Goal: Task Accomplishment & Management: Manage account settings

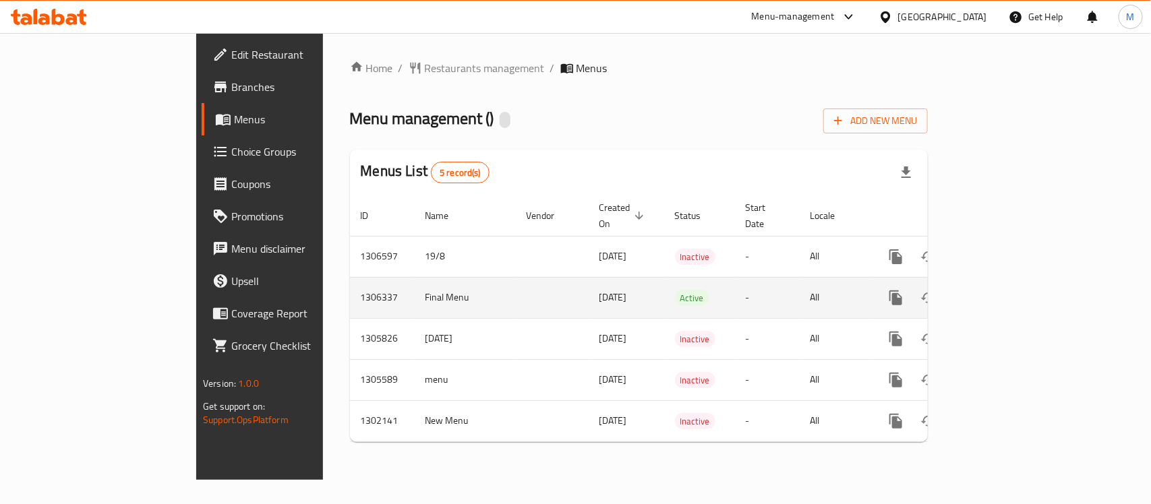
click at [1001, 290] on icon "enhanced table" at bounding box center [993, 298] width 16 height 16
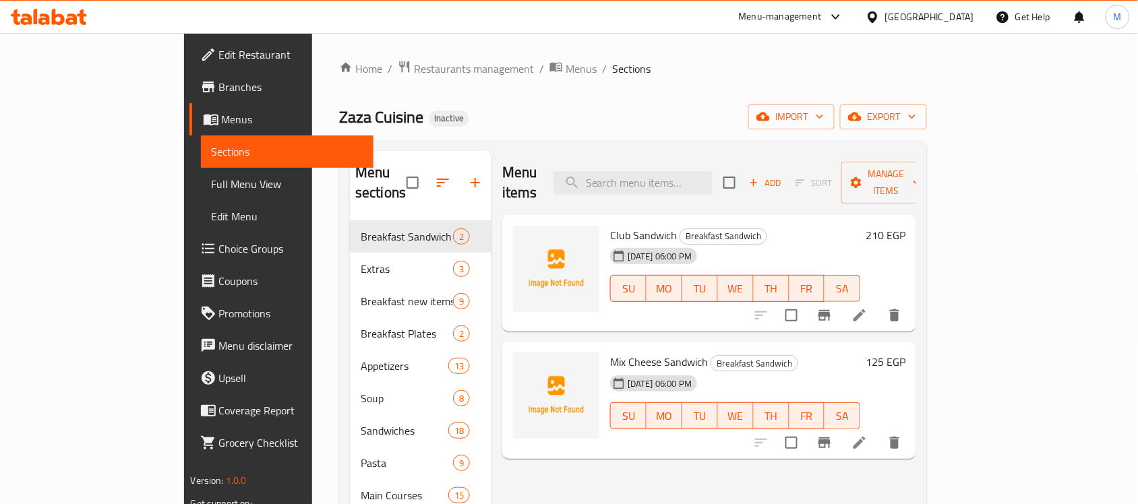
click at [676, 125] on div "Zaza Cuisine Inactive import export" at bounding box center [633, 117] width 588 height 25
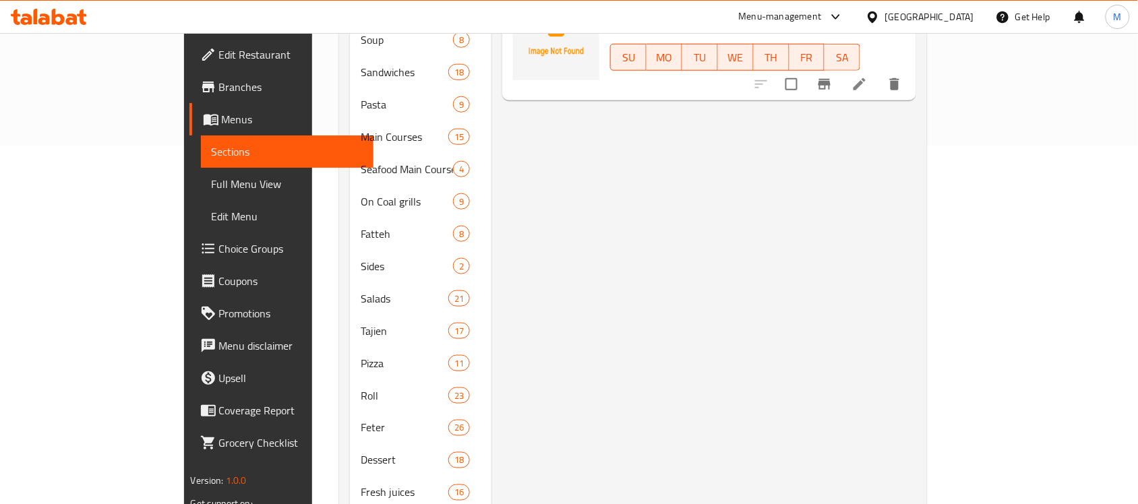
scroll to position [73, 0]
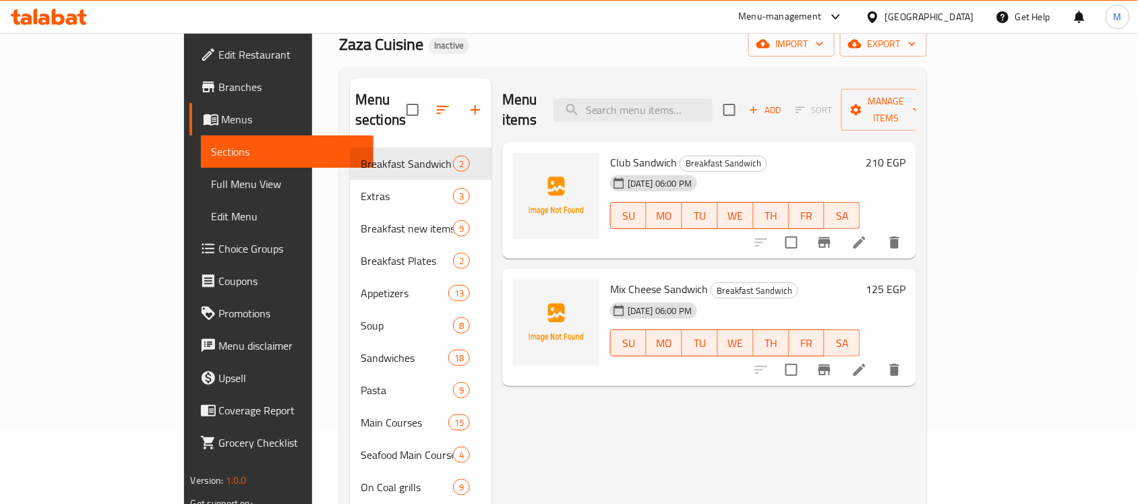
click at [212, 184] on span "Full Menu View" at bounding box center [288, 184] width 152 height 16
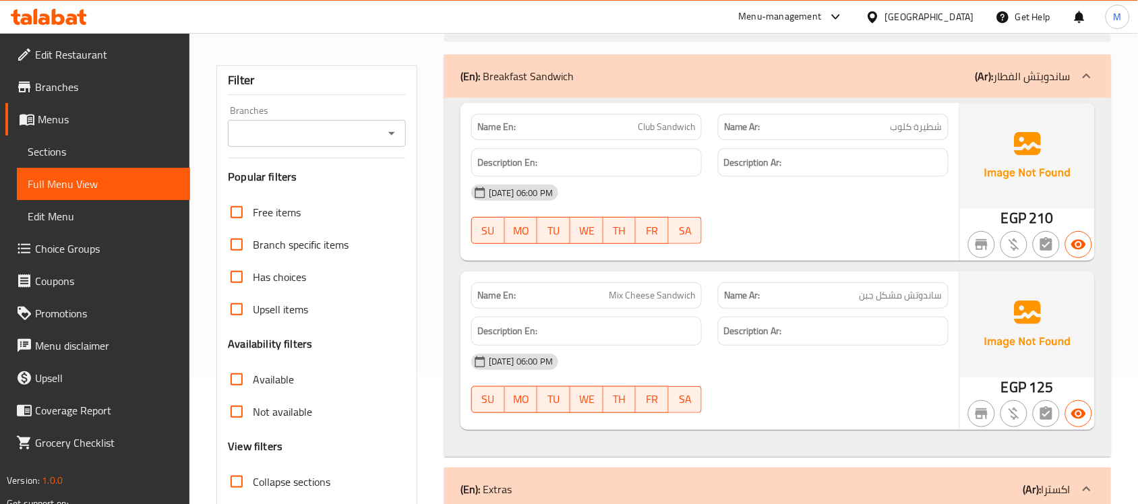
scroll to position [241, 0]
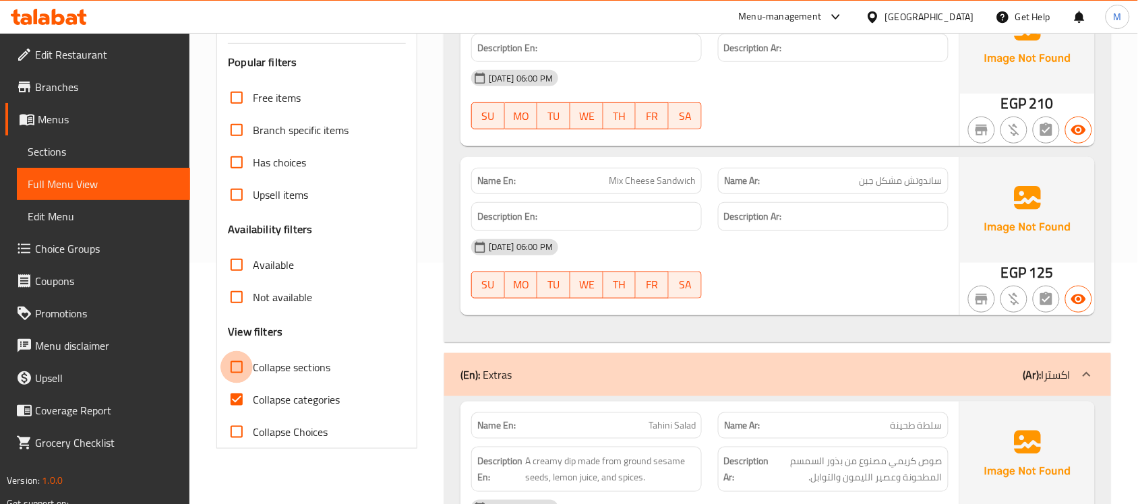
click at [237, 367] on input "Collapse sections" at bounding box center [236, 367] width 32 height 32
checkbox input "true"
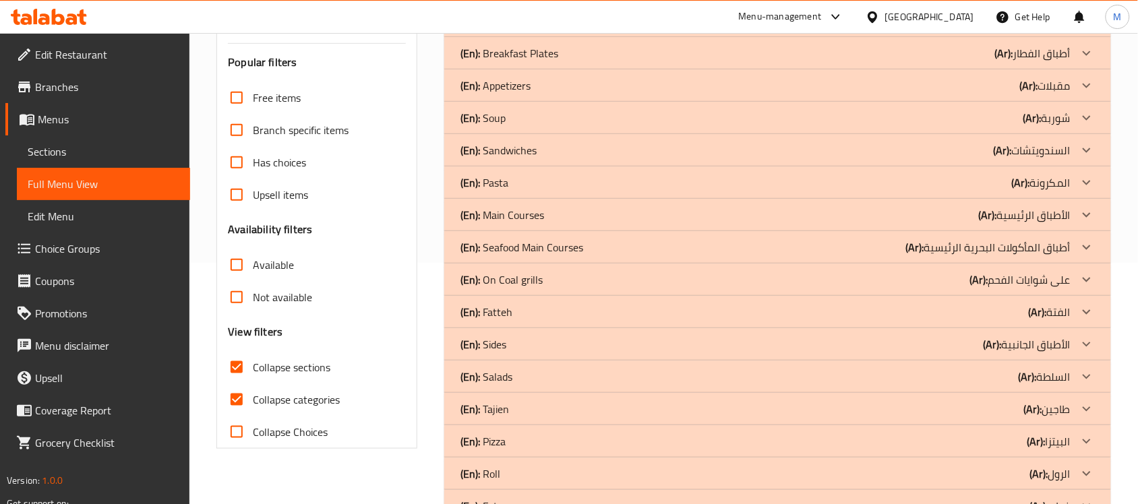
click at [239, 400] on input "Collapse categories" at bounding box center [236, 400] width 32 height 32
checkbox input "false"
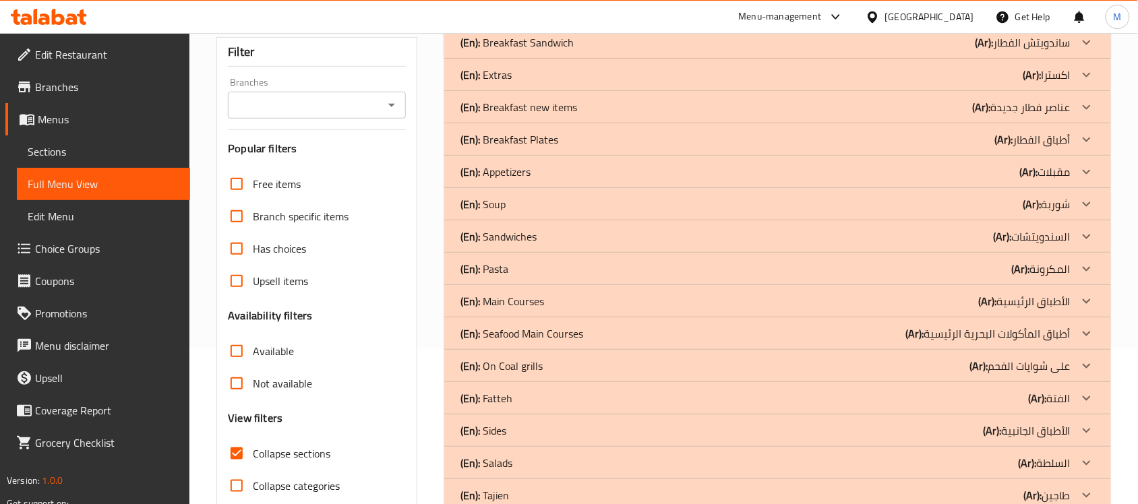
scroll to position [123, 0]
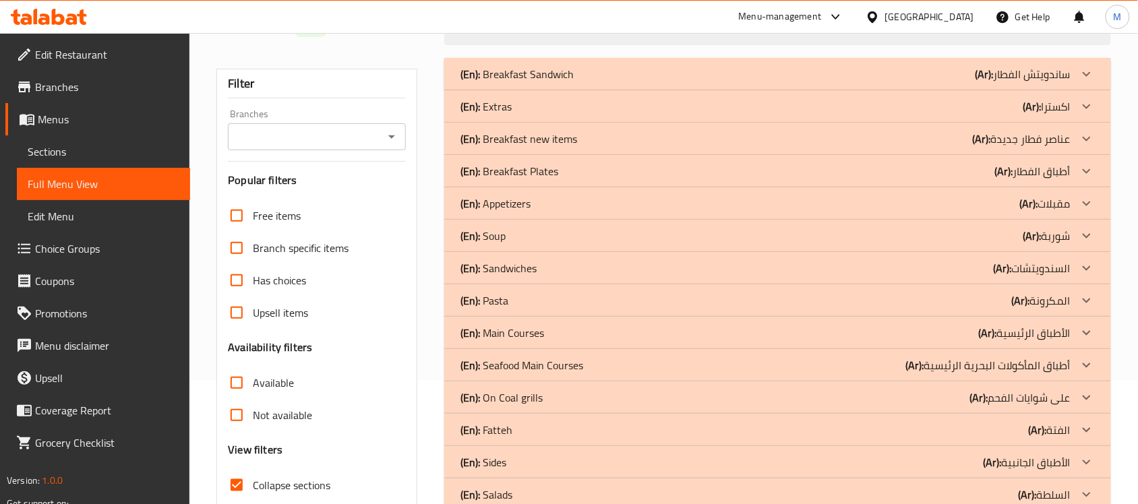
click at [527, 82] on div "(En): Soup (Ar): شوربة" at bounding box center [766, 74] width 610 height 16
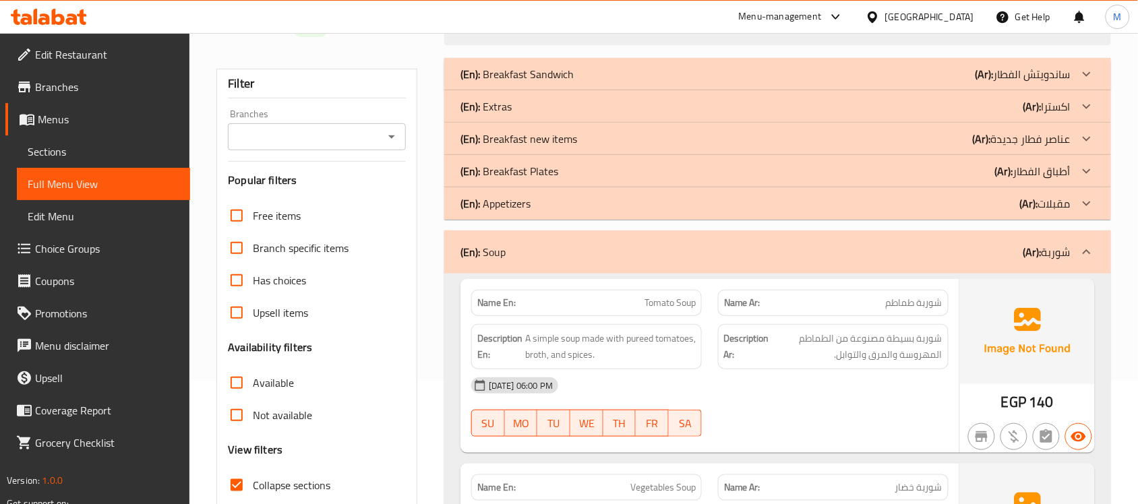
click at [682, 305] on span "Tomato Soup" at bounding box center [670, 303] width 51 height 14
copy span "Tomato Soup"
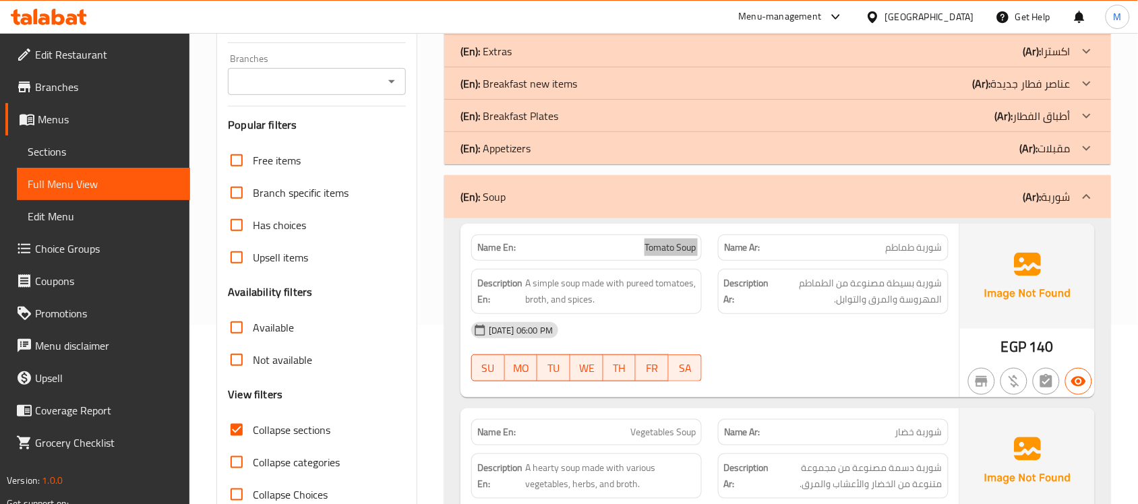
scroll to position [208, 0]
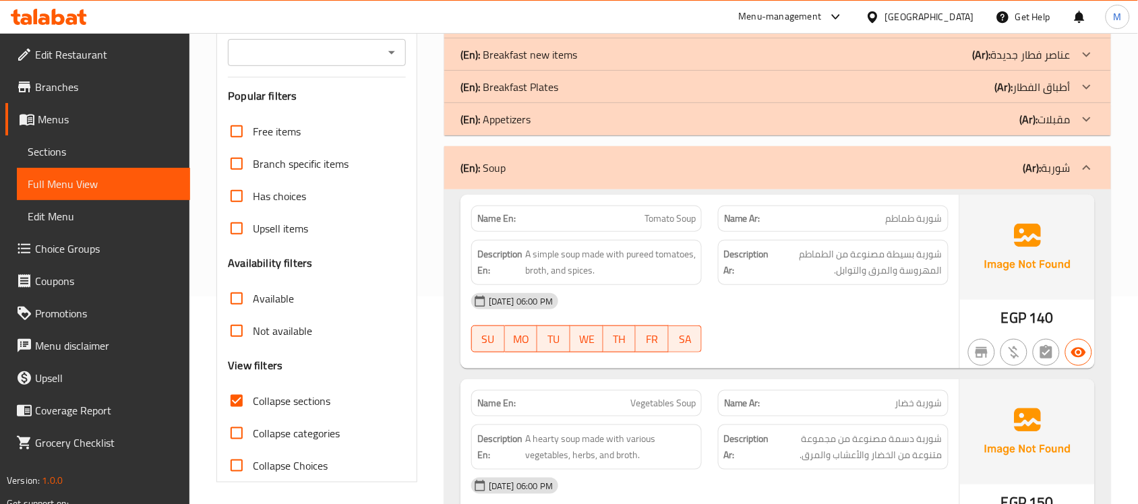
click at [786, 328] on div "18-08-2025 06:00 PM SU MO TU WE TH FR SA" at bounding box center [710, 323] width 494 height 76
click at [648, 409] on span "Vegetables Soup" at bounding box center [662, 403] width 65 height 14
copy span "Vegetables"
click at [793, 319] on div "18-08-2025 06:00 PM SU MO TU WE TH FR SA" at bounding box center [710, 323] width 494 height 76
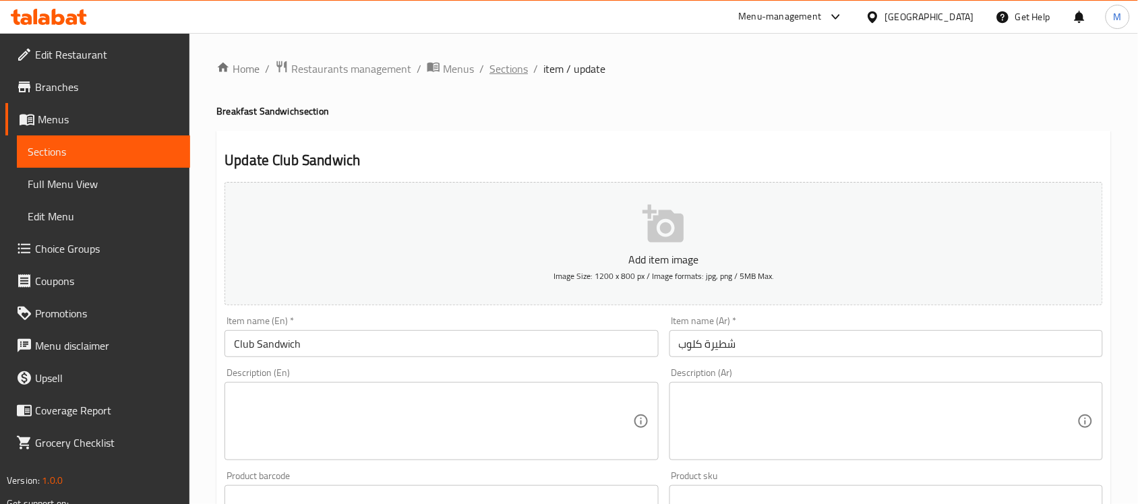
click at [511, 65] on span "Sections" at bounding box center [509, 69] width 38 height 16
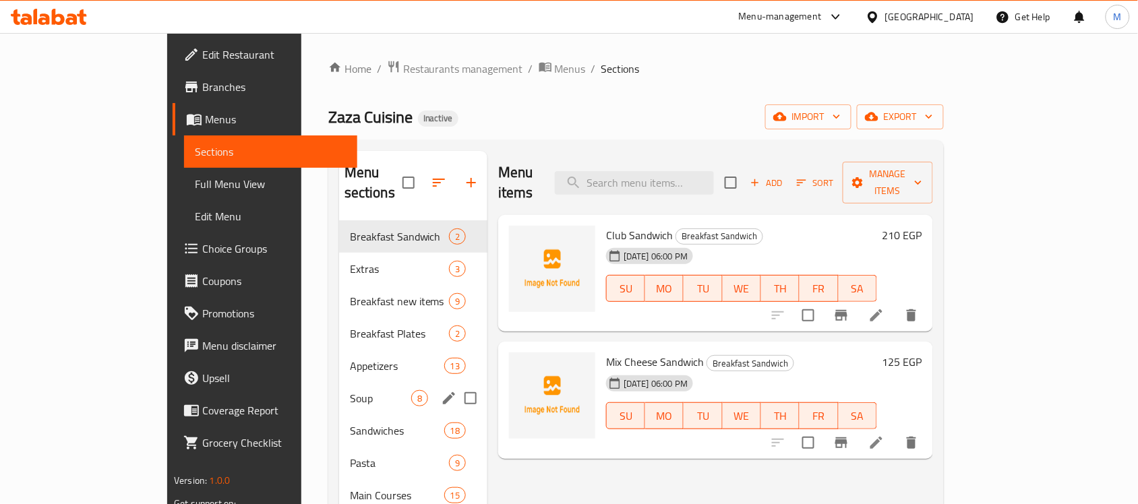
click at [350, 390] on span "Soup" at bounding box center [380, 398] width 61 height 16
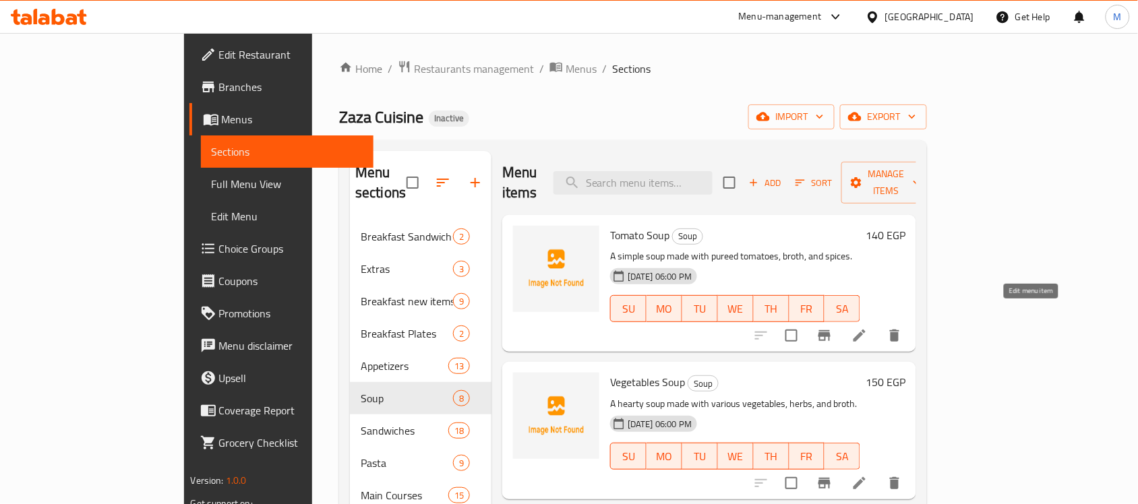
click at [868, 328] on icon at bounding box center [860, 336] width 16 height 16
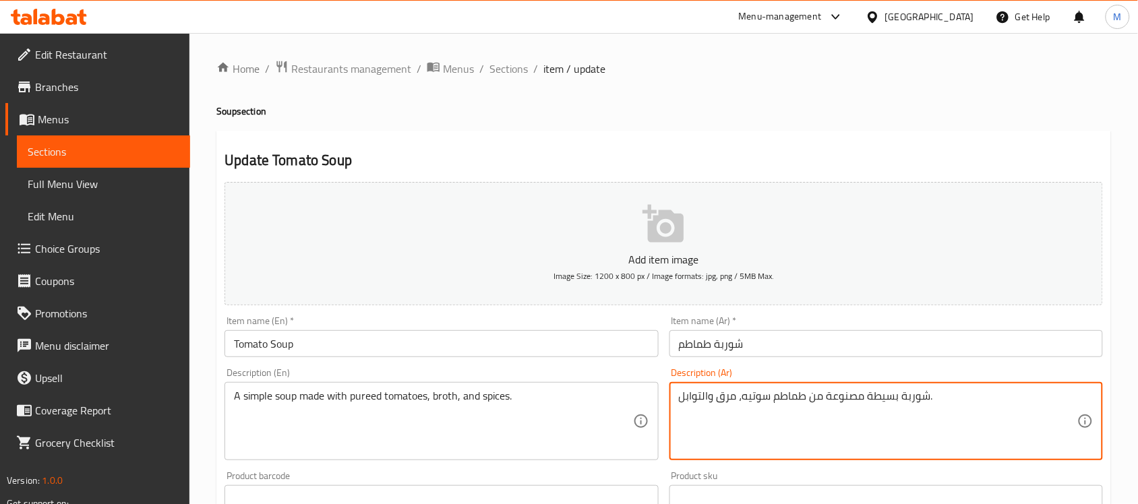
click at [703, 394] on textarea "شوربة بسيطة مصنوعة من طماطم سوتيه، مرق والتوابل." at bounding box center [878, 422] width 399 height 64
type textarea "شوربة بسيطة مصنوعة من طماطم سوتيه، مرق وتوابل."
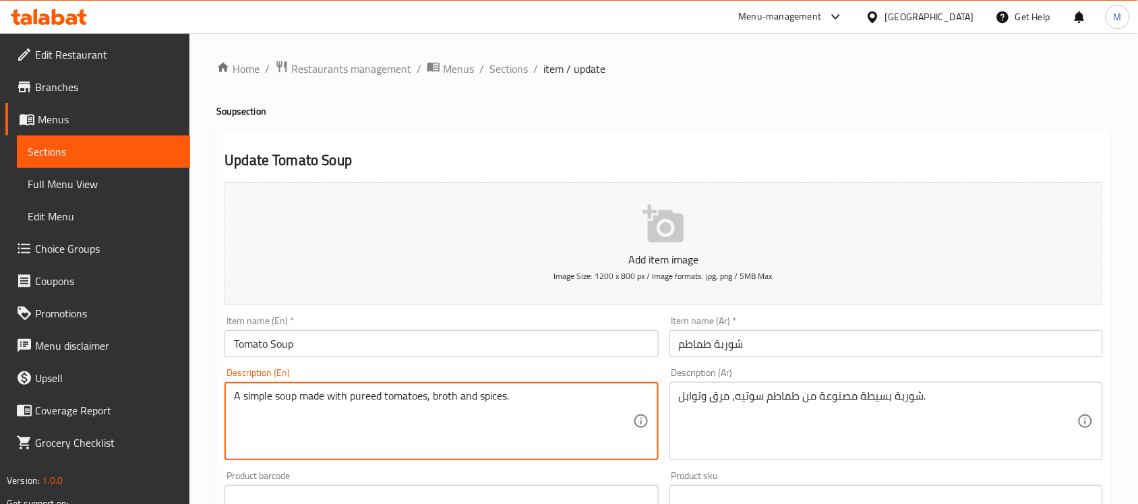
type textarea "A simple soup made with pureed tomatoes, broth and spices."
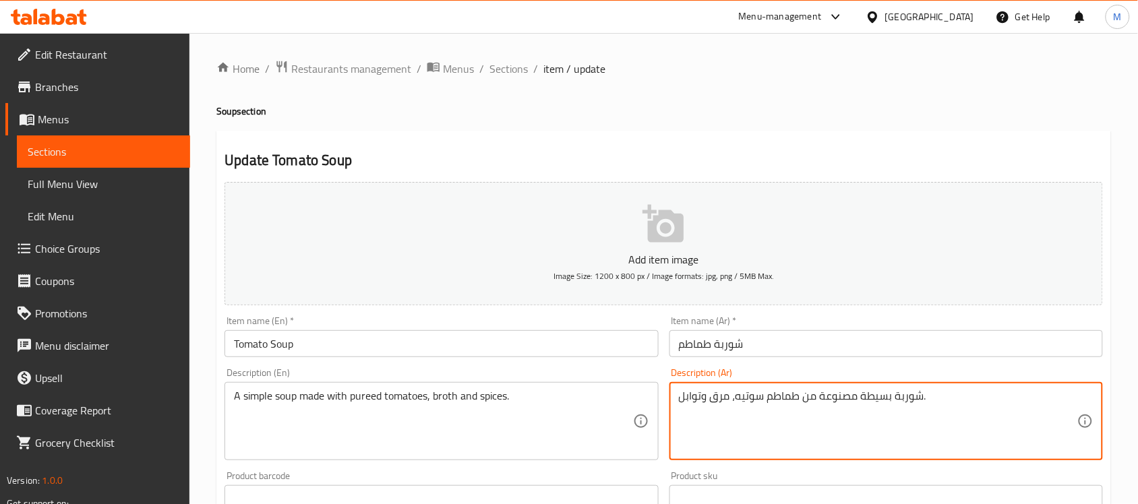
click at [753, 396] on textarea "شوربة بسيطة مصنوعة من طماطم سوتيه، مرق وتوابل." at bounding box center [878, 422] width 399 height 64
type textarea "شوربة بسيطة مصنوعة من طماطم بيوريه، مرق وتوابل."
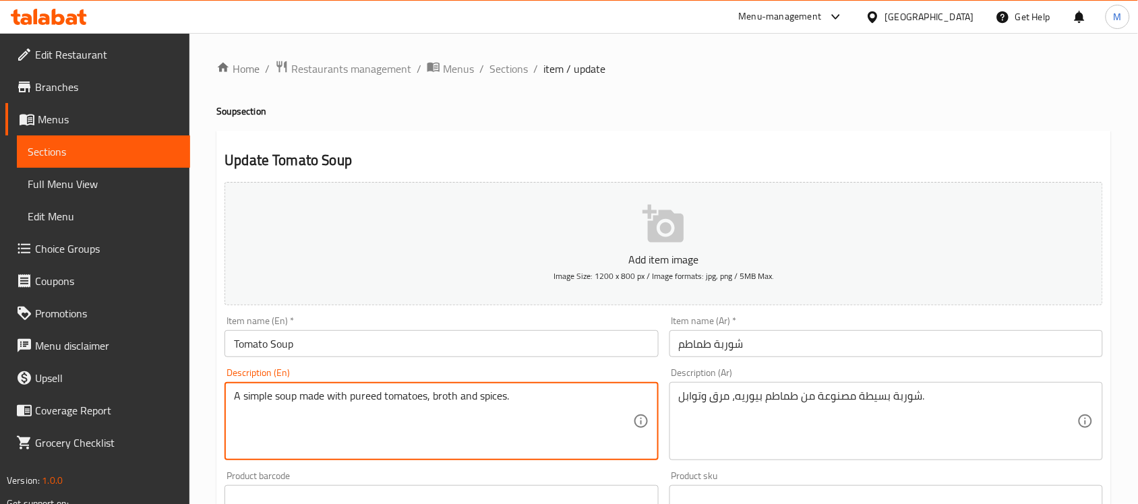
click at [361, 400] on textarea "A simple soup made with pureed tomatoes, broth and spices." at bounding box center [433, 422] width 399 height 64
click at [558, 345] on input "Tomato Soup" at bounding box center [442, 343] width 434 height 27
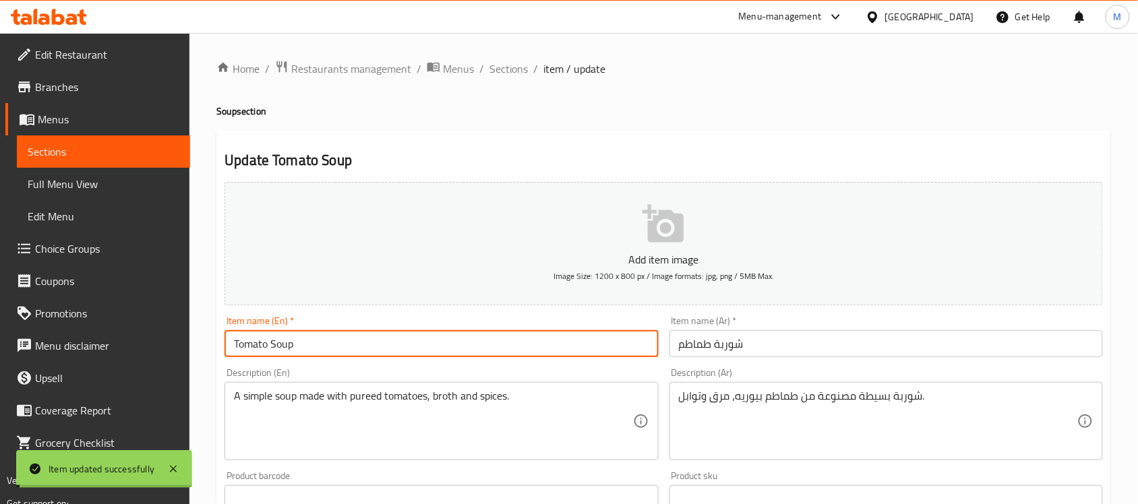
click at [517, 69] on span "Sections" at bounding box center [509, 69] width 38 height 16
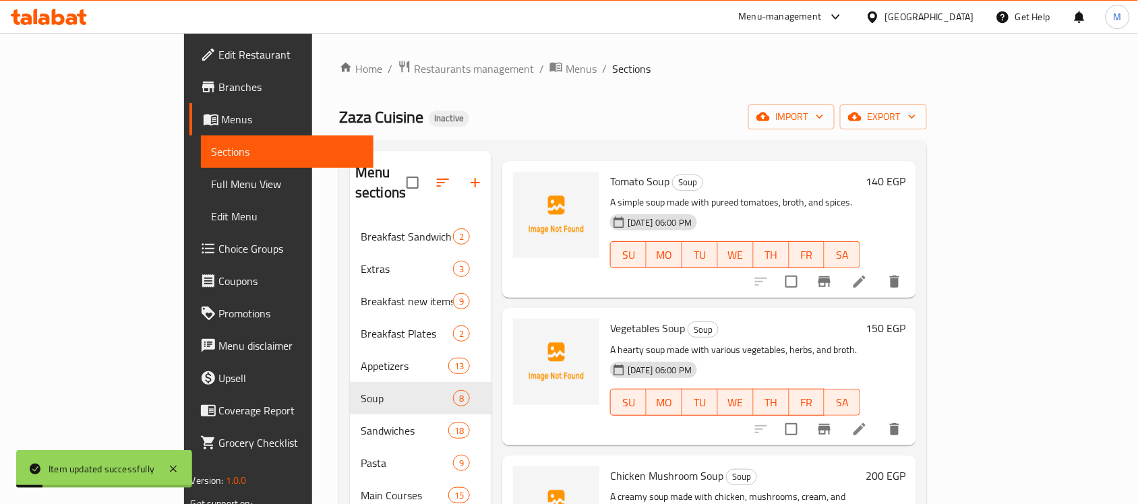
scroll to position [84, 0]
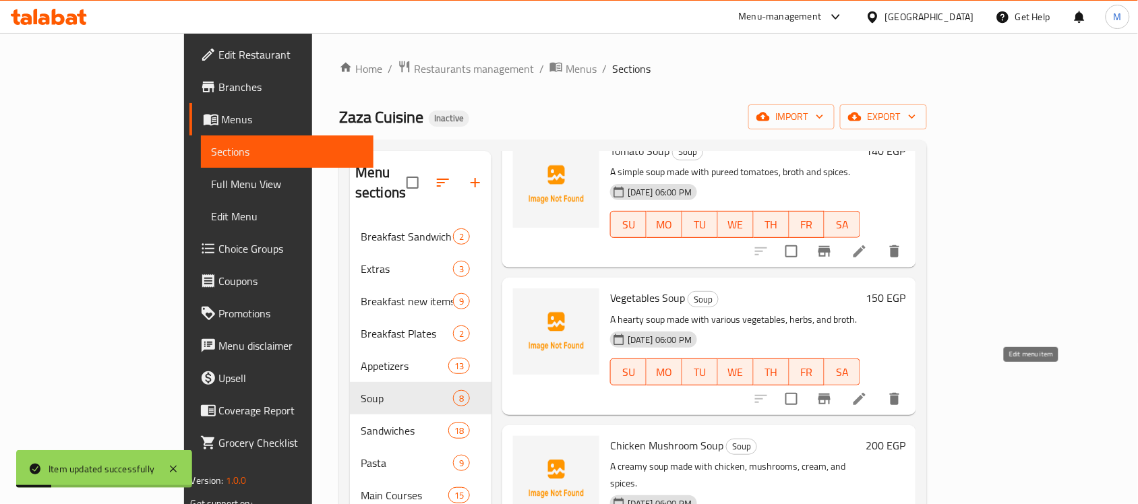
click at [868, 391] on icon at bounding box center [860, 399] width 16 height 16
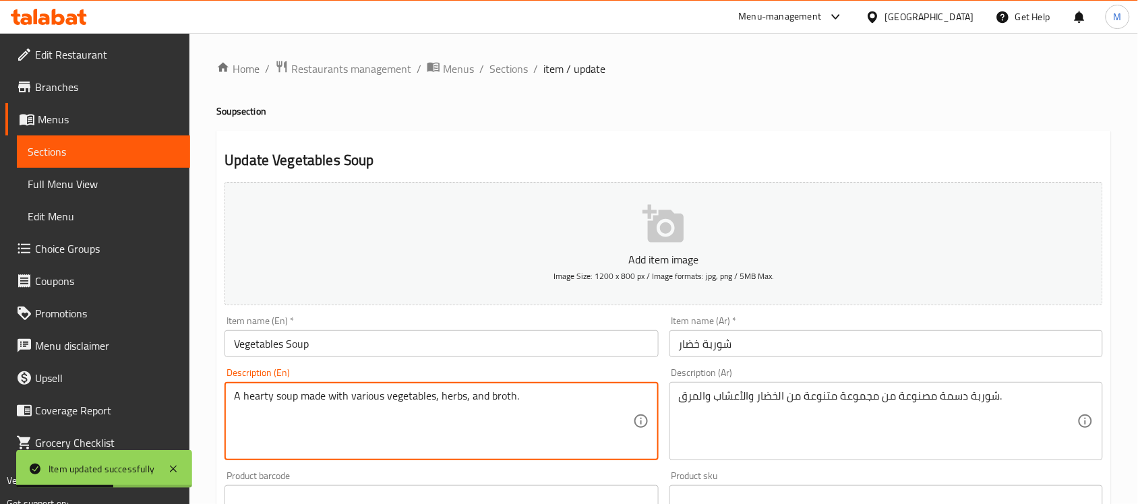
click at [253, 396] on textarea "A hearty soup made with various vegetables, herbs, and broth." at bounding box center [433, 422] width 399 height 64
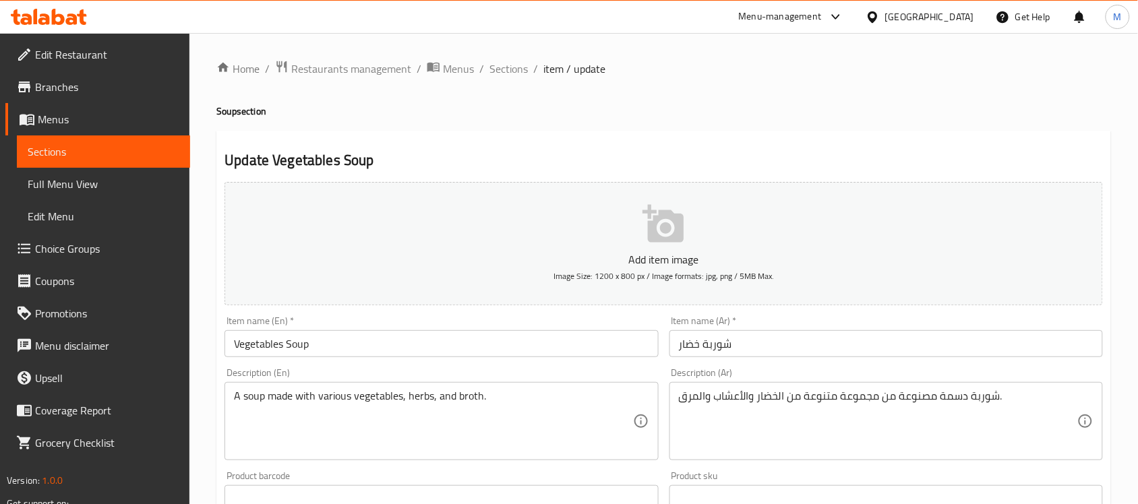
click at [436, 396] on textarea "A soup made with various vegetables, herbs, and broth." at bounding box center [433, 422] width 399 height 64
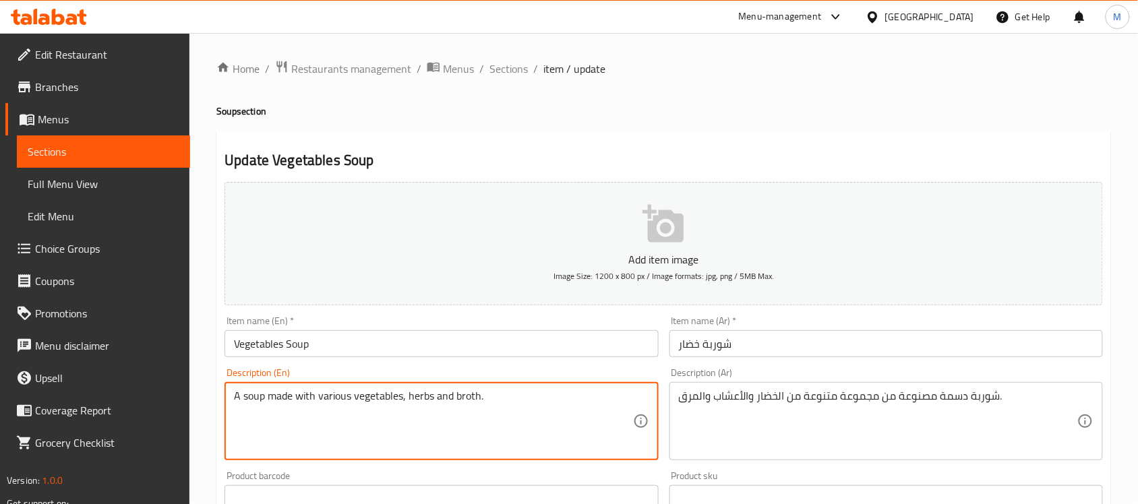
type textarea "A soup made with various vegetables, herbs and broth."
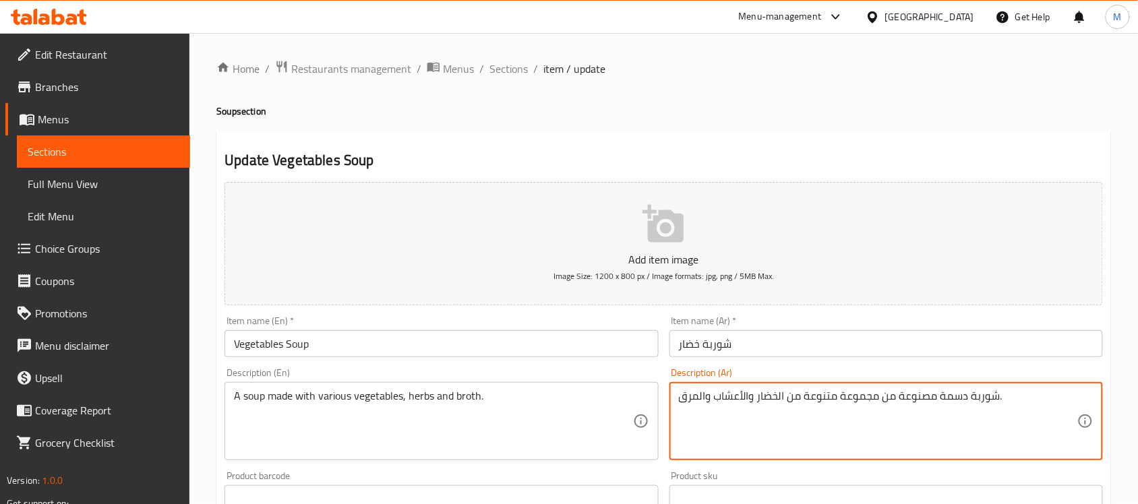
click at [947, 398] on textarea "شوربة دسمة مصنوعة من مجموعة متنوعة من الخضار والأعشاب والمرق." at bounding box center [878, 422] width 399 height 64
drag, startPoint x: 877, startPoint y: 394, endPoint x: 757, endPoint y: 395, distance: 120.7
click at [757, 395] on textarea "شوربة مصنوعة من مجموعة متنوعة من الخضار والأعشاب والمرق." at bounding box center [878, 422] width 399 height 64
click at [614, 359] on div "Item name (En)   * Vegetables Soup Item name (En) *" at bounding box center [441, 337] width 444 height 52
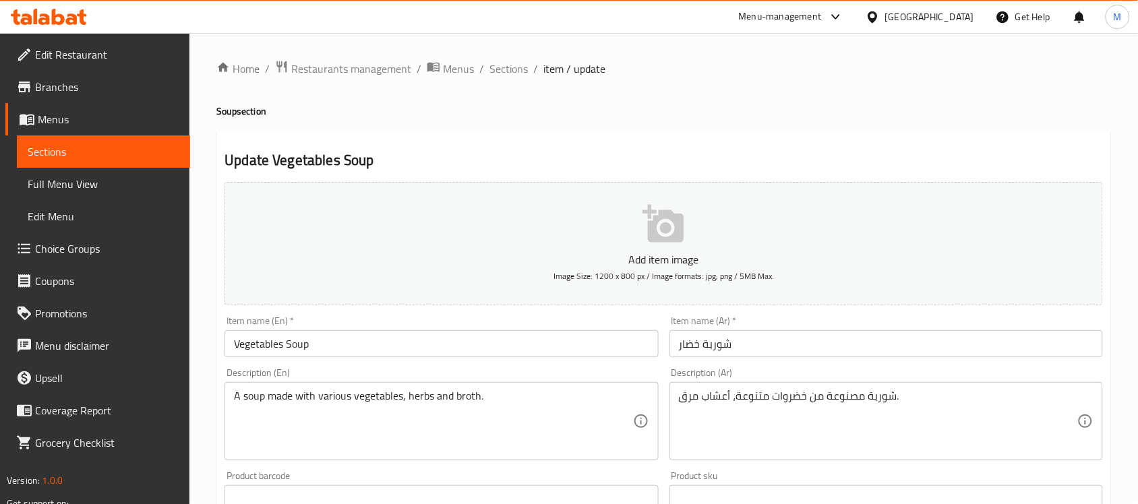
click at [614, 357] on input "Vegetables Soup" at bounding box center [442, 343] width 434 height 27
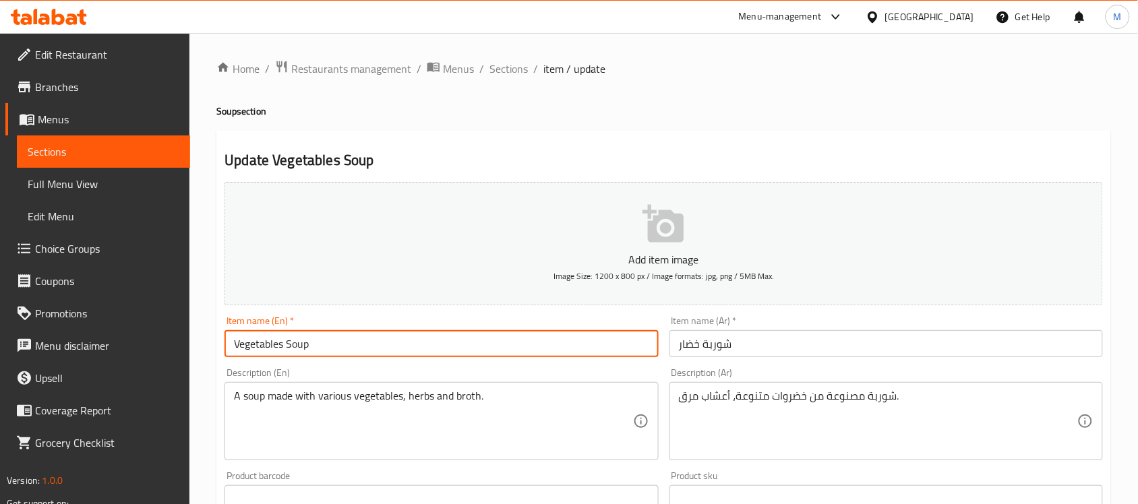
click at [617, 351] on input "Vegetables Soup" at bounding box center [442, 343] width 434 height 27
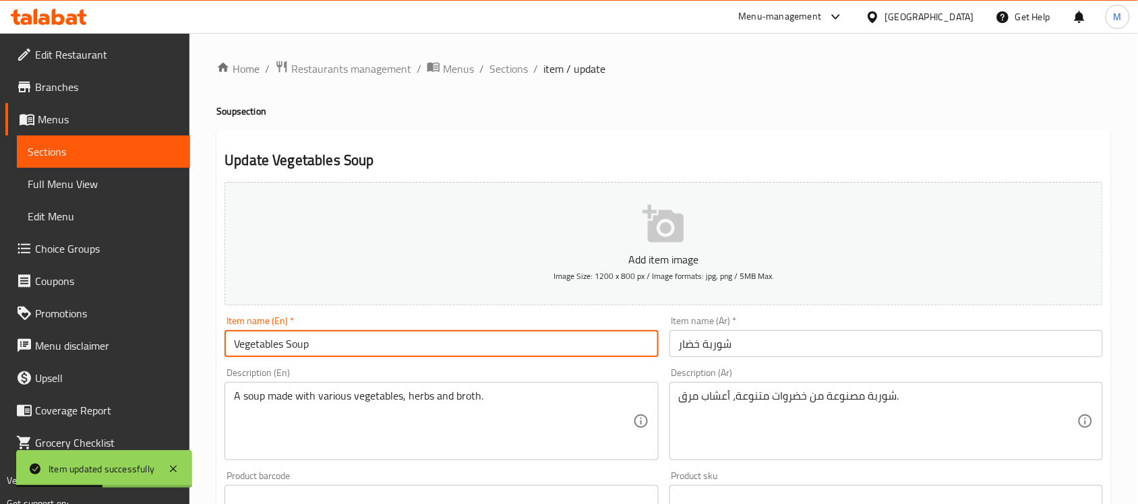
drag, startPoint x: 696, startPoint y: 396, endPoint x: 725, endPoint y: 419, distance: 37.0
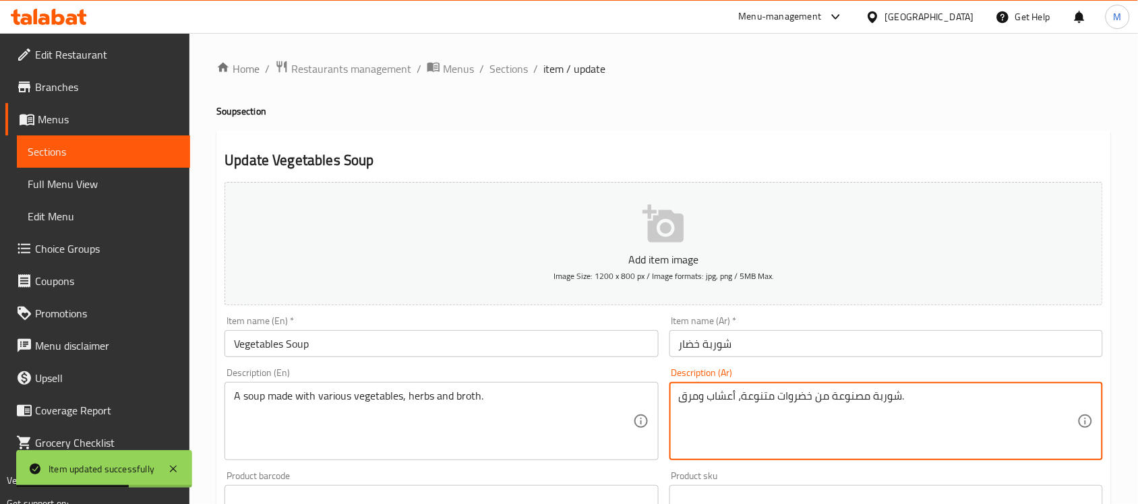
type textarea "شوربة مصنوعة من خضروات متنوعة، أعشاب ومرق."
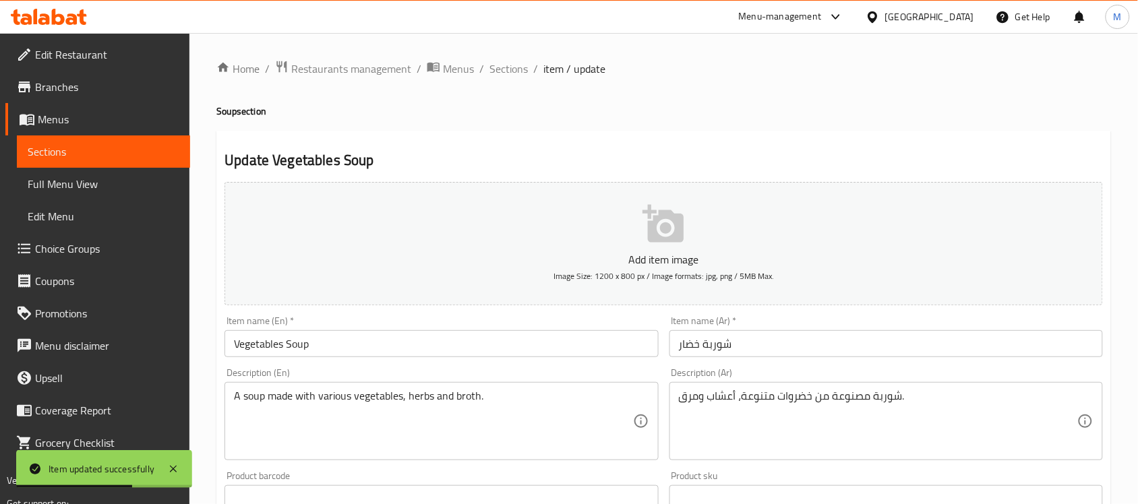
click at [585, 328] on div "Item name (En)   * Vegetables Soup Item name (En) *" at bounding box center [442, 336] width 434 height 41
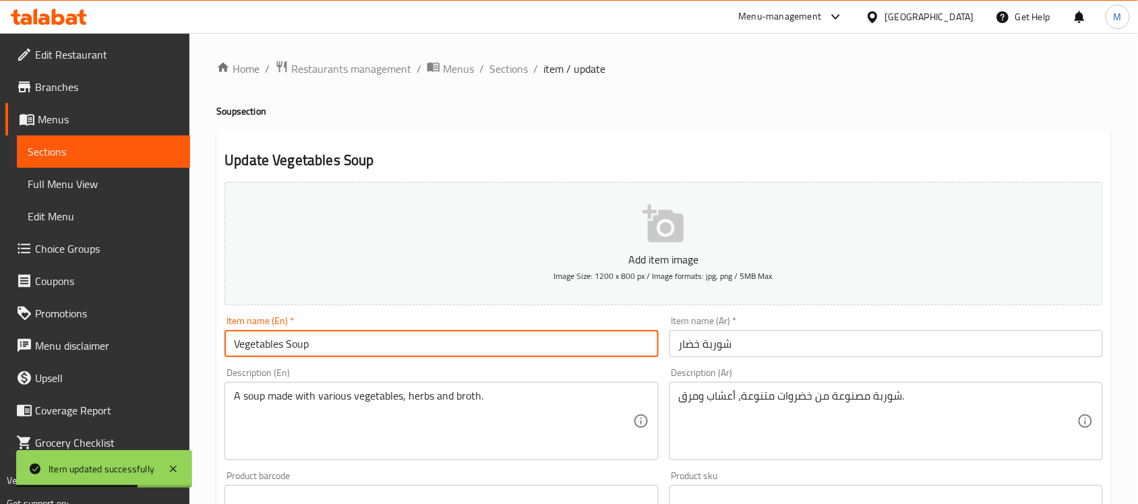
click at [582, 349] on input "Vegetables Soup" at bounding box center [442, 343] width 434 height 27
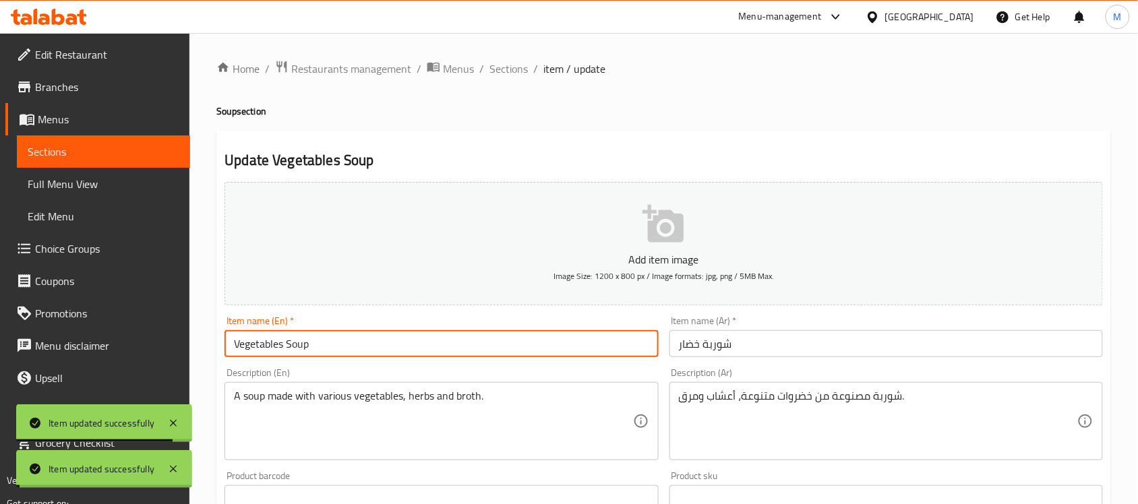
click at [510, 61] on span "Sections" at bounding box center [509, 69] width 38 height 16
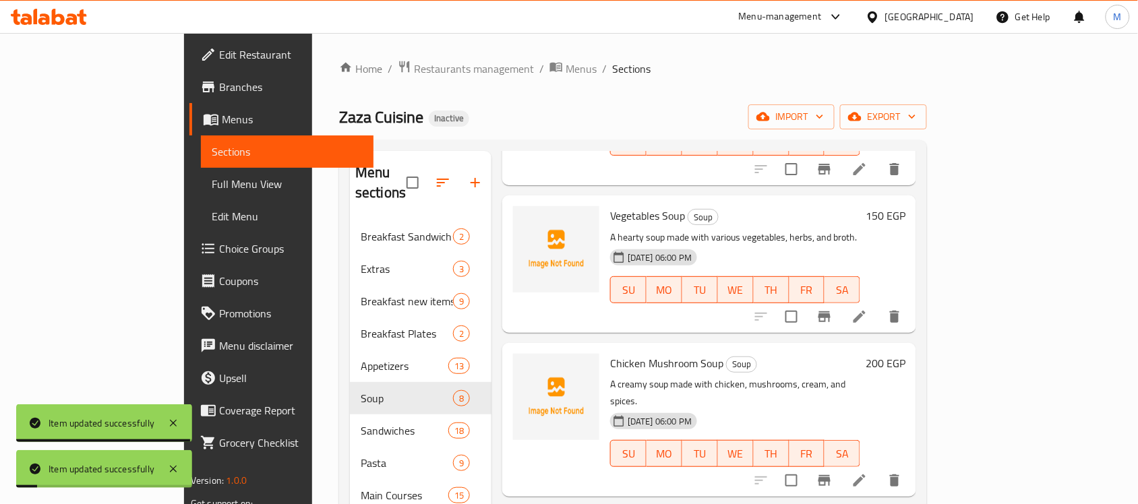
scroll to position [169, 0]
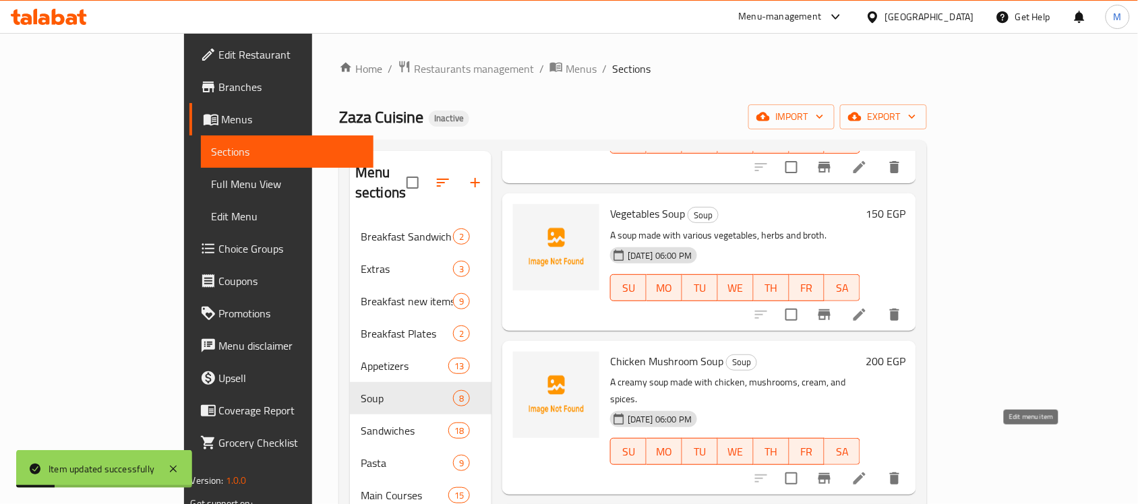
click at [868, 471] on icon at bounding box center [860, 479] width 16 height 16
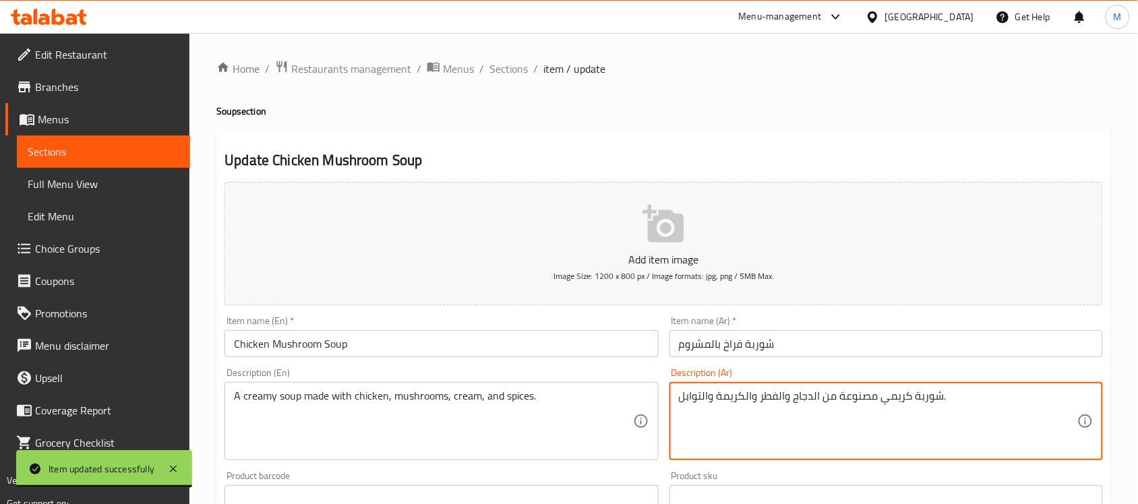
click at [779, 392] on textarea "شوربة كريمي مصنوعة من الدجاج والفطر والكريمة والتوابل." at bounding box center [878, 422] width 399 height 64
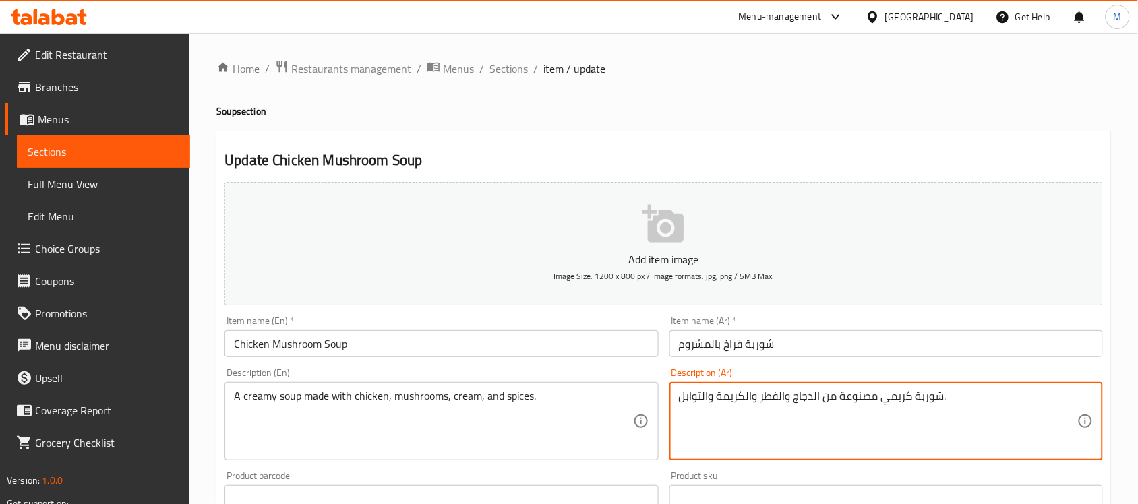
click at [779, 392] on textarea "شوربة كريمي مصنوعة من الدجاج والفطر والكريمة والتوابل." at bounding box center [878, 422] width 399 height 64
type textarea "شوربة كريمي مصنوعة من الدجاج، مشروم، كريمة وتوابل."
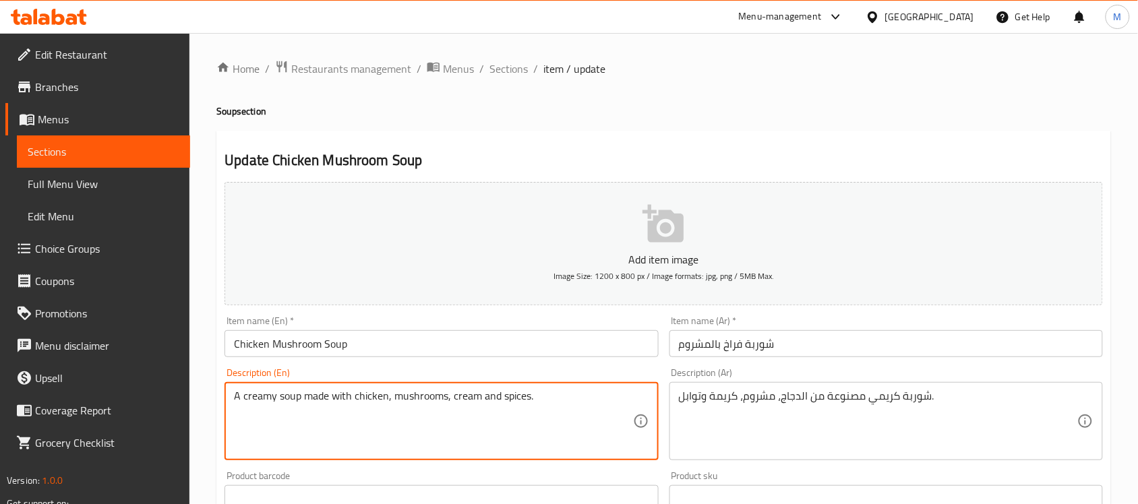
type textarea "A creamy soup made with chicken, mushrooms, cream and spices."
click at [520, 352] on input "Chicken Mushroom Soup" at bounding box center [442, 343] width 434 height 27
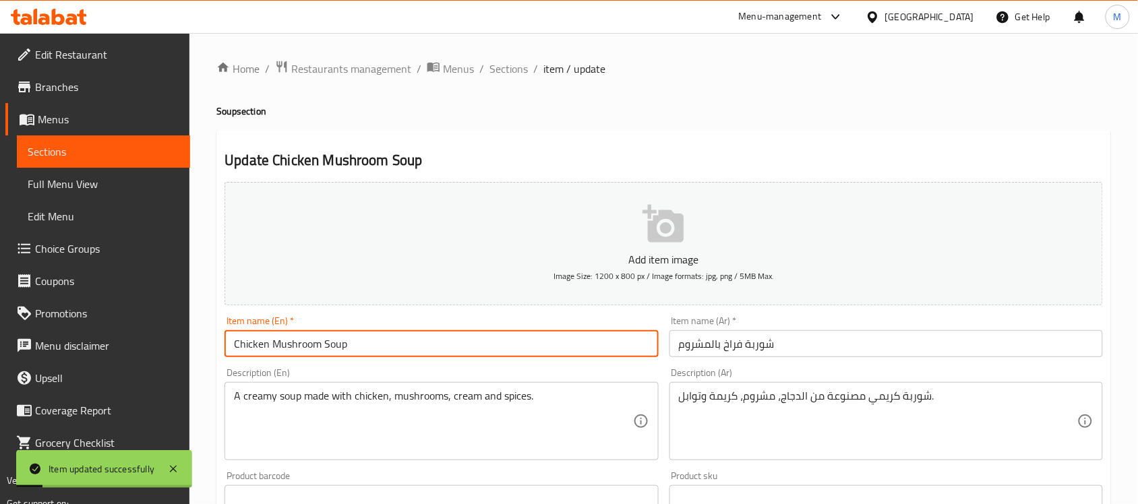
click at [514, 65] on span "Sections" at bounding box center [509, 69] width 38 height 16
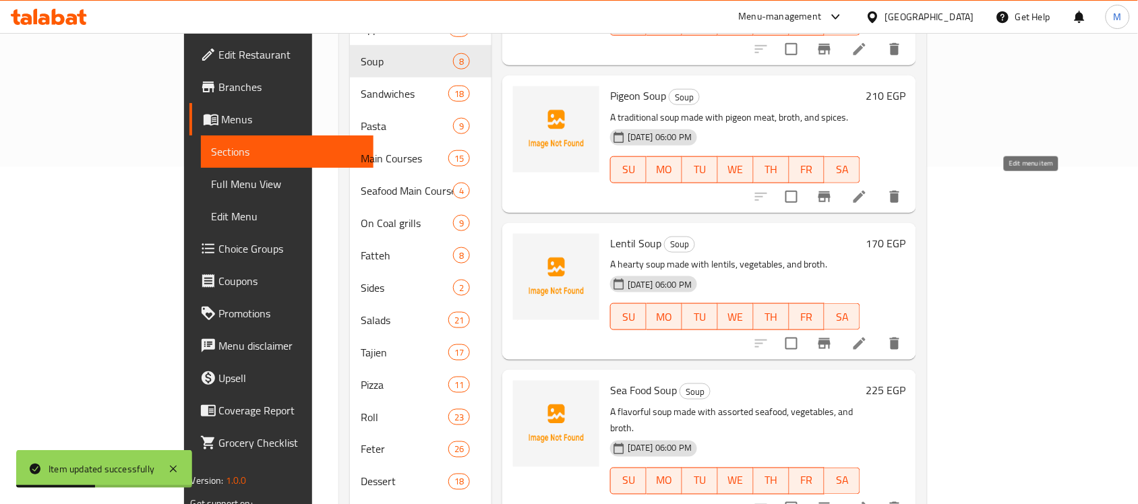
scroll to position [231, 0]
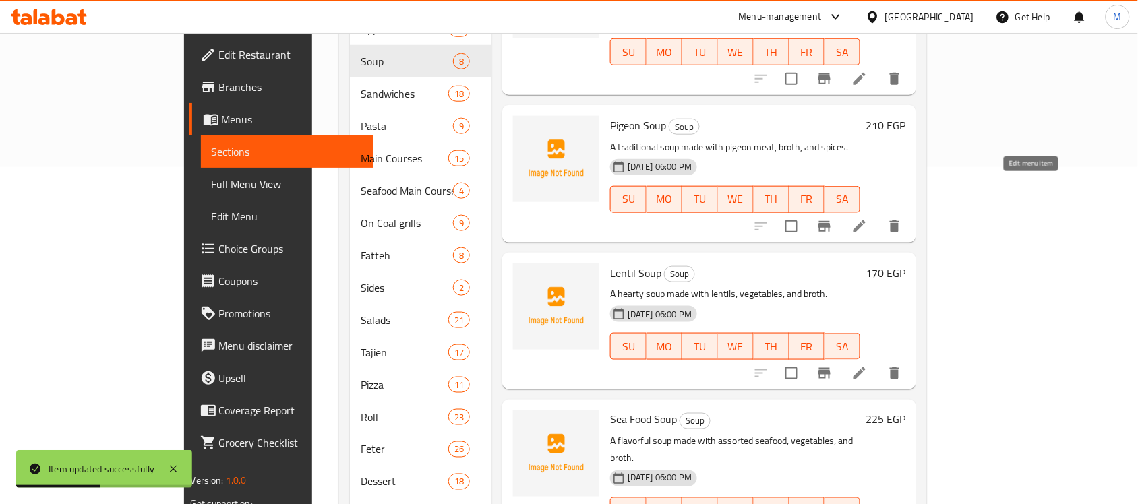
click at [868, 218] on icon at bounding box center [860, 226] width 16 height 16
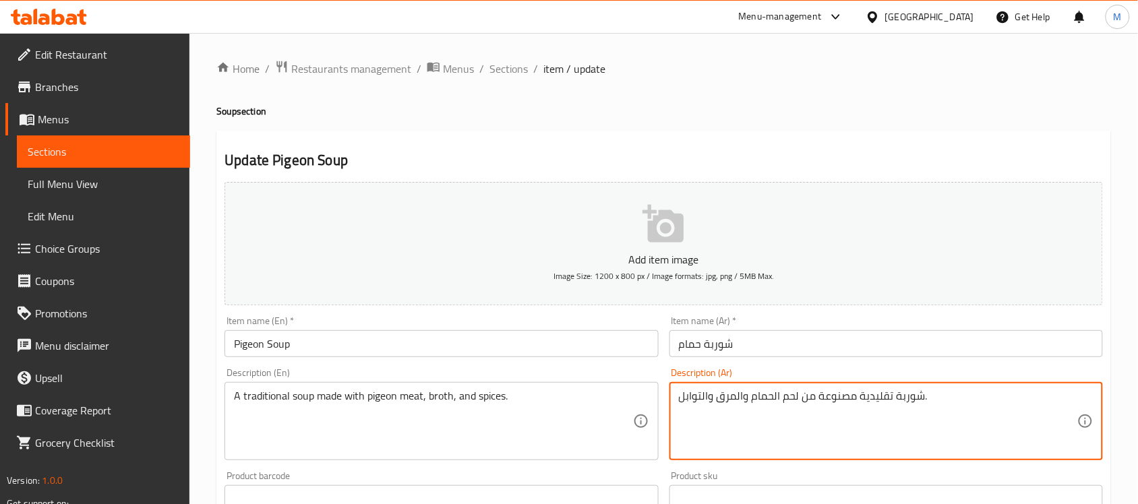
drag, startPoint x: 737, startPoint y: 392, endPoint x: 752, endPoint y: 396, distance: 15.6
click at [703, 395] on textarea "شوربة تقليدية مصنوعة من لحم الحمام، مرق والتوابل." at bounding box center [878, 422] width 399 height 64
type textarea "شوربة تقليدية مصنوعة من لحم الحمام، مرق وتوابل."
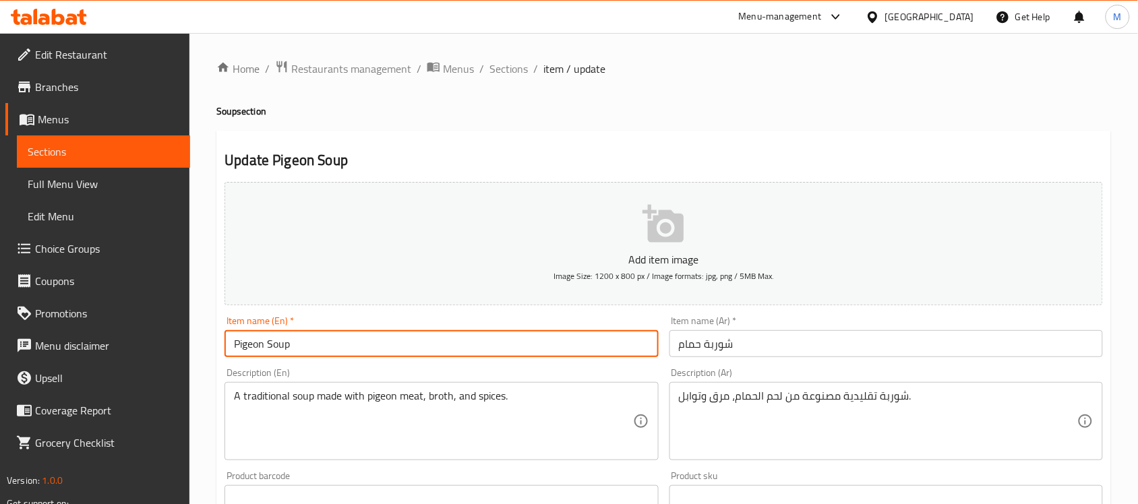
click at [570, 339] on input "Pigeon Soup" at bounding box center [442, 343] width 434 height 27
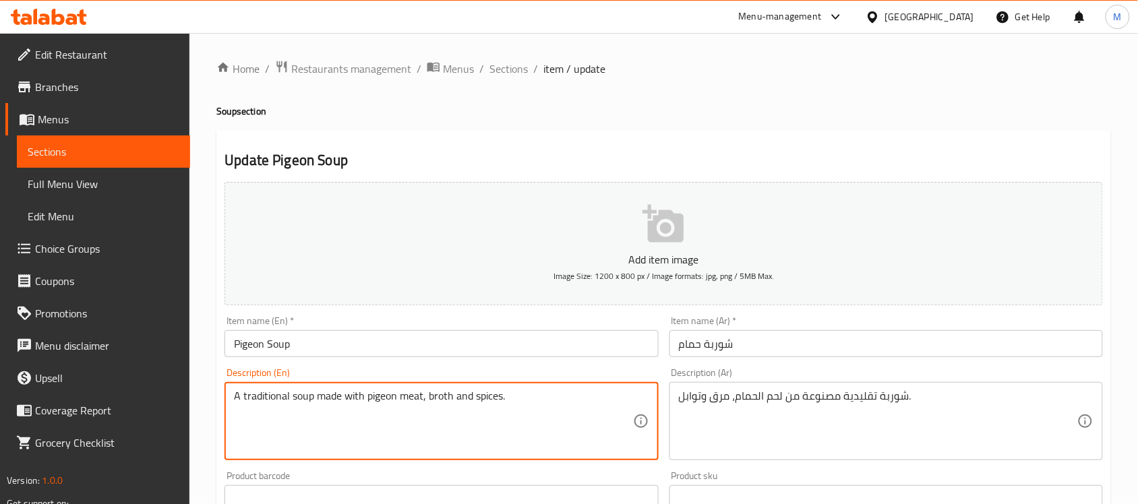
type textarea "A traditional soup made with pigeon meat, broth and spices."
click at [555, 344] on input "Pigeon Soup" at bounding box center [442, 343] width 434 height 27
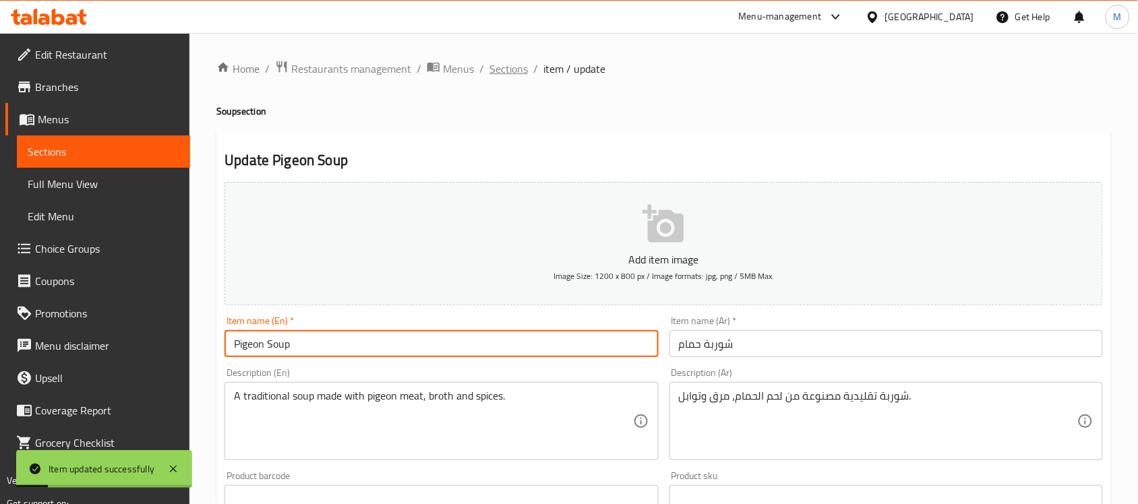
click at [510, 72] on span "Sections" at bounding box center [509, 69] width 38 height 16
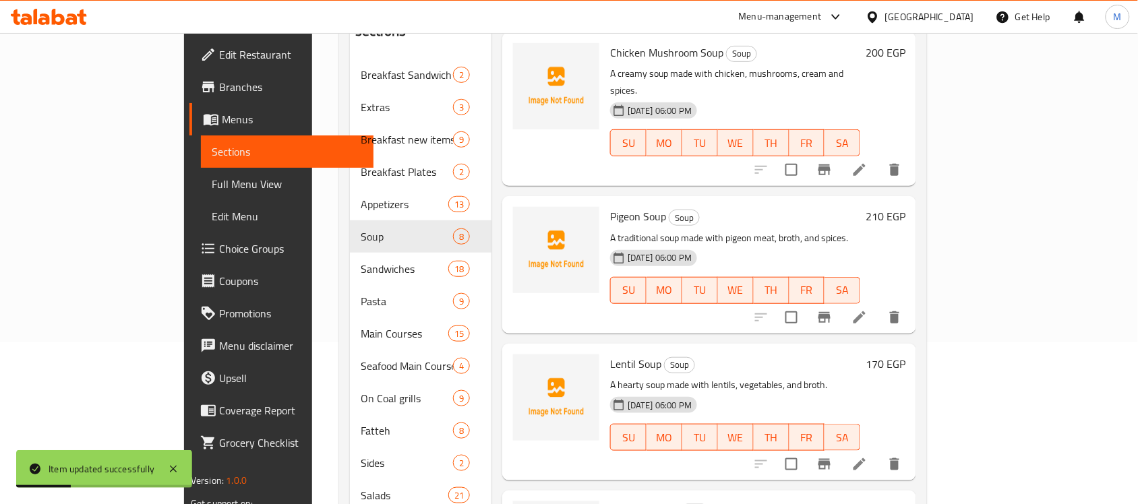
scroll to position [253, 0]
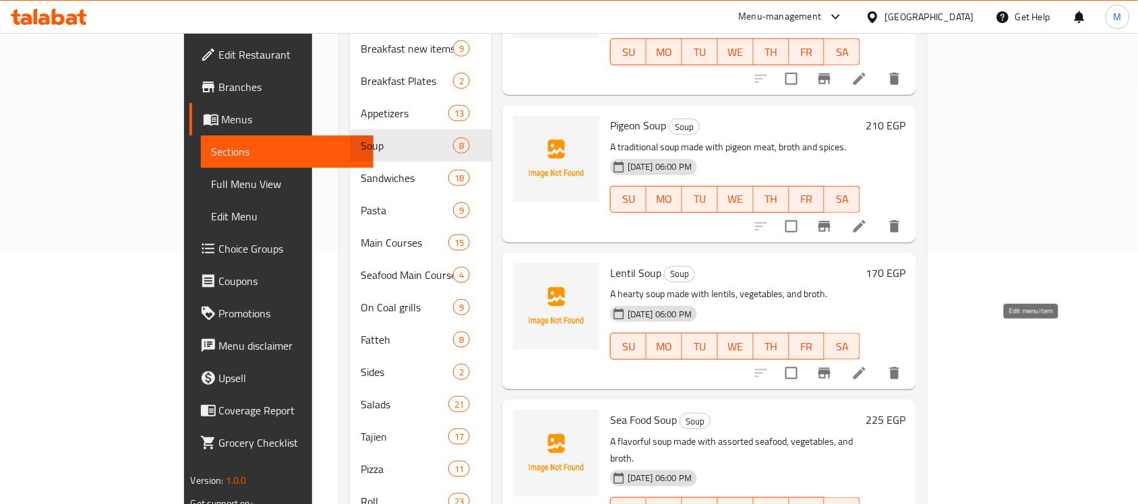
click at [866, 367] on icon at bounding box center [860, 373] width 12 height 12
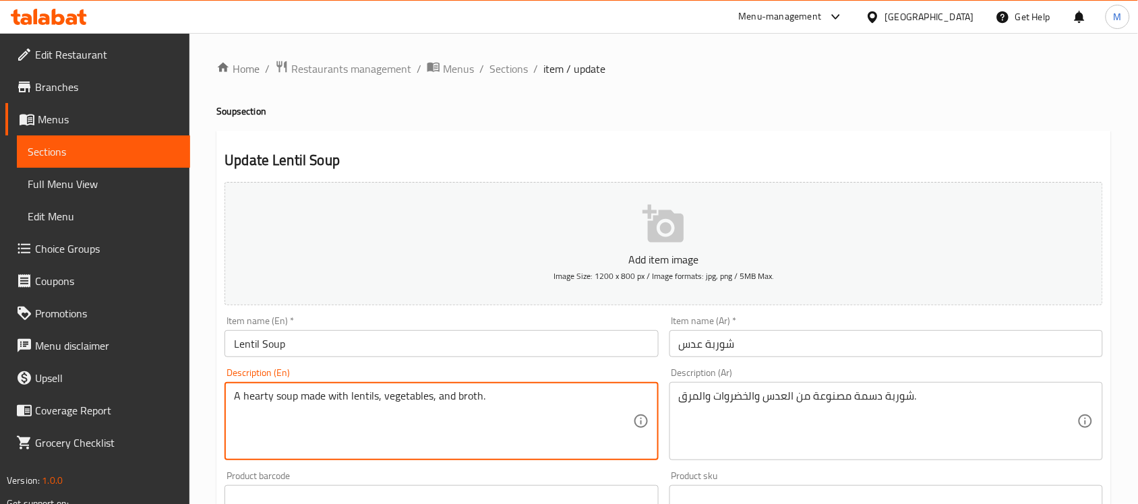
click at [263, 400] on textarea "A hearty soup made with lentils, vegetables, and broth." at bounding box center [433, 422] width 399 height 64
type textarea "A soup made with lentils, vegetables, and broth."
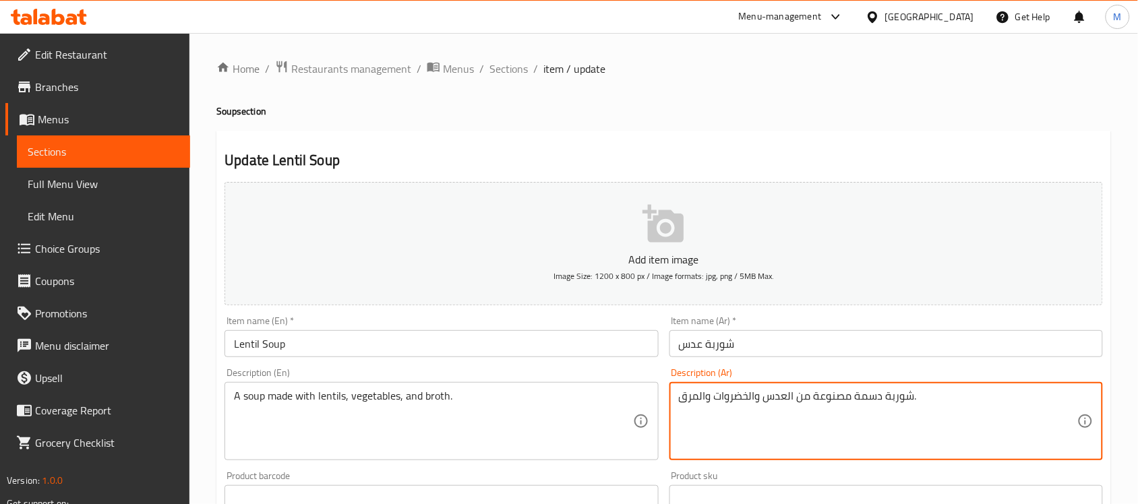
click at [868, 392] on textarea "شوربة دسمة مصنوعة من العدس والخضروات والمرق." at bounding box center [878, 422] width 399 height 64
click at [749, 390] on textarea "شوربة مصنوعة من العدس والخضروات والمرق." at bounding box center [878, 422] width 399 height 64
type textarea "شوربة مصنوعة من العدس، خضروات ومرق."
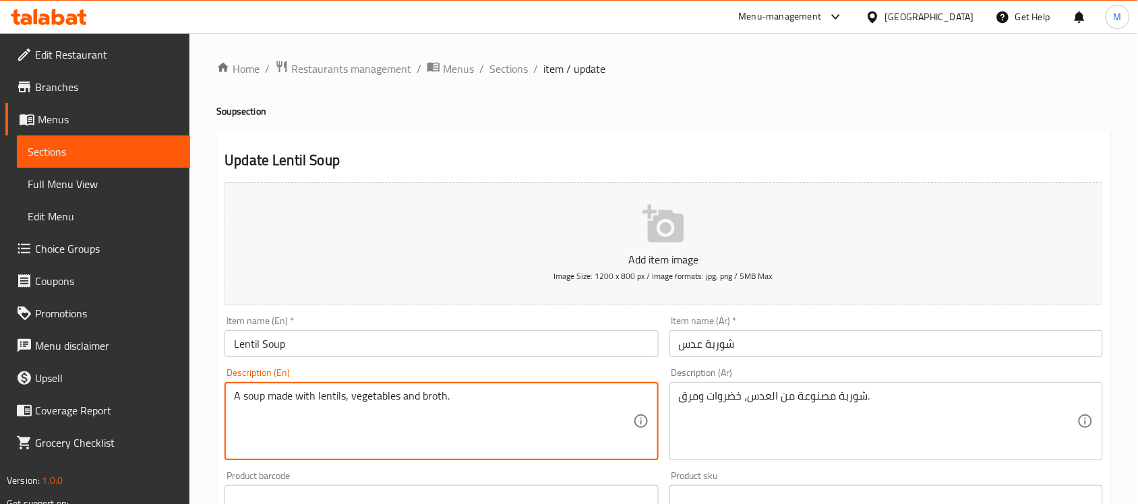
type textarea "A soup made with lentils, vegetables and broth."
click at [476, 345] on input "Lentil Soup" at bounding box center [442, 343] width 434 height 27
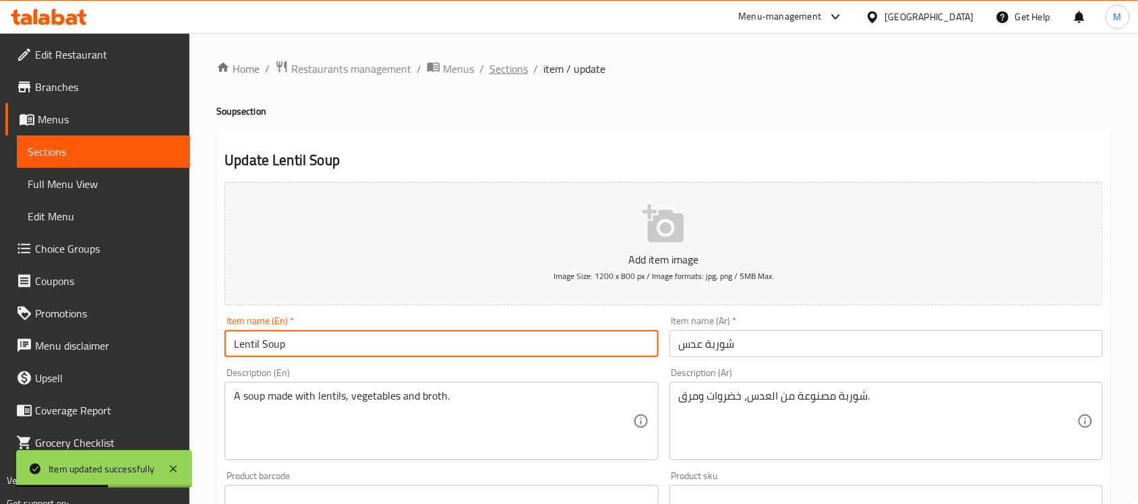
click at [514, 63] on span "Sections" at bounding box center [509, 69] width 38 height 16
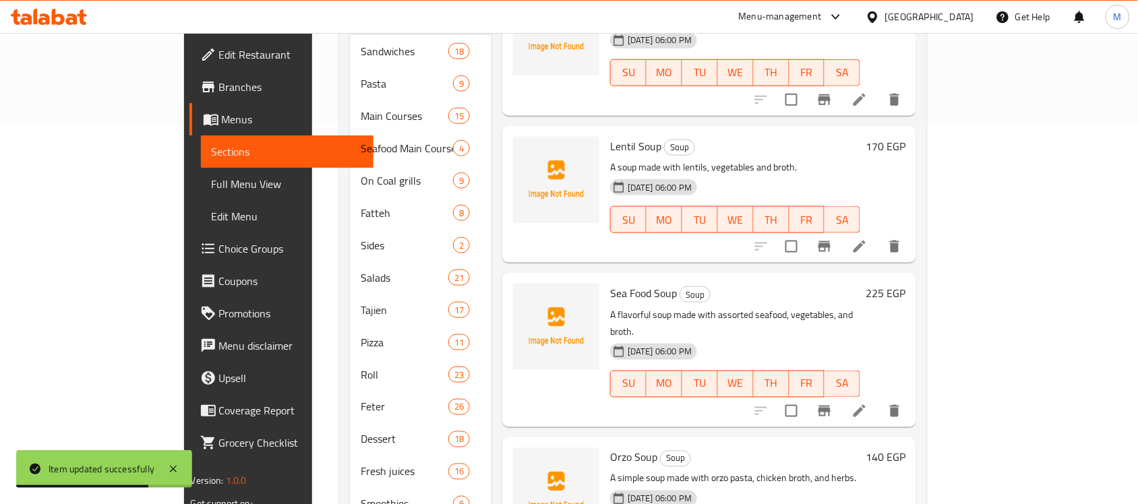
scroll to position [421, 0]
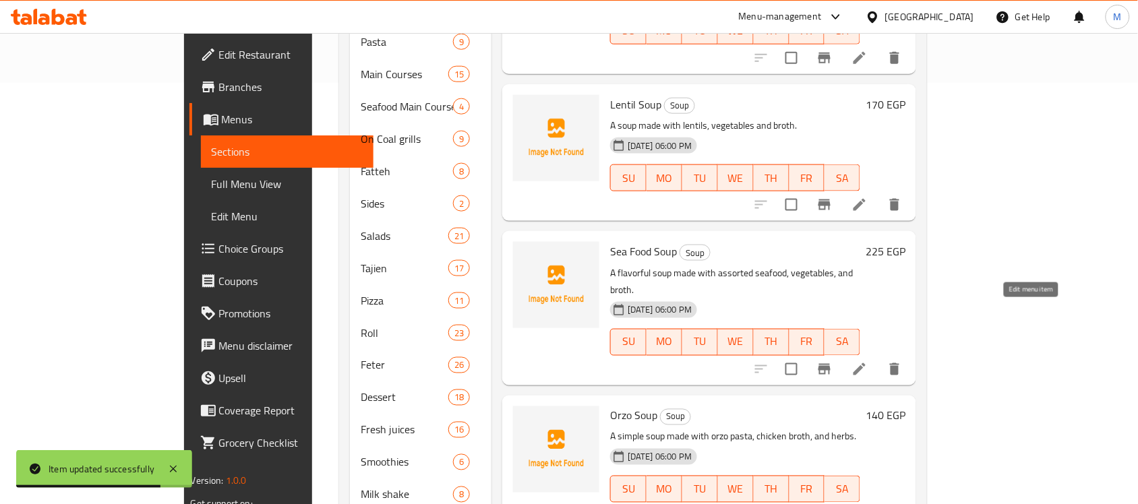
click at [868, 361] on icon at bounding box center [860, 369] width 16 height 16
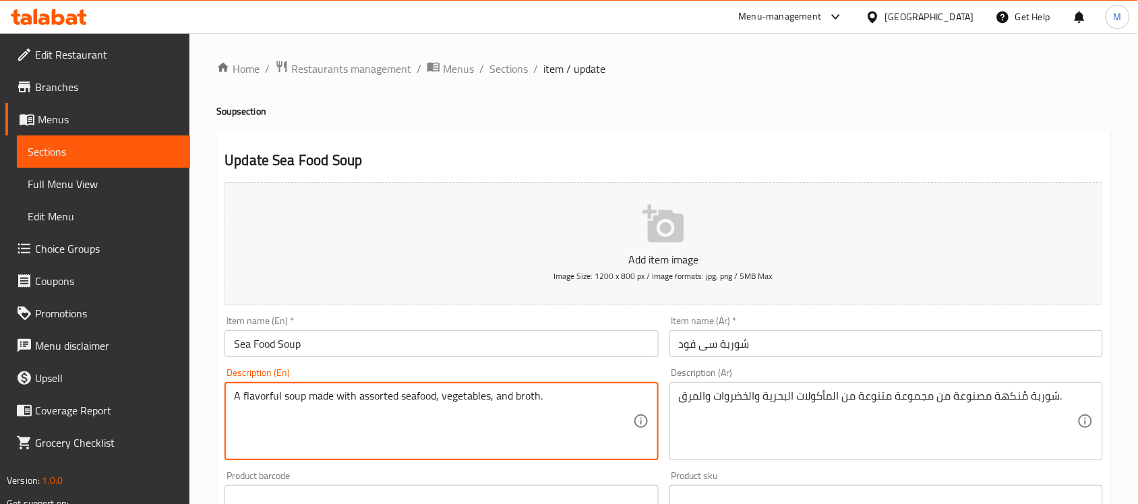
click at [258, 402] on textarea "A flavorful soup made with assorted seafood, vegetables, and broth." at bounding box center [433, 422] width 399 height 64
type textarea "A soup made with assorted seafood, vegetables, and broth."
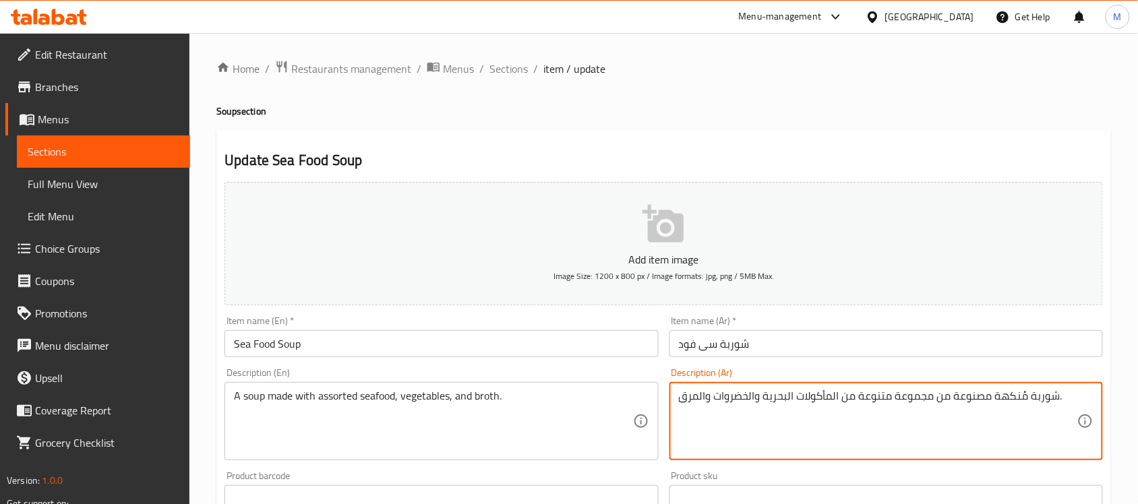
click at [1017, 399] on textarea "شوربة مُنكهة مصنوعة من مجموعة متنوعة من المأكولات البحرية والخضروات والمرق." at bounding box center [878, 422] width 399 height 64
drag, startPoint x: 747, startPoint y: 393, endPoint x: 763, endPoint y: 393, distance: 16.2
click at [763, 393] on textarea "شوربة مصنوعة من مجموعة متنوعة من المأكولات البحرية والخضروات والمرق." at bounding box center [878, 422] width 399 height 64
type textarea "شوربة مصنوعة من مجموعة متنوعة من المأكولات البحرية، خضروات ومرق."
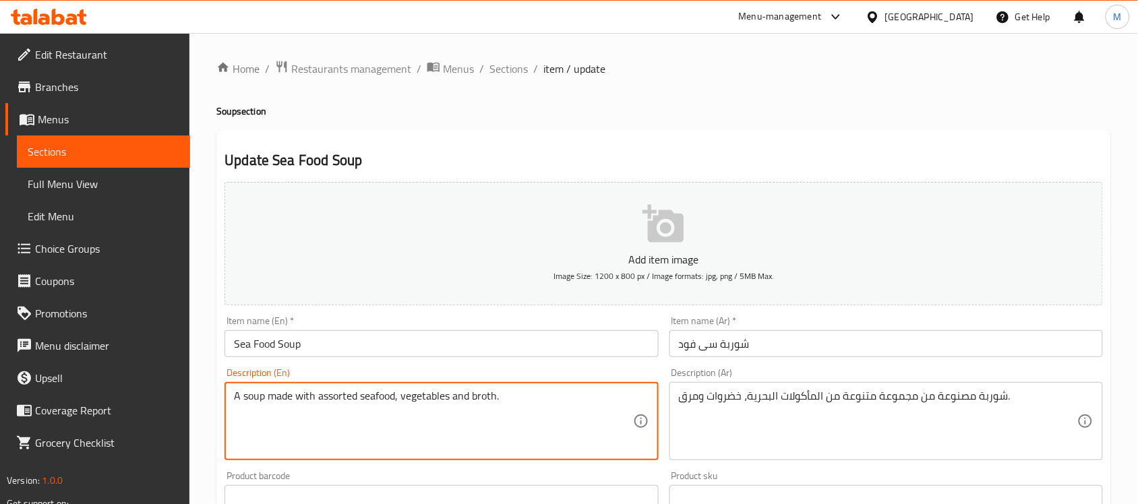
type textarea "A soup made with assorted seafood, vegetables and broth."
click at [537, 343] on input "Sea Food Soup" at bounding box center [442, 343] width 434 height 27
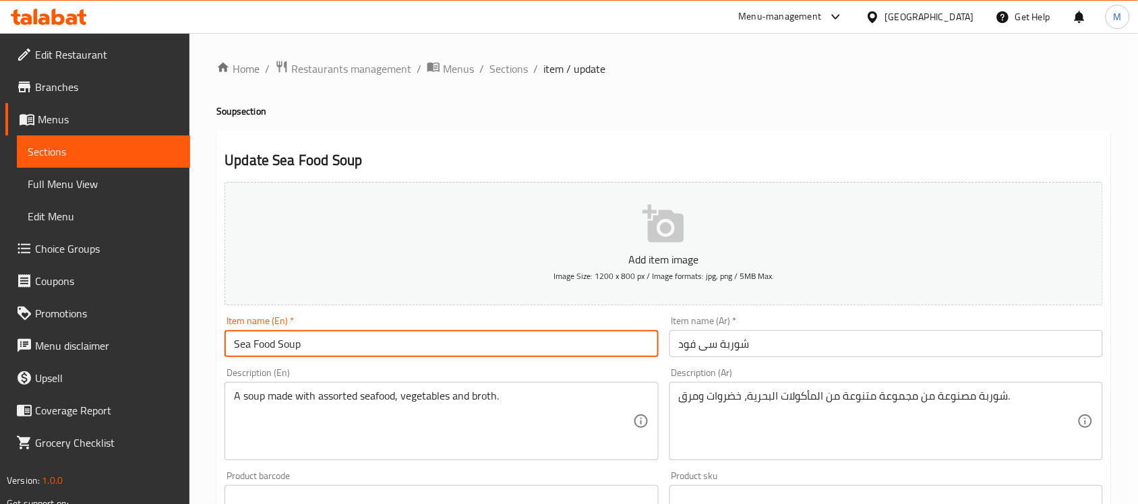
click at [494, 55] on div "Home / Restaurants management / Menus / Sections / item / update Soup section U…" at bounding box center [663, 493] width 949 height 920
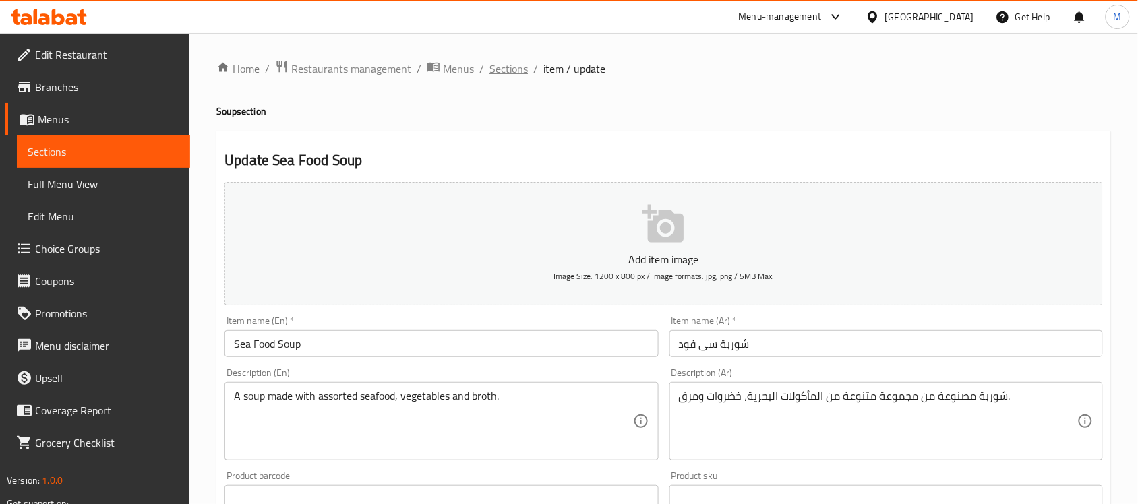
click at [499, 69] on span "Sections" at bounding box center [509, 69] width 38 height 16
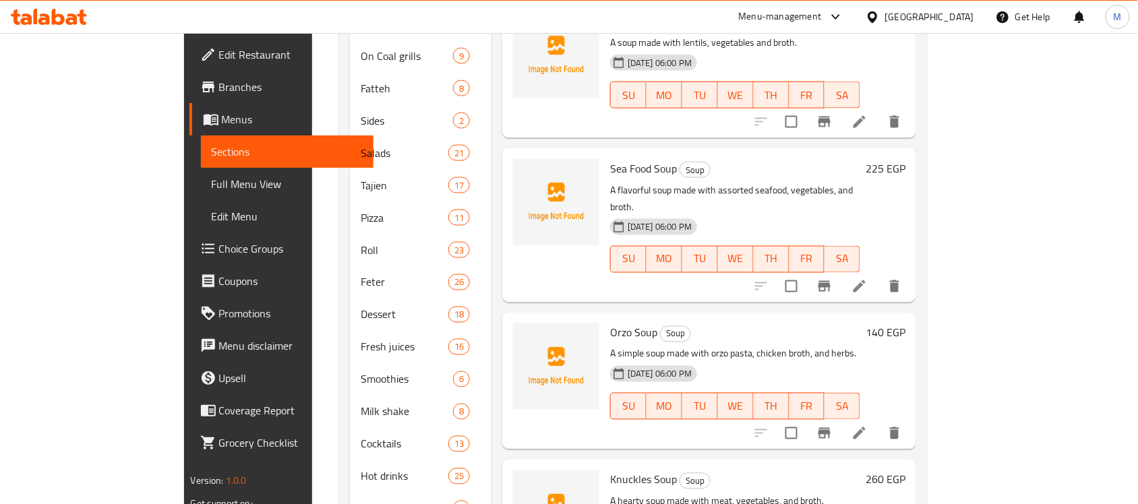
scroll to position [506, 0]
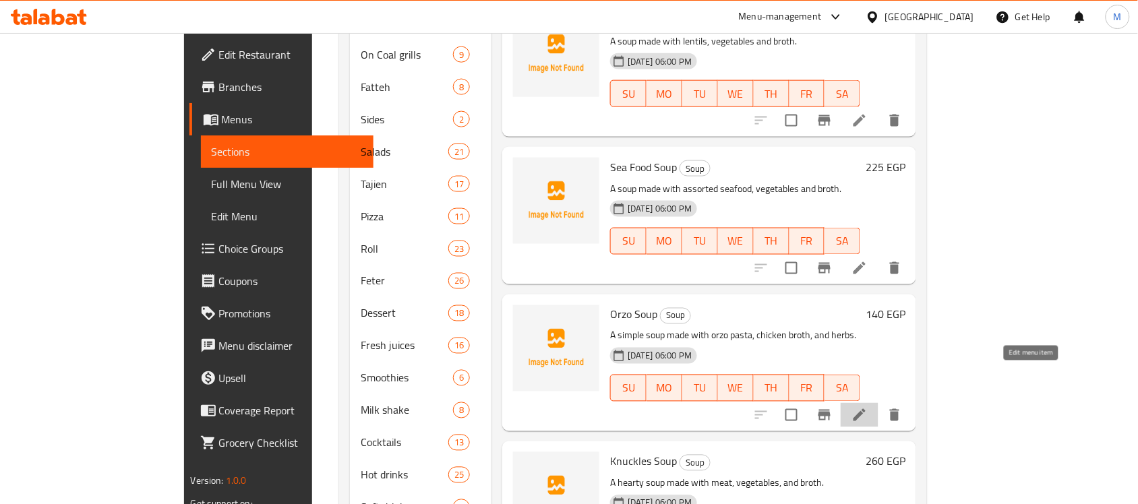
click at [868, 407] on icon at bounding box center [860, 415] width 16 height 16
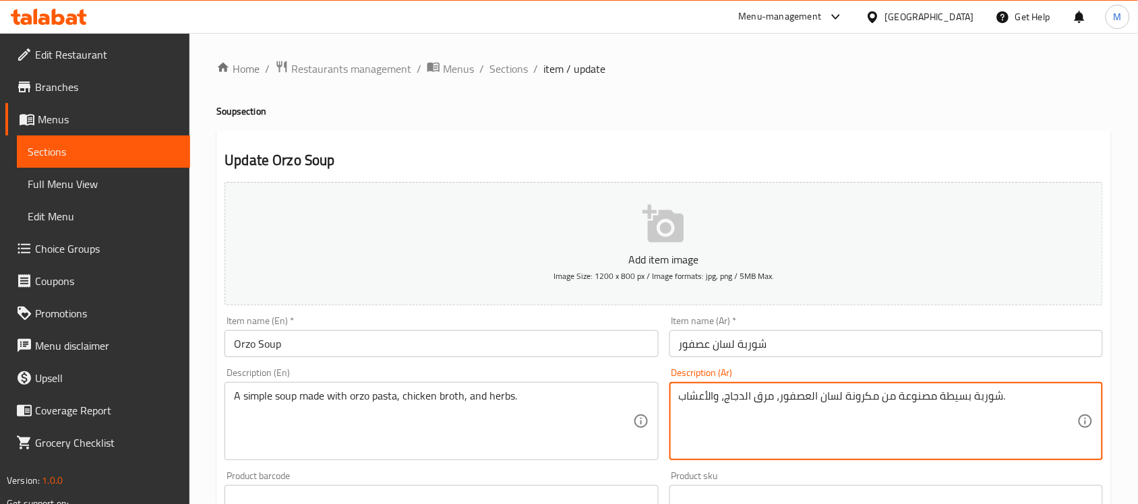
click at [740, 393] on textarea "شوربة بسيطة مصنوعة من مكرونة لسان العصفور، مرق الدجاج، والأعشاب." at bounding box center [878, 422] width 399 height 64
click at [723, 396] on textarea "شوربة بسيطة مصنوعة من مكرونة لسان العصفور، مرق دجاج، والأعشاب." at bounding box center [878, 422] width 399 height 64
click at [708, 392] on textarea "شوربة بسيطة مصنوعة من مكرونة لسان العصفور، مرق دجاج والأعشاب." at bounding box center [878, 422] width 399 height 64
type textarea "شوربة بسيطة مصنوعة من مكرونة لسان العصفور، مرق دجاج وأعشاب."
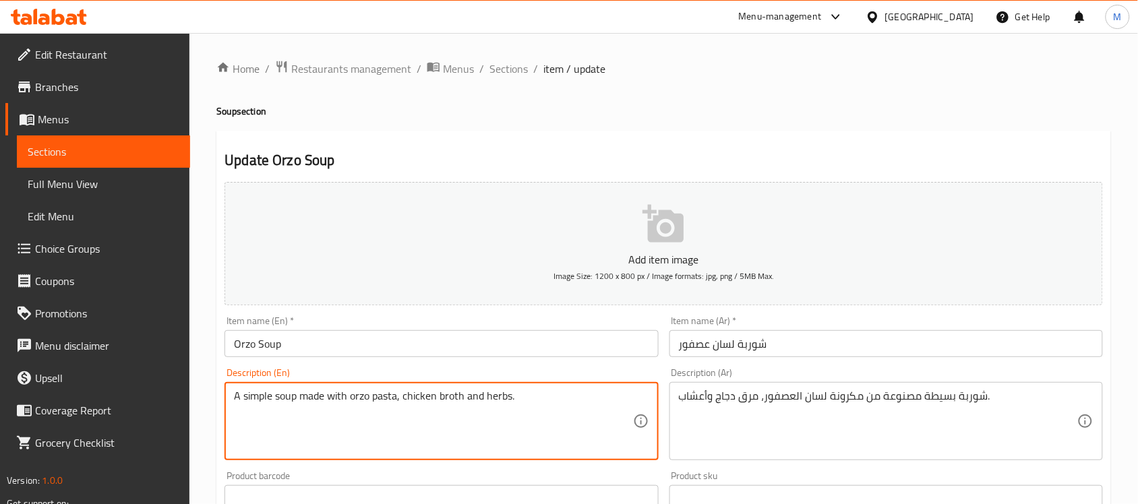
type textarea "A simple soup made with orzo pasta, chicken broth and herbs."
click at [509, 345] on input "Orzo Soup" at bounding box center [442, 343] width 434 height 27
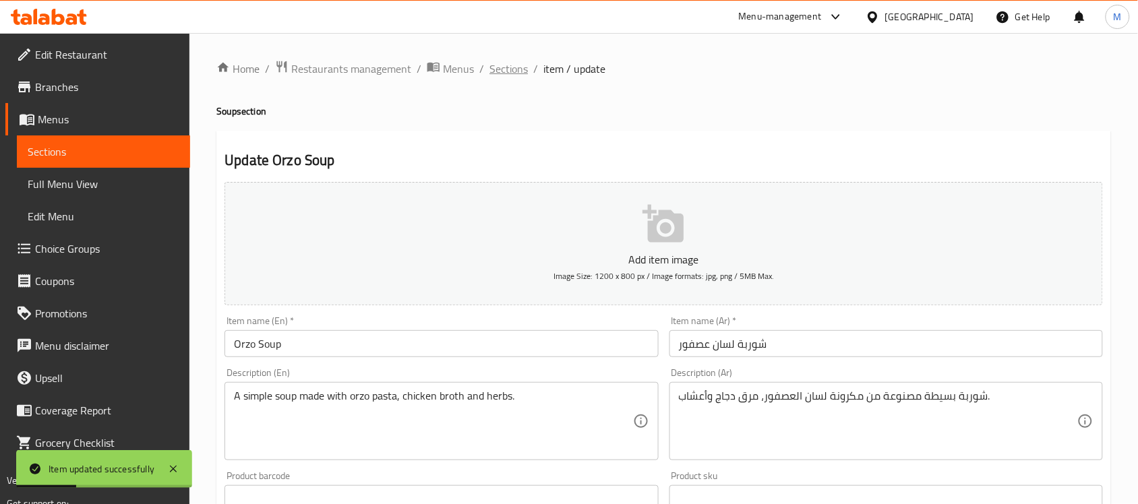
click at [517, 71] on span "Sections" at bounding box center [509, 69] width 38 height 16
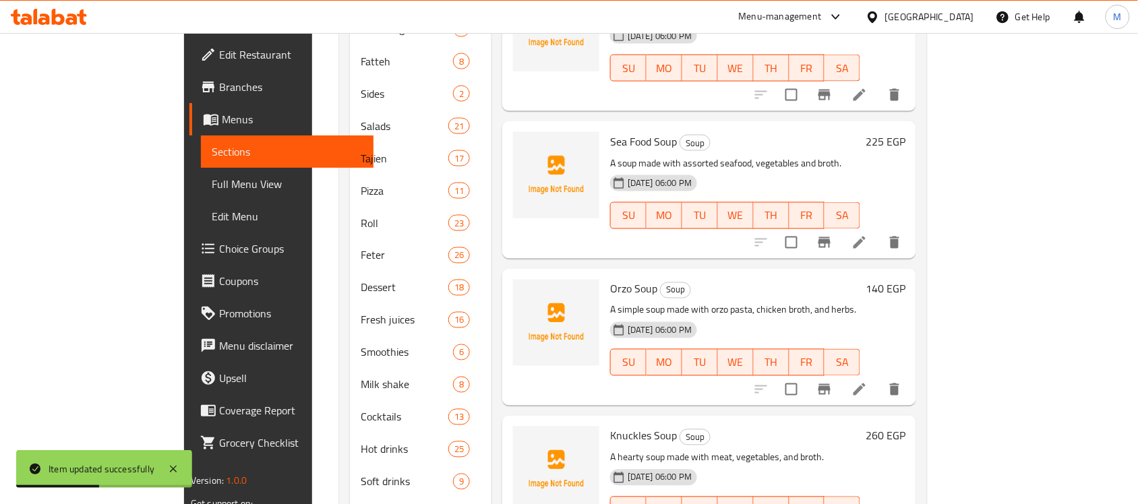
scroll to position [579, 0]
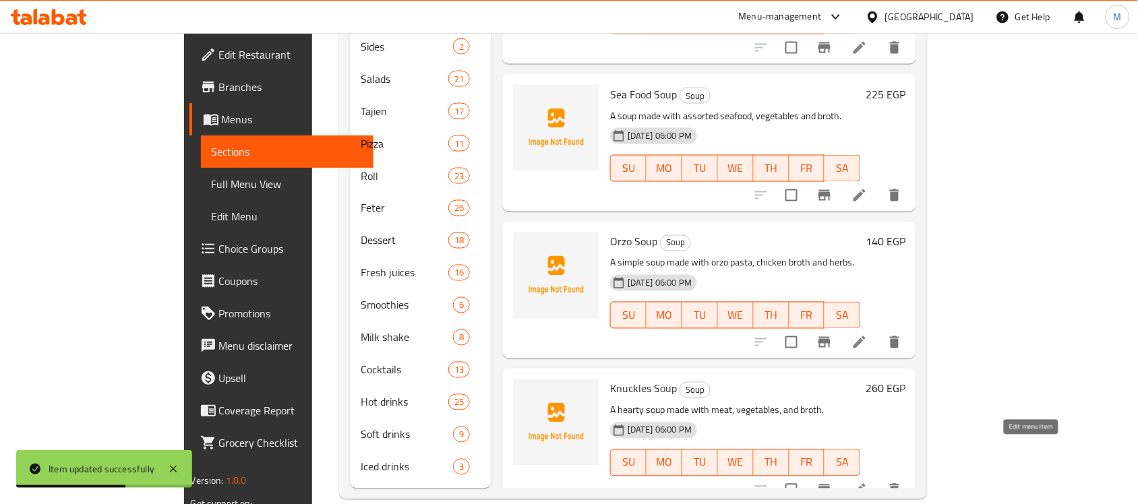
click at [866, 484] on icon at bounding box center [860, 490] width 12 height 12
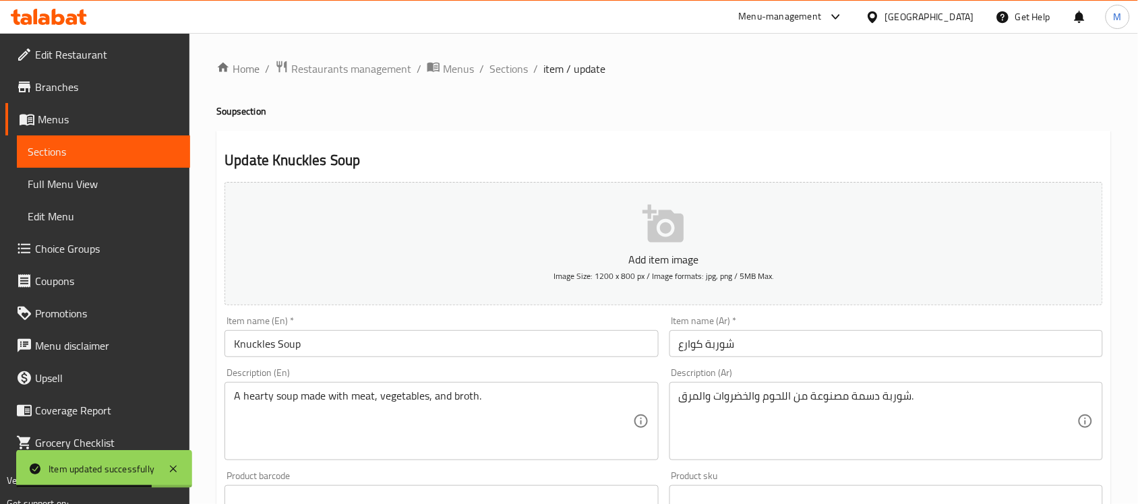
click at [246, 399] on textarea "A hearty soup made with meat, vegetables, and broth." at bounding box center [433, 422] width 399 height 64
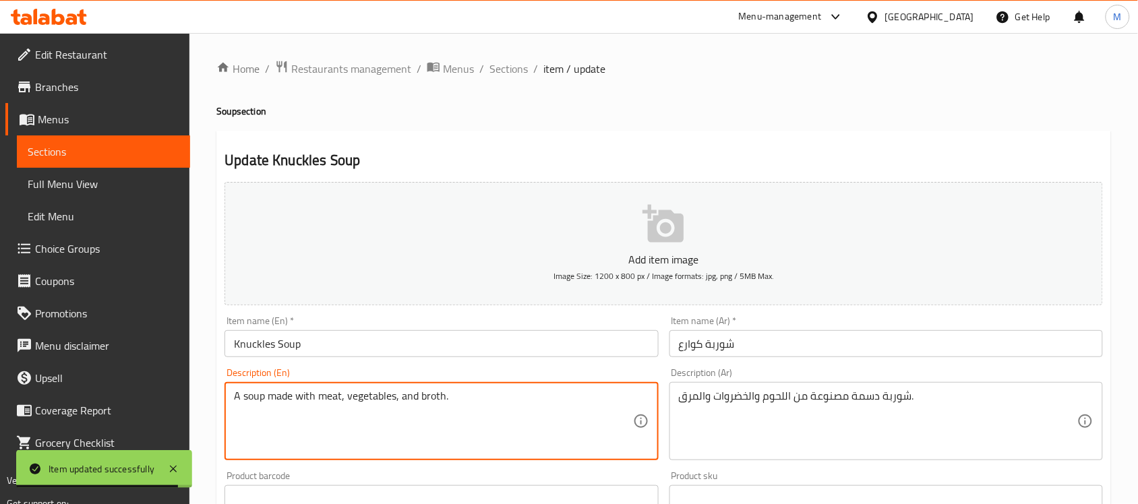
type textarea "A soup made with meat, vegetables, and broth."
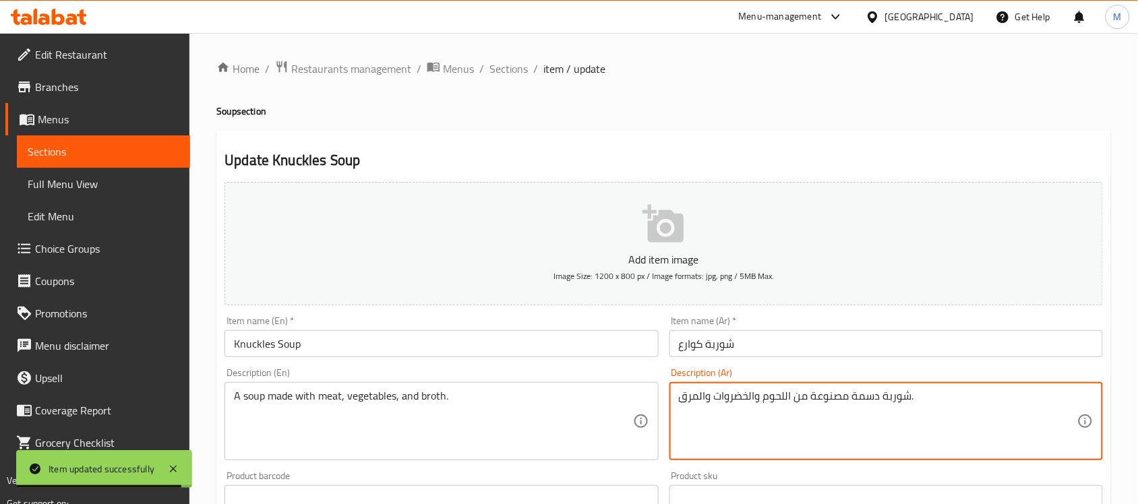
click at [862, 403] on textarea "شوربة دسمة مصنوعة من اللحوم والخضروات والمرق." at bounding box center [878, 422] width 399 height 64
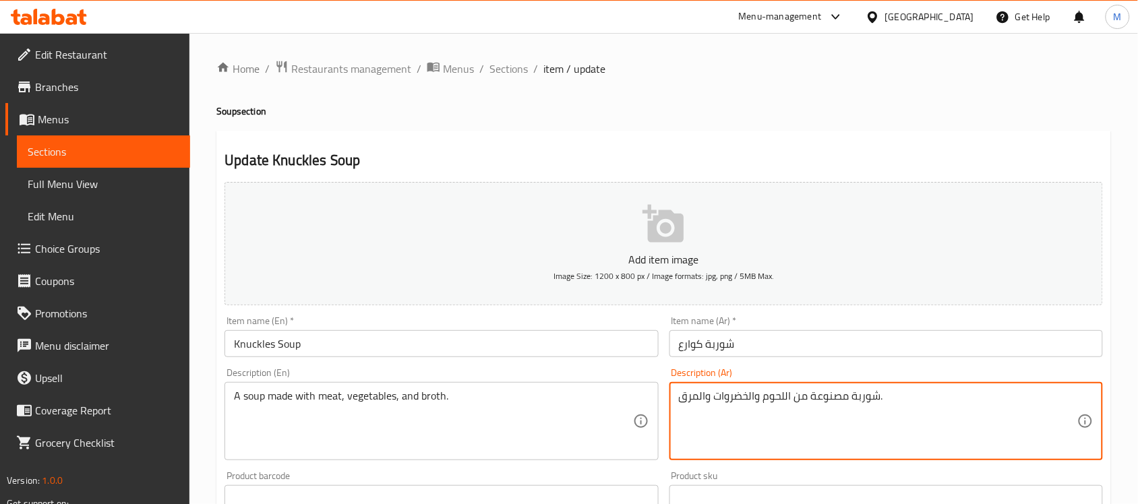
click at [786, 391] on textarea "شوربة مصنوعة من اللحوم والخضروات والمرق." at bounding box center [878, 422] width 399 height 64
type textarea "شوربة مصنوعة من اللحم، خضروات ومرق."
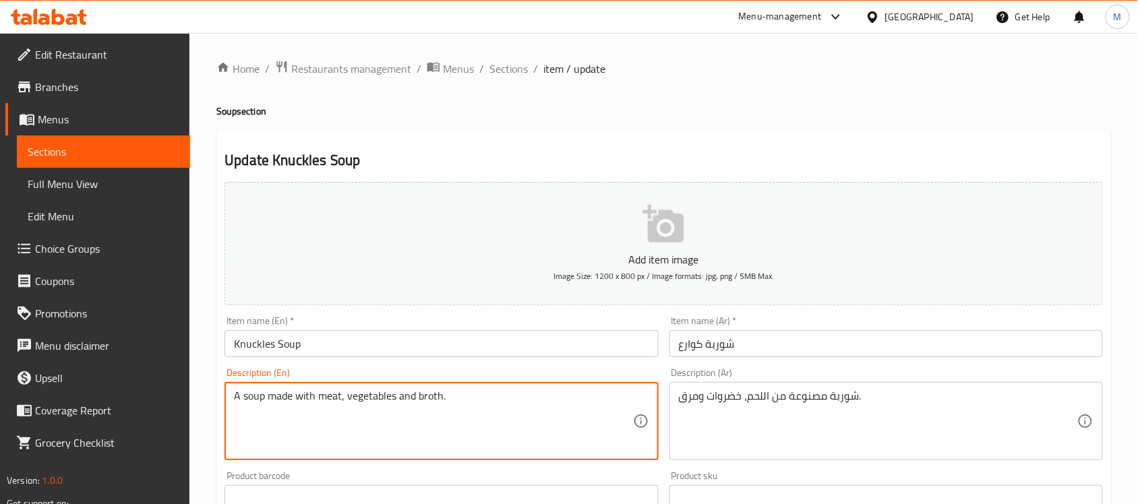
type textarea "A soup made with meat, vegetables and broth."
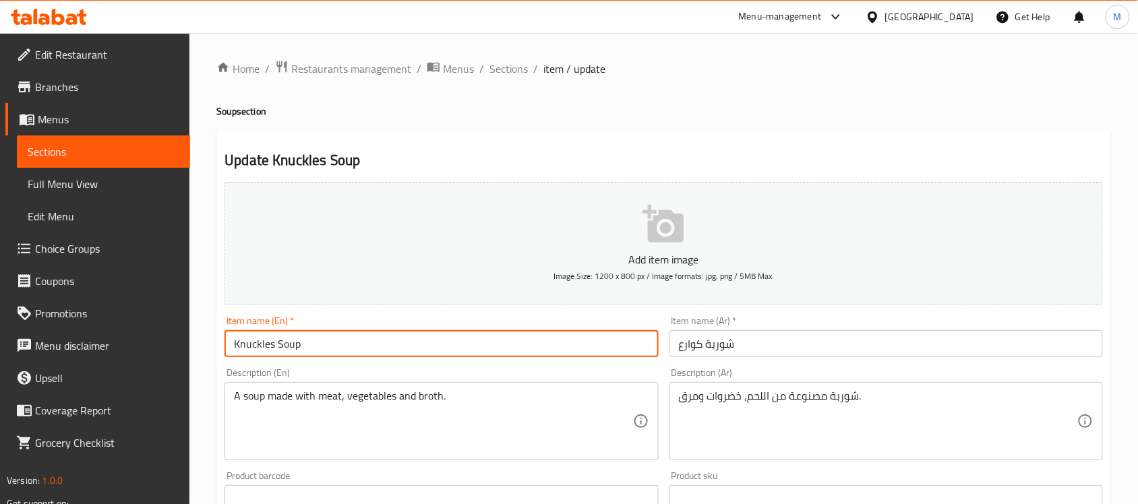
click at [581, 347] on input "Knuckles Soup" at bounding box center [442, 343] width 434 height 27
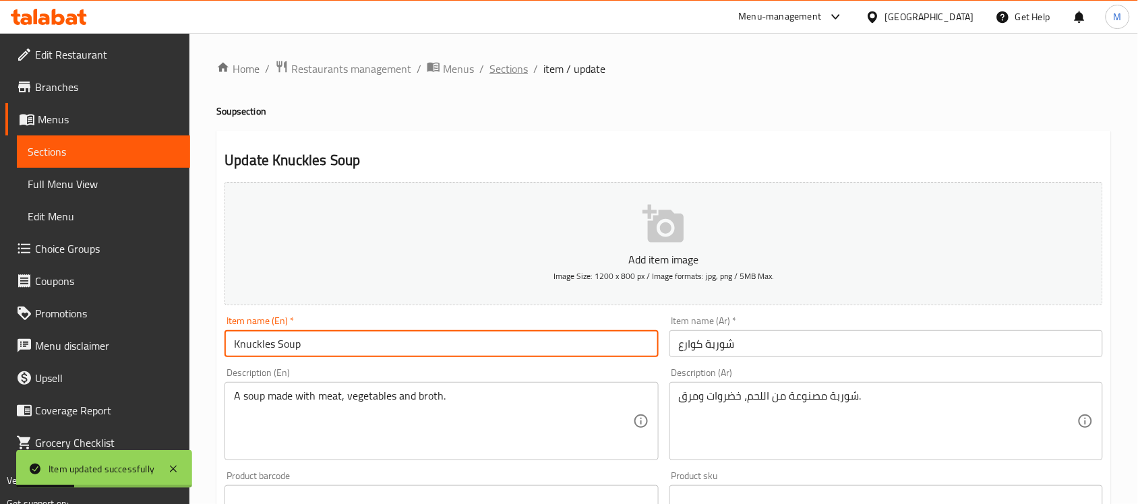
click at [512, 71] on span "Sections" at bounding box center [509, 69] width 38 height 16
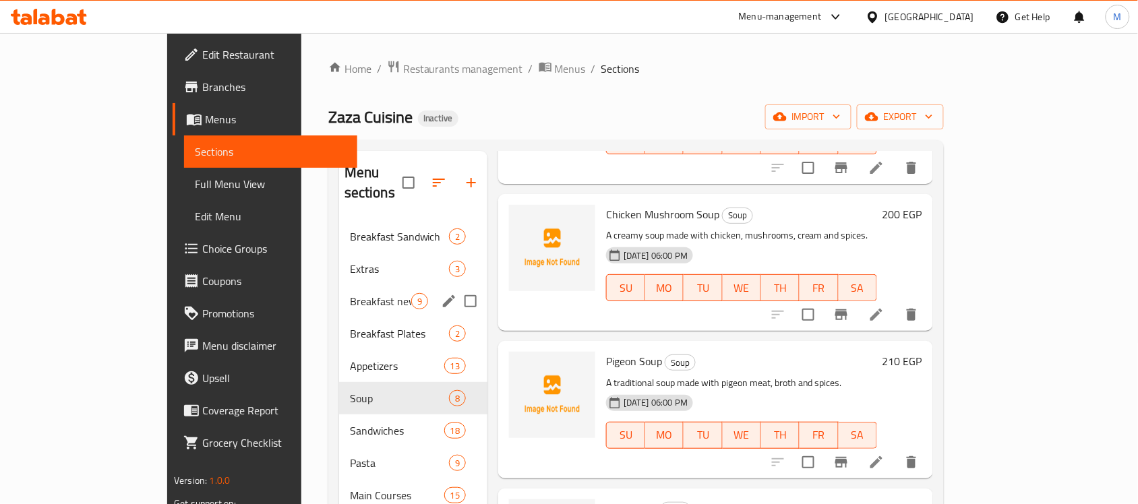
click at [350, 293] on span "Breakfast new items" at bounding box center [380, 301] width 61 height 16
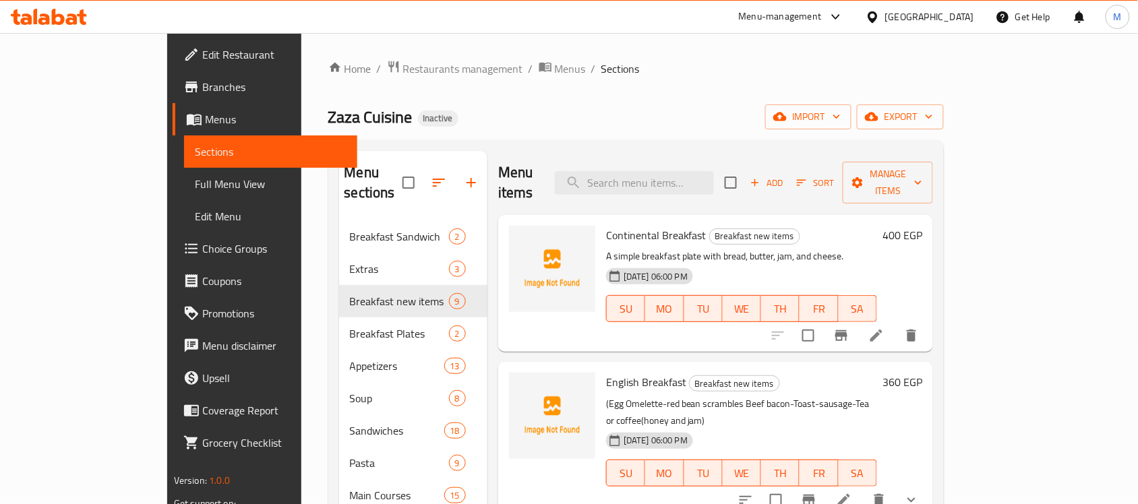
click at [885, 328] on icon at bounding box center [876, 336] width 16 height 16
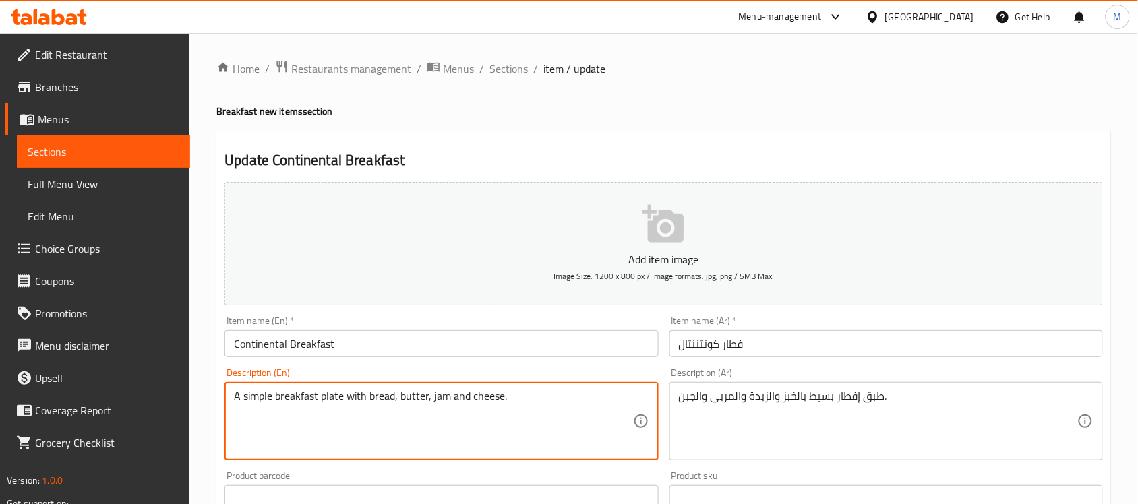
type textarea "A simple breakfast plate with bread, butter, jam and cheese."
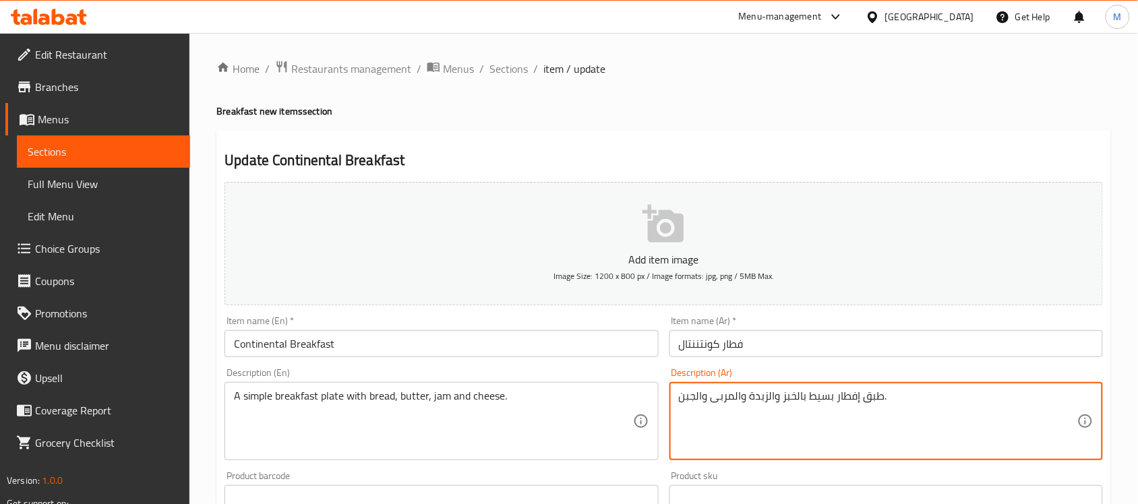
drag, startPoint x: 769, startPoint y: 392, endPoint x: 806, endPoint y: 396, distance: 36.6
type textarea "طبق إفطار بسيط مع خبز، زبدة، مربى وجبن."
click at [550, 349] on input "Continental Breakfast" at bounding box center [442, 343] width 434 height 27
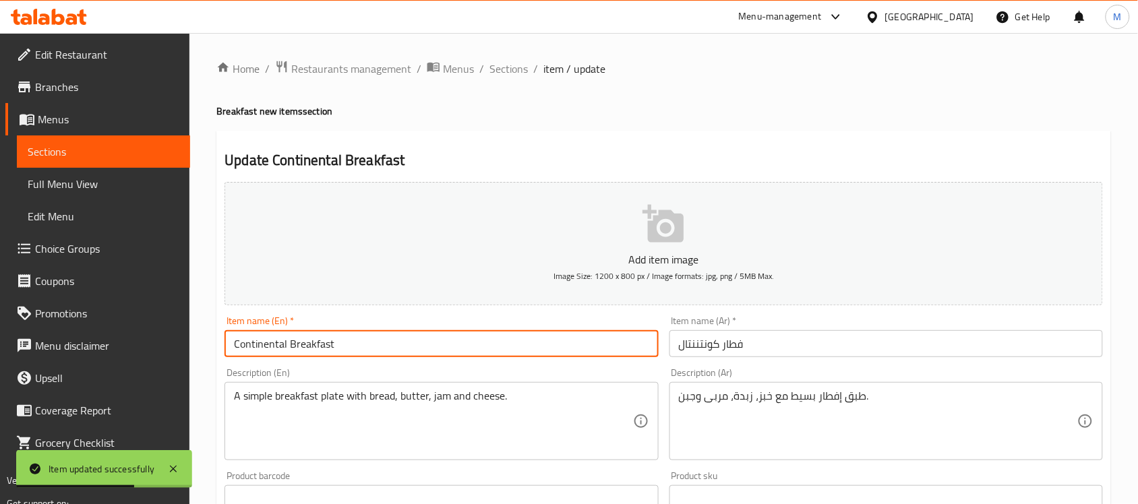
click at [678, 349] on input "فطار كونتننتال" at bounding box center [887, 343] width 434 height 27
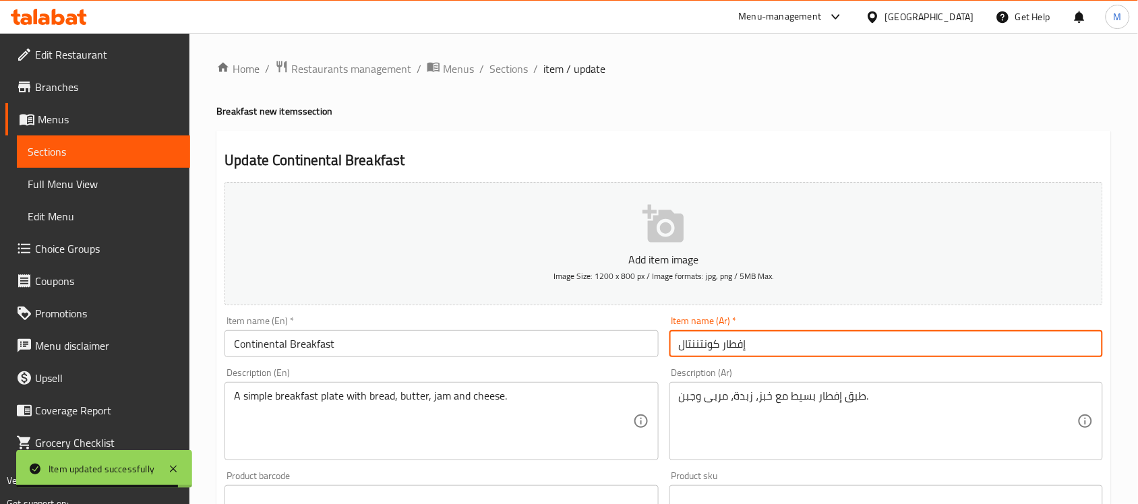
type input "إفطار كونتننتال"
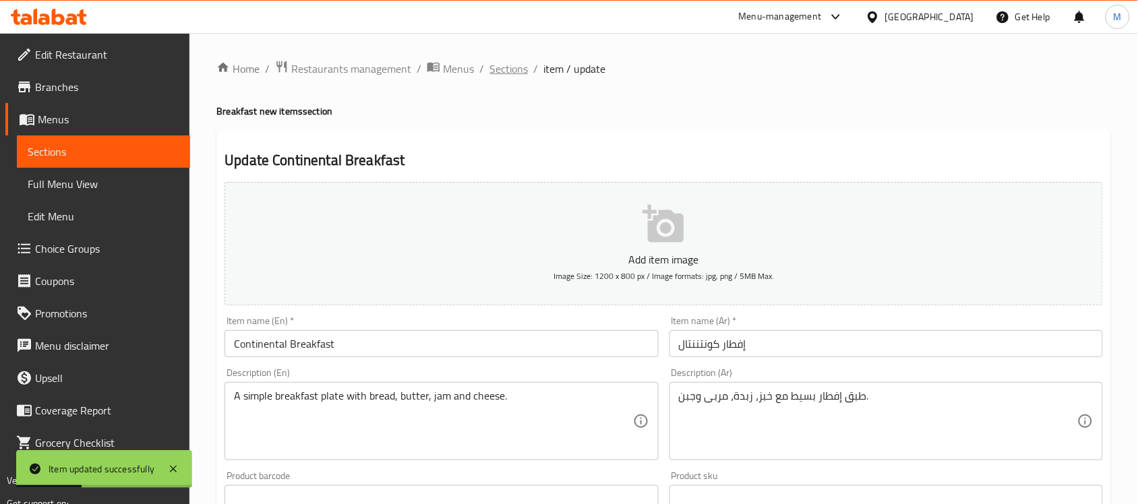
click at [506, 71] on span "Sections" at bounding box center [509, 69] width 38 height 16
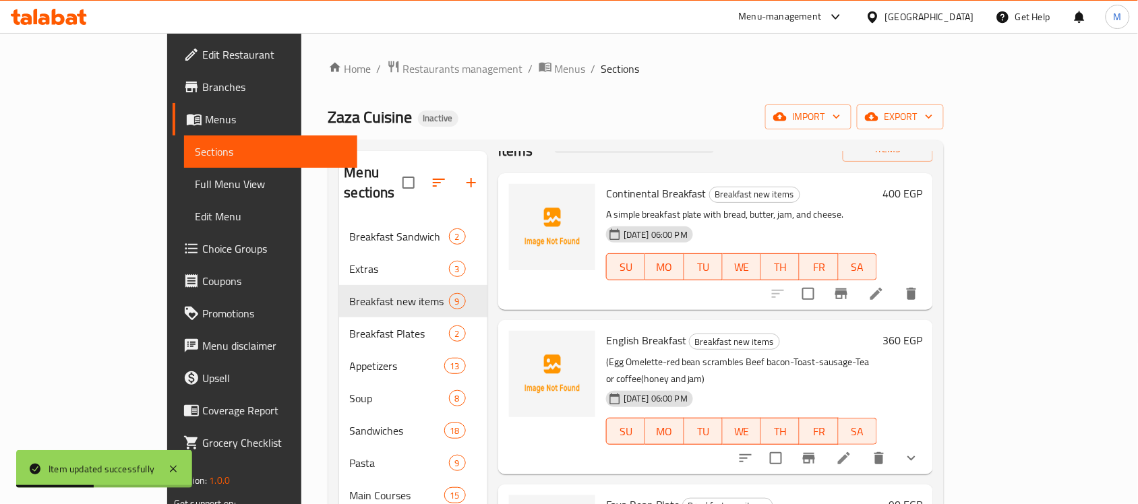
scroll to position [84, 0]
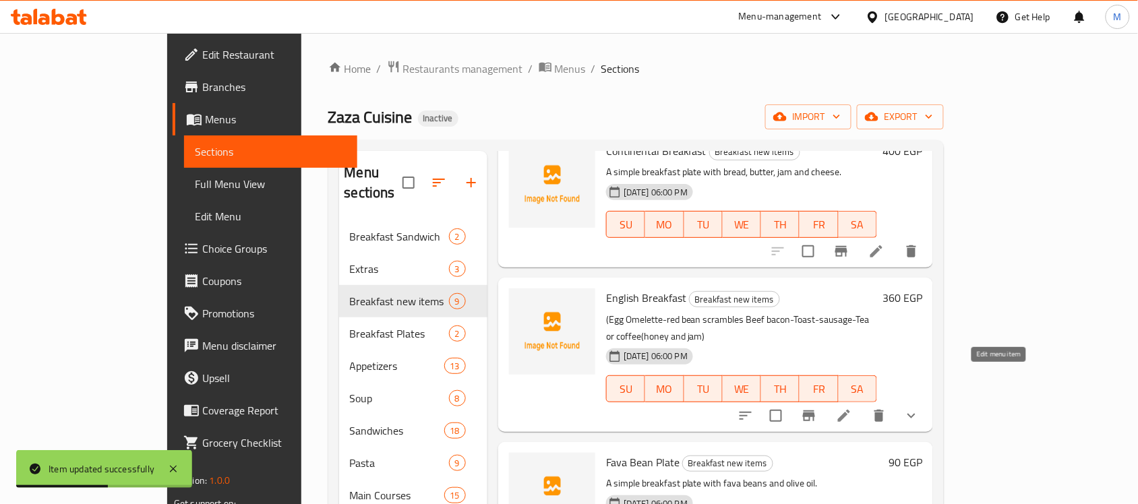
click at [852, 408] on icon at bounding box center [844, 416] width 16 height 16
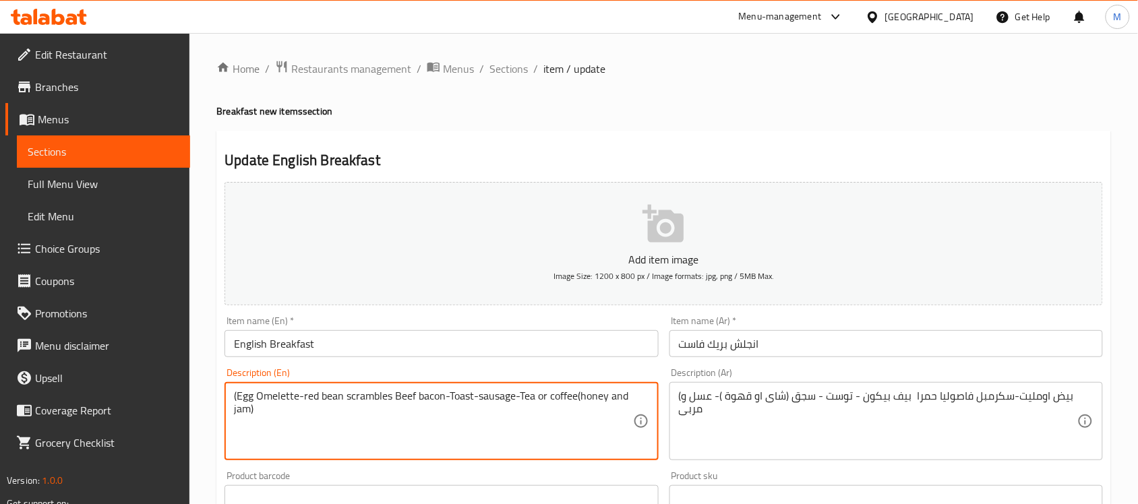
click at [247, 334] on input "English Breakfast" at bounding box center [442, 343] width 434 height 27
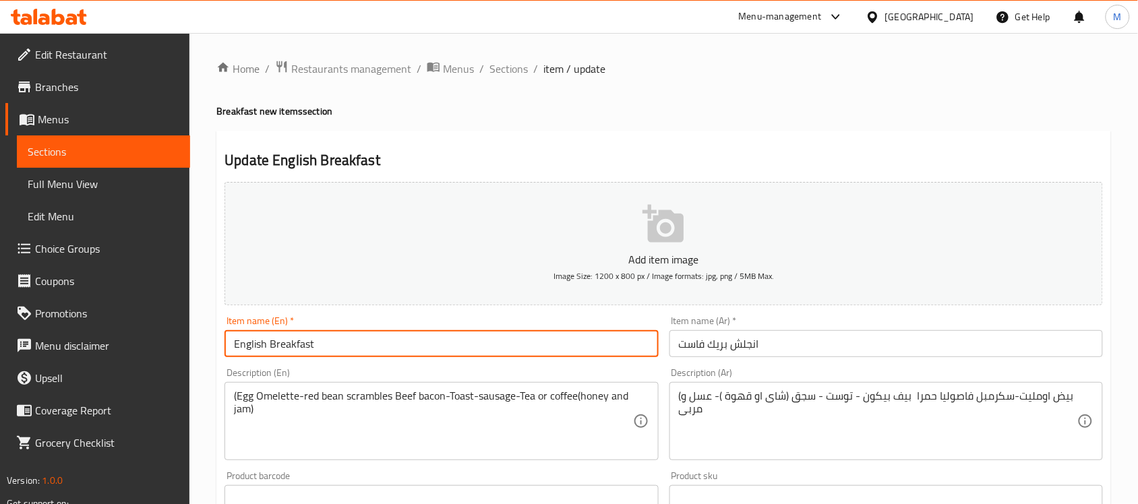
click at [247, 334] on input "English Breakfast" at bounding box center [442, 343] width 434 height 27
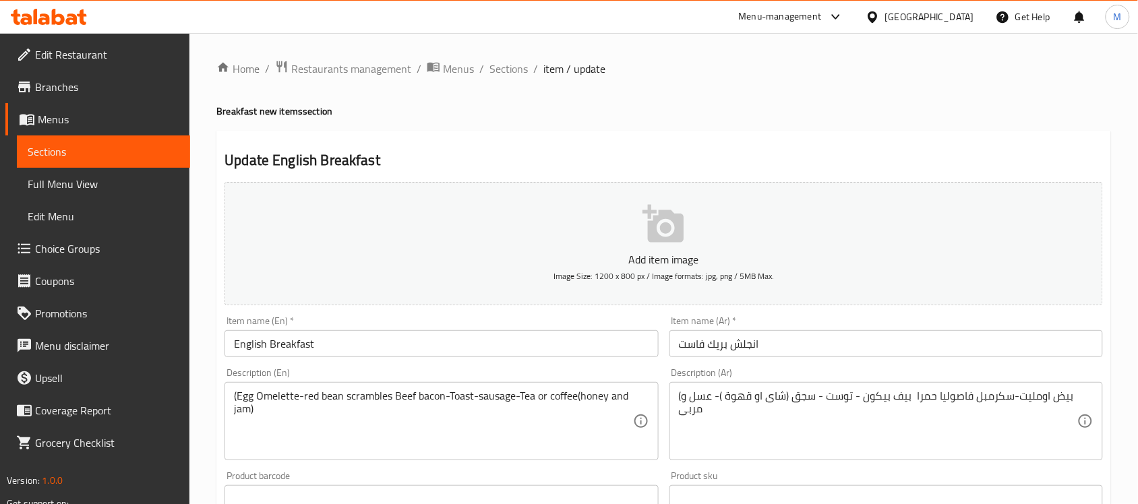
drag, startPoint x: 237, startPoint y: 398, endPoint x: 252, endPoint y: 415, distance: 23.0
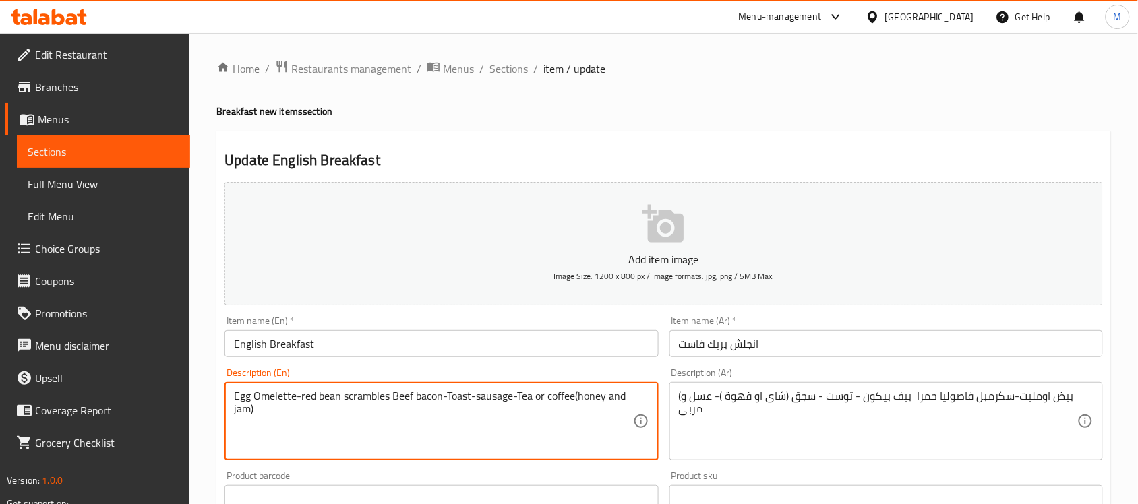
click at [270, 408] on textarea "Egg Omelette-red bean scrambles Beef bacon-Toast-sausage-Tea or coffee(honey an…" at bounding box center [433, 422] width 399 height 64
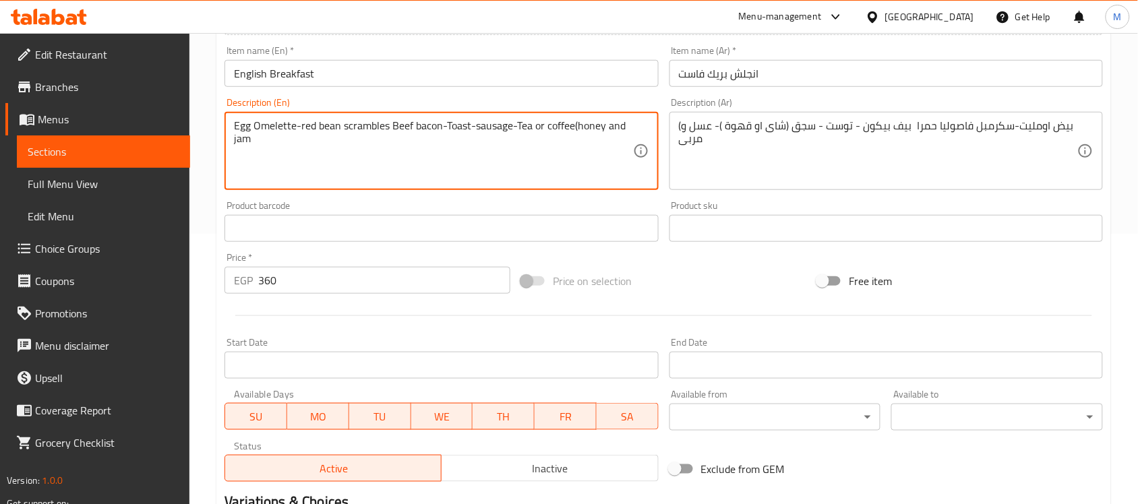
scroll to position [469, 0]
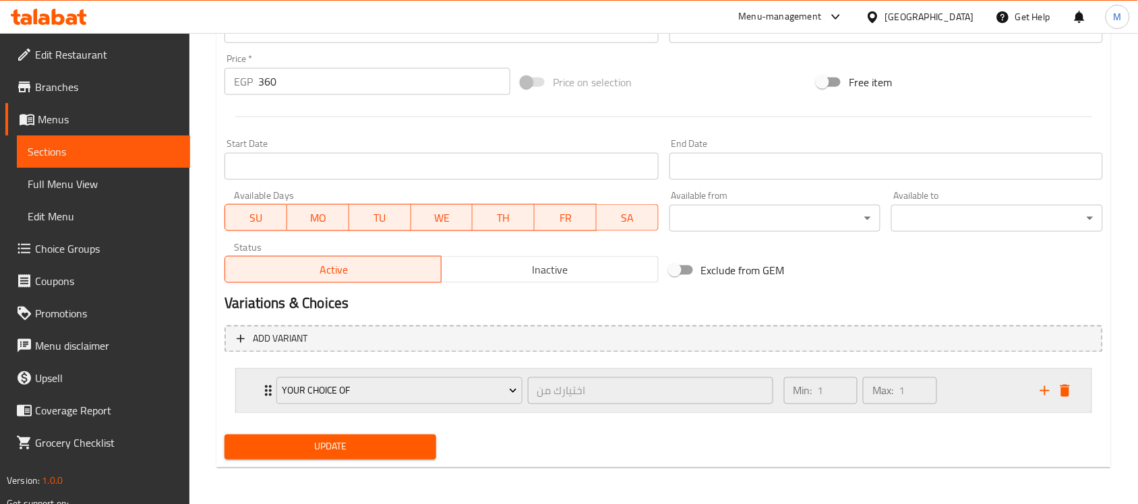
click at [249, 382] on div "Your choice of اختيارك من ​ Min: 1 ​ Max: 1 ​" at bounding box center [664, 391] width 856 height 43
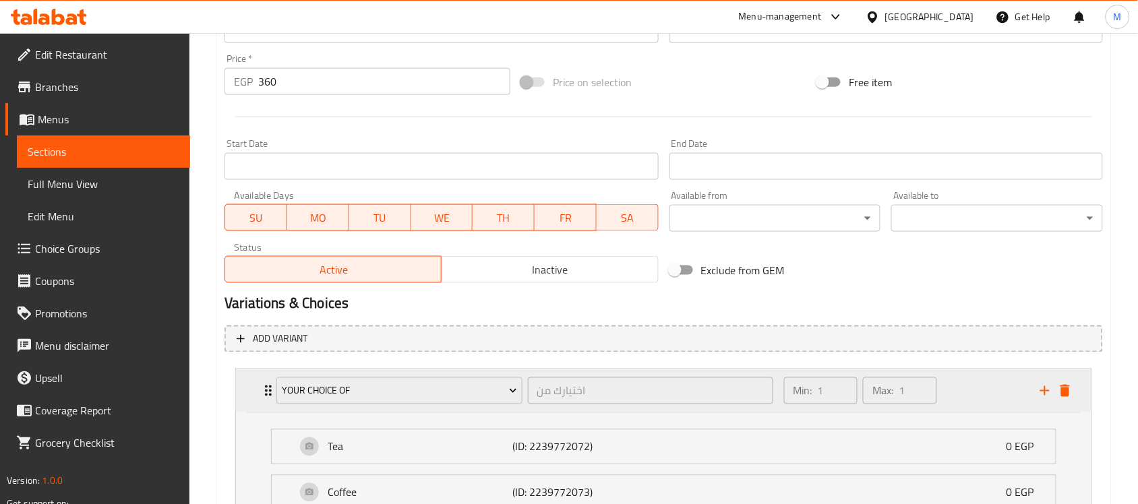
click at [249, 382] on div "Your choice of اختيارك من ​ Min: 1 ​ Max: 1 ​" at bounding box center [664, 391] width 856 height 43
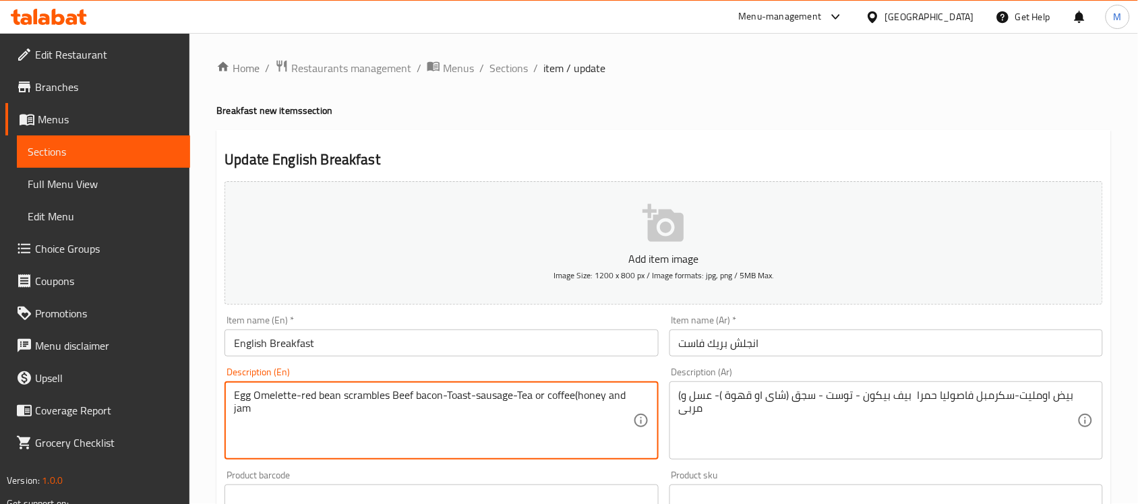
scroll to position [0, 0]
click at [577, 391] on textarea "Egg Omelette-red bean scrambles Beef bacon-Toast-sausage-Tea or coffee(honey an…" at bounding box center [433, 422] width 399 height 64
click at [300, 398] on textarea "Egg Omelette-red bean scrambles Beef bacon-Toast-sausage-Tea or coffee, honey a…" at bounding box center [433, 422] width 399 height 64
click at [373, 394] on textarea "Egg Omelette, red bean, scrambles Beef bacon, Toast-sausage-Tea or coffee, hone…" at bounding box center [433, 422] width 399 height 64
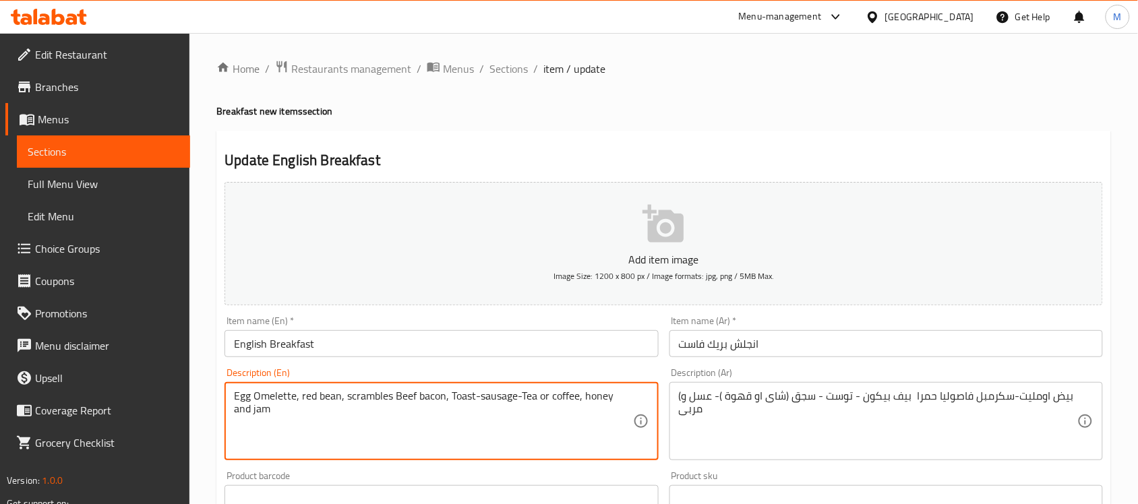
drag, startPoint x: 301, startPoint y: 395, endPoint x: 389, endPoint y: 393, distance: 88.4
click at [389, 393] on textarea "Egg Omelette, red bean, scrambles Beef bacon, Toast-sausage-Tea or coffee, hone…" at bounding box center [433, 422] width 399 height 64
click at [372, 392] on textarea "Egg Omelette, red bean, scrambles Beef bacon, Toast-sausage-Tea or coffee, hone…" at bounding box center [433, 422] width 399 height 64
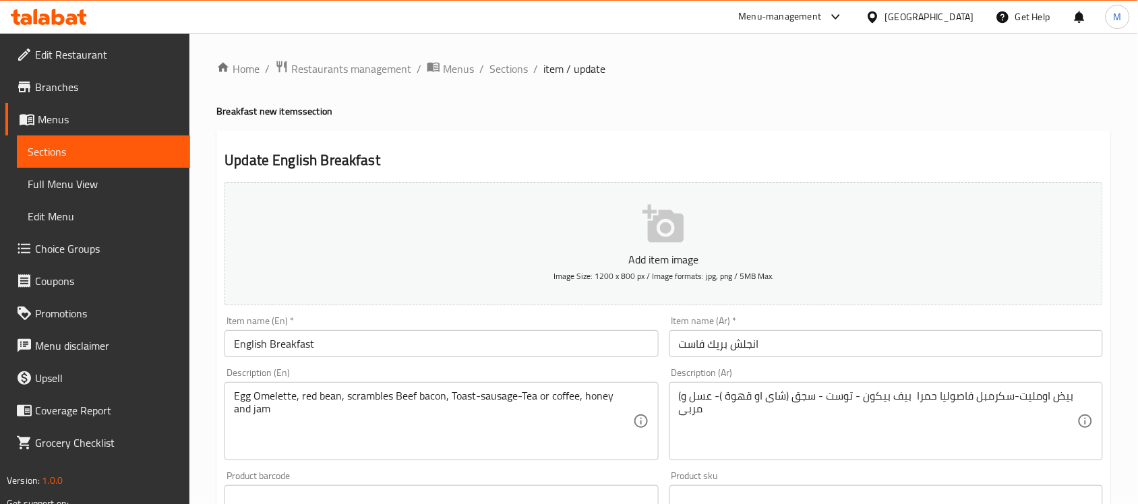
click at [343, 398] on textarea "Egg Omelette, red bean, scrambles Beef bacon, Toast-sausage-Tea or coffee, hone…" at bounding box center [433, 422] width 399 height 64
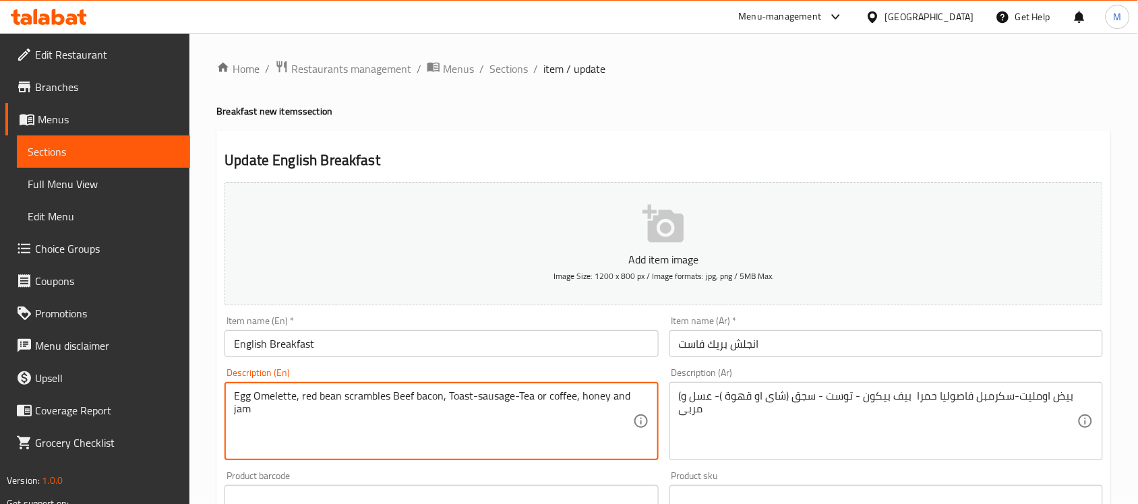
click at [386, 388] on div "Egg Omelette, red bean scrambles Beef bacon, Toast-sausage-Tea or coffee, honey…" at bounding box center [442, 421] width 434 height 78
click at [389, 392] on textarea "Egg Omelette, red bean scrambles Beef bacon, Toast-sausage-Tea or coffee, honey…" at bounding box center [433, 422] width 399 height 64
click at [436, 410] on textarea "Egg Omelette, red bean scrambles, Beef bacon, Toast, sausage, Tea or coffee, ho…" at bounding box center [433, 422] width 399 height 64
type textarea "Egg Omelette, red bean scrambles, Beef bacon, Toast, sausage, Tea or coffee, ho…"
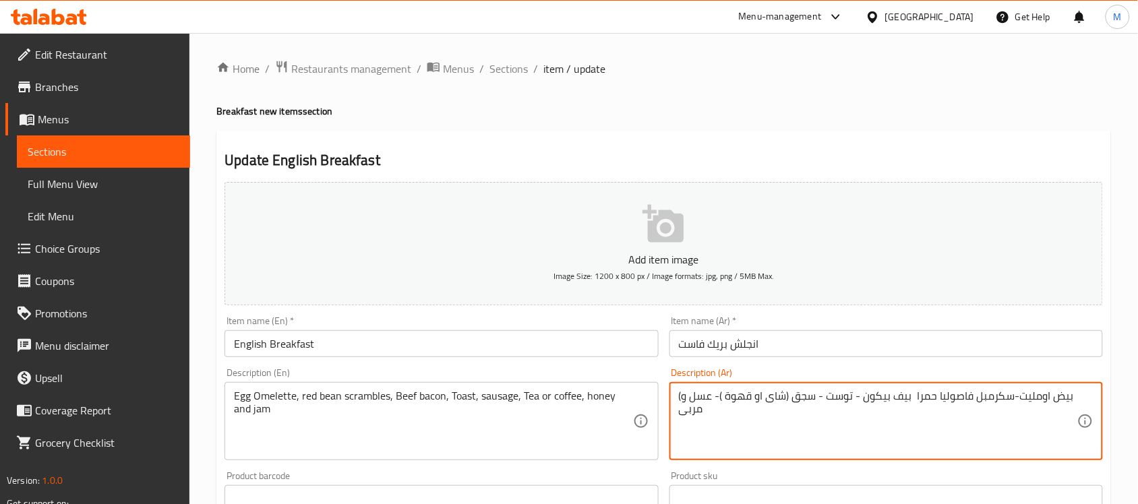
paste textarea "أومليت بيض، فاصوليا حمراء، لحم بقري مقدد، توست، سجق، شاي أو قهوة، عسل و"
click at [1055, 399] on textarea "أومليت بيض، فاصوليا حمراء، لحم بقري مقدد، توست، سجق، شاي أو قهوة، عسل ومربى" at bounding box center [878, 422] width 399 height 64
click at [1016, 399] on textarea "أومليت بيض، فاصوليا حمراء، لحم بقري مقدد، توست، سجق، شاي أو قهوة، عسل ومربى" at bounding box center [878, 422] width 399 height 64
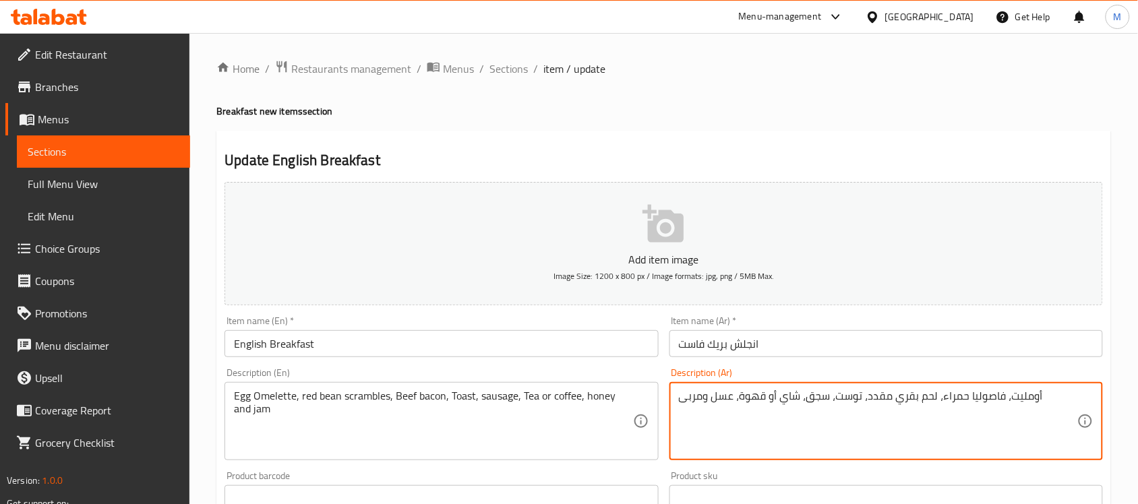
paste textarea "بيض"
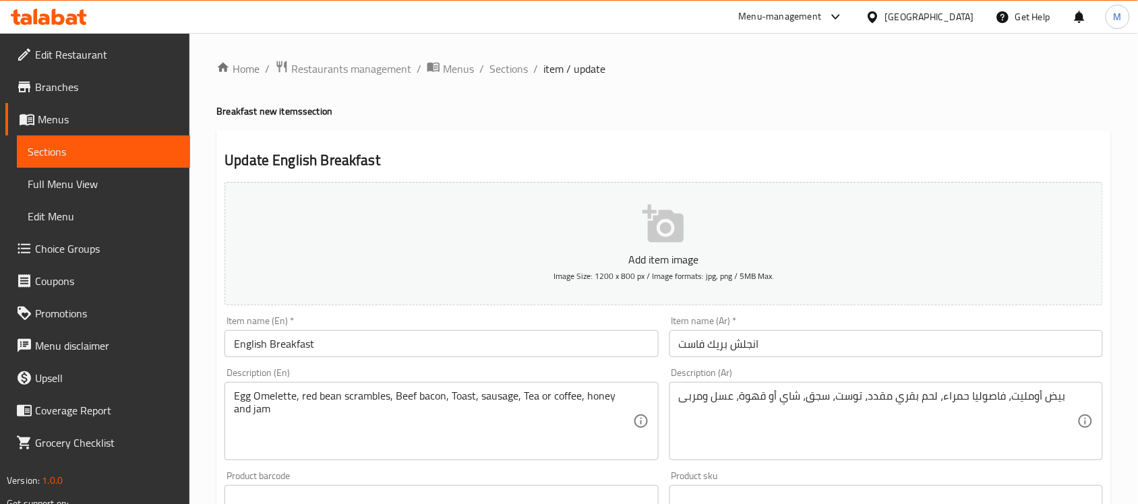
click at [1001, 398] on textarea "بيض أومليت، فاصوليا حمراء، لحم بقري مقدد، توست، سجق، شاي أو قهوة، عسل ومربى" at bounding box center [878, 422] width 399 height 64
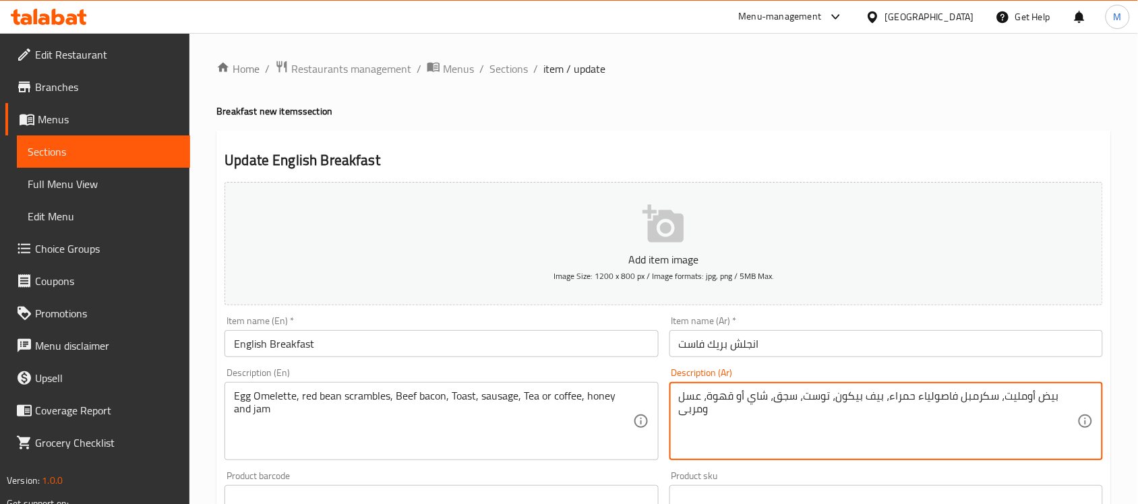
type textarea "بيض أومليت، سكرمبل فاصولياء حمراء، بيف بيكون، توست، سجق، شاي أو قهوة، عسل ومربى"
click at [456, 355] on input "English Breakfast" at bounding box center [442, 343] width 434 height 27
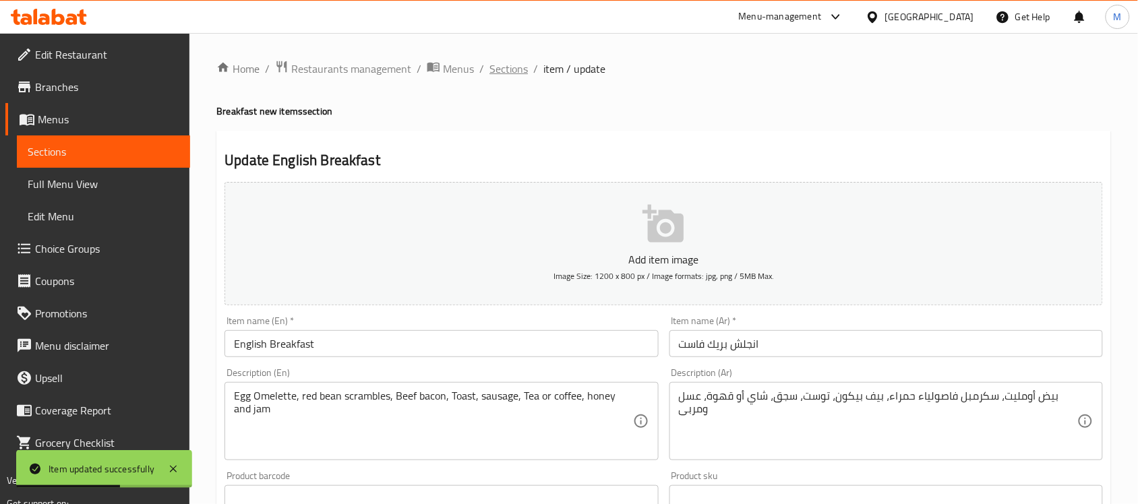
click at [504, 65] on span "Sections" at bounding box center [509, 69] width 38 height 16
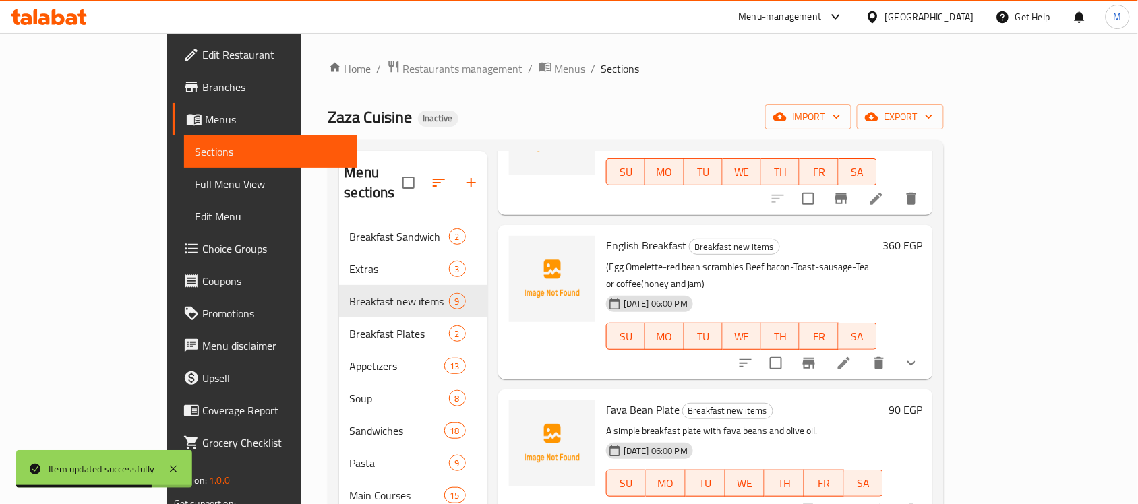
scroll to position [169, 0]
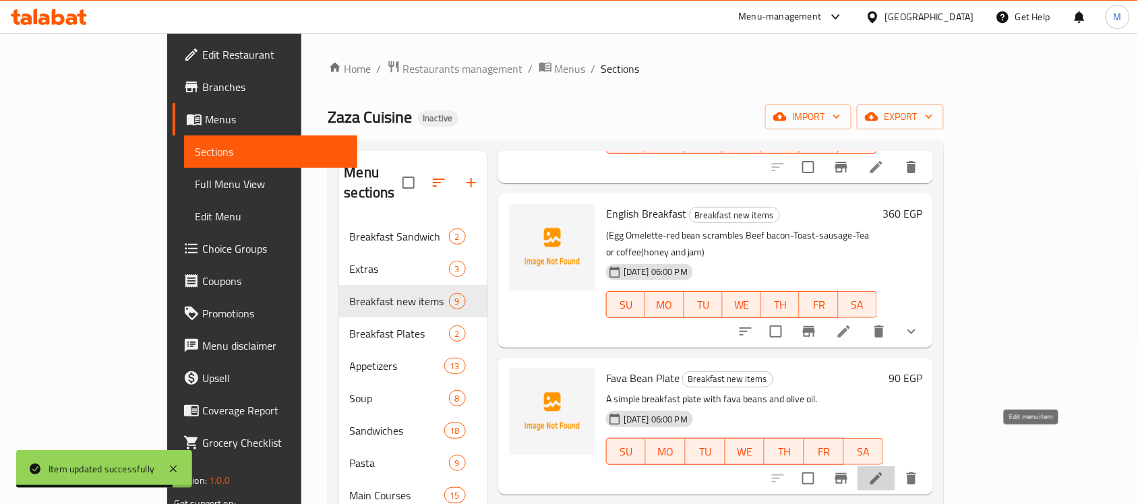
click at [885, 471] on icon at bounding box center [876, 479] width 16 height 16
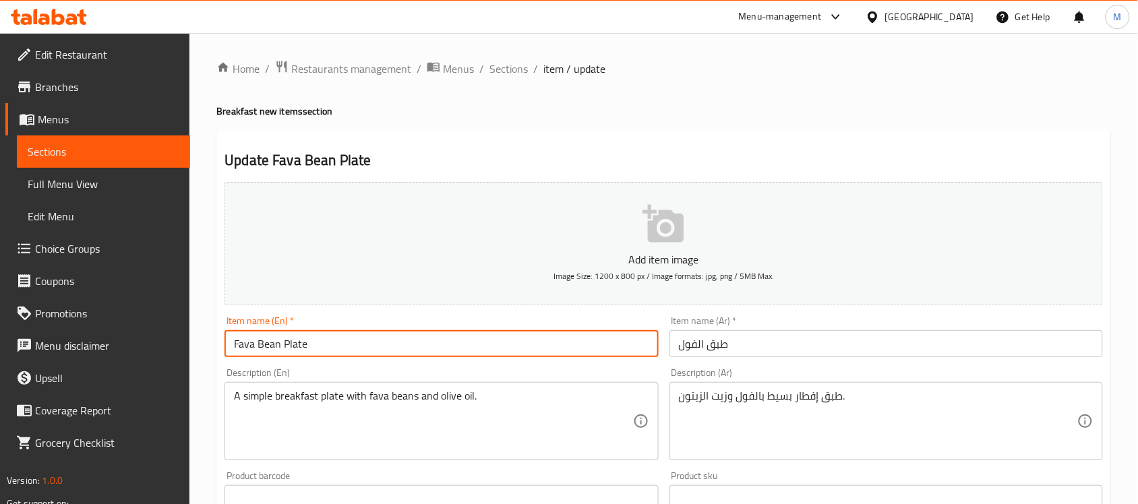
drag, startPoint x: 278, startPoint y: 346, endPoint x: 231, endPoint y: 346, distance: 47.9
click at [231, 346] on input "Fava Bean Plate" at bounding box center [442, 343] width 434 height 27
click at [260, 348] on input "Fava Bean Plate" at bounding box center [442, 343] width 434 height 27
drag, startPoint x: 281, startPoint y: 344, endPoint x: 189, endPoint y: 337, distance: 92.0
click at [189, 337] on div "Edit Restaurant Branches Menus Sections Full Menu View Edit Menu Choice Groups …" at bounding box center [569, 493] width 1138 height 920
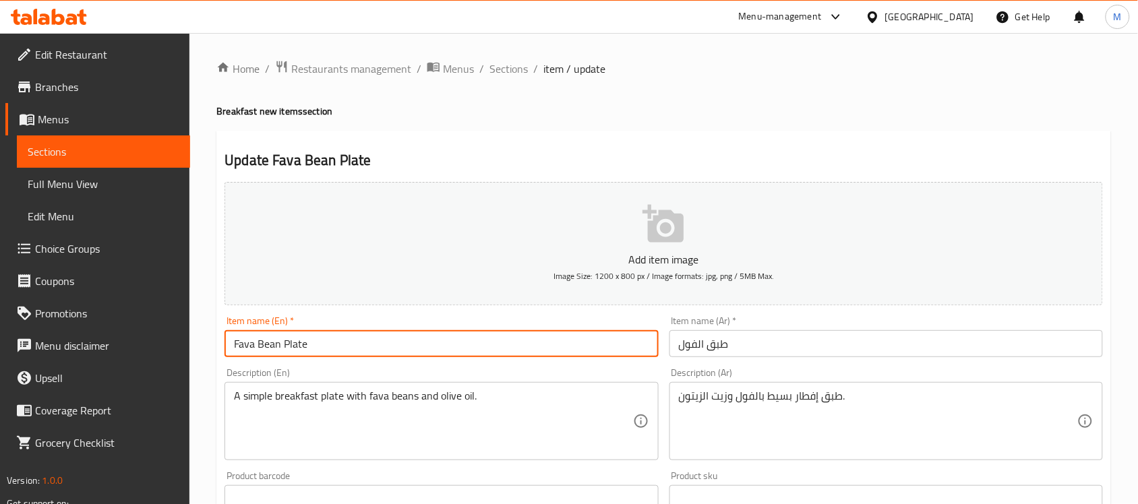
paste input "oul"
click at [541, 341] on input "Foul Plate" at bounding box center [442, 343] width 434 height 27
type input "Foul Plate"
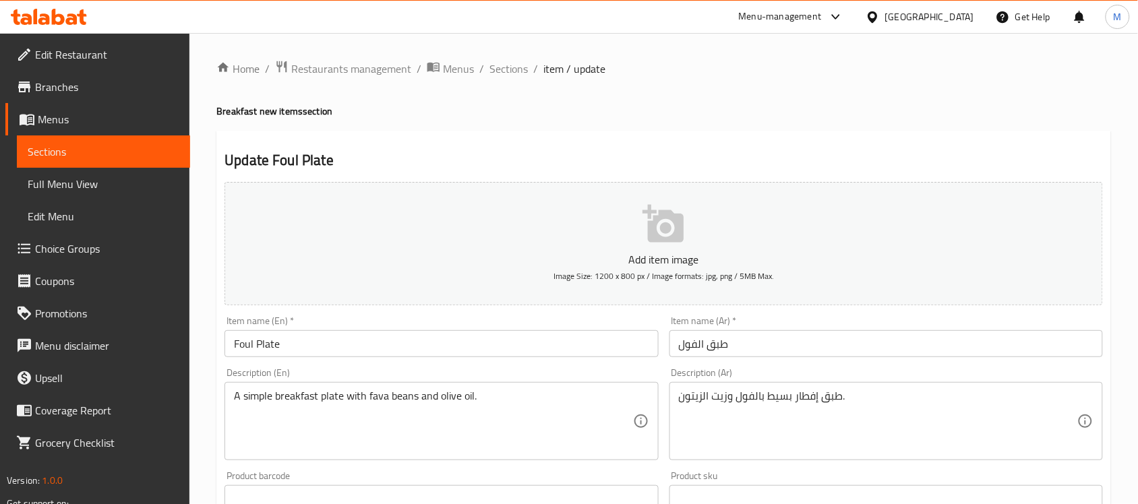
drag, startPoint x: 736, startPoint y: 394, endPoint x: 743, endPoint y: 403, distance: 11.0
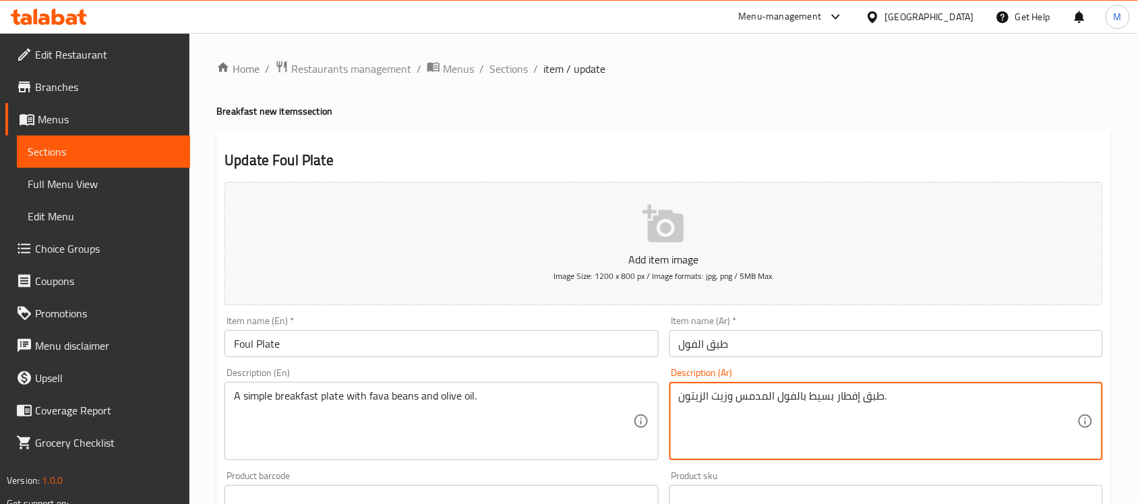
type textarea "طبق إفطار بسيط بالفول المدمس وزيت الزيتون."
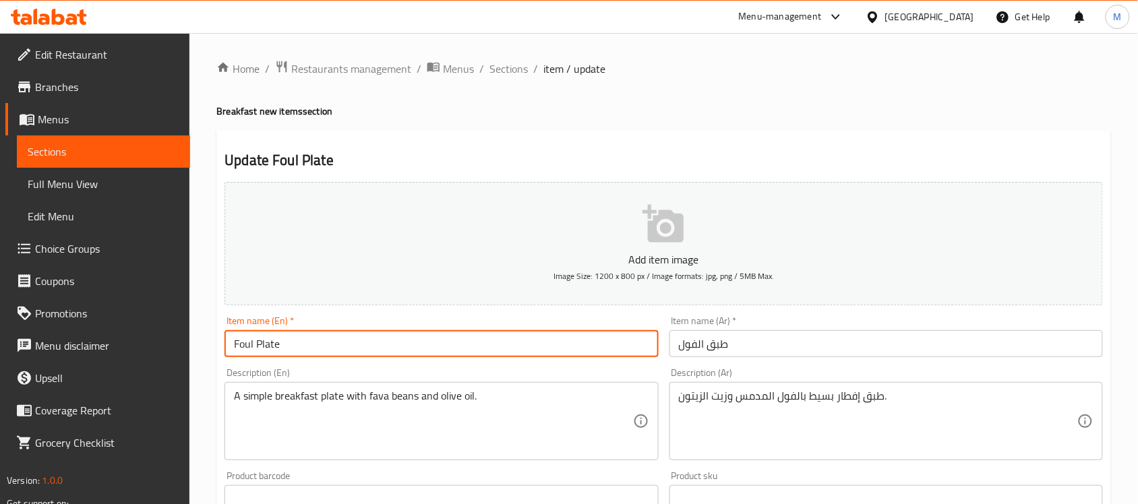
click at [494, 345] on input "Foul Plate" at bounding box center [442, 343] width 434 height 27
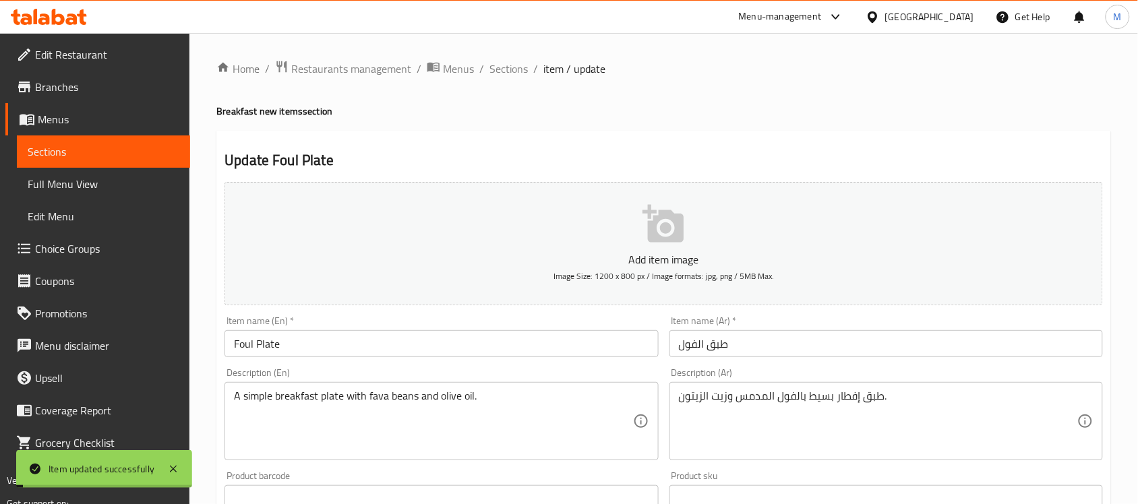
click at [510, 61] on span "Sections" at bounding box center [509, 69] width 38 height 16
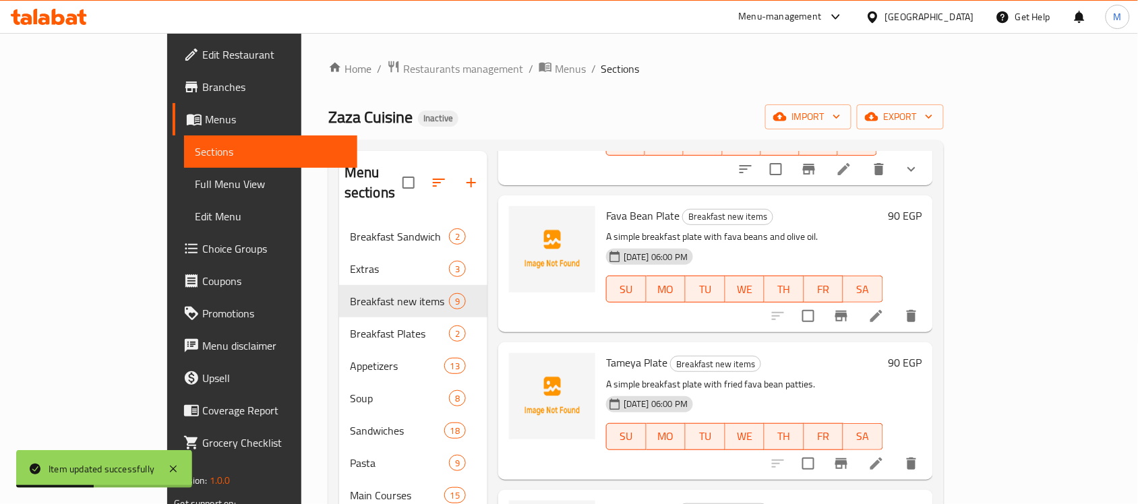
scroll to position [337, 0]
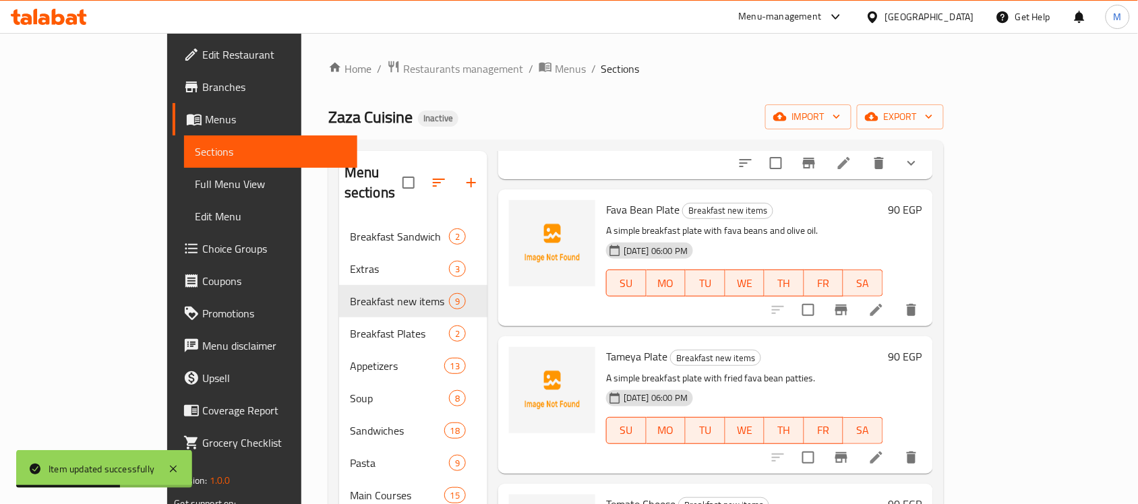
click at [885, 450] on icon at bounding box center [876, 458] width 16 height 16
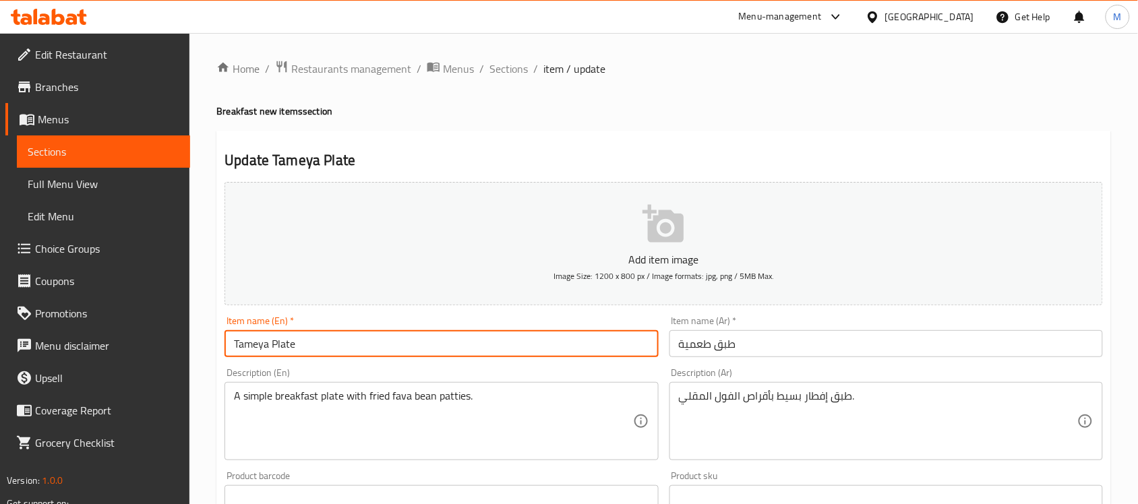
drag, startPoint x: 268, startPoint y: 346, endPoint x: 218, endPoint y: 339, distance: 50.4
paste input "ami"
type input "Taamia Plate"
click at [541, 415] on textarea "A simple breakfast plate with fried fava bean patties." at bounding box center [433, 422] width 399 height 64
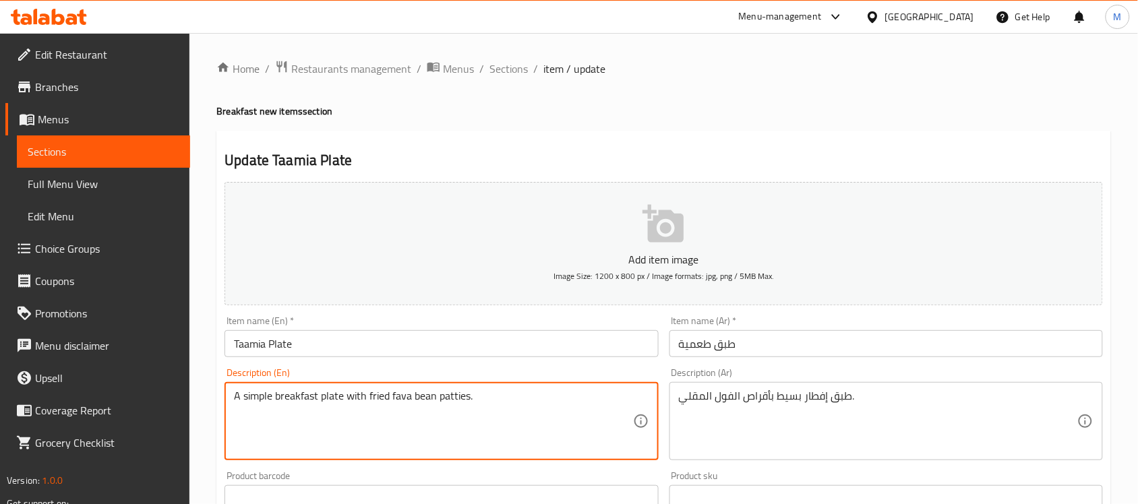
click at [541, 415] on textarea "A simple breakfast plate with fried fava bean patties." at bounding box center [433, 422] width 399 height 64
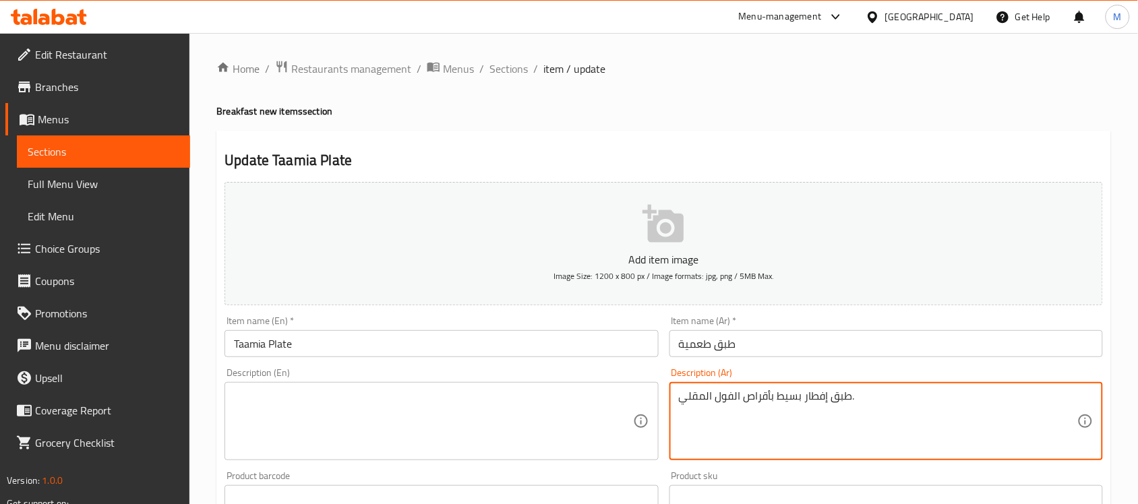
click at [789, 400] on textarea "طبق إفطار بسيط بأقراص الفول المقلي." at bounding box center [878, 422] width 399 height 64
click at [460, 345] on input "Taamia Plate" at bounding box center [442, 343] width 434 height 27
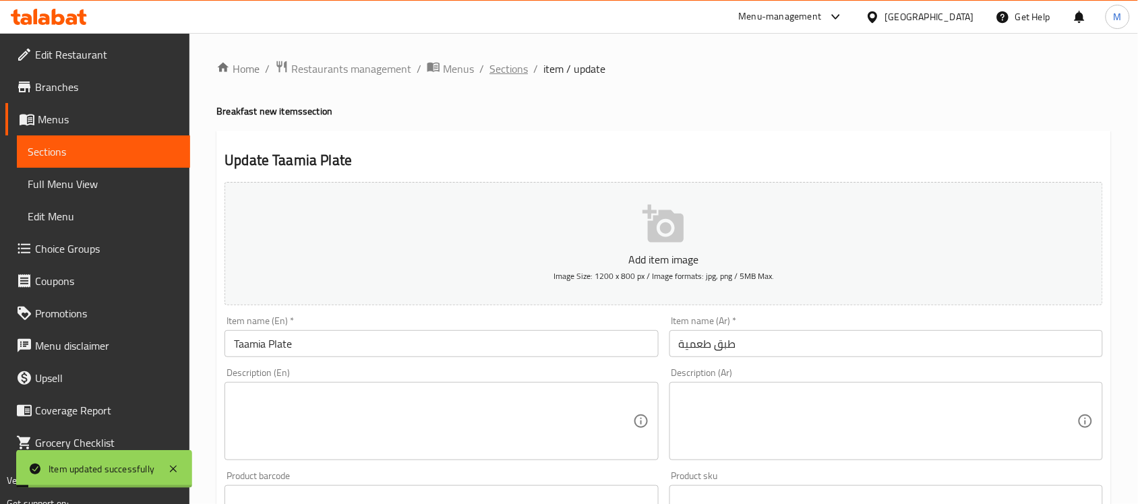
click at [500, 69] on span "Sections" at bounding box center [509, 69] width 38 height 16
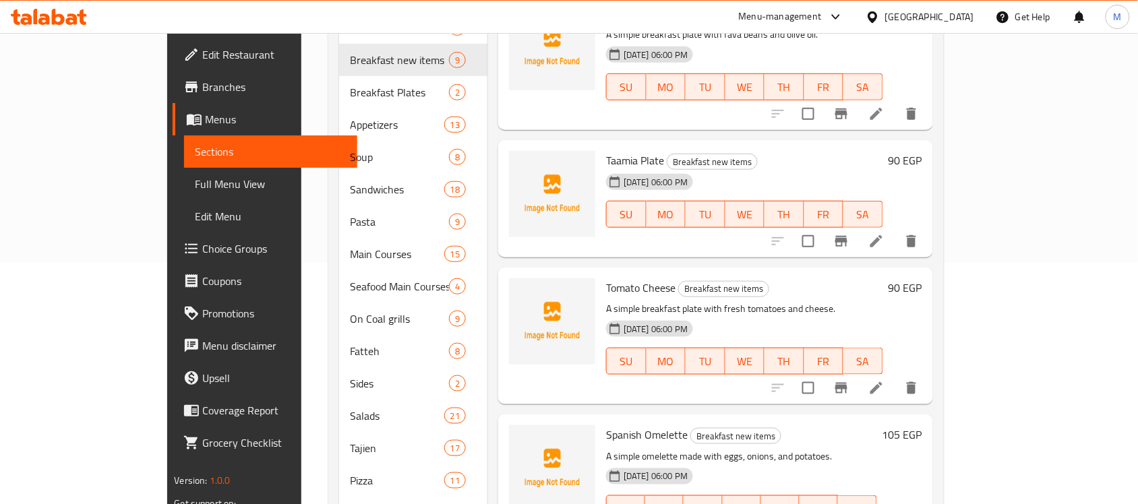
scroll to position [274, 0]
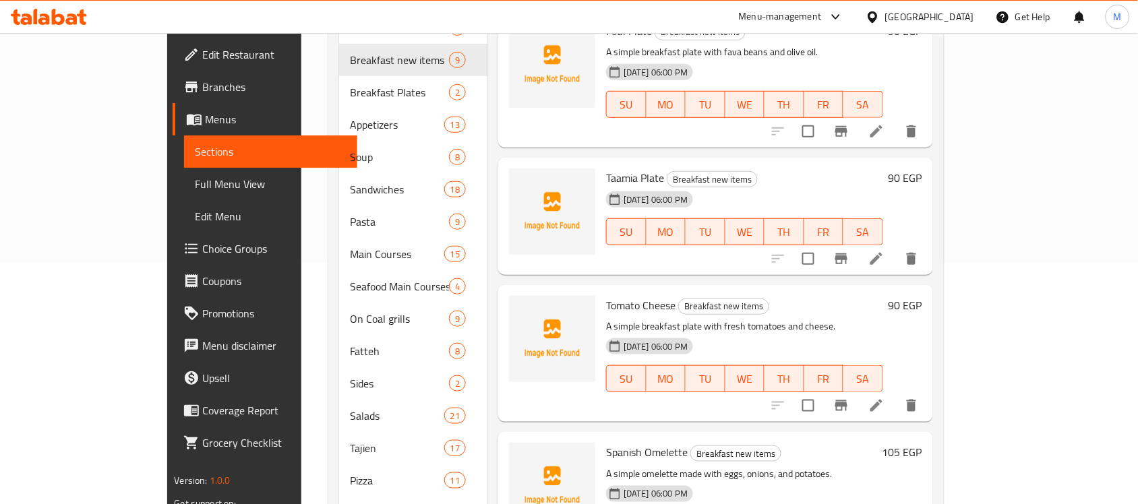
click at [606, 168] on span "Taamia Plate" at bounding box center [635, 178] width 58 height 20
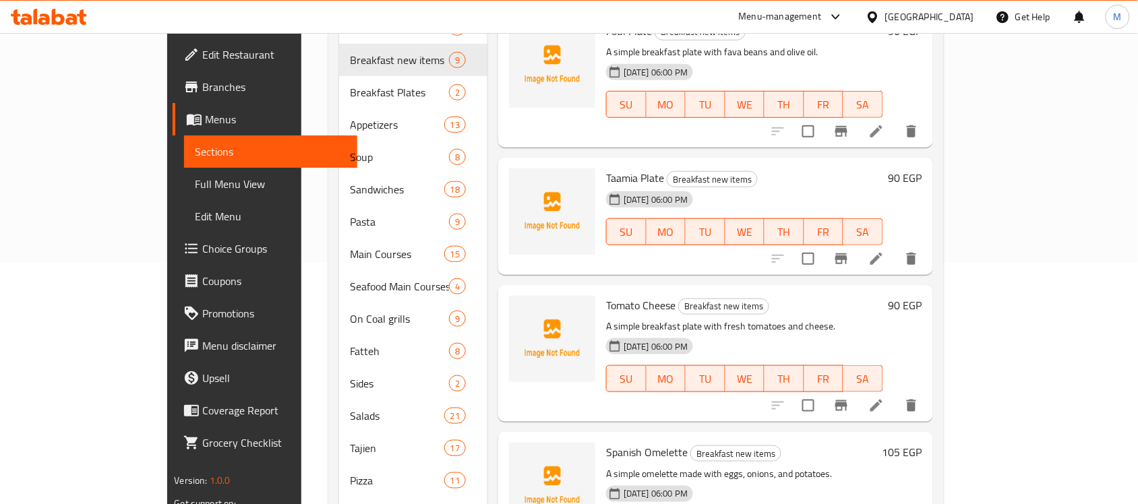
click at [783, 244] on div "Menu items Add Sort Manage items Continental Breakfast Breakfast new items A si…" at bounding box center [711, 368] width 446 height 916
click at [855, 291] on div "Tomato Cheese Breakfast new items A simple breakfast plate with fresh tomatoes …" at bounding box center [745, 354] width 288 height 126
click at [885, 398] on icon at bounding box center [876, 406] width 16 height 16
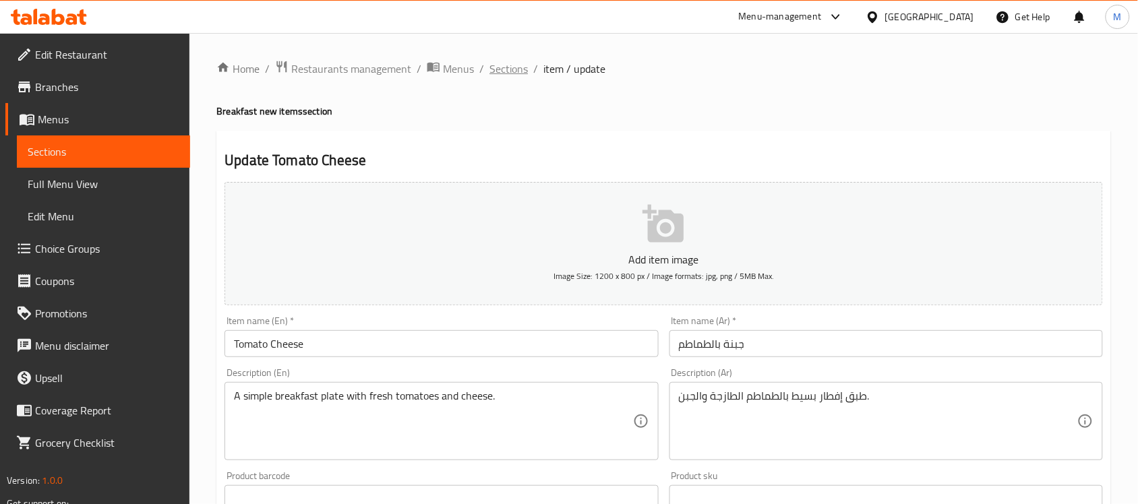
click at [509, 64] on span "Sections" at bounding box center [509, 69] width 38 height 16
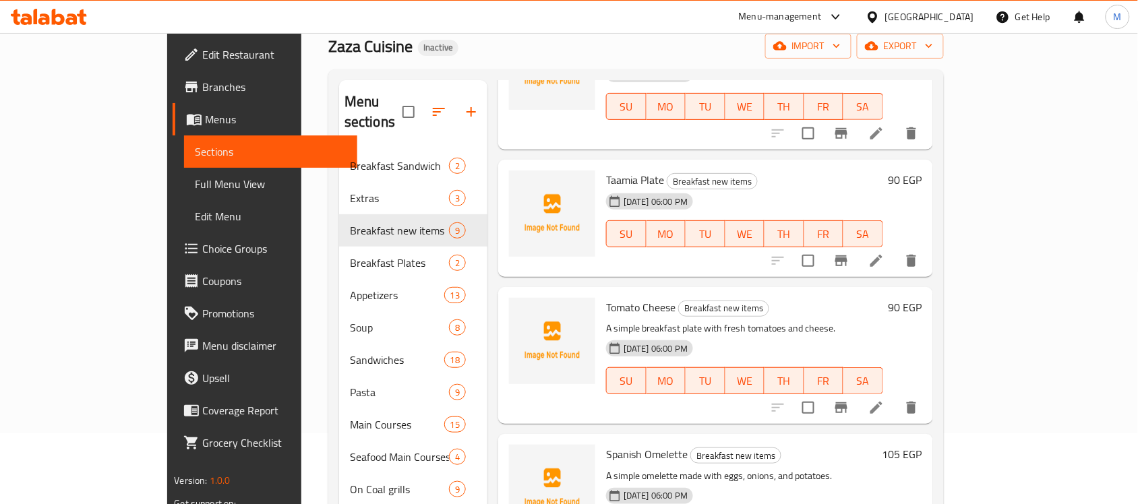
scroll to position [169, 0]
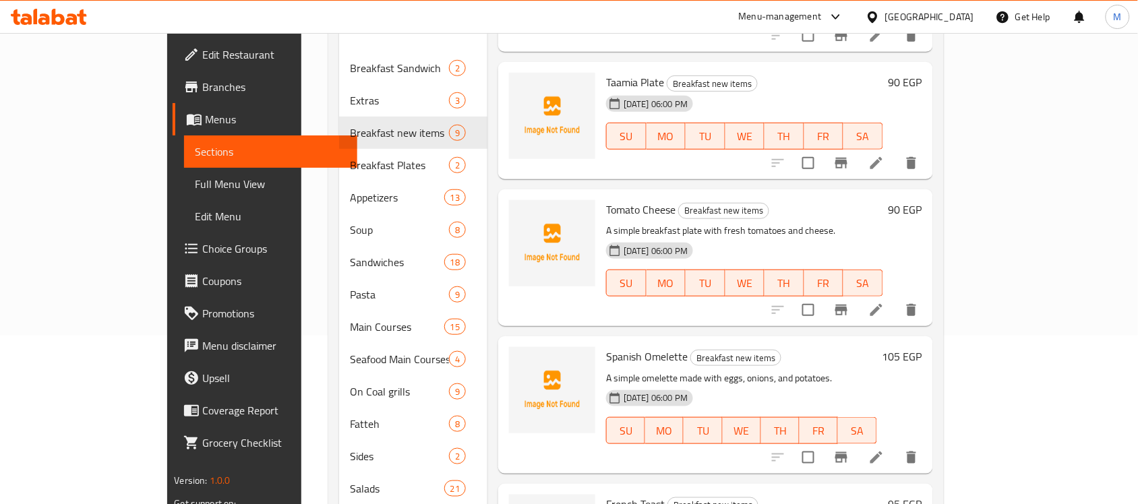
click at [885, 450] on icon at bounding box center [876, 458] width 16 height 16
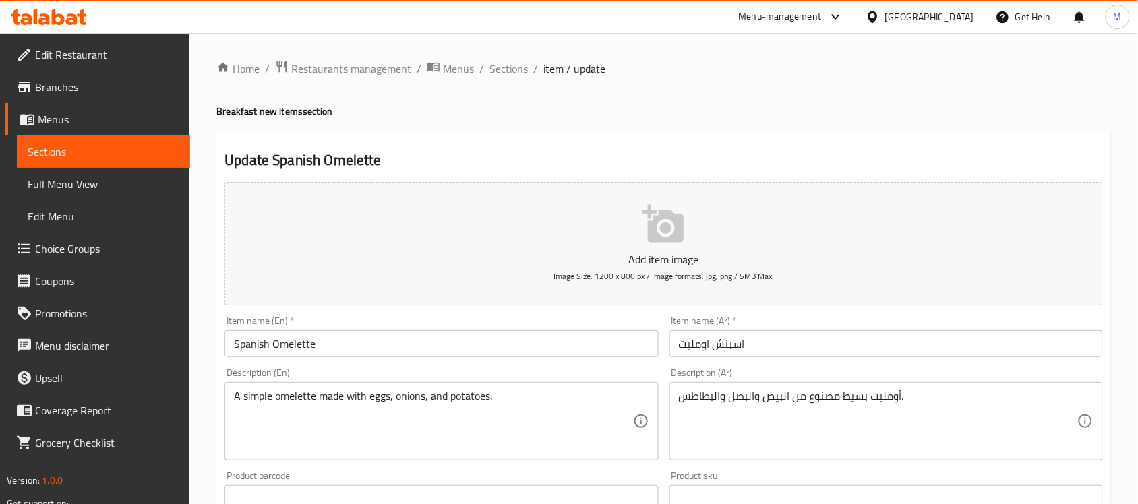
drag, startPoint x: 750, startPoint y: 396, endPoint x: 803, endPoint y: 425, distance: 60.1
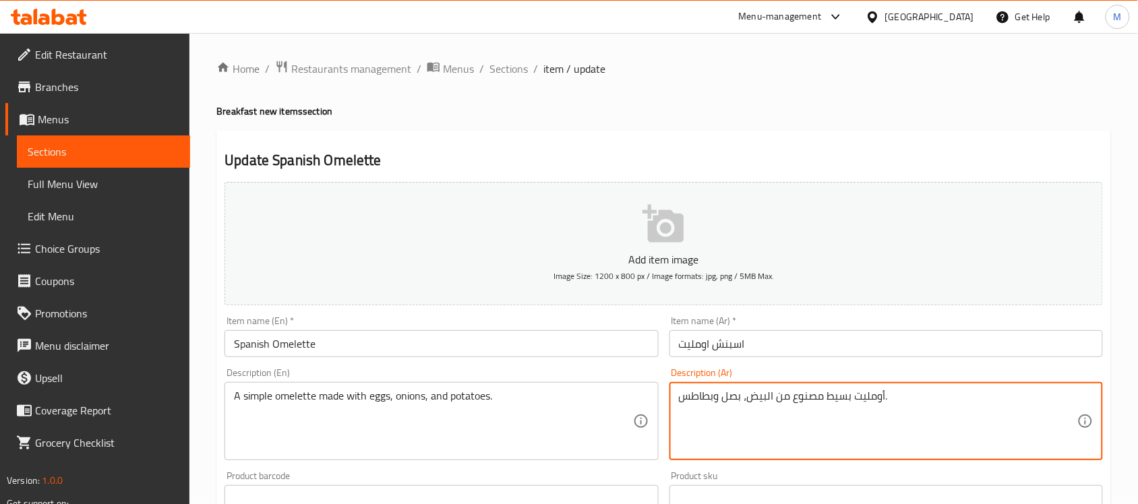
type textarea "أومليت بسيط مصنوع من البيض، بصل وبطاطس."
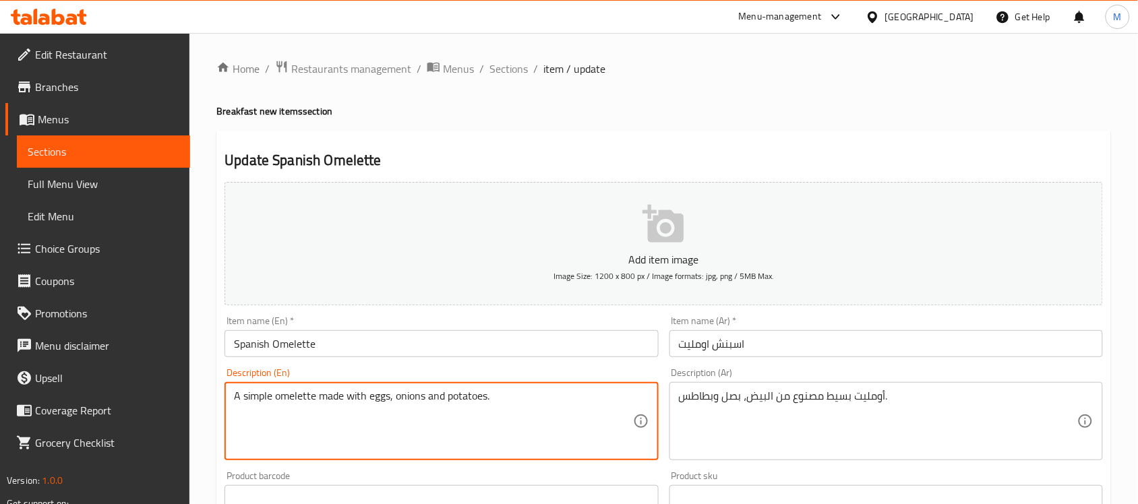
type textarea "A simple omelette made with eggs, onions and potatoes."
click at [438, 359] on div "Item name (En)   * Spanish Omelette Item name (En) *" at bounding box center [441, 337] width 444 height 52
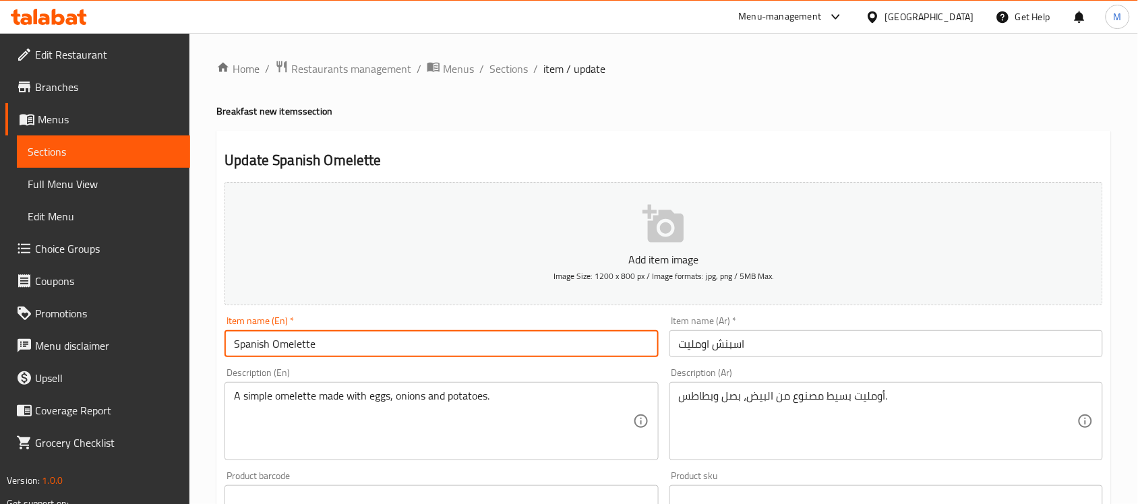
click at [436, 348] on input "Spanish Omelette" at bounding box center [442, 343] width 434 height 27
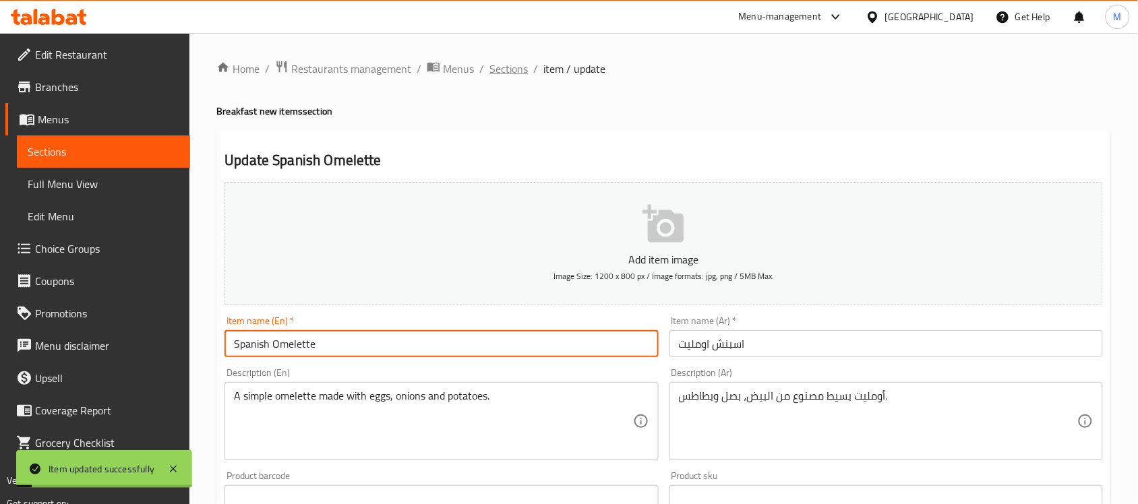
click at [506, 71] on span "Sections" at bounding box center [509, 69] width 38 height 16
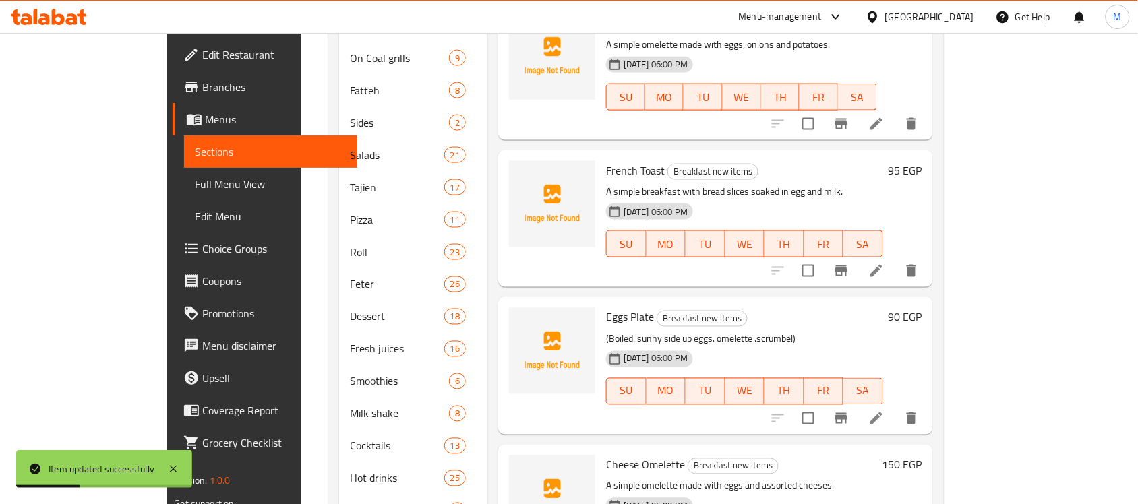
scroll to position [579, 0]
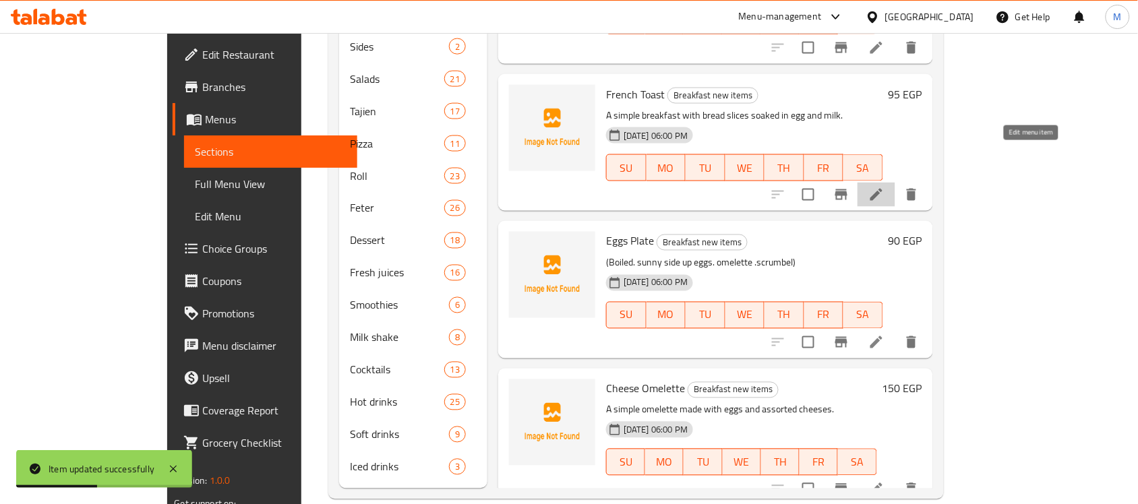
click at [883, 189] on icon at bounding box center [877, 195] width 12 height 12
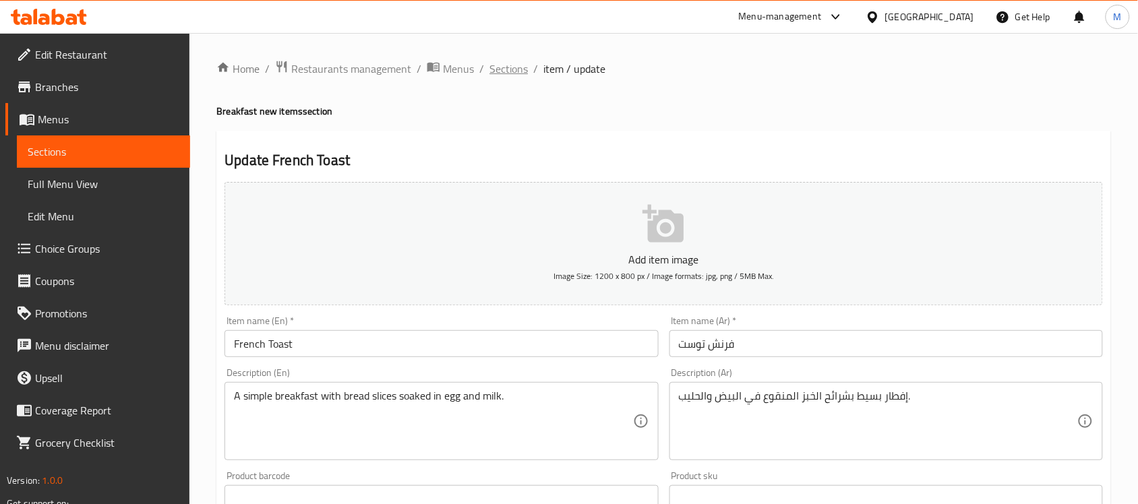
click at [504, 62] on span "Sections" at bounding box center [509, 69] width 38 height 16
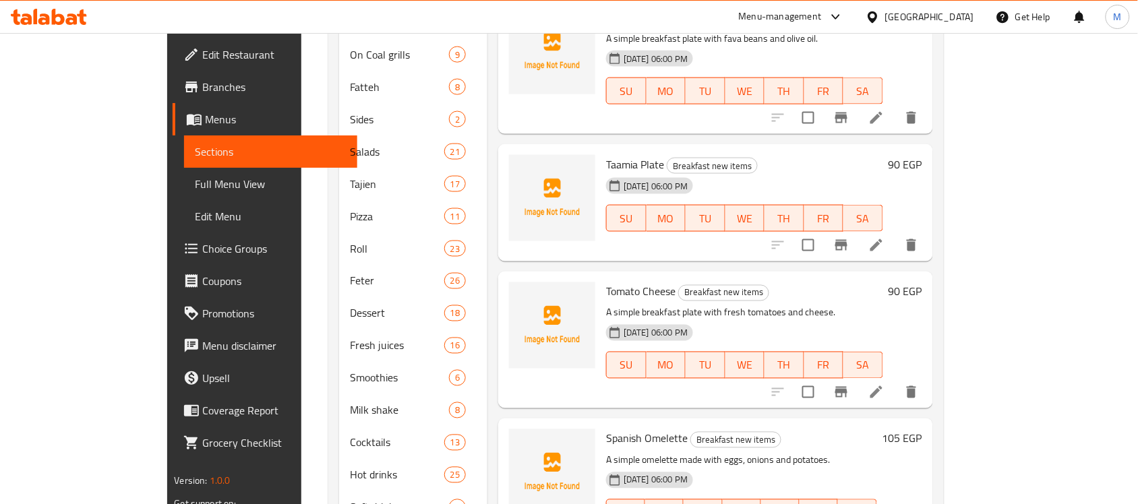
scroll to position [22, 0]
click at [885, 239] on icon at bounding box center [876, 247] width 16 height 16
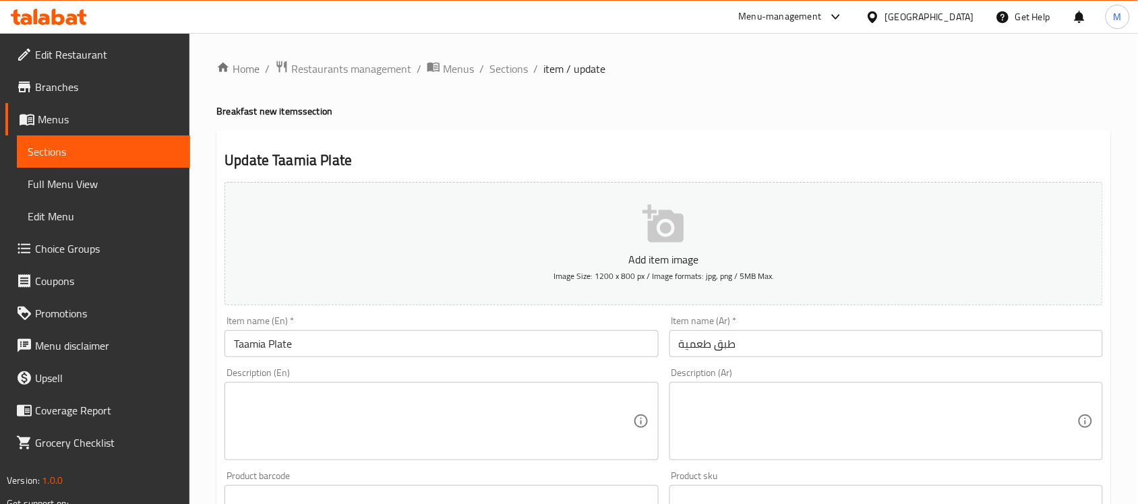
click at [378, 415] on textarea at bounding box center [433, 422] width 399 height 64
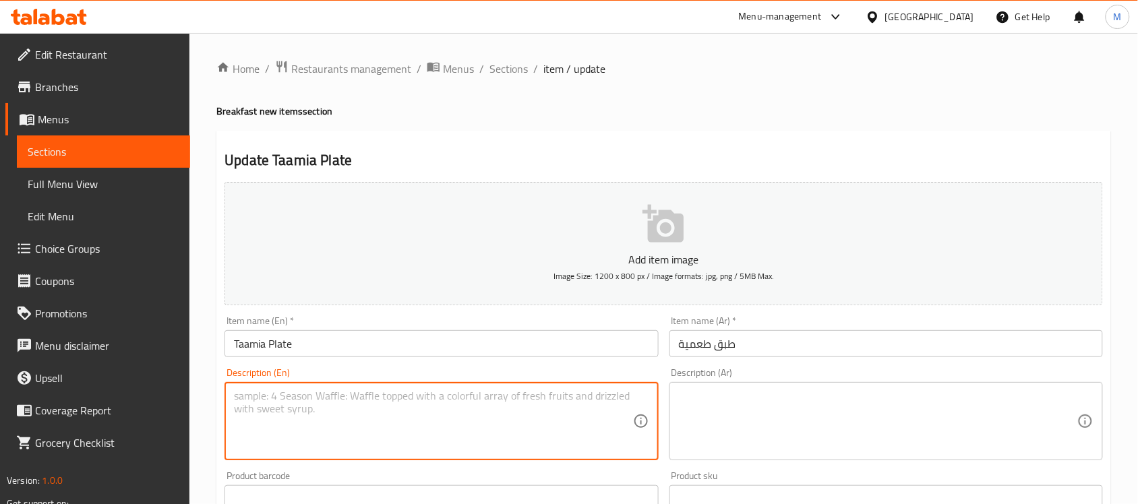
paste textarea "Tameya Plate: A simple breakfast plate with fried fava bean patties."
drag, startPoint x: 301, startPoint y: 395, endPoint x: 204, endPoint y: 392, distance: 96.5
click at [204, 392] on div "Home / Restaurants management / Menus / Sections / item / update Breakfast new …" at bounding box center [663, 493] width 949 height 920
type textarea "A simple breakfast plate with fried fava bean patties"
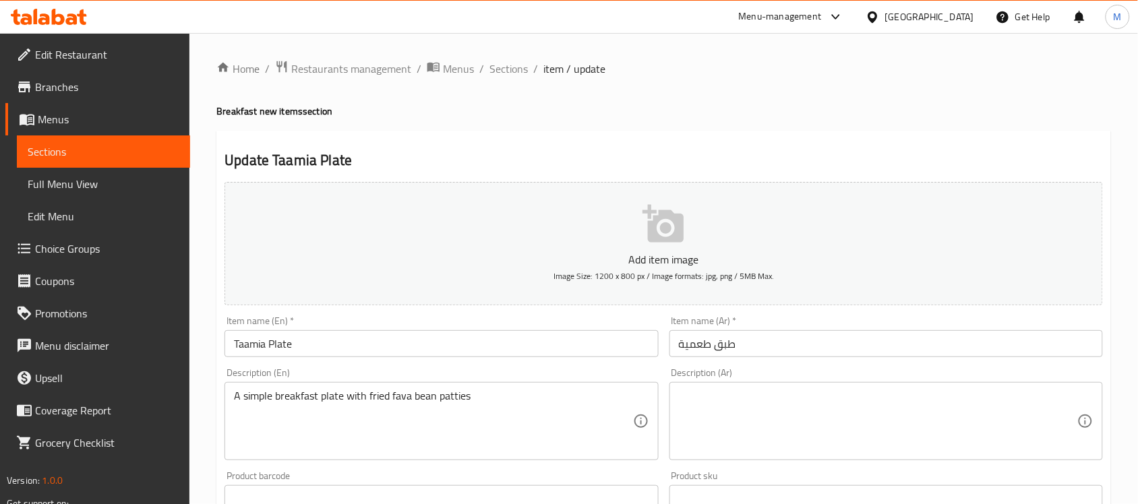
click at [824, 429] on textarea at bounding box center [878, 422] width 399 height 64
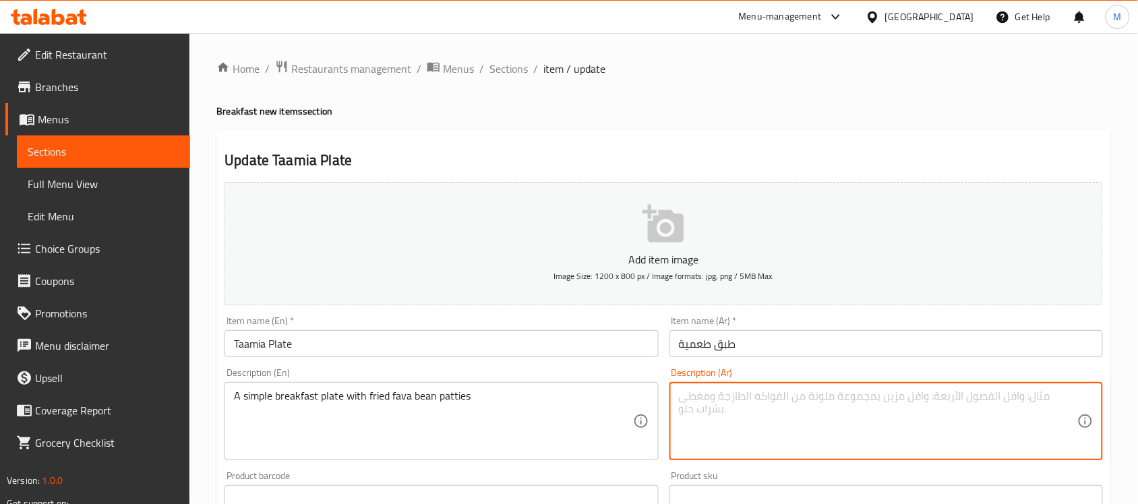
paste textarea "طبق إفطار بسيط مع فطائر الفول المقلية"
click at [756, 396] on textarea "طبق إفطار بسيط مع فطائر الفول المقلية" at bounding box center [878, 422] width 399 height 64
type textarea "طبق إفطار بسيط مع أقراص فول مدمس مقلية"
click at [511, 343] on input "Taamia Plate" at bounding box center [442, 343] width 434 height 27
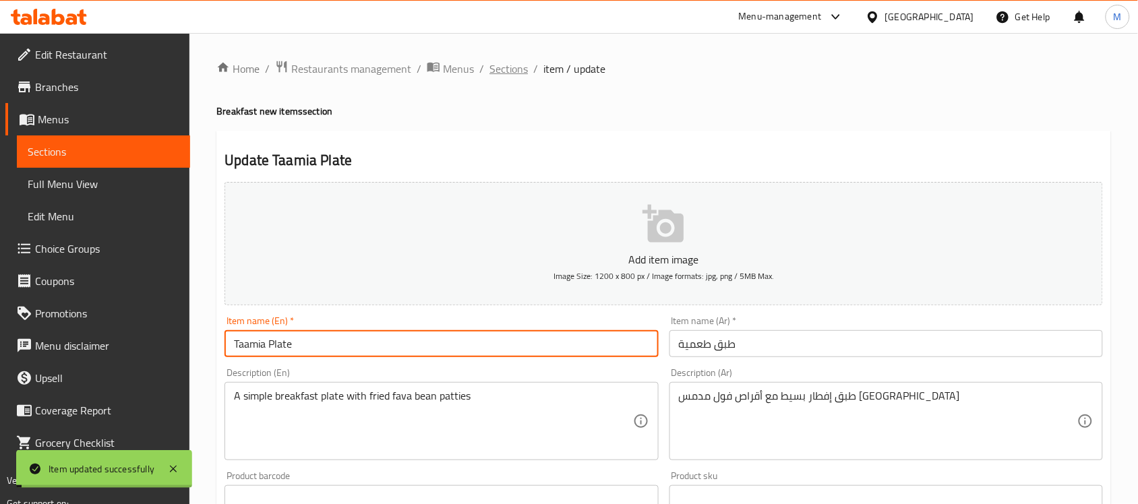
click at [500, 65] on span "Sections" at bounding box center [509, 69] width 38 height 16
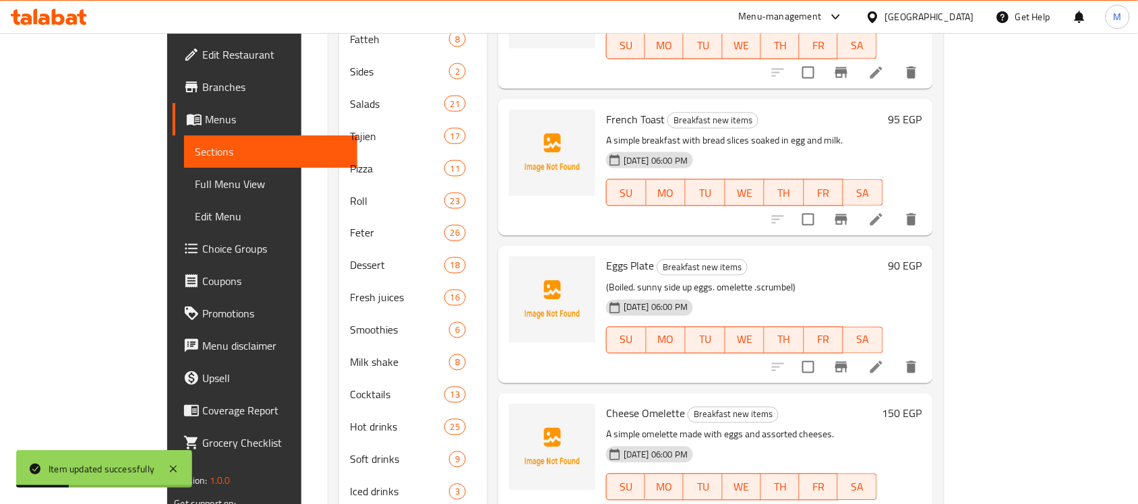
scroll to position [579, 0]
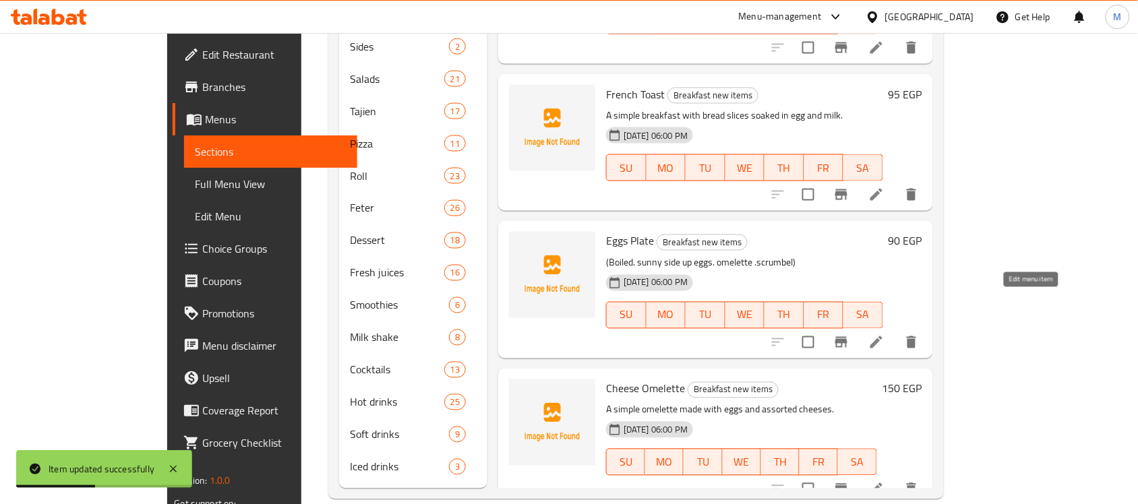
click at [883, 336] on icon at bounding box center [877, 342] width 12 height 12
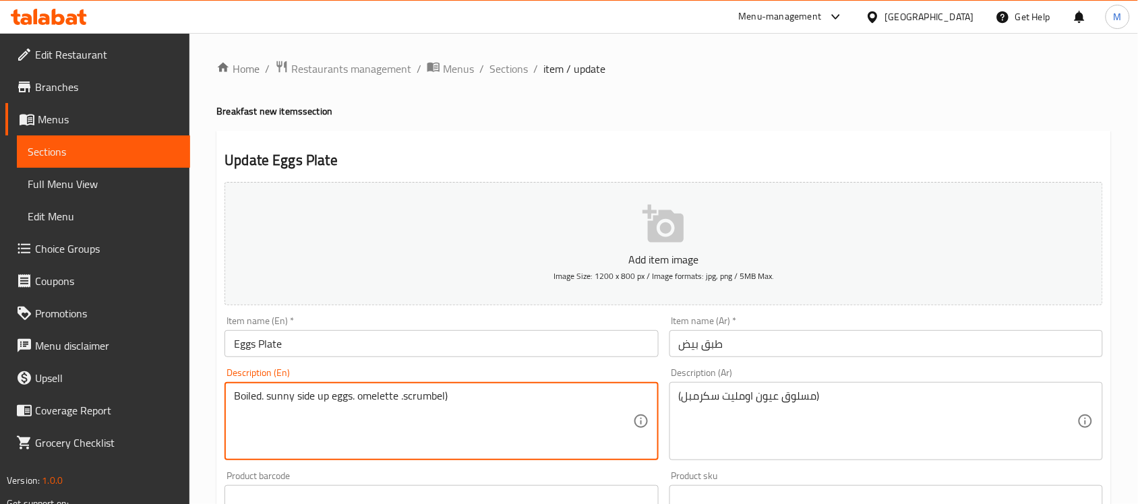
click at [266, 398] on textarea "Boiled. sunny side up eggs. omelette .scrumbel)" at bounding box center [433, 422] width 399 height 64
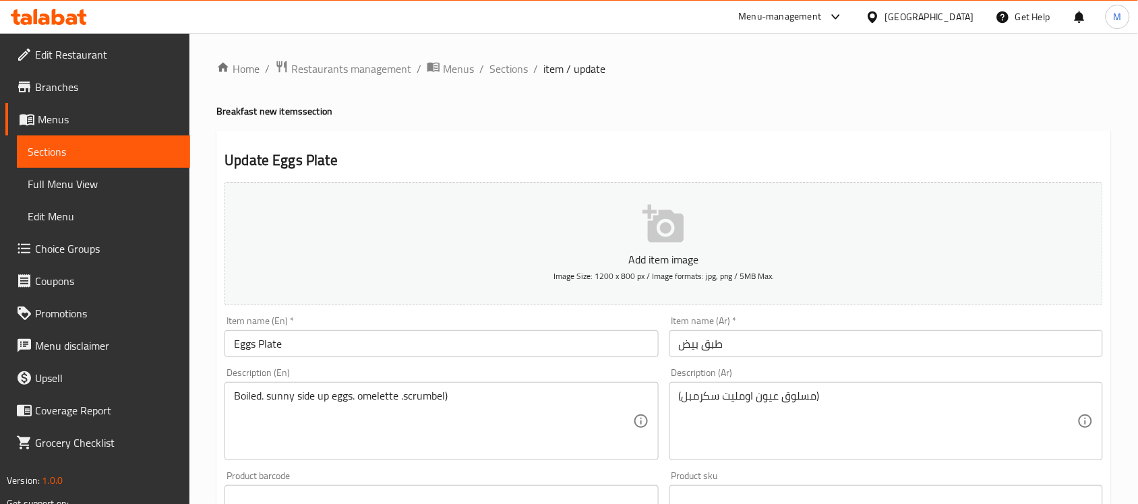
click at [260, 395] on textarea "Boiled. sunny side up eggs. omelette .scrumbel)" at bounding box center [433, 422] width 399 height 64
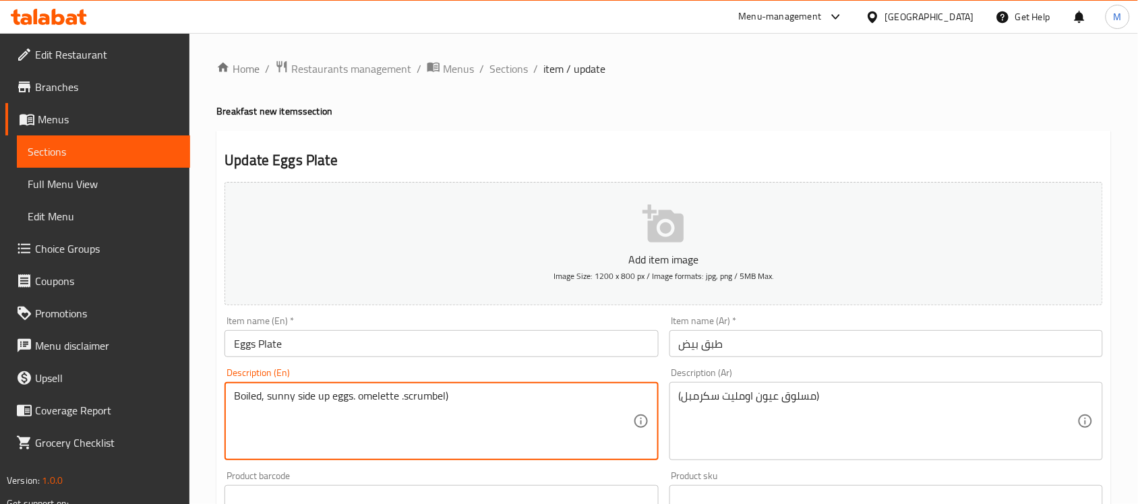
type textarea "Boiled, sunny side up eggs. omelette .scrumbel)"
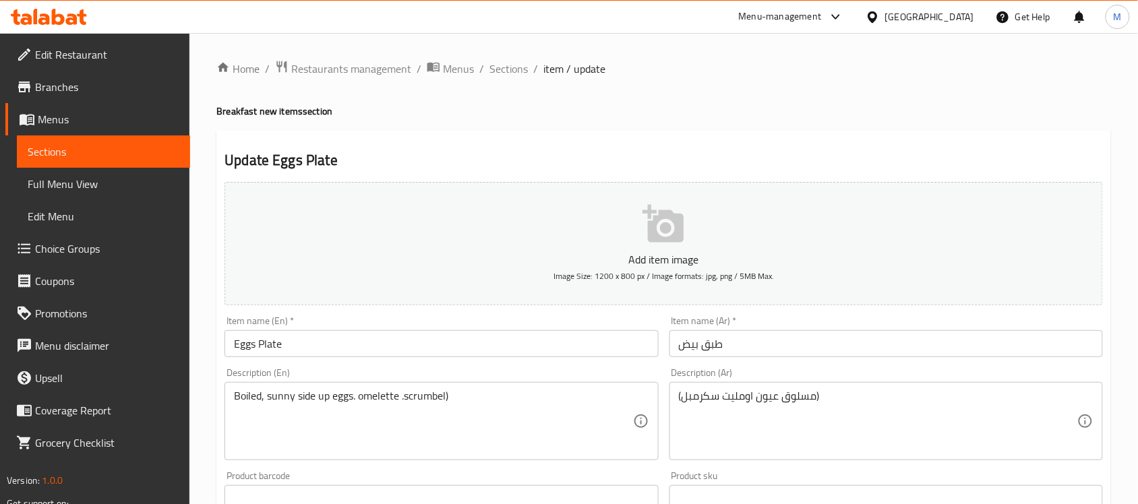
click at [465, 353] on input "Eggs Plate" at bounding box center [442, 343] width 434 height 27
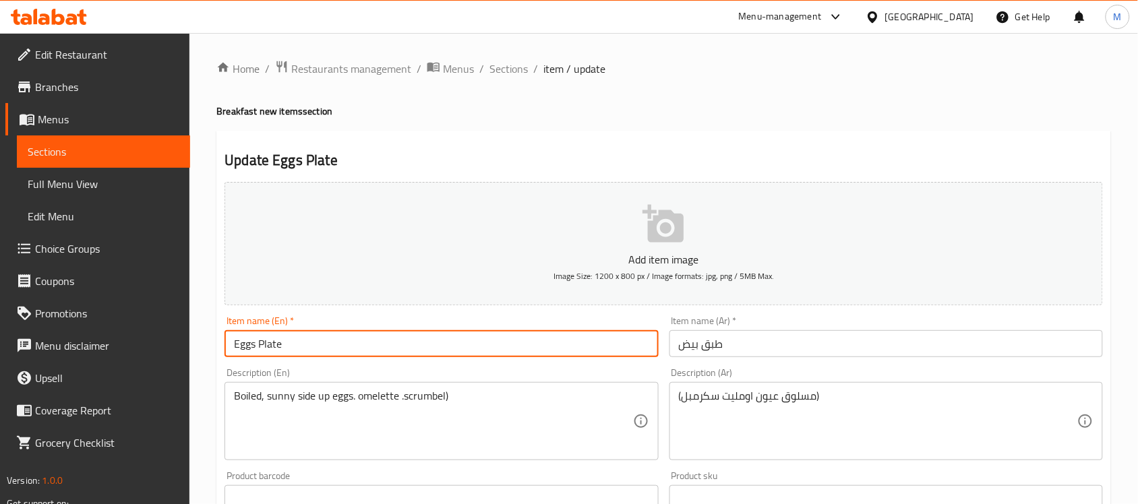
click at [465, 353] on input "Eggs Plate" at bounding box center [442, 343] width 434 height 27
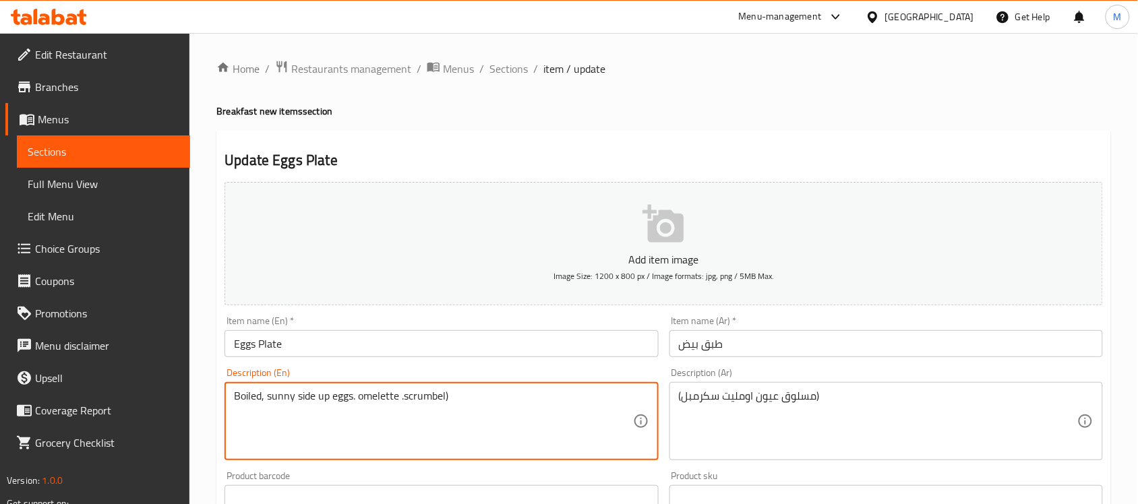
click at [497, 410] on textarea "Boiled, sunny side up eggs. omelette .scrumbel)" at bounding box center [433, 422] width 399 height 64
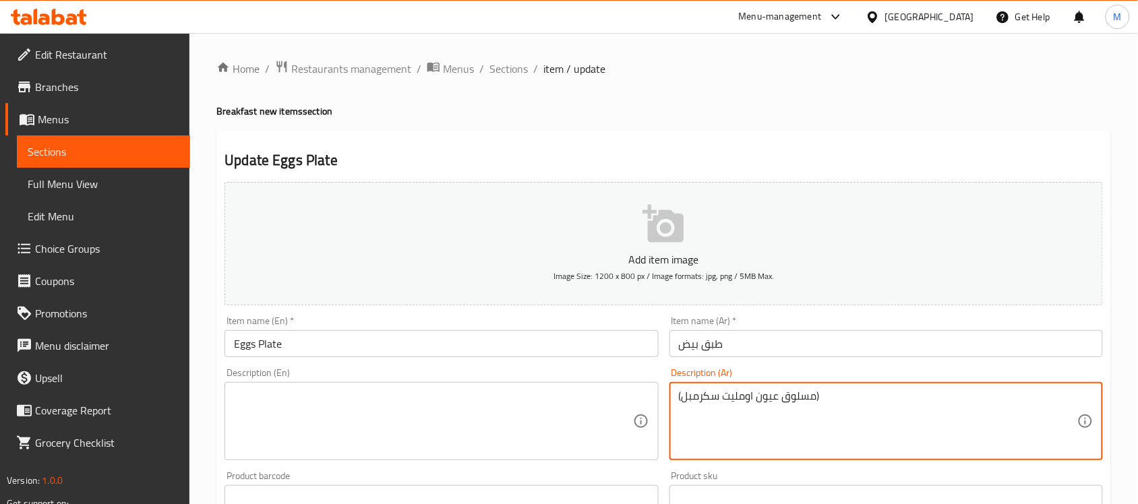
click at [745, 399] on textarea "(مسلوق عيون اومليت سكرمبل)" at bounding box center [878, 422] width 399 height 64
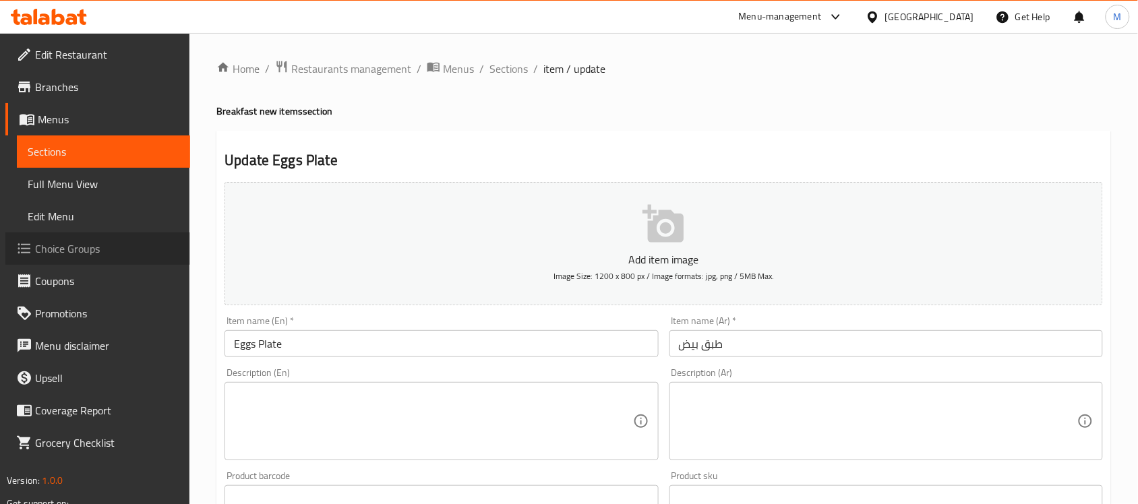
click at [109, 243] on span "Choice Groups" at bounding box center [107, 249] width 144 height 16
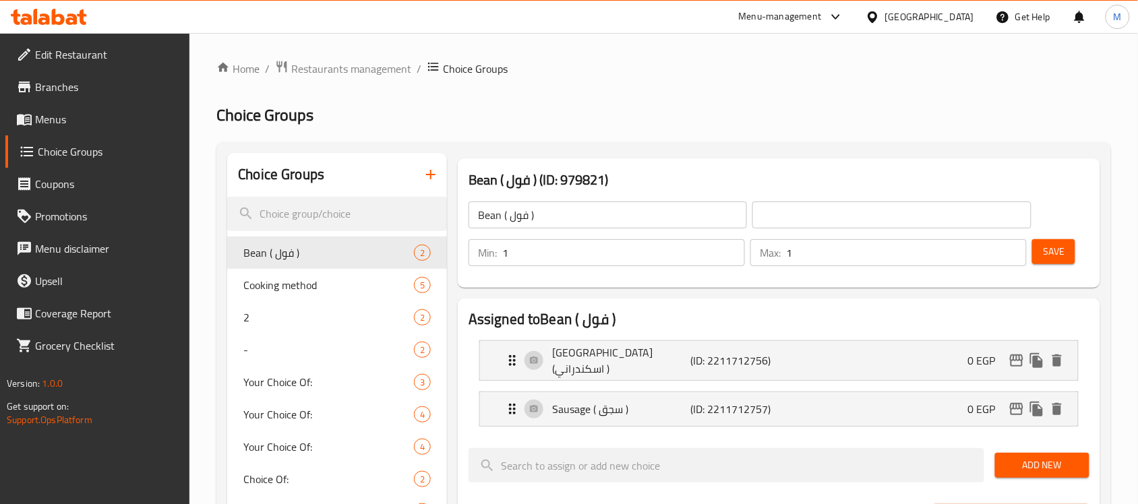
click at [432, 175] on icon "button" at bounding box center [430, 174] width 9 height 9
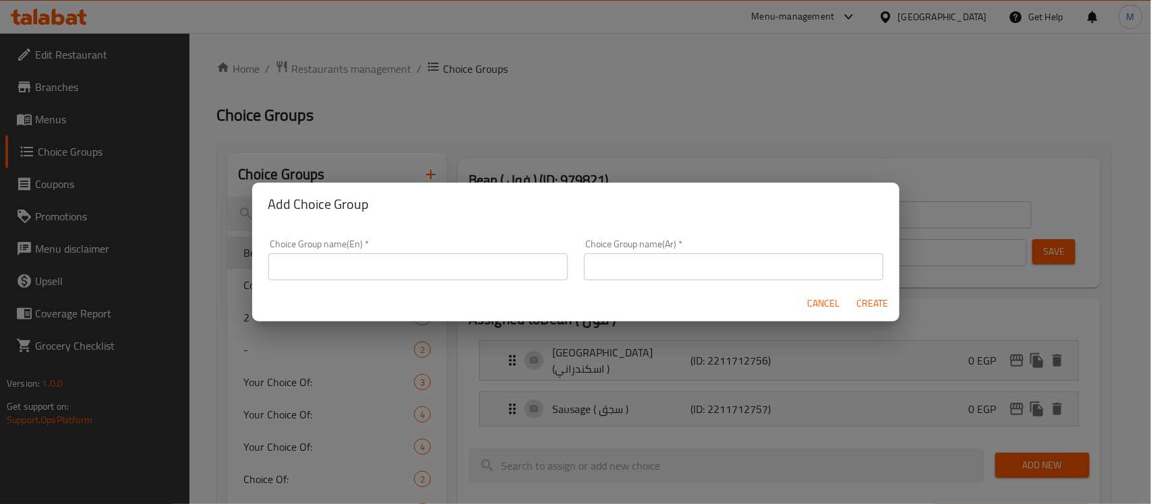
click at [379, 287] on div "Cancel Create" at bounding box center [575, 304] width 647 height 36
click at [379, 273] on input "text" at bounding box center [417, 267] width 299 height 27
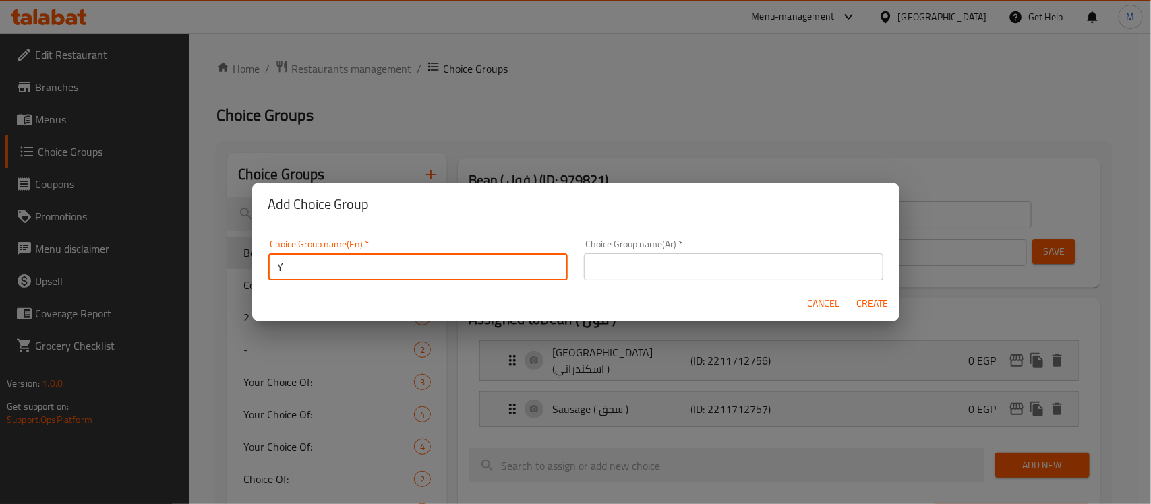
type input "Your ChoIce Of:"
click at [636, 268] on input "text" at bounding box center [733, 267] width 299 height 27
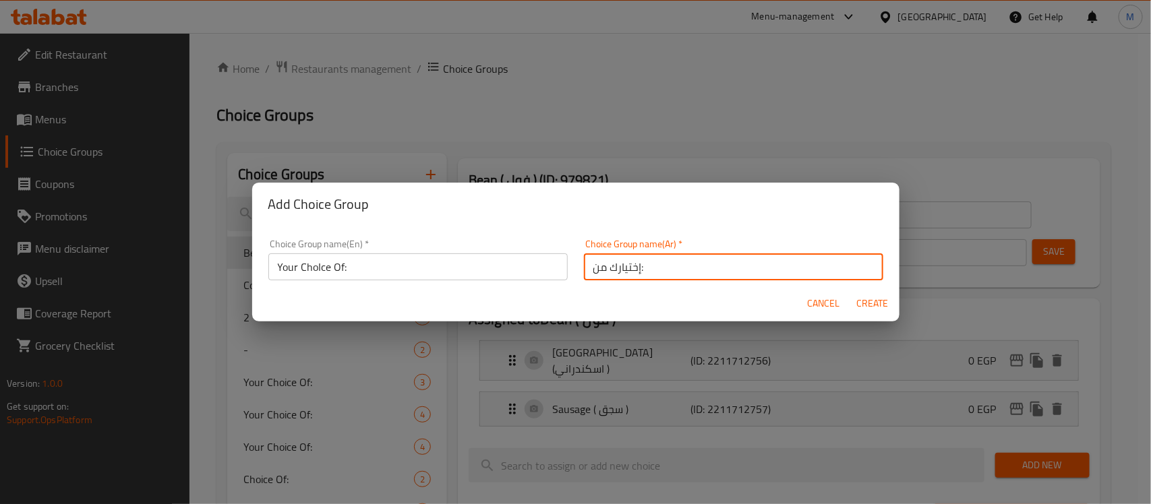
type input "إختيارك من:"
click at [874, 301] on span "Create" at bounding box center [872, 303] width 32 height 17
type input "Your ChoIce Of:"
type input "إختيارك من:"
type input "0"
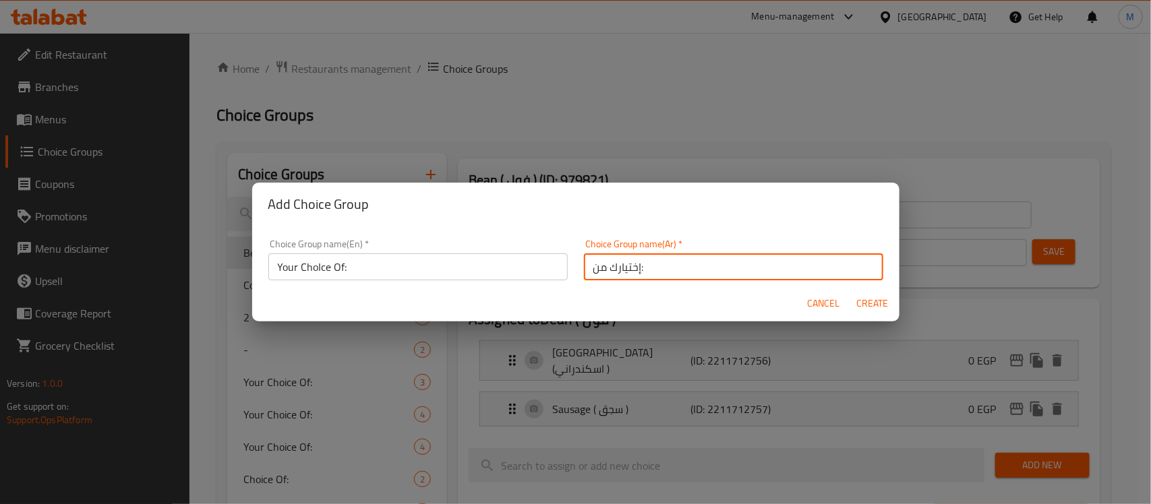
type input "0"
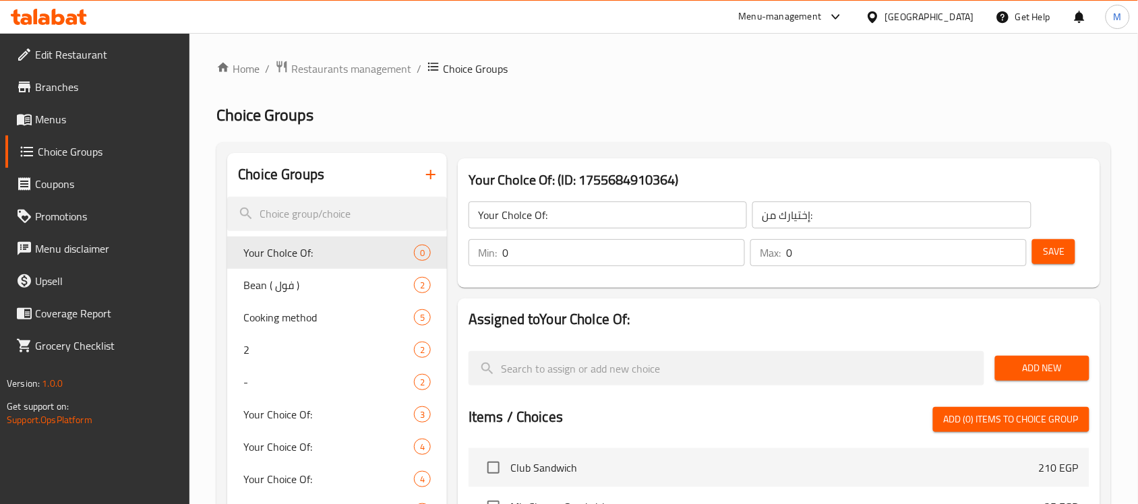
click at [653, 244] on input "0" at bounding box center [623, 252] width 243 height 27
type input "1"
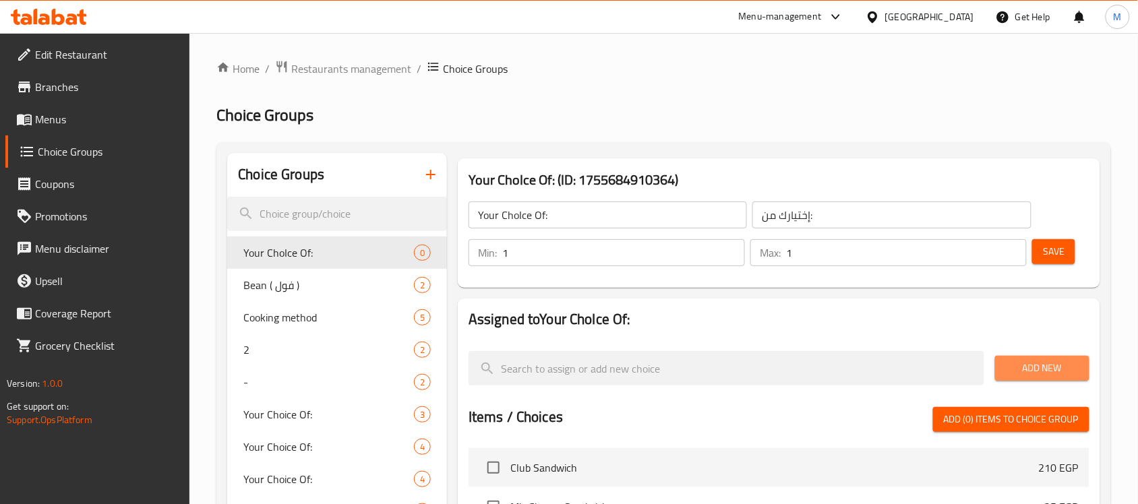
click at [1025, 369] on span "Add New" at bounding box center [1042, 368] width 73 height 17
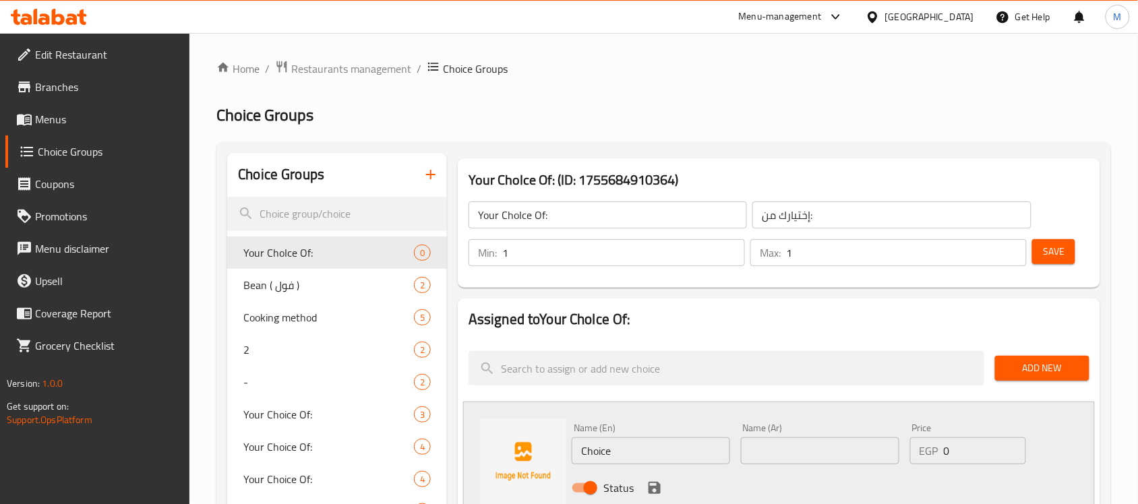
click at [621, 447] on input "Choice" at bounding box center [651, 451] width 158 height 27
paste input "Boiled"
type input "Boiled"
click at [817, 448] on input "text" at bounding box center [820, 451] width 158 height 27
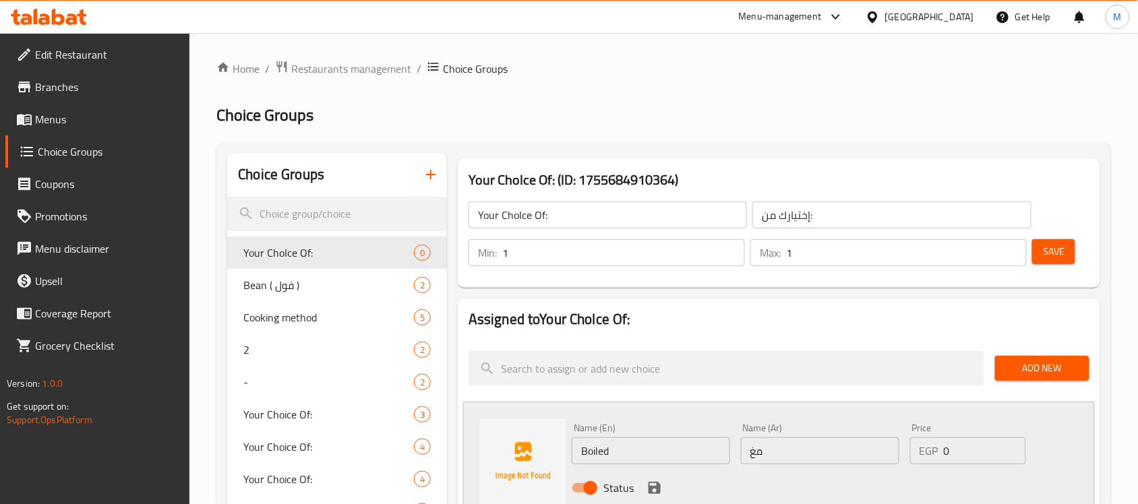
click at [794, 452] on input "مغ" at bounding box center [820, 451] width 158 height 27
type input "مسلوق"
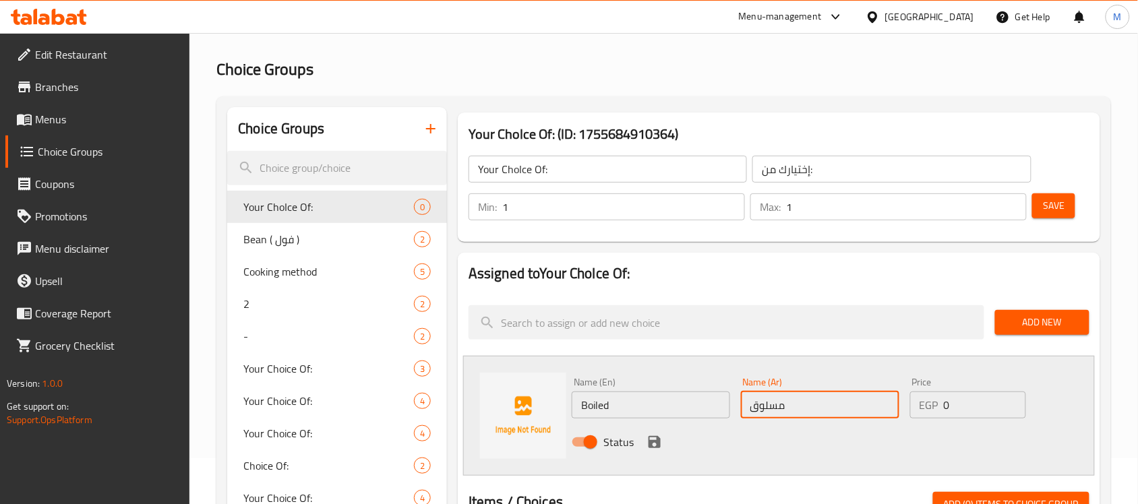
scroll to position [84, 0]
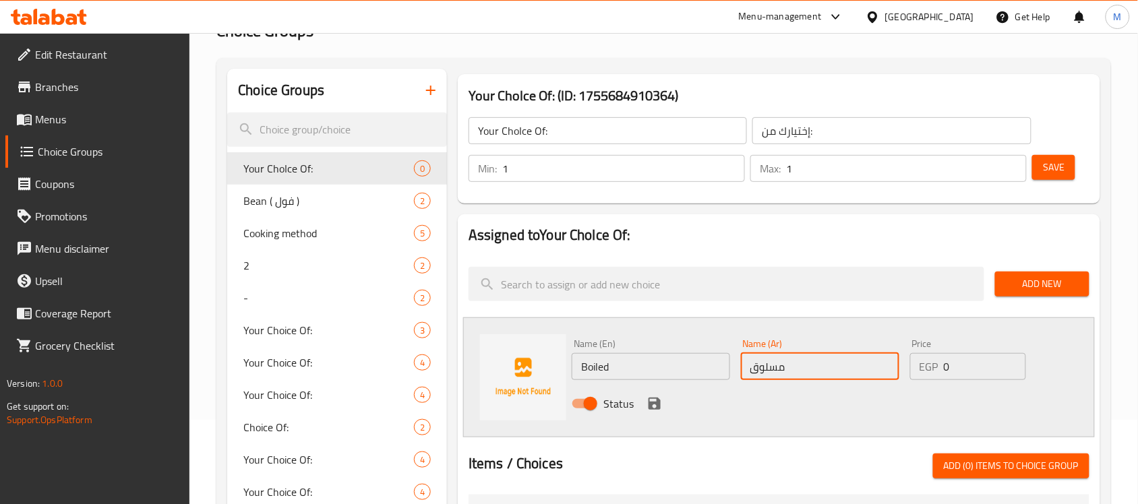
click at [651, 403] on icon "save" at bounding box center [655, 404] width 12 height 12
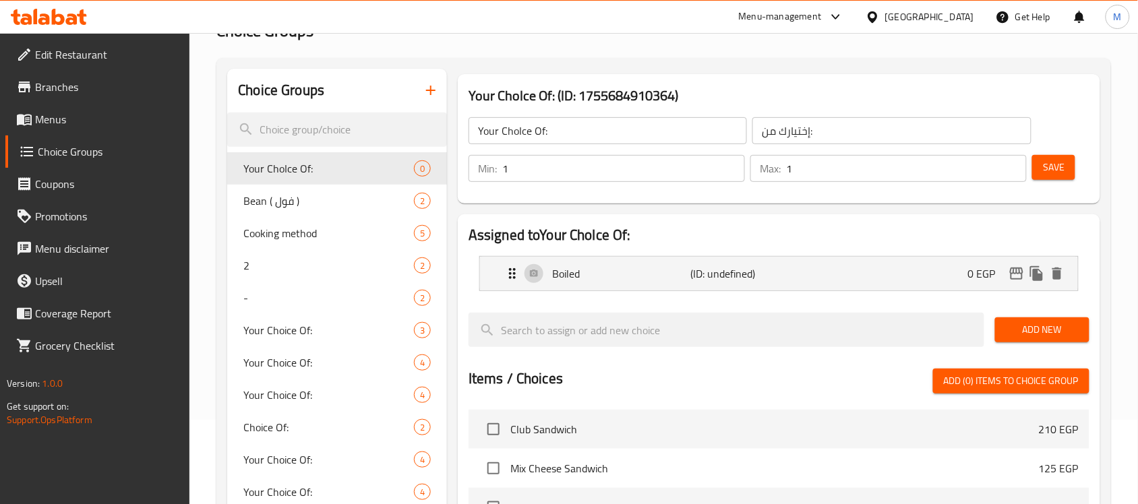
click at [1024, 332] on span "Add New" at bounding box center [1042, 330] width 73 height 17
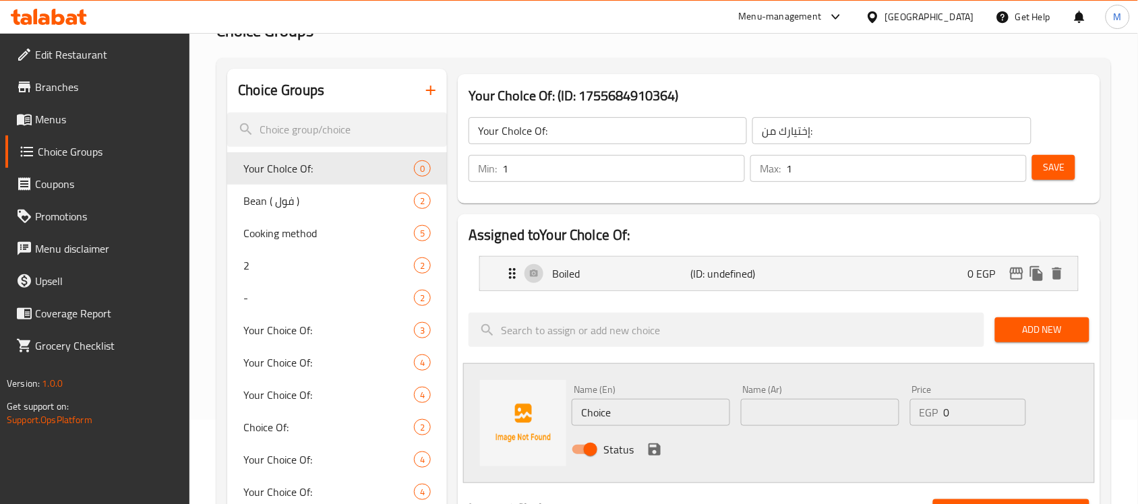
click at [645, 400] on input "Choice" at bounding box center [651, 412] width 158 height 27
type input "Eyes"
type input "عيون"
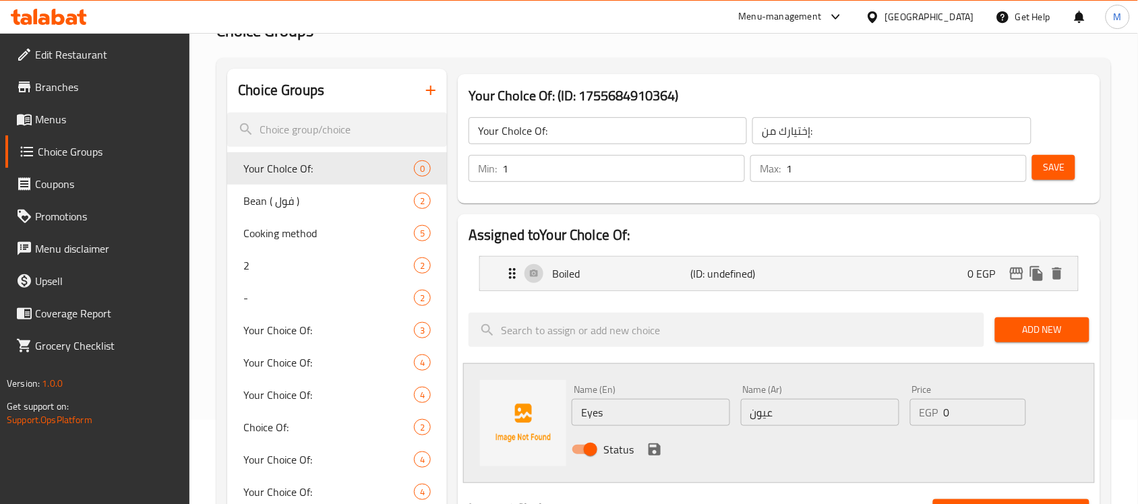
click at [643, 409] on input "Eyes" at bounding box center [651, 412] width 158 height 27
paste input "sunny side up egg"
drag, startPoint x: 644, startPoint y: 413, endPoint x: 698, endPoint y: 413, distance: 53.9
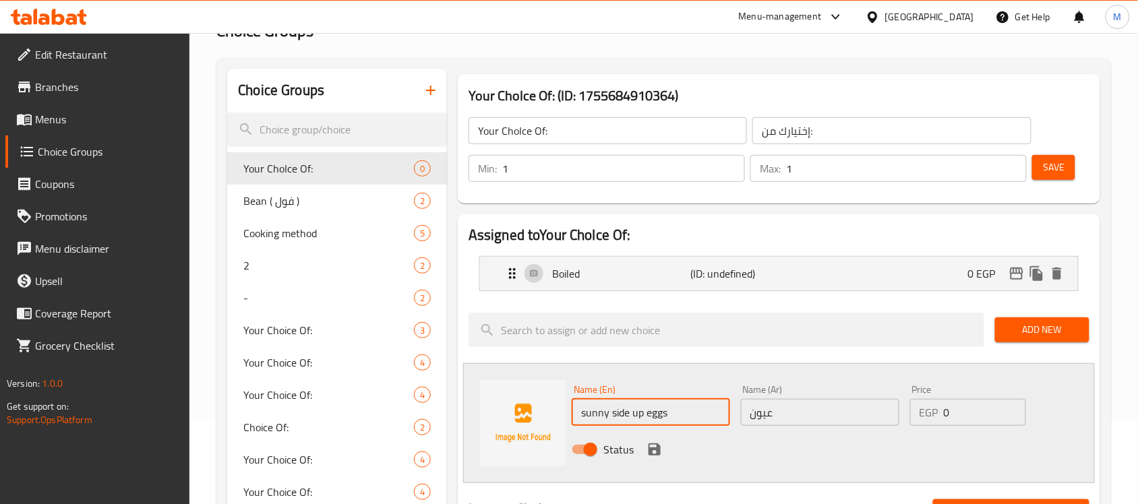
click at [698, 413] on input "sunny side up eggs" at bounding box center [651, 412] width 158 height 27
type input "sunny side up"
click at [659, 446] on icon "save" at bounding box center [655, 450] width 16 height 16
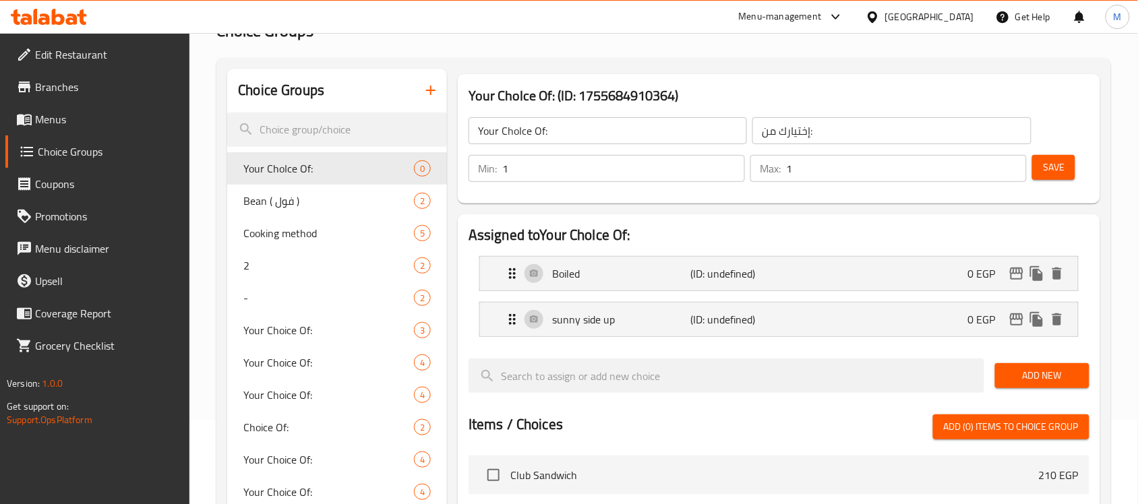
click at [1047, 376] on span "Add New" at bounding box center [1042, 375] width 73 height 17
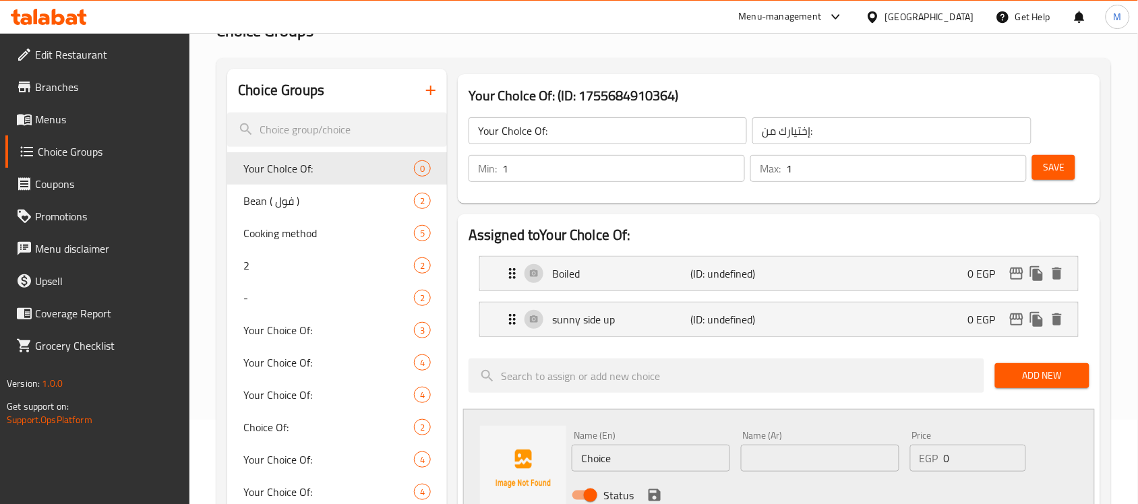
click at [652, 459] on input "Choice" at bounding box center [651, 458] width 158 height 27
paste input "Omelett"
type input "Omelette"
click at [796, 460] on input "text" at bounding box center [820, 458] width 158 height 27
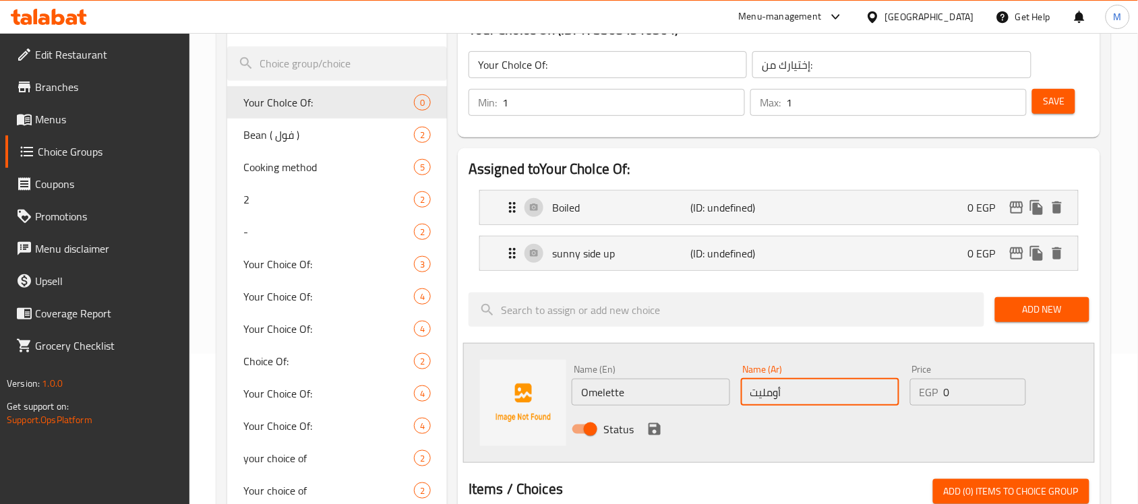
scroll to position [253, 0]
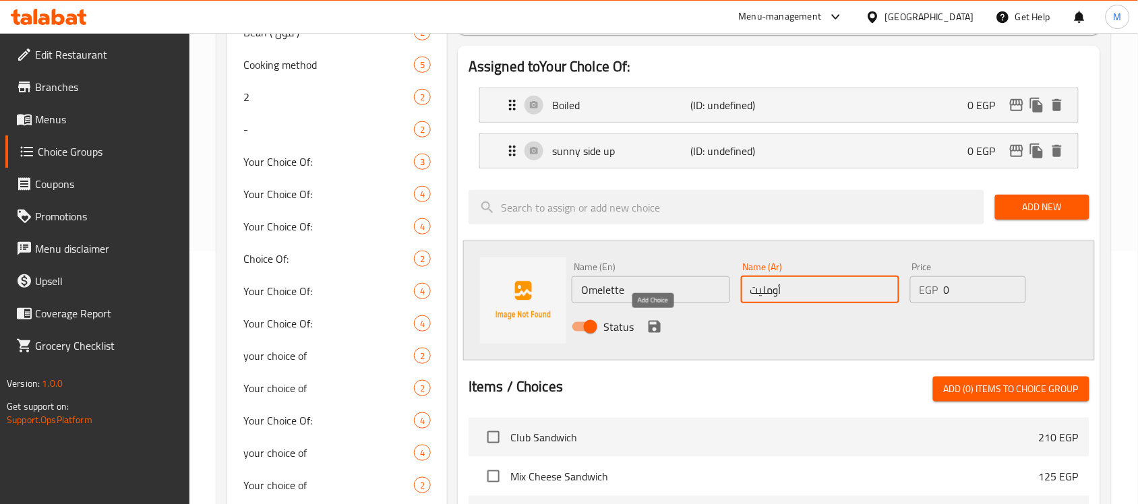
type input "أومليت"
click at [647, 330] on icon "save" at bounding box center [655, 327] width 16 height 16
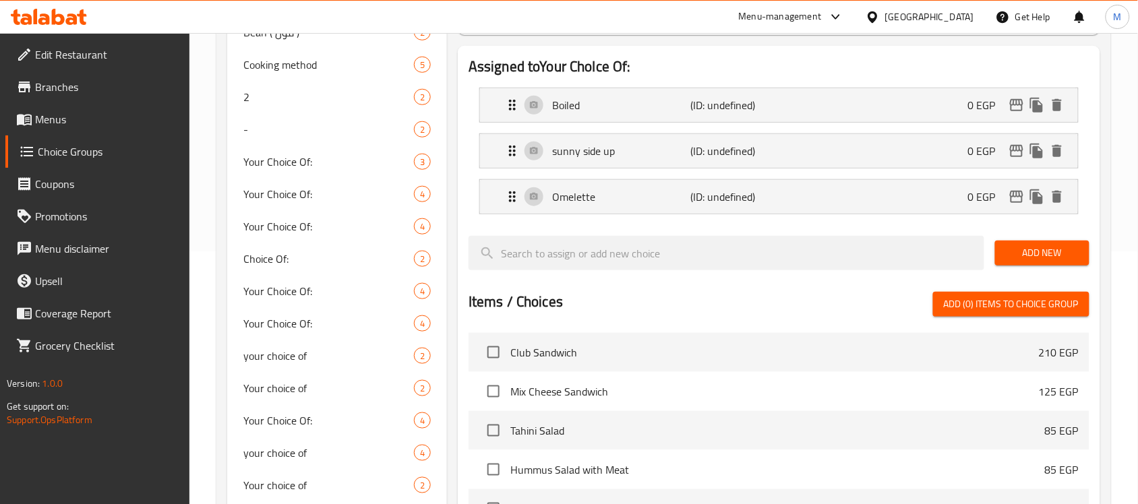
click at [1074, 260] on span "Add New" at bounding box center [1042, 253] width 73 height 17
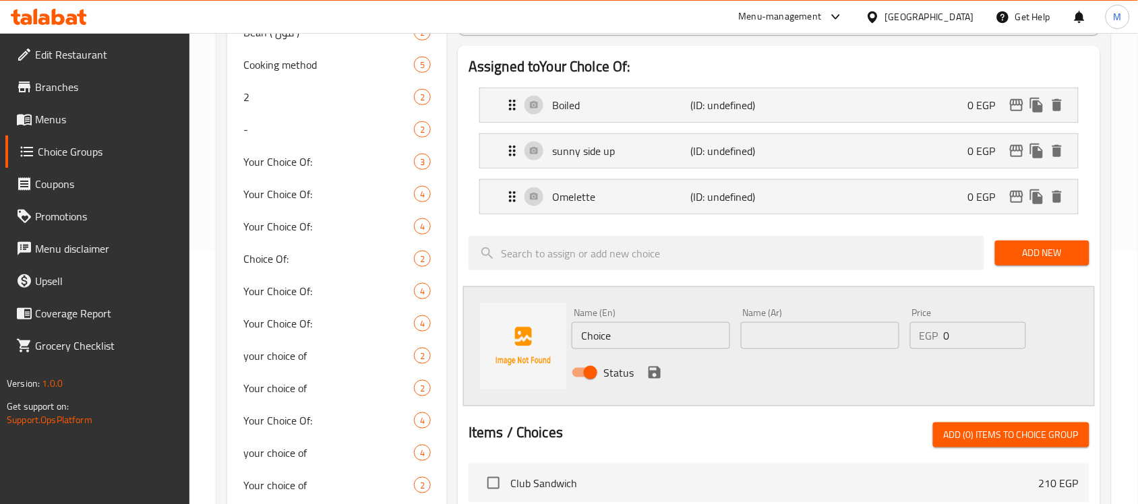
click at [654, 331] on input "Choice" at bounding box center [651, 335] width 158 height 27
paste input "scrumbel"
drag, startPoint x: 584, startPoint y: 335, endPoint x: 558, endPoint y: 338, distance: 25.8
click at [560, 338] on div "Name (En) scrumbel Name (En) Name (Ar) Name (Ar) Price EGP 0 Price Status" at bounding box center [779, 347] width 632 height 120
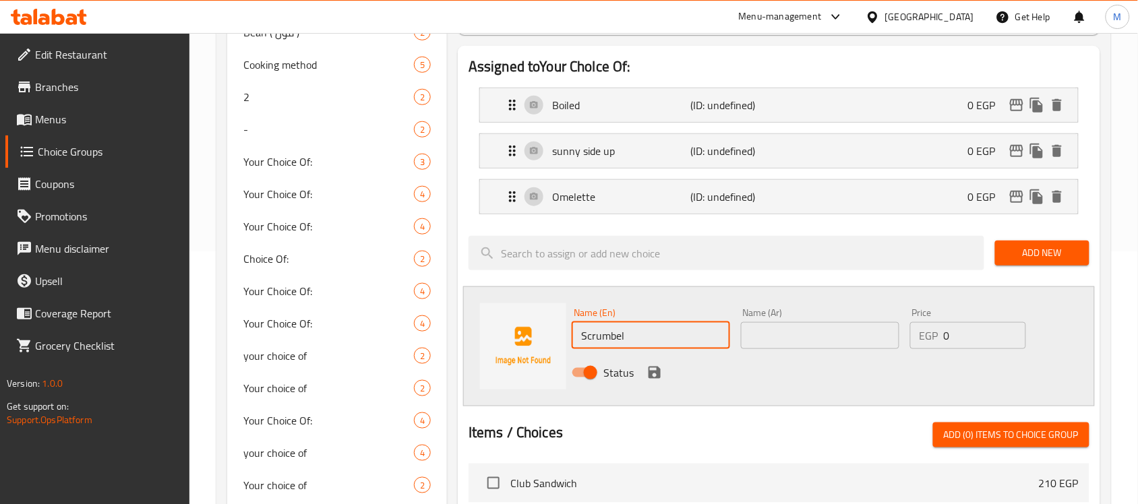
click at [624, 334] on input "Scrumbel" at bounding box center [651, 335] width 158 height 27
type input "Scrumbel"
click at [775, 338] on input "text" at bounding box center [820, 335] width 158 height 27
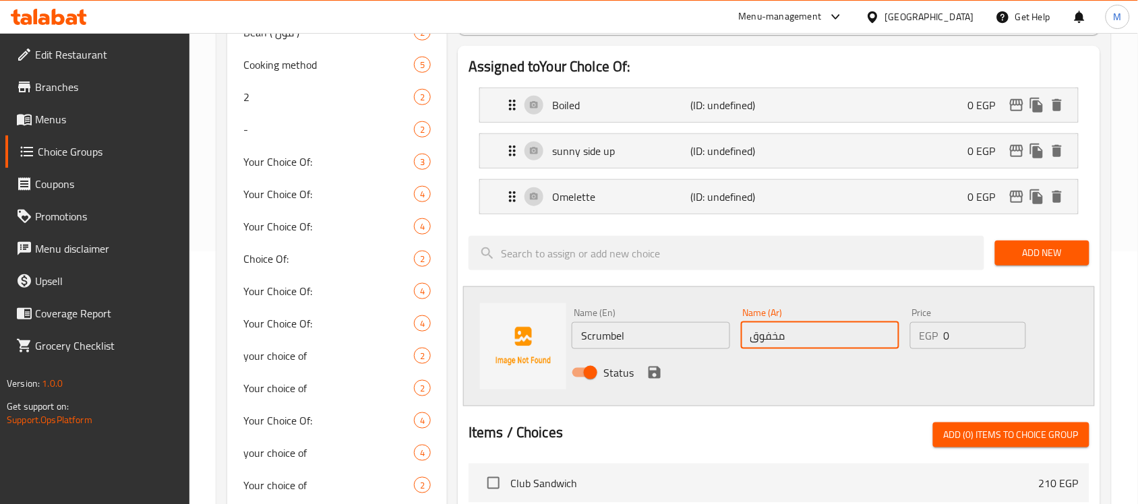
type input "مخفوق"
click at [651, 373] on icon "save" at bounding box center [655, 373] width 12 height 12
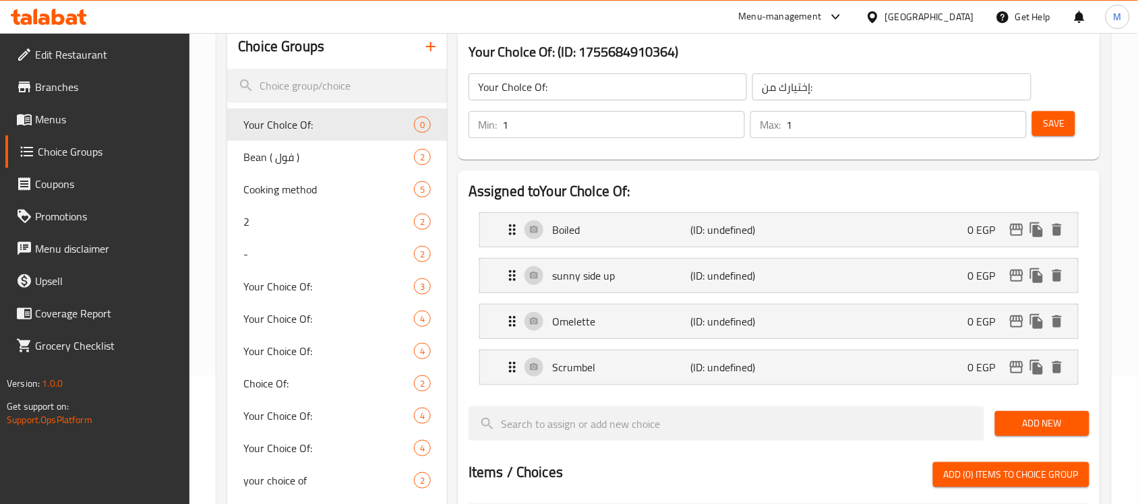
scroll to position [0, 0]
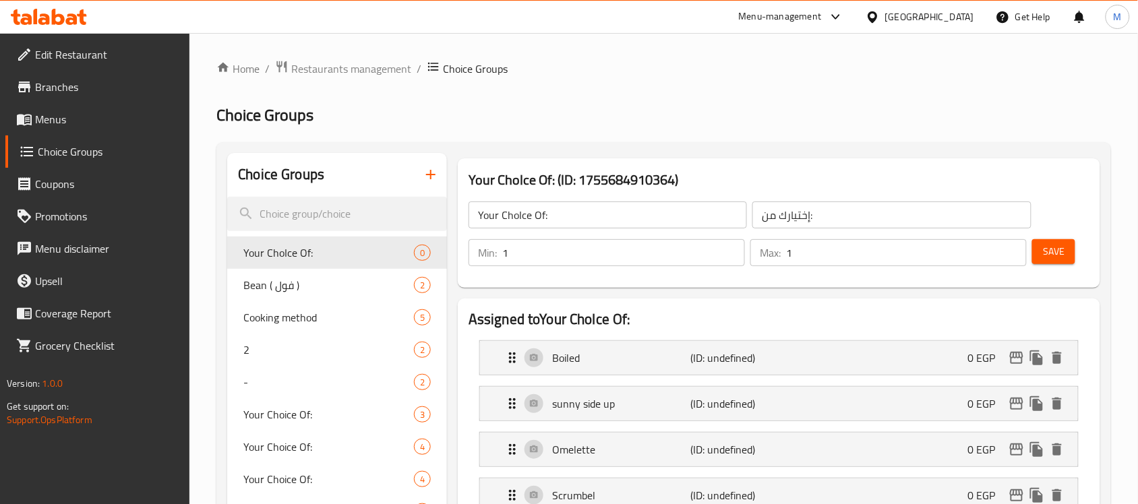
click at [1050, 256] on span "Save" at bounding box center [1054, 251] width 22 height 17
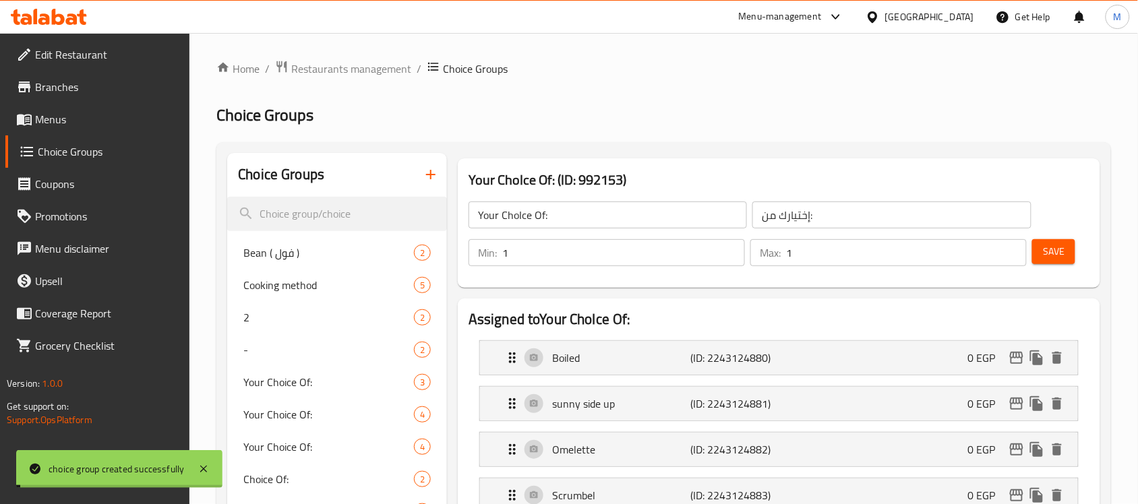
click at [99, 111] on span "Menus" at bounding box center [107, 119] width 144 height 16
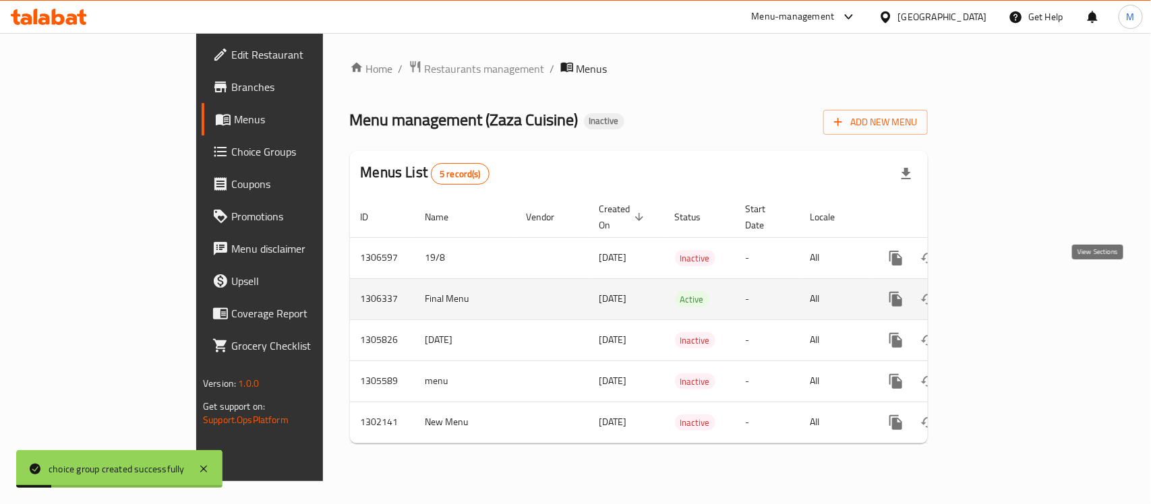
click at [1001, 291] on icon "enhanced table" at bounding box center [993, 299] width 16 height 16
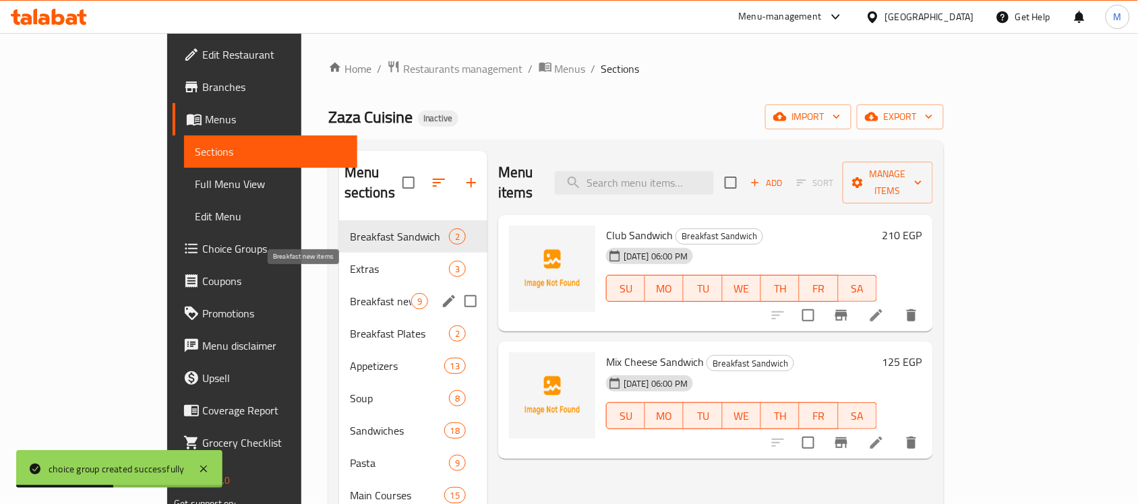
click at [350, 293] on span "Breakfast new items" at bounding box center [380, 301] width 61 height 16
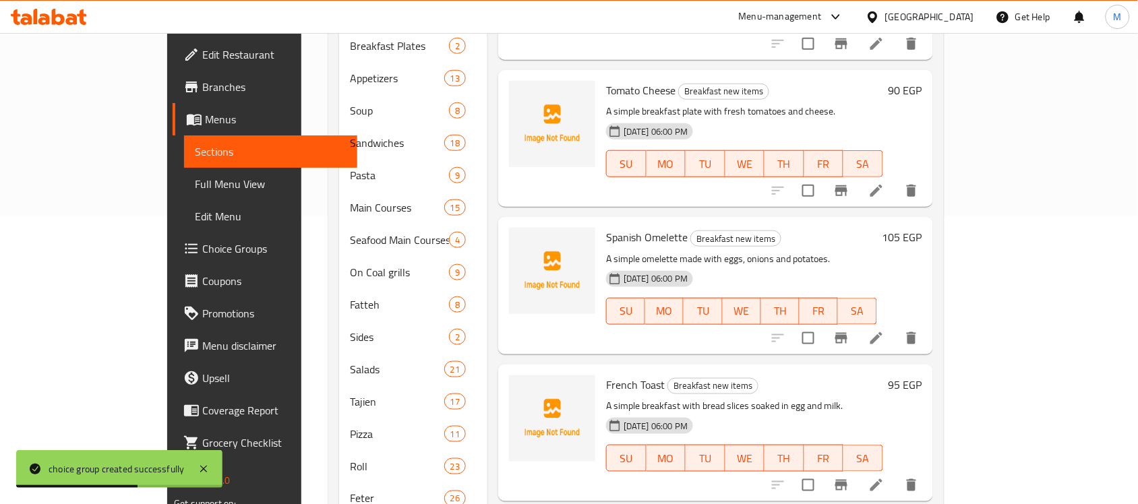
scroll to position [579, 0]
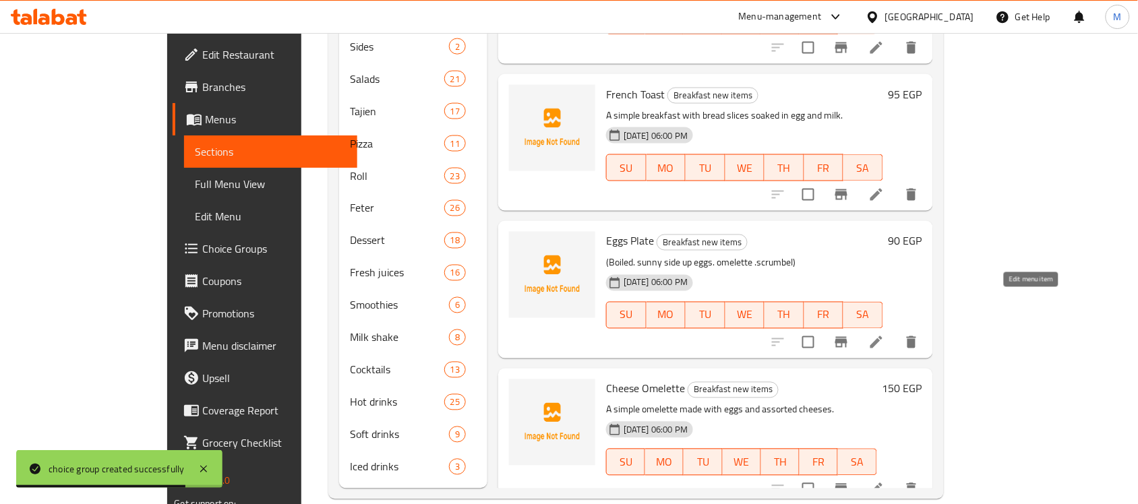
click at [885, 334] on icon at bounding box center [876, 342] width 16 height 16
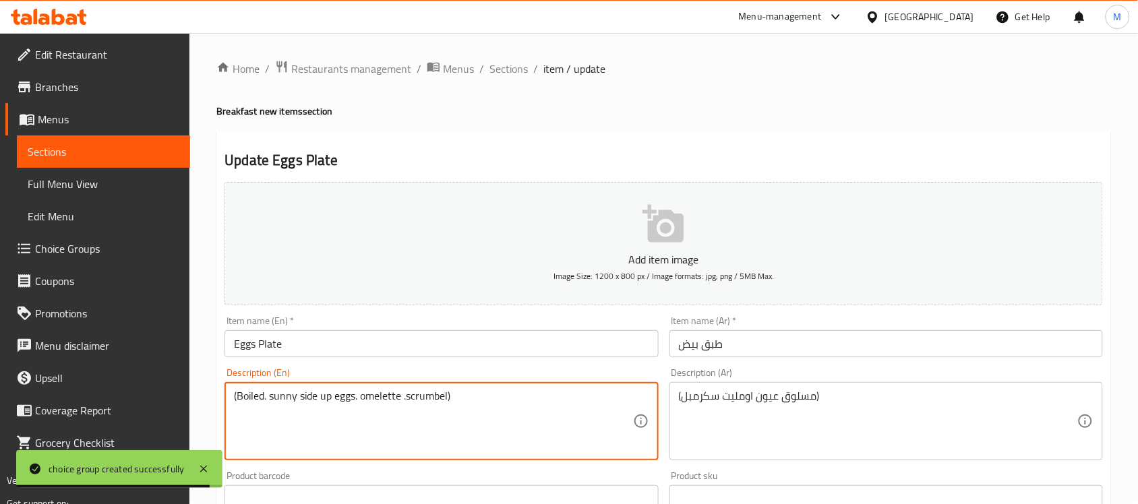
click at [465, 403] on textarea "(Boiled. sunny side up eggs. omelette .scrumbel)" at bounding box center [433, 422] width 399 height 64
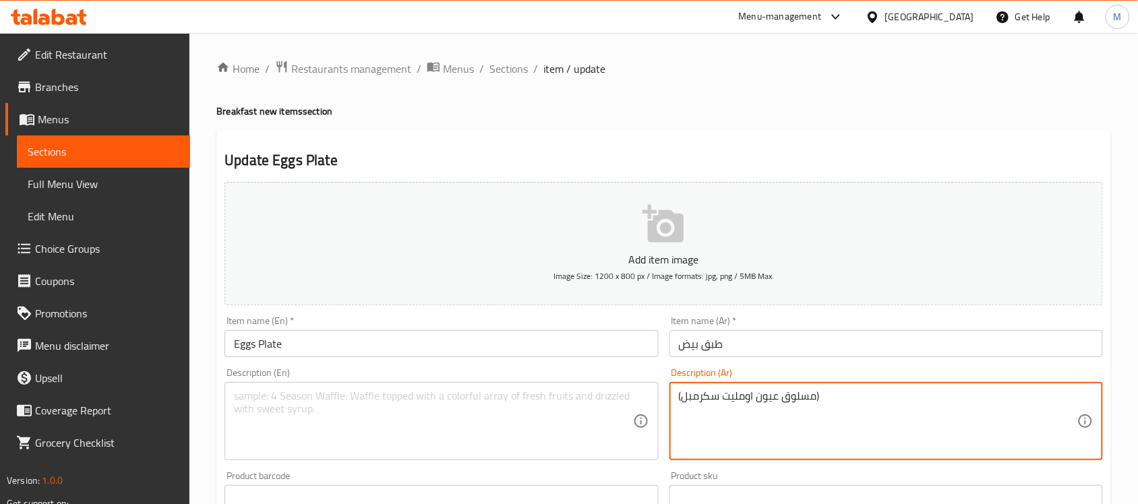
click at [820, 401] on textarea "(مسلوق عيون اومليت سكرمبل)" at bounding box center [878, 422] width 399 height 64
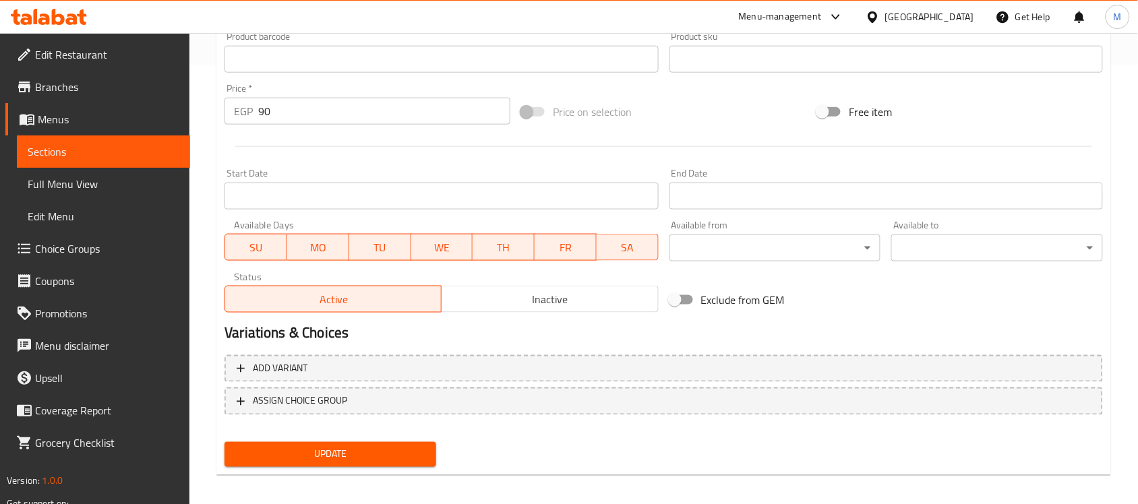
scroll to position [446, 0]
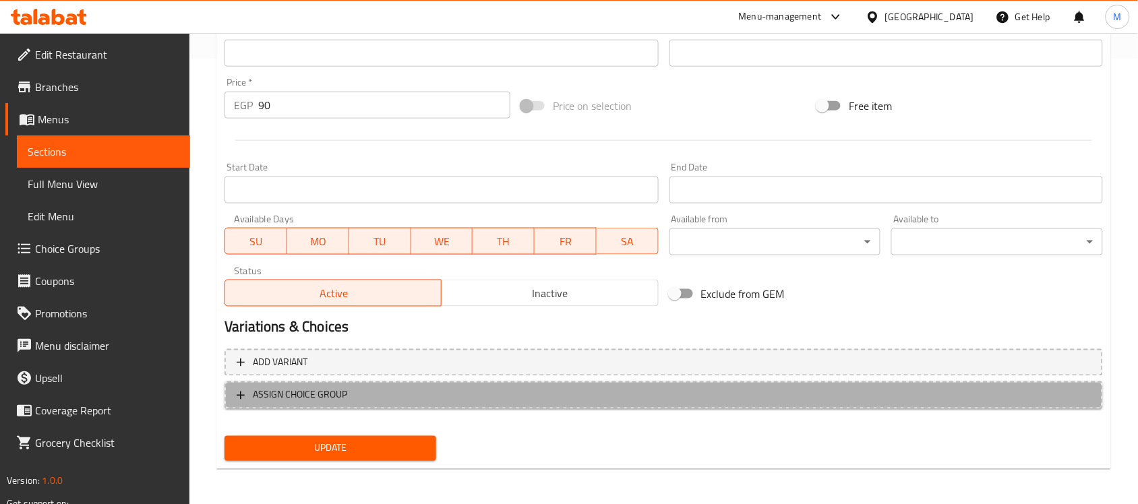
click at [432, 402] on span "ASSIGN CHOICE GROUP" at bounding box center [664, 395] width 854 height 17
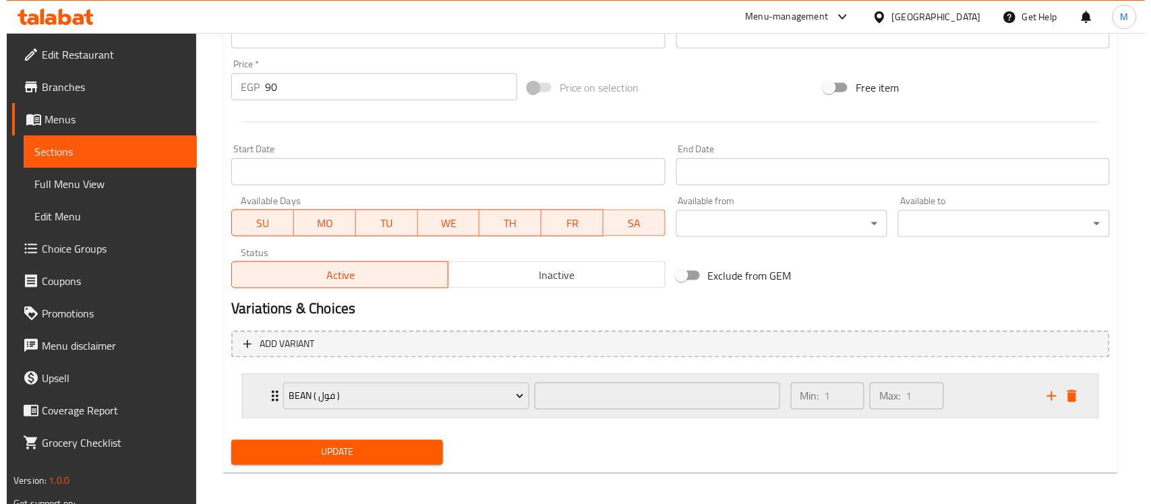
scroll to position [469, 0]
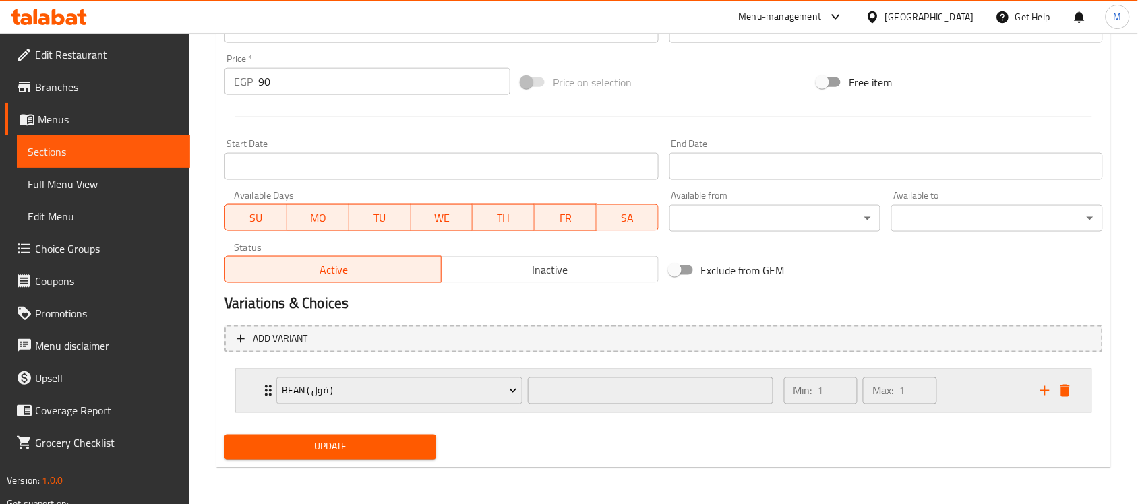
click at [241, 392] on div "Bean ( فول ) ​ Min: 1 ​ Max: 1 ​" at bounding box center [664, 391] width 856 height 43
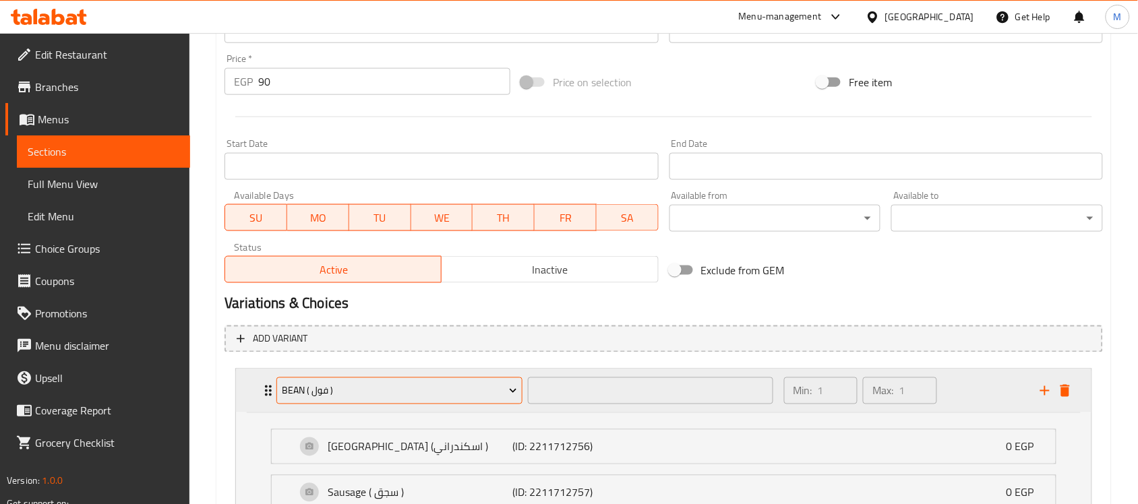
click at [388, 386] on span "Bean ( فول )" at bounding box center [399, 391] width 235 height 17
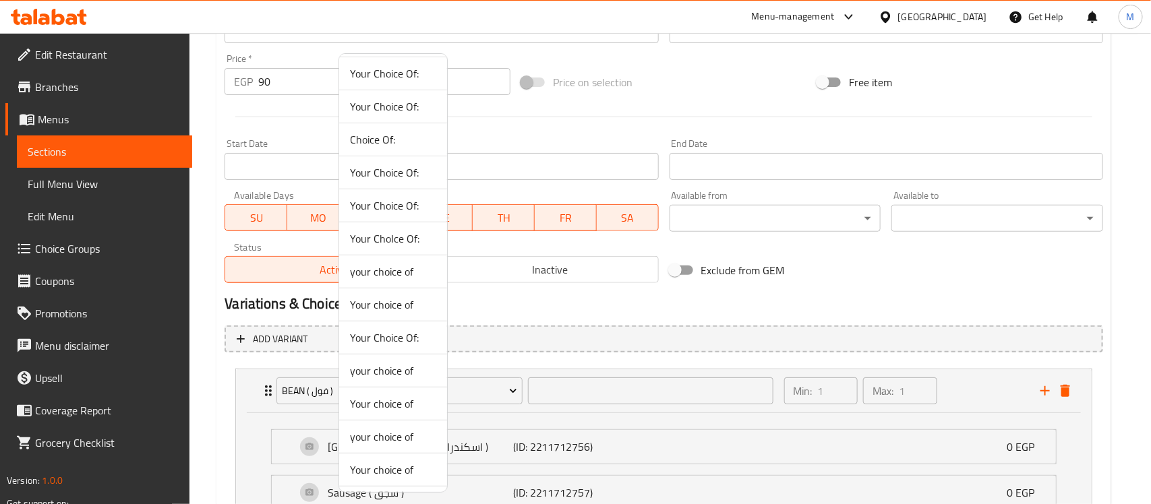
scroll to position [400, 0]
click at [396, 264] on span "Your Choice Of:" at bounding box center [393, 272] width 86 height 16
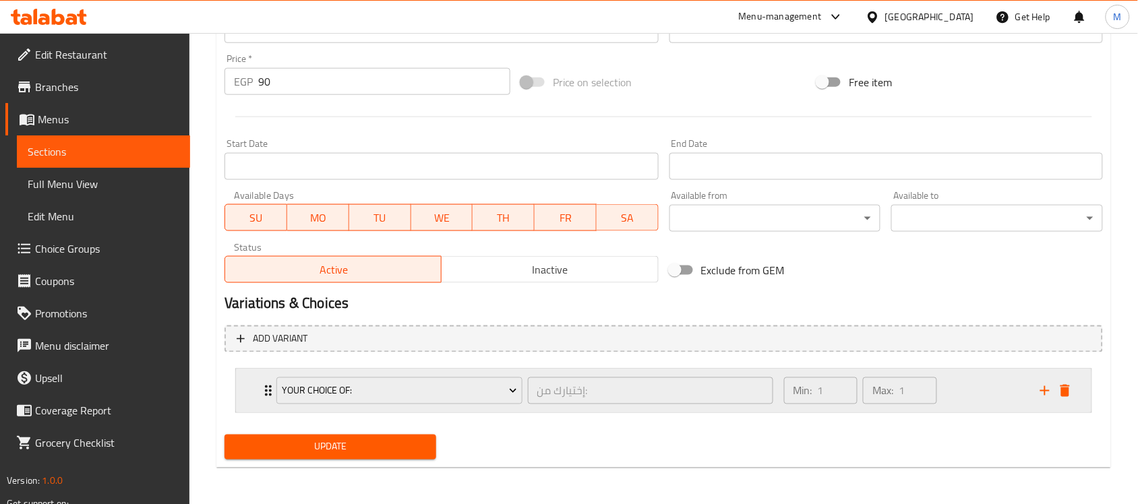
click at [246, 399] on div "Your Choice Of: إختيارك من: ​ Min: 1 ​ Max: 1 ​" at bounding box center [664, 391] width 856 height 43
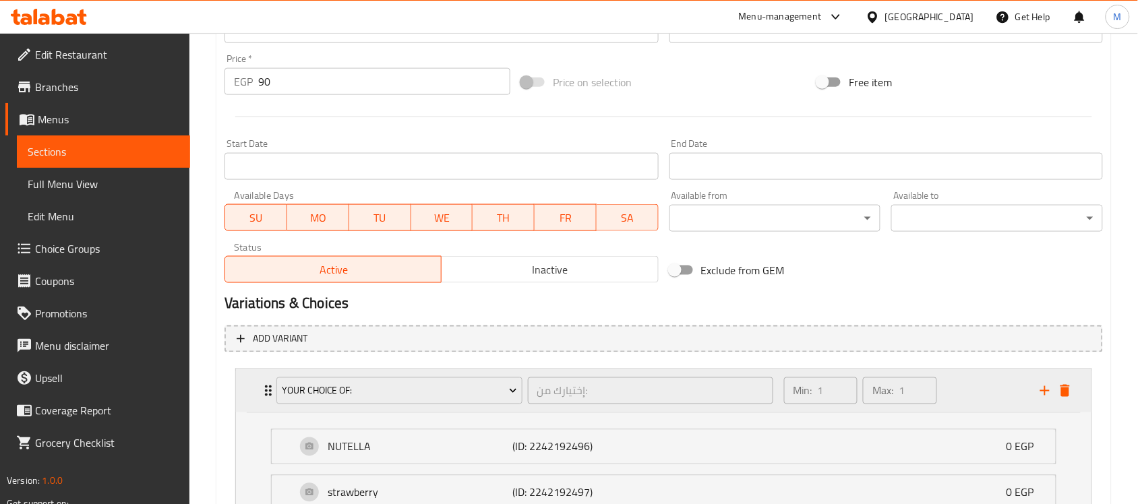
click at [246, 399] on div "Your Choice Of: إختيارك من: ​ Min: 1 ​ Max: 1 ​" at bounding box center [664, 391] width 856 height 43
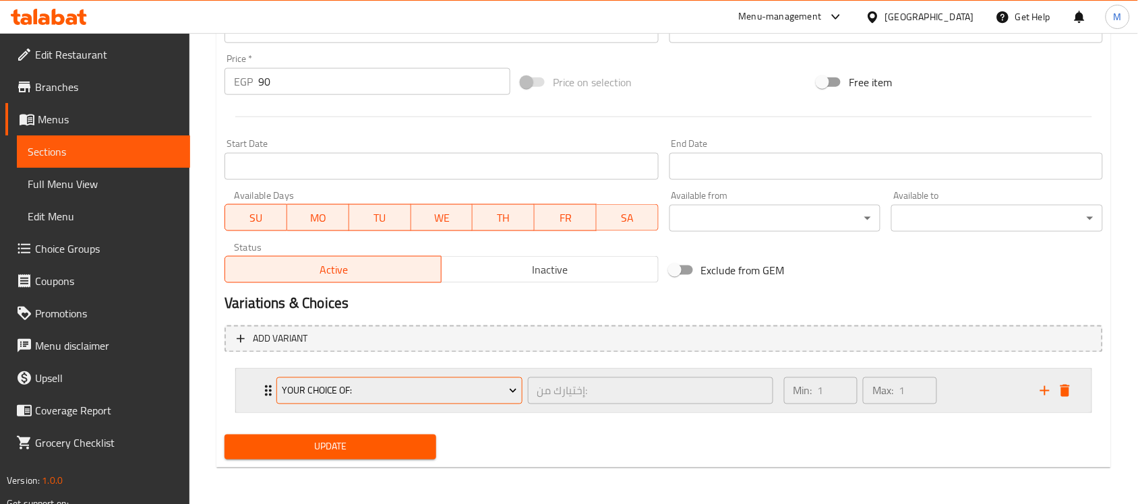
click at [345, 388] on span "Your Choice Of:" at bounding box center [399, 391] width 235 height 17
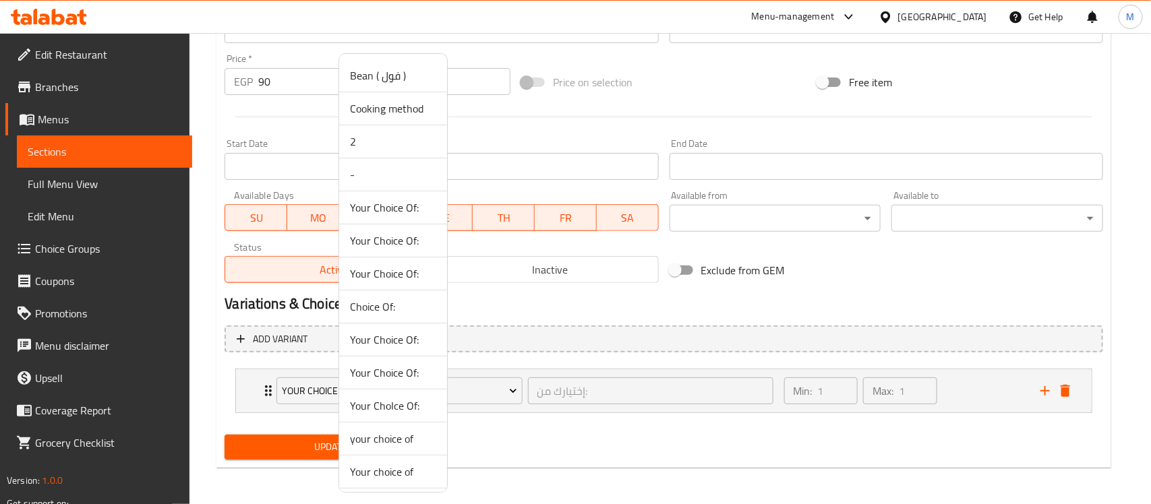
click at [406, 210] on span "Your Choice Of:" at bounding box center [393, 208] width 86 height 16
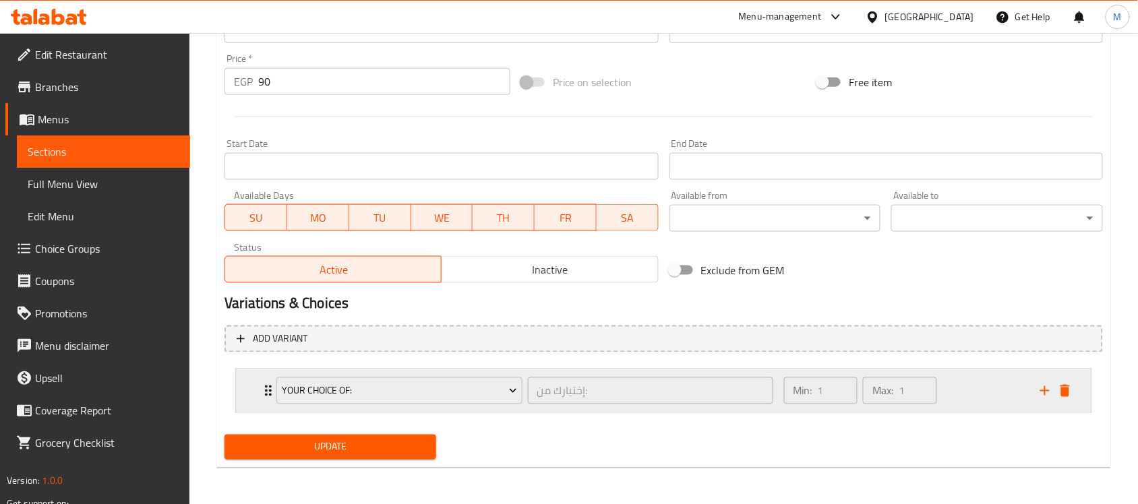
click at [261, 393] on icon "Expand" at bounding box center [268, 391] width 16 height 16
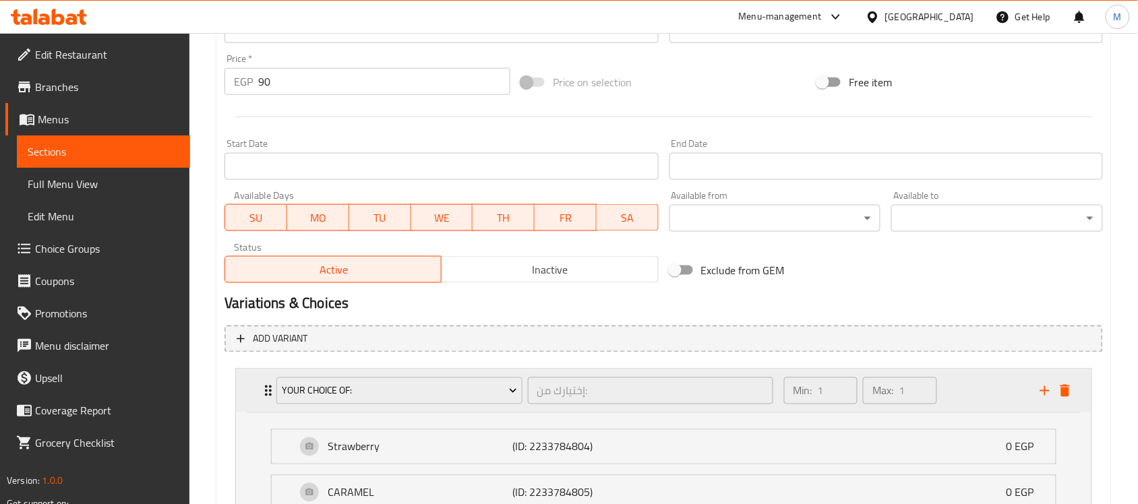
click at [257, 388] on div "Your Choice Of: إختيارك من: ​ Min: 1 ​ Max: 1 ​" at bounding box center [664, 391] width 856 height 43
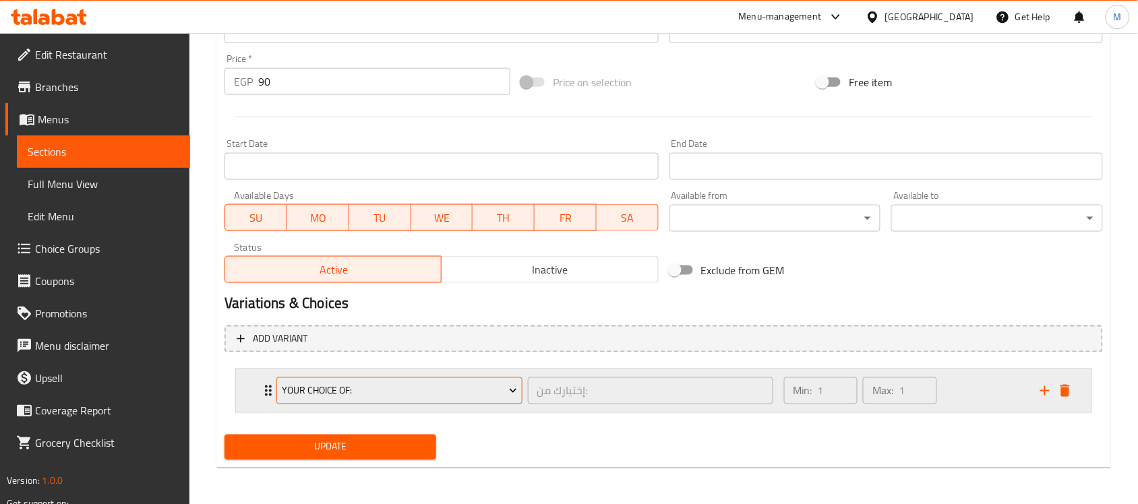
click at [369, 391] on span "Your Choice Of:" at bounding box center [399, 391] width 235 height 17
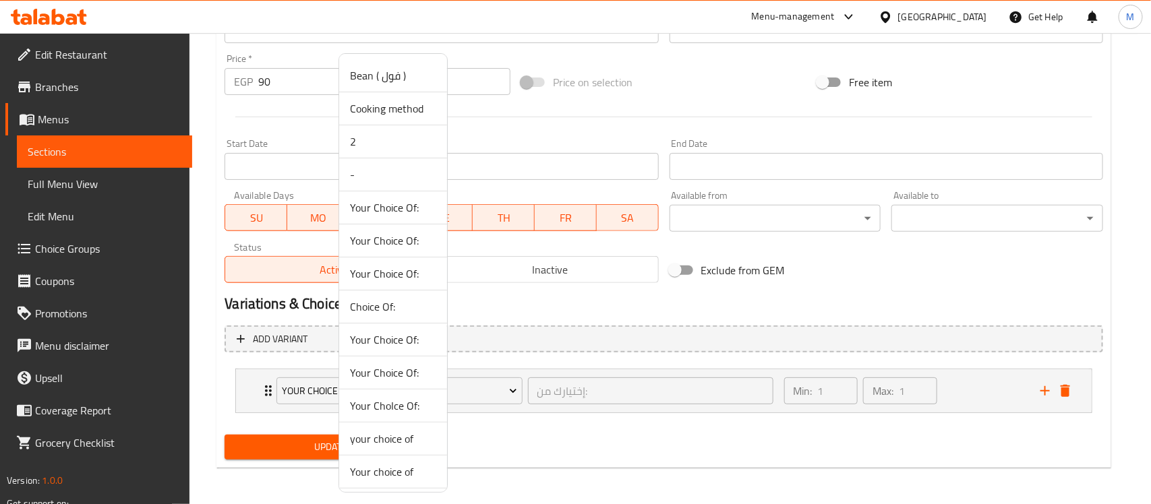
click at [413, 243] on span "Your Choice Of:" at bounding box center [393, 241] width 86 height 16
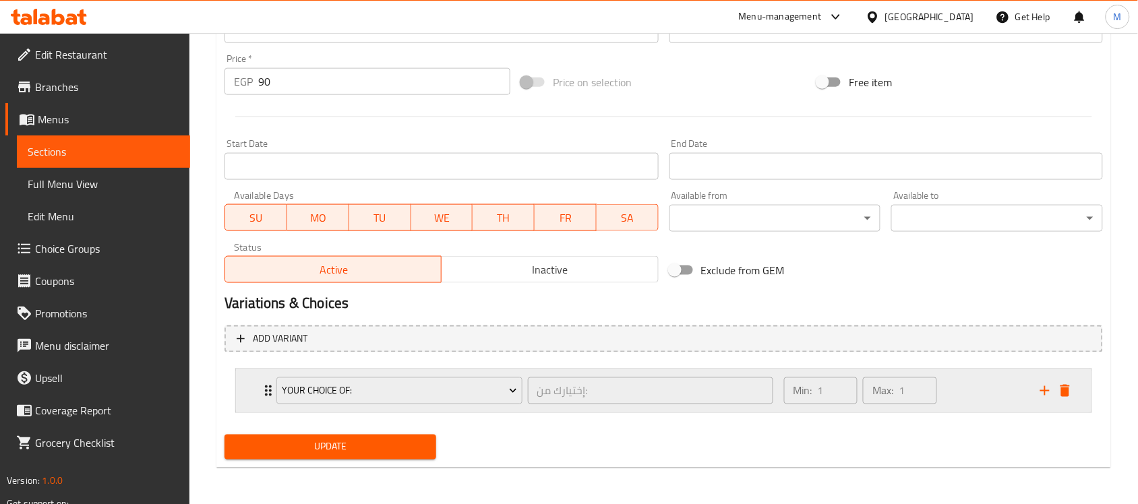
click at [237, 388] on div "Your Choice Of: إختيارك من: ​ Min: 1 ​ Max: 1 ​" at bounding box center [664, 391] width 856 height 43
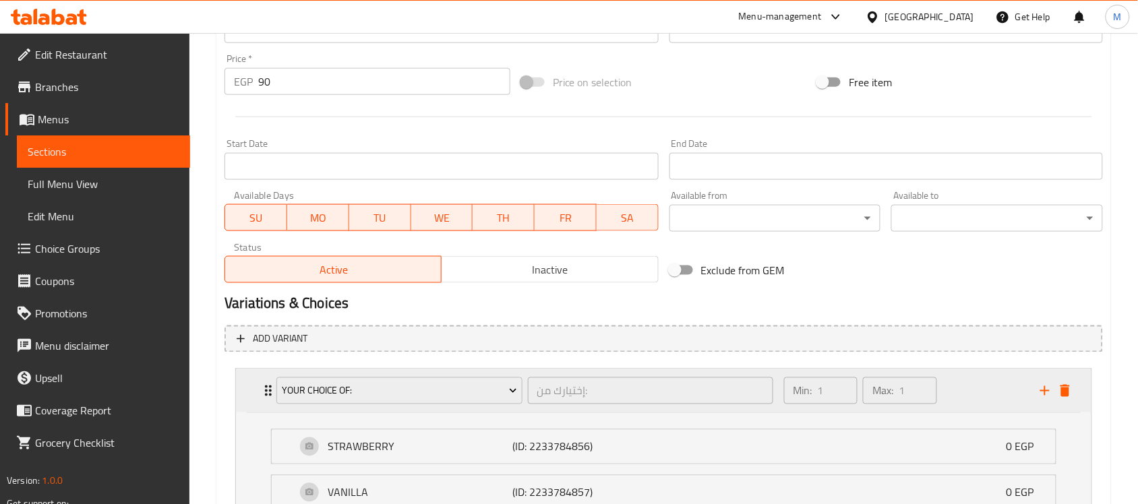
click at [240, 386] on div "Your Choice Of: إختيارك من: ​ Min: 1 ​ Max: 1 ​" at bounding box center [664, 391] width 856 height 43
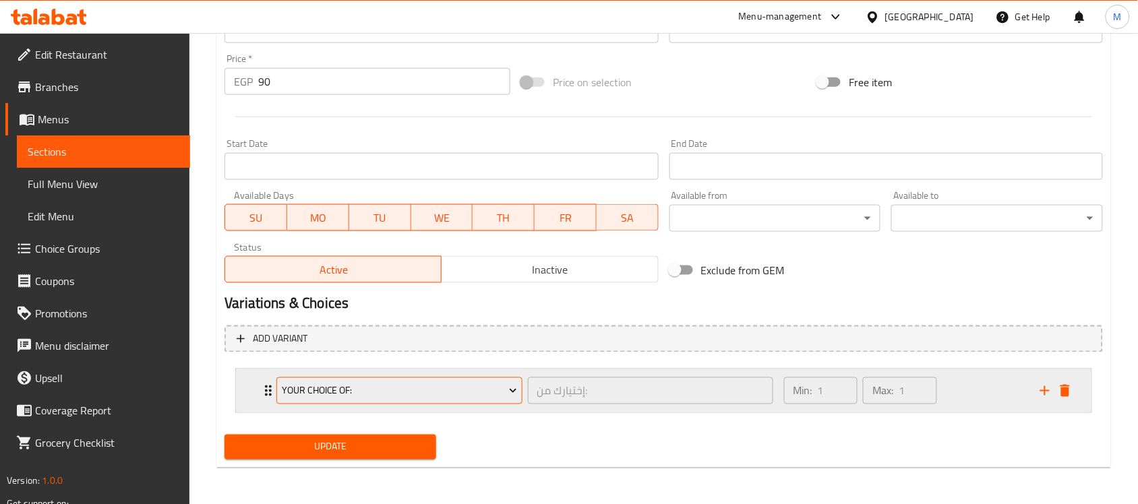
click at [384, 394] on span "Your Choice Of:" at bounding box center [399, 391] width 235 height 17
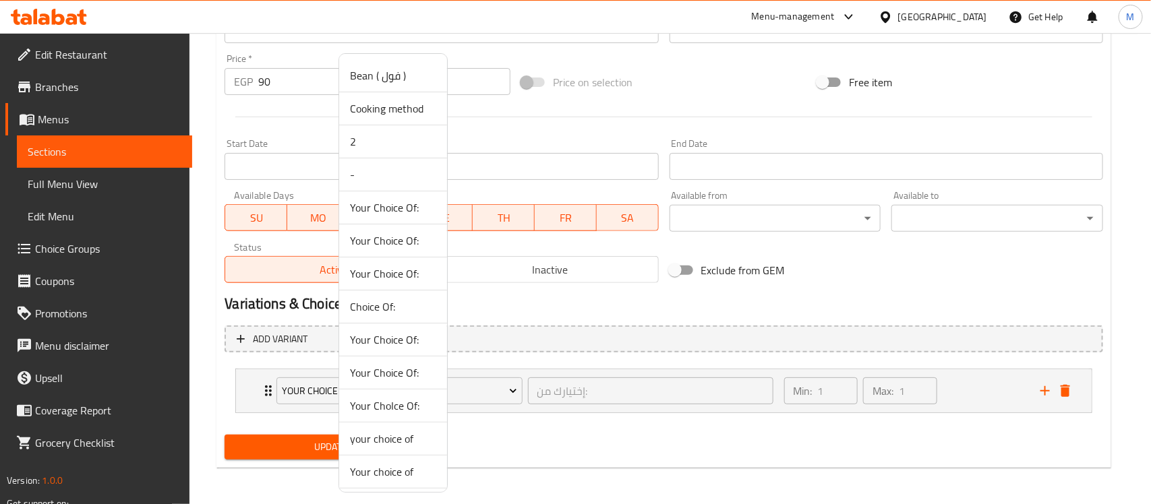
click at [413, 268] on span "Your Choice Of:" at bounding box center [393, 274] width 86 height 16
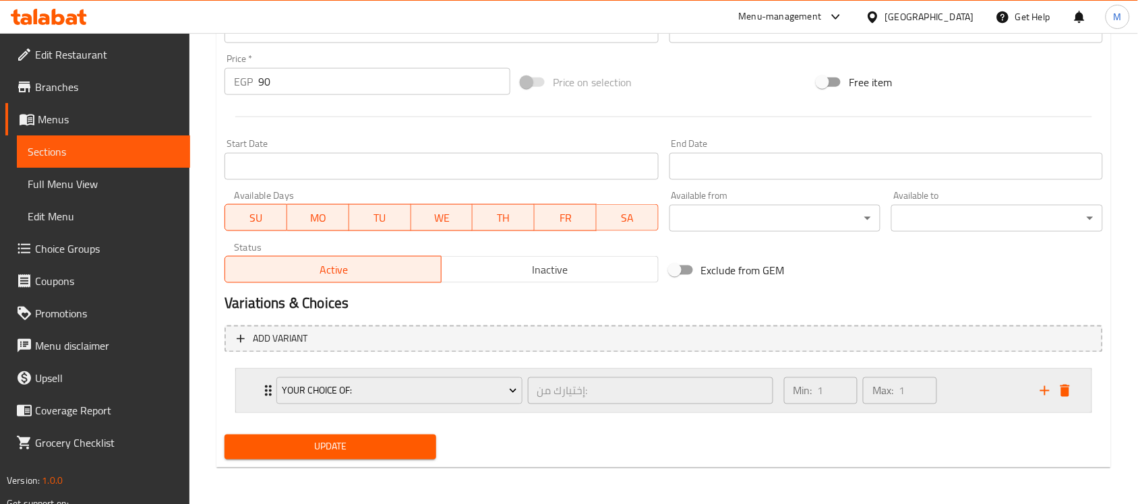
click at [248, 386] on div "Your Choice Of: إختيارك من: ​ Min: 1 ​ Max: 1 ​" at bounding box center [664, 391] width 856 height 43
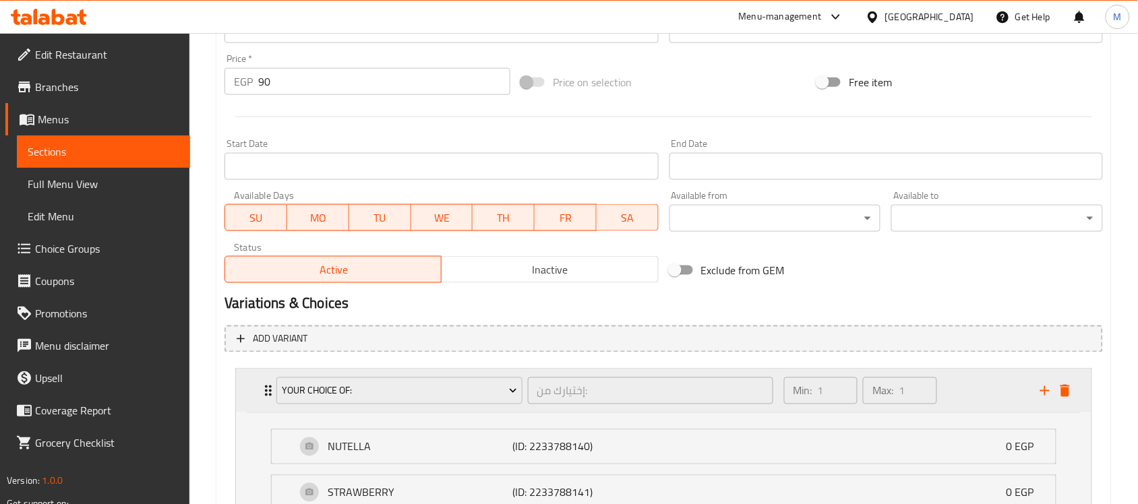
click at [248, 386] on div "Your Choice Of: إختيارك من: ​ Min: 1 ​ Max: 1 ​" at bounding box center [664, 391] width 856 height 43
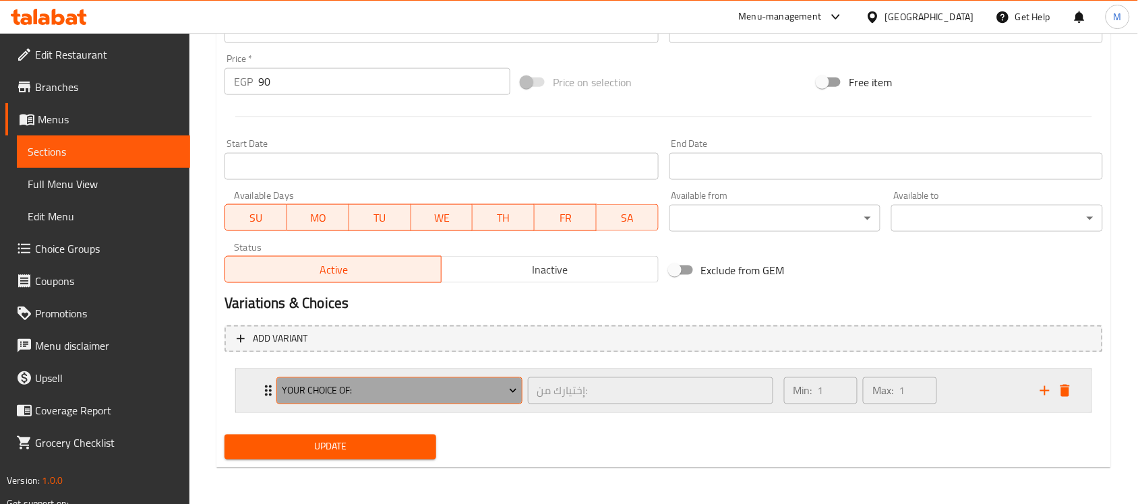
click at [349, 392] on span "Your Choice Of:" at bounding box center [399, 391] width 235 height 17
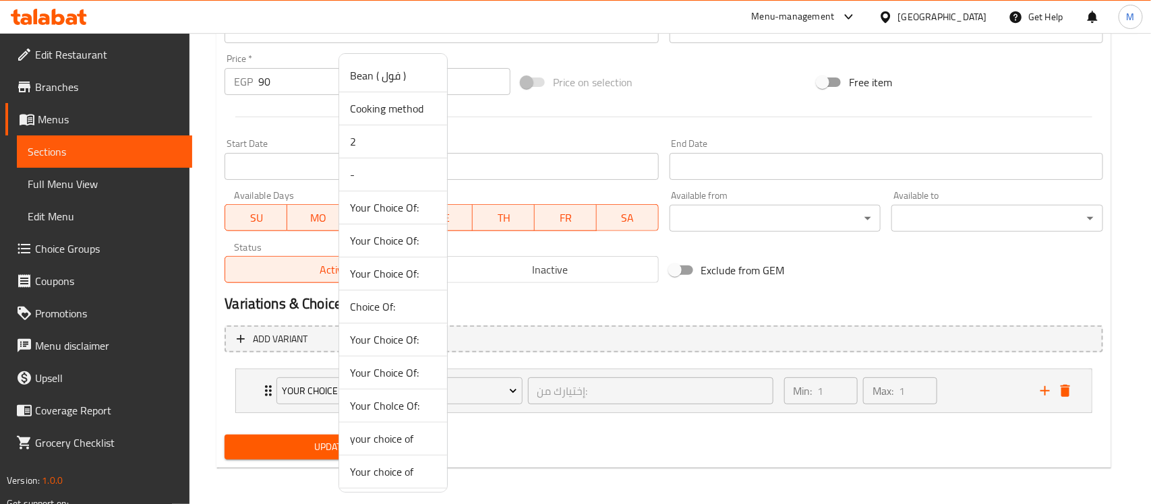
click at [405, 341] on span "Your Choice Of:" at bounding box center [393, 340] width 86 height 16
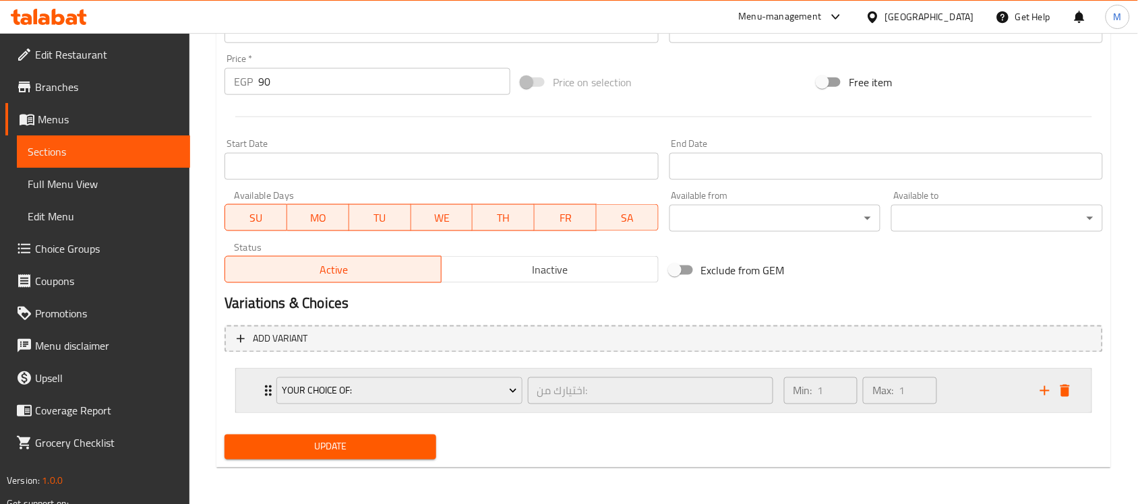
click at [253, 388] on div "Your Choice Of: اختيارك من: ​ Min: 1 ​ Max: 1 ​" at bounding box center [664, 391] width 856 height 43
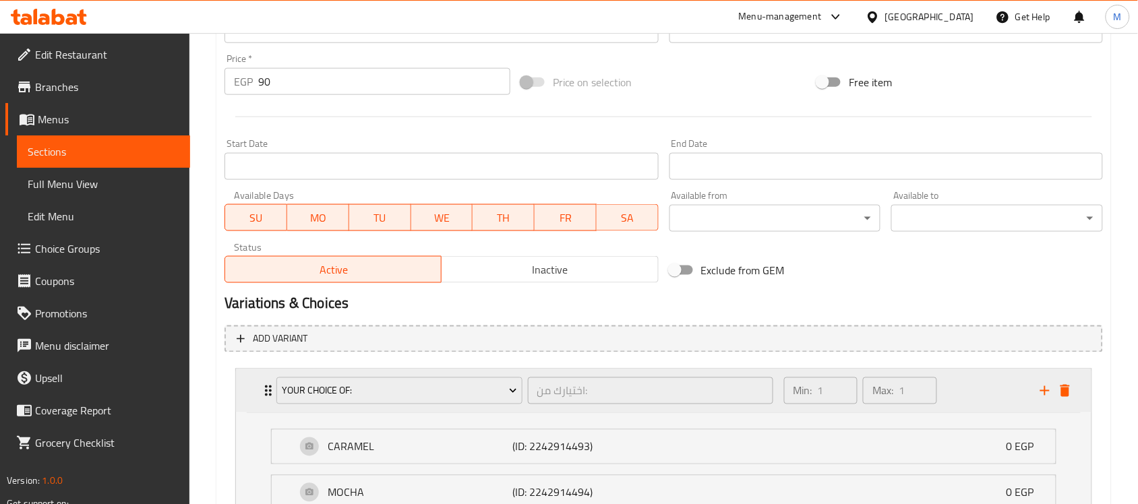
click at [253, 388] on div "Your Choice Of: اختيارك من: ​ Min: 1 ​ Max: 1 ​" at bounding box center [664, 391] width 856 height 43
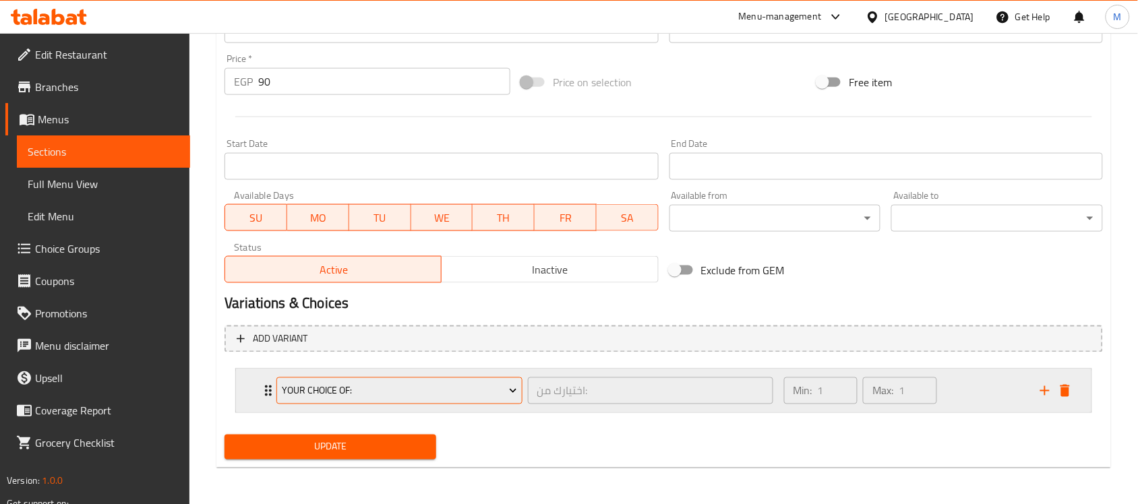
click at [338, 389] on span "Your Choice Of:" at bounding box center [399, 391] width 235 height 17
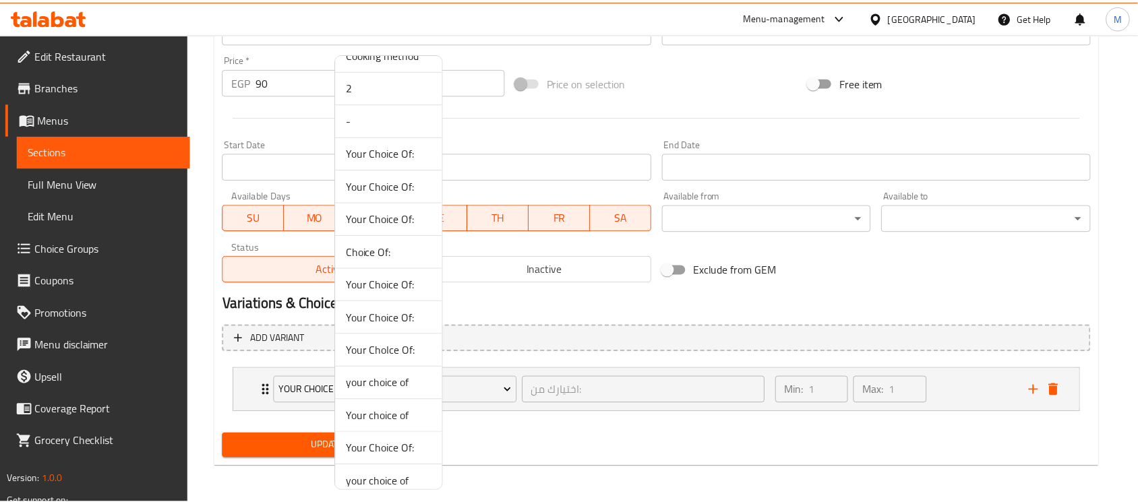
scroll to position [169, 0]
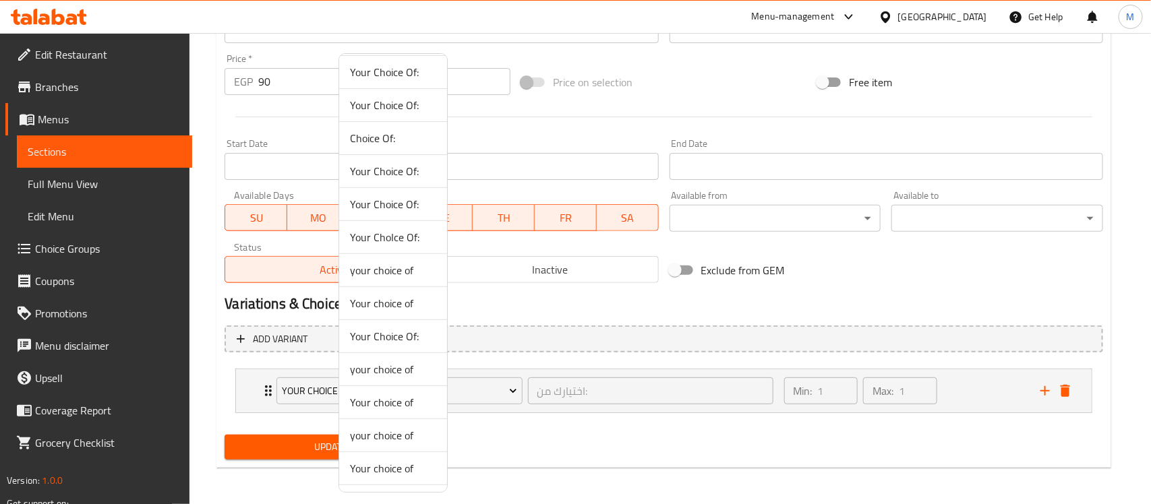
click at [405, 241] on span "Your ChoIce Of:" at bounding box center [393, 237] width 86 height 16
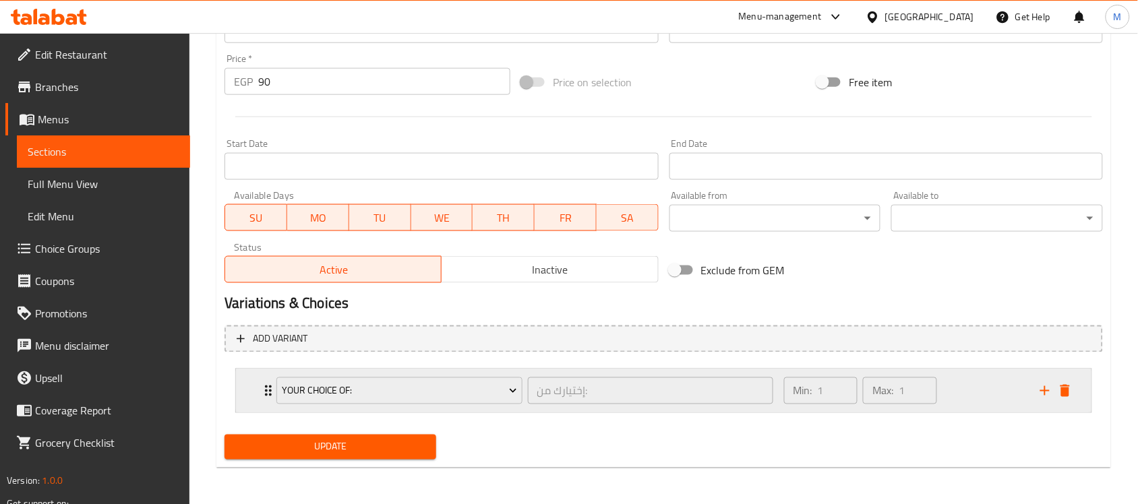
click at [252, 381] on div "Your ChoIce Of: إختيارك من: ​ Min: 1 ​ Max: 1 ​" at bounding box center [664, 391] width 856 height 43
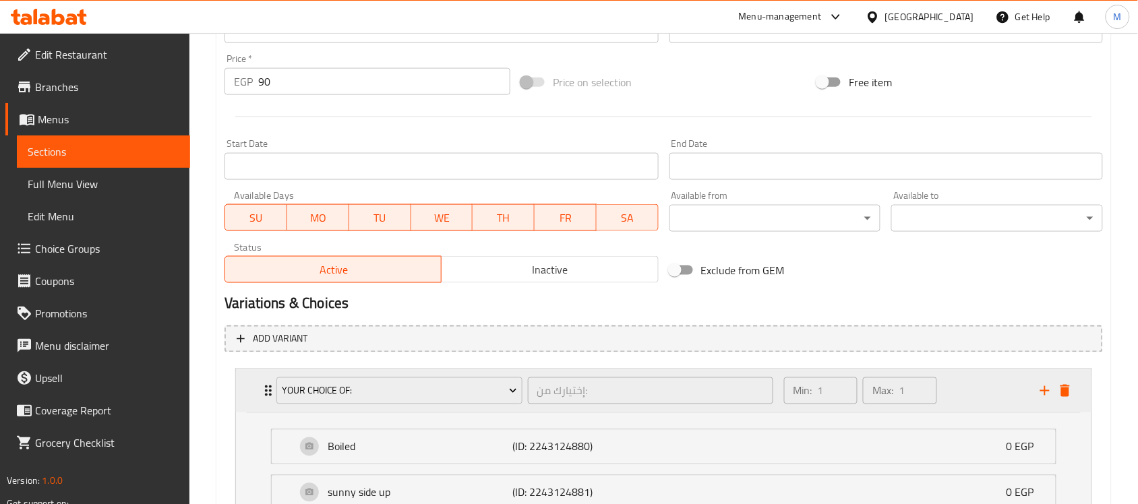
click at [252, 381] on div "Your ChoIce Of: إختيارك من: ​ Min: 1 ​ Max: 1 ​" at bounding box center [664, 391] width 856 height 43
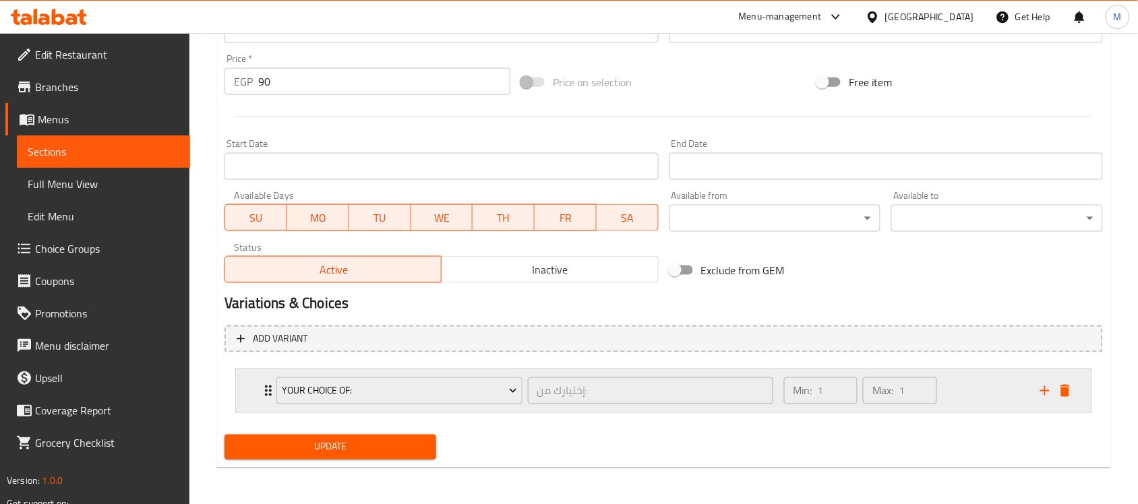
click at [252, 380] on div "Your ChoIce Of: إختيارك من: ​ Min: 1 ​ Max: 1 ​" at bounding box center [664, 391] width 856 height 43
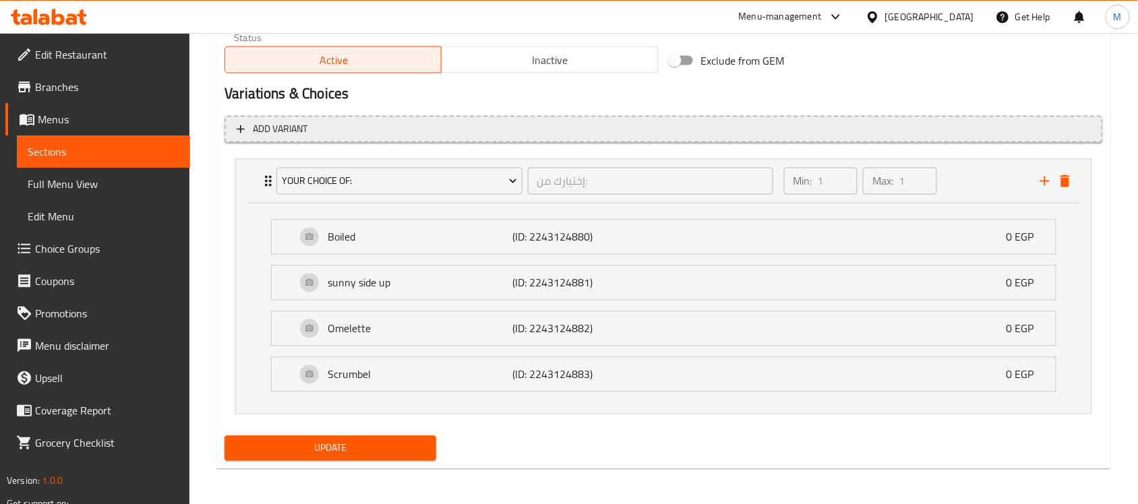
scroll to position [682, 0]
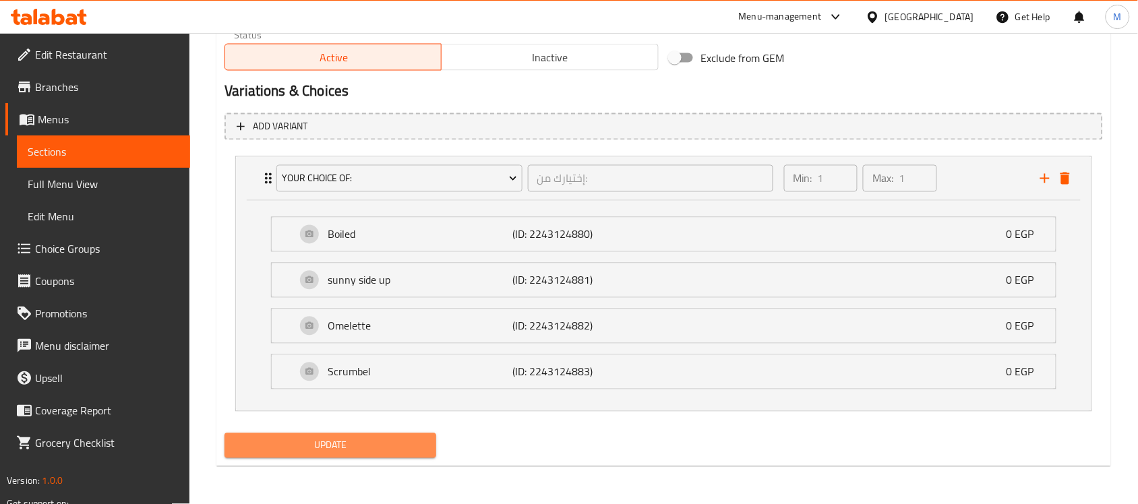
click at [367, 450] on span "Update" at bounding box center [330, 446] width 190 height 17
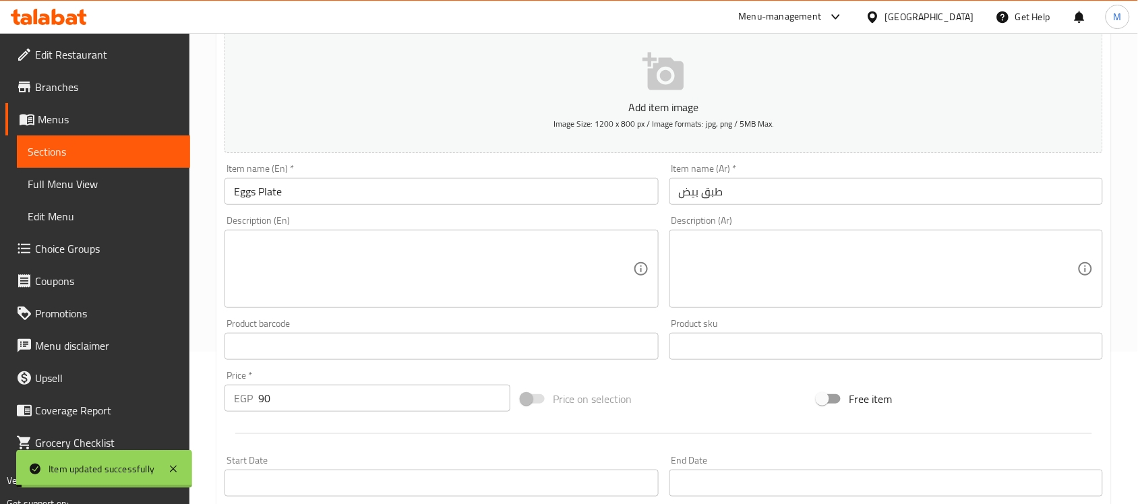
scroll to position [0, 0]
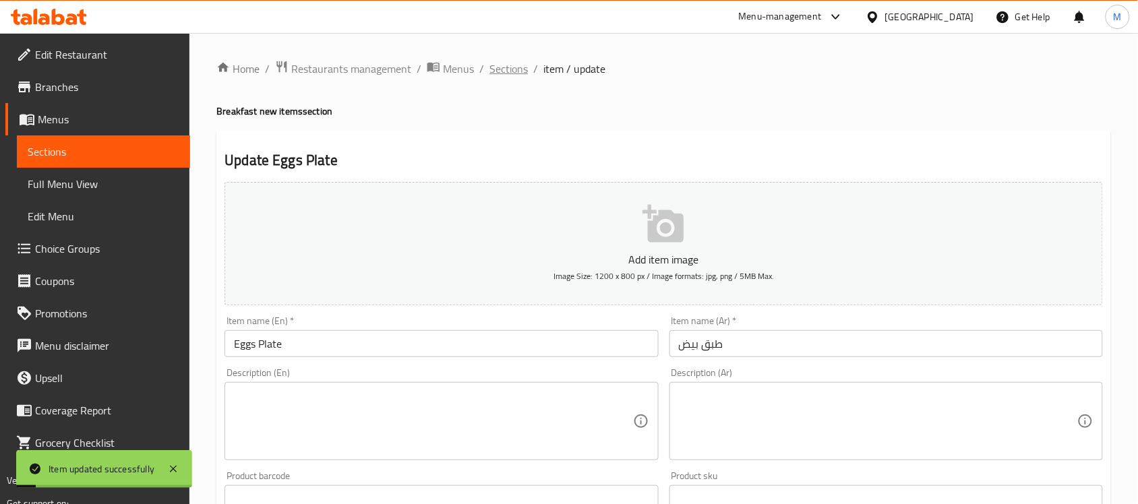
click at [516, 68] on span "Sections" at bounding box center [509, 69] width 38 height 16
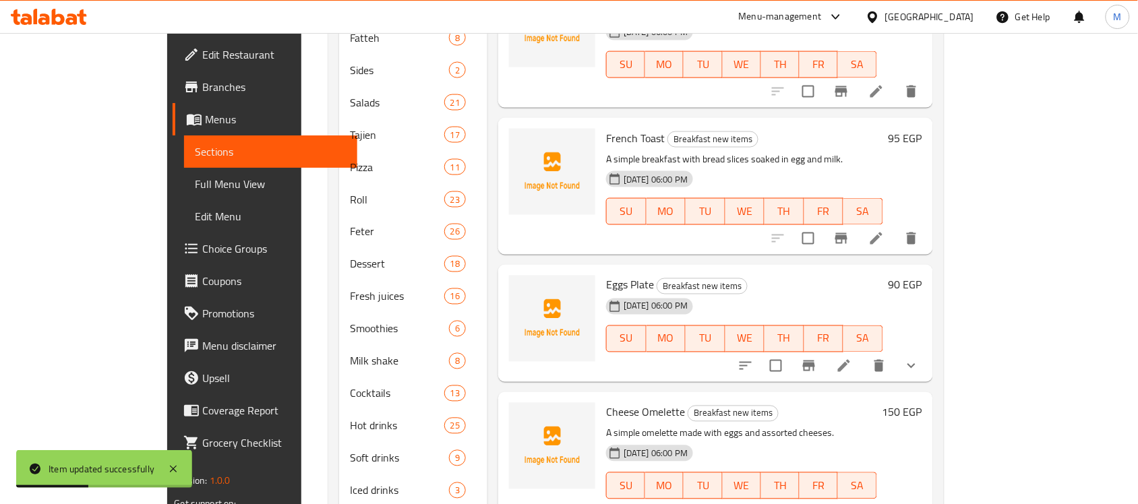
scroll to position [579, 0]
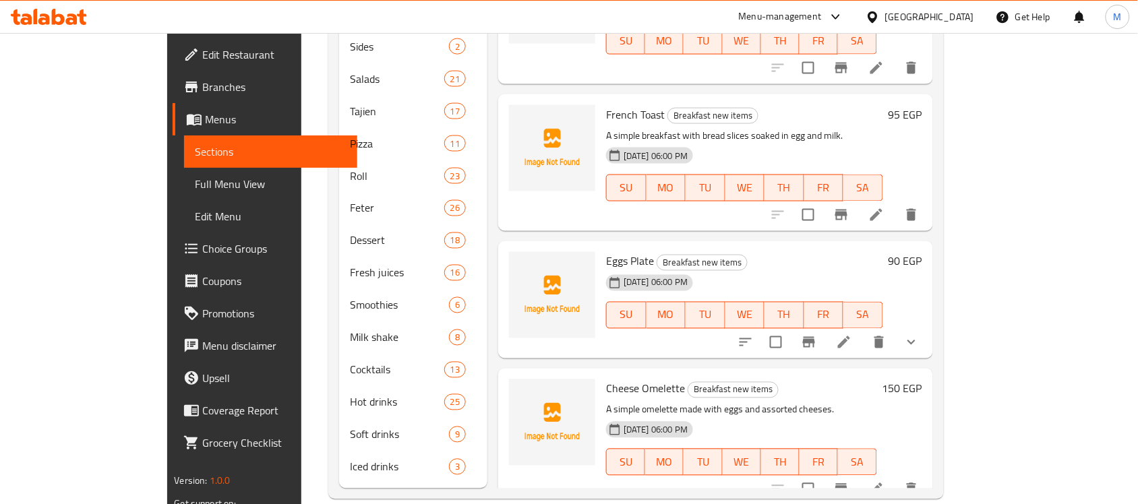
click at [806, 329] on div "Menu items Add Sort Manage items Continental Breakfast Breakfast new items A si…" at bounding box center [711, 30] width 446 height 916
click at [883, 483] on icon at bounding box center [877, 489] width 12 height 12
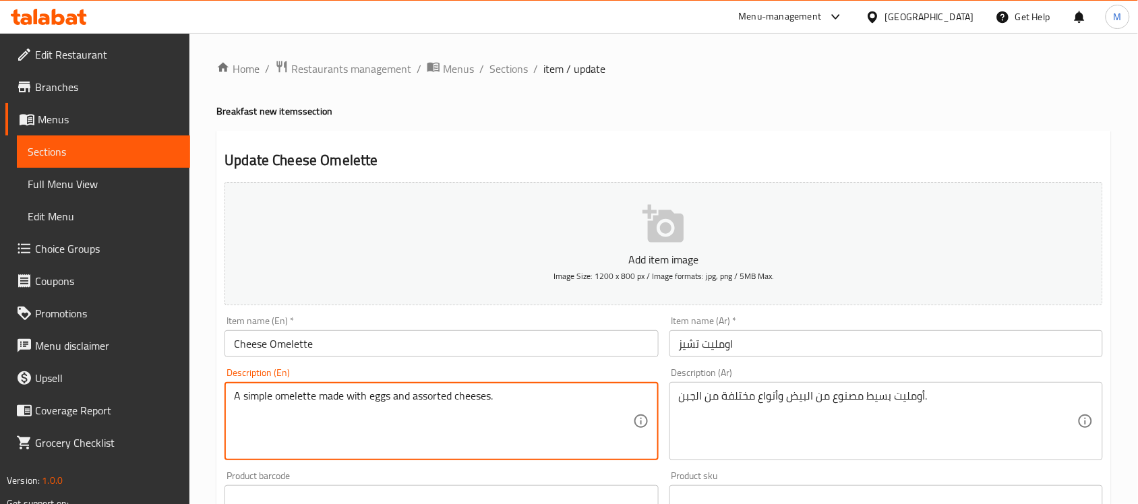
click at [427, 405] on textarea "A simple omelette made with eggs and assorted cheeses." at bounding box center [433, 422] width 399 height 64
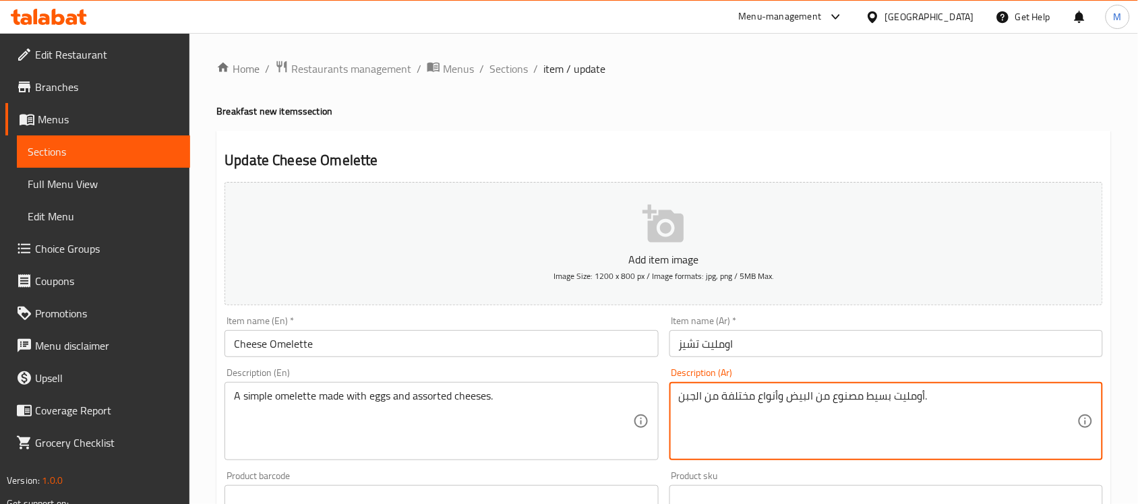
drag, startPoint x: 780, startPoint y: 396, endPoint x: 587, endPoint y: 401, distance: 192.9
type textarea "أومليت بسيط مصنوع من البيض وجبن متنوع."
click at [405, 343] on input "Cheese Omelette" at bounding box center [442, 343] width 434 height 27
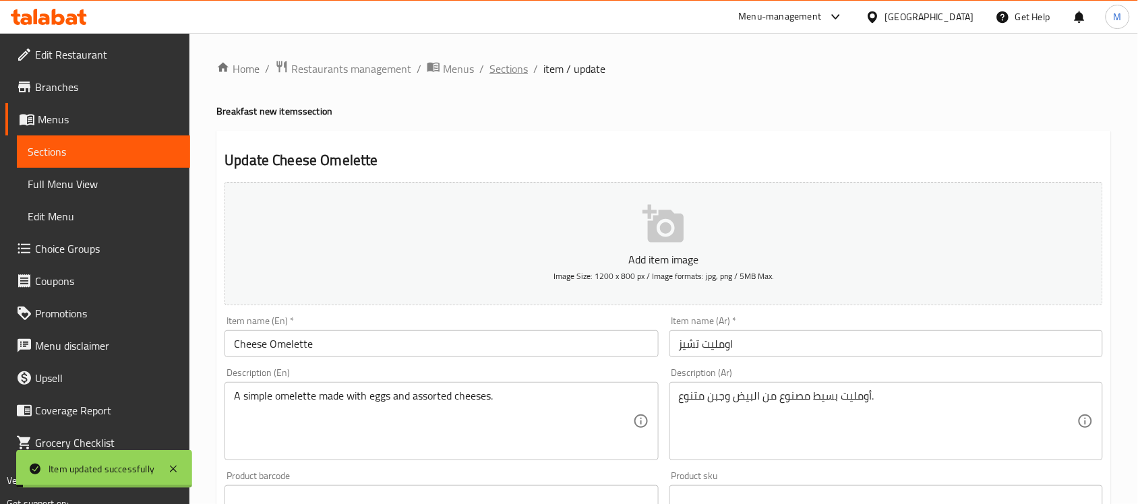
click at [508, 71] on span "Sections" at bounding box center [509, 69] width 38 height 16
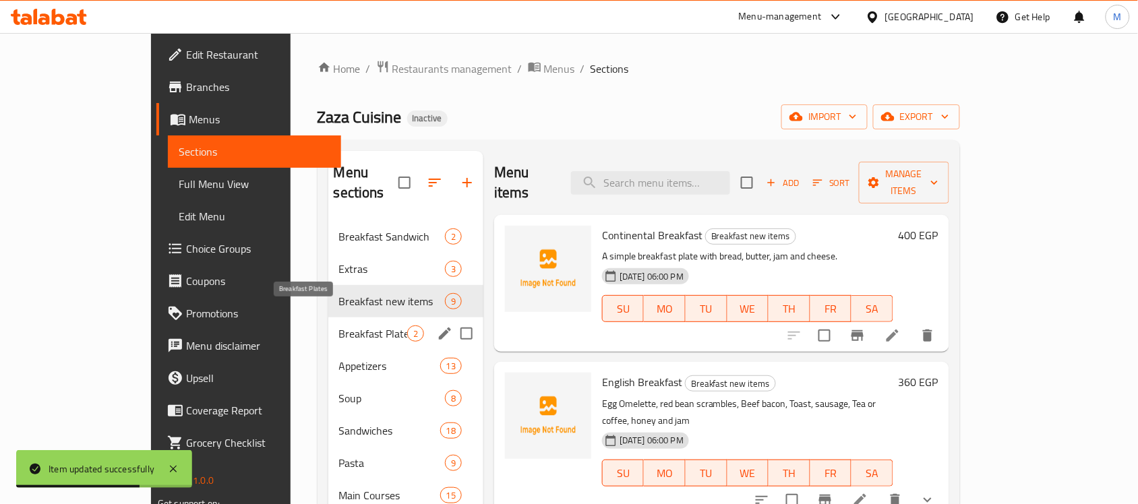
click at [339, 326] on span "Breakfast Plates" at bounding box center [373, 334] width 68 height 16
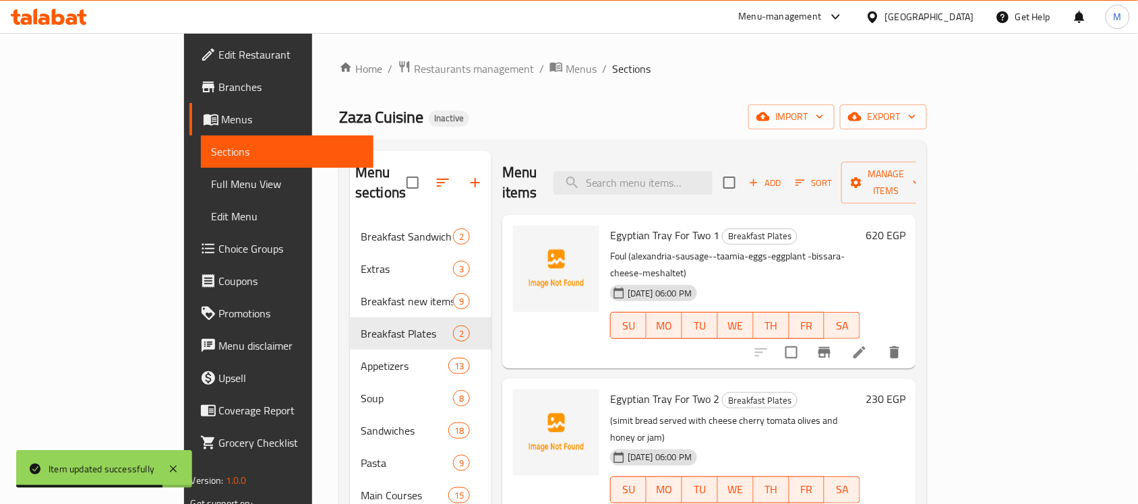
scroll to position [84, 0]
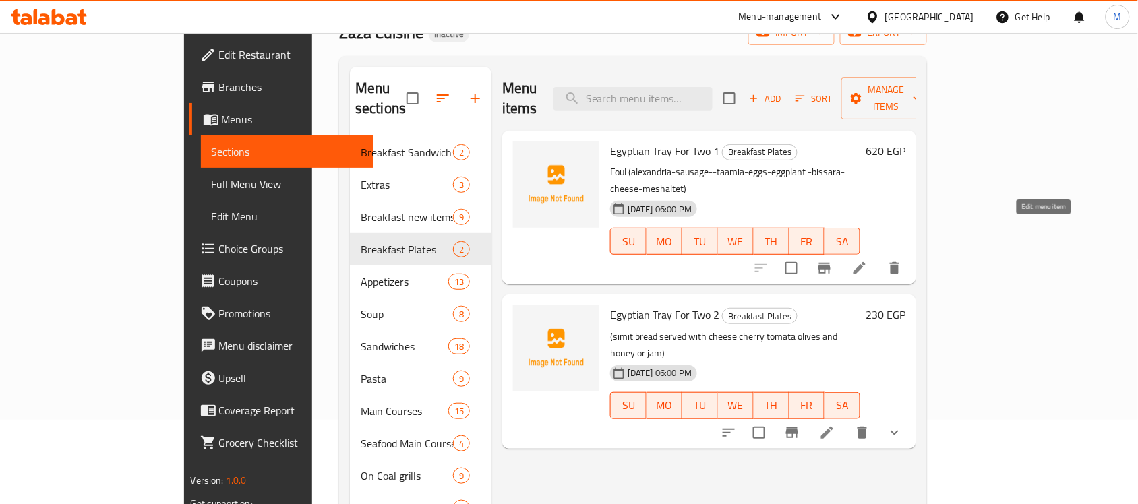
click at [866, 262] on icon at bounding box center [860, 268] width 12 height 12
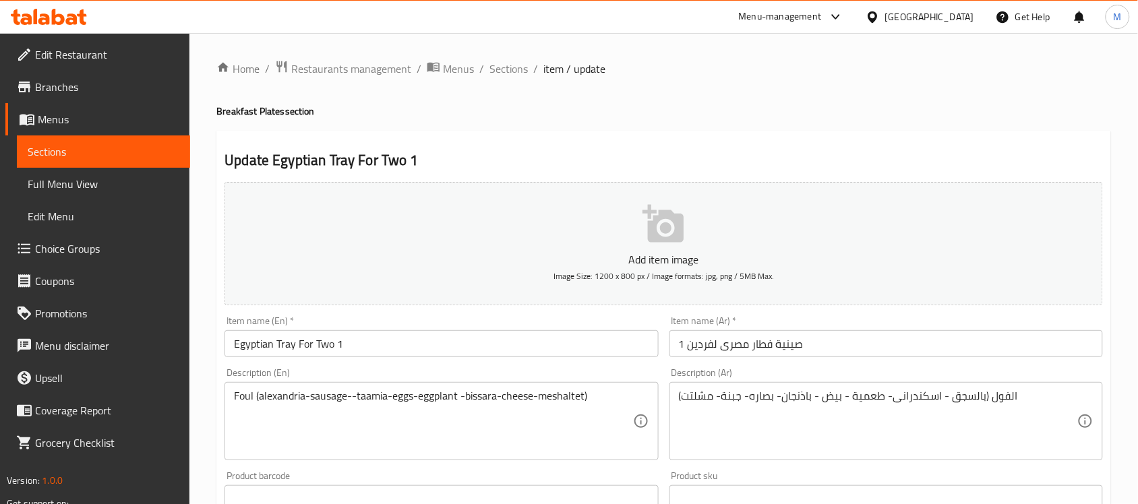
click at [769, 344] on input "صينية فطار مصرى لفردين 1" at bounding box center [887, 343] width 434 height 27
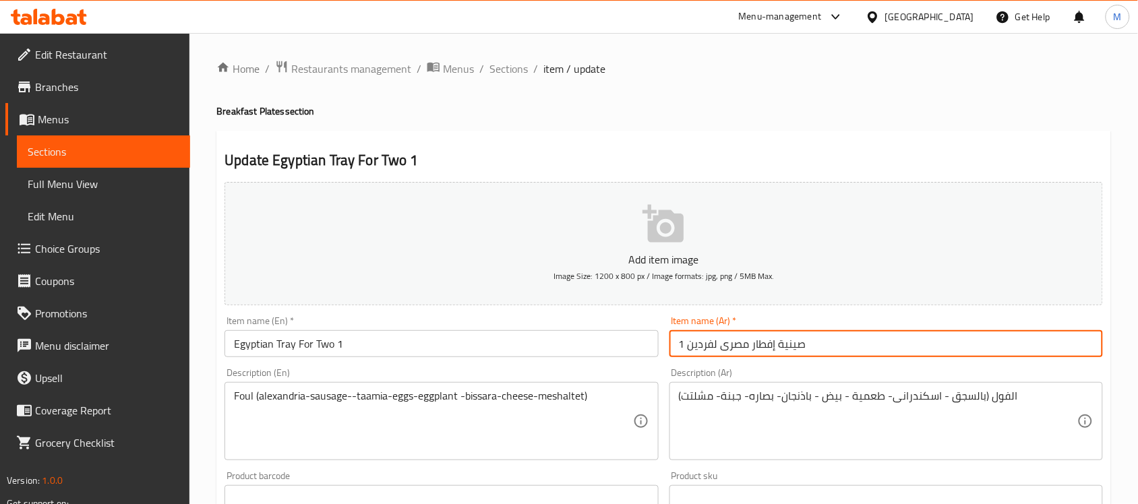
type input "صينية إفطار مصرى لفردين 1"
click at [364, 351] on input "Egyptian Tray For Two 1" at bounding box center [442, 343] width 434 height 27
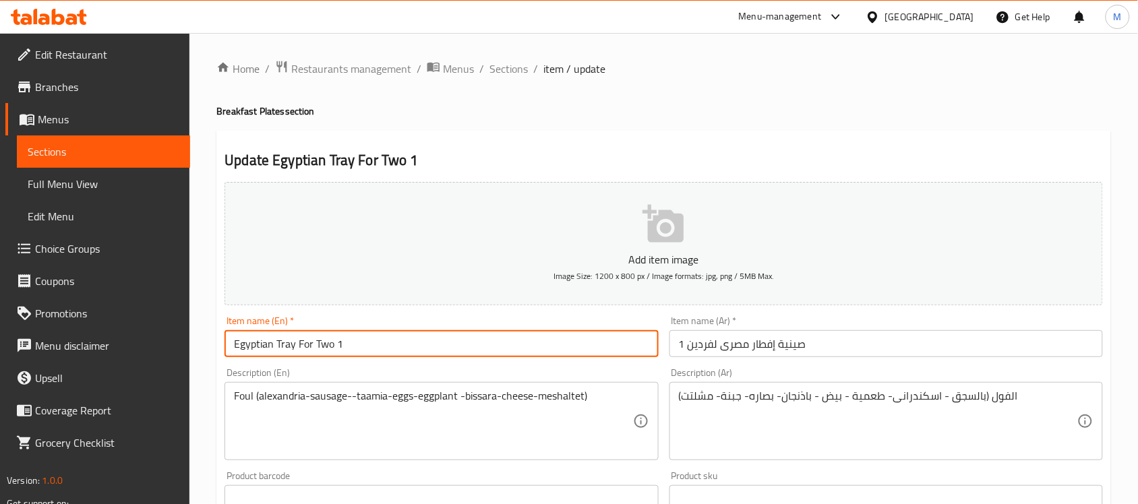
click at [364, 351] on input "Egyptian Tray For Two 1" at bounding box center [442, 343] width 434 height 27
click at [452, 345] on input "Egyptian Tray For Two 1" at bounding box center [442, 343] width 434 height 27
click at [318, 345] on input "Egyptian Tray For Two" at bounding box center [442, 343] width 434 height 27
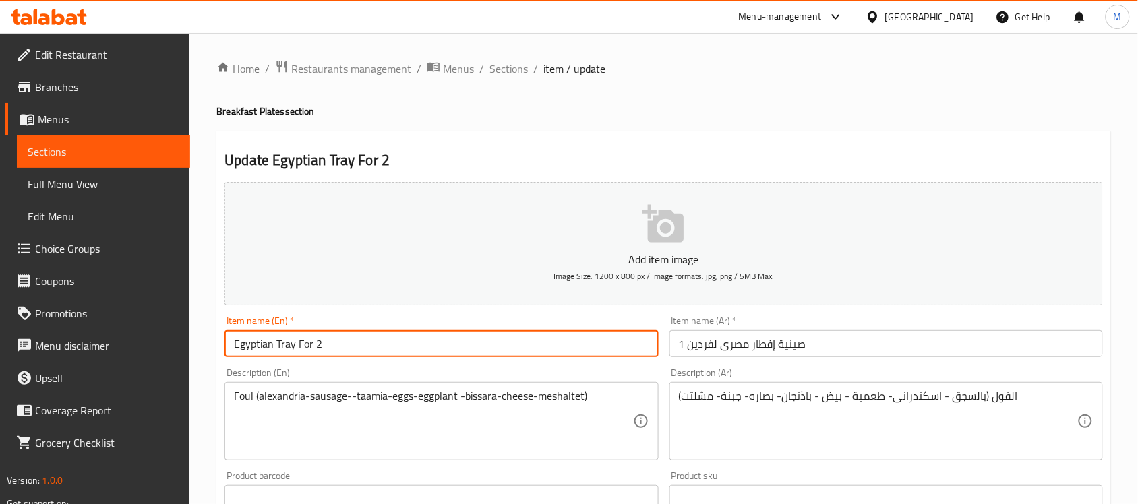
type input "Egyptian Tray For 2"
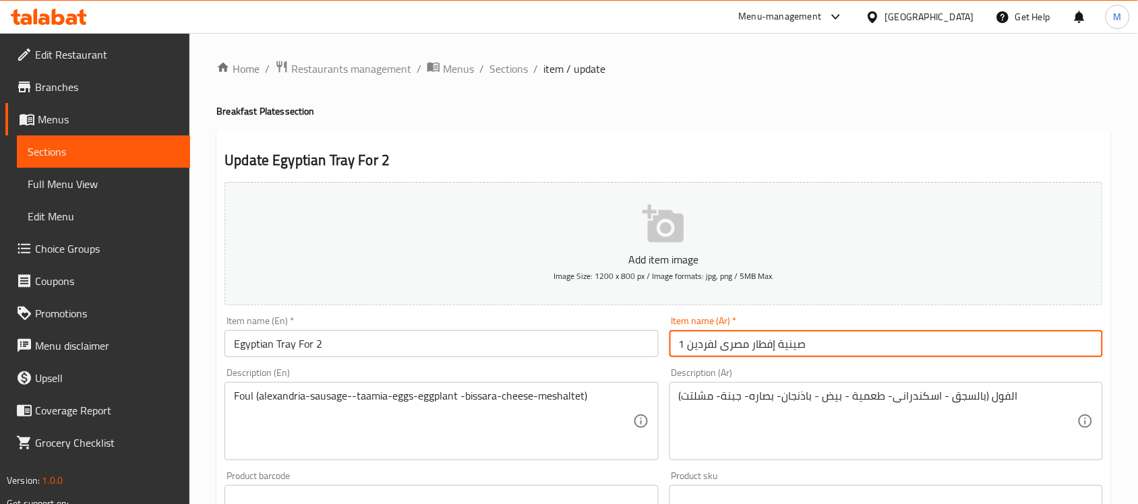
drag, startPoint x: 717, startPoint y: 343, endPoint x: 674, endPoint y: 346, distance: 42.6
click at [674, 346] on input "صينية إفطار مصرى لفردين 1" at bounding box center [887, 343] width 434 height 27
click at [692, 342] on input "صينية إفطار مصرى 21" at bounding box center [887, 343] width 434 height 27
click at [688, 345] on input "صينية إفطار مصرى 21" at bounding box center [887, 343] width 434 height 27
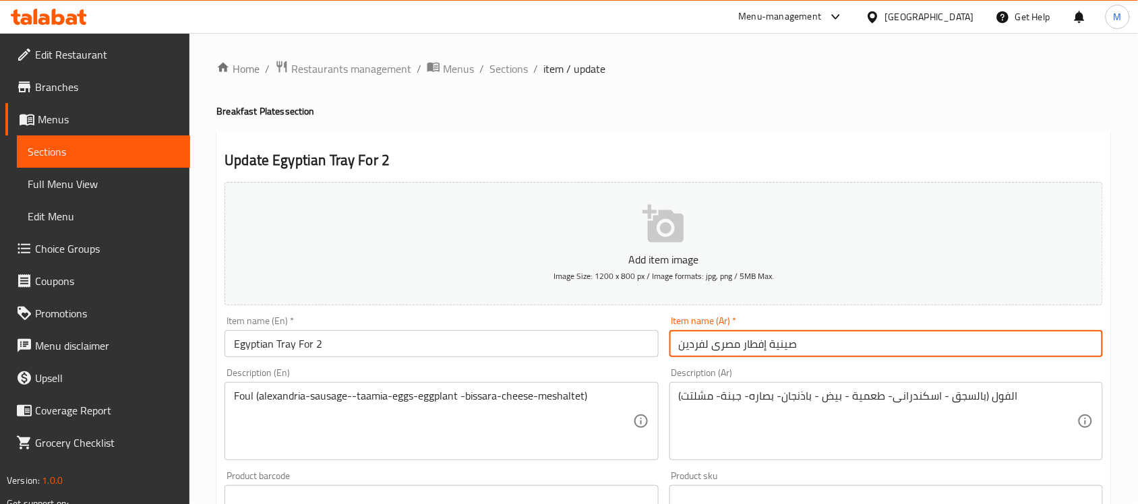
type input "صينية إفطار مصرى لفردين"
click at [364, 355] on input "Egyptian Tray For 2" at bounding box center [442, 343] width 434 height 27
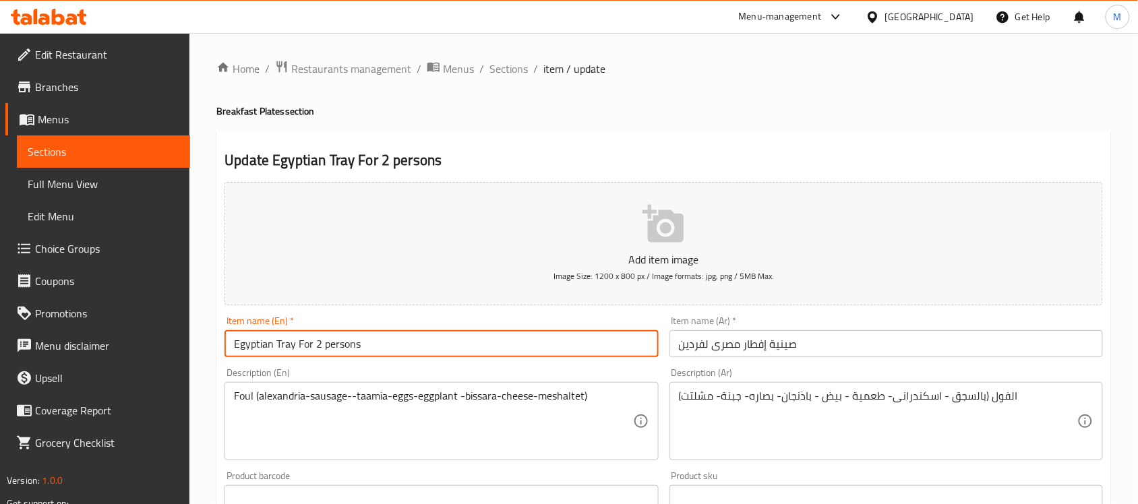
type input "Egyptian Tray For 2 persons"
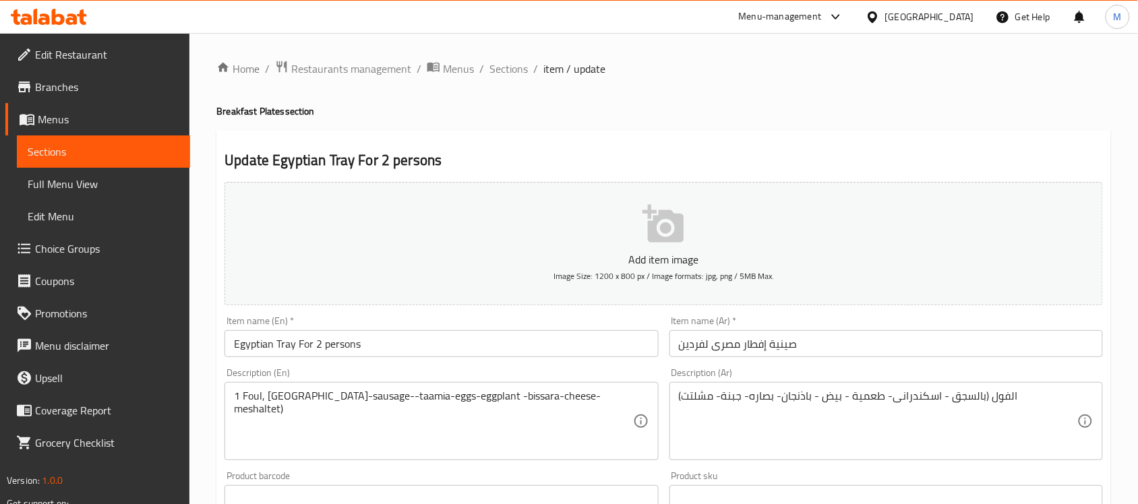
click at [264, 399] on textarea "1 Foul, alexandria-sausage--taamia-eggs-eggplant -bissara-cheese-meshaltet)" at bounding box center [433, 422] width 399 height 64
click at [290, 395] on textarea "1 Foul alexandria-sausage--taamia-eggs-eggplant -bissara-cheese-meshaltet)" at bounding box center [433, 422] width 399 height 64
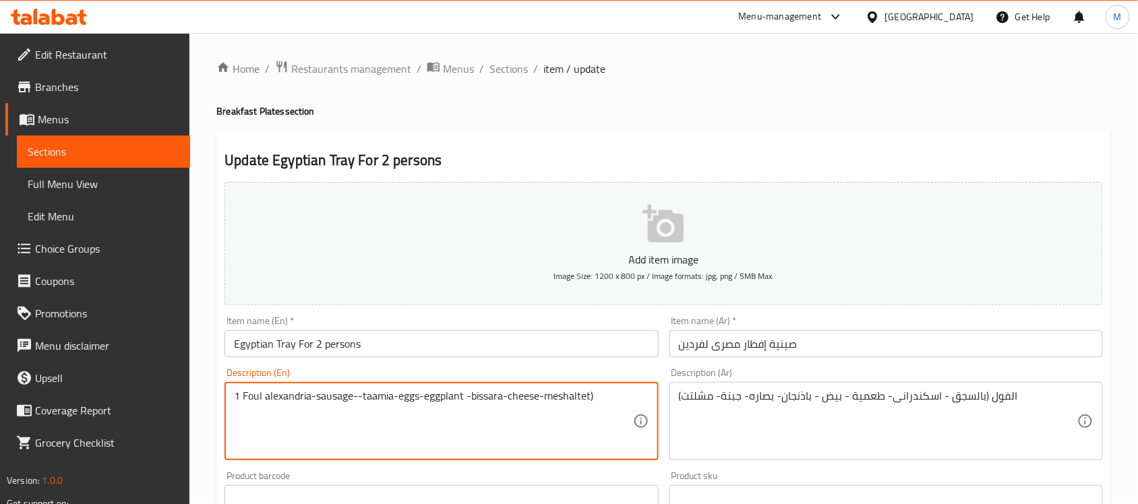
click at [290, 395] on textarea "1 Foul alexandria-sausage--taamia-eggs-eggplant -bissara-cheese-meshaltet)" at bounding box center [433, 422] width 399 height 64
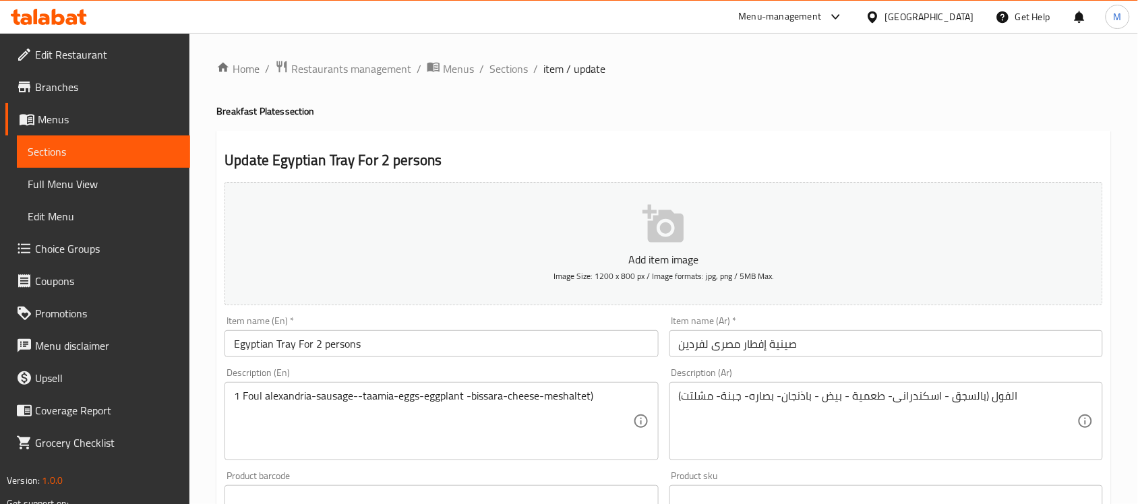
click at [243, 390] on textarea "1 Foul alexandria-sausage--taamia-eggs-eggplant -bissara-cheese-meshaltet)" at bounding box center [433, 422] width 399 height 64
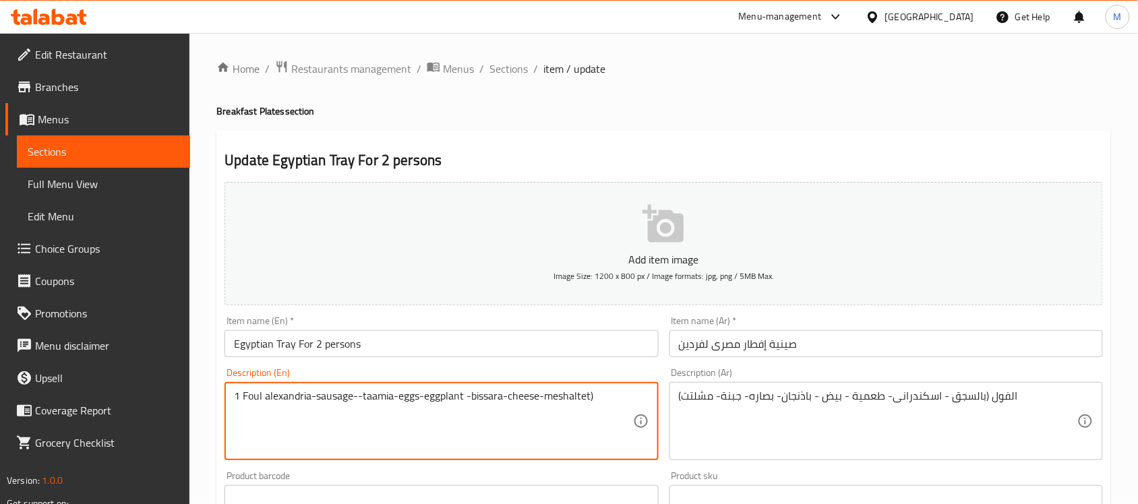
paste textarea "Alexandrian"
click at [381, 399] on textarea "1 Alexandrian Foul alexandria-sausage--taamia-eggs-eggplant -bissara-cheese-mes…" at bounding box center [433, 422] width 399 height 64
click at [319, 394] on textarea "1 Alexandrian Foul alexandria---taamia-eggs-eggplant -bissara-cheese-meshaltet)" at bounding box center [433, 422] width 399 height 64
click at [299, 393] on textarea "1 Alexandrian Foul alexandria---taamia-eggs-eggplant -bissara-cheese-meshaltet)" at bounding box center [433, 422] width 399 height 64
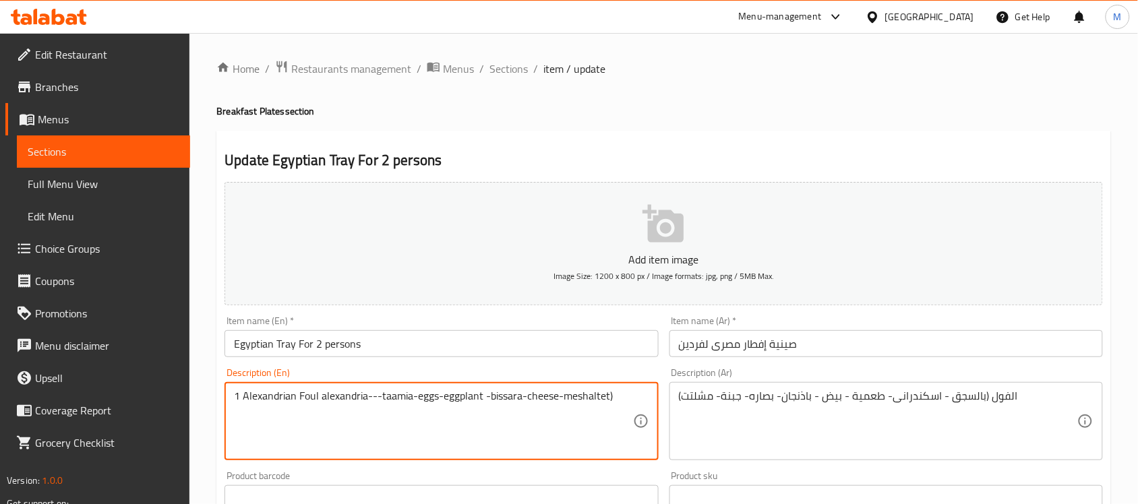
paste textarea "sausage"
click at [299, 392] on textarea "1 Alexandrian sausage Foul alexandria---taamia-eggs-eggplant -bissara-cheese-me…" at bounding box center [433, 422] width 399 height 64
click at [383, 394] on textarea "1 Alexandrian Sausage Foul alexandria---taamia-eggs-eggplant -bissara-cheese-me…" at bounding box center [433, 422] width 399 height 64
type textarea "1 Alexandrian Sausage Foul, taamia, eggs, eggplant, bissara, cheese and meshalt…"
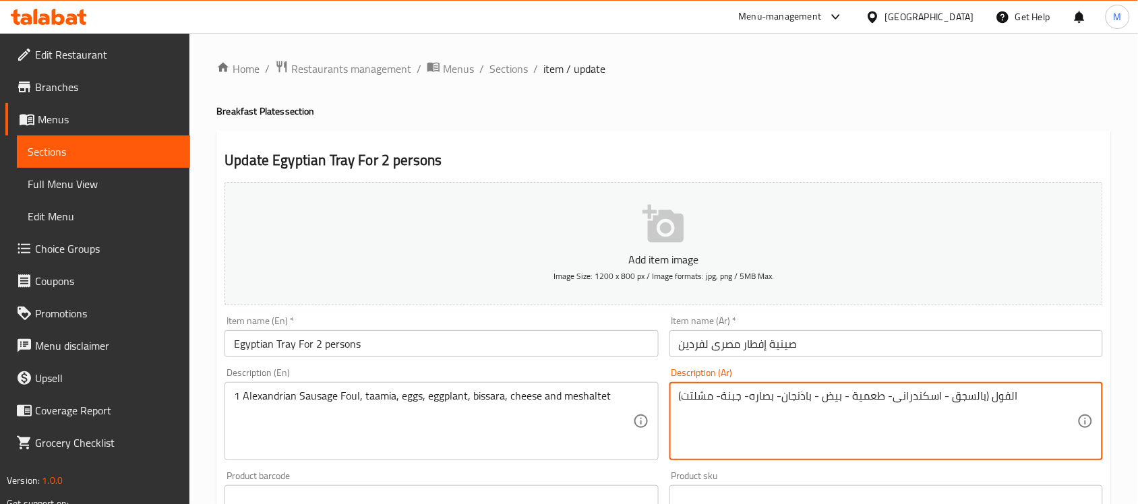
paste textarea "1 فول سجق إسكندراني، طعمية، بيض، باذنجان، بيسارة، جبنة و مشلتت"
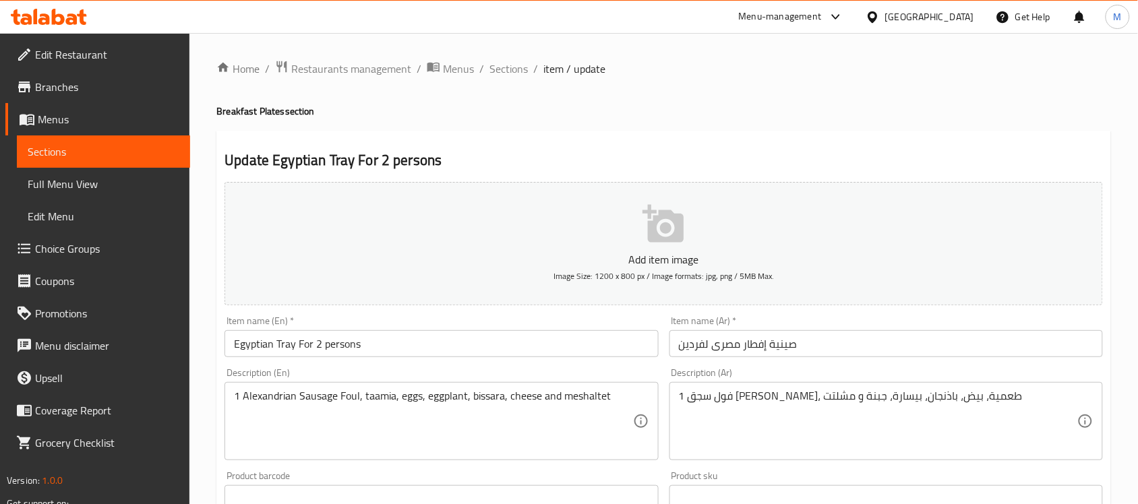
click at [781, 396] on textarea "1 فول سجق إسكندراني، طعمية، بيض، باذنجان، بيسارة، جبنة و مشلتت" at bounding box center [878, 422] width 399 height 64
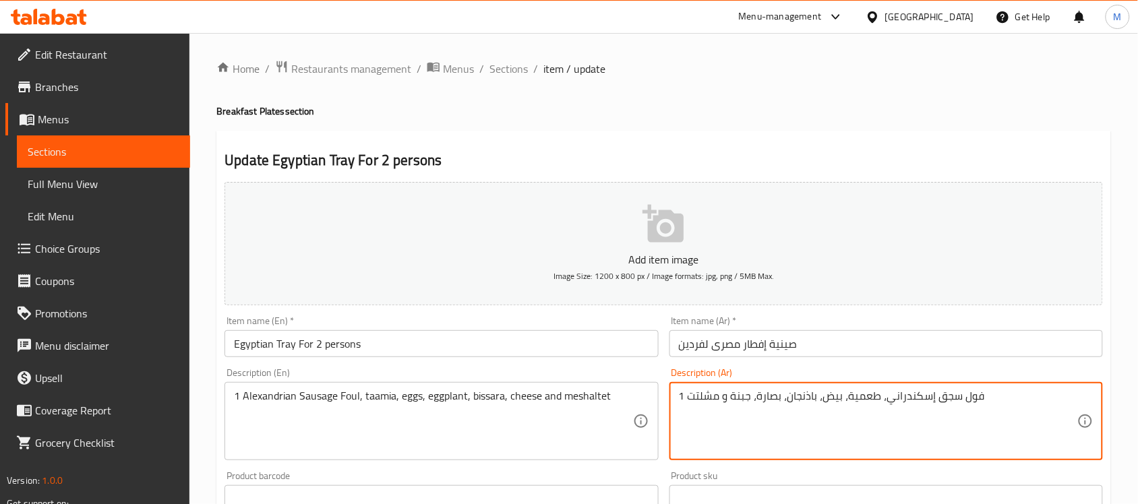
click at [717, 396] on textarea "1 فول سجق إسكندراني، طعمية، بيض، باذنجان، بصارة، جبنة و مشلتت" at bounding box center [878, 422] width 399 height 64
type textarea "1 فول سجق إسكندراني، طعمية، بيض، باذنجان، بصارة، جبنة وفطير مشلتت"
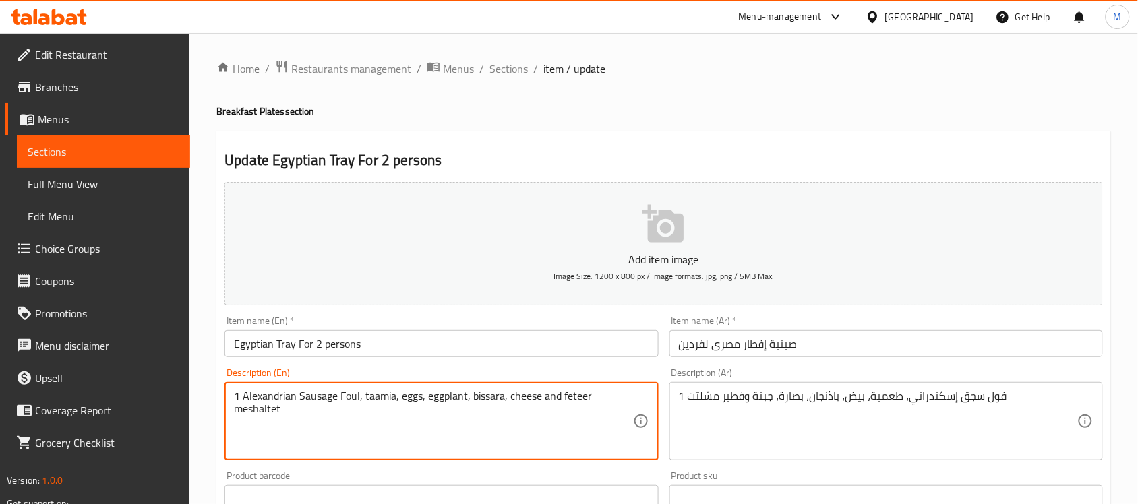
click at [564, 399] on textarea "1 Alexandrian Sausage Foul, taamia, eggs, eggplant, bissara, cheese and feteer …" at bounding box center [433, 422] width 399 height 64
type textarea "1 Alexandrian Sausage Foul, taamia, eggs, eggplant, bissara, cheese and feteer …"
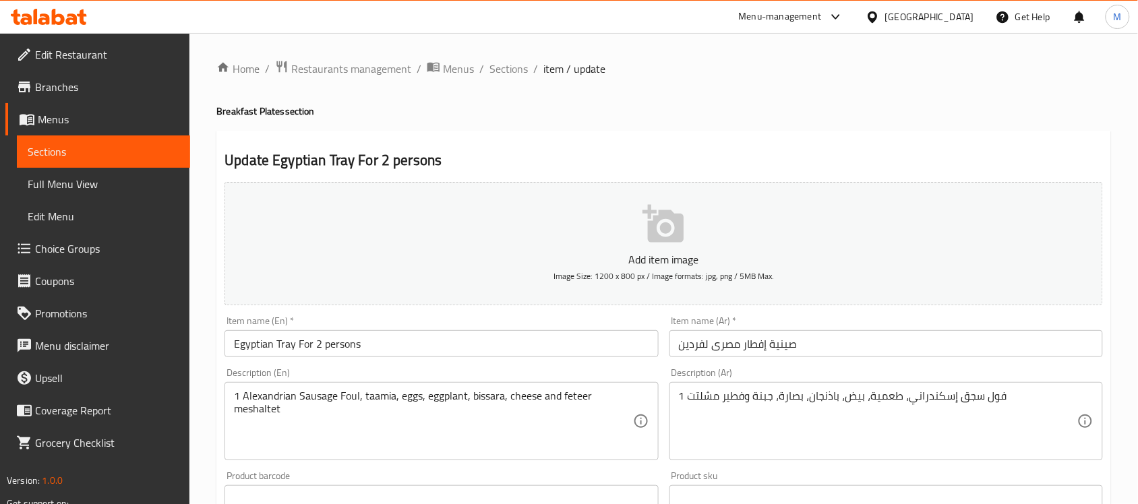
click at [850, 351] on input "صينية إفطار مصرى لفردين" at bounding box center [887, 343] width 434 height 27
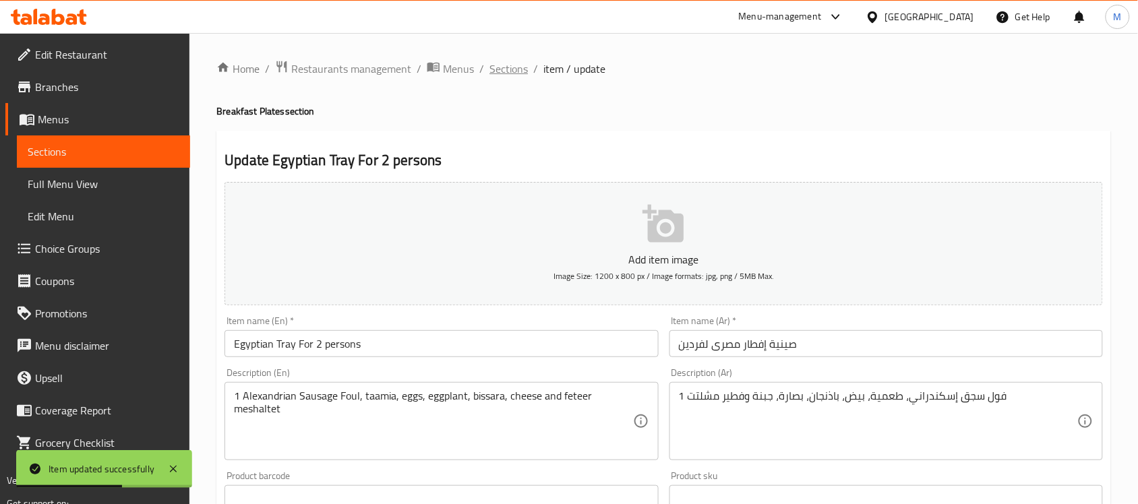
click at [514, 62] on span "Sections" at bounding box center [509, 69] width 38 height 16
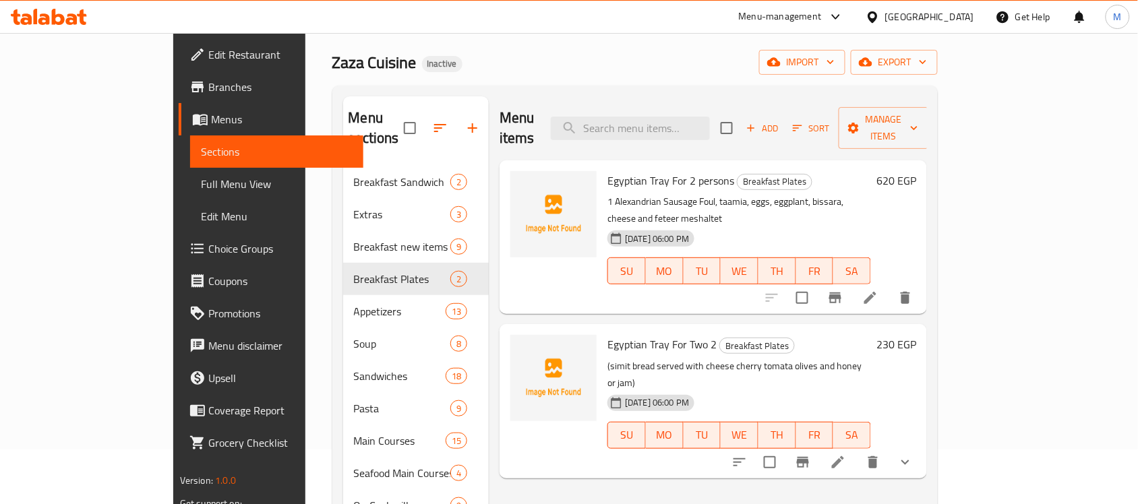
scroll to position [84, 0]
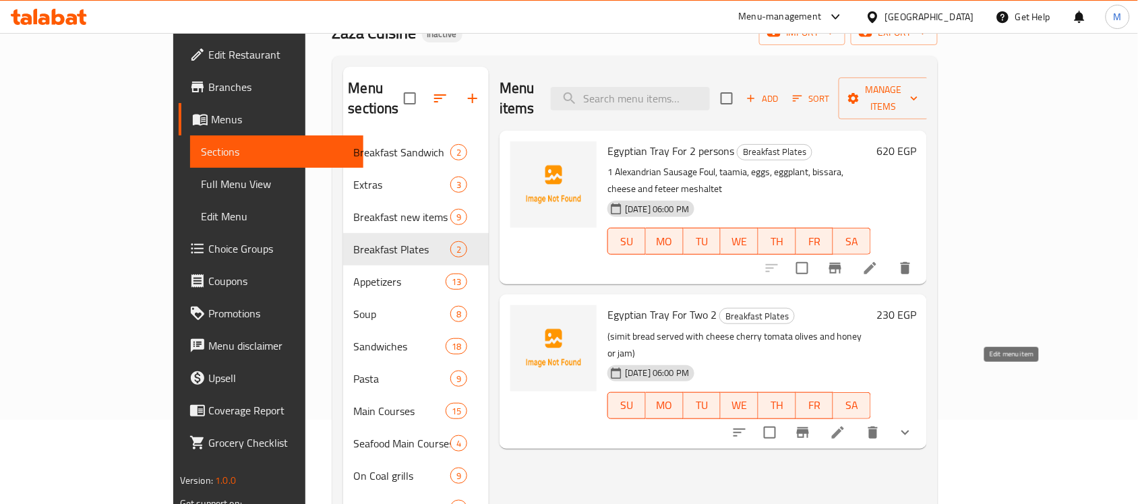
click at [846, 425] on icon at bounding box center [838, 433] width 16 height 16
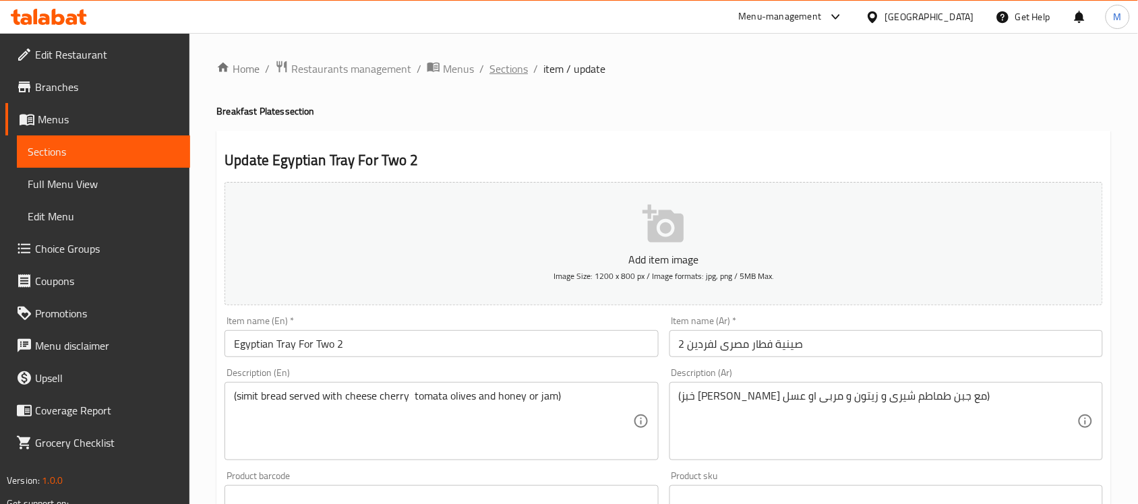
click at [519, 67] on span "Sections" at bounding box center [509, 69] width 38 height 16
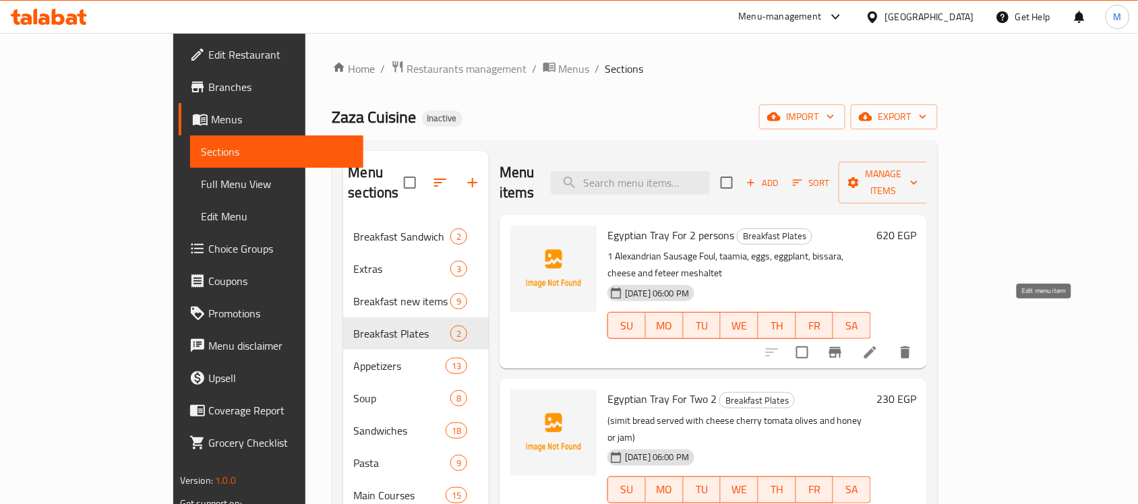
click at [879, 345] on icon at bounding box center [870, 353] width 16 height 16
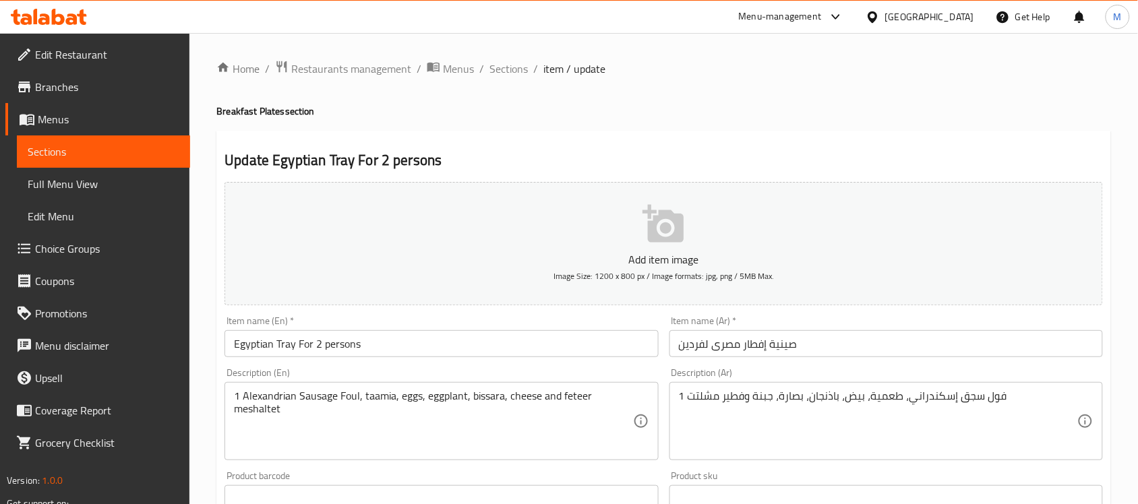
drag, startPoint x: 243, startPoint y: 388, endPoint x: 278, endPoint y: 392, distance: 35.3
click at [278, 392] on div "1 Alexandrian Sausage Foul, taamia, eggs, eggplant, bissara, cheese and feteer …" at bounding box center [442, 421] width 434 height 78
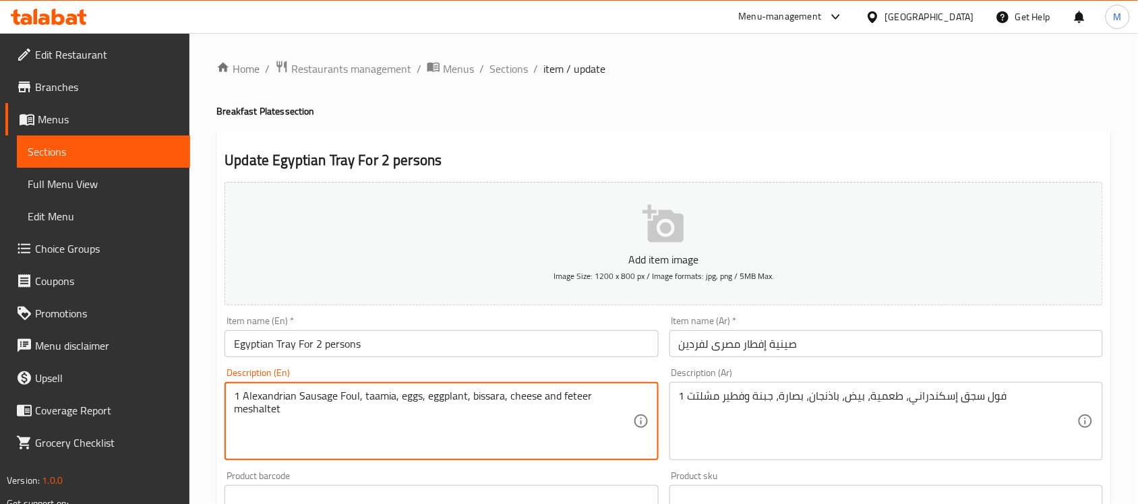
drag, startPoint x: 264, startPoint y: 396, endPoint x: 336, endPoint y: 396, distance: 72.2
click at [336, 396] on textarea "1 Alexandrian Sausage Foul, taamia, eggs, eggplant, bissara, cheese and feteer …" at bounding box center [433, 422] width 399 height 64
paste textarea "Alexandrian Sausage"
type textarea "1 Foul with Alexandrian Sausage, taamia, eggs, eggplant, bissara, cheese and fe…"
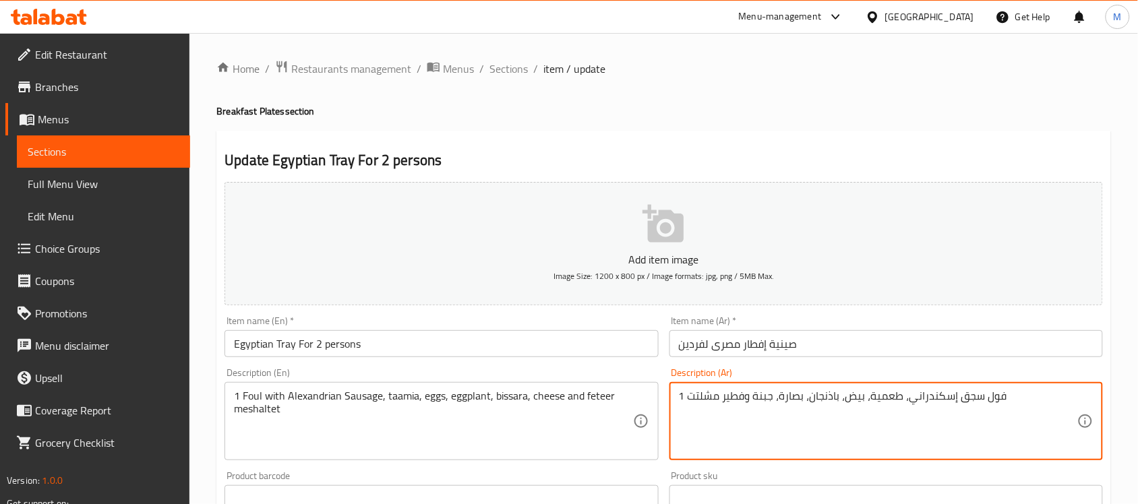
click at [984, 402] on textarea "1 فول سجق إسكندراني، طعمية، بيض، باذنجان، بصارة، جبنة وفطير مشلتت" at bounding box center [878, 422] width 399 height 64
type textarea "1 فول مع سجق إسكندراني، طعمية، بيض، باذنجان، بصارة، جبنة وفطير مشلتت"
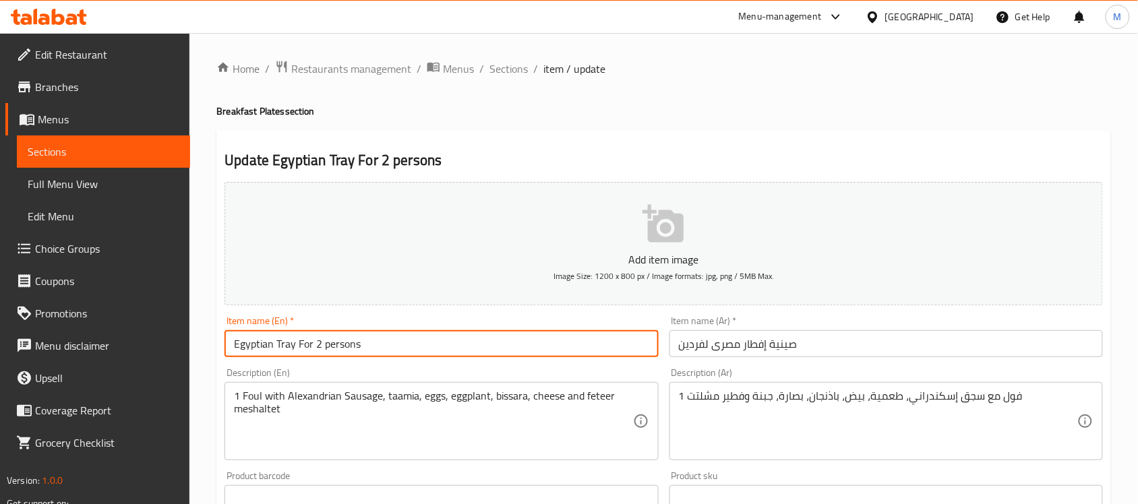
click at [618, 352] on input "Egyptian Tray For 2 persons" at bounding box center [442, 343] width 434 height 27
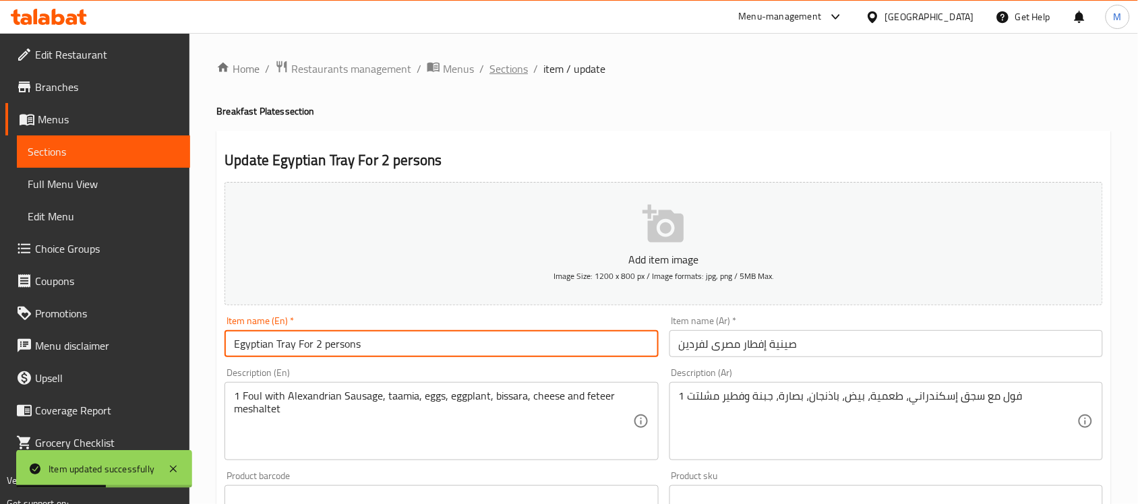
click at [511, 66] on span "Sections" at bounding box center [509, 69] width 38 height 16
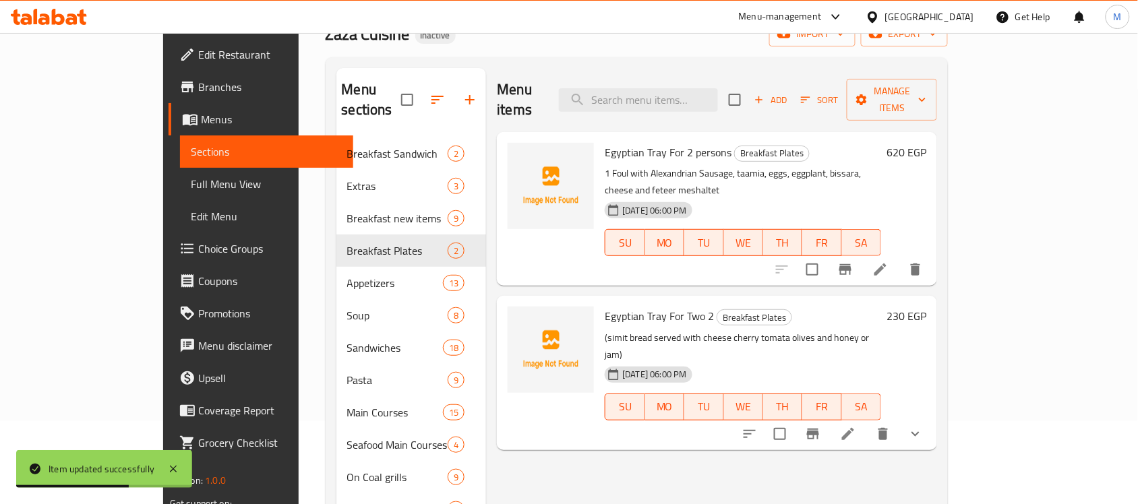
scroll to position [84, 0]
click at [854, 427] on icon at bounding box center [848, 433] width 12 height 12
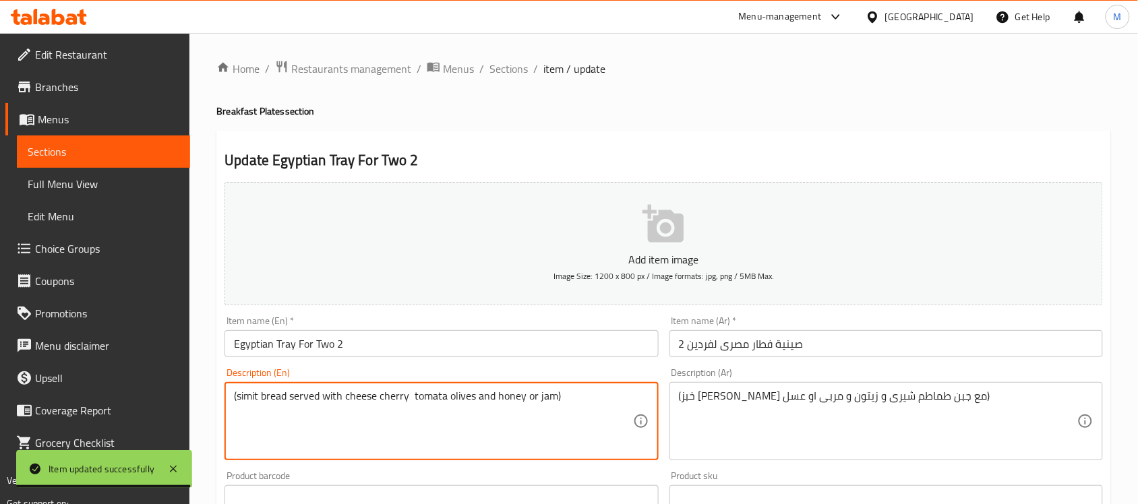
drag, startPoint x: 243, startPoint y: 395, endPoint x: 223, endPoint y: 395, distance: 20.9
click at [223, 395] on div "Description (En) (simit bread served with cheese cherry tomata olives and honey…" at bounding box center [441, 414] width 444 height 103
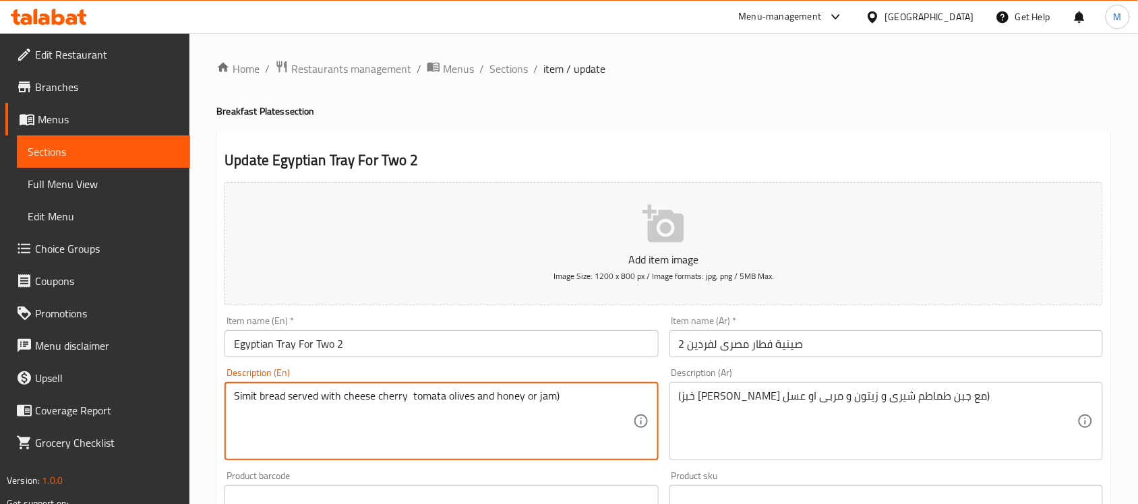
click at [582, 395] on textarea "Simit bread served with cheese cherry tomata olives and honey or jam)" at bounding box center [433, 422] width 399 height 64
type textarea "Simit bread served with cheese cherry tomata olives and honey or jam"
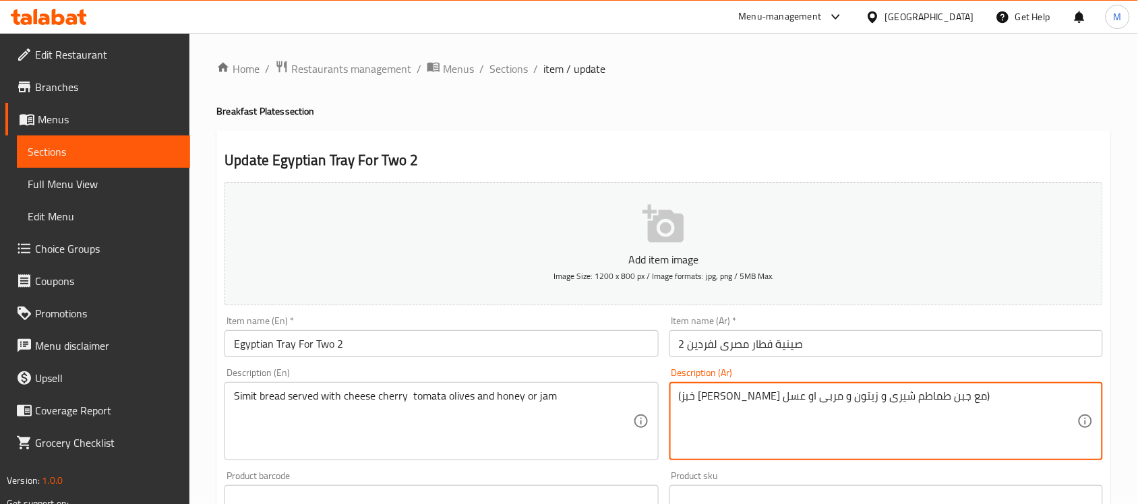
drag, startPoint x: 954, startPoint y: 395, endPoint x: 963, endPoint y: 392, distance: 9.4
type textarea "(خبز سميط يقدم مع جبن طماطم شيرى و زيتون و مربى او عسل"
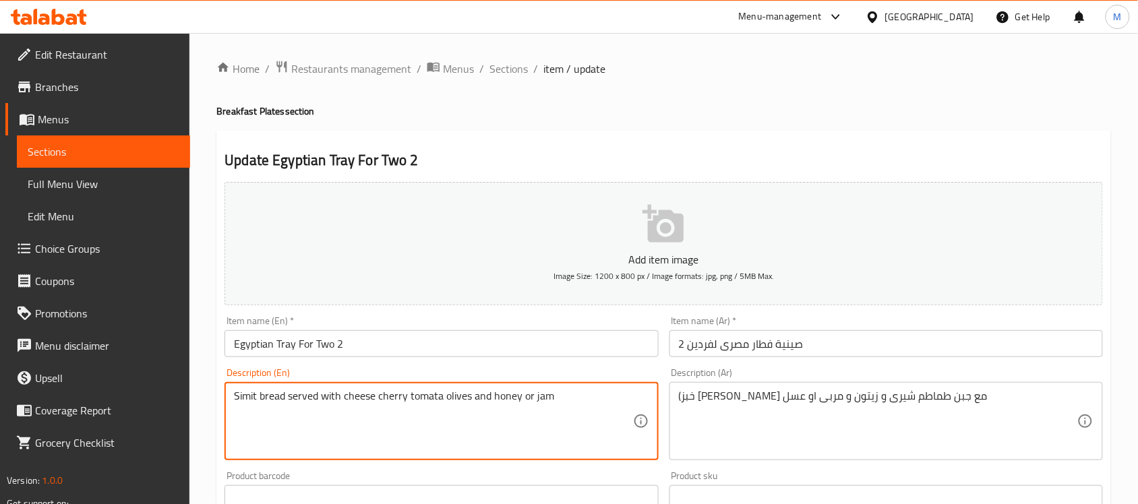
type textarea "Simit bread served with cheese cherry tomata olives and honey or jam"
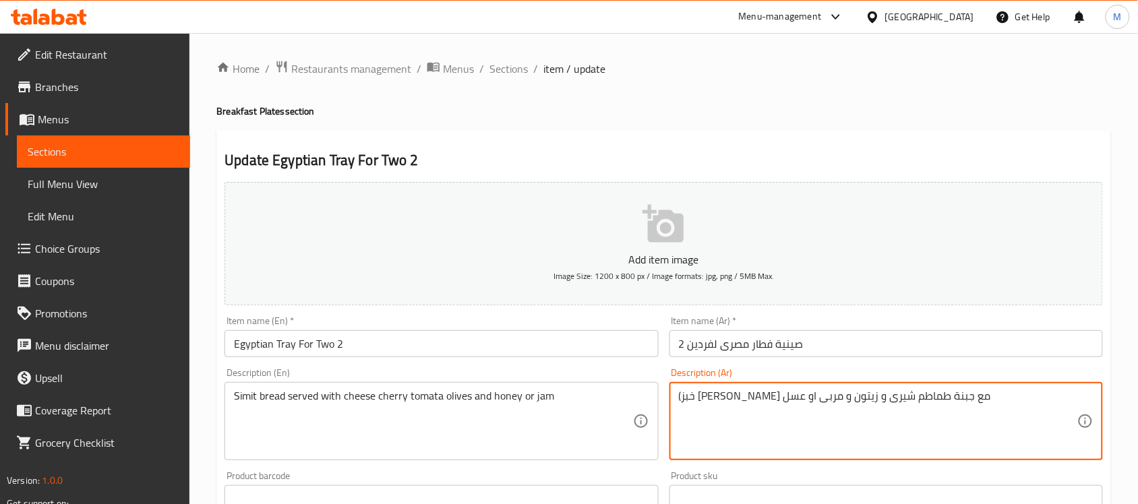
drag, startPoint x: 680, startPoint y: 392, endPoint x: 672, endPoint y: 391, distance: 7.4
click at [672, 391] on div "(خبز سميط يقدم مع جبنة طماطم شيرى و زيتون و مربى او عسل Description (Ar)" at bounding box center [887, 421] width 434 height 78
drag, startPoint x: 682, startPoint y: 394, endPoint x: 672, endPoint y: 395, distance: 10.8
click at [672, 395] on div "(خبز سميط يقدم مع جبنة طماطم شيرى و زيتون و مربى او عسل Description (Ar)" at bounding box center [887, 421] width 434 height 78
click at [708, 394] on textarea "خبز سميط يقدم مع جبنة طماطم شيرى و زيتون و مربى او عسل" at bounding box center [878, 422] width 399 height 64
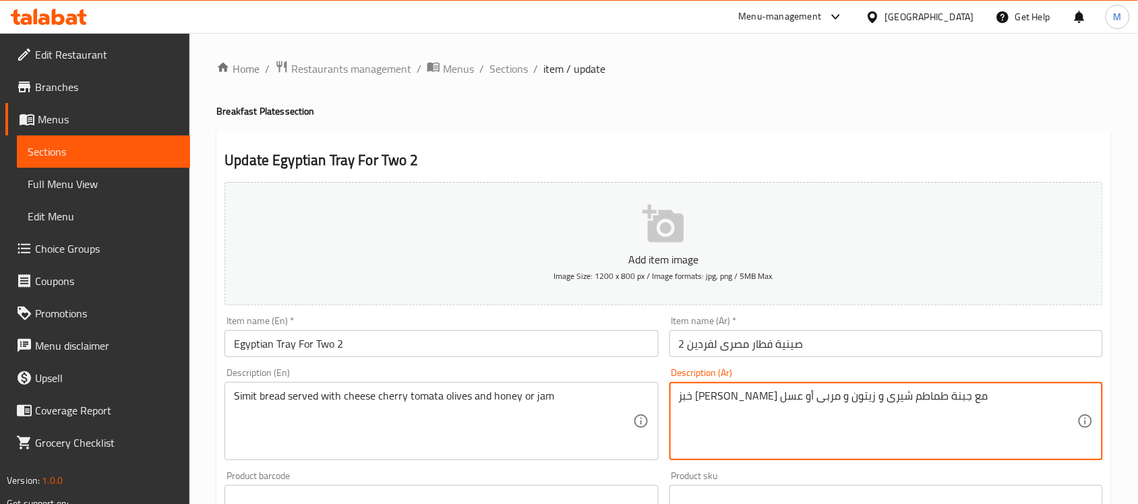
click at [777, 399] on textarea "خبز سميط يقدم مع جبنة طماطم شيرى و زيتون و مربى أو عسل" at bounding box center [878, 422] width 399 height 64
click at [737, 393] on textarea "خبز سميط يقدم مع جبنة طماطم شيرى، زيتون و مربى أو عسل" at bounding box center [878, 422] width 399 height 64
type textarea "خبز سميط يقدم مع جبنة طماطم شيرى، زيتون ومربى أو عسل"
click at [537, 346] on input "Egyptian Tray For Two 2" at bounding box center [442, 343] width 434 height 27
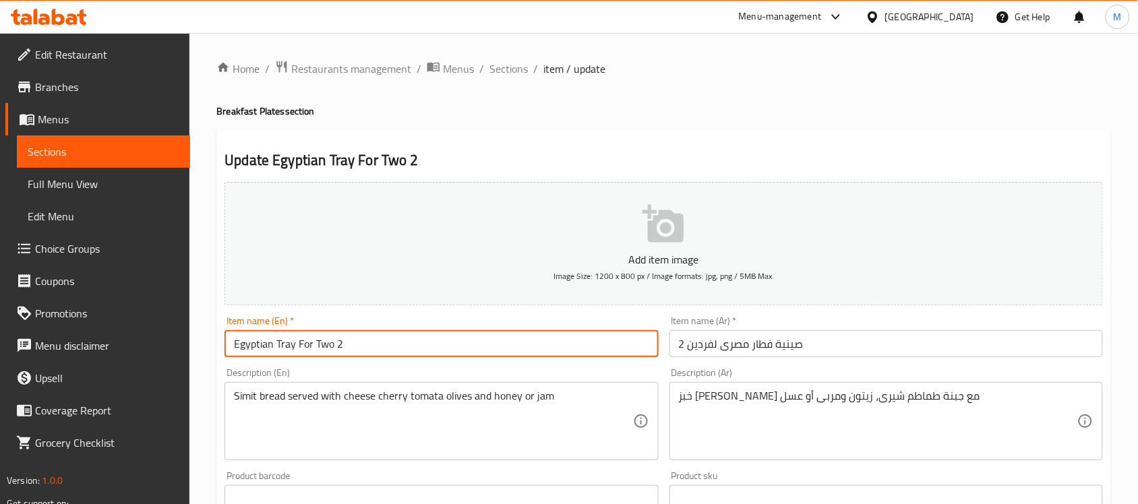
click at [320, 341] on input "Egyptian Tray For Two 2" at bounding box center [442, 343] width 434 height 27
click at [390, 349] on input "Egyptian Tray For 2" at bounding box center [442, 343] width 434 height 27
type input "Egyptian Tray For 2 persons"
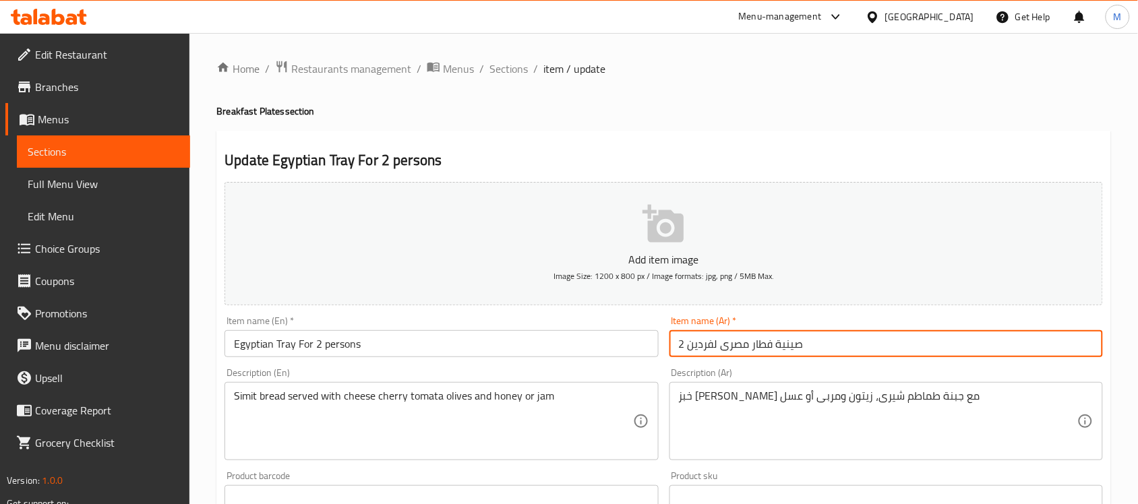
drag, startPoint x: 684, startPoint y: 341, endPoint x: 664, endPoint y: 343, distance: 20.3
click at [664, 343] on div "Item name (Ar)   * صينية فطار مصرى لفردين 2 Item name (Ar) *" at bounding box center [886, 337] width 444 height 52
type input "صينية فطار مصرى لفردين"
click at [678, 405] on div "خبز سميط يقدم مع جبنة طماطم شيرى، زيتون ومربى أو عسل Description (Ar)" at bounding box center [887, 421] width 434 height 78
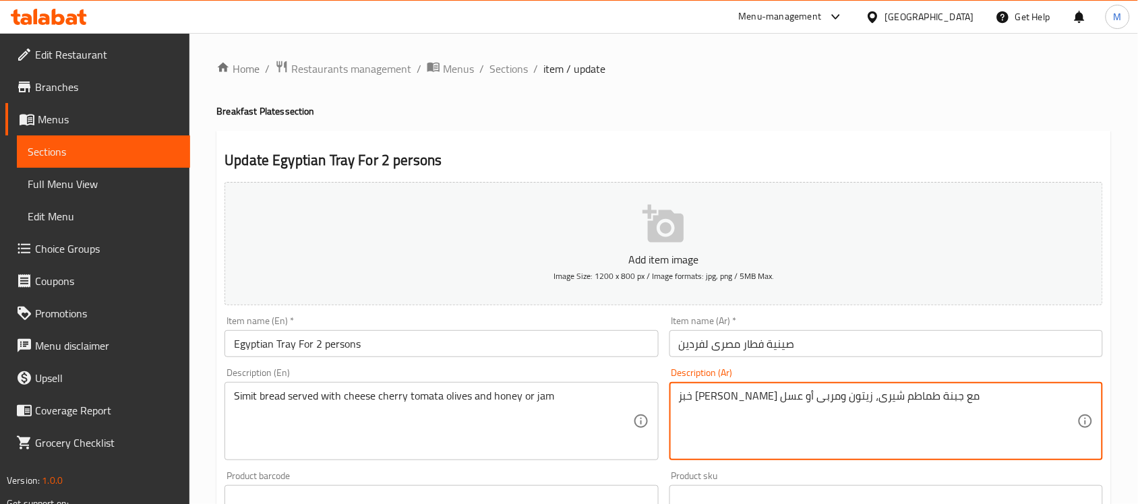
click at [680, 396] on textarea "خبز سميط يقدم مع جبنة طماطم شيرى، زيتون ومربى أو عسل" at bounding box center [878, 422] width 399 height 64
type textarea "2 خبز سميط يقدم مع جبنة طماطم شيرى، زيتون ومربى أو عسل"
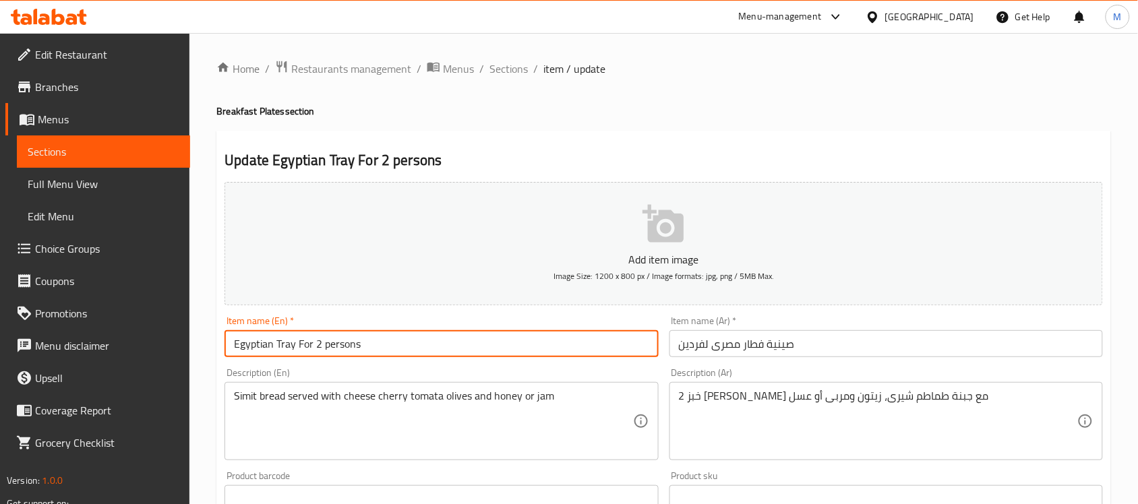
click at [483, 351] on input "Egyptian Tray For 2 persons" at bounding box center [442, 343] width 434 height 27
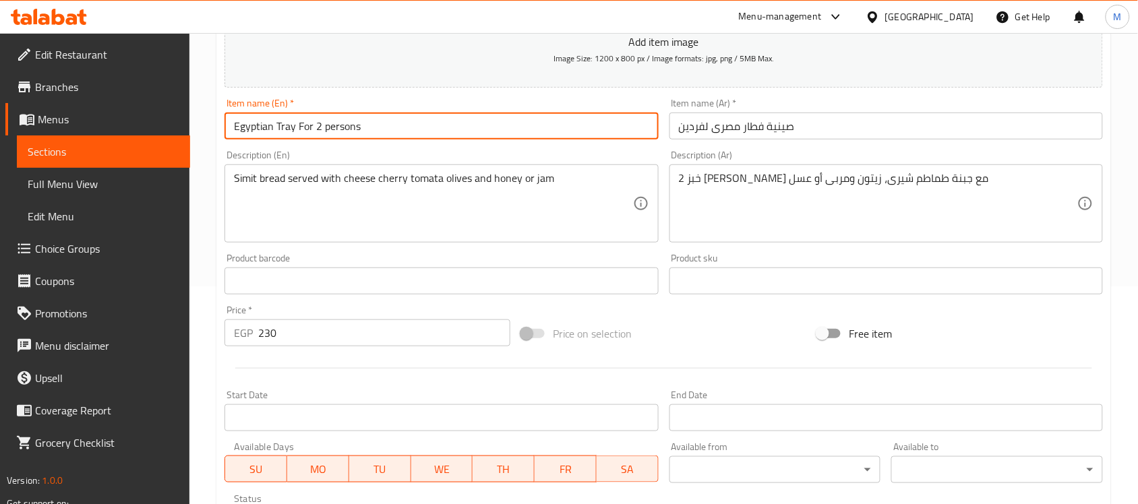
scroll to position [469, 0]
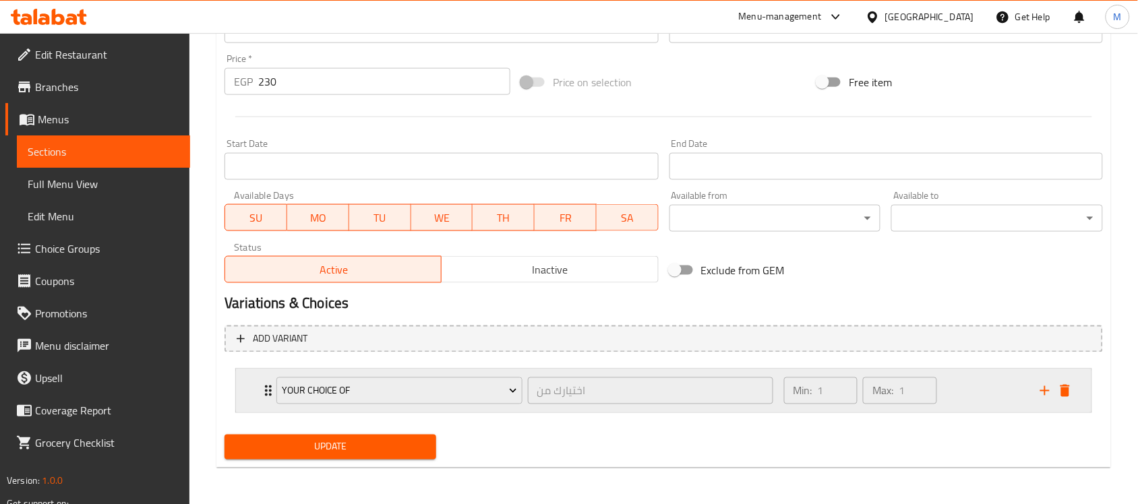
click at [241, 390] on div "Your choice of اختيارك من ​ Min: 1 ​ Max: 1 ​" at bounding box center [664, 391] width 856 height 43
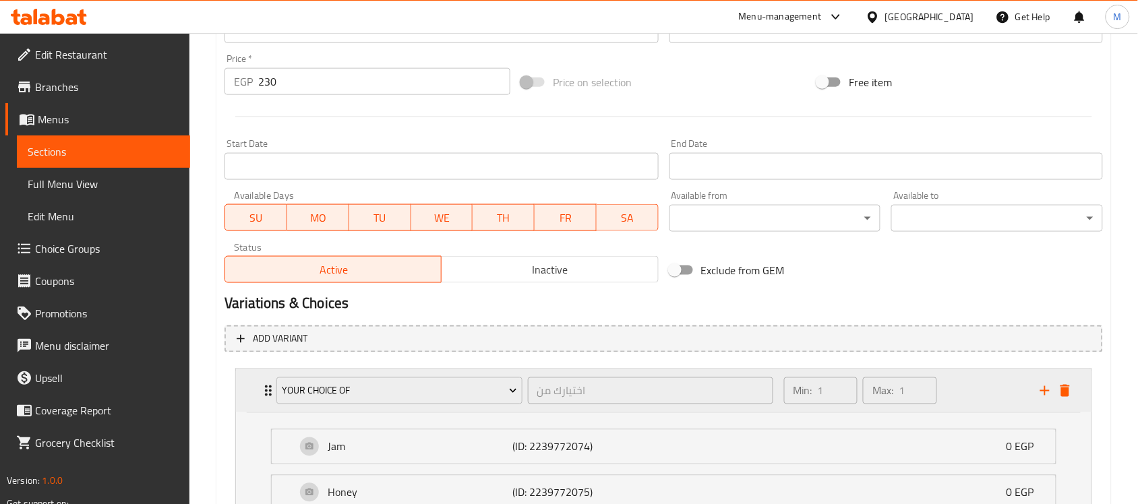
click at [241, 390] on div "Your choice of اختيارك من ​ Min: 1 ​ Max: 1 ​" at bounding box center [664, 391] width 856 height 43
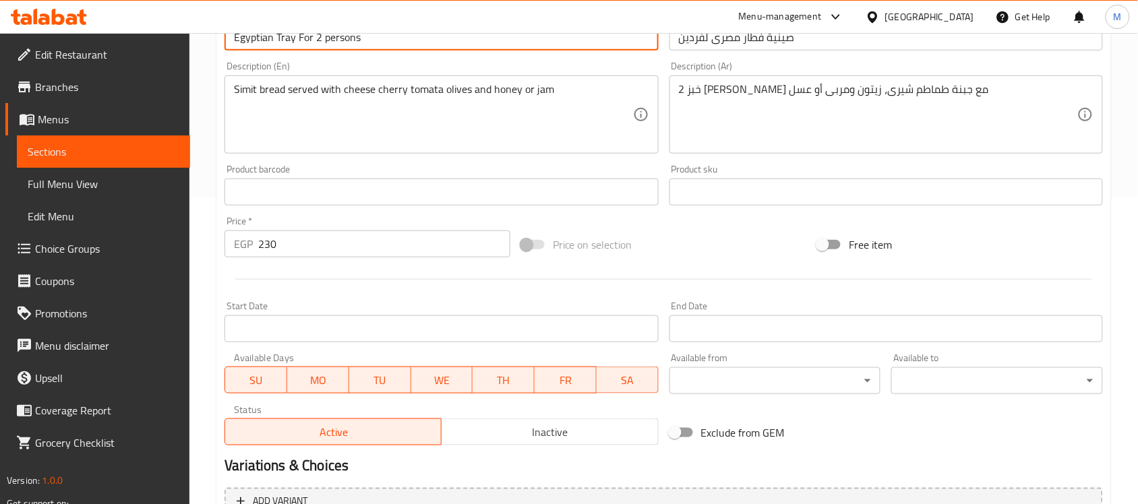
scroll to position [48, 0]
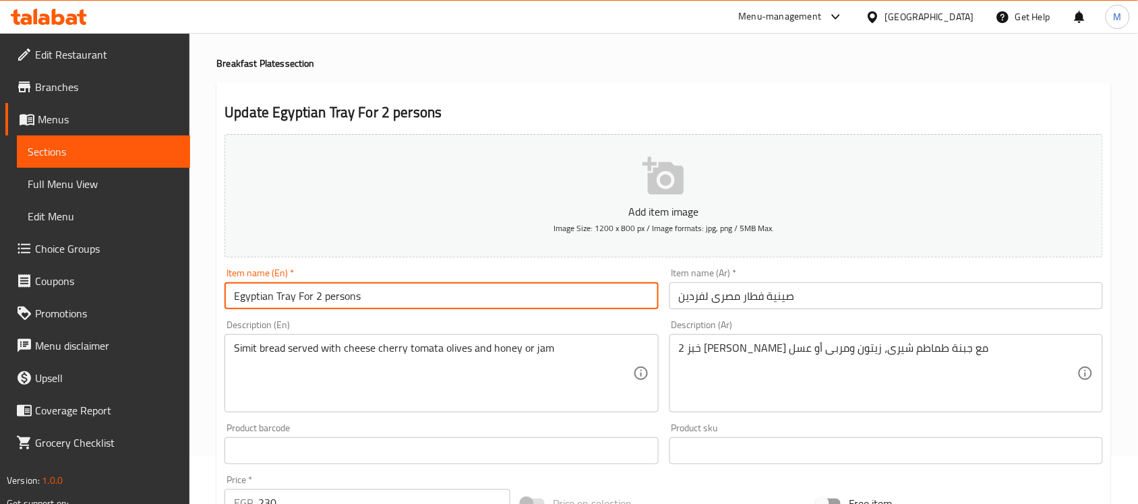
click at [530, 295] on input "Egyptian Tray For 2 persons" at bounding box center [442, 296] width 434 height 27
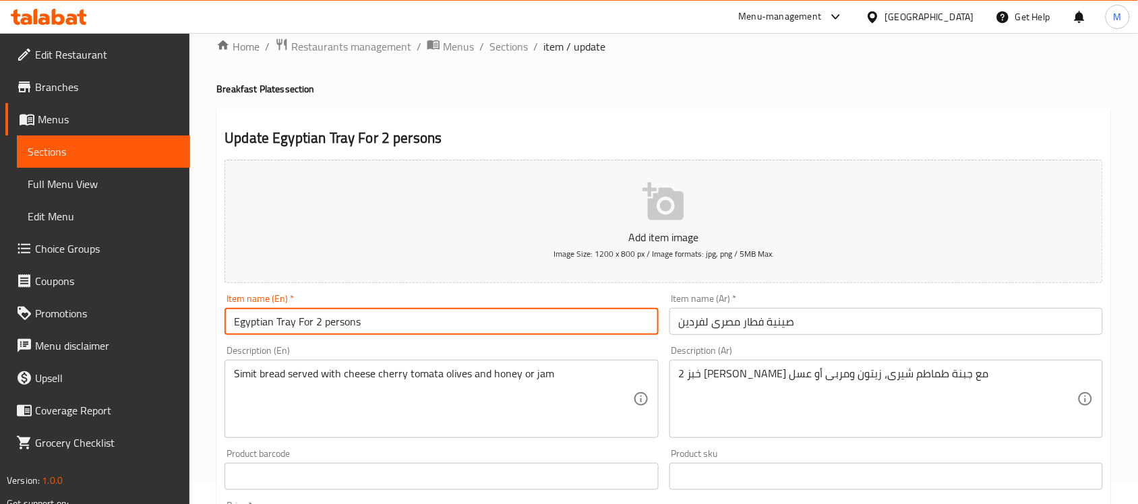
scroll to position [0, 0]
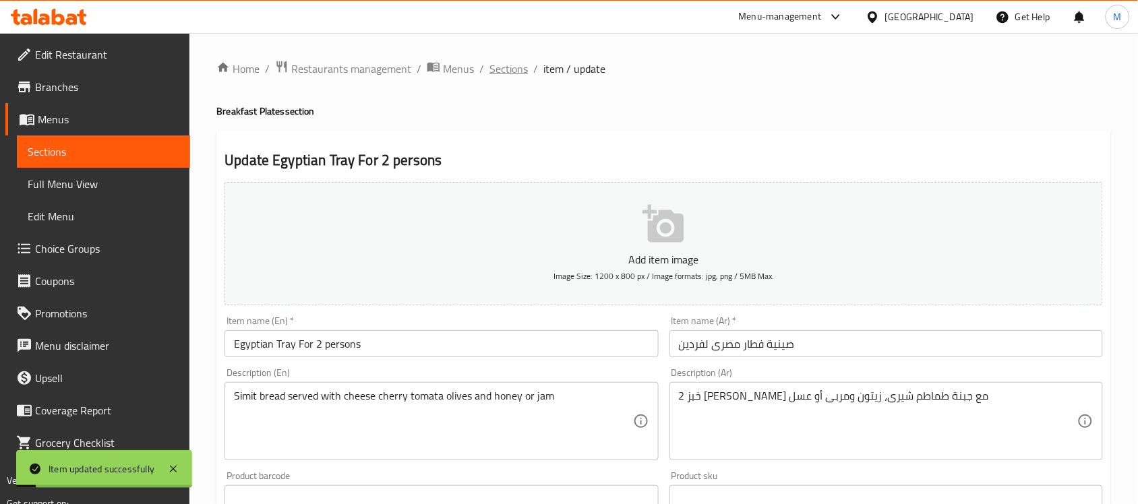
click at [506, 69] on span "Sections" at bounding box center [509, 69] width 38 height 16
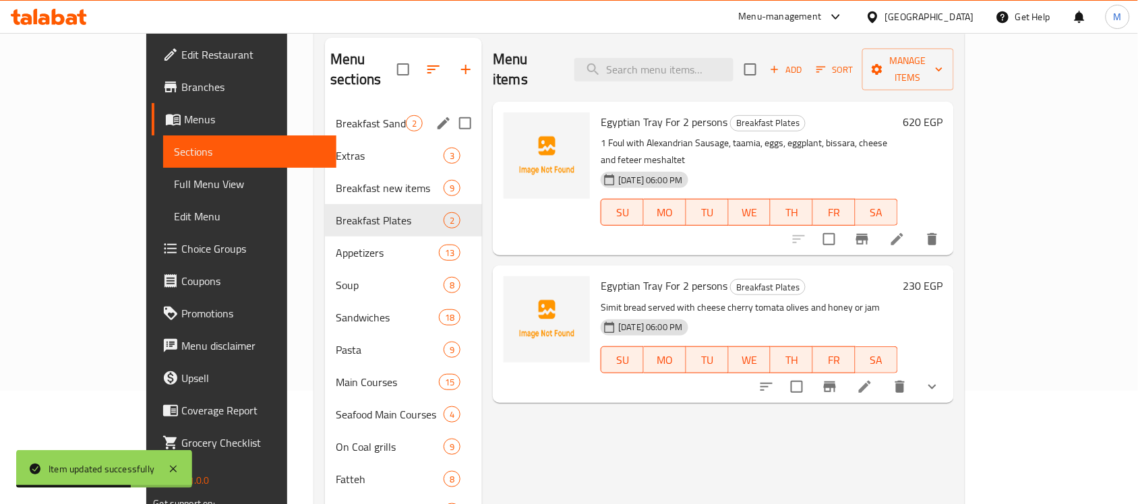
scroll to position [84, 0]
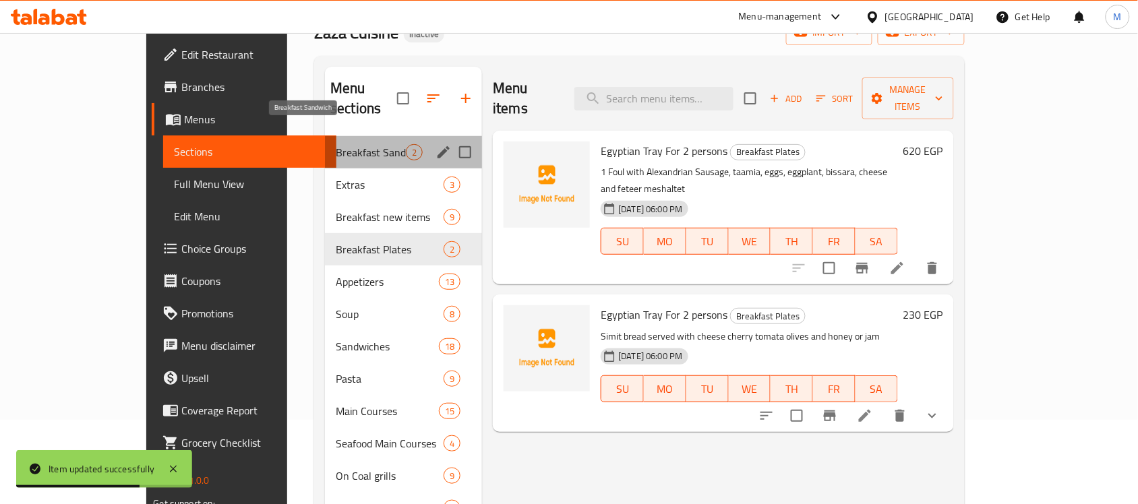
click at [339, 144] on span "Breakfast Sandwich" at bounding box center [371, 152] width 70 height 16
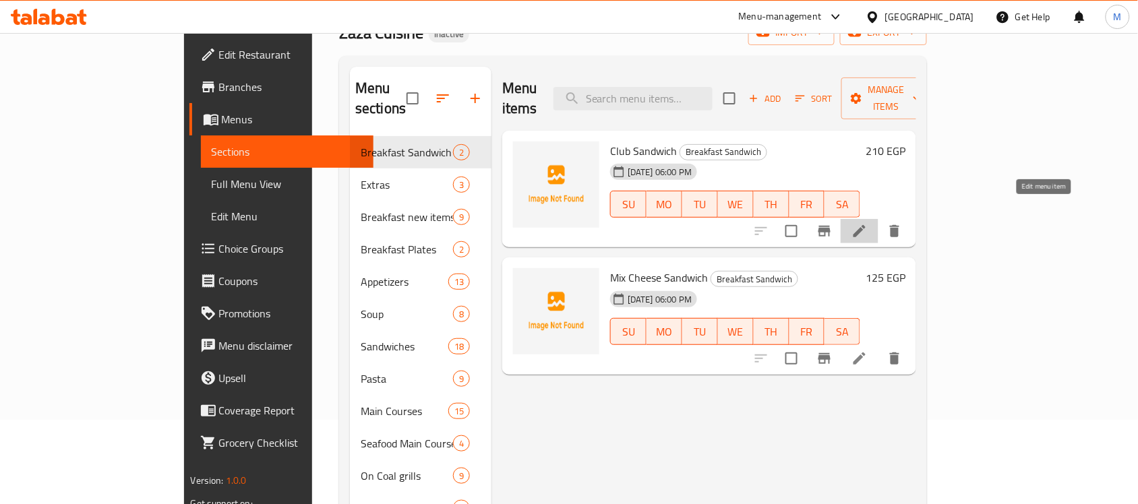
click at [866, 225] on icon at bounding box center [860, 231] width 12 height 12
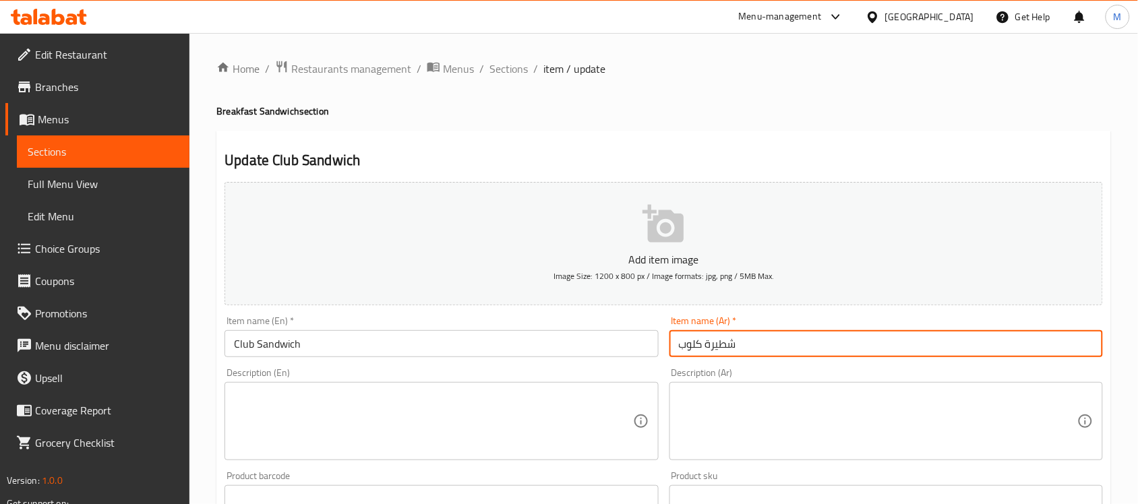
click at [715, 343] on input "شطيرة كلوب" at bounding box center [887, 343] width 434 height 27
type input "ساندوتش كلوب"
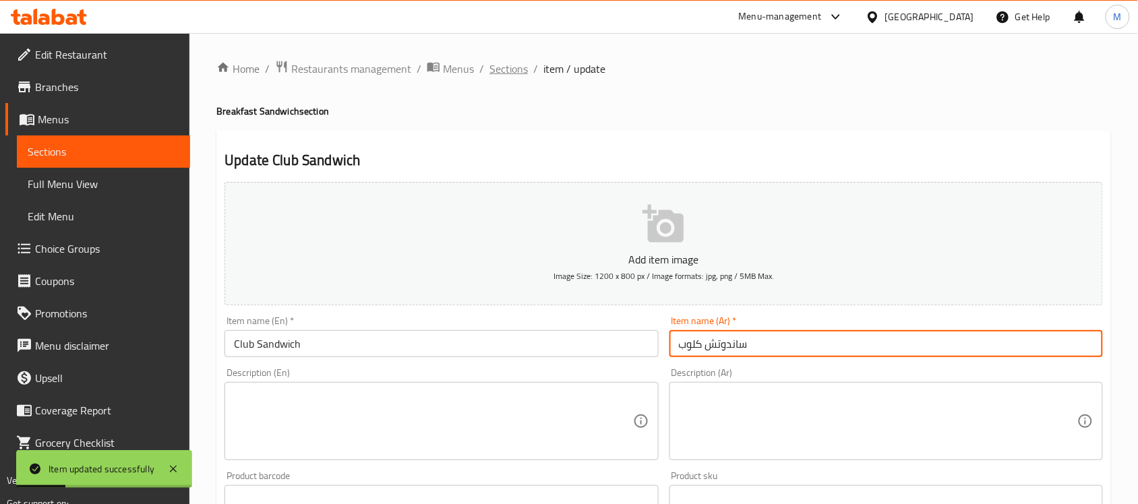
click at [500, 71] on span "Sections" at bounding box center [509, 69] width 38 height 16
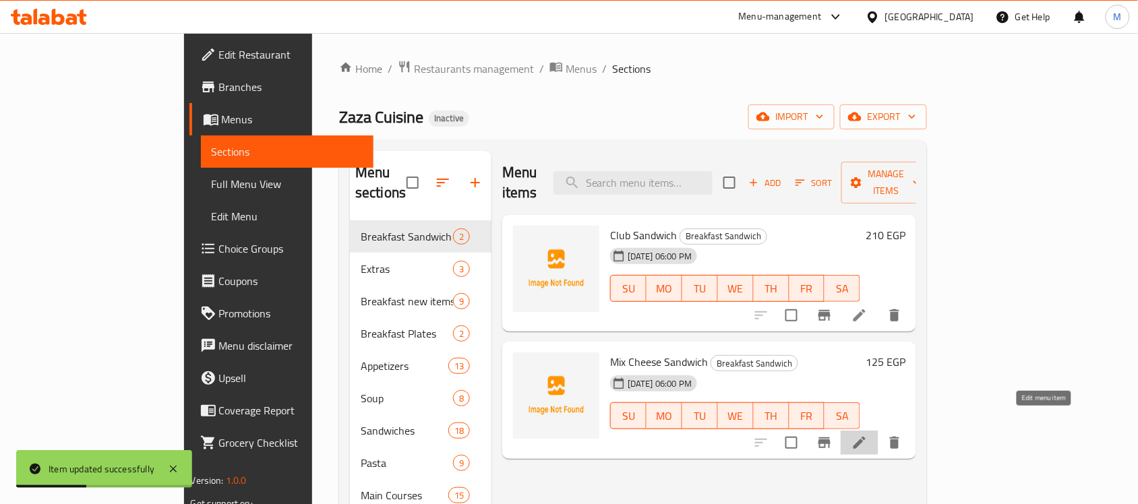
click at [866, 437] on icon at bounding box center [860, 443] width 12 height 12
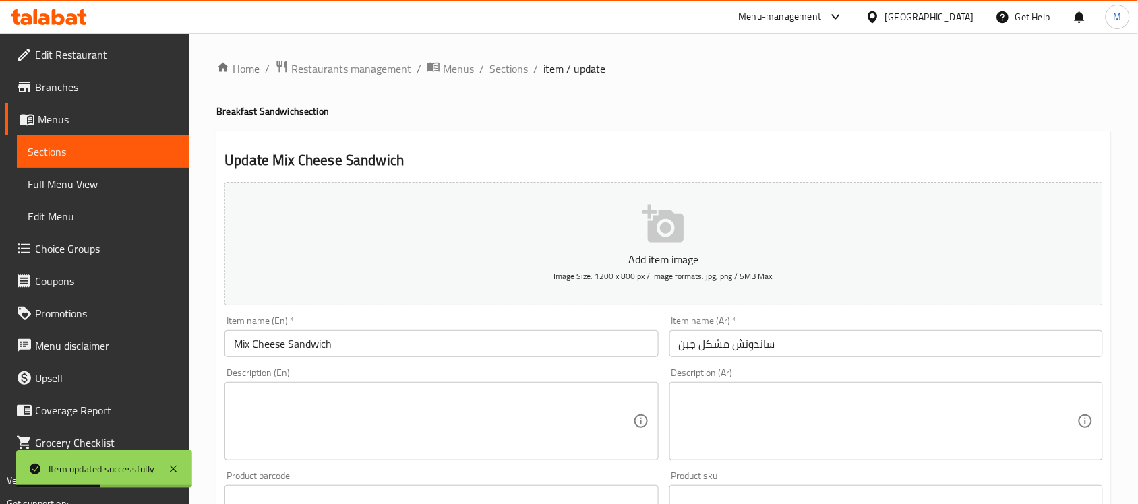
click at [772, 341] on input "ساندوتش مشكل جبن" at bounding box center [887, 343] width 434 height 27
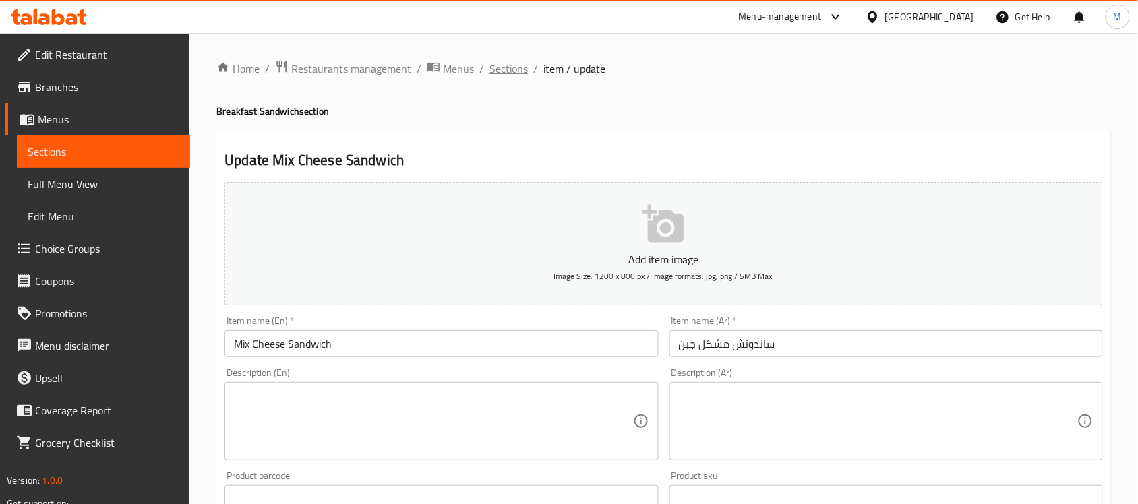
click at [512, 65] on span "Sections" at bounding box center [509, 69] width 38 height 16
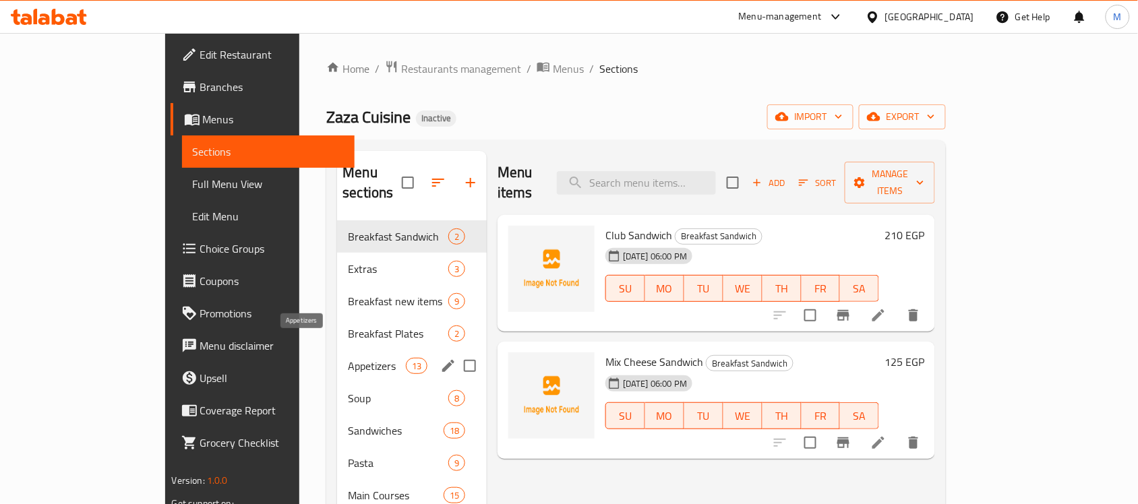
click at [348, 358] on span "Appetizers" at bounding box center [376, 366] width 57 height 16
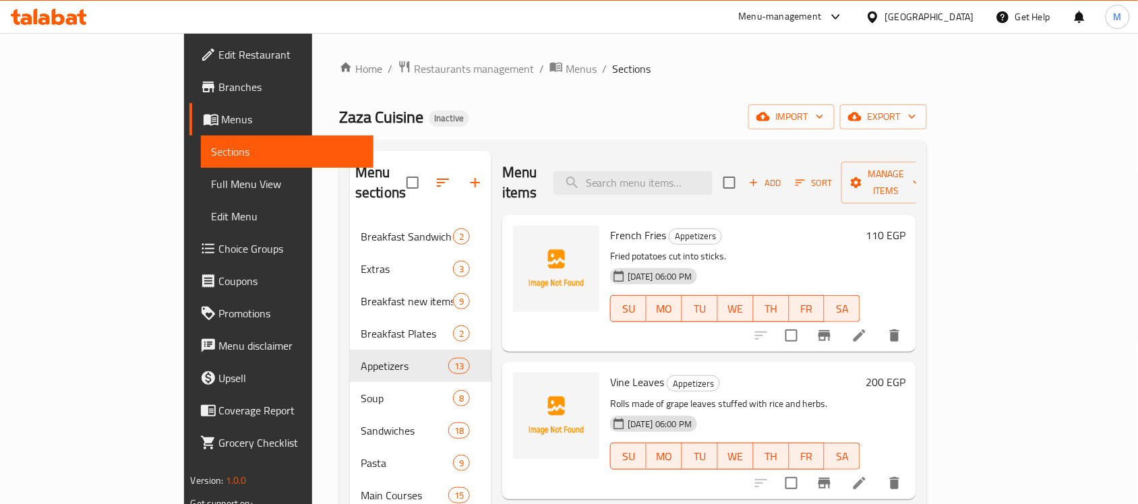
click at [868, 328] on icon at bounding box center [860, 336] width 16 height 16
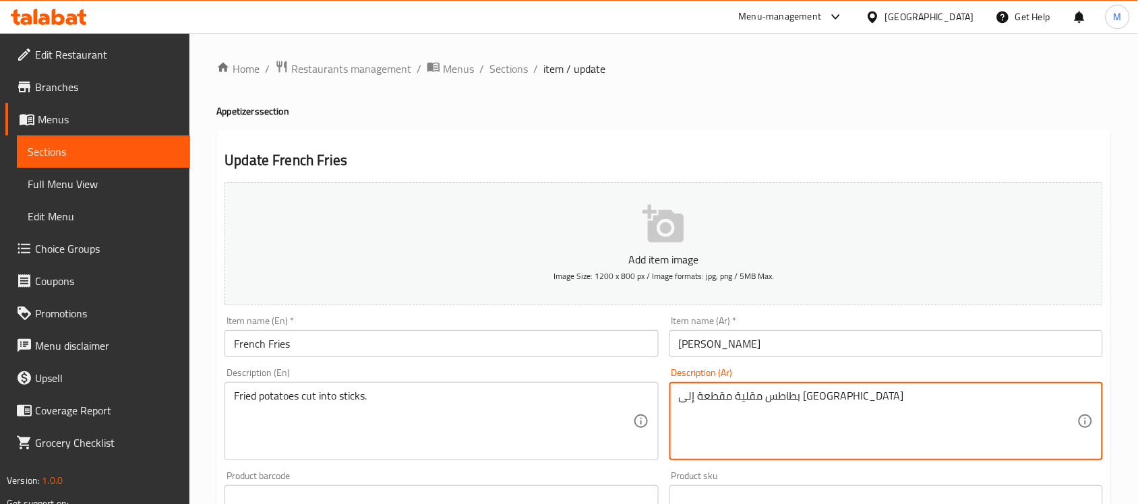
click at [709, 401] on textarea "بطاطس مقلية مقطعة إلى ستيكس" at bounding box center [878, 422] width 399 height 64
type textarea "بطاطس مقلية مقطعة إلى أصابع"
click at [517, 351] on input "French Fries" at bounding box center [442, 343] width 434 height 27
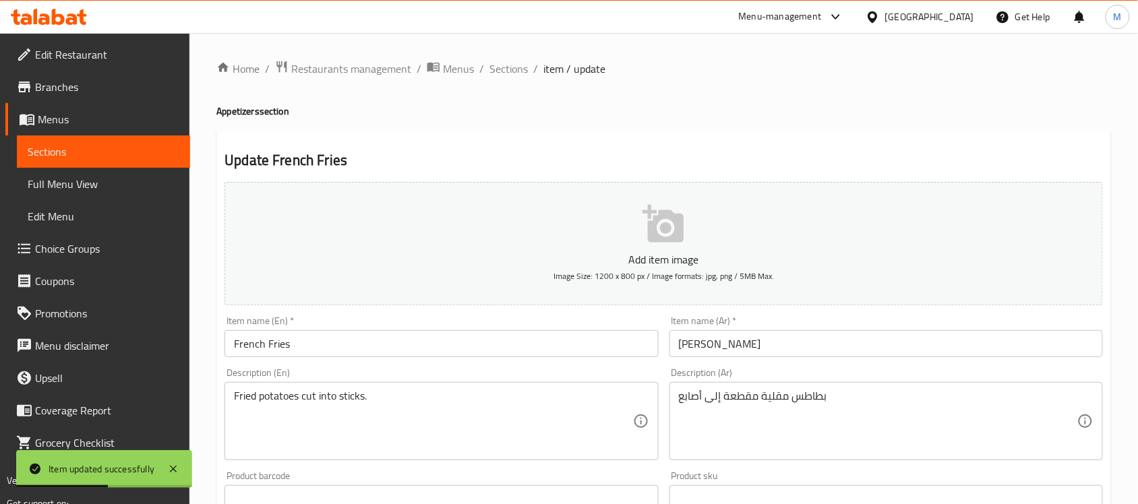
click at [518, 55] on div "Home / Restaurants management / Menus / Sections / item / update Appetizers sec…" at bounding box center [663, 493] width 949 height 920
click at [518, 57] on div "Home / Restaurants management / Menus / Sections / item / update Appetizers sec…" at bounding box center [663, 493] width 949 height 920
click at [518, 61] on span "Sections" at bounding box center [509, 69] width 38 height 16
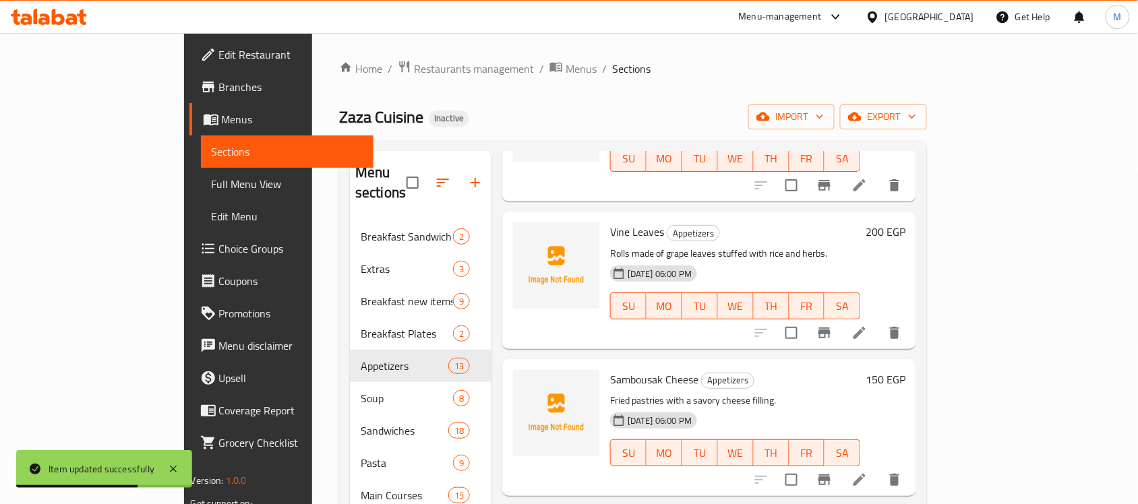
scroll to position [169, 0]
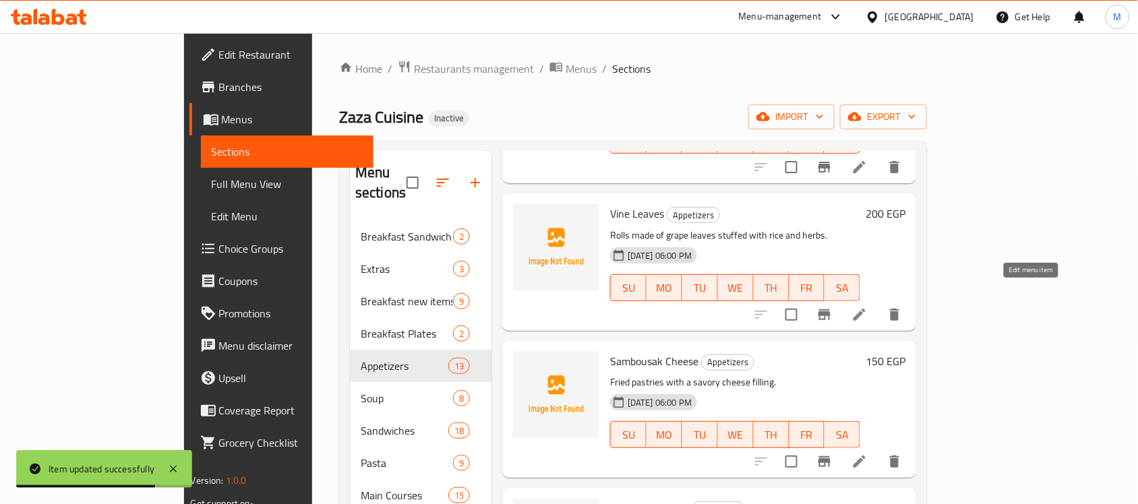
click at [866, 309] on icon at bounding box center [860, 315] width 12 height 12
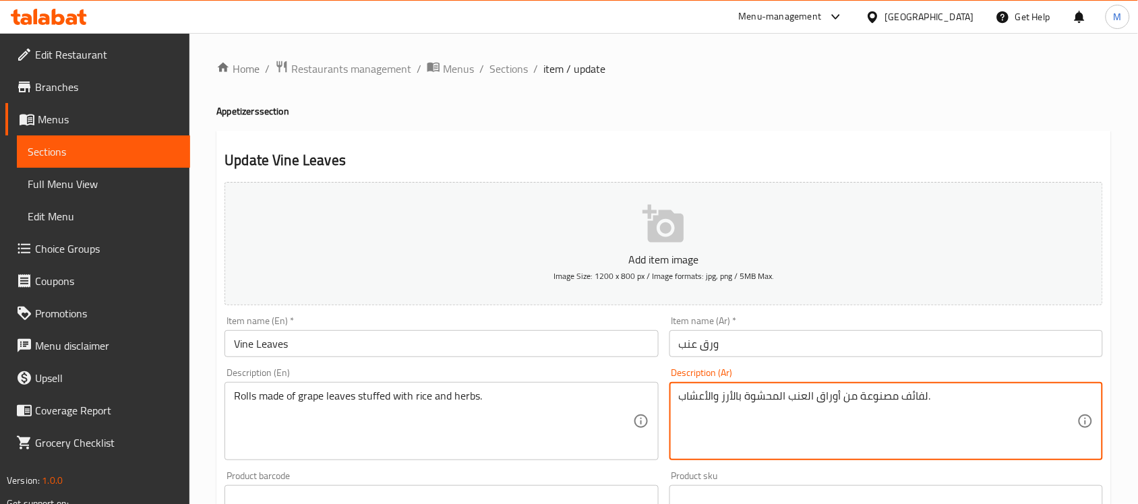
click at [919, 392] on textarea "لفائف مصنوعة من أوراق العنب المحشوة بالأرز والأعشاب." at bounding box center [878, 422] width 399 height 64
click at [779, 392] on textarea "رولز مصنوعة من أوراق العنب المحشوة بالأرز والأعشاب." at bounding box center [878, 422] width 399 height 64
type textarea "رولز مصنوعة من أوراق العنب محشوة بالأرز والأعشاب."
click at [456, 345] on input "Vine Leaves" at bounding box center [442, 343] width 434 height 27
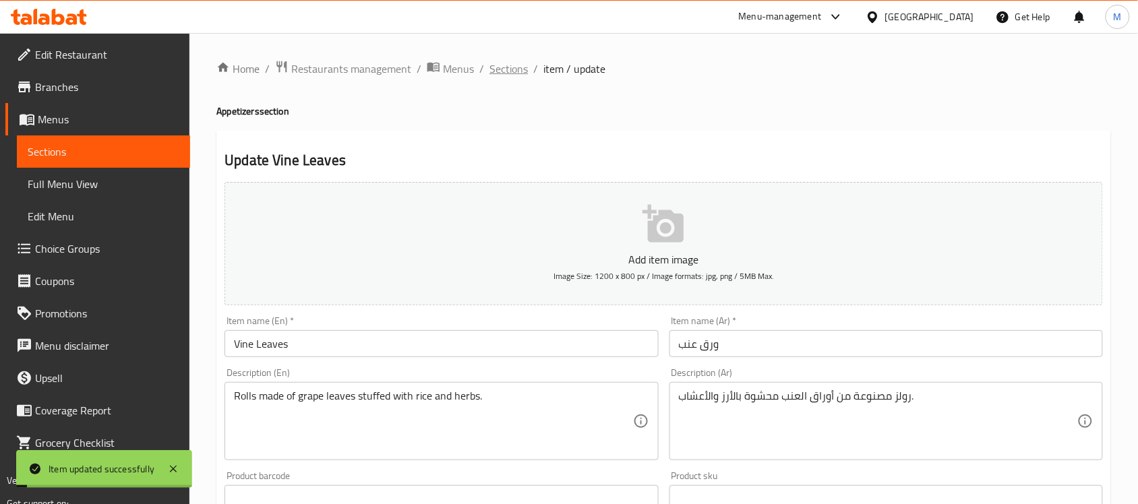
click at [503, 63] on span "Sections" at bounding box center [509, 69] width 38 height 16
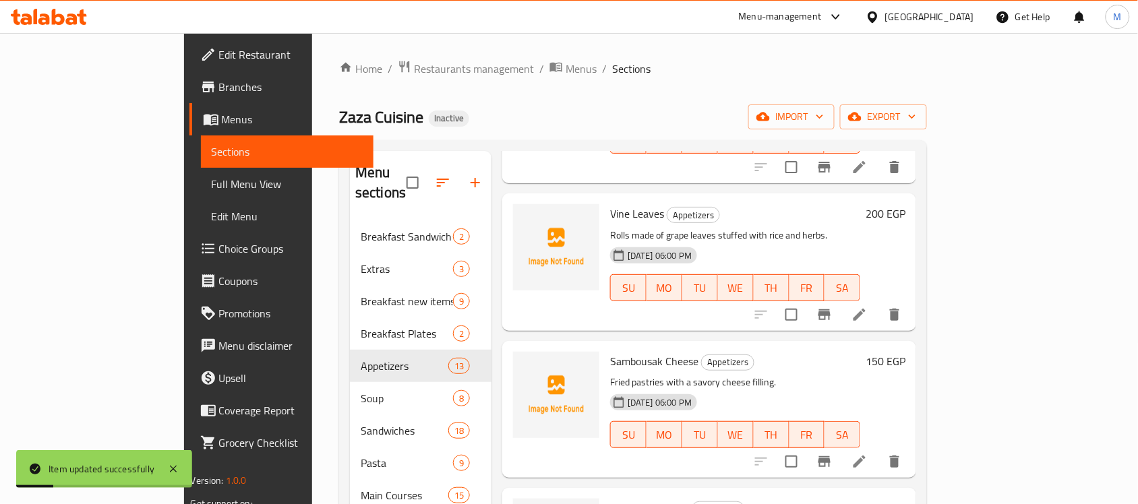
scroll to position [253, 0]
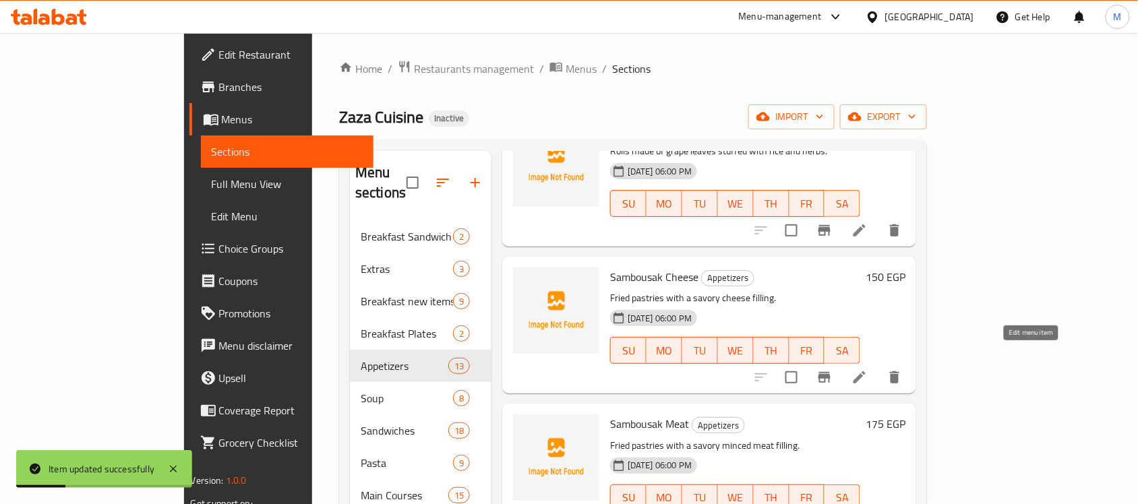
click at [868, 370] on icon at bounding box center [860, 378] width 16 height 16
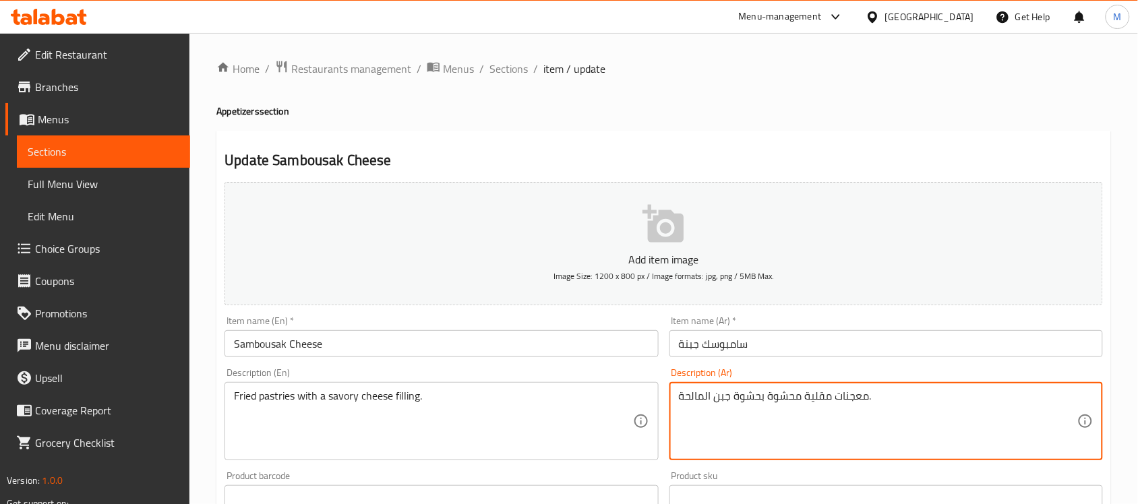
click at [703, 396] on textarea "معجنات مقلية محشوة بحشوة جبن المالحة." at bounding box center [878, 422] width 399 height 64
click at [707, 394] on textarea "معجنات مقلية محشوة بحشوة جبن مالحة." at bounding box center [878, 422] width 399 height 64
type textarea "معجنات مقلية محشوة بحشوة جبنة مالحة."
click at [568, 345] on input "Sambousak Cheese" at bounding box center [442, 343] width 434 height 27
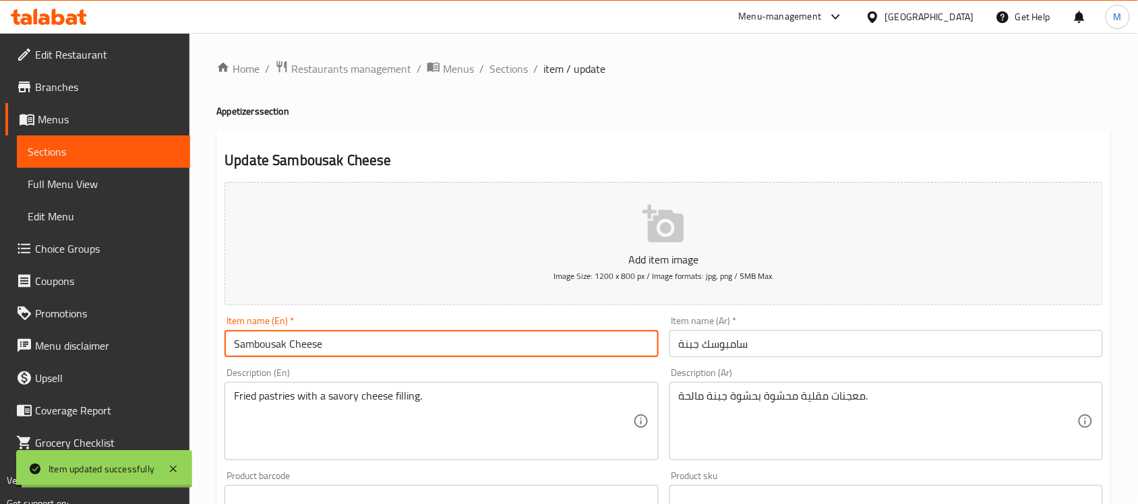
click at [742, 345] on input "سامبوسك جبنة" at bounding box center [887, 343] width 434 height 27
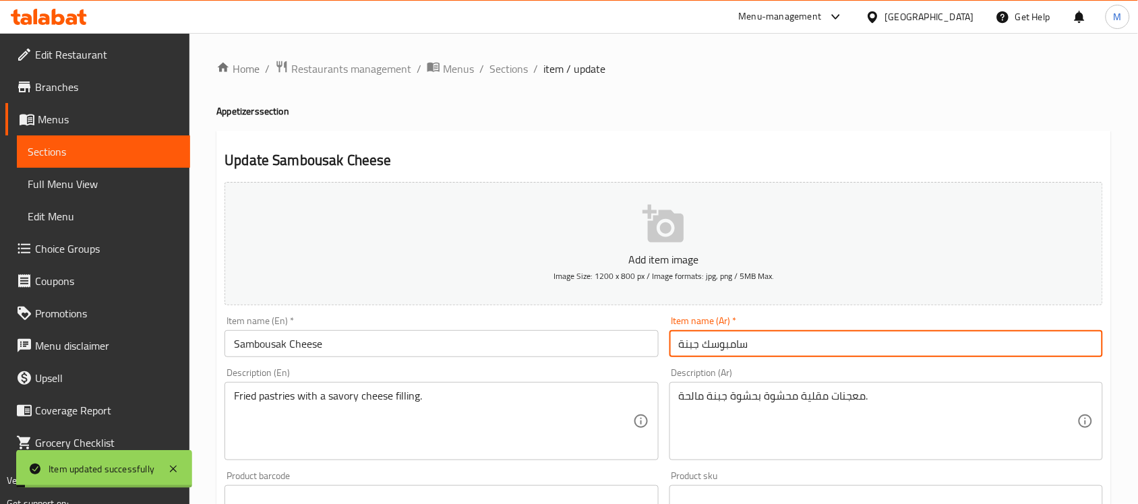
click at [742, 345] on input "سامبوسك جبنة" at bounding box center [887, 343] width 434 height 27
type input "سمبوسك جبنة"
click at [510, 62] on span "Sections" at bounding box center [509, 69] width 38 height 16
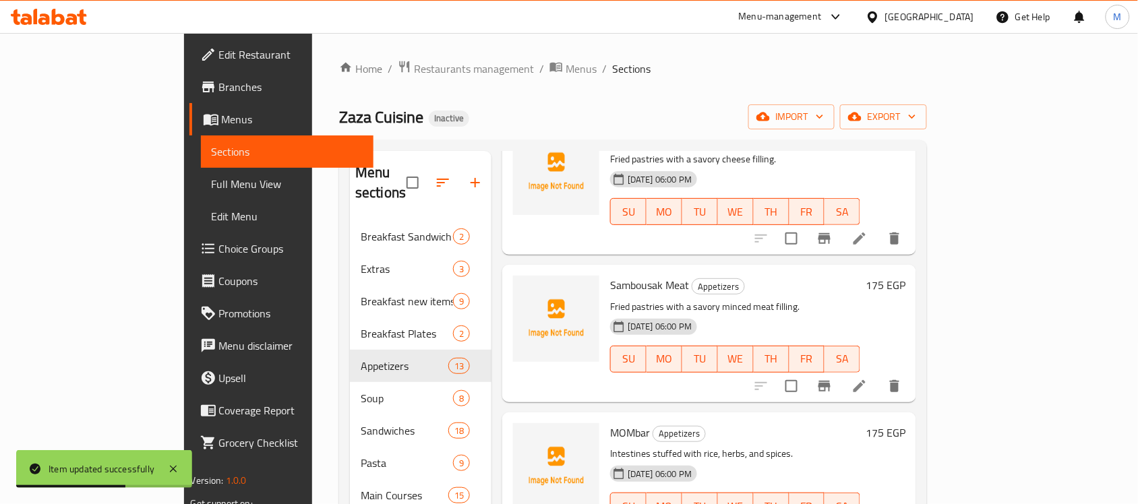
scroll to position [421, 0]
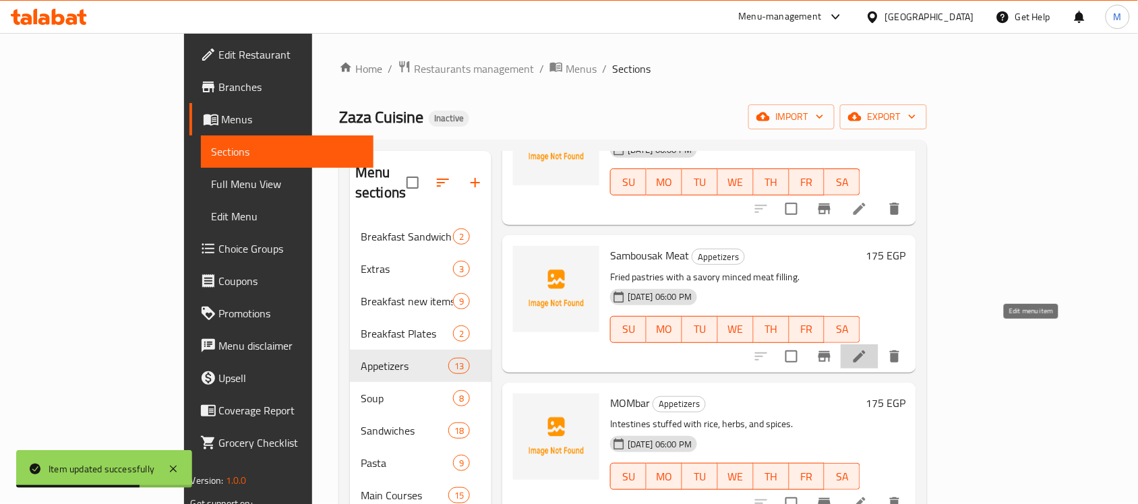
click at [866, 351] on icon at bounding box center [860, 357] width 12 height 12
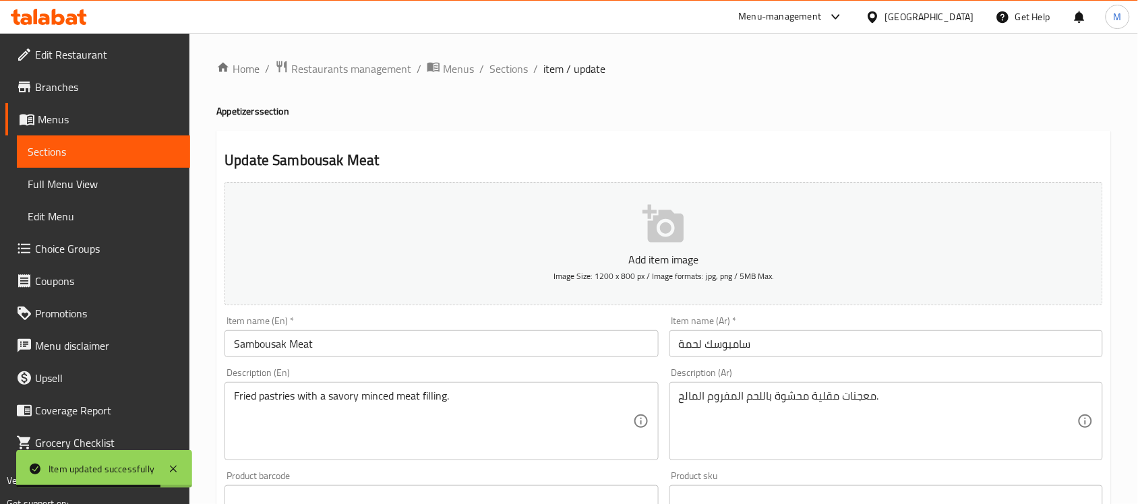
click at [740, 341] on input "سامبوسك لحمة" at bounding box center [887, 343] width 434 height 27
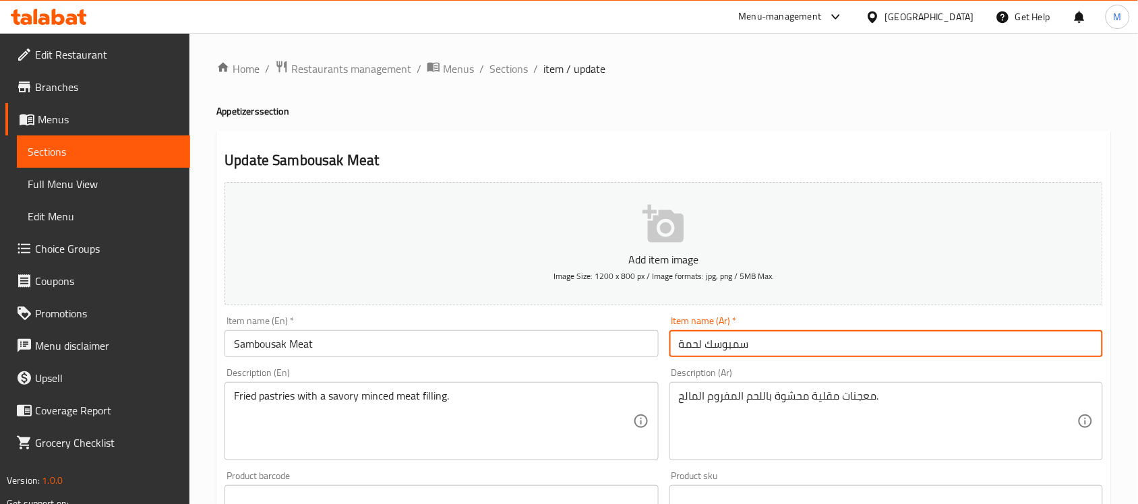
type input "سمبوسك لحمة"
click at [561, 344] on input "Sambousak Meat" at bounding box center [442, 343] width 434 height 27
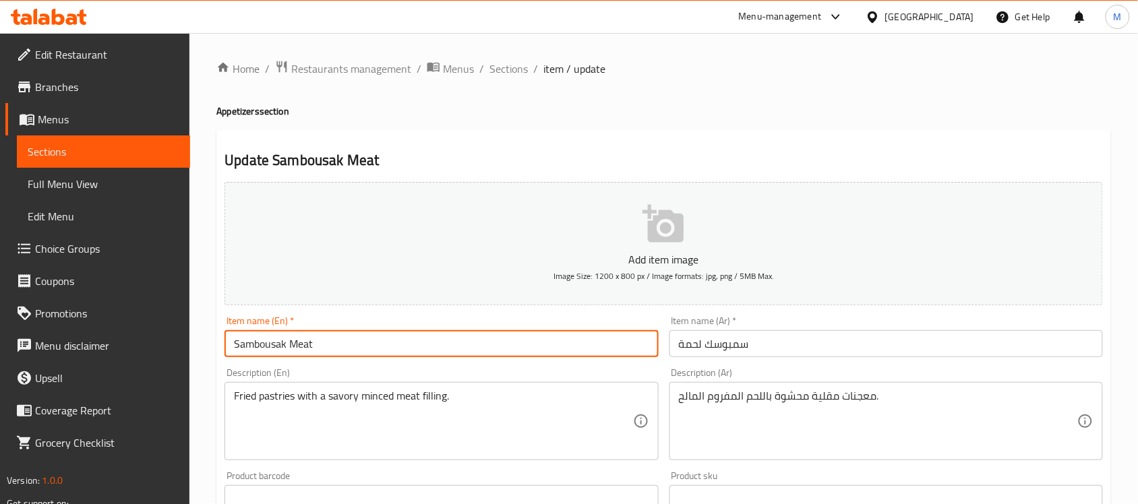
click at [790, 399] on textarea "معجنات مقلية محشوة باللحم المفروم المالح." at bounding box center [878, 422] width 399 height 64
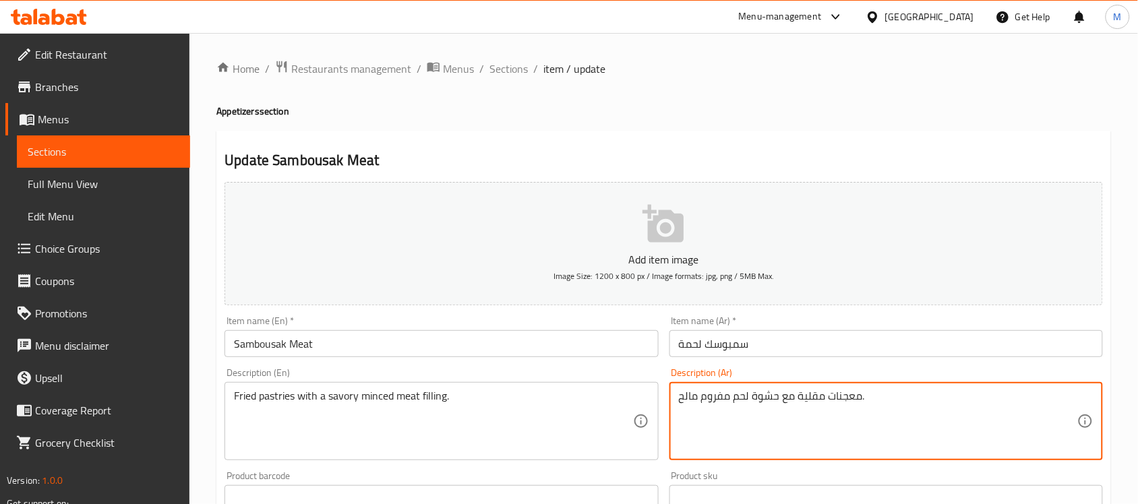
type textarea "معجنات مقلية مع حشوة لحم مفروم مالح."
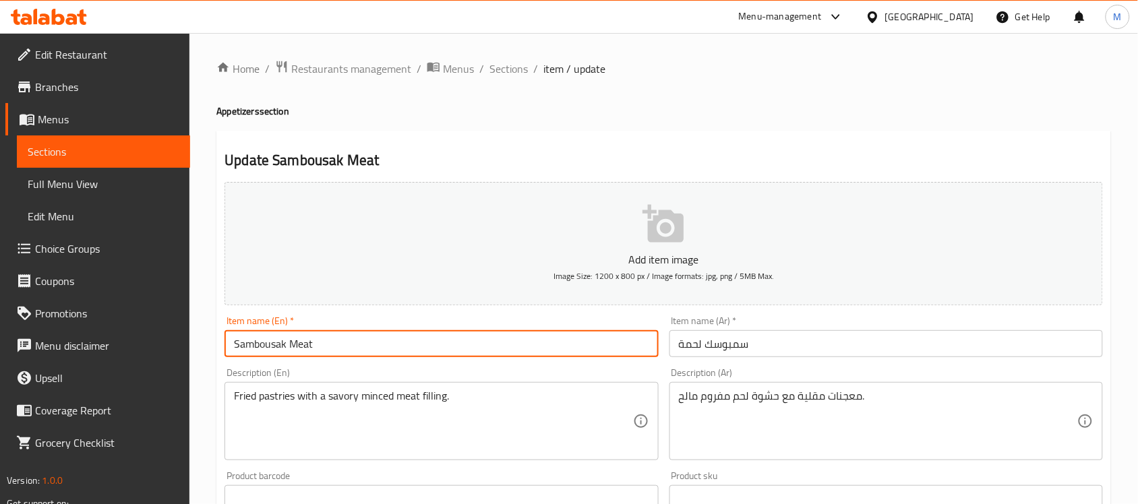
click at [627, 341] on input "Sambousak Meat" at bounding box center [442, 343] width 434 height 27
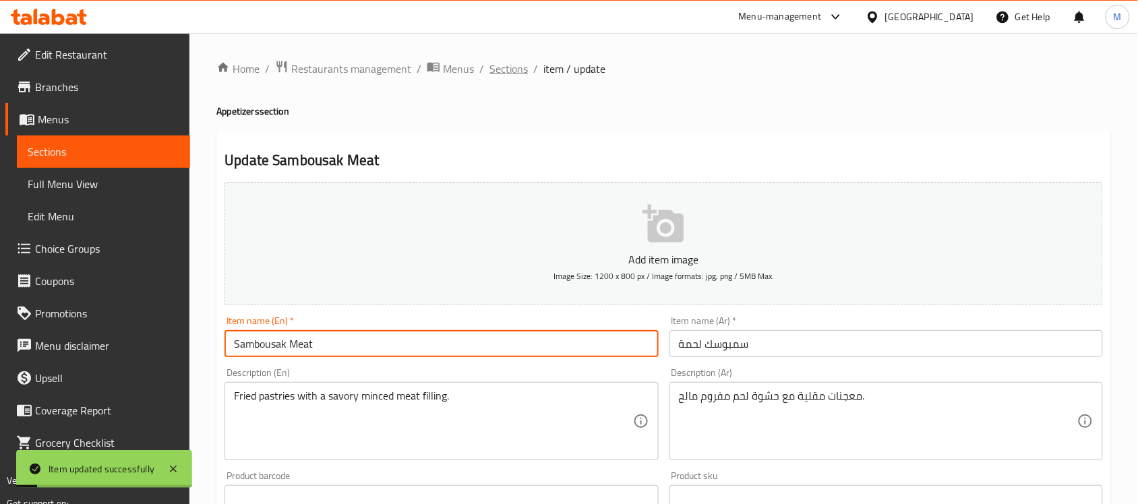
click at [510, 67] on span "Sections" at bounding box center [509, 69] width 38 height 16
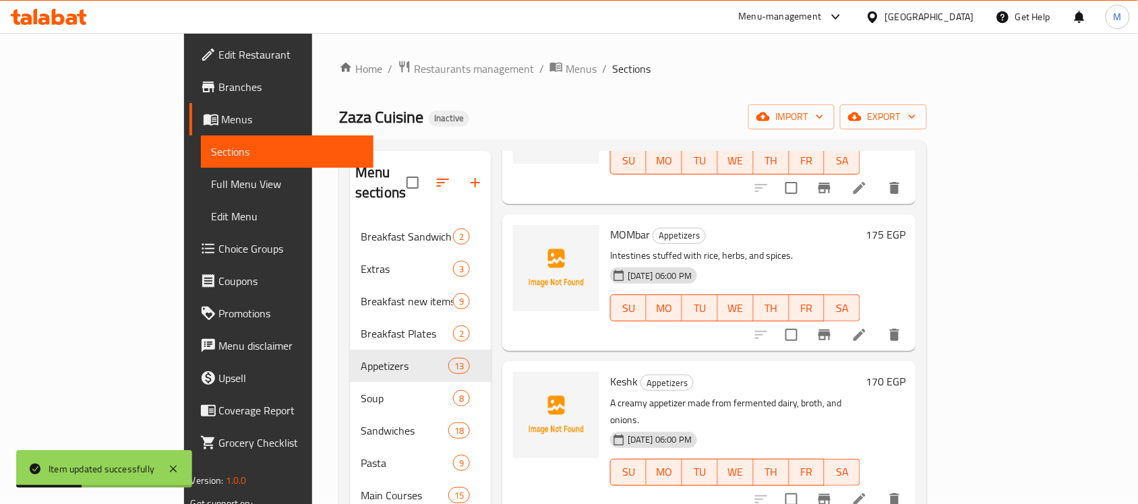
scroll to position [506, 0]
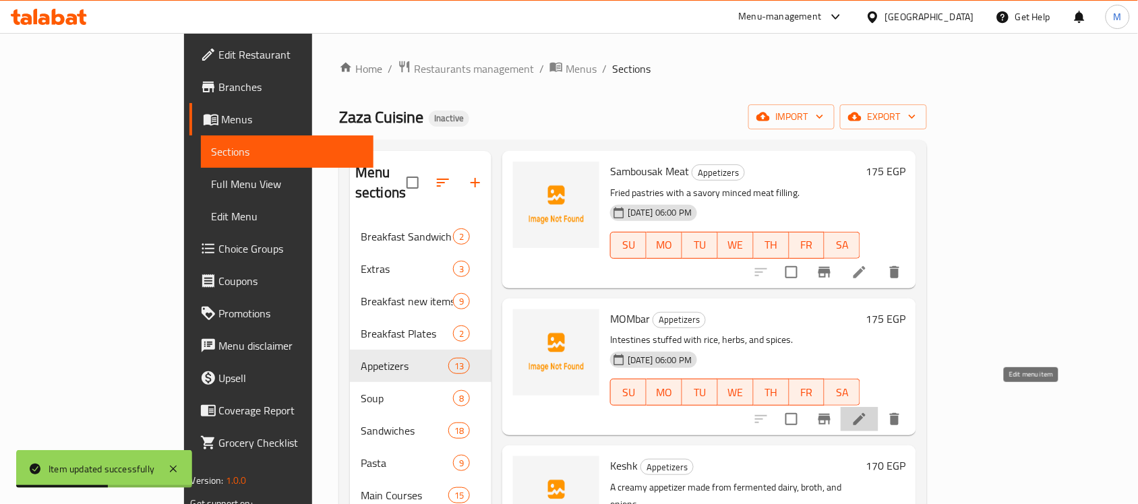
click at [868, 411] on icon at bounding box center [860, 419] width 16 height 16
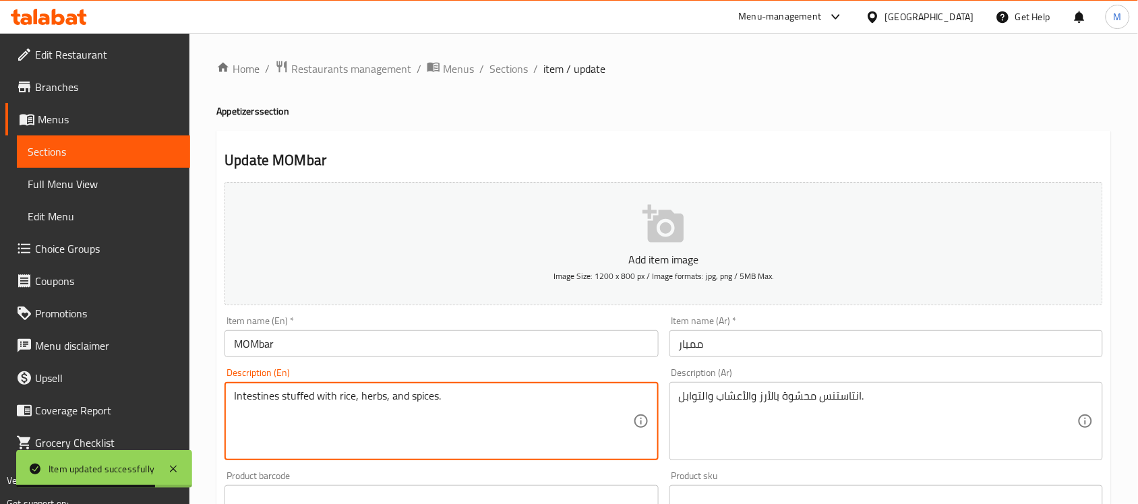
click at [251, 398] on textarea "Intestines stuffed with rice, herbs, and spices." at bounding box center [433, 422] width 399 height 64
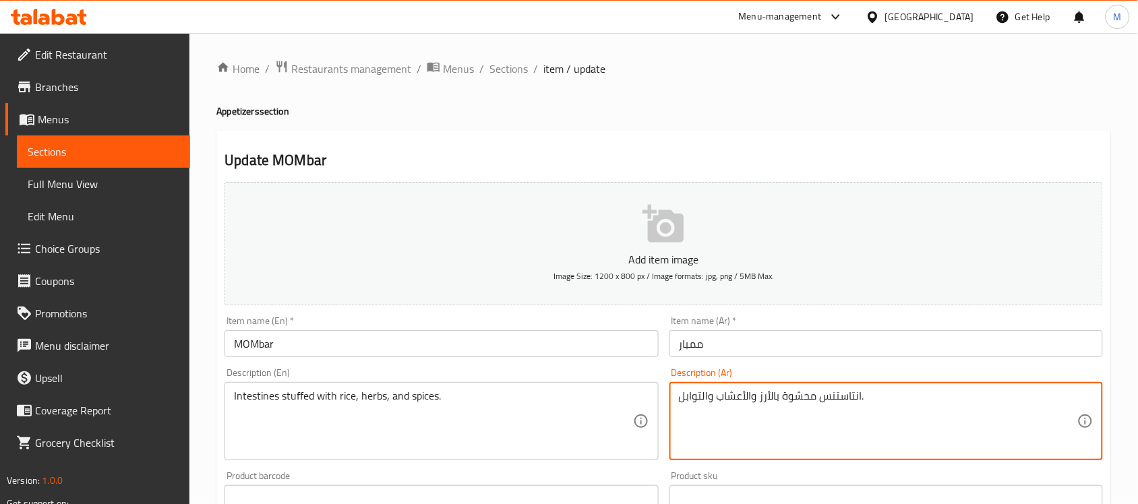
click at [840, 401] on textarea "انتاستنس محشوة بالأرز والأعشاب والتوابل." at bounding box center [878, 422] width 399 height 64
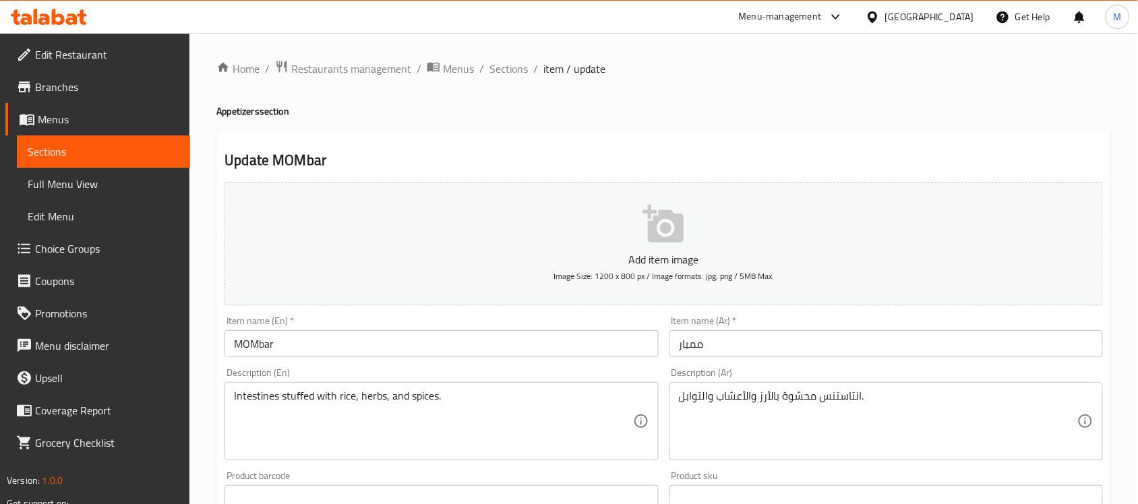
click at [839, 400] on textarea "انتاستنس محشوة بالأرز والأعشاب والتوابل." at bounding box center [878, 422] width 399 height 64
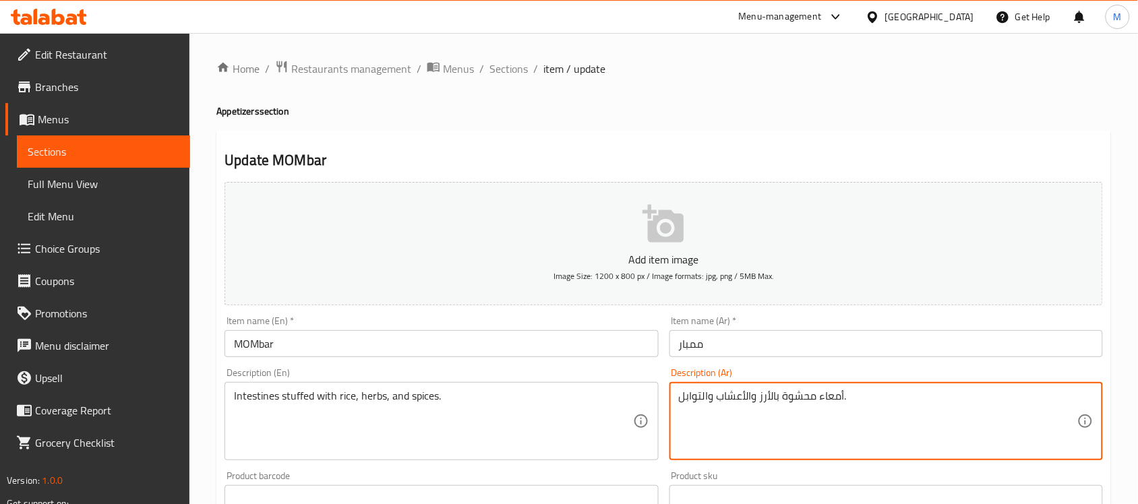
click at [747, 392] on textarea "أمعاء محشوة بالأرز والأعشاب والتوابل." at bounding box center [878, 422] width 399 height 64
type textarea "أمعاء محشوة بالأرز، أعشاب وتوابل."
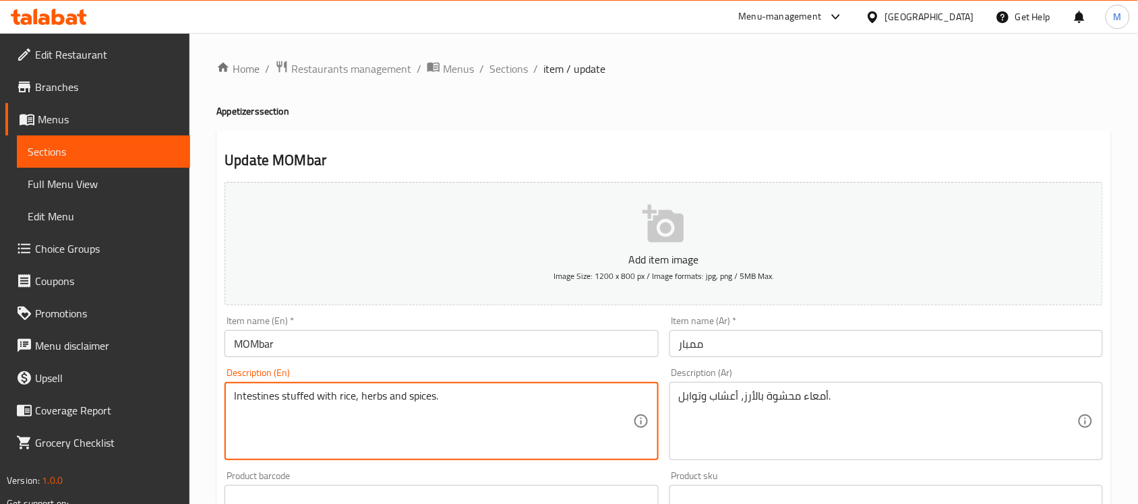
type textarea "Intestines stuffed with rice, herbs and spices."
click at [440, 353] on input "MOMbar" at bounding box center [442, 343] width 434 height 27
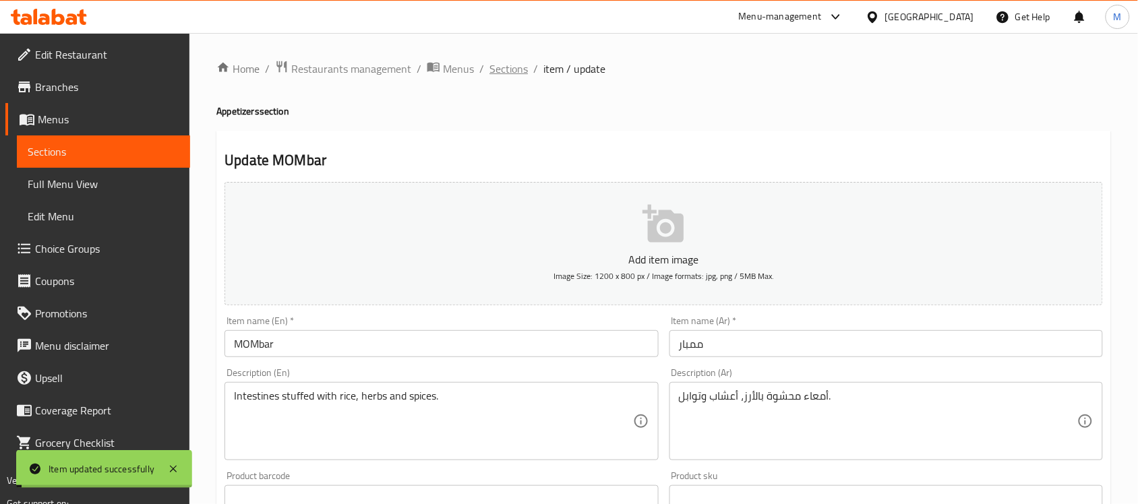
click at [520, 72] on span "Sections" at bounding box center [509, 69] width 38 height 16
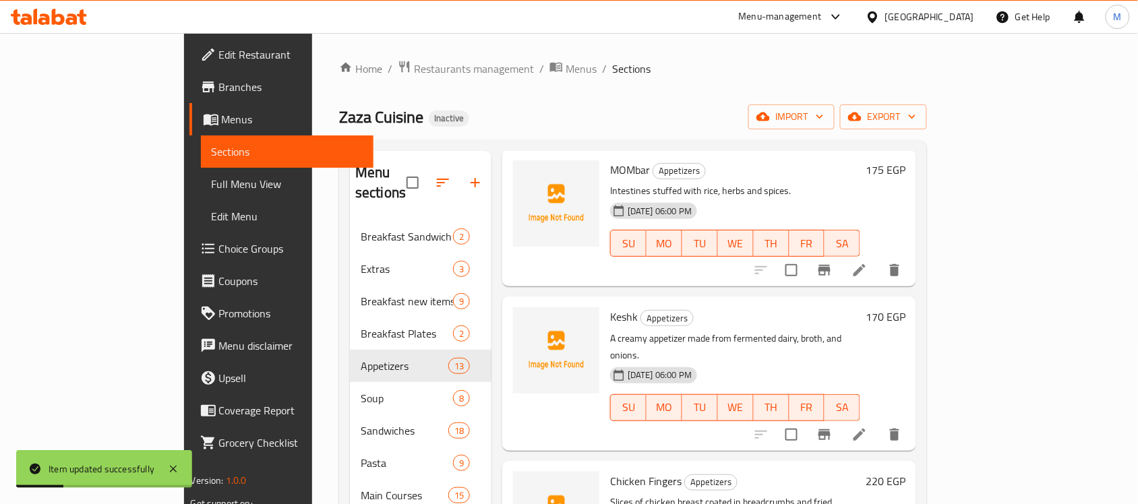
scroll to position [674, 0]
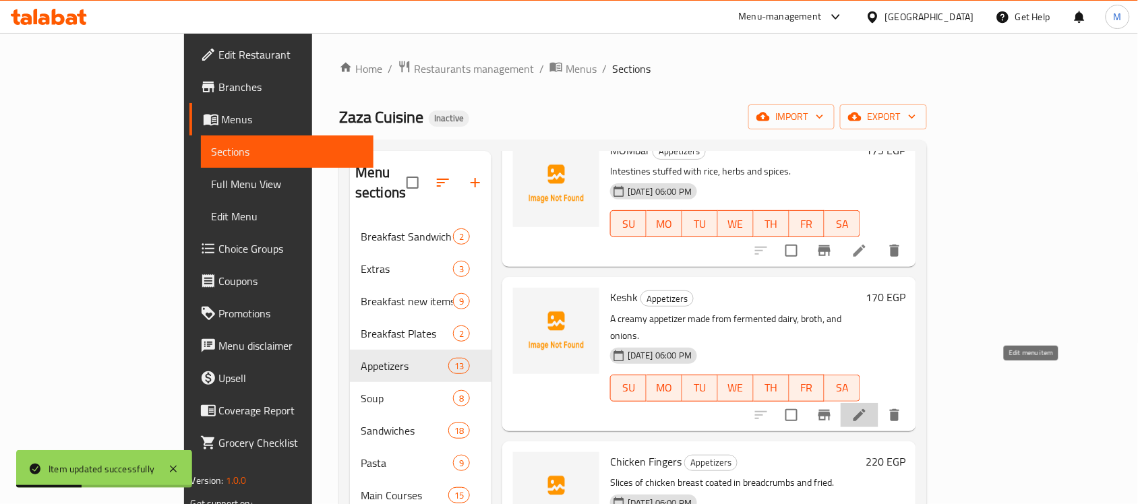
click at [866, 409] on icon at bounding box center [860, 415] width 12 height 12
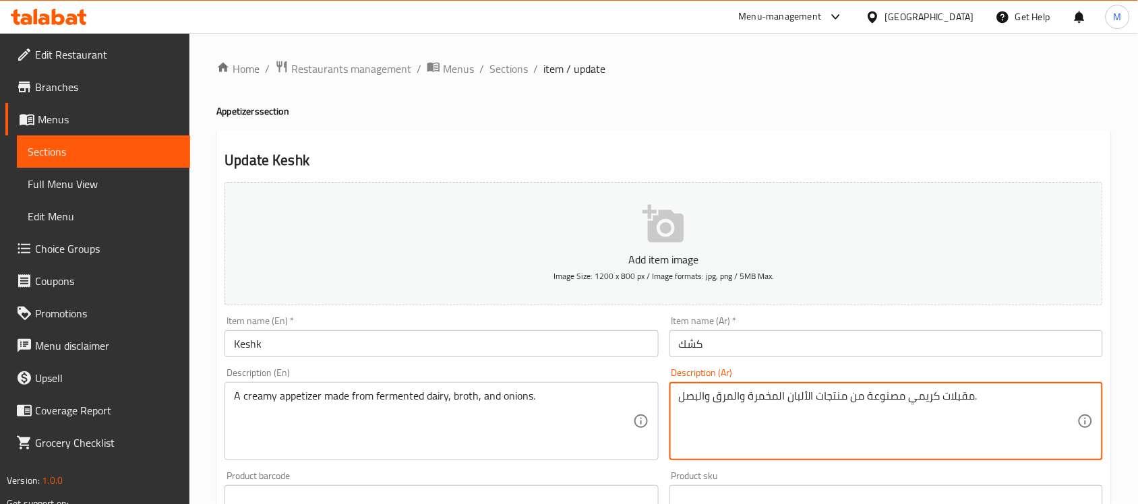
drag, startPoint x: 735, startPoint y: 392, endPoint x: 746, endPoint y: 392, distance: 10.8
click at [746, 392] on textarea "مقبلات كريمي مصنوعة من منتجات الألبان المخمرة والمرق والبصل." at bounding box center [878, 422] width 399 height 64
type textarea "مقبلات كريمي مصنوعة من منتجات الألبان المخمرة، مرق وبصل."
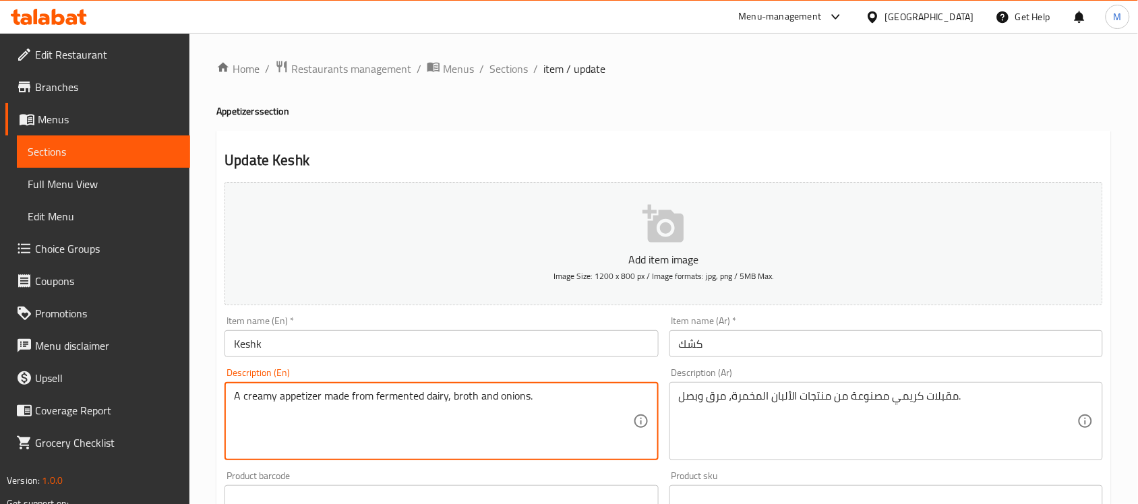
type textarea "A creamy appetizer made from fermented dairy, broth and onions."
click at [510, 352] on input "Keshk" at bounding box center [442, 343] width 434 height 27
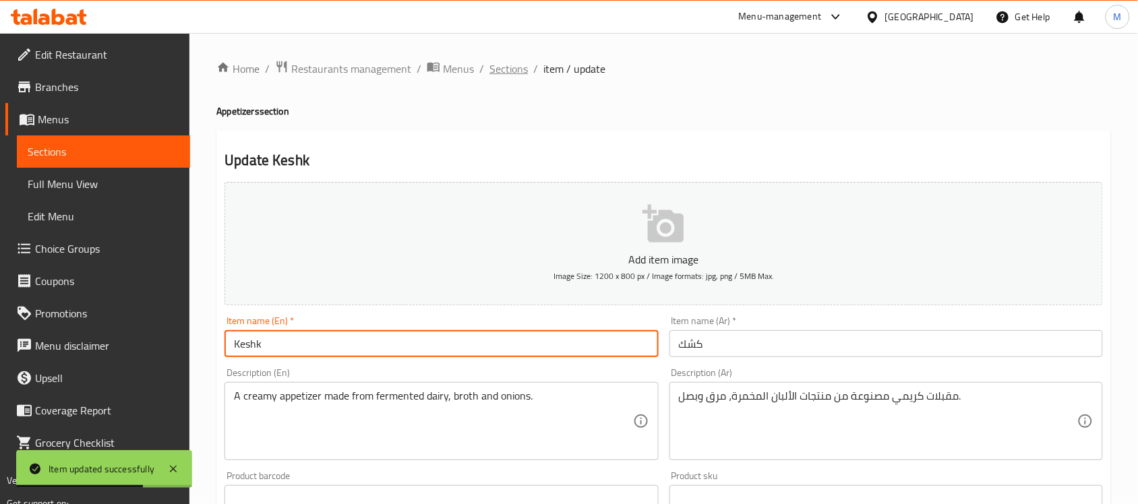
click at [518, 72] on span "Sections" at bounding box center [509, 69] width 38 height 16
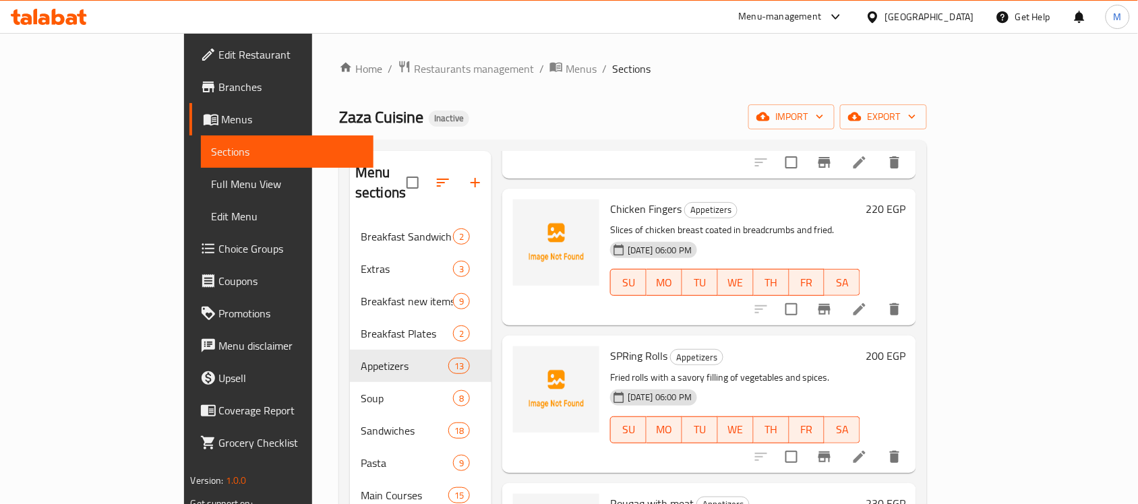
scroll to position [843, 0]
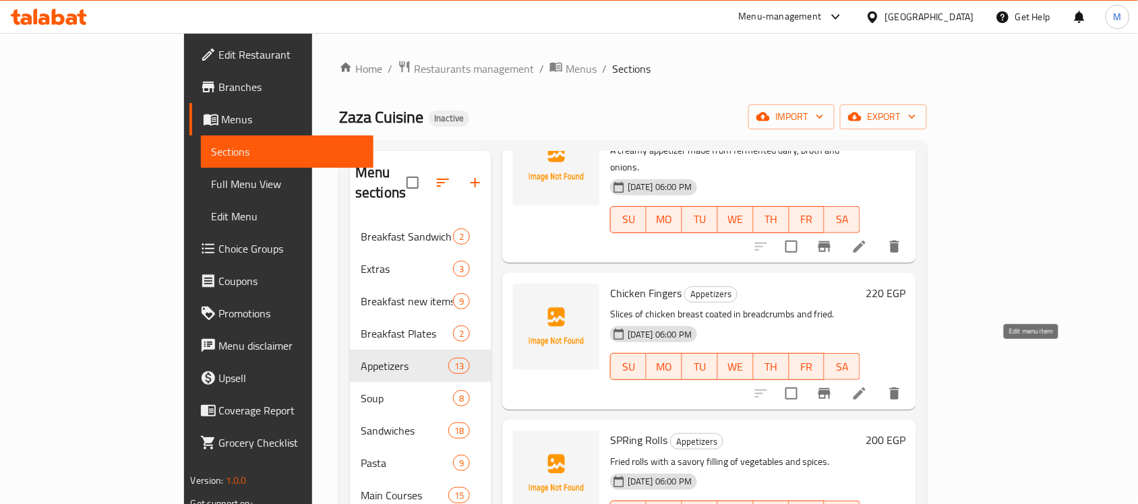
click at [868, 386] on icon at bounding box center [860, 394] width 16 height 16
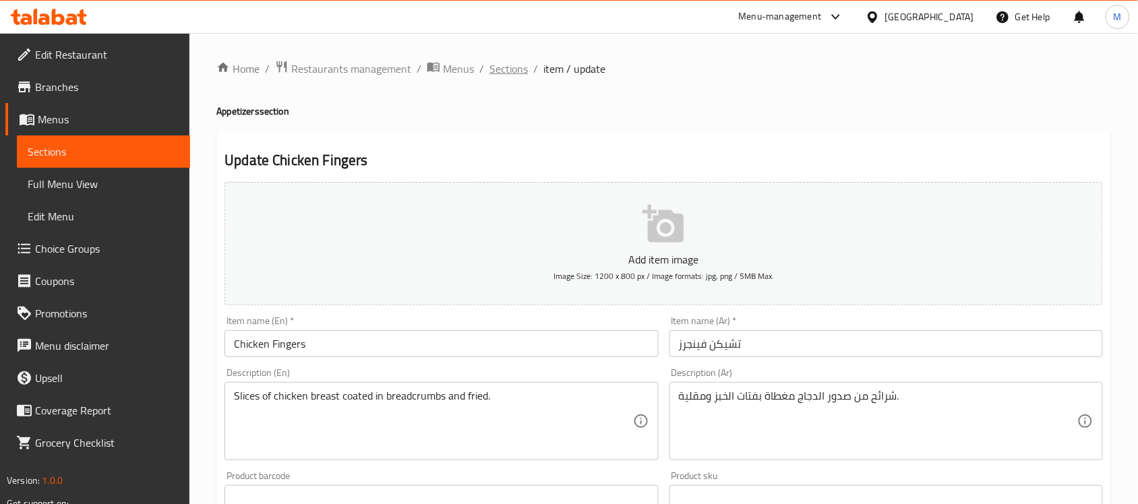
click at [498, 73] on span "Sections" at bounding box center [509, 69] width 38 height 16
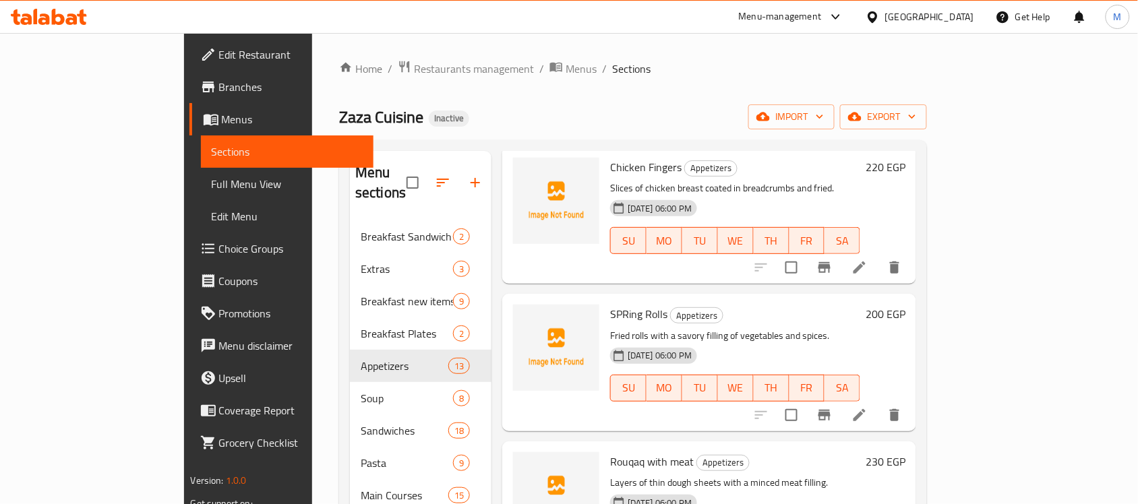
scroll to position [1011, 0]
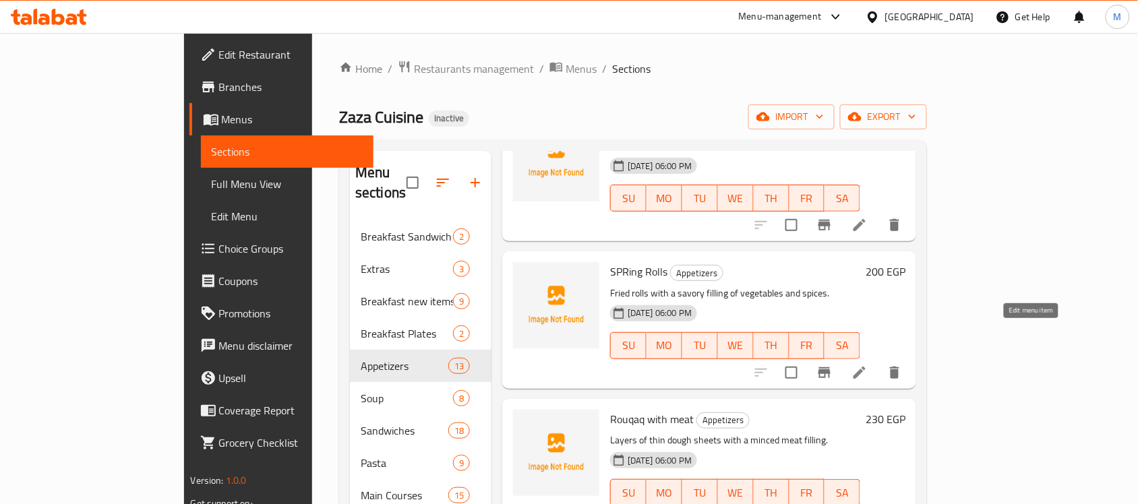
click at [866, 367] on icon at bounding box center [860, 373] width 12 height 12
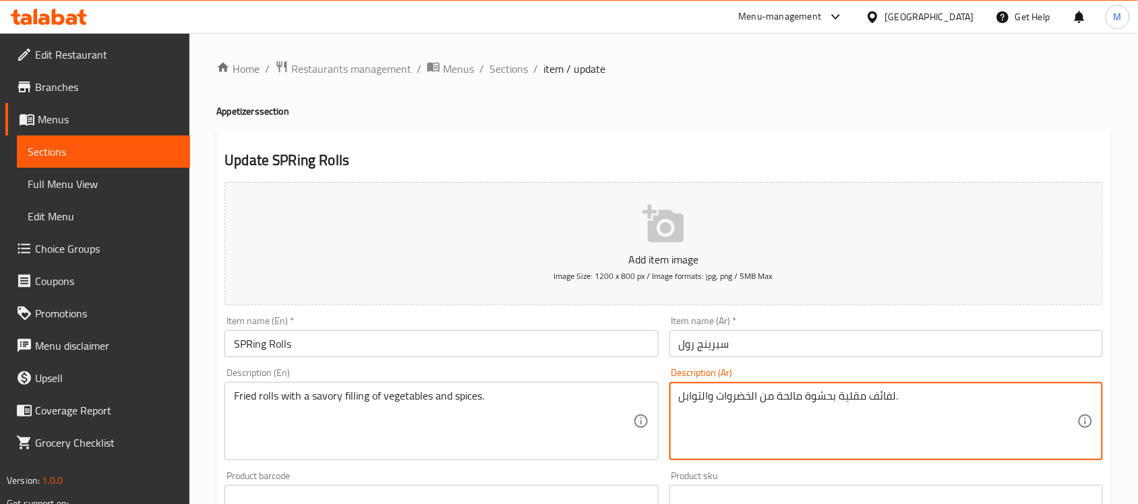
click at [884, 396] on textarea "لفائف مقلية بحشوة مالحة من الخضروات والتوابل." at bounding box center [878, 422] width 399 height 64
type textarea "رولز مقلية مع حشوة مالحة من الخضروات وتوابل."
click at [737, 339] on input "سبرينج رول" at bounding box center [887, 343] width 434 height 27
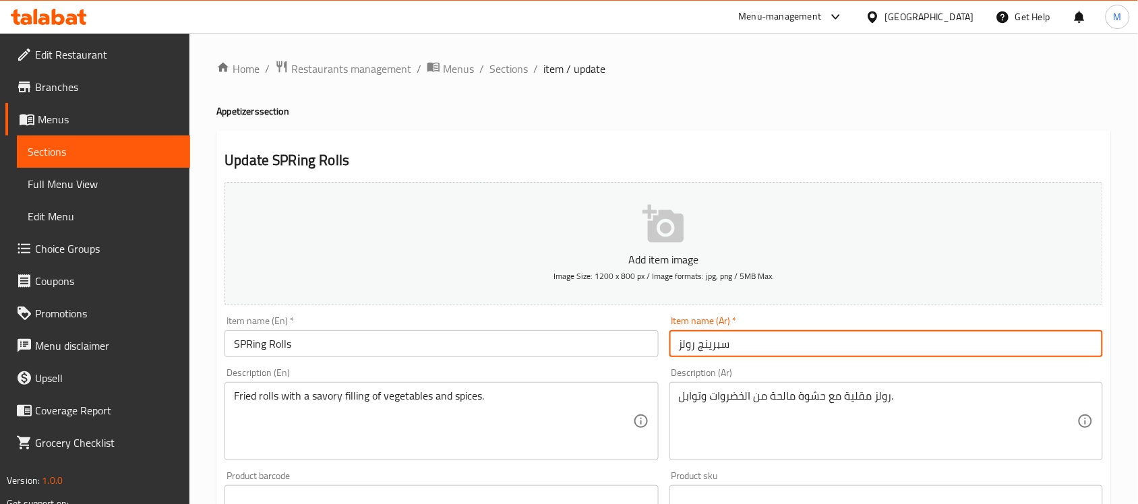
type input "سبرينج رولز"
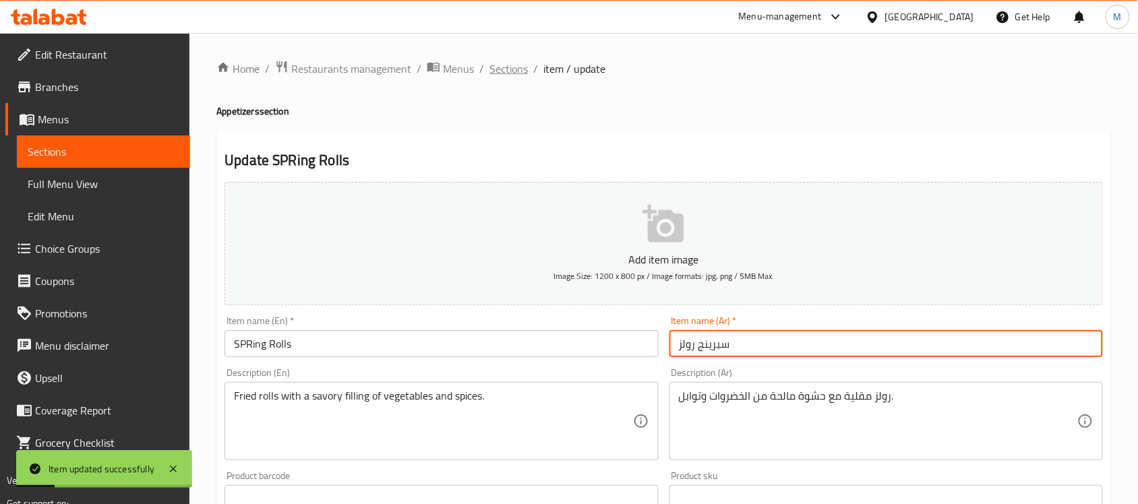
click at [519, 68] on span "Sections" at bounding box center [509, 69] width 38 height 16
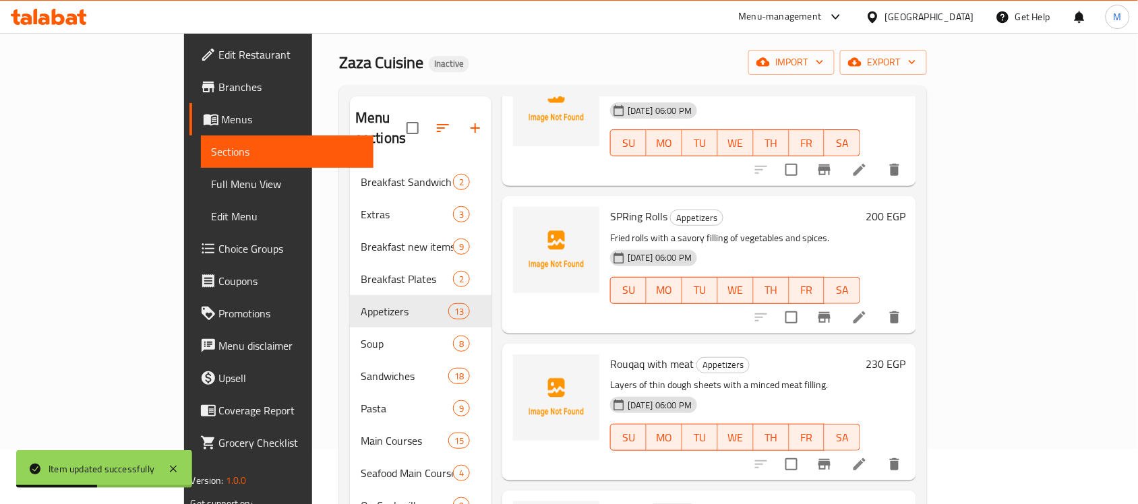
scroll to position [84, 0]
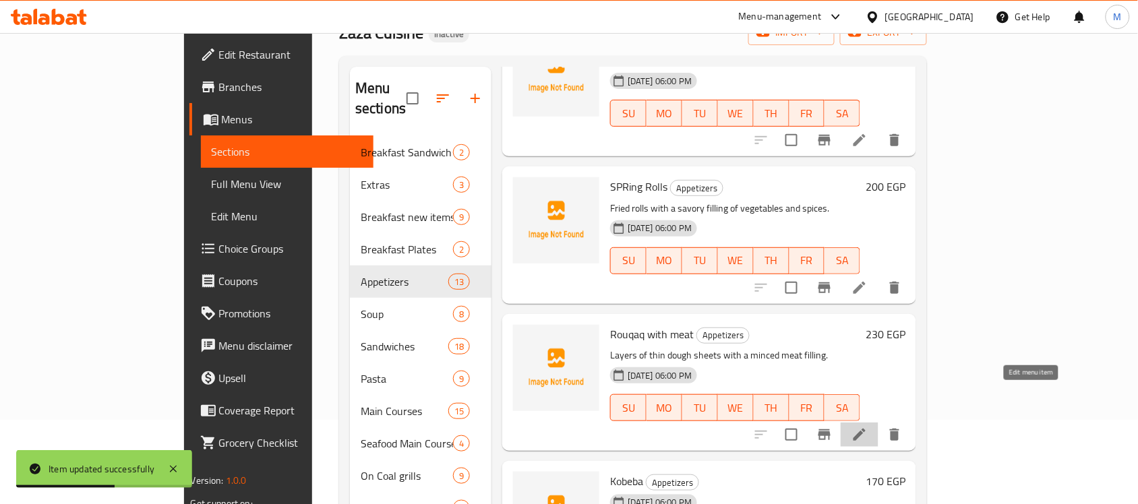
click at [866, 429] on icon at bounding box center [860, 435] width 12 height 12
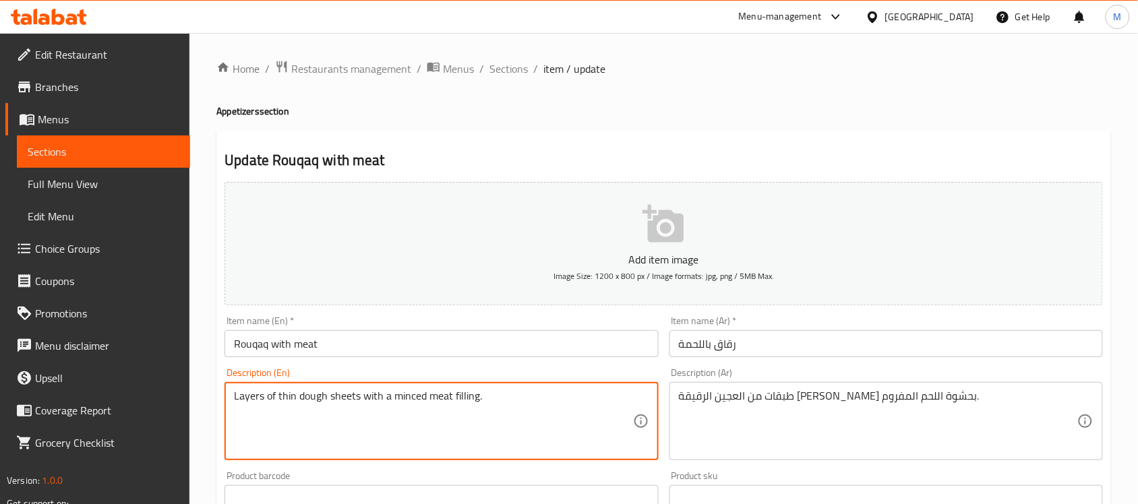
click at [343, 395] on textarea "Layers of thin dough sheets with a minced meat filling." at bounding box center [433, 422] width 399 height 64
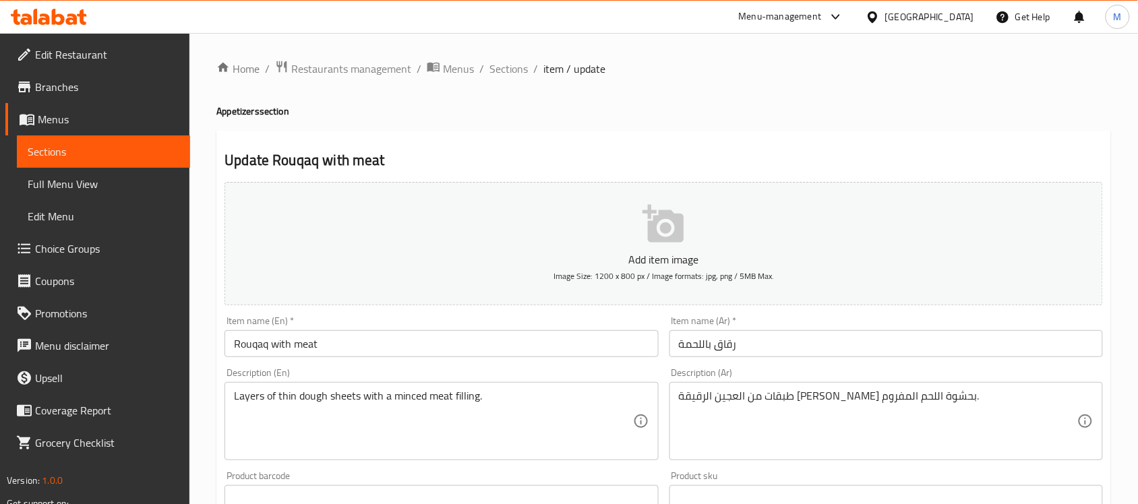
click at [268, 399] on textarea "Layers of thin dough sheets with a minced meat filling." at bounding box center [433, 422] width 399 height 64
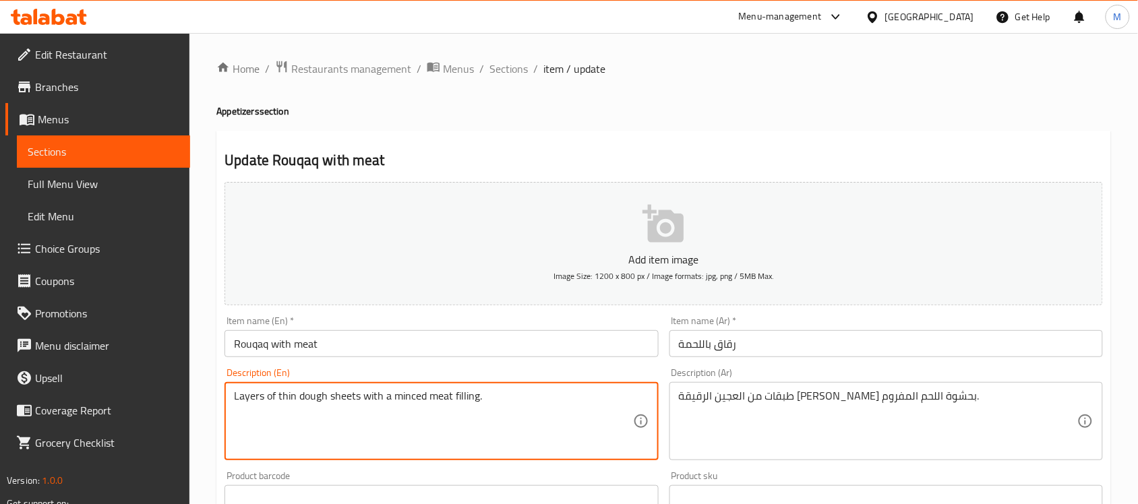
drag, startPoint x: 234, startPoint y: 396, endPoint x: 358, endPoint y: 395, distance: 124.1
click at [358, 395] on textarea "Layers of thin dough sheets with a minced meat filling." at bounding box center [433, 422] width 399 height 64
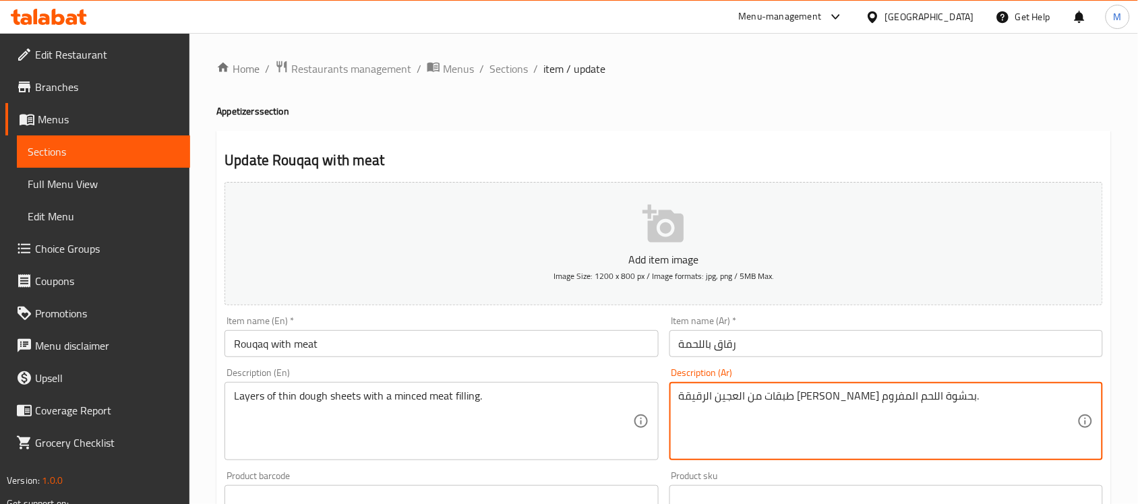
click at [799, 395] on textarea "طبقات من العجين الرقيقة شيتس بحشوة اللحم المفروم." at bounding box center [878, 422] width 399 height 64
click at [840, 392] on textarea "طبقات من العجين الرقيقة بحشوة اللحم المفروم." at bounding box center [878, 422] width 399 height 64
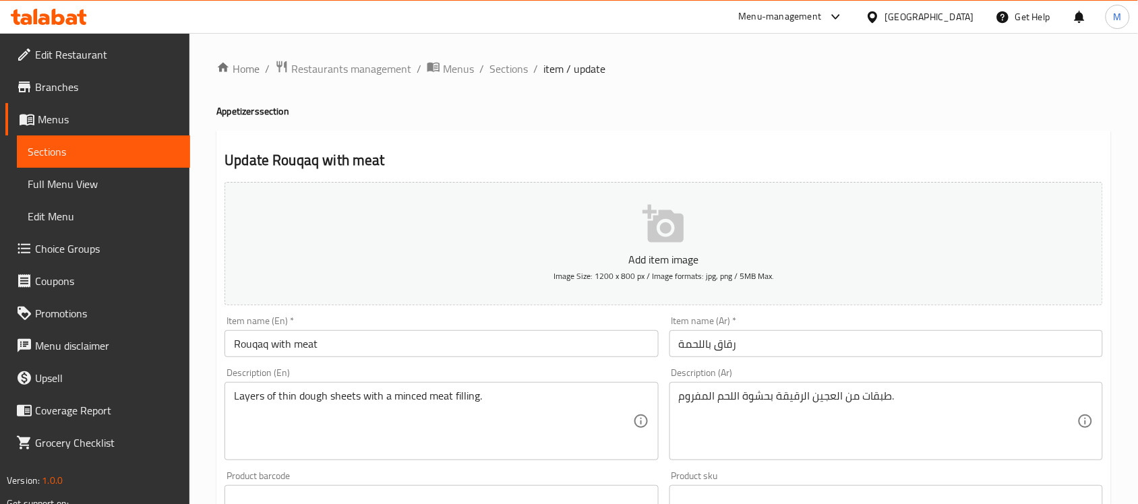
click at [841, 393] on textarea "طبقات من العجين الرقيقة بحشوة اللحم المفروم." at bounding box center [878, 422] width 399 height 64
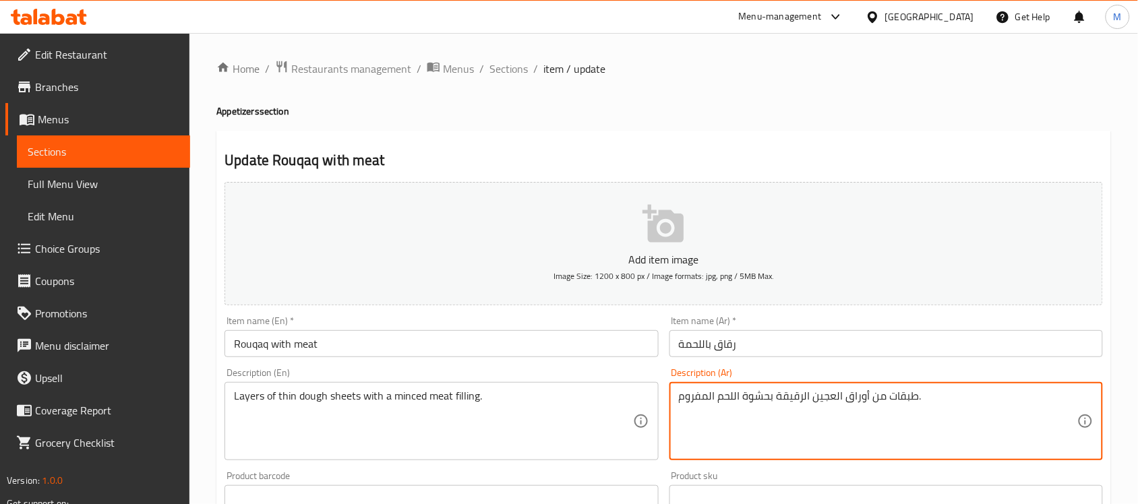
type textarea "طبقات من أوراق العجين الرقيقة بحشوة اللحم المفروم."
click at [550, 342] on input "Rouqaq with meat" at bounding box center [442, 343] width 434 height 27
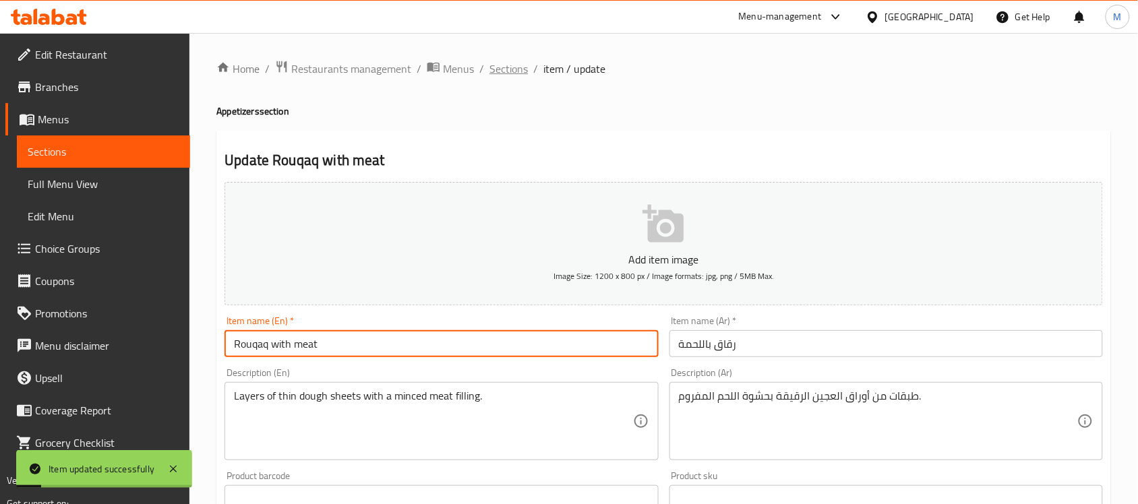
click at [497, 69] on span "Sections" at bounding box center [509, 69] width 38 height 16
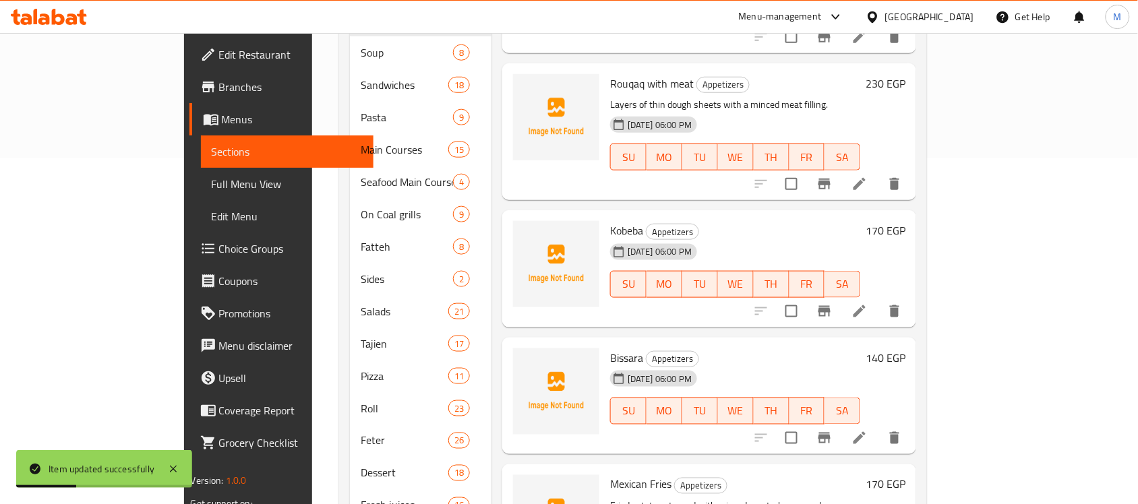
scroll to position [1012, 0]
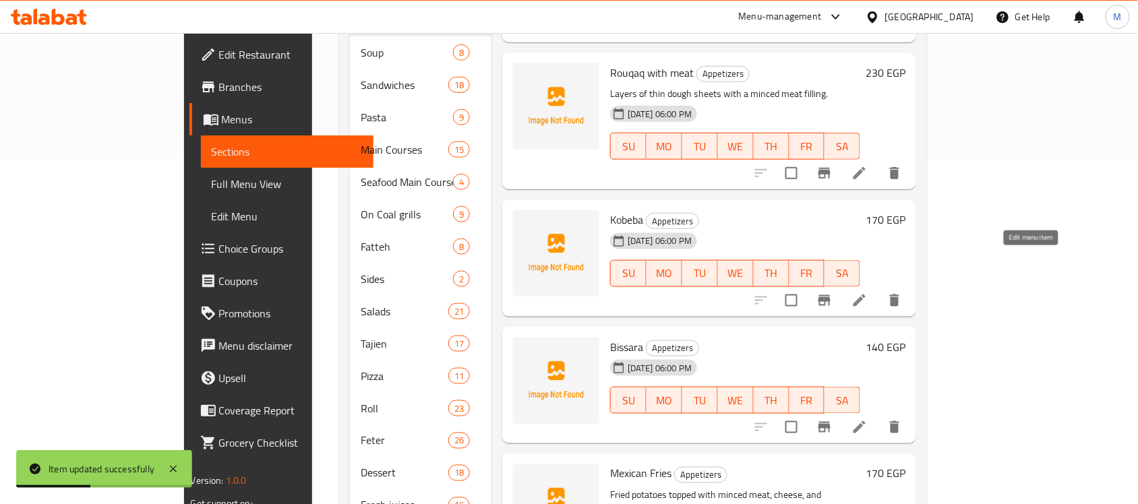
click at [866, 295] on icon at bounding box center [860, 301] width 12 height 12
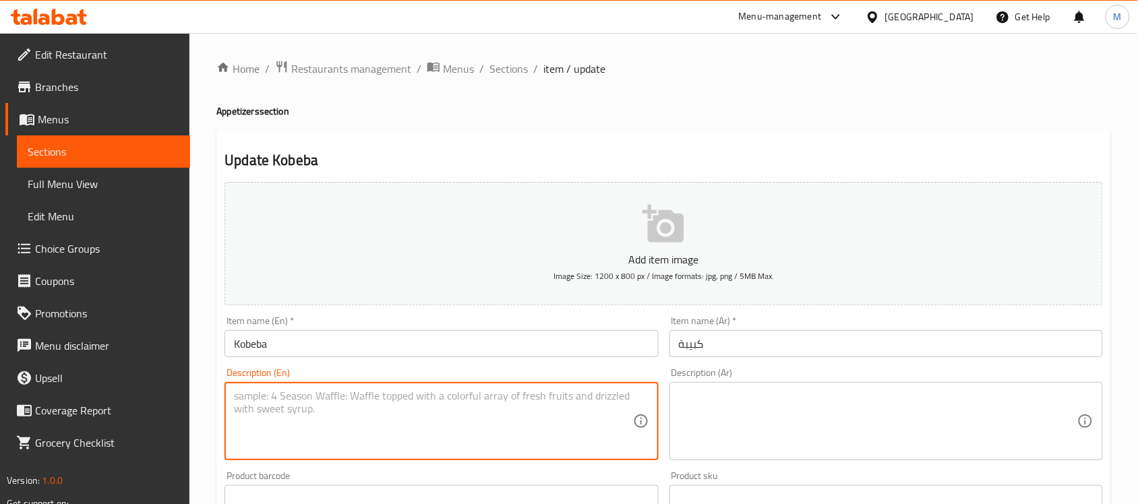
click at [405, 407] on textarea at bounding box center [433, 422] width 399 height 64
paste textarea "Burghul, onions, ground meat, parsley, mint, salt, pepper, spices and pine nuts"
type textarea "Burghul, onions, ground meat, parsley, mint, salt, pepper, spices and pine nuts"
click at [774, 440] on textarea at bounding box center [878, 422] width 399 height 64
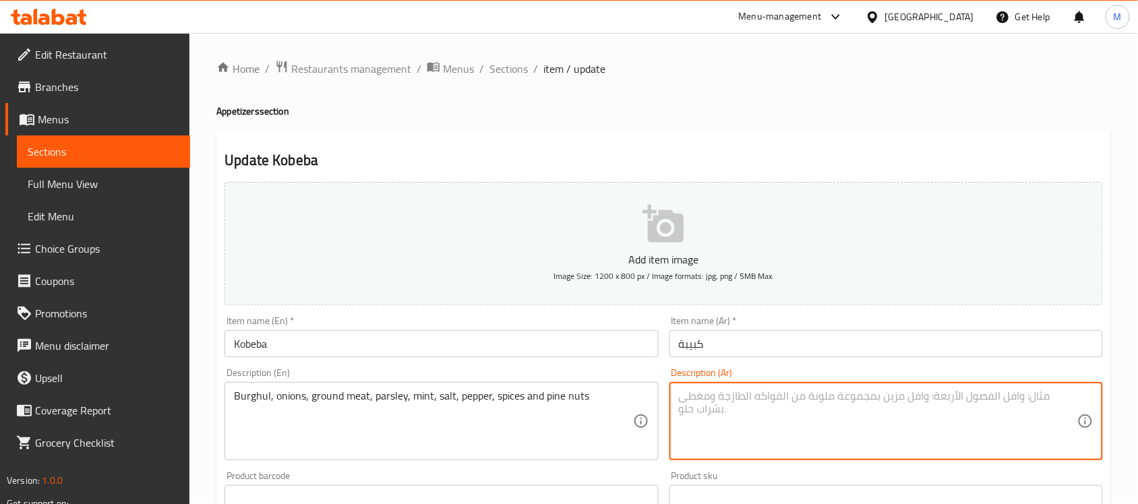
paste textarea "برغل، بصل، لحم مفروم، بقدونس، نعناع، ملح، فلفل، بهارات وصنوبر"
type textarea "برغل، بصل، لحم مفروم، بقدونس، نعناع، ملح، فلفل، بهارات وصنوبر"
click at [574, 349] on input "Kobeba" at bounding box center [442, 343] width 434 height 27
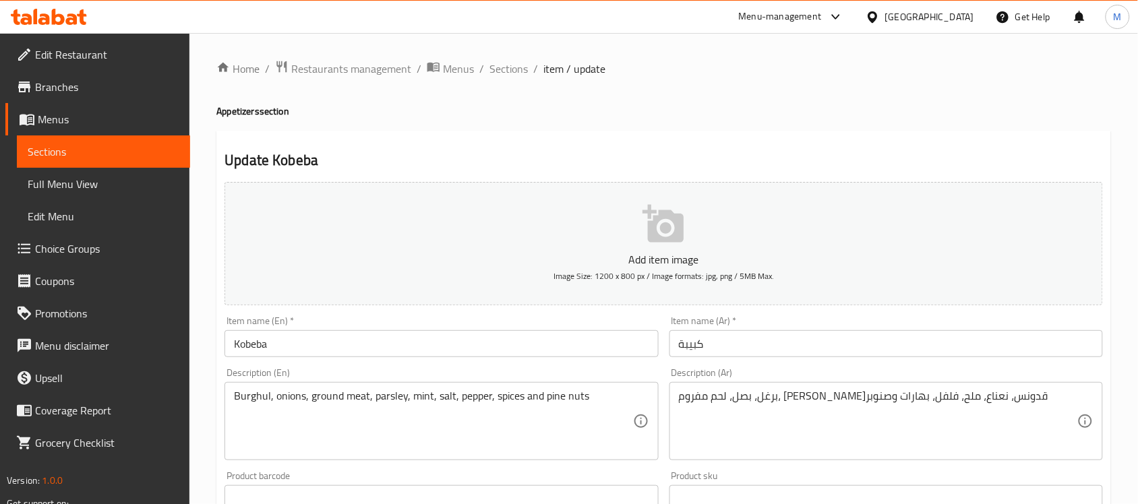
click at [372, 345] on input "Kobeba" at bounding box center [442, 343] width 434 height 27
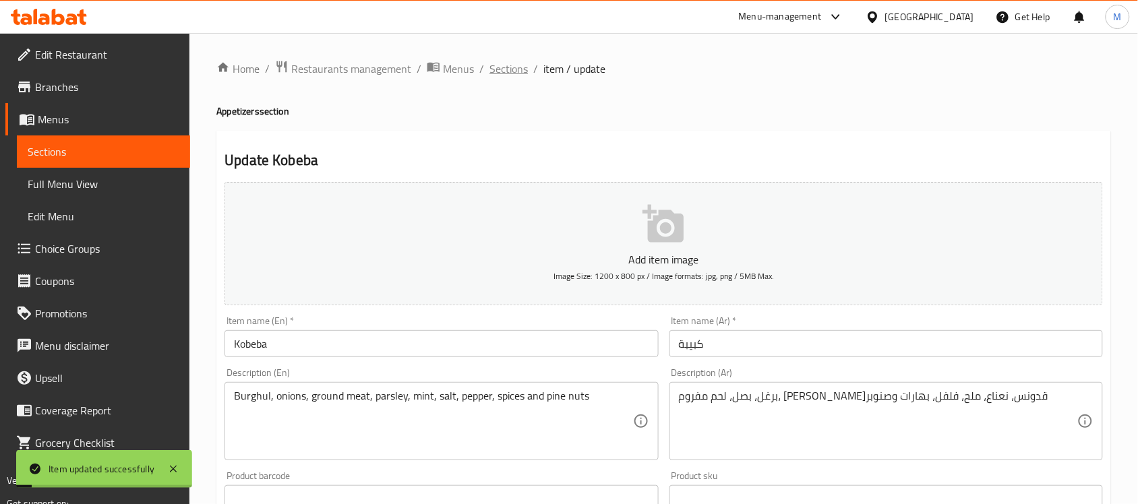
click at [514, 66] on span "Sections" at bounding box center [509, 69] width 38 height 16
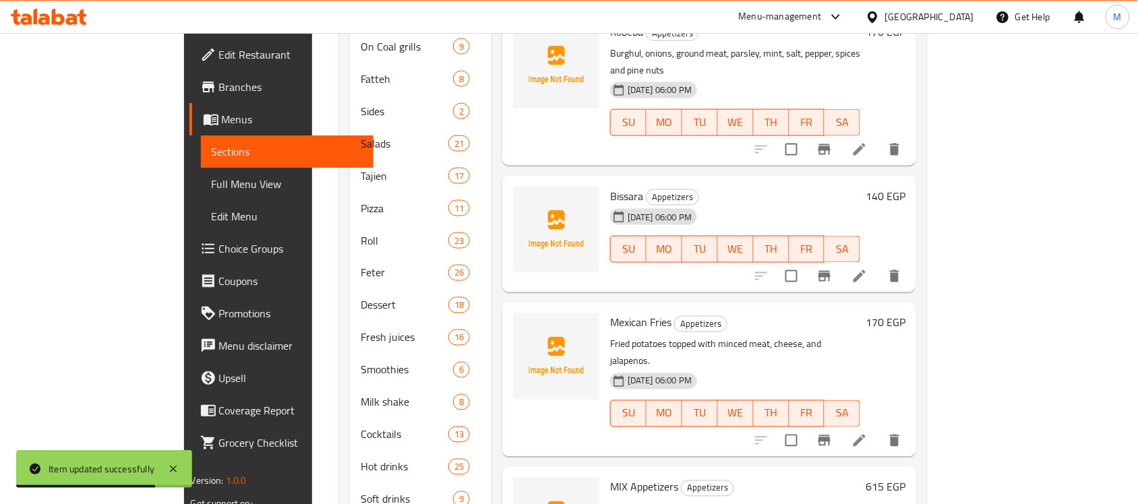
scroll to position [579, 0]
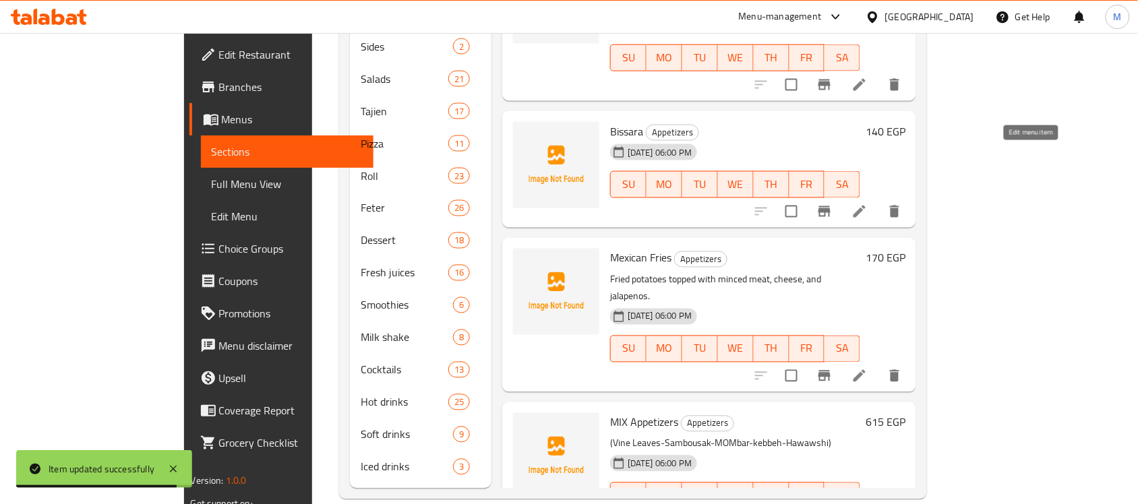
click at [866, 206] on icon at bounding box center [860, 212] width 12 height 12
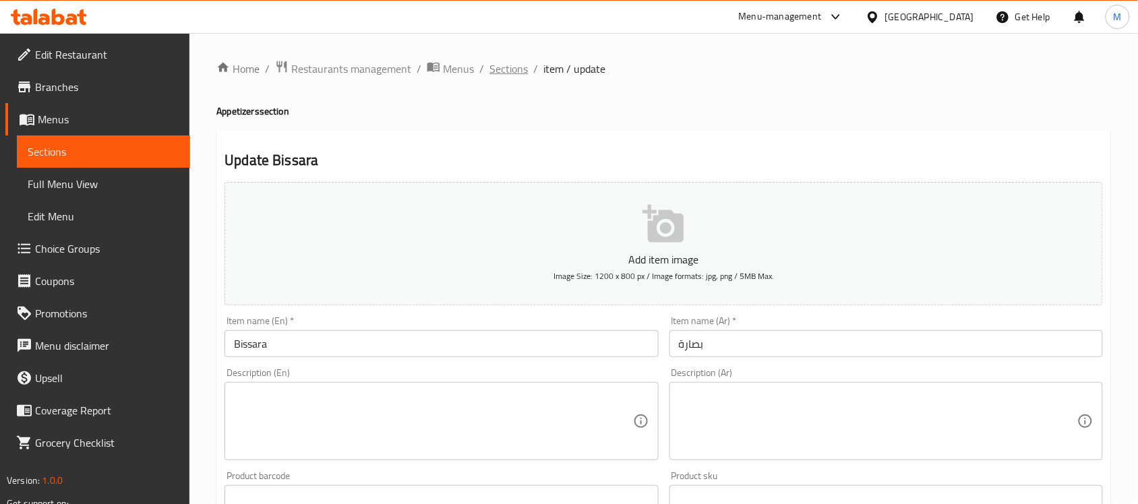
click at [509, 61] on span "Sections" at bounding box center [509, 69] width 38 height 16
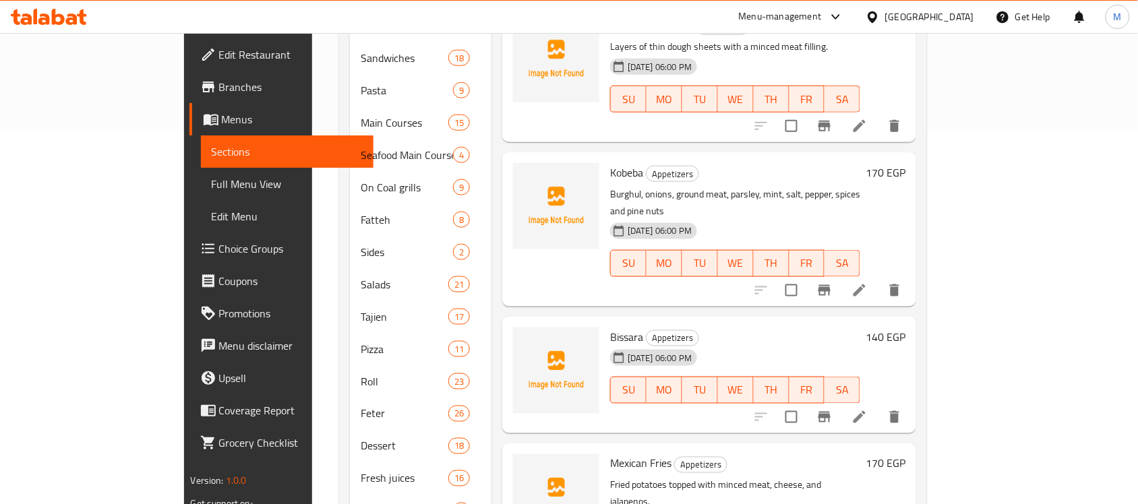
scroll to position [579, 0]
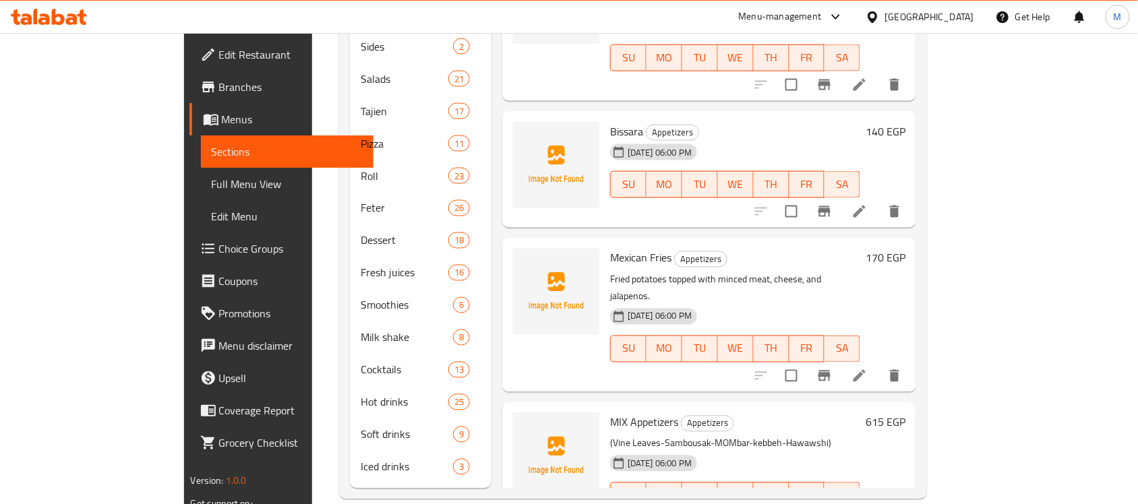
click at [866, 370] on icon at bounding box center [860, 376] width 12 height 12
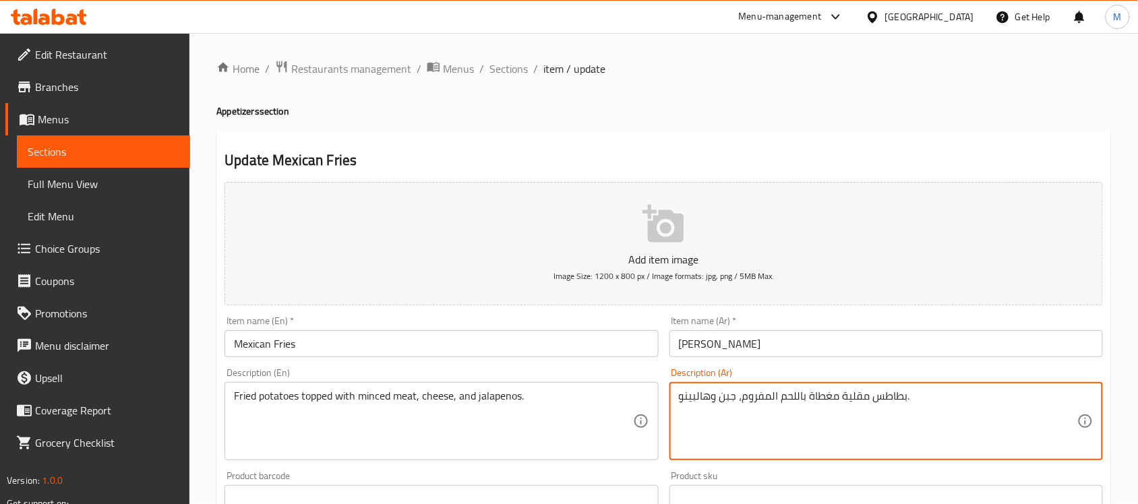
type textarea "بطاطس مقلية مغطاة باللحم المفروم، جبن وهالبينو."
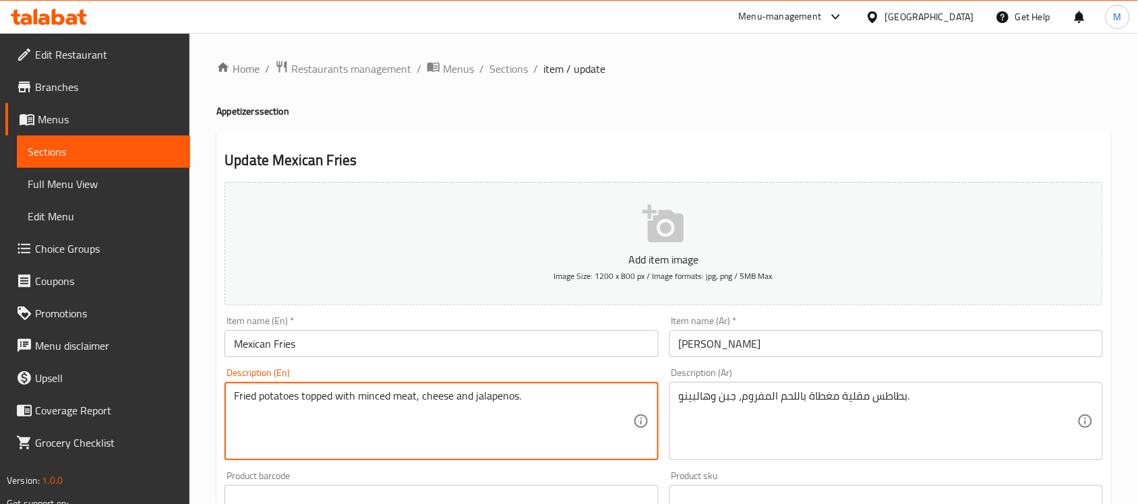
type textarea "Fried potatoes topped with minced meat, cheese and jalapenos."
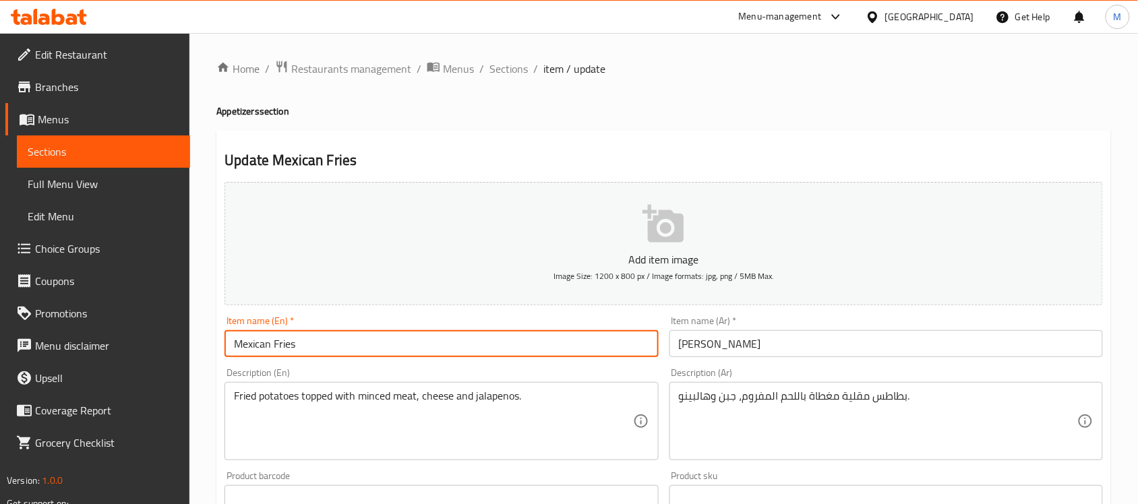
click at [462, 347] on input "Mexican Fries" at bounding box center [442, 343] width 434 height 27
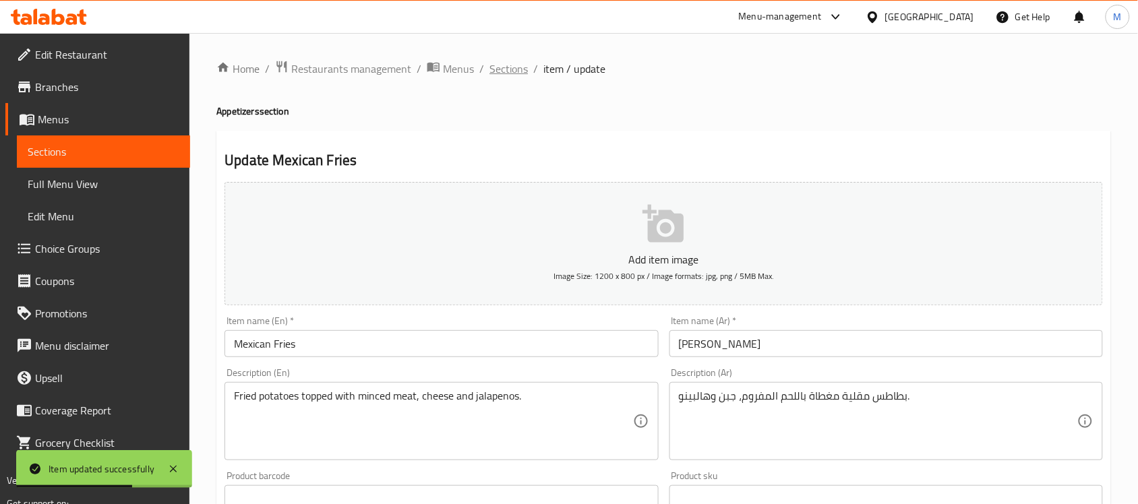
click at [521, 61] on span "Sections" at bounding box center [509, 69] width 38 height 16
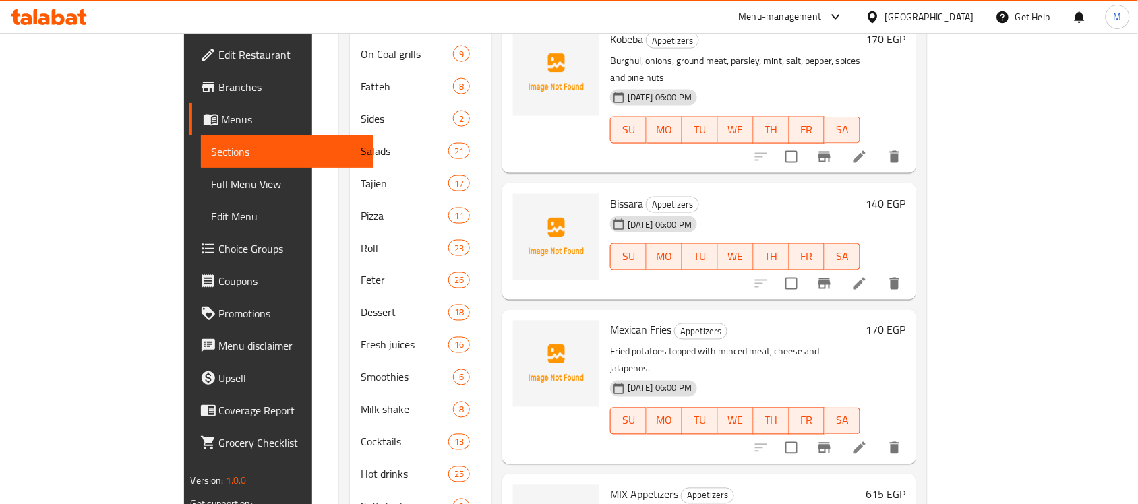
scroll to position [579, 0]
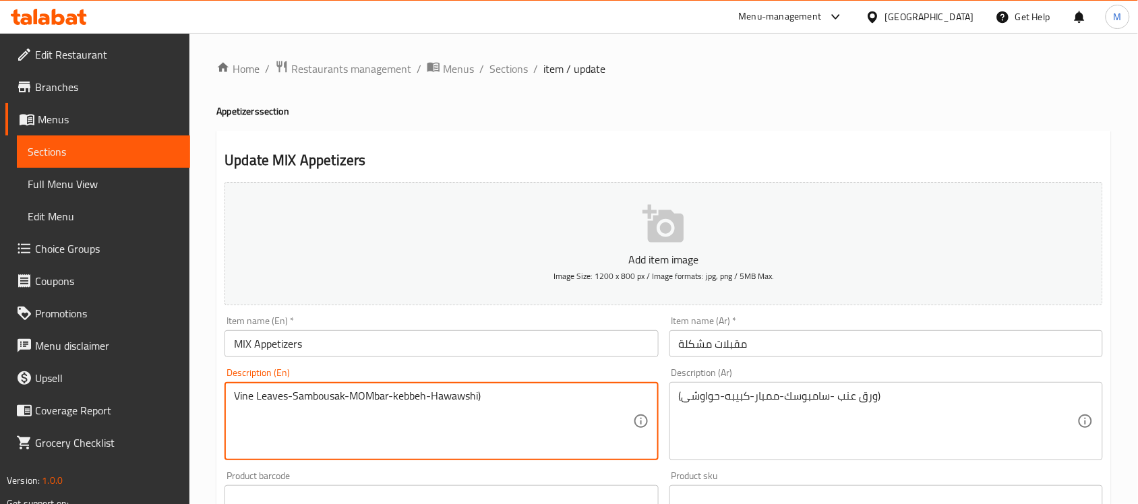
click at [290, 394] on textarea "Vine Leaves-Sambousak-MOMbar-kebbeh-Hawawshi)" at bounding box center [433, 422] width 399 height 64
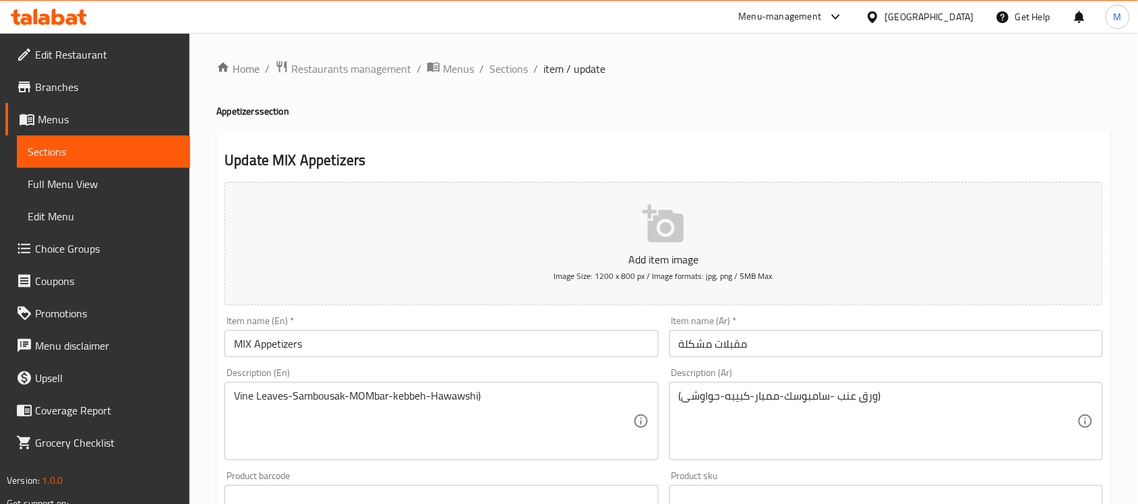
click at [376, 334] on input "MIX Appetizers" at bounding box center [442, 343] width 434 height 27
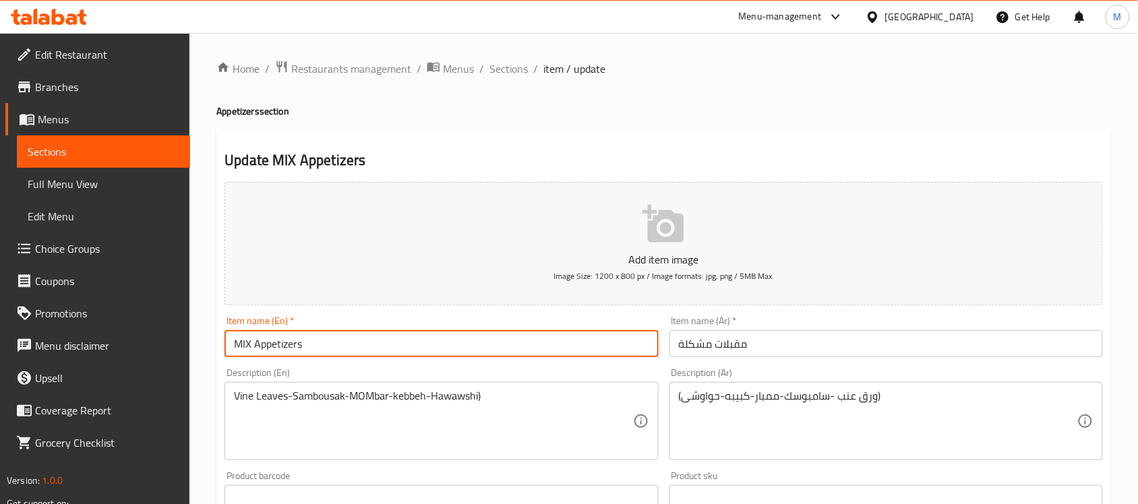
click at [376, 334] on input "MIX Appetizers" at bounding box center [442, 343] width 434 height 27
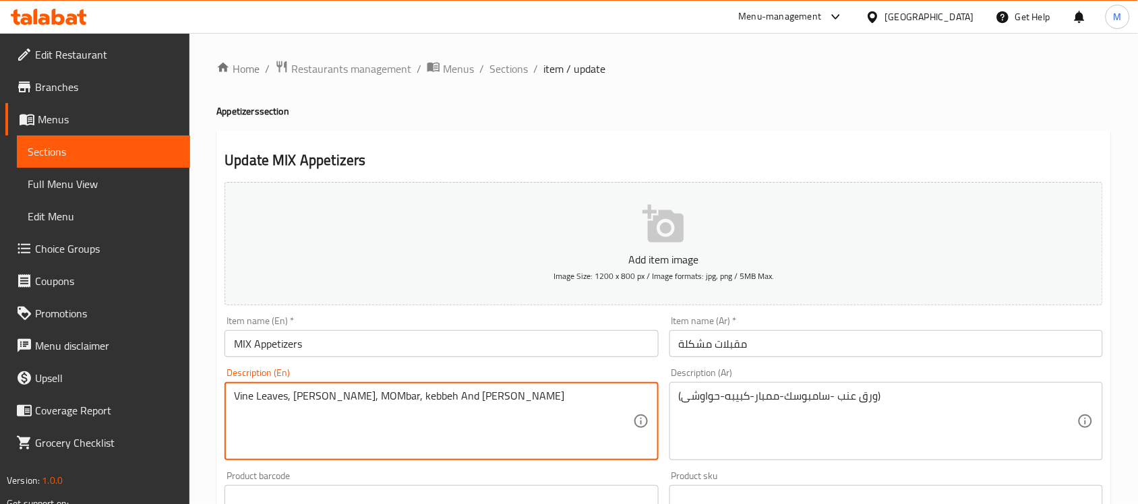
type textarea "Vine Leaves, Sambousak, MOMbar, kebbeh And Hawawshi"
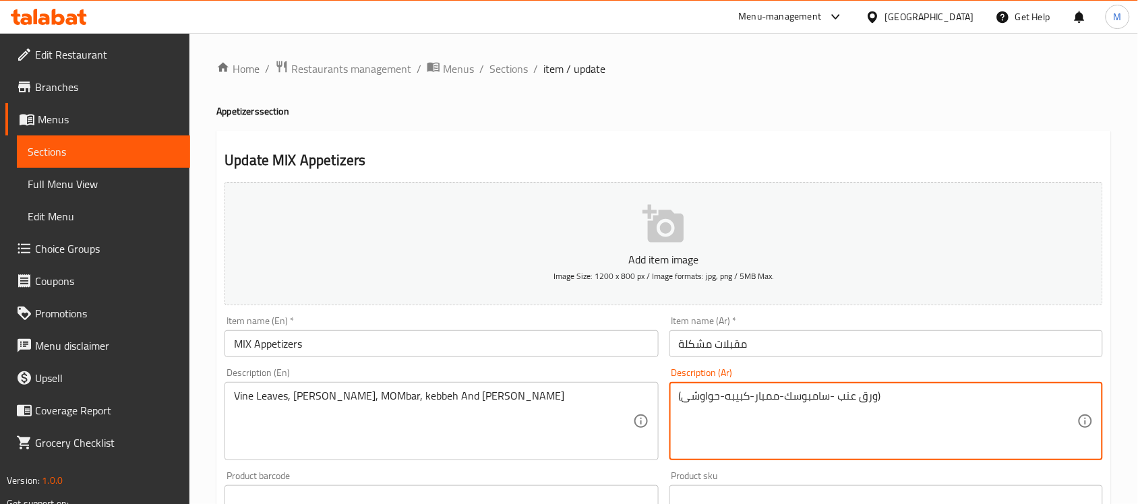
paste textarea "ورق عنب، سمبوسك، ممبار، كبة وحواوشي"
click at [730, 396] on textarea "ورق عنب، سمبوسك، ممبار، كبة وحواوشي" at bounding box center [878, 422] width 399 height 64
click at [587, 351] on input "MIX Appetizers" at bounding box center [442, 343] width 434 height 27
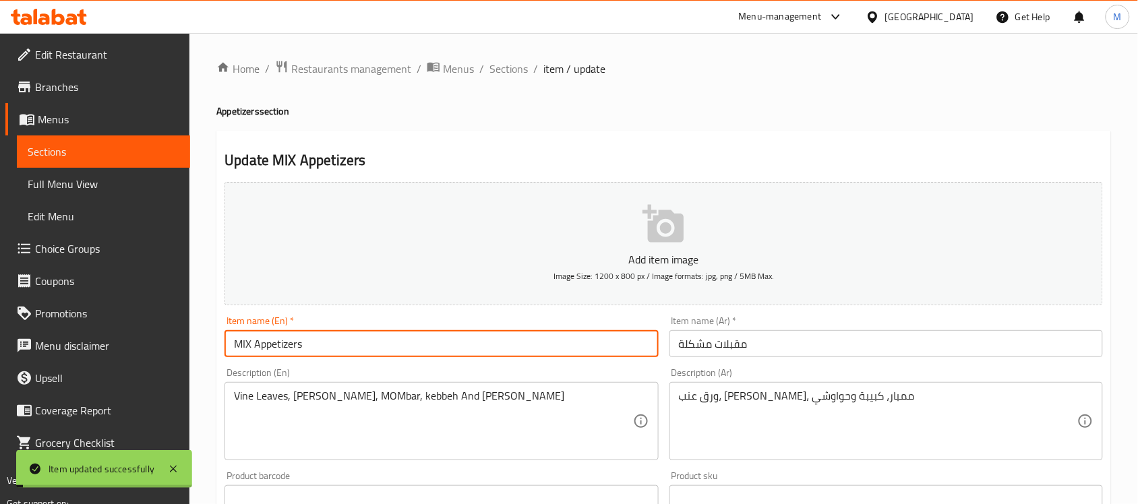
click at [742, 398] on textarea "ورق عنب، سمبوسك، ممبار، كبيبة وحواوشي" at bounding box center [878, 422] width 399 height 64
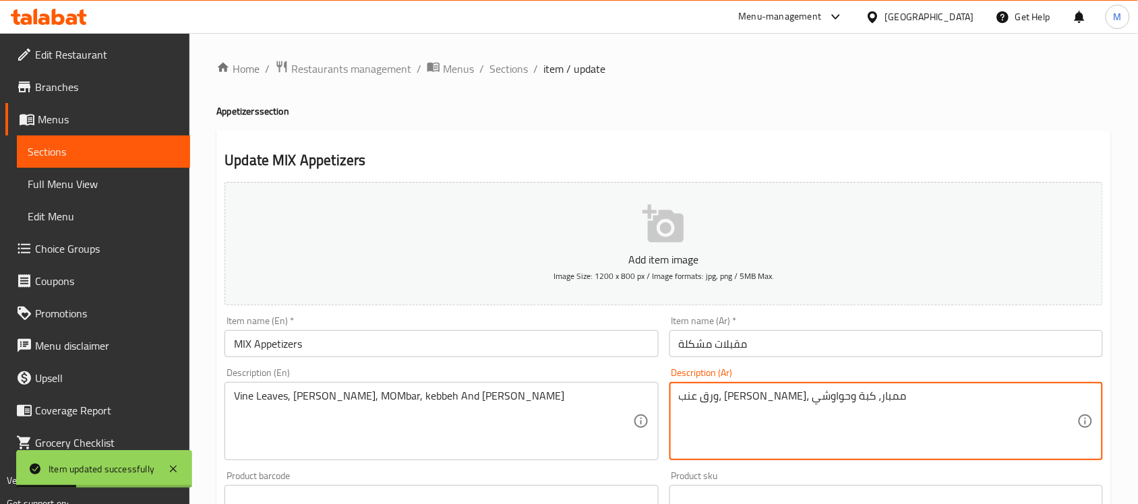
type textarea "ورق عنب، سمبوسك، ممبار، كبة وحواوشي"
click at [533, 358] on div "Item name (En)   * MIX Appetizers Item name (En) *" at bounding box center [441, 337] width 444 height 52
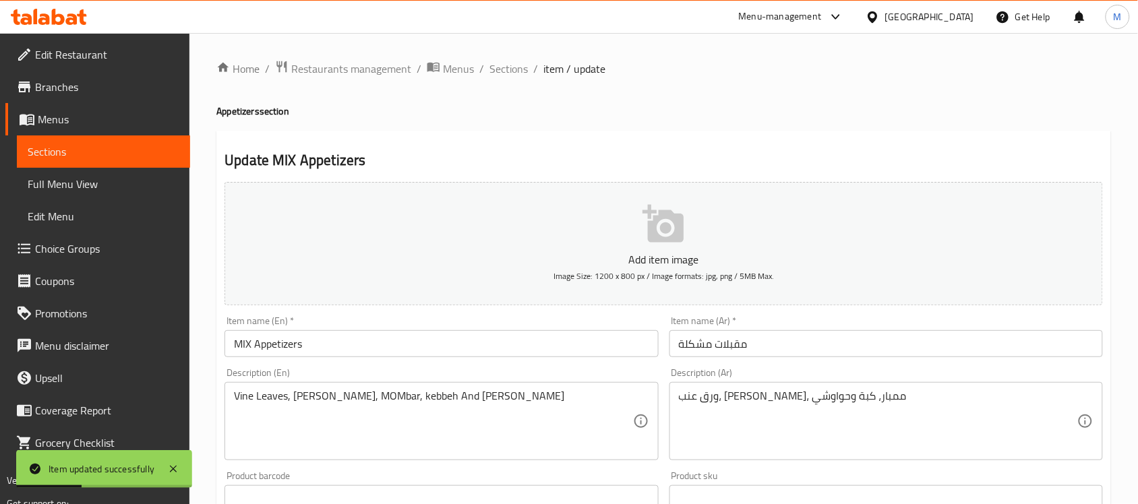
click at [531, 354] on input "MIX Appetizers" at bounding box center [442, 343] width 434 height 27
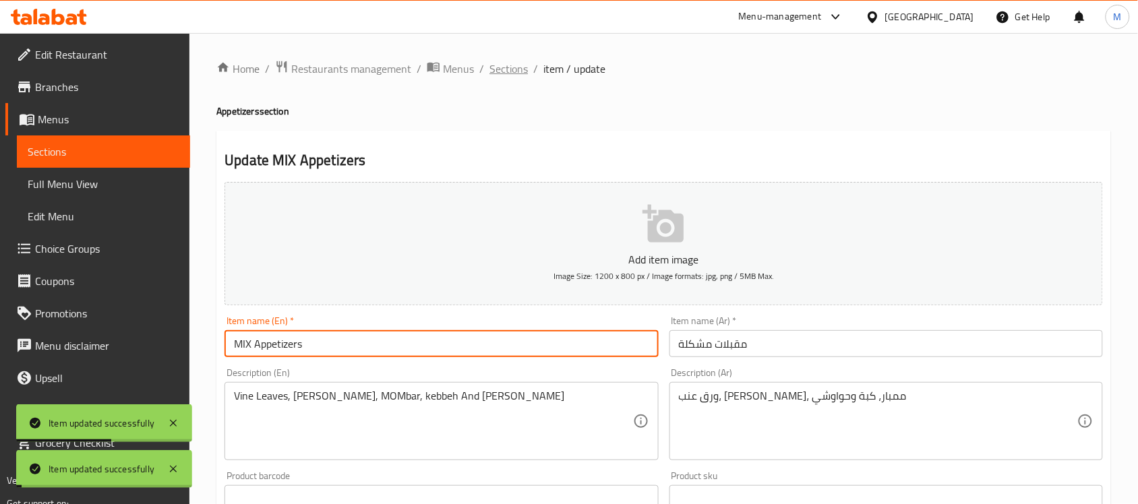
click at [517, 65] on span "Sections" at bounding box center [509, 69] width 38 height 16
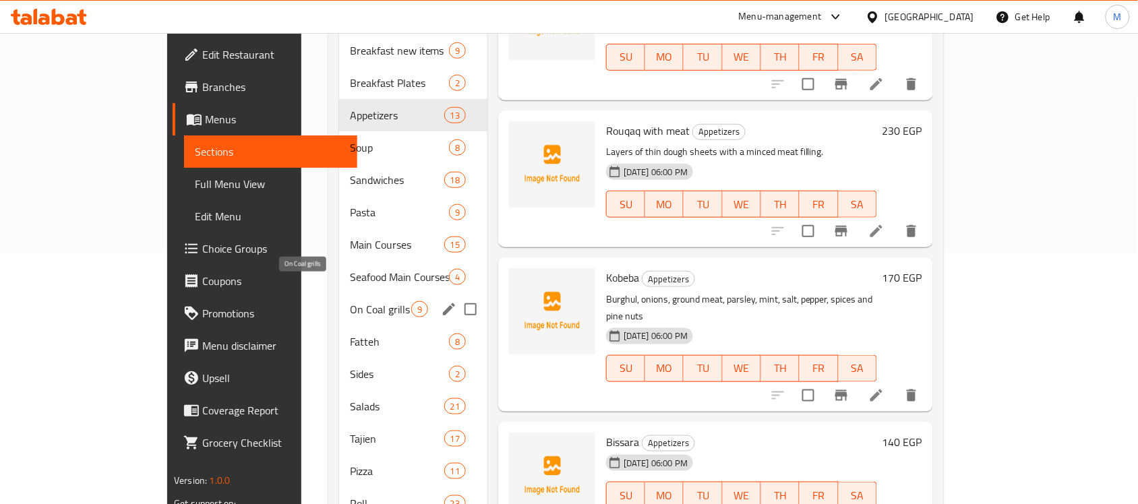
scroll to position [253, 0]
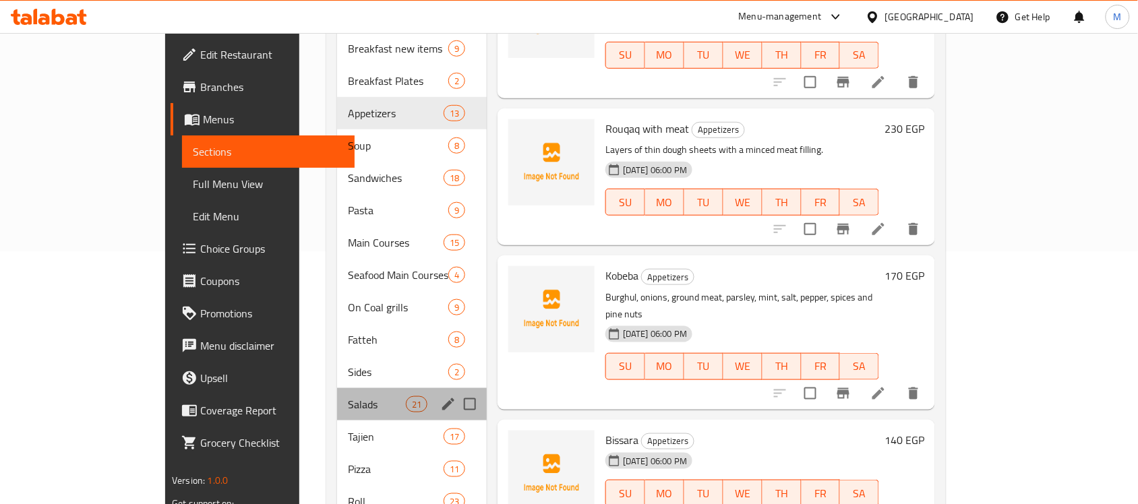
click at [337, 388] on div "Salads 21" at bounding box center [412, 404] width 150 height 32
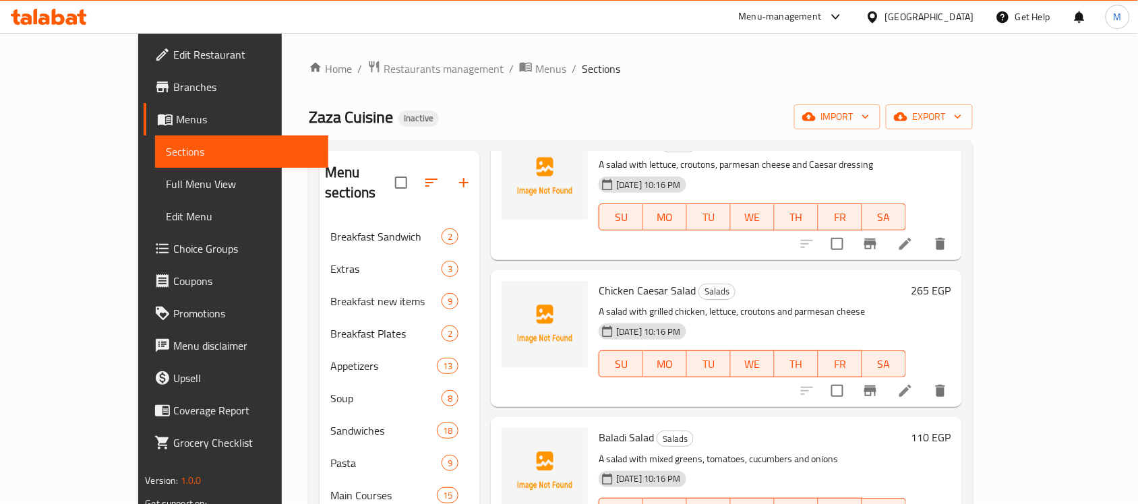
scroll to position [506, 0]
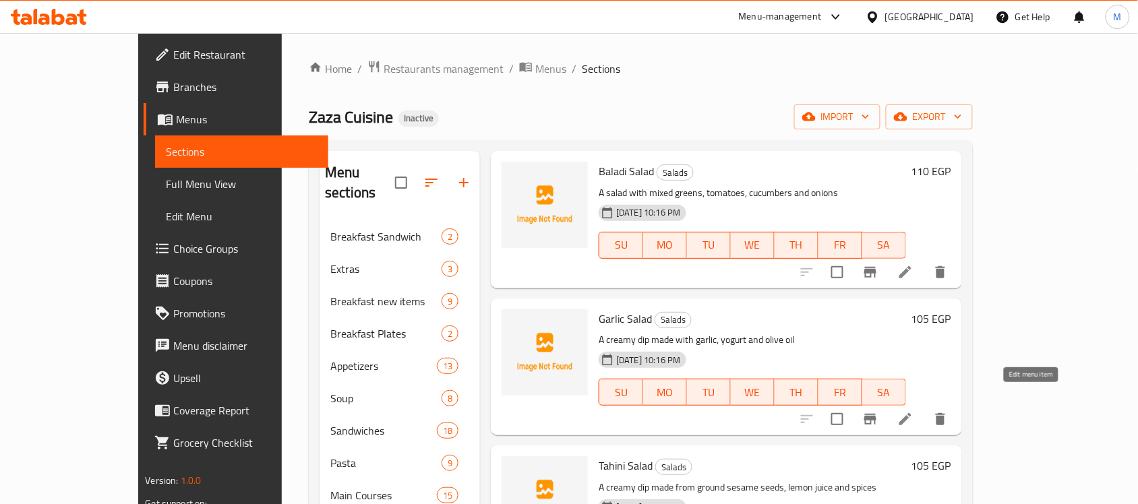
click at [912, 413] on icon at bounding box center [906, 419] width 12 height 12
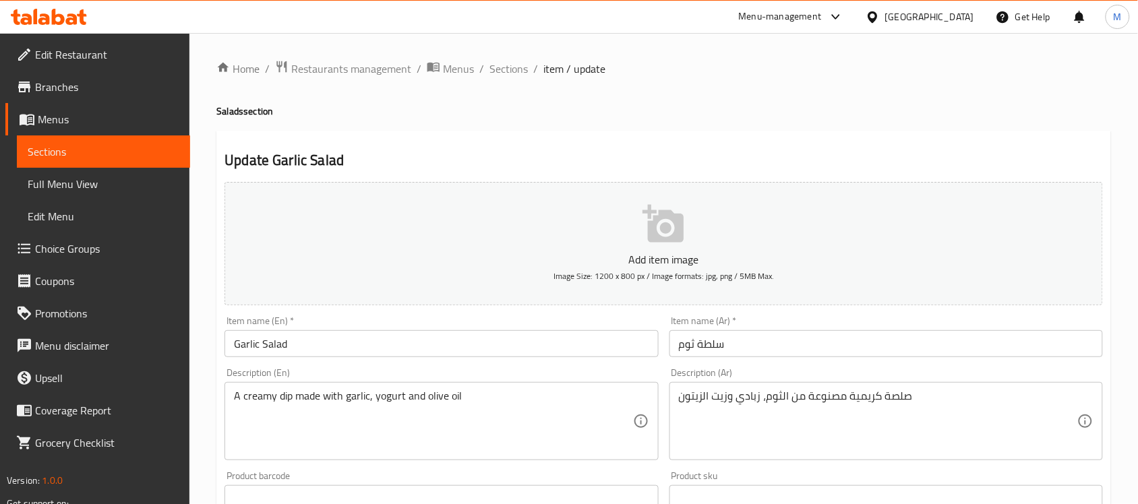
click at [685, 344] on input "سلطة ثوم" at bounding box center [887, 343] width 434 height 27
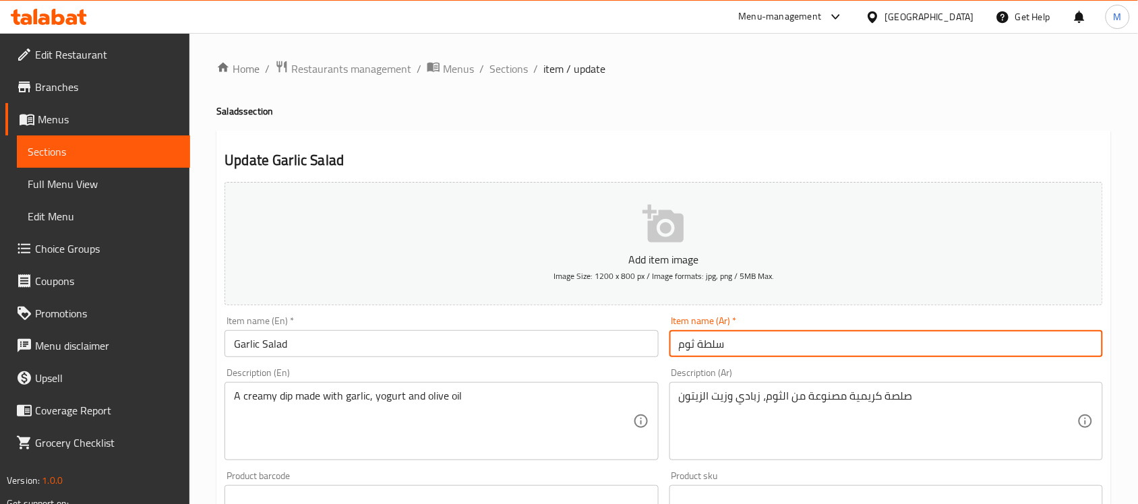
click at [685, 344] on input "سلطة ثوم" at bounding box center [887, 343] width 434 height 27
type input "سلطة ثومية"
click at [263, 341] on input "Garlic Salad" at bounding box center [442, 343] width 434 height 27
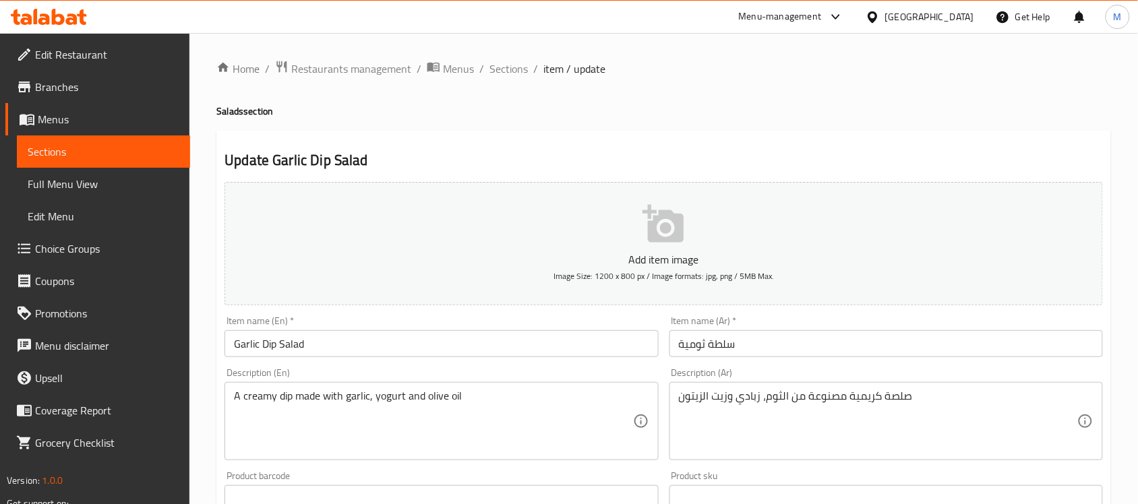
click at [264, 342] on input "Garlic Dip Salad" at bounding box center [442, 343] width 434 height 27
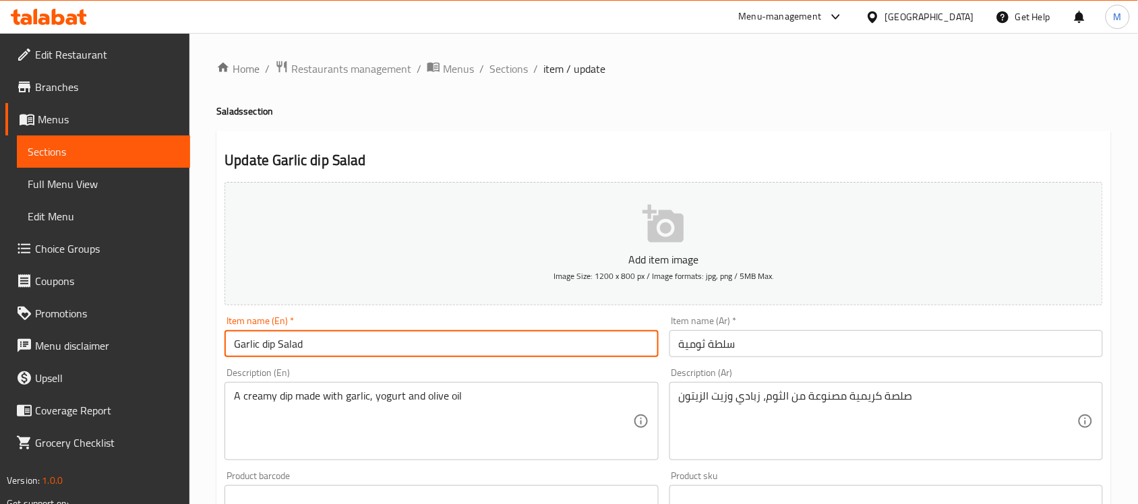
click at [419, 349] on input "Garlic dip Salad" at bounding box center [442, 343] width 434 height 27
type input "Garlic dip Salad"
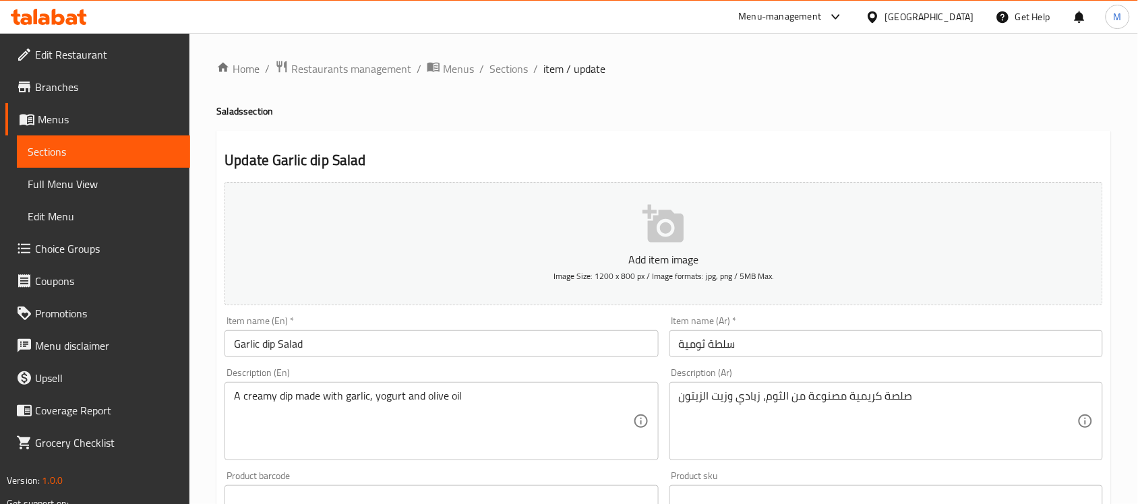
click at [578, 348] on input "Garlic dip Salad" at bounding box center [442, 343] width 434 height 27
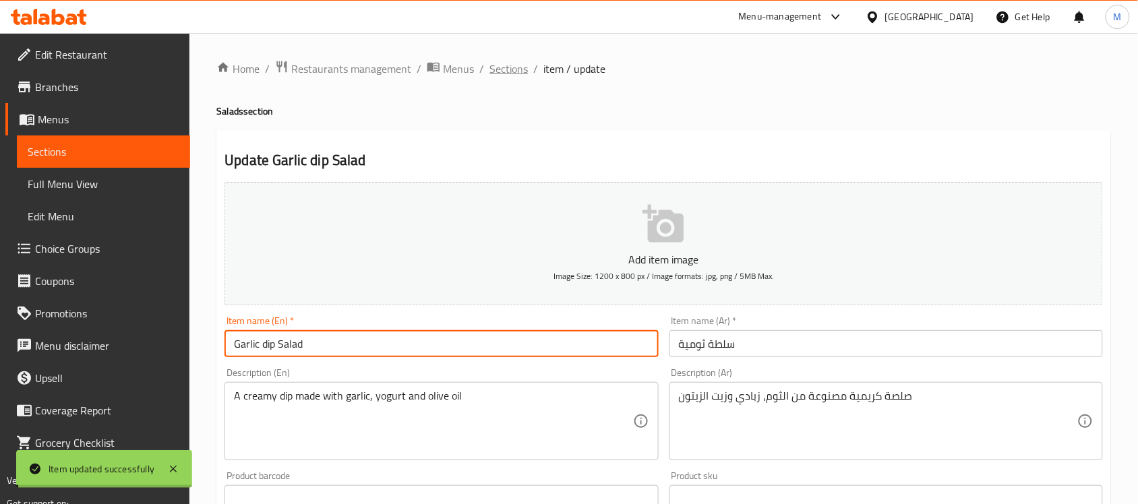
click at [511, 71] on span "Sections" at bounding box center [509, 69] width 38 height 16
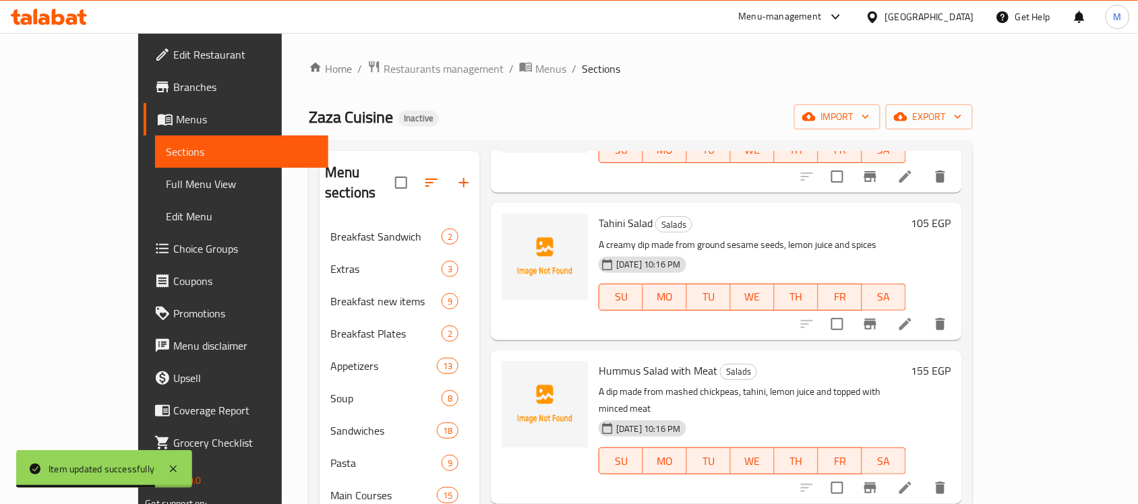
scroll to position [759, 0]
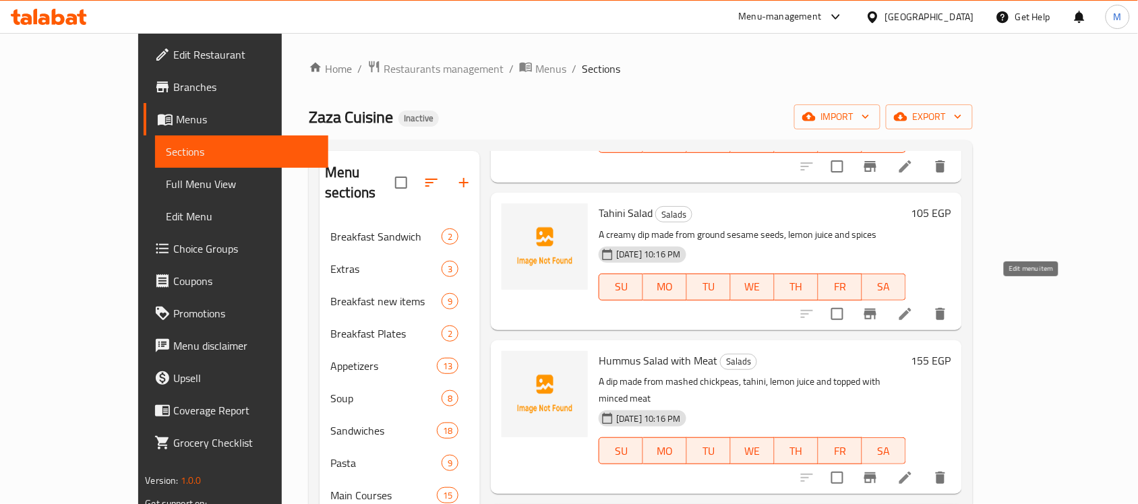
click at [914, 306] on icon at bounding box center [905, 314] width 16 height 16
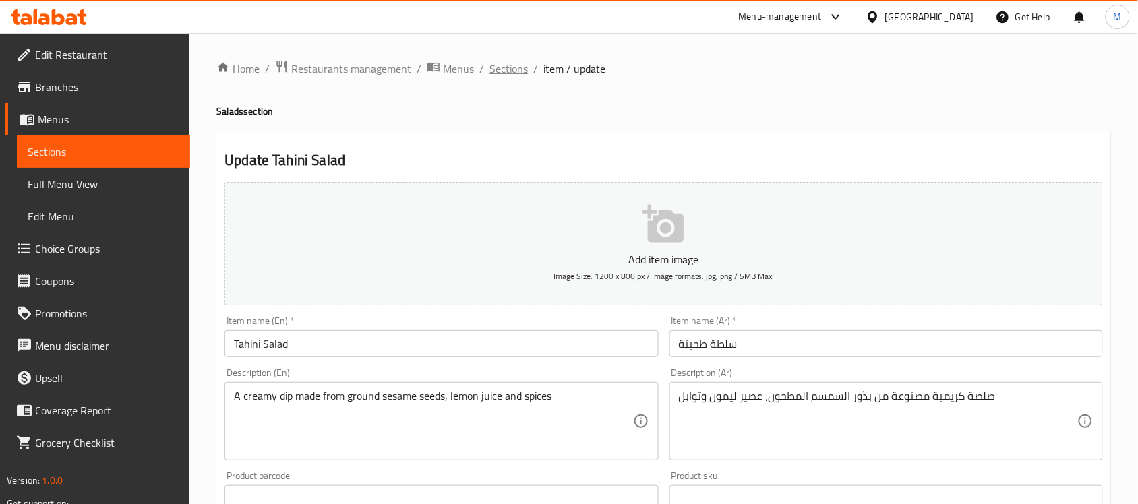
click at [513, 72] on span "Sections" at bounding box center [509, 69] width 38 height 16
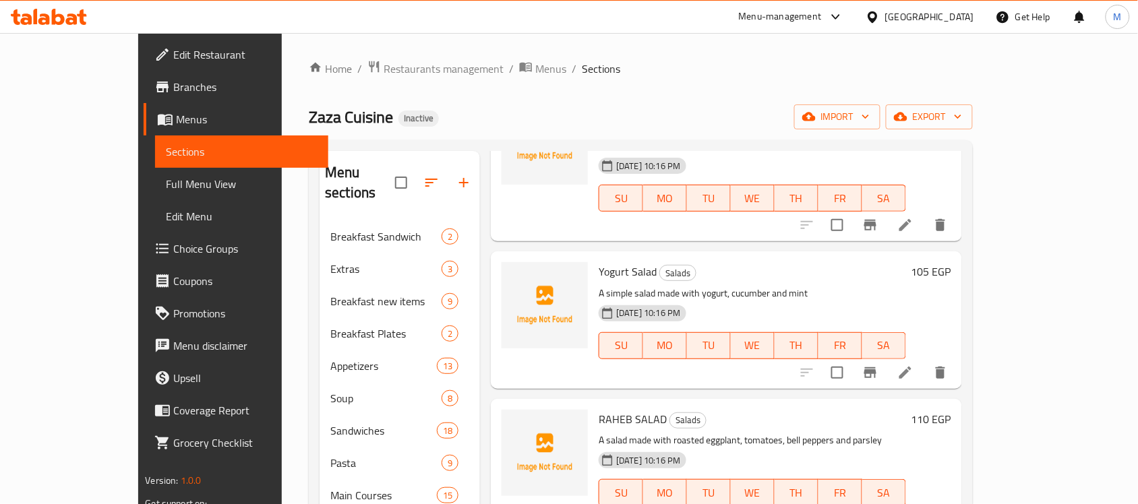
scroll to position [1096, 0]
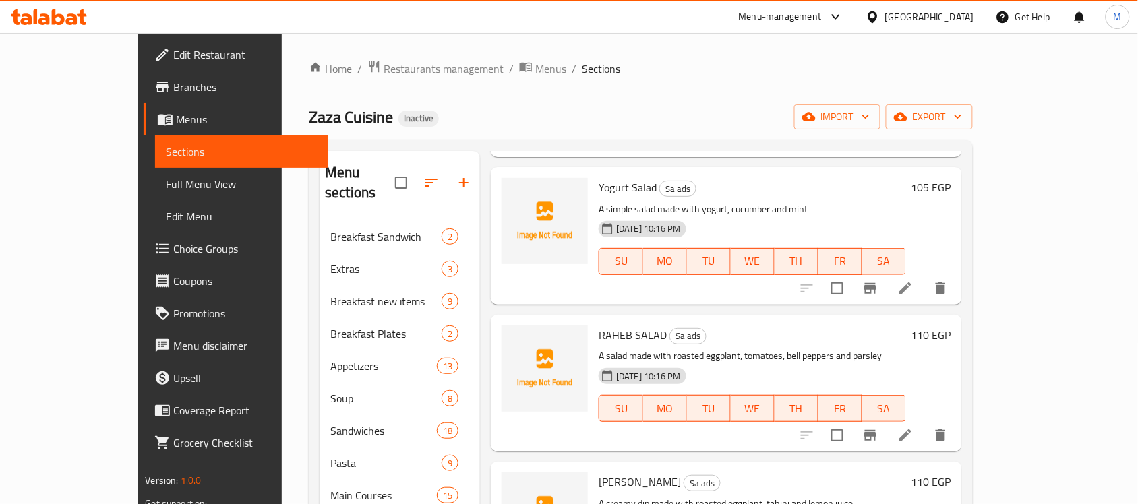
click at [166, 187] on span "Full Menu View" at bounding box center [242, 184] width 152 height 16
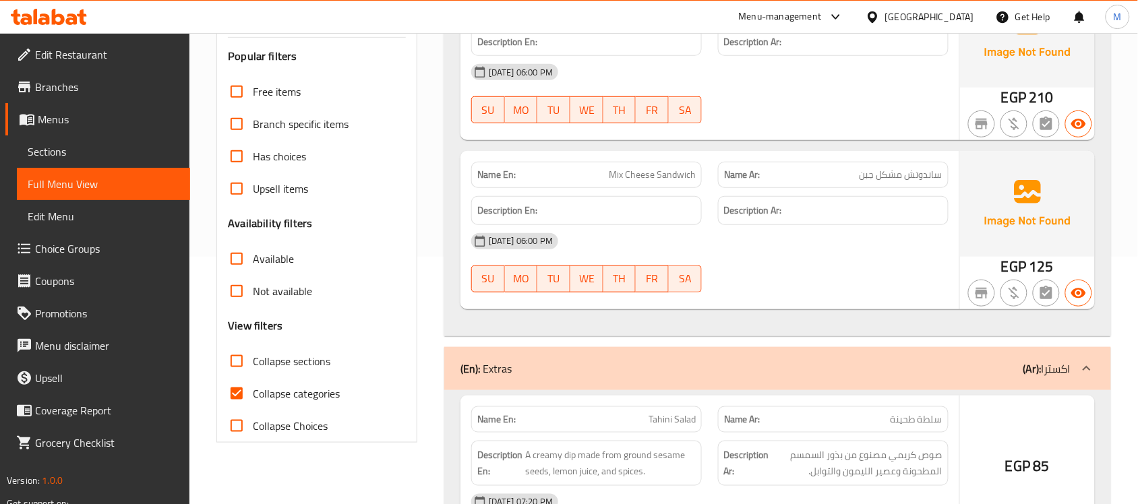
scroll to position [253, 0]
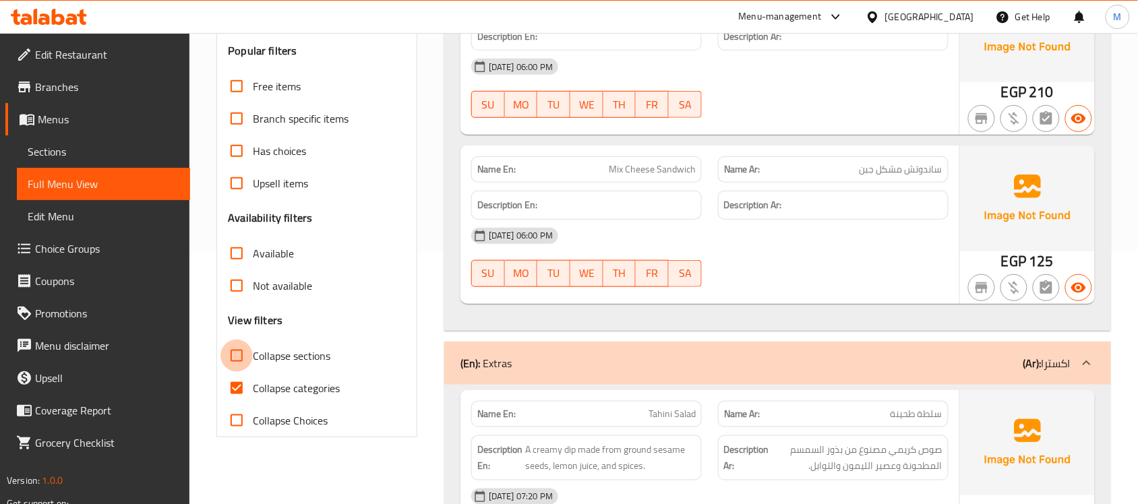
click at [231, 359] on input "Collapse sections" at bounding box center [236, 356] width 32 height 32
checkbox input "true"
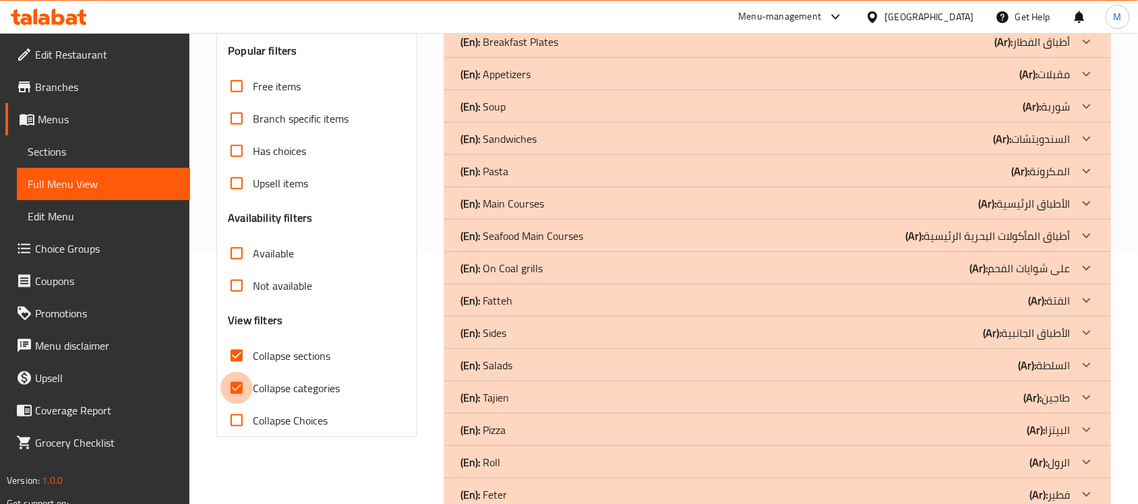
click at [237, 392] on input "Collapse categories" at bounding box center [236, 388] width 32 height 32
checkbox input "false"
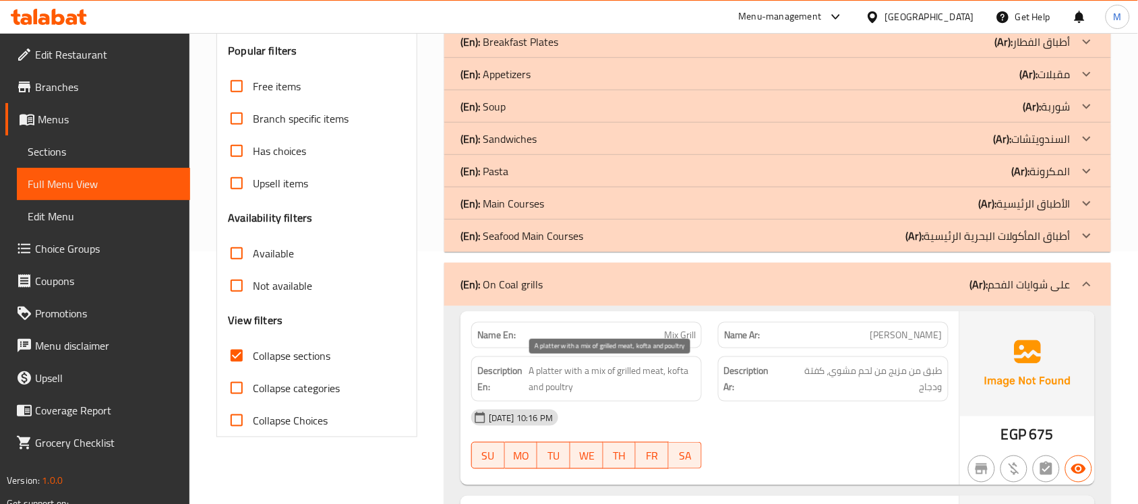
click at [563, 389] on span "A platter with a mix of grilled meat, kofta and poultry" at bounding box center [612, 379] width 167 height 33
copy span "poultry"
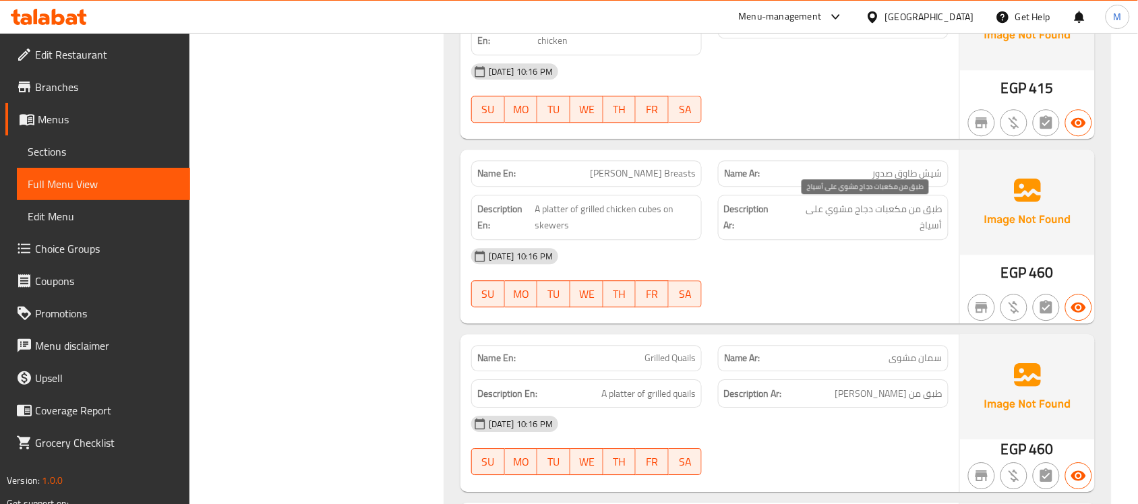
scroll to position [1011, 0]
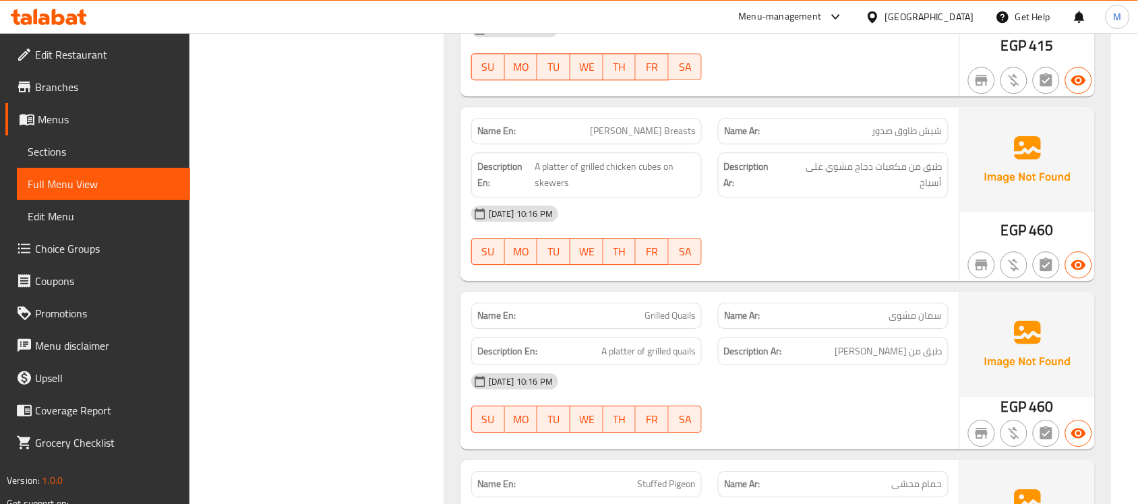
click at [669, 134] on span "[PERSON_NAME] Breasts" at bounding box center [643, 131] width 106 height 14
copy span "[PERSON_NAME] Breasts"
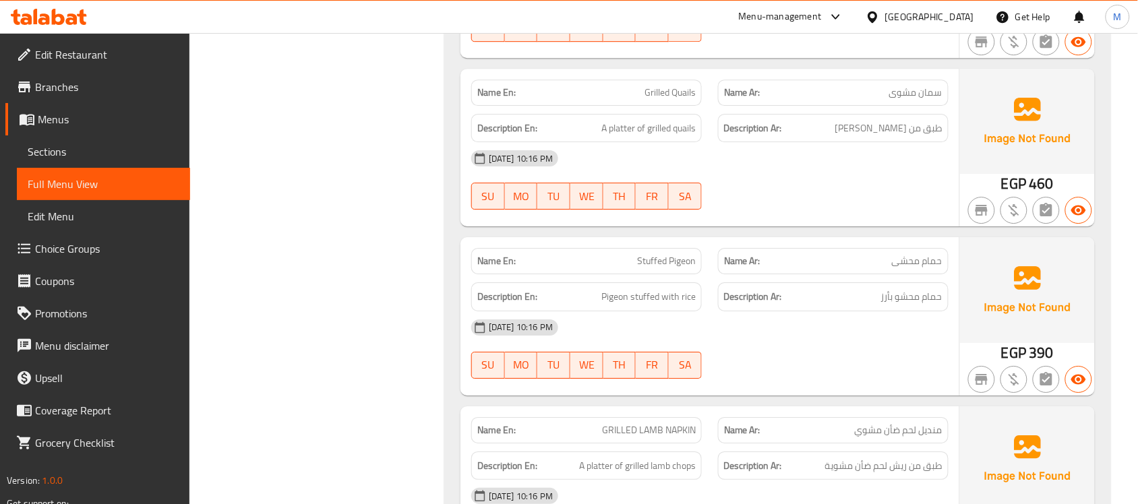
scroll to position [1264, 0]
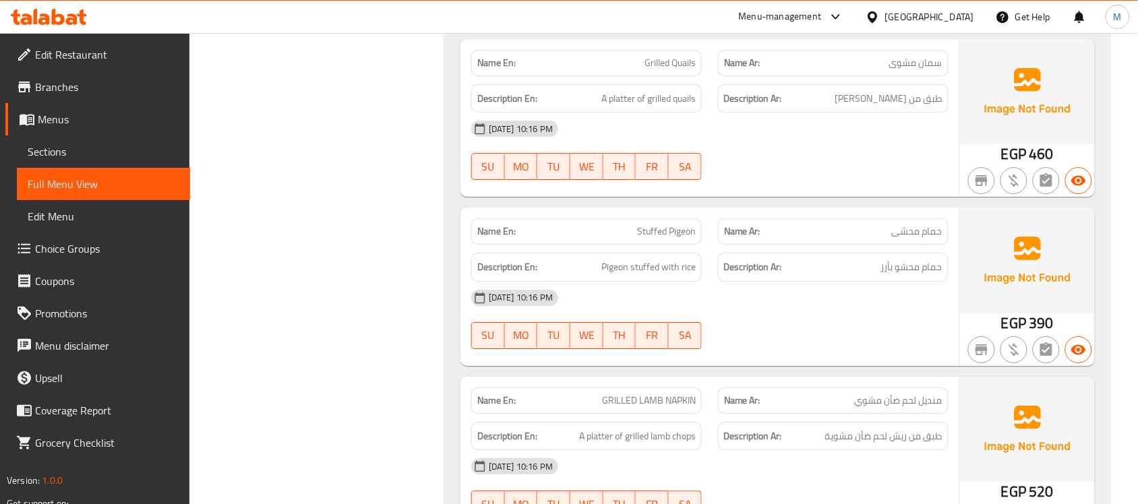
click at [656, 68] on span "Grilled Quails" at bounding box center [670, 63] width 51 height 14
click at [656, 69] on span "Grilled Quails" at bounding box center [670, 63] width 51 height 14
copy span "Grilled Quails"
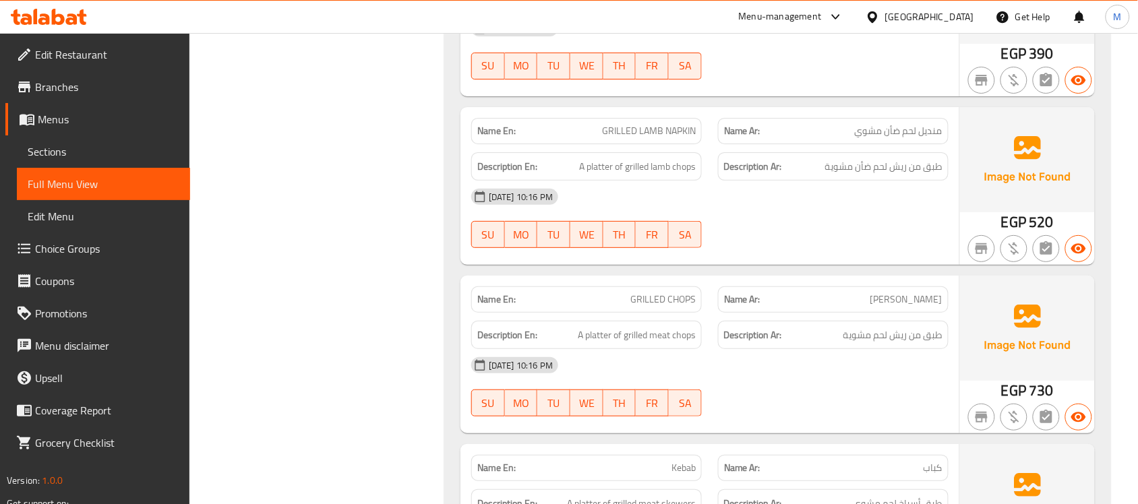
scroll to position [1601, 0]
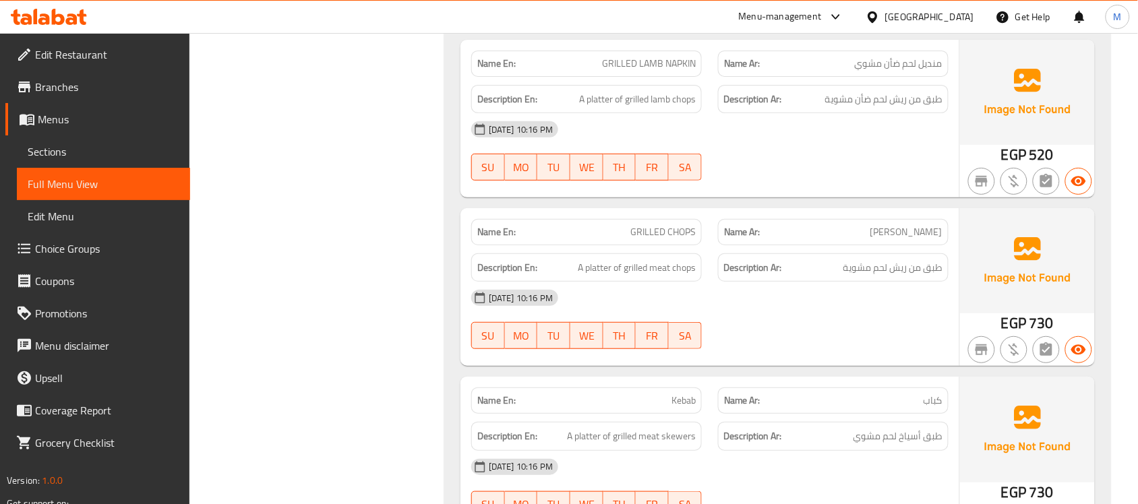
click at [678, 236] on span "GRILLED CHOPS" at bounding box center [662, 232] width 65 height 14
copy span "GRILLED CHOPS"
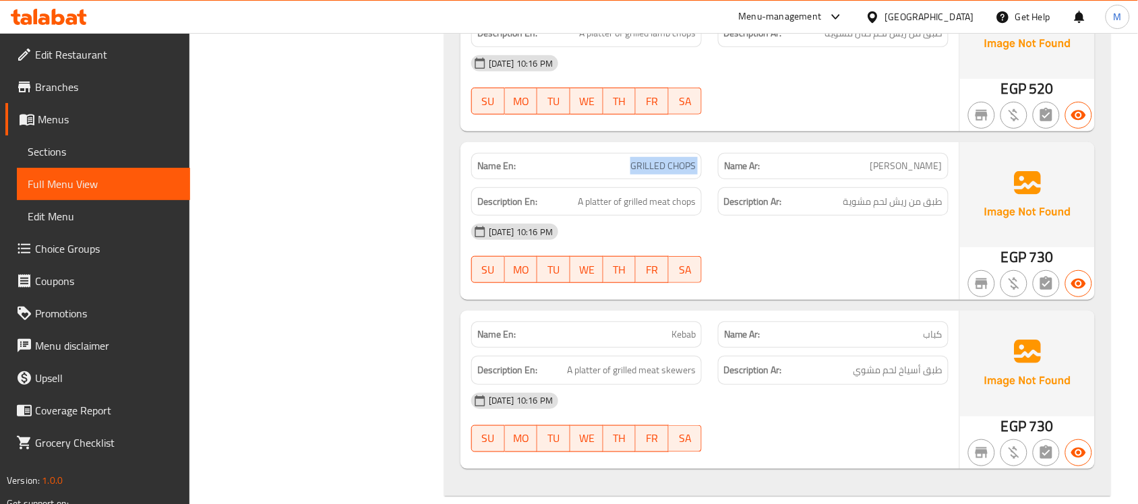
scroll to position [1770, 0]
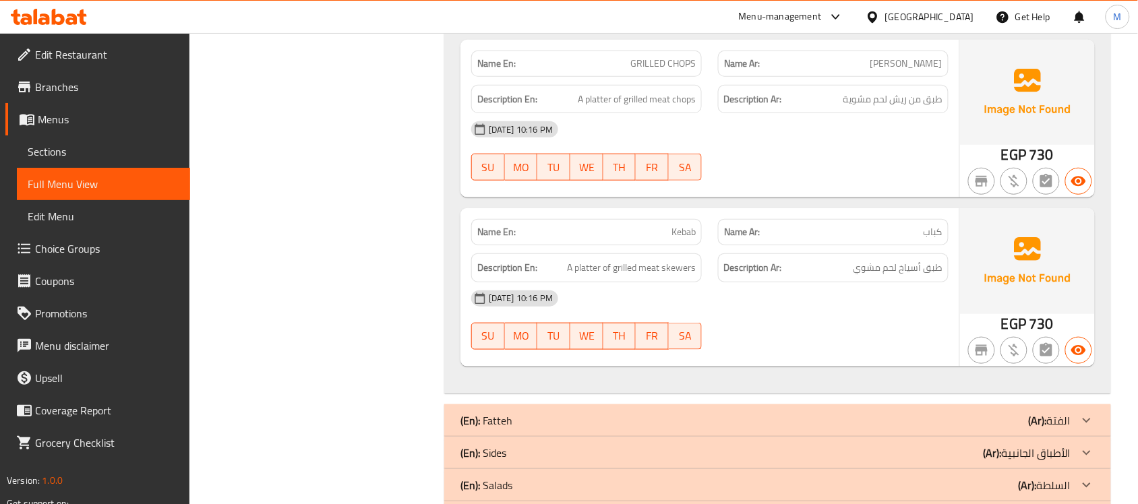
click at [669, 235] on p "Name En: Kebab" at bounding box center [586, 232] width 218 height 14
copy span "Kebab"
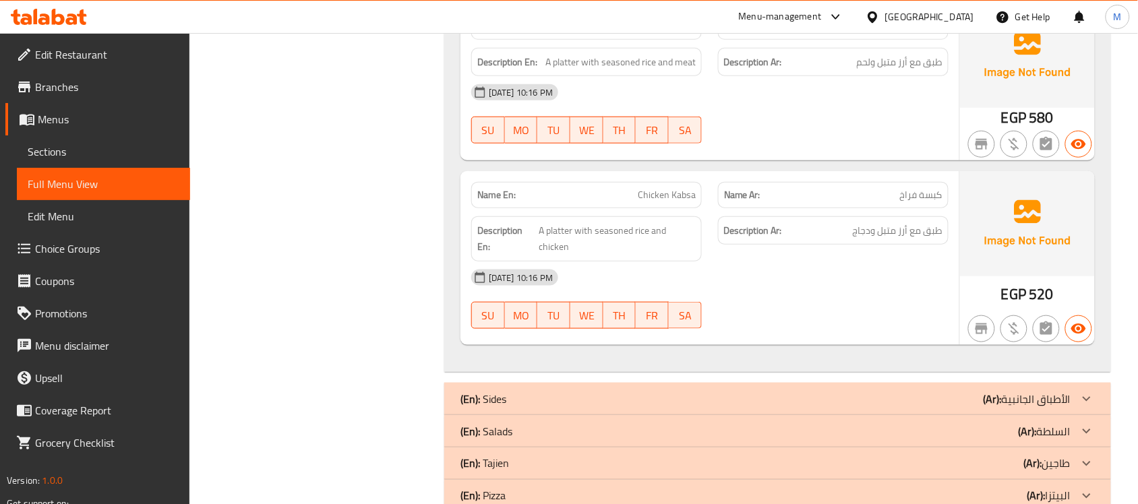
scroll to position [3371, 0]
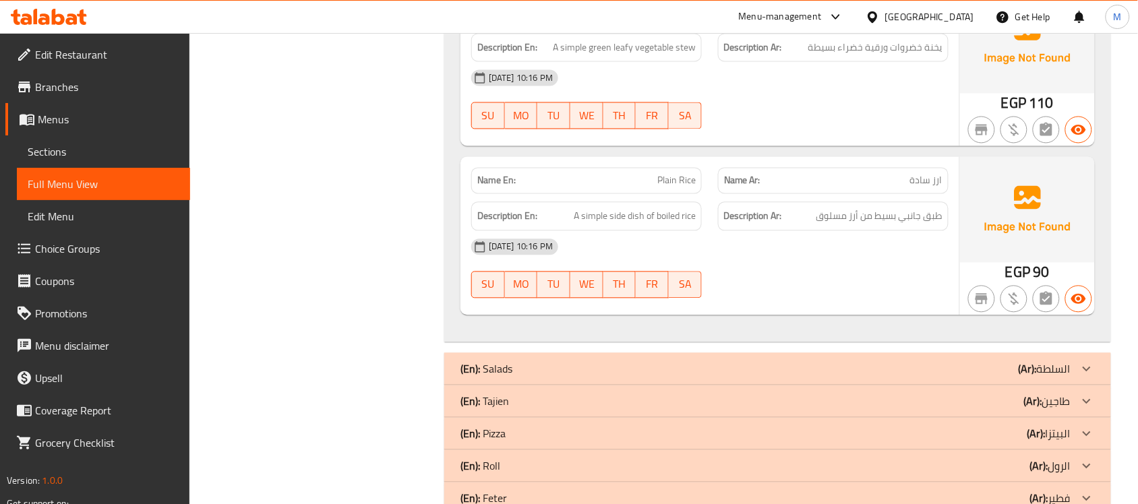
scroll to position [3793, 0]
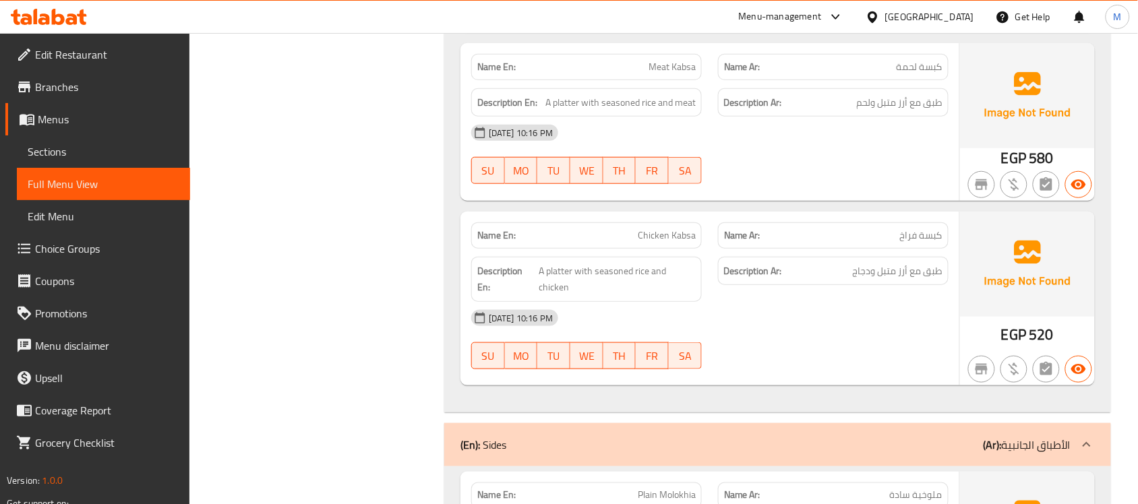
scroll to position [3400, 0]
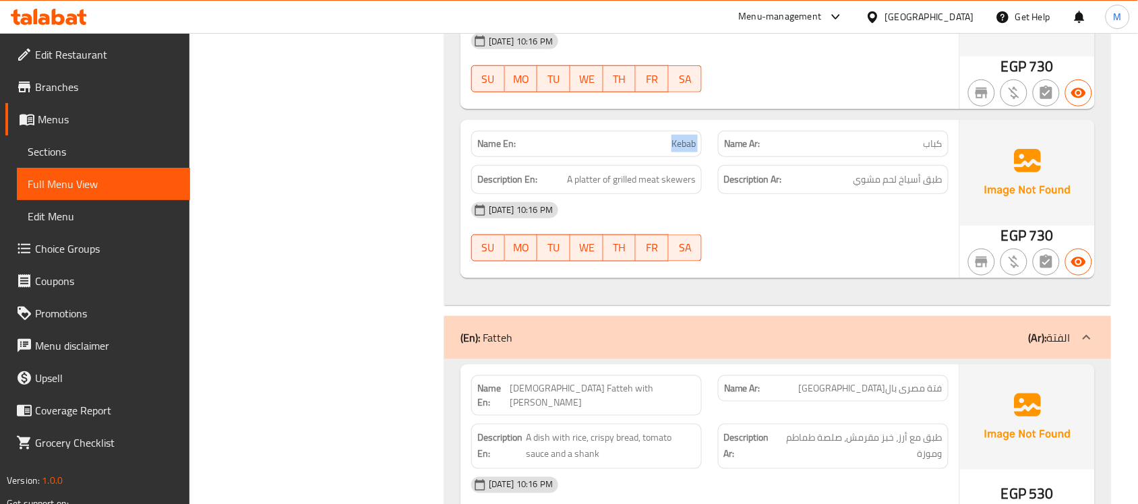
scroll to position [1883, 0]
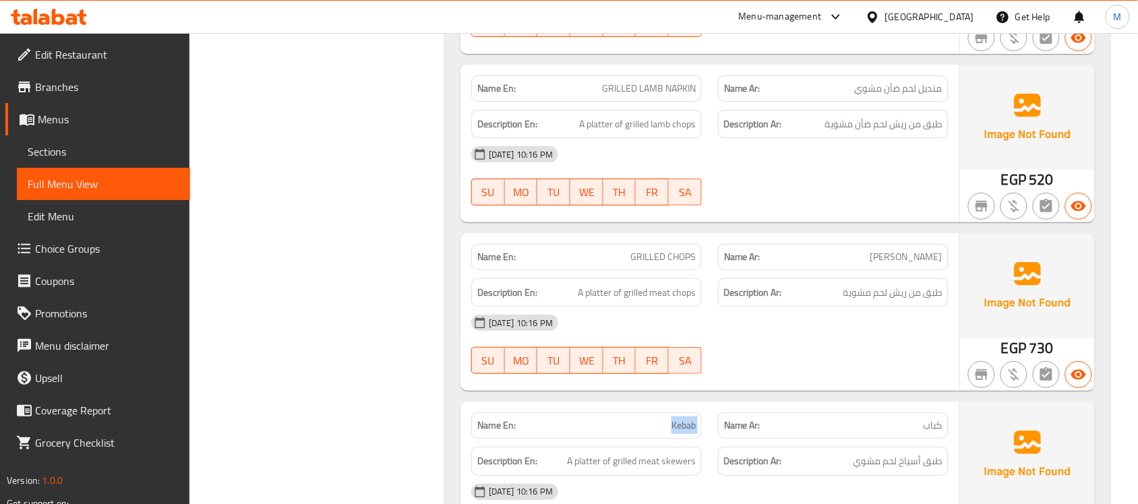
scroll to position [113, 0]
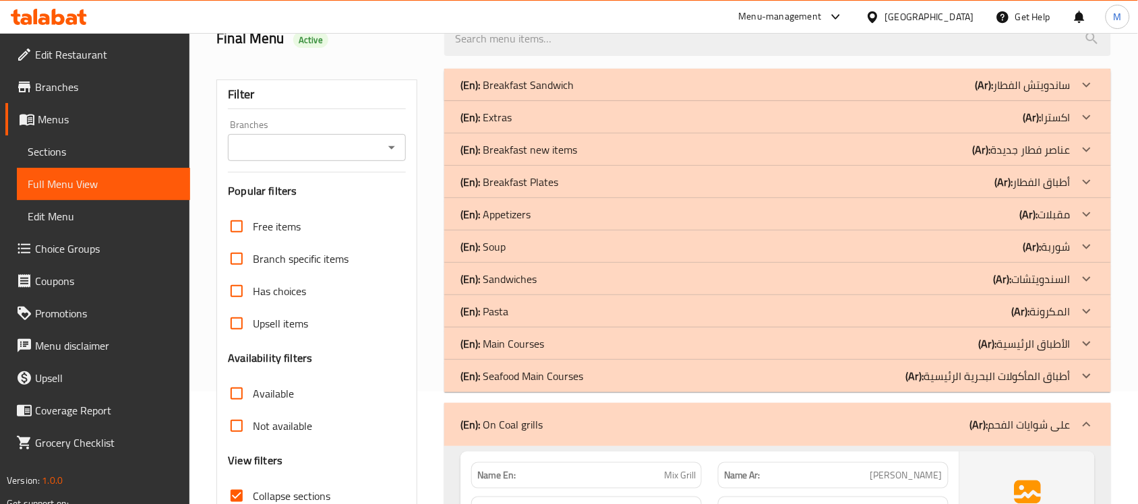
click at [564, 419] on div "(En): On Coal grills (Ar): على شوايات الفحم" at bounding box center [766, 425] width 610 height 16
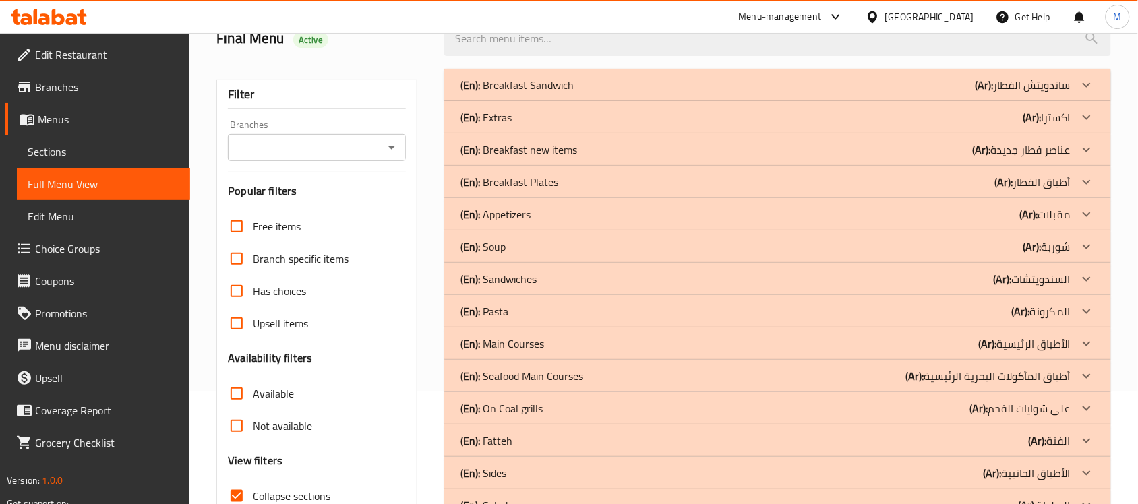
click at [568, 93] on p "(En): Seafood Main Courses" at bounding box center [517, 85] width 113 height 16
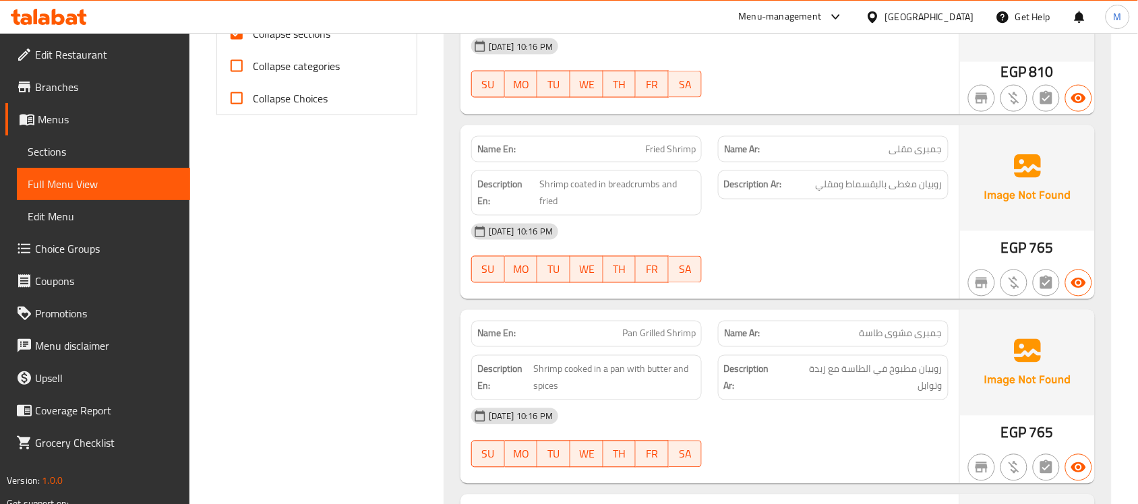
scroll to position [365, 0]
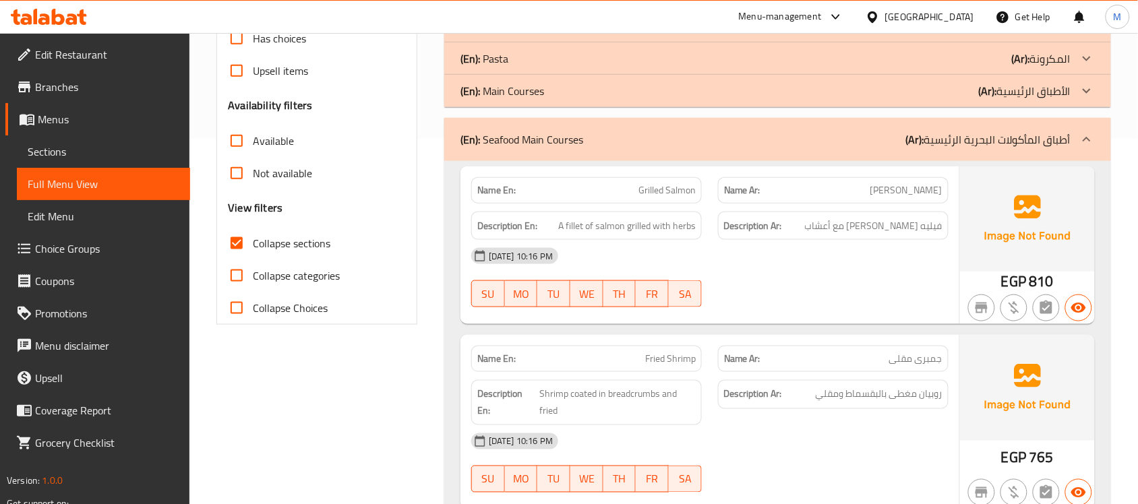
click at [584, 144] on div "(En): Seafood Main Courses (Ar): أطباق المأكولات البحرية الرئيسية" at bounding box center [766, 139] width 610 height 16
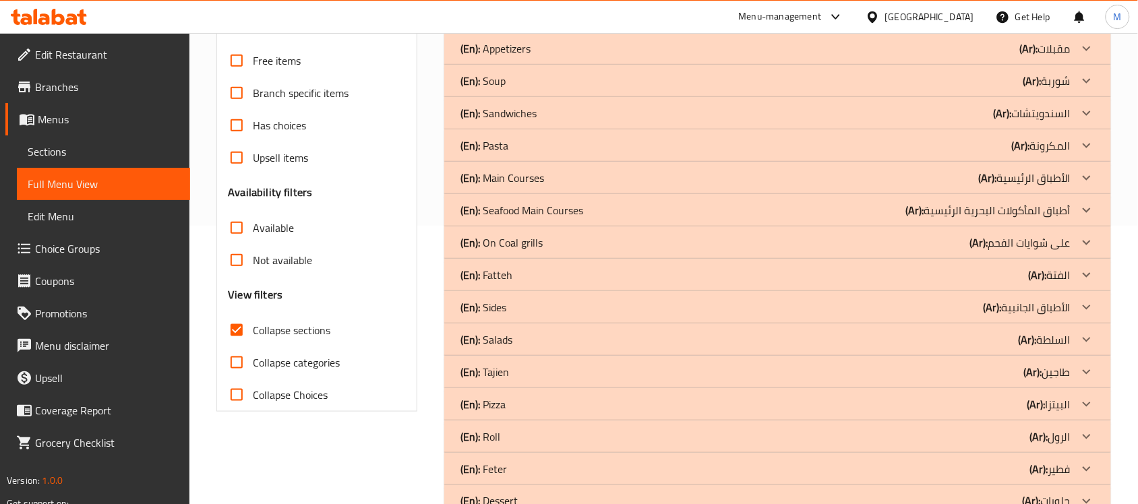
scroll to position [197, 0]
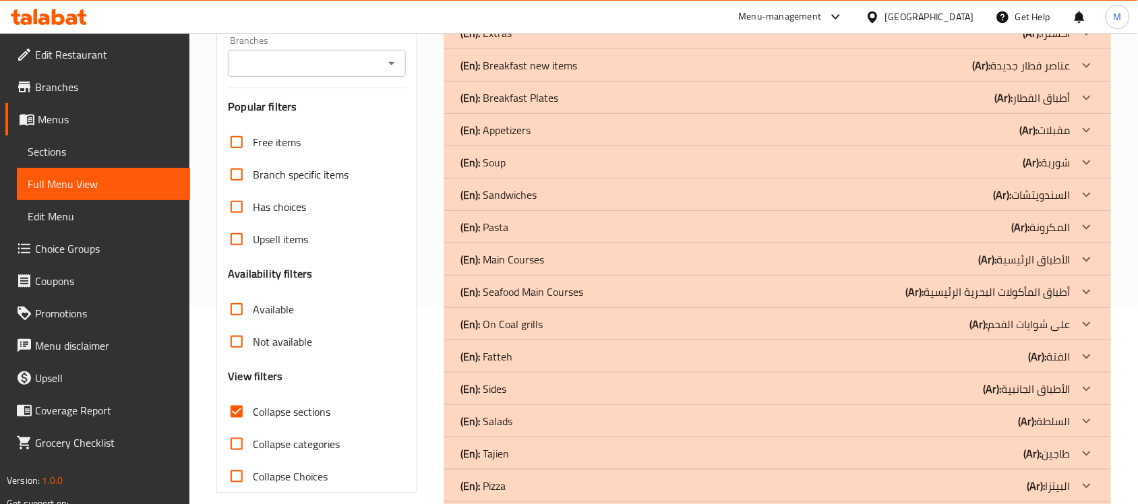
click at [560, 9] on div "(En): Sandwiches (Ar): السندويتشات" at bounding box center [766, 1] width 610 height 16
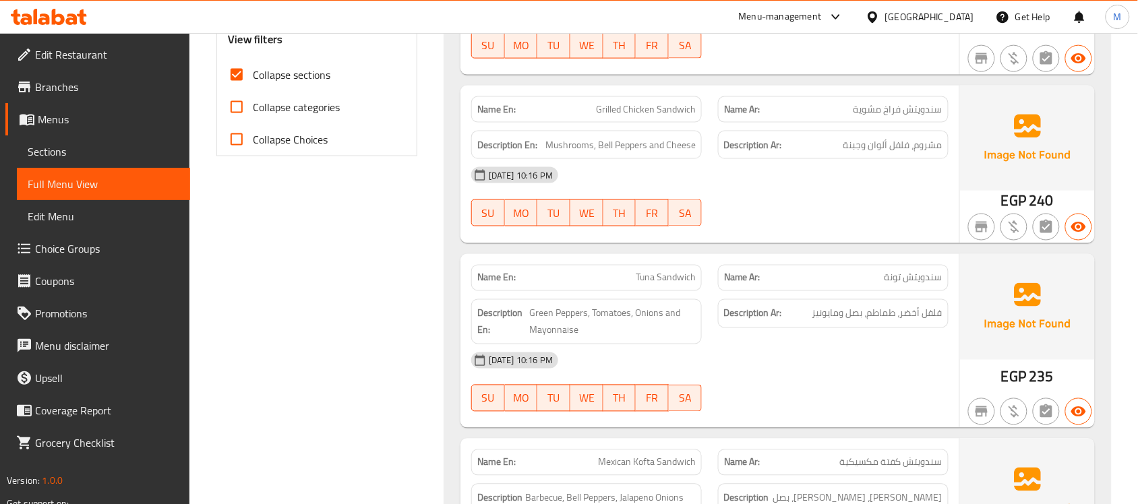
scroll to position [703, 0]
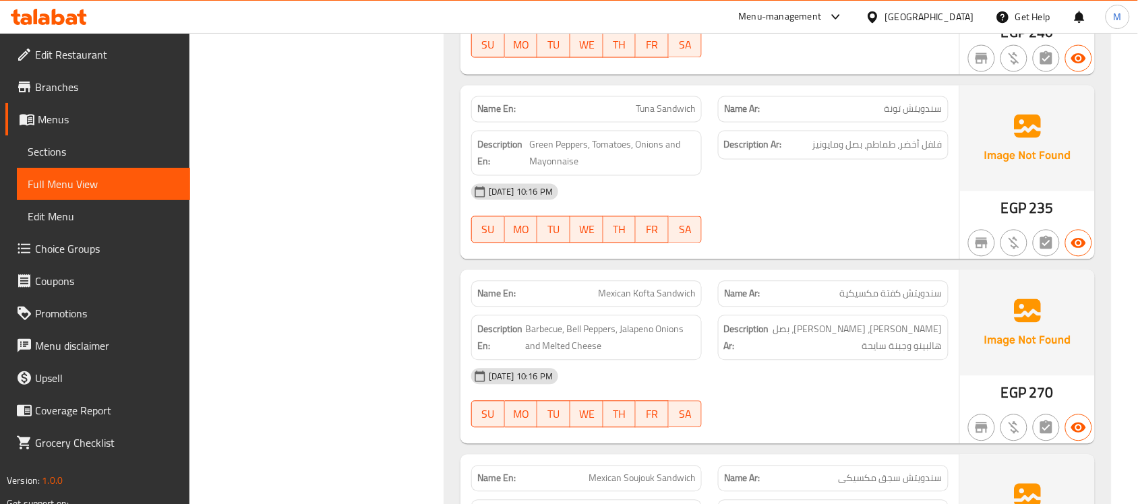
click at [603, 287] on span "Mexican Kofta Sandwich" at bounding box center [647, 294] width 98 height 14
copy span "Mexican Kofta Sandwich"
click at [634, 287] on span "Mexican Kofta Sandwich" at bounding box center [647, 294] width 98 height 14
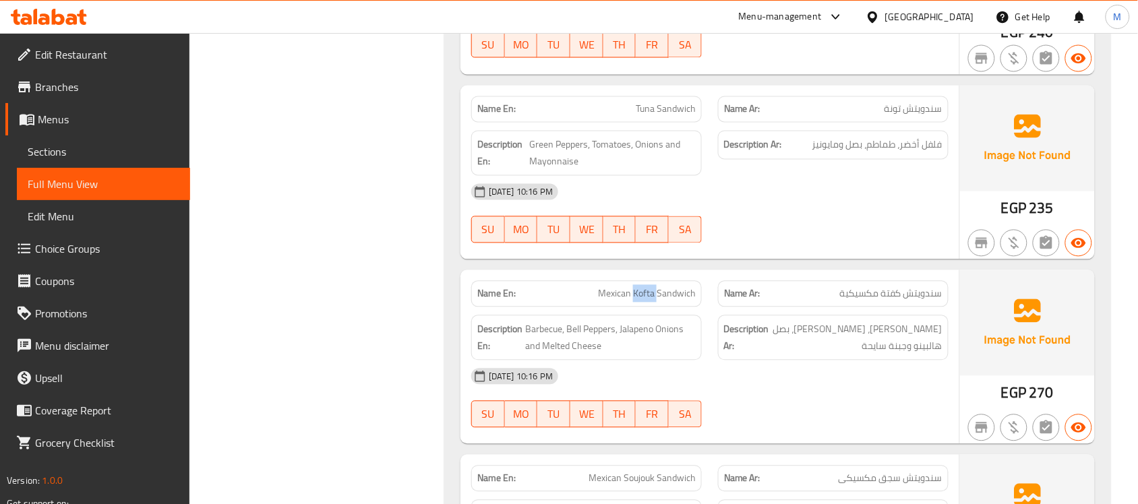
click at [634, 287] on span "Mexican Kofta Sandwich" at bounding box center [647, 294] width 98 height 14
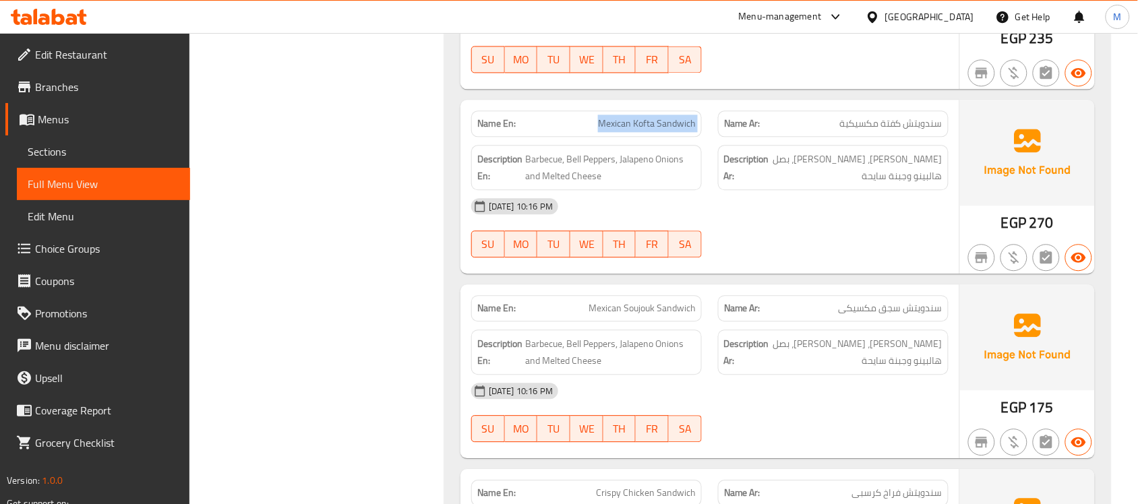
scroll to position [871, 0]
click at [645, 303] on span "Mexican Soujouk Sandwich" at bounding box center [642, 310] width 107 height 14
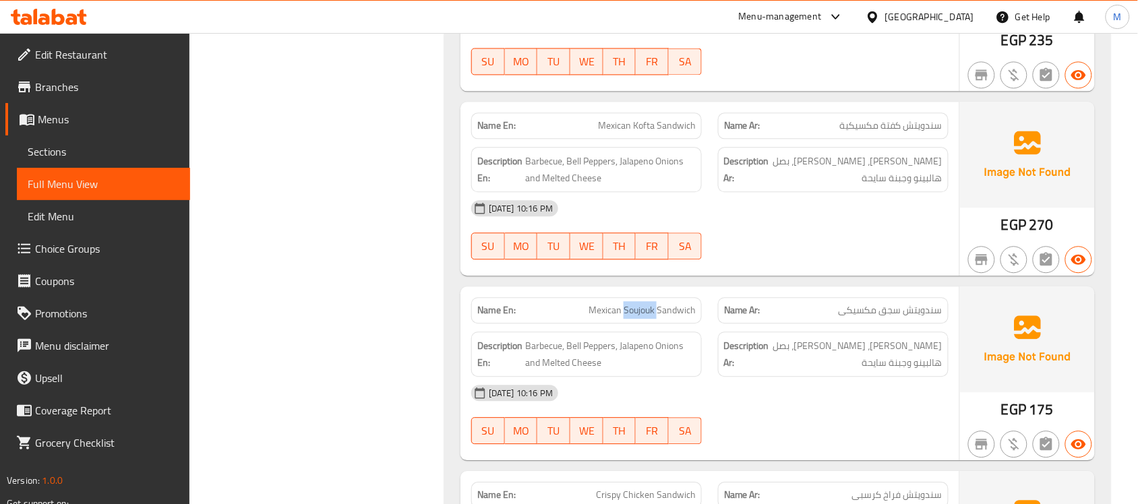
click at [645, 303] on span "Mexican Soujouk Sandwich" at bounding box center [642, 310] width 107 height 14
copy span "Mexican Soujouk Sandwich"
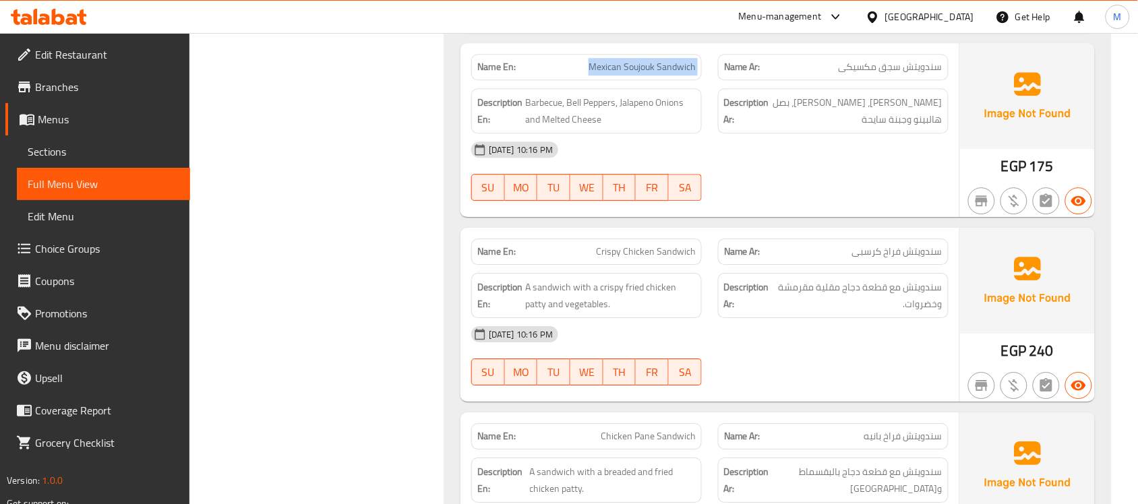
scroll to position [1124, 0]
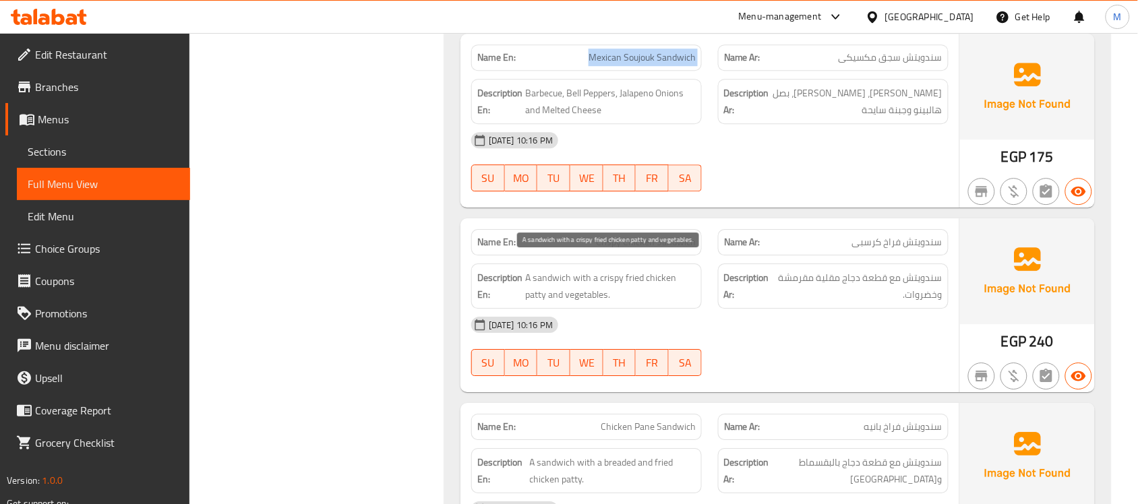
click at [533, 285] on span "A sandwich with a crispy fried chicken patty and vegetables." at bounding box center [610, 286] width 171 height 33
copy span "patty"
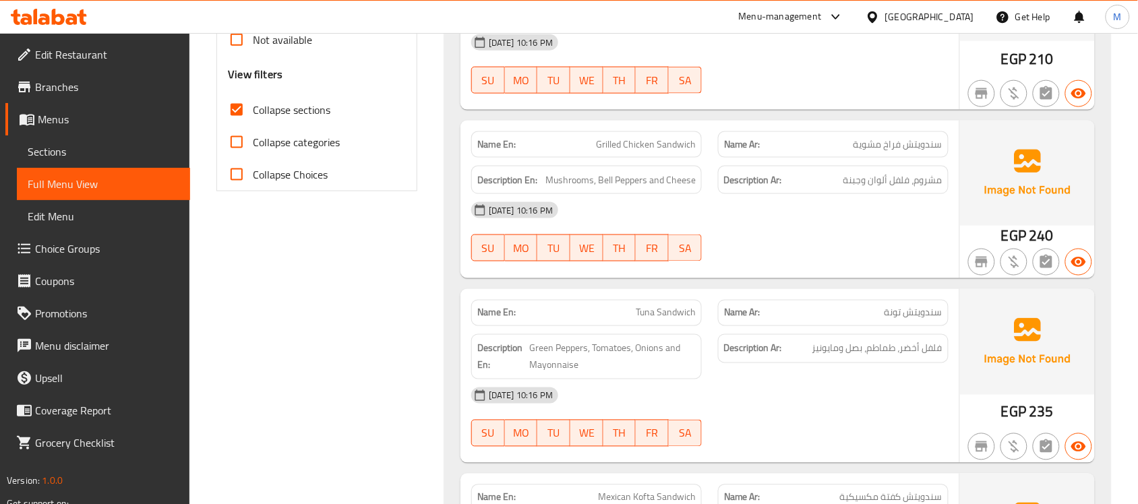
scroll to position [307, 0]
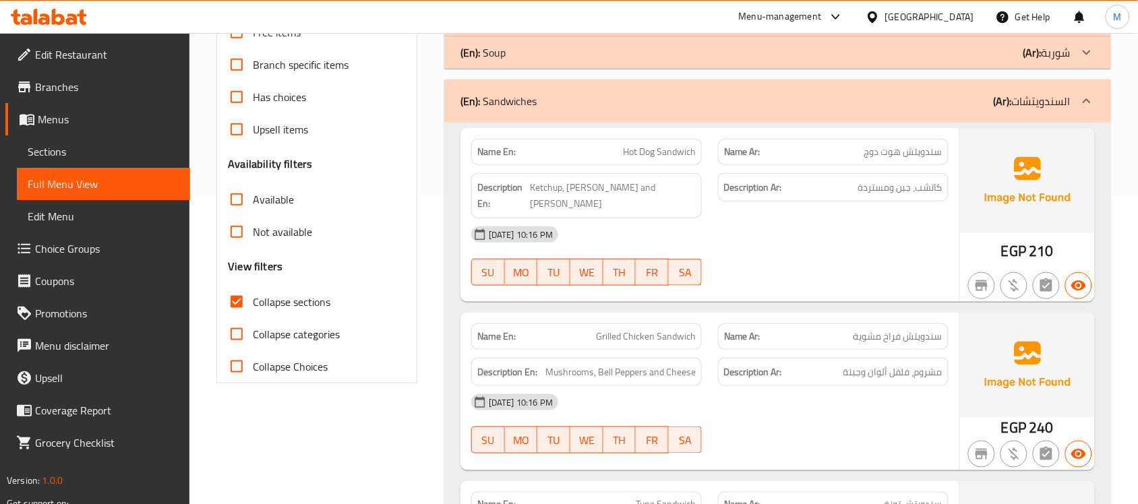
click at [483, 109] on p "(En): Sandwiches" at bounding box center [499, 101] width 76 height 16
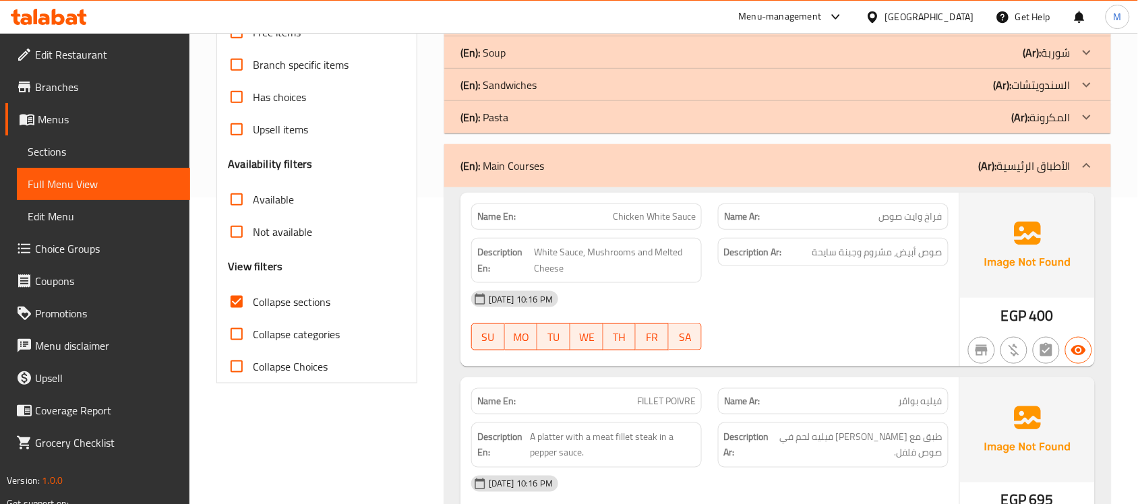
click at [817, 303] on div "[DATE] 10:16 PM" at bounding box center [710, 299] width 494 height 32
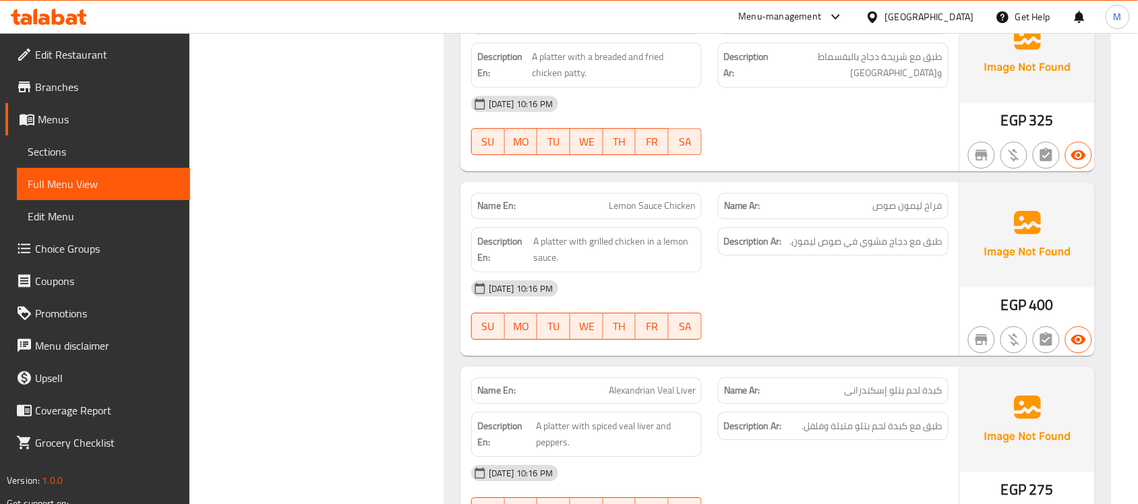
scroll to position [1065, 0]
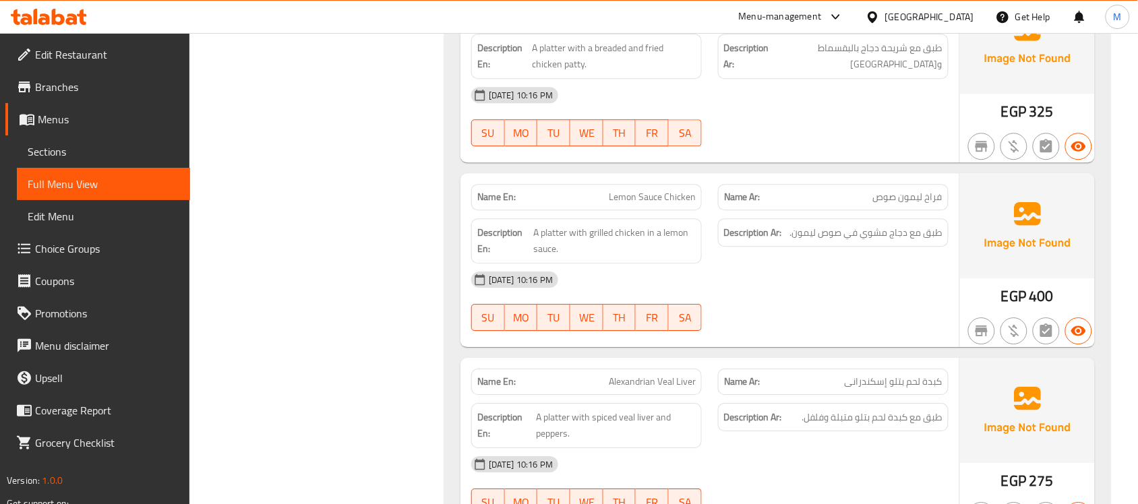
click at [676, 200] on span "Lemon Sauce Chicken" at bounding box center [652, 197] width 87 height 14
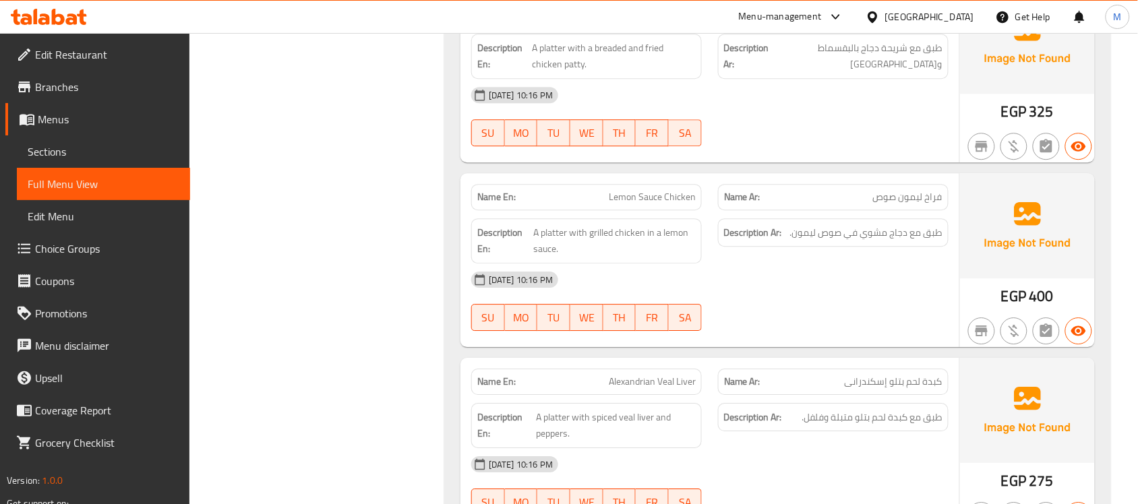
click at [816, 292] on div "[DATE] 10:16 PM" at bounding box center [710, 280] width 494 height 32
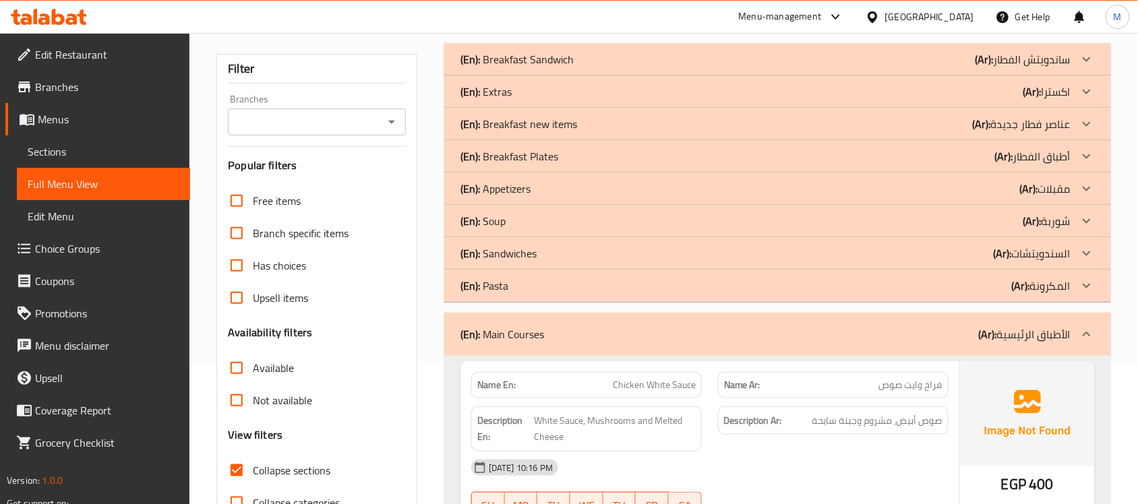
scroll to position [253, 0]
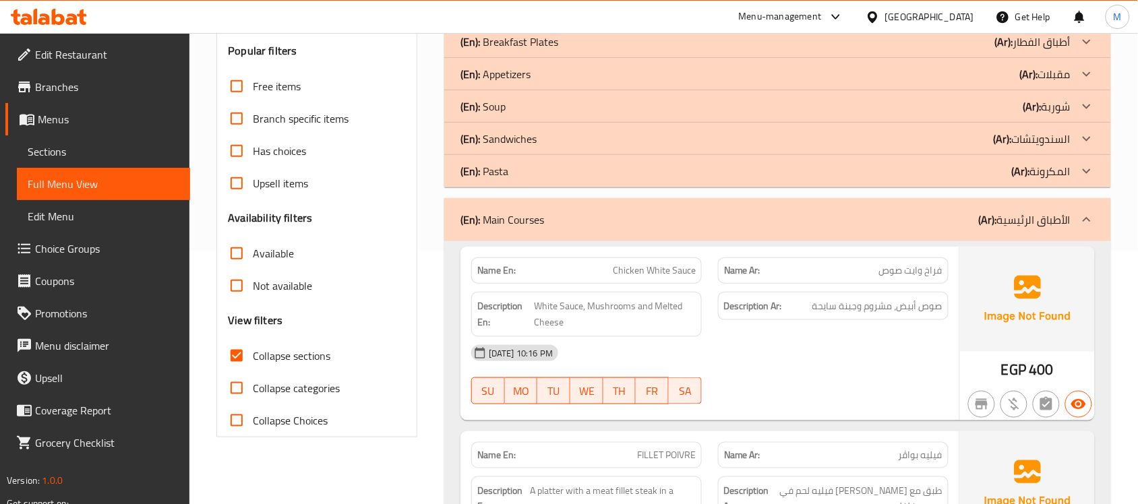
click at [496, 223] on p "(En): Main Courses" at bounding box center [503, 220] width 84 height 16
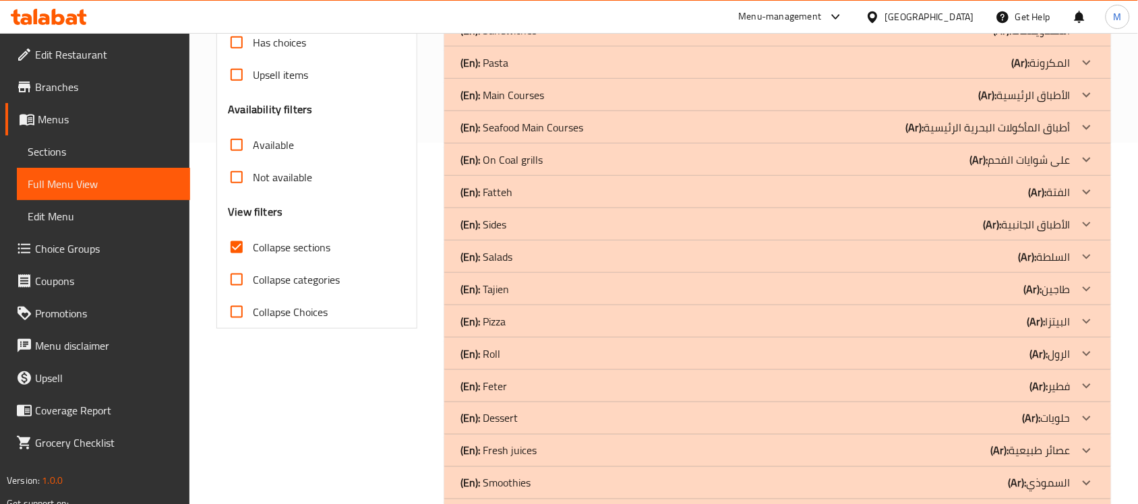
scroll to position [123, 0]
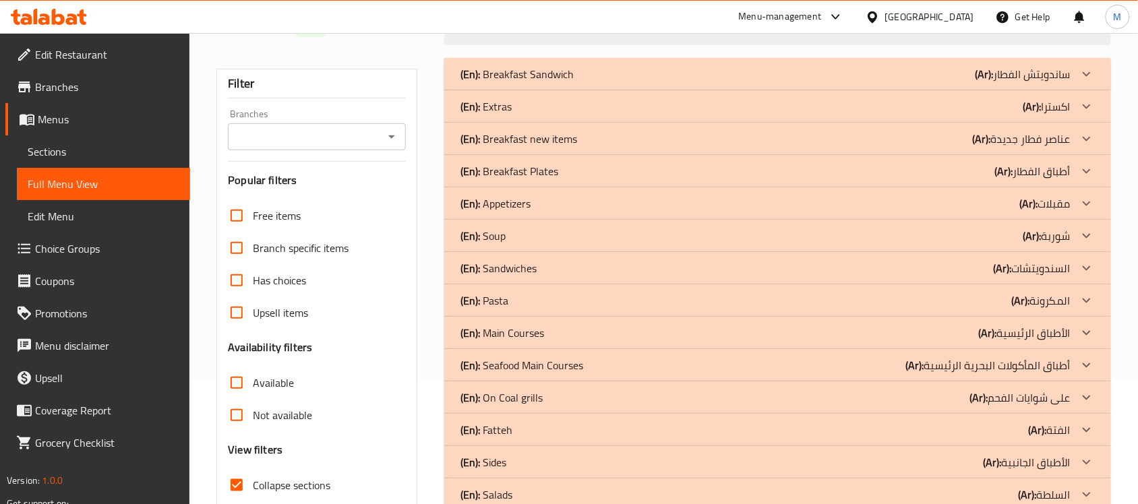
click at [520, 82] on div "(En): Pasta (Ar): المكرونة" at bounding box center [766, 74] width 610 height 16
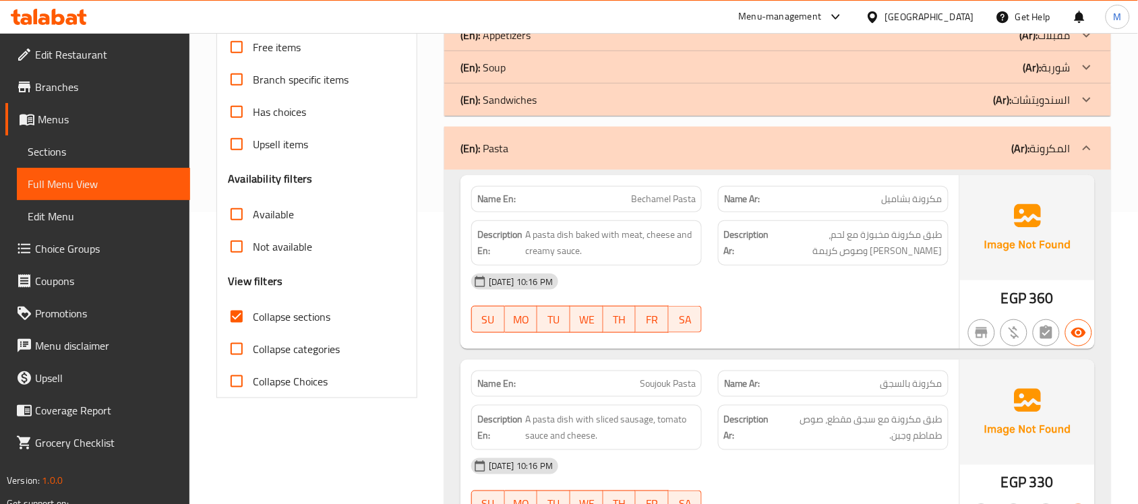
scroll to position [376, 0]
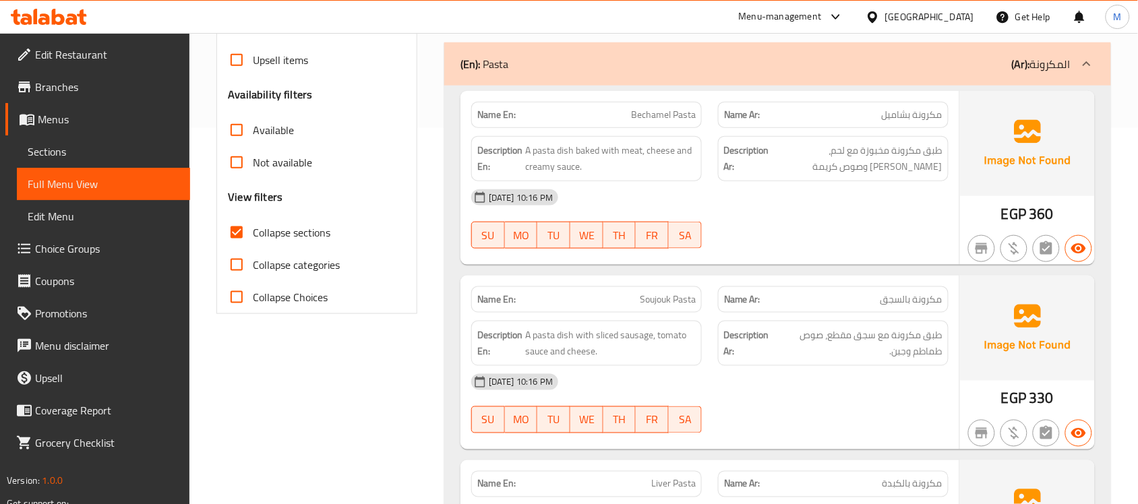
click at [637, 121] on span "Bechamel Pasta" at bounding box center [663, 115] width 65 height 14
copy span "Bechamel Pasta"
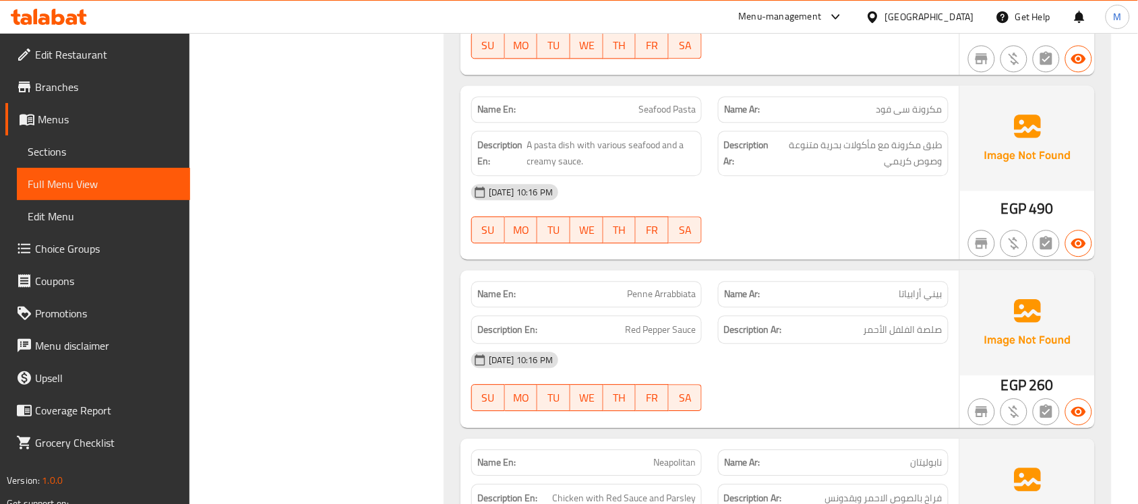
scroll to position [966, 0]
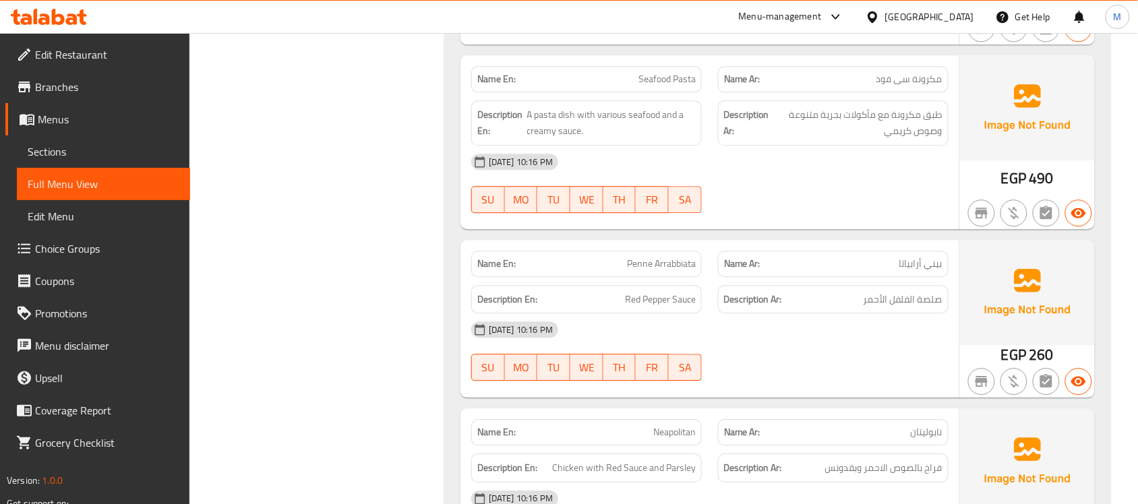
click at [665, 263] on span "Penne Arrabbiata" at bounding box center [661, 264] width 69 height 14
copy span "Penne Arrabbiata"
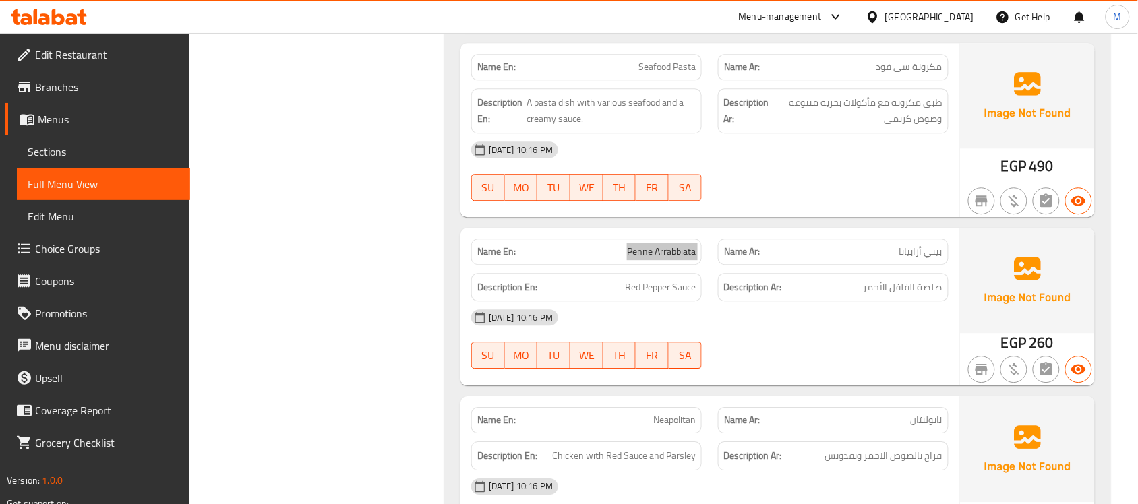
scroll to position [882, 0]
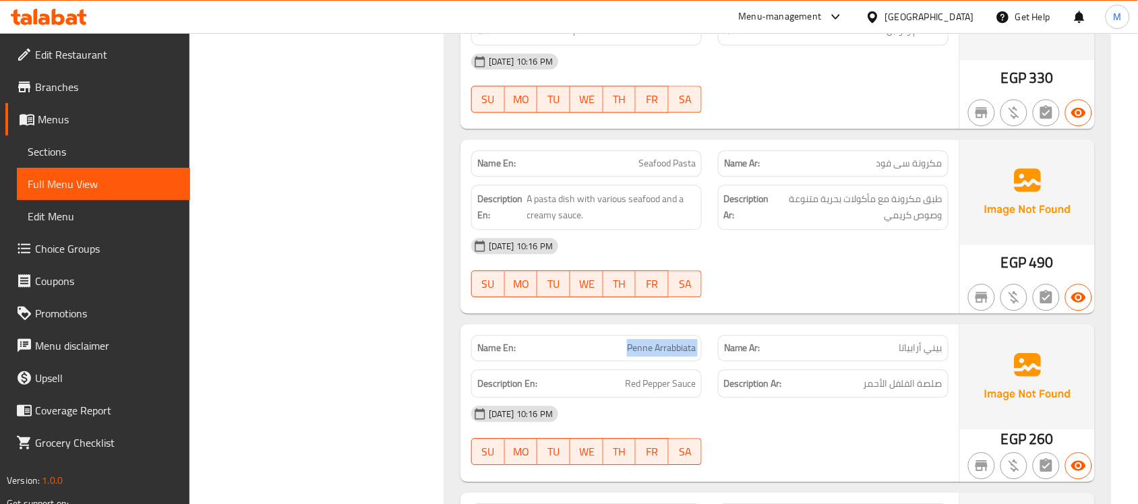
click at [679, 355] on span "Penne Arrabbiata" at bounding box center [661, 348] width 69 height 14
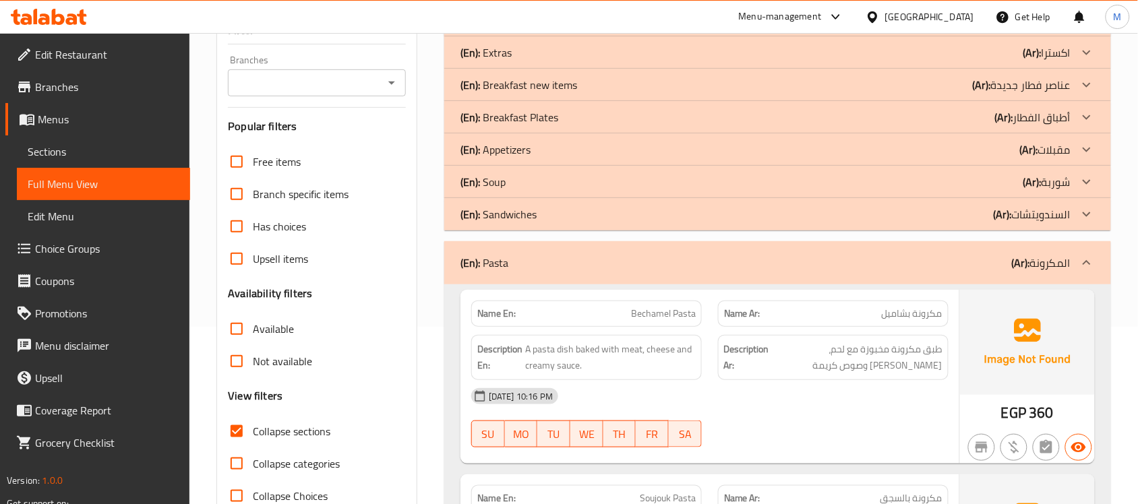
scroll to position [208, 0]
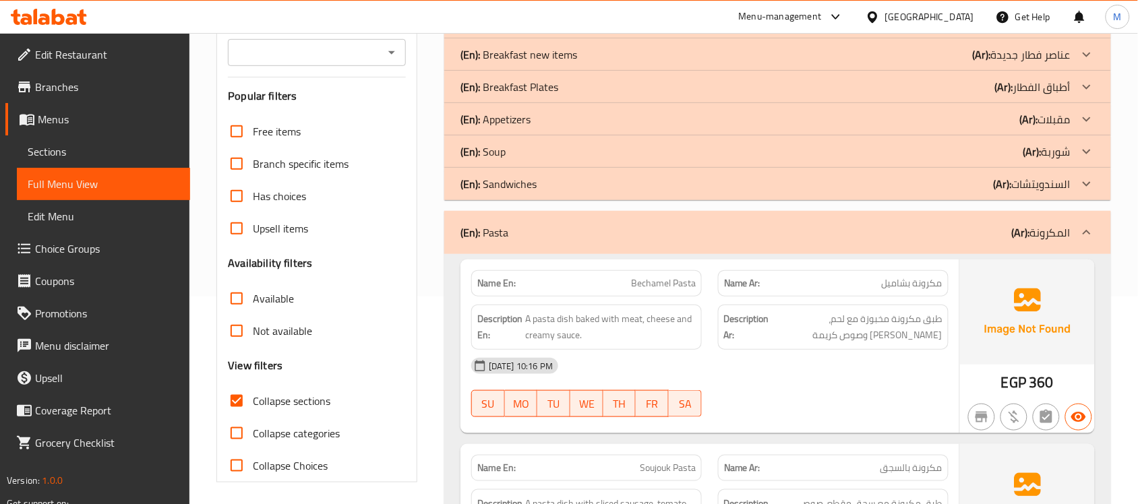
click at [506, 237] on p "(En): Pasta" at bounding box center [485, 233] width 48 height 16
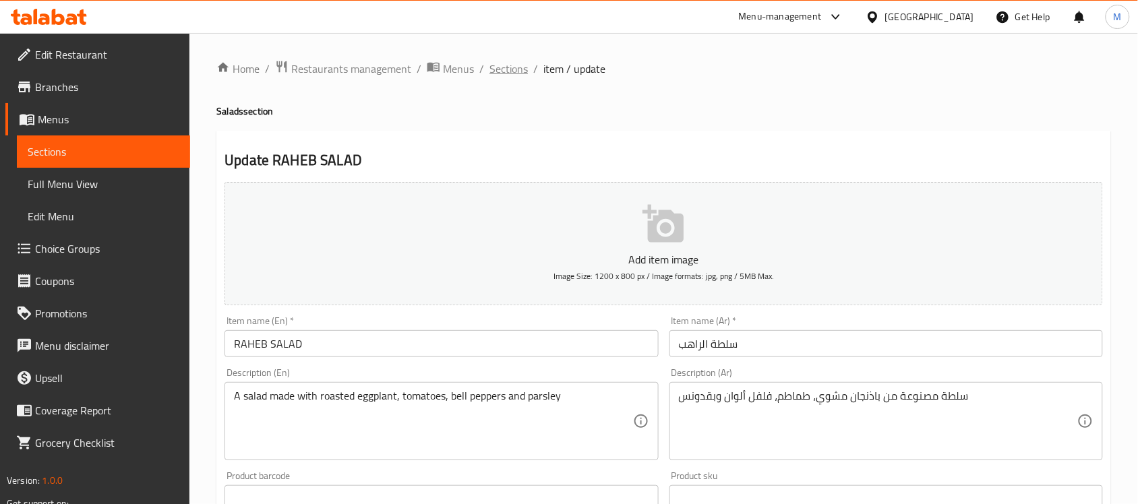
click at [508, 71] on span "Sections" at bounding box center [509, 69] width 38 height 16
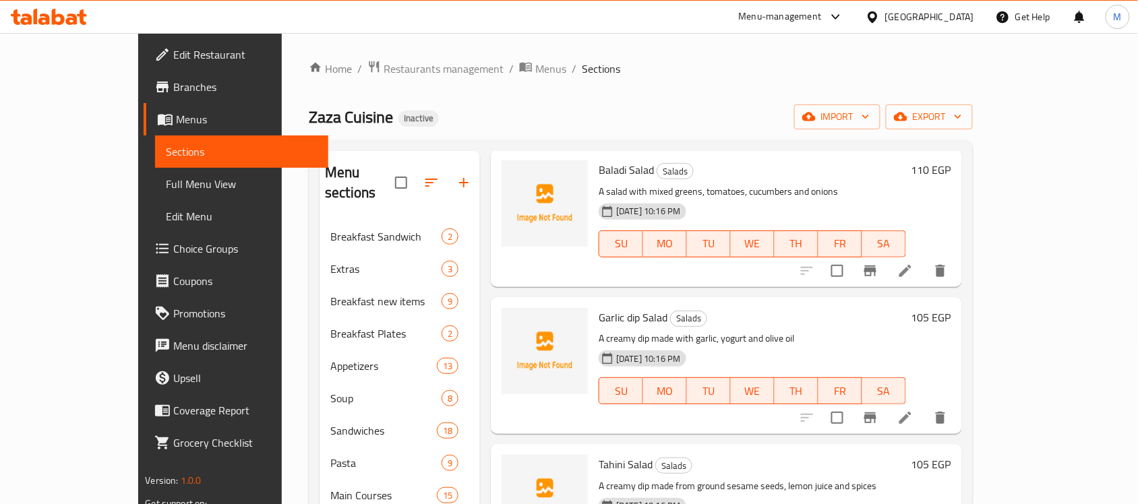
scroll to position [590, 0]
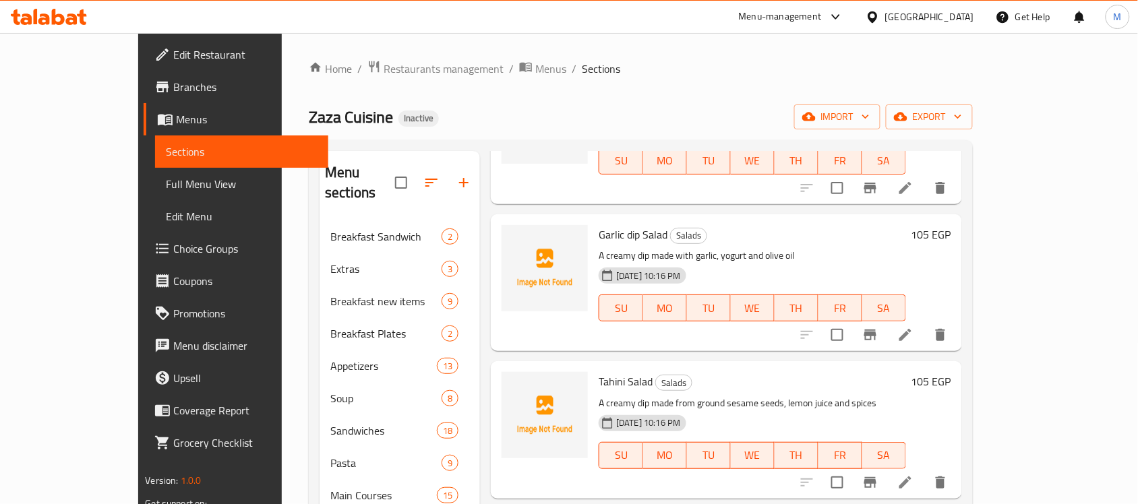
click at [912, 329] on icon at bounding box center [906, 335] width 12 height 12
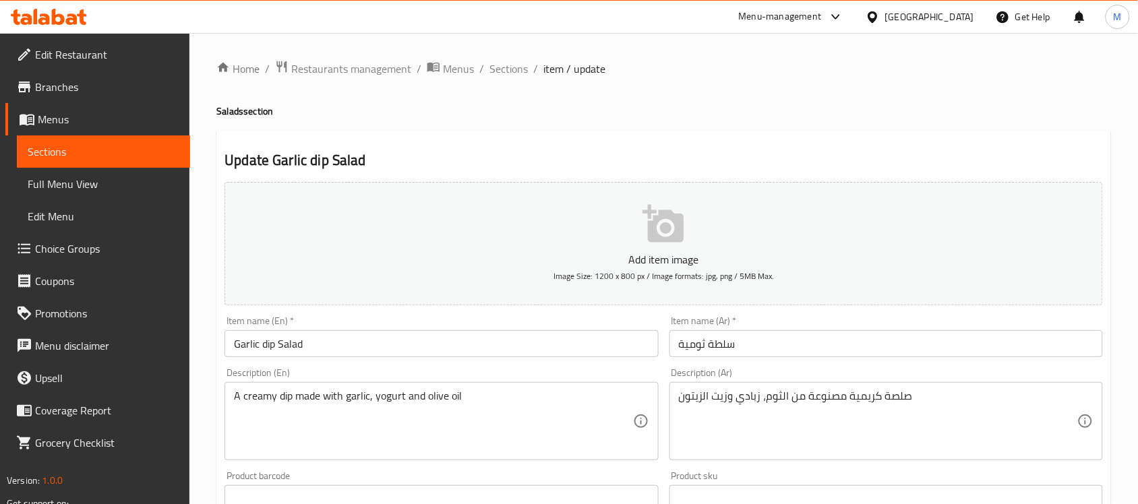
click at [264, 342] on input "Garlic dip Salad" at bounding box center [442, 343] width 434 height 27
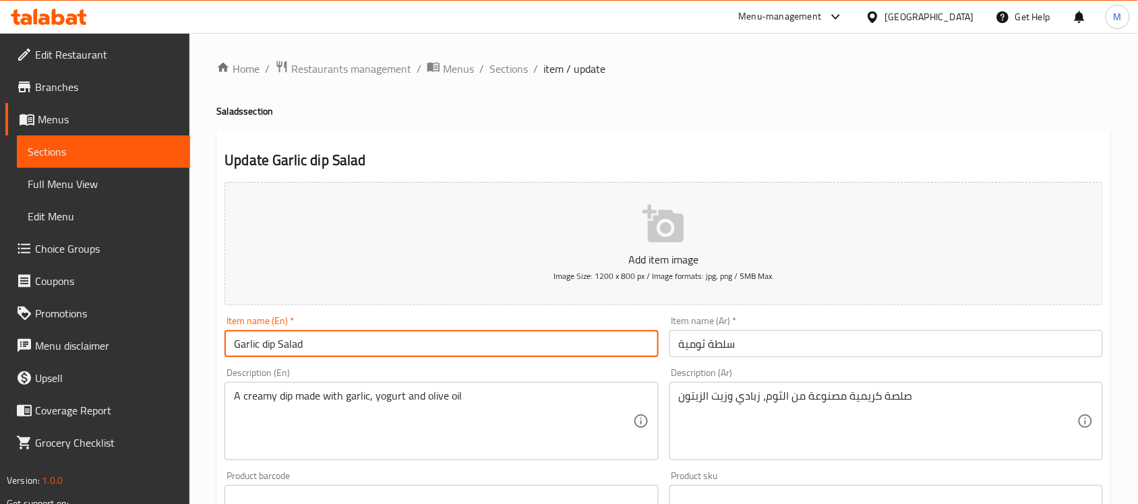
click at [264, 342] on input "Garlic dip Salad" at bounding box center [442, 343] width 434 height 27
click at [379, 344] on input "Garlic Salad" at bounding box center [442, 343] width 434 height 27
type input "Garlic Salad"
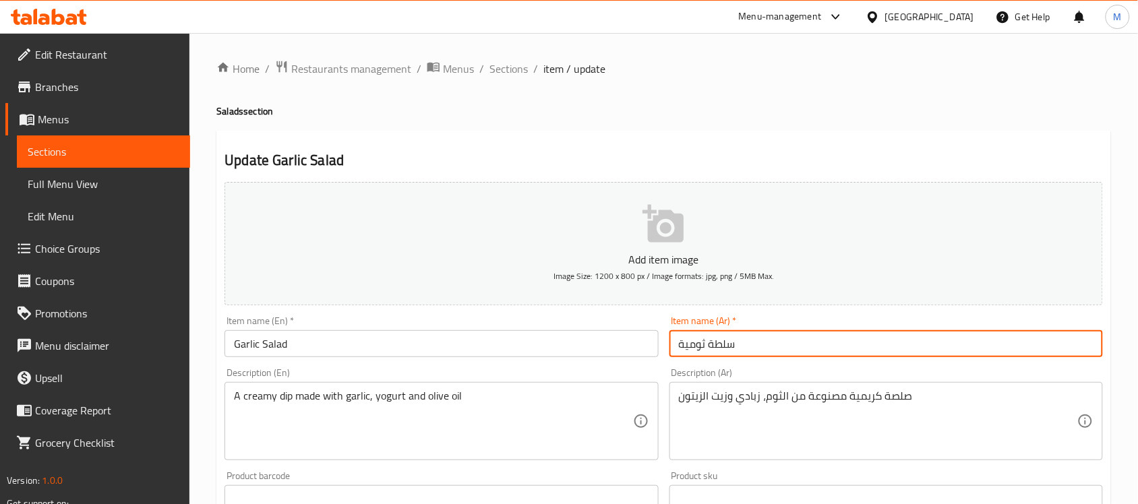
drag, startPoint x: 691, startPoint y: 348, endPoint x: 668, endPoint y: 349, distance: 22.9
click at [668, 349] on div "Item name (Ar)   * سلطة ثومية Item name (Ar) *" at bounding box center [886, 337] width 444 height 52
type input "سلطة ثوم"
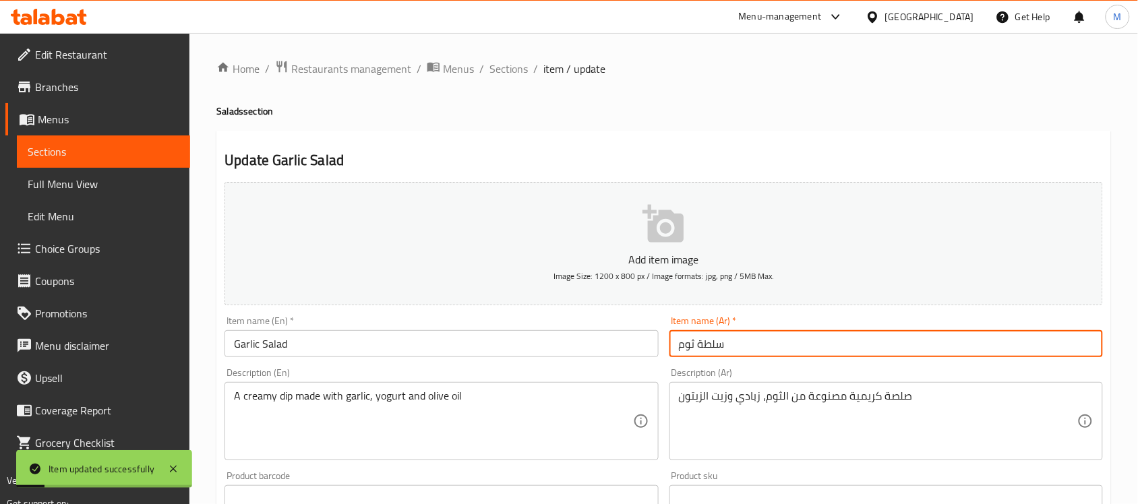
drag, startPoint x: 521, startPoint y: 69, endPoint x: 545, endPoint y: 133, distance: 68.5
click at [521, 69] on span "Sections" at bounding box center [509, 69] width 38 height 16
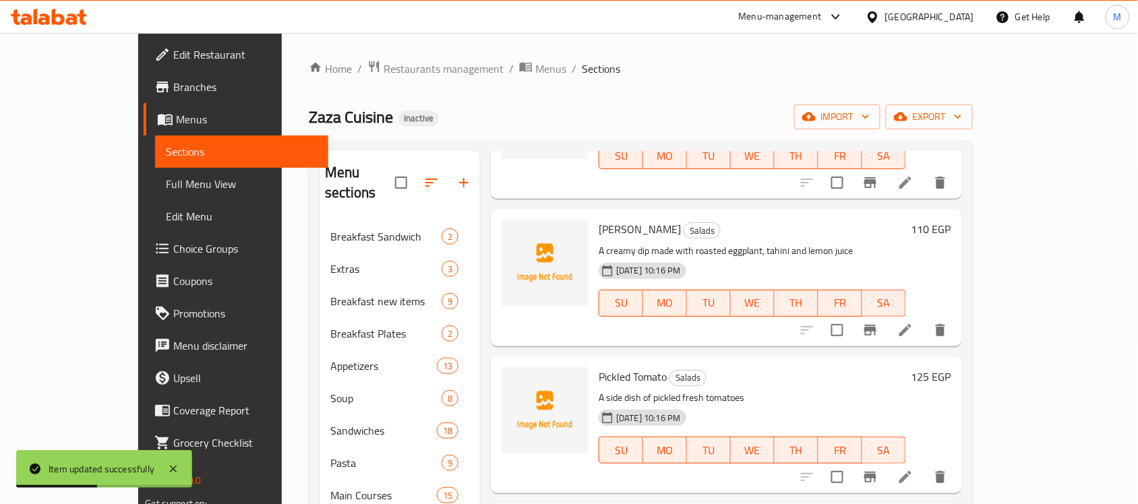
scroll to position [1517, 0]
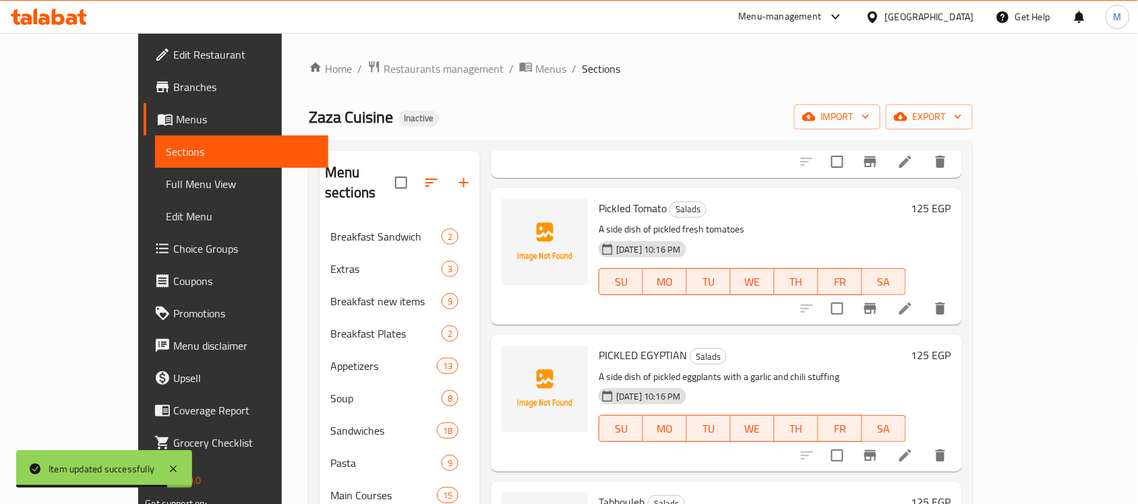
click at [725, 335] on div "PICKLED EGYPTIAN Salads A side dish of pickled eggplants with a garlic and chil…" at bounding box center [726, 403] width 471 height 137
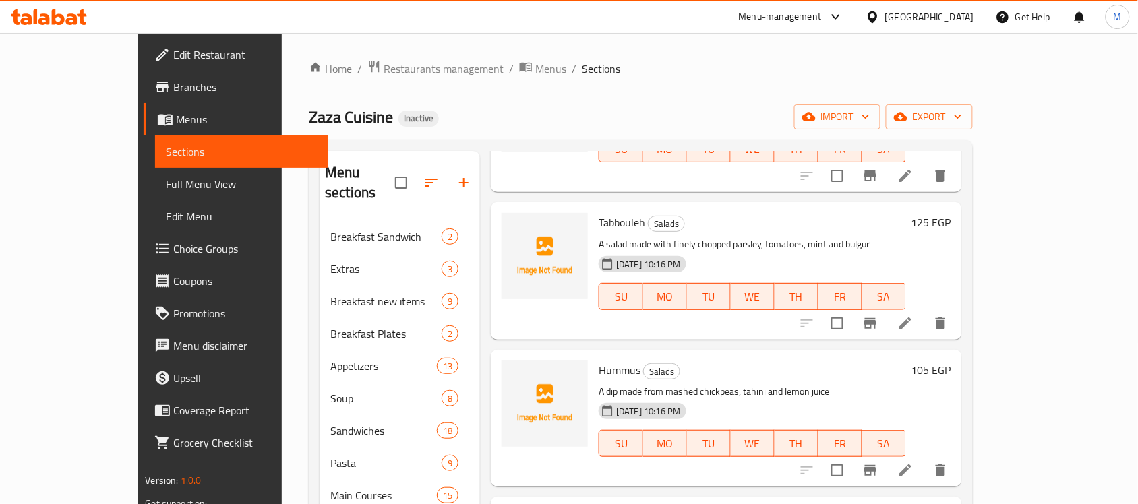
scroll to position [1770, 0]
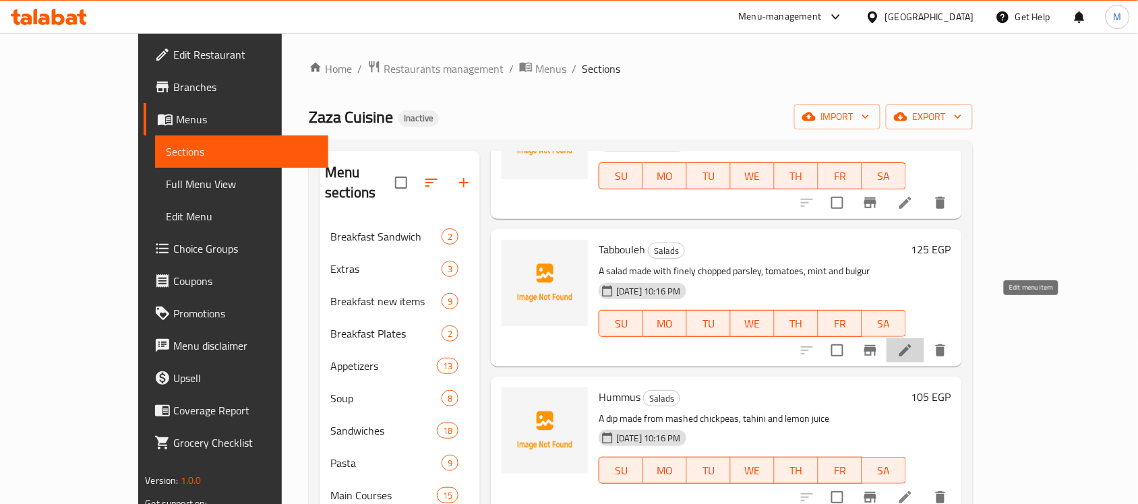
click at [914, 343] on icon at bounding box center [905, 351] width 16 height 16
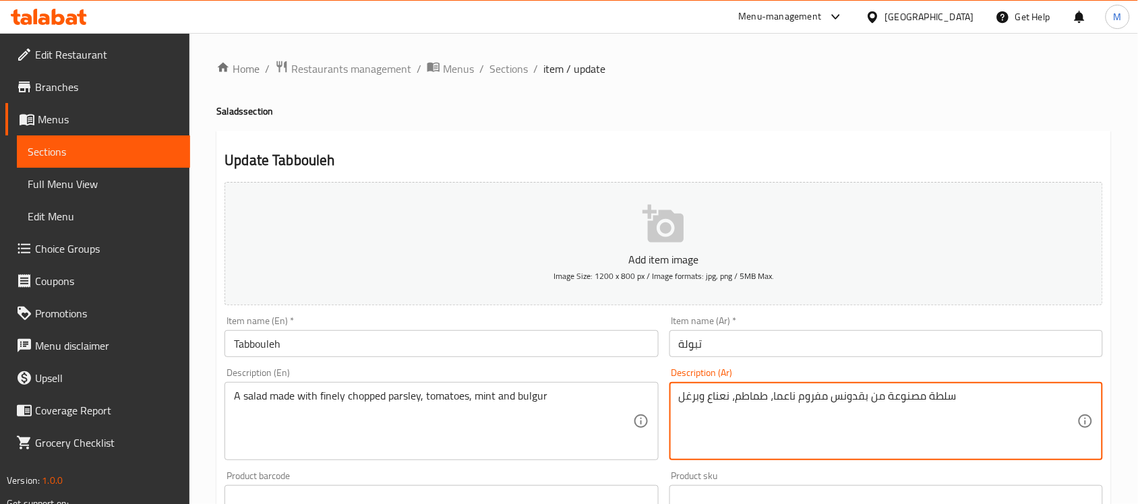
type textarea "سلطة مصنوعة من بقدونس مفروم ناعما، طماطم، نعناع وبرغل"
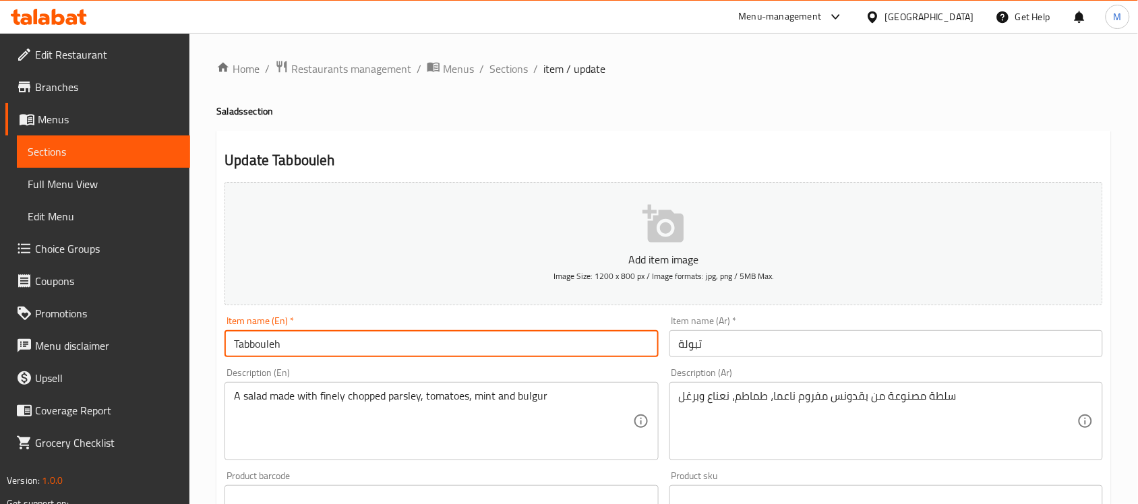
click at [464, 346] on input "Tabbouleh" at bounding box center [442, 343] width 434 height 27
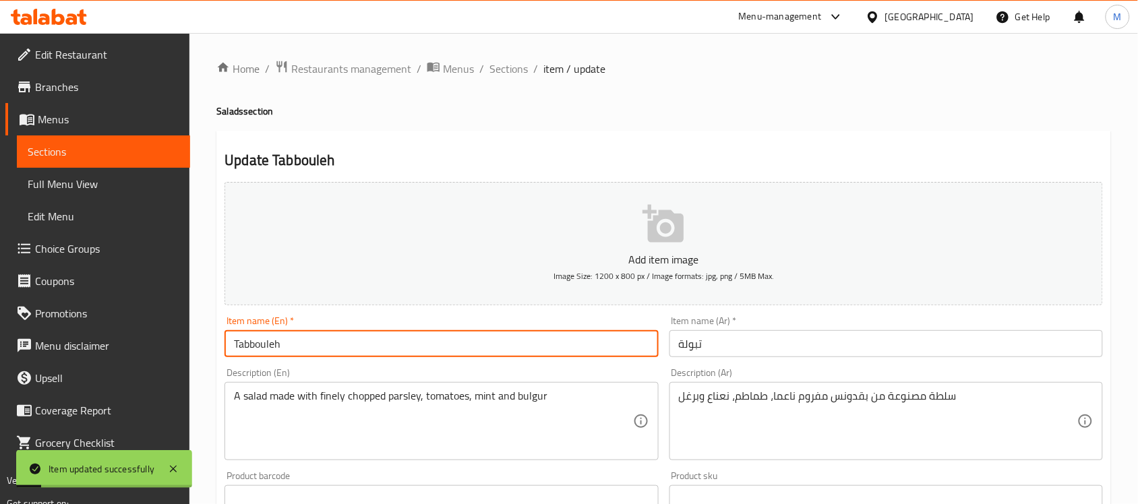
click at [579, 106] on h4 "Salads section" at bounding box center [663, 111] width 895 height 13
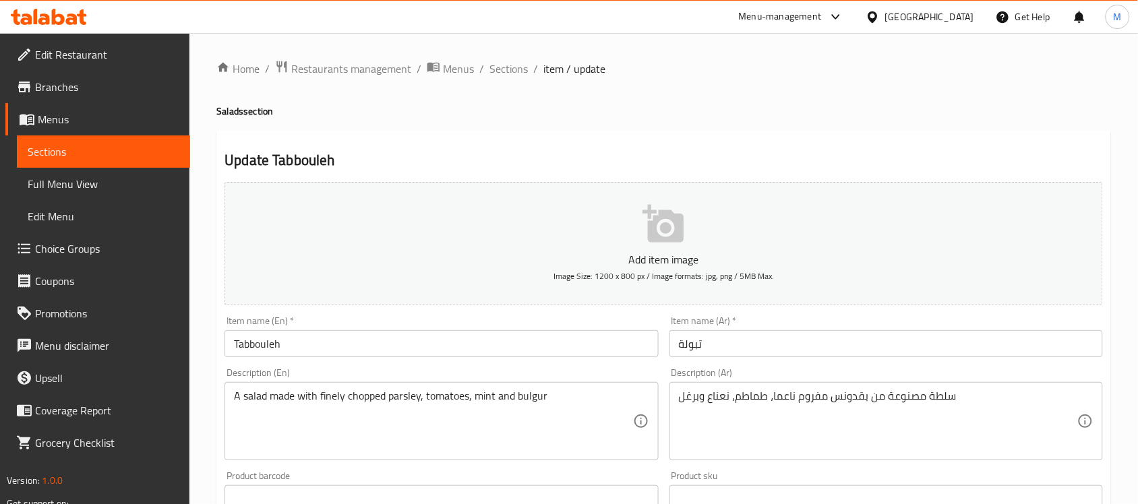
click at [454, 351] on input "Tabbouleh" at bounding box center [442, 343] width 434 height 27
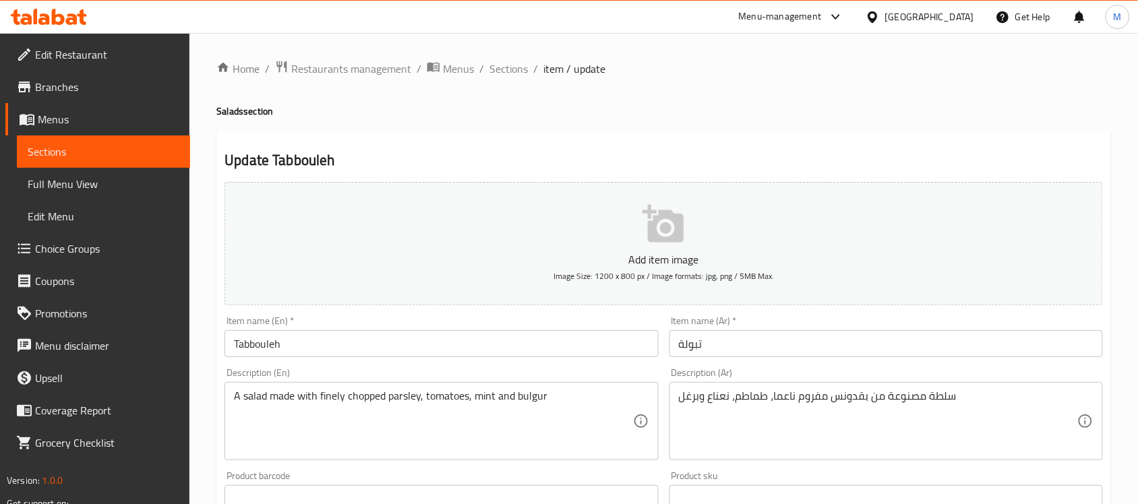
click at [579, 342] on input "Tabbouleh" at bounding box center [442, 343] width 434 height 27
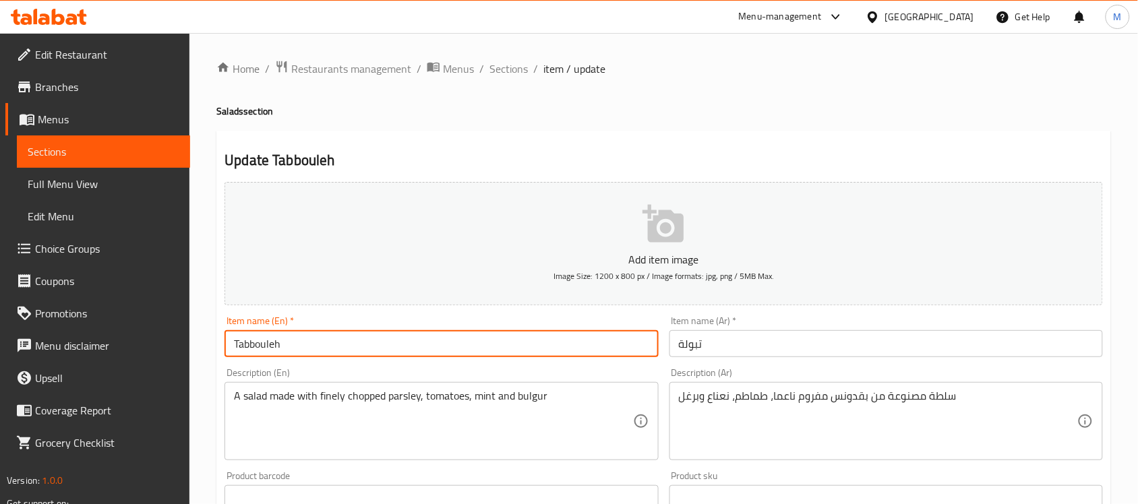
click at [572, 341] on input "Tabbouleh" at bounding box center [442, 343] width 434 height 27
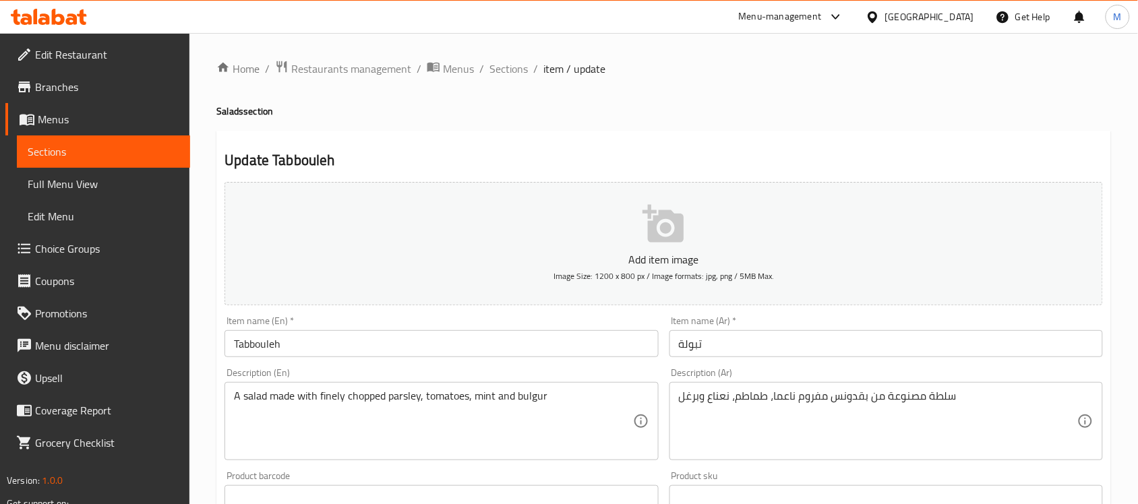
click at [572, 341] on input "Tabbouleh" at bounding box center [442, 343] width 434 height 27
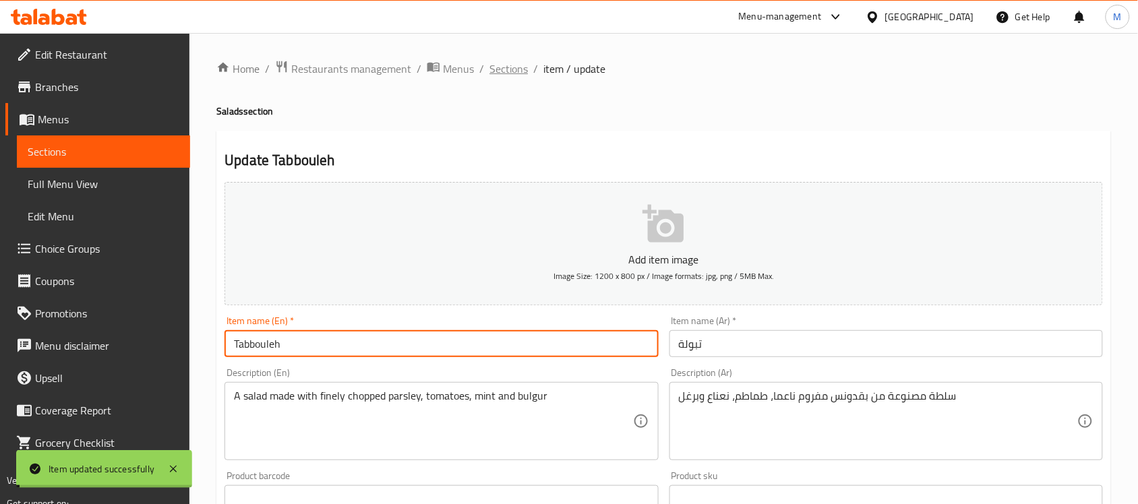
click at [510, 63] on span "Sections" at bounding box center [509, 69] width 38 height 16
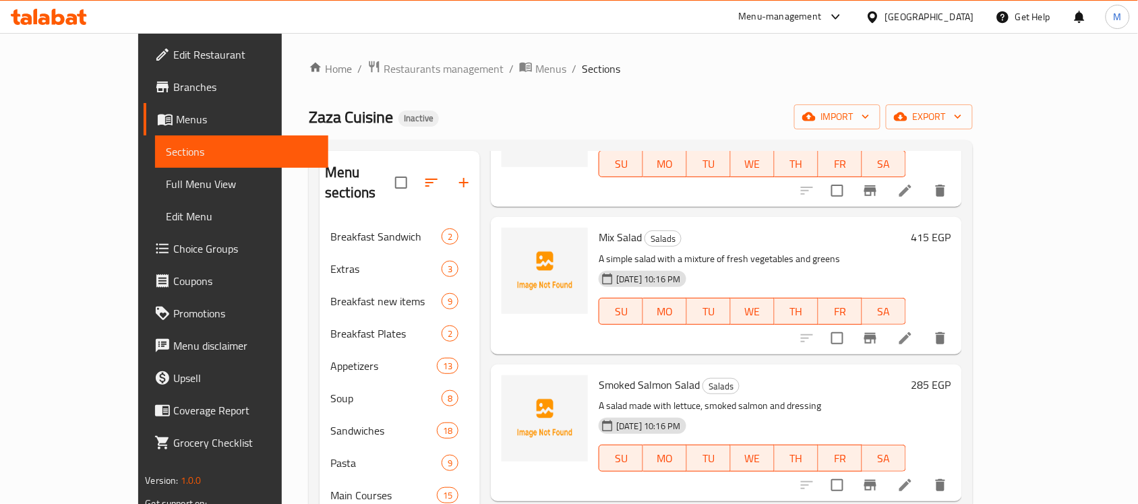
scroll to position [2107, 0]
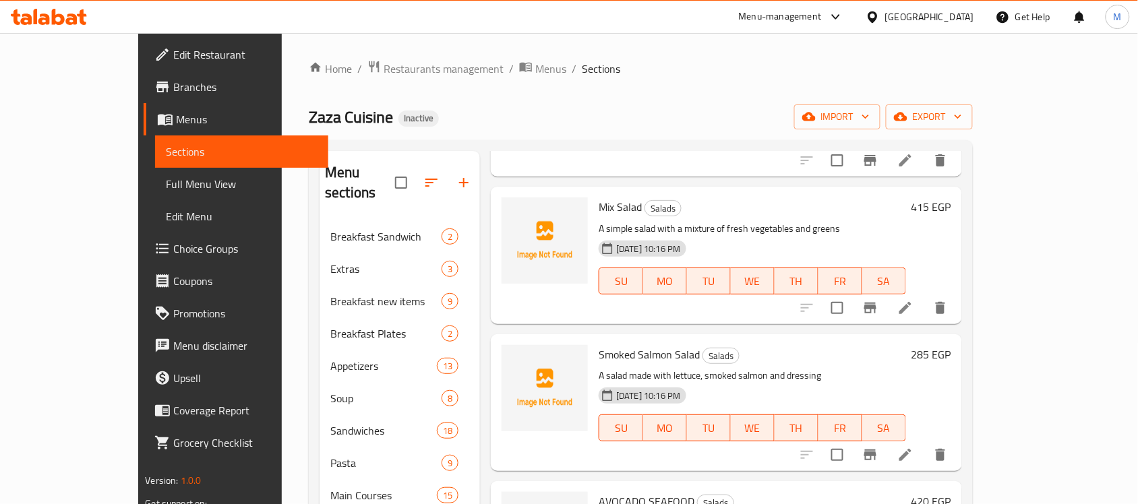
click at [914, 300] on icon at bounding box center [905, 308] width 16 height 16
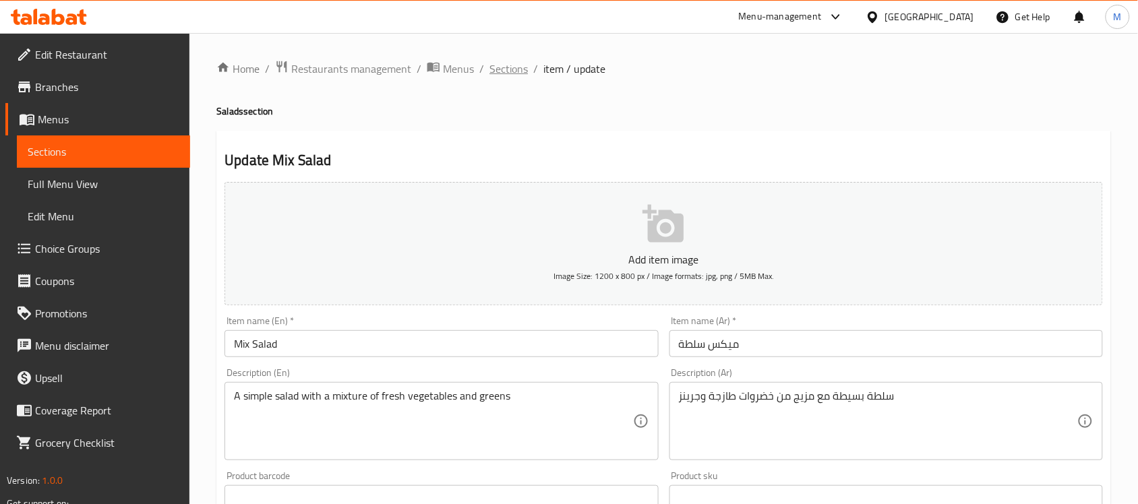
click at [514, 63] on span "Sections" at bounding box center [509, 69] width 38 height 16
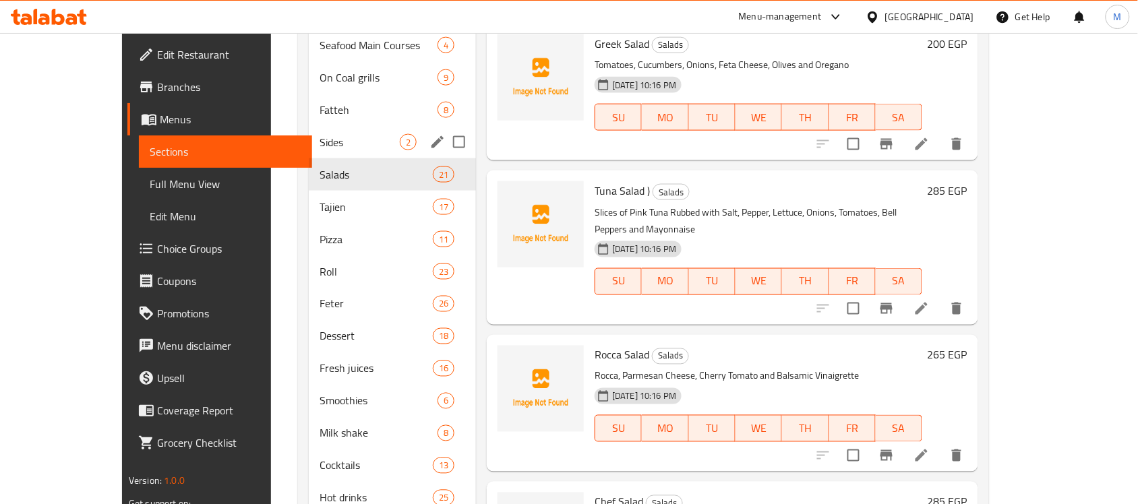
scroll to position [157, 0]
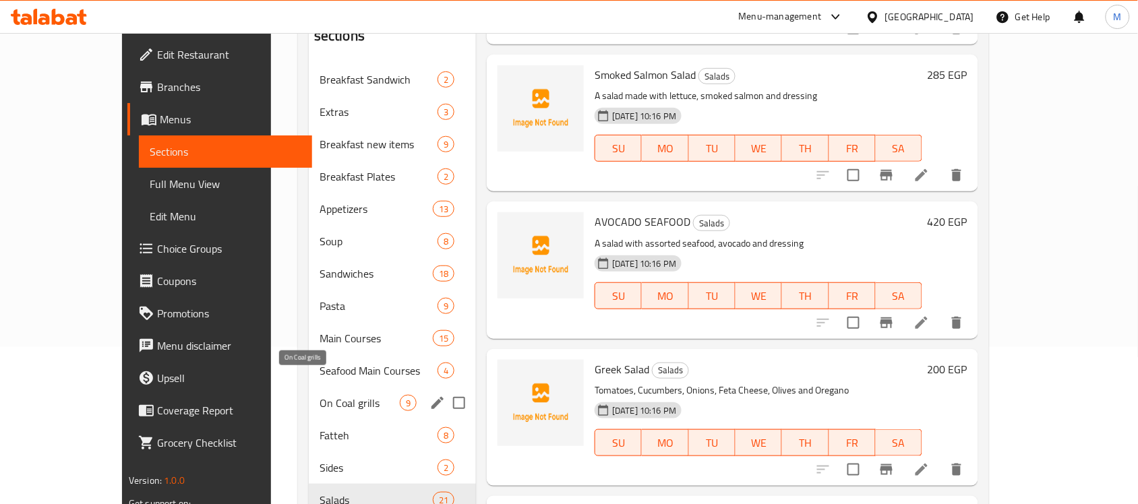
click at [320, 395] on span "On Coal grills" at bounding box center [360, 403] width 80 height 16
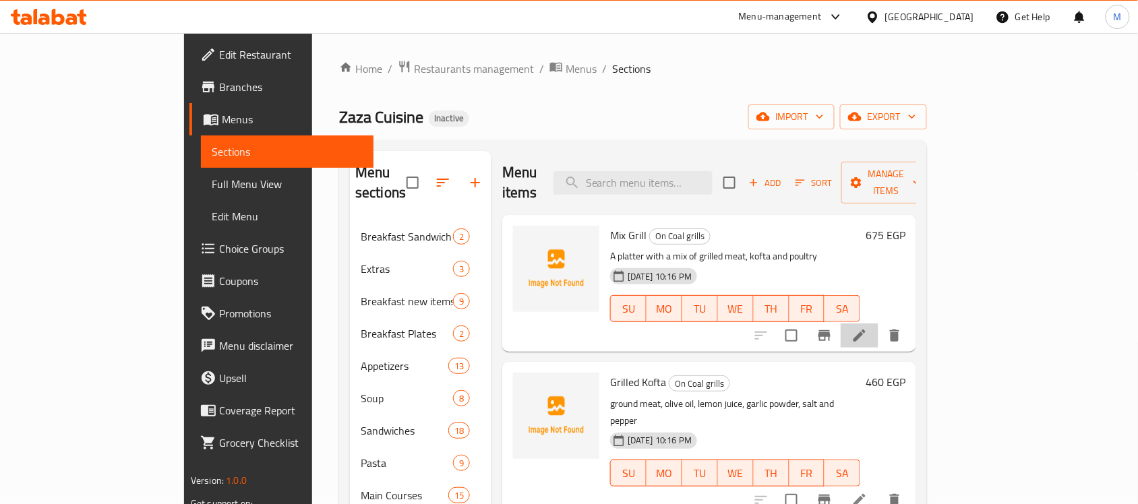
click at [868, 328] on icon at bounding box center [860, 336] width 16 height 16
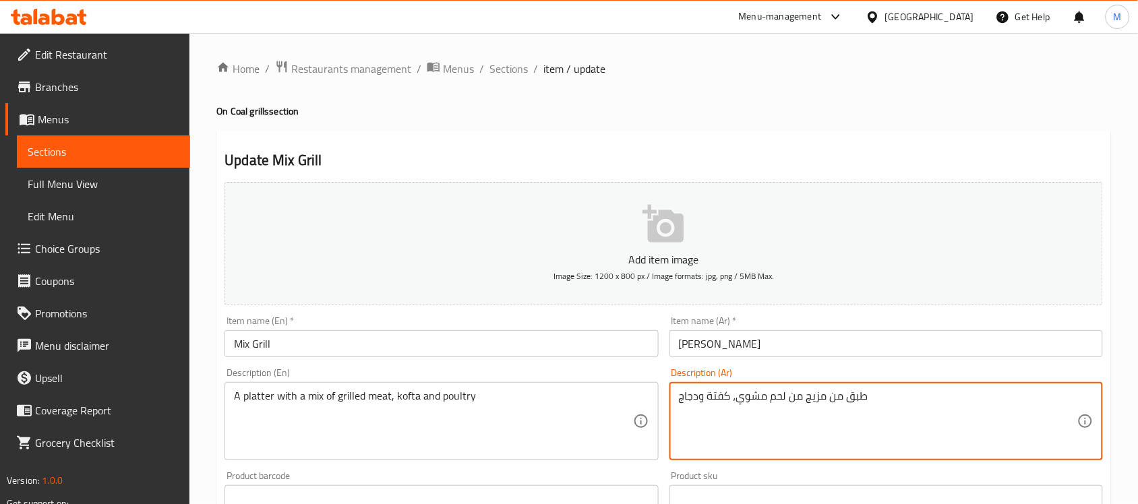
drag, startPoint x: 699, startPoint y: 392, endPoint x: 664, endPoint y: 390, distance: 35.2
type textarea "طبق من مزيج من لحم مشوي، كفتة ودواجن"
click at [510, 354] on input "Mix Grill" at bounding box center [442, 343] width 434 height 27
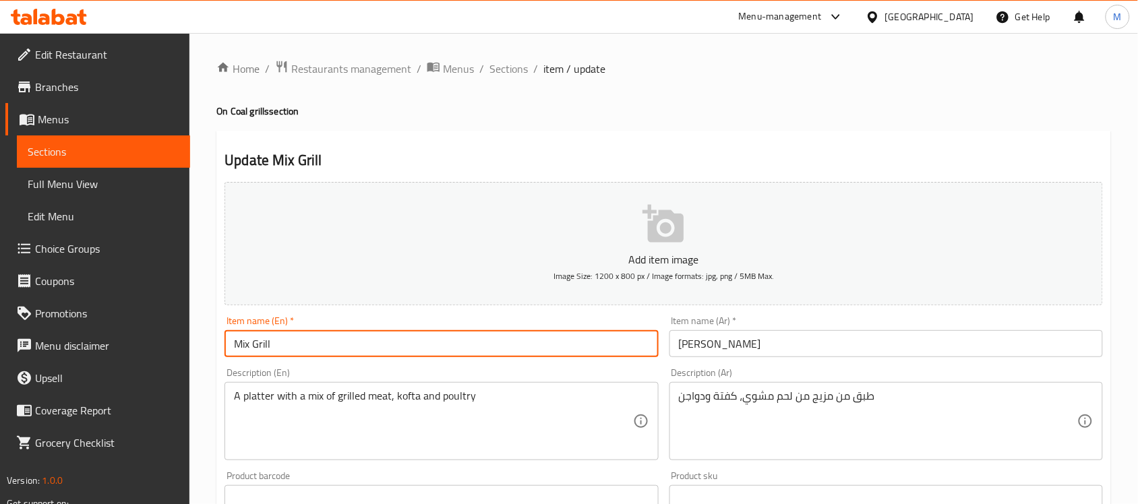
click at [506, 338] on input "Mix Grill" at bounding box center [442, 343] width 434 height 27
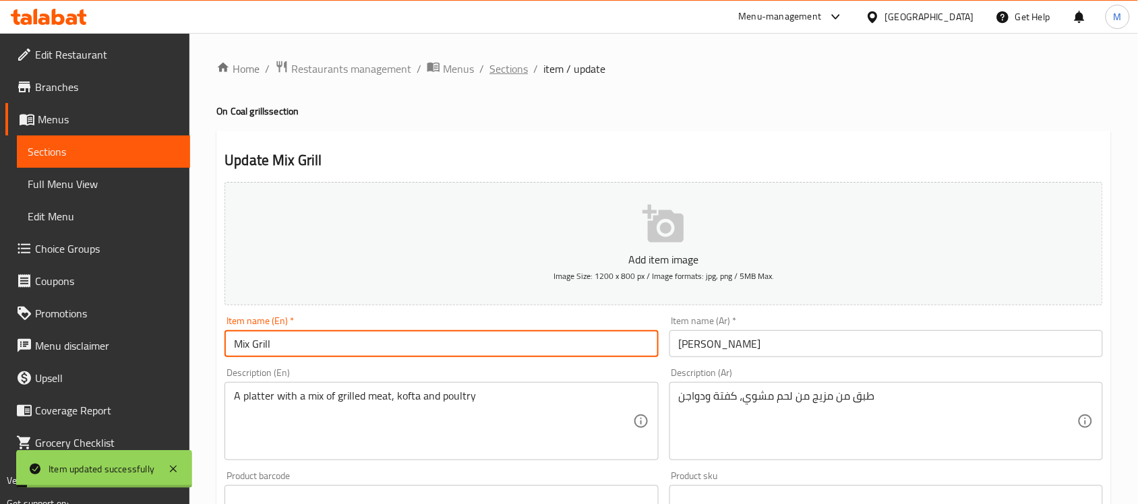
click at [513, 64] on span "Sections" at bounding box center [509, 69] width 38 height 16
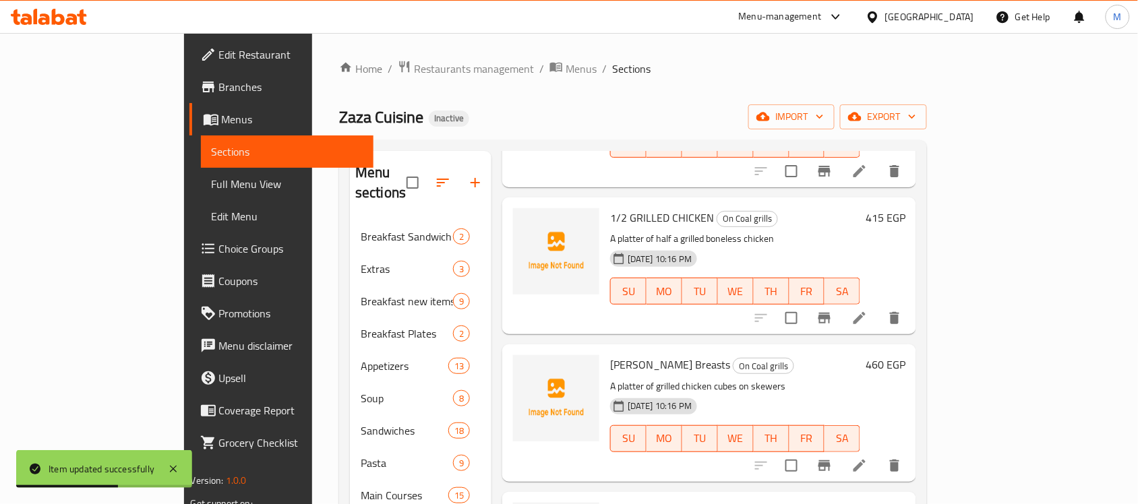
scroll to position [337, 0]
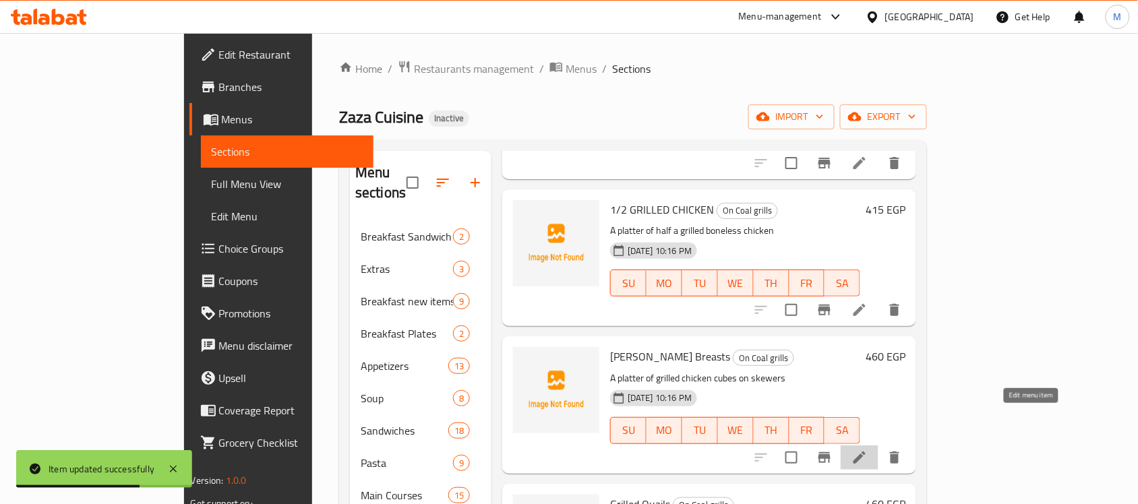
click at [866, 452] on icon at bounding box center [860, 458] width 12 height 12
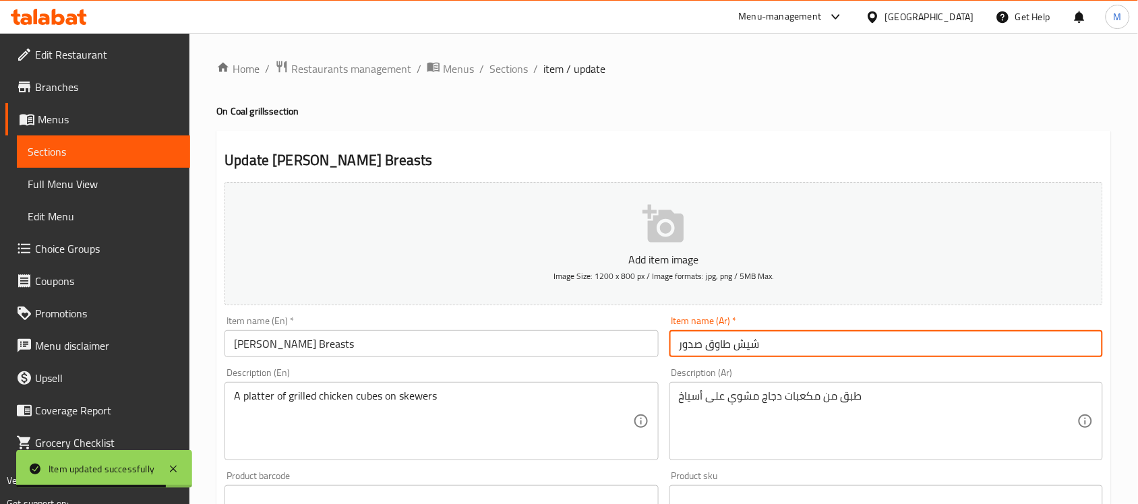
click at [696, 343] on input "شيش طاوق صدور" at bounding box center [887, 343] width 434 height 27
click at [676, 345] on input "شيش طاوق" at bounding box center [887, 343] width 434 height 27
paste input "صدور"
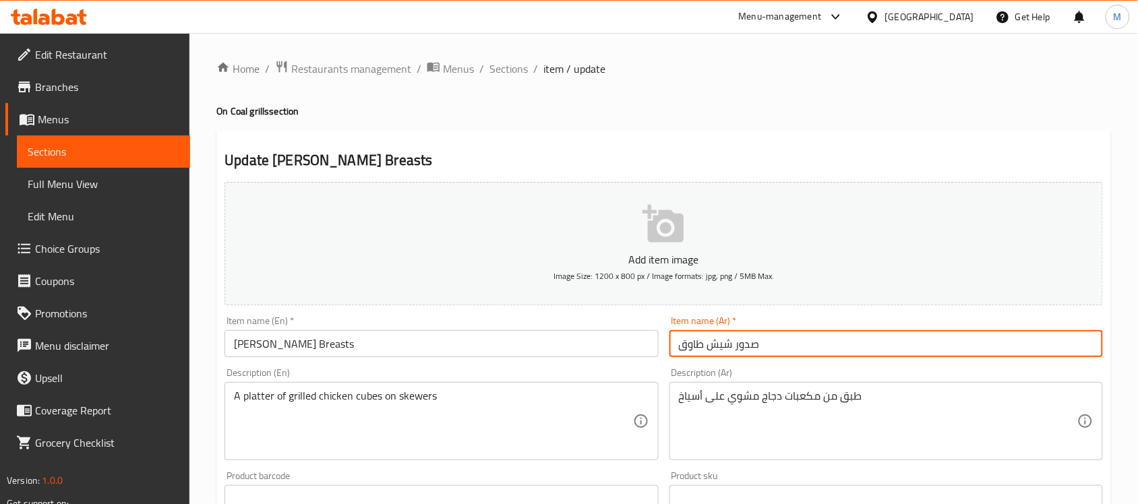
type input "صدور شيش طاوق"
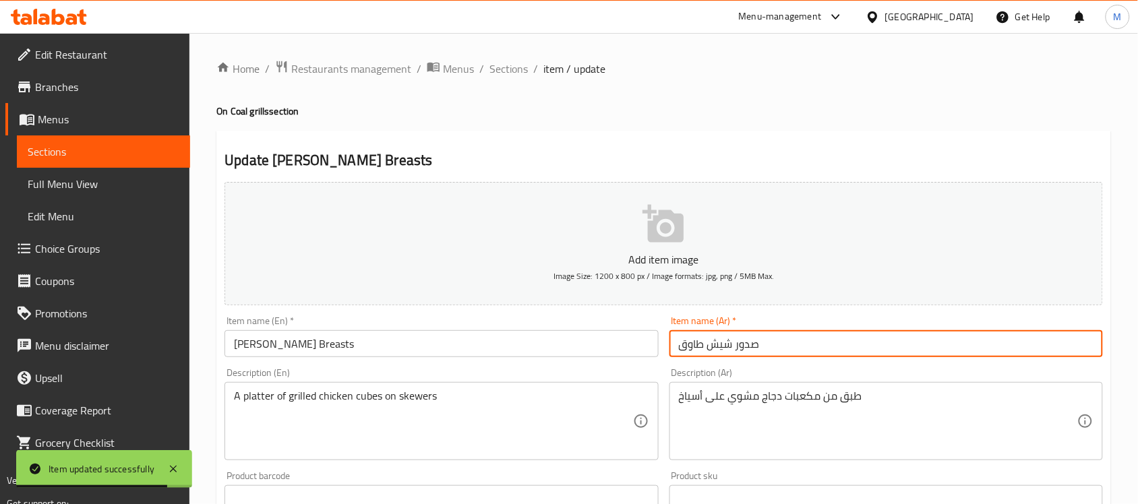
click at [510, 65] on span "Sections" at bounding box center [509, 69] width 38 height 16
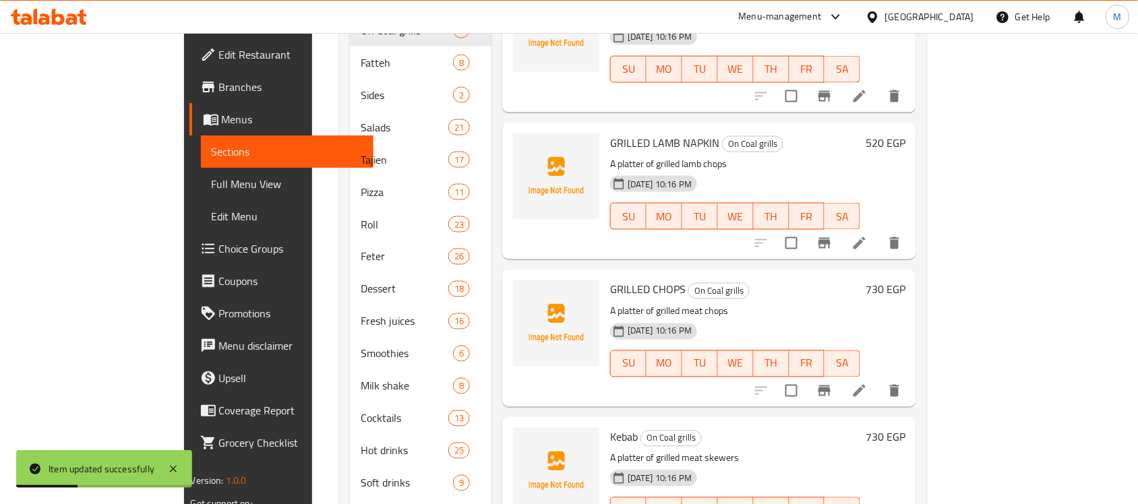
scroll to position [579, 0]
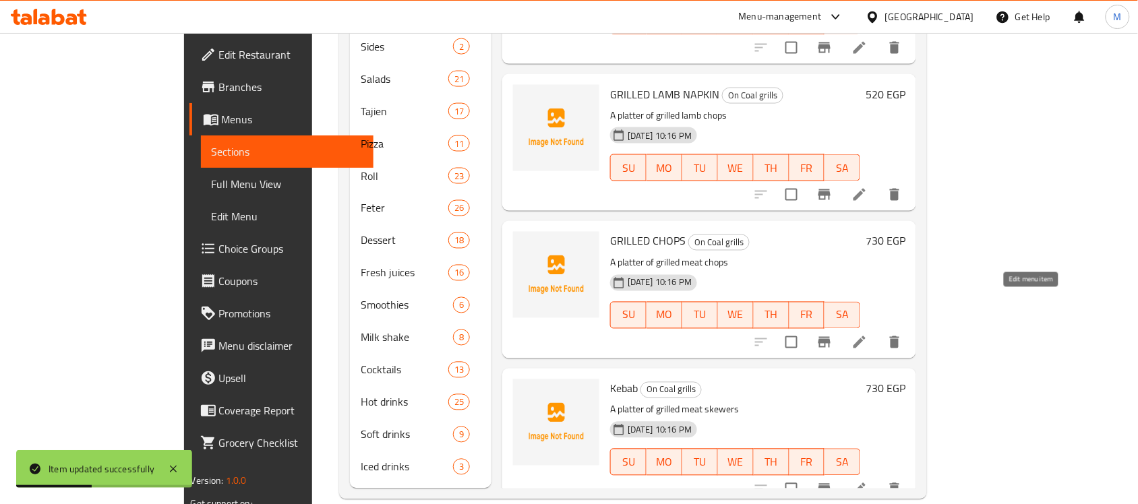
click at [866, 336] on icon at bounding box center [860, 342] width 12 height 12
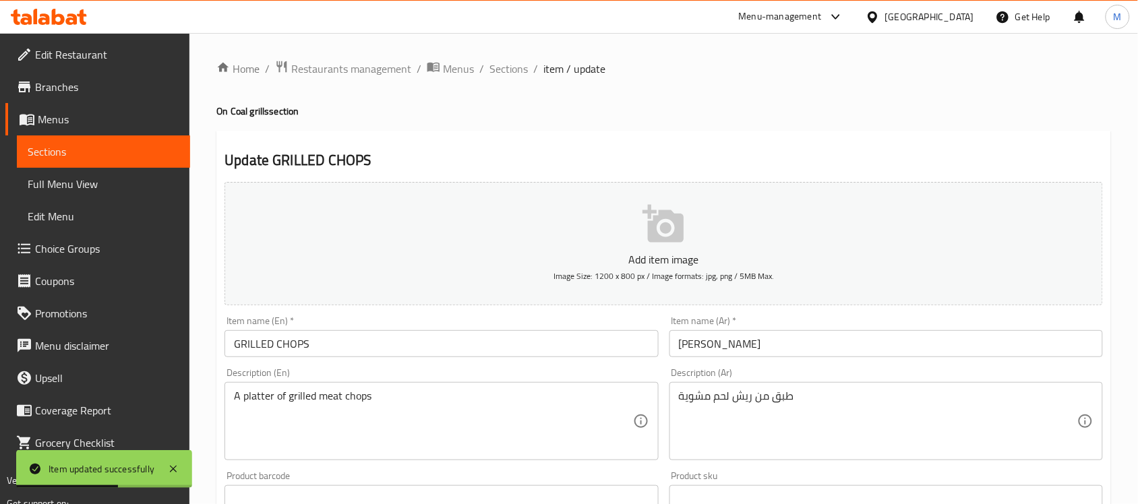
click at [753, 347] on input "[PERSON_NAME]" at bounding box center [887, 343] width 434 height 27
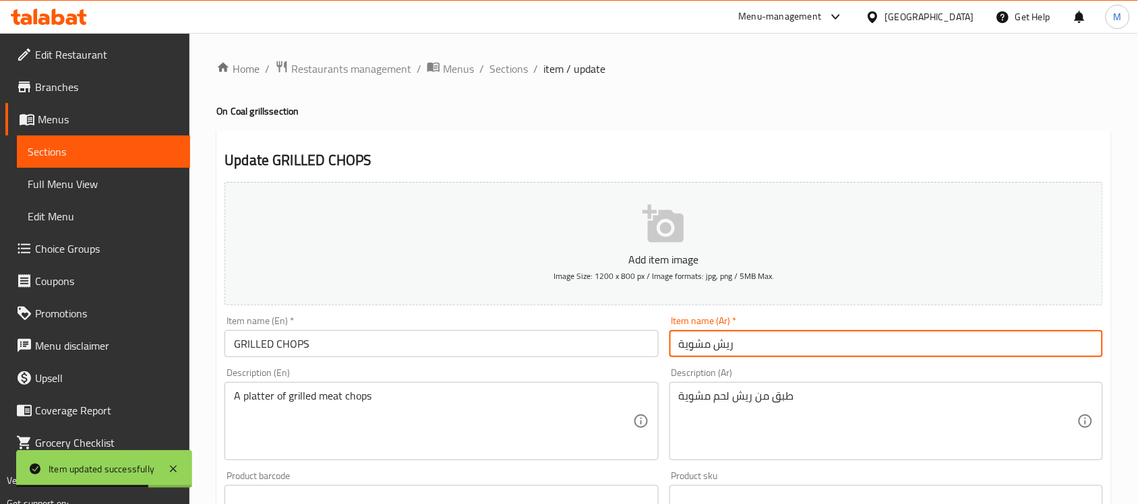
type input "ريش مشوية"
click at [510, 75] on span "Sections" at bounding box center [509, 69] width 38 height 16
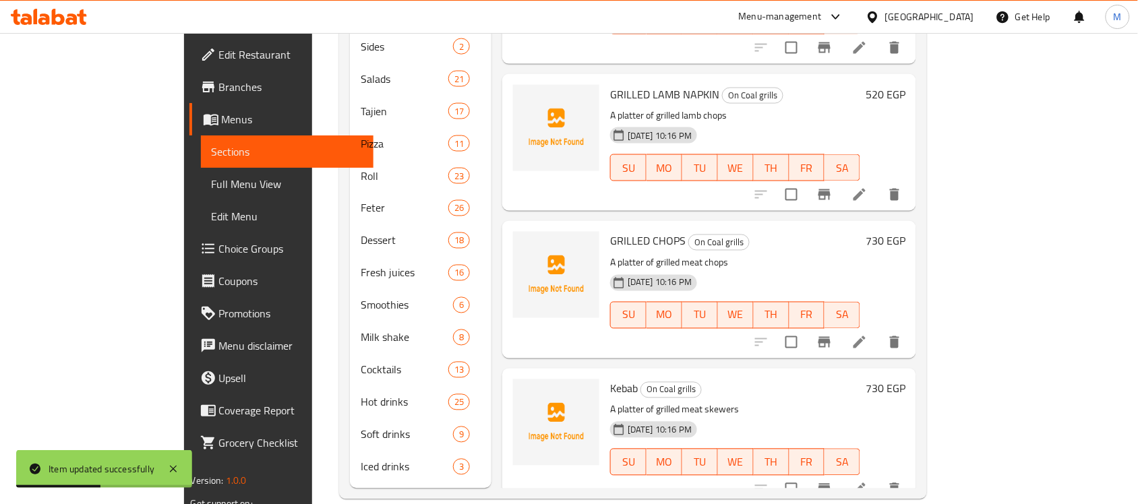
click at [866, 483] on icon at bounding box center [860, 489] width 12 height 12
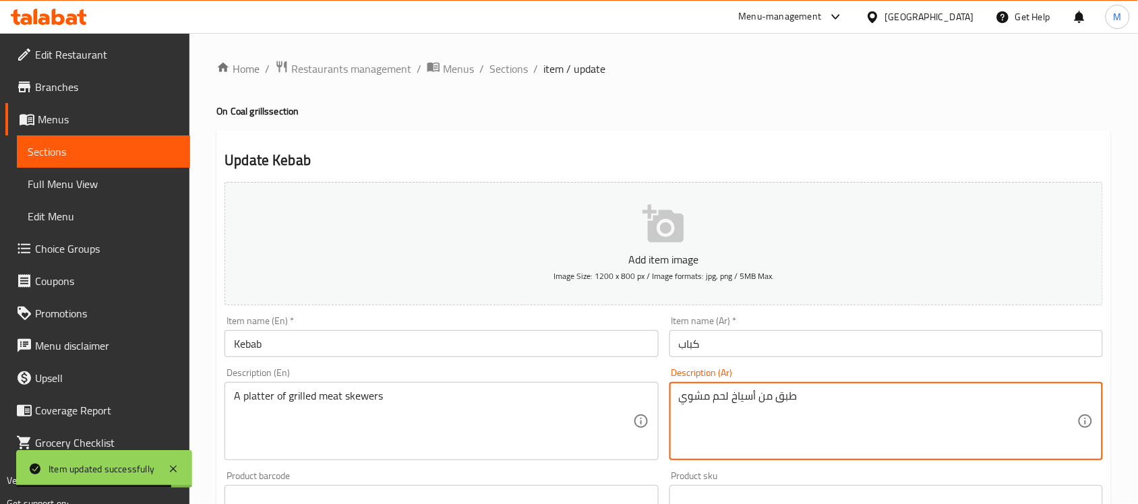
type textarea "طبق من أسياخ لحم مشوي"
click at [609, 345] on input "Kebab" at bounding box center [442, 343] width 434 height 27
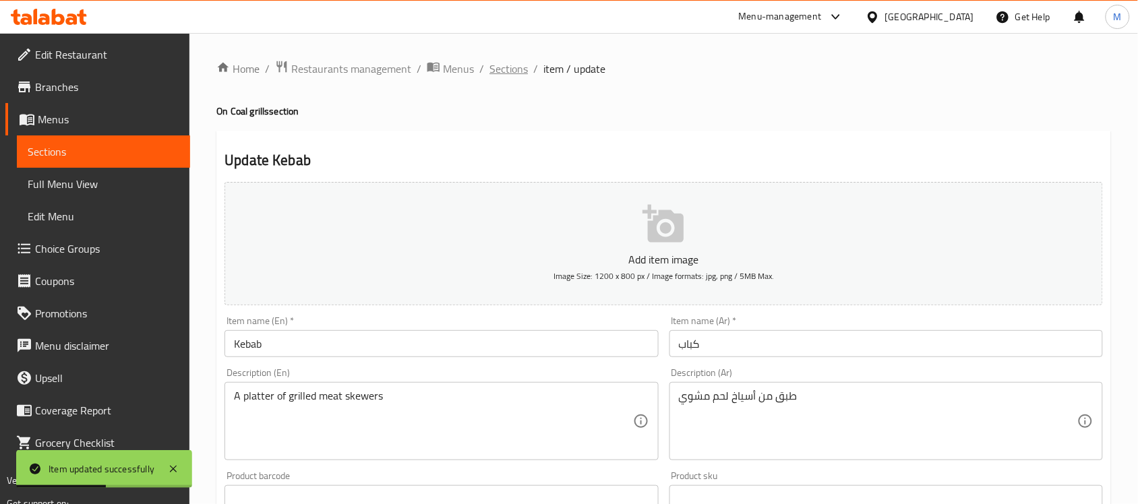
click at [523, 66] on span "Sections" at bounding box center [509, 69] width 38 height 16
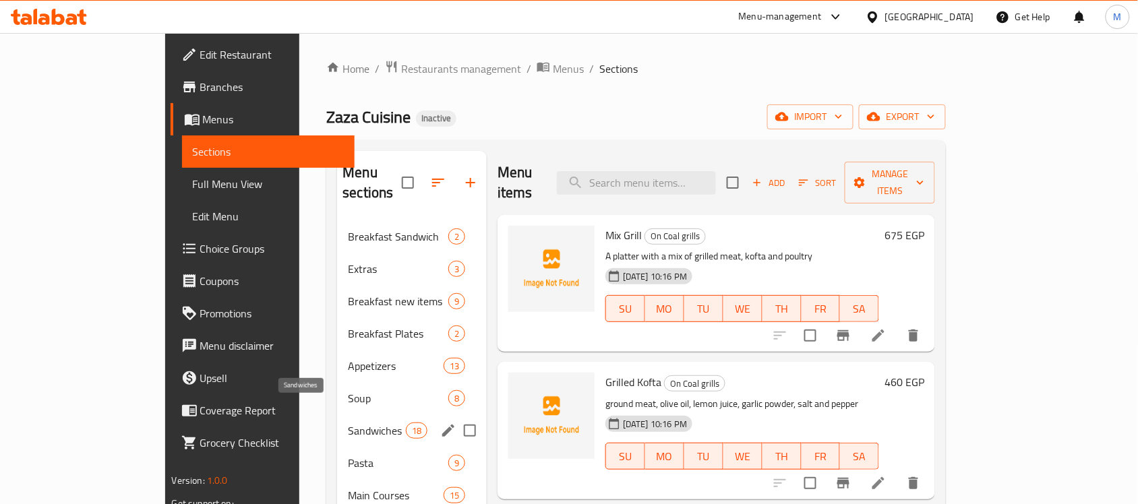
click at [348, 423] on span "Sandwiches" at bounding box center [376, 431] width 57 height 16
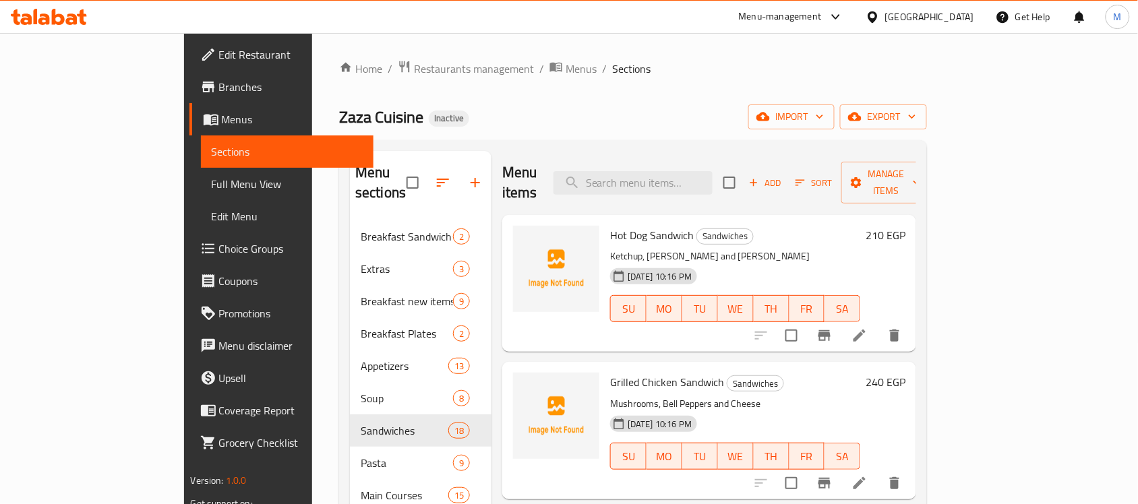
scroll to position [405, 0]
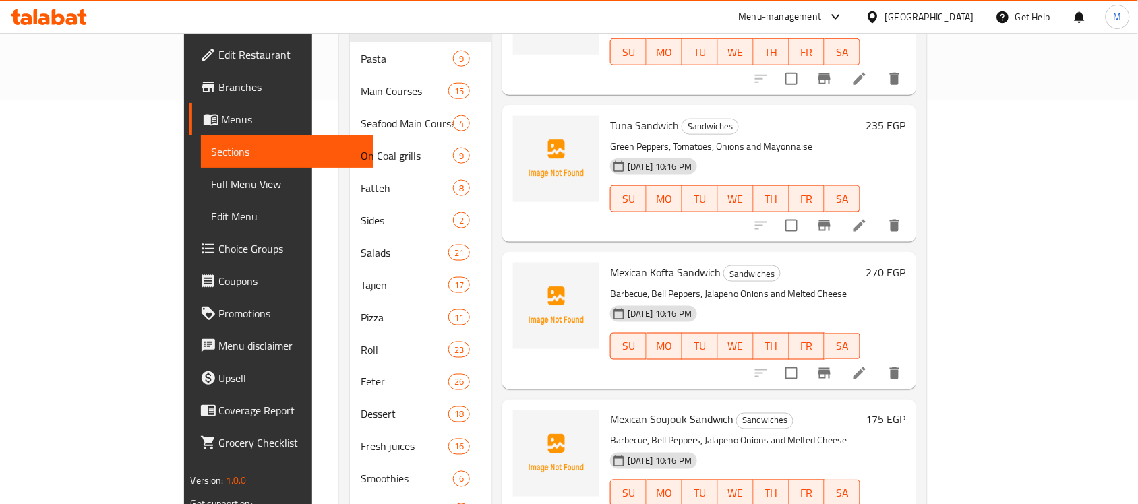
click at [868, 365] on icon at bounding box center [860, 373] width 16 height 16
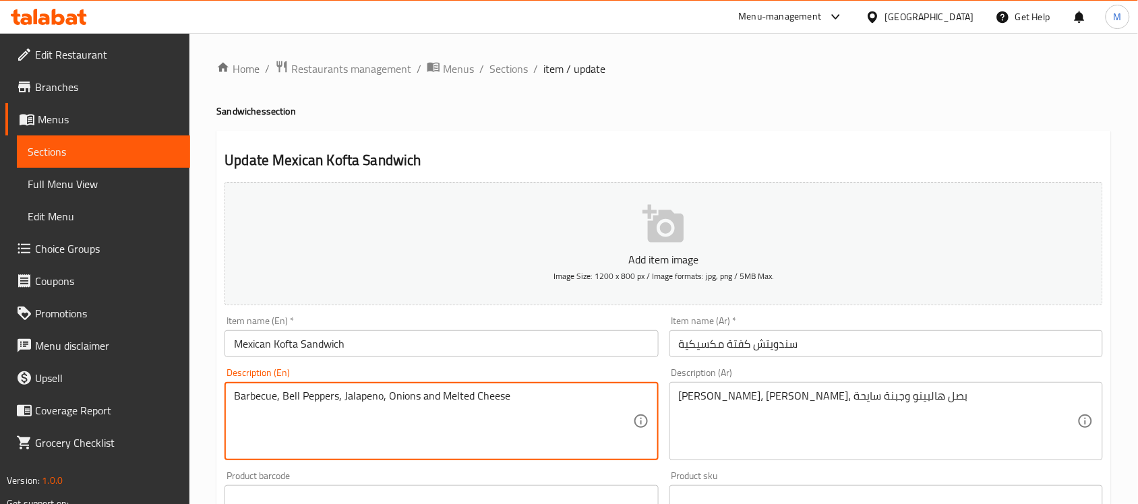
type textarea "Barbecue, Bell Peppers, Jalapeno, Onions and Melted Cheese"
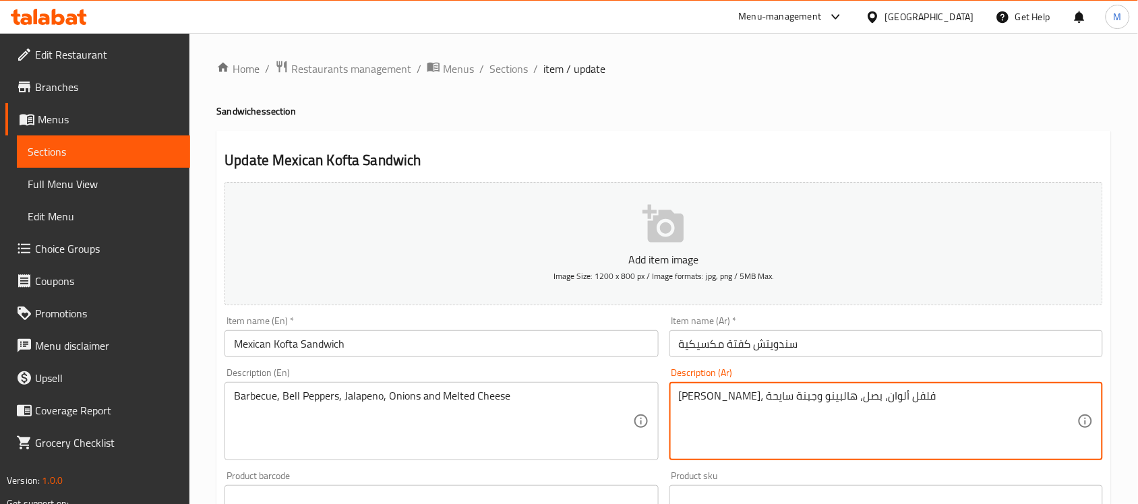
type textarea "[PERSON_NAME]، فلفل ألوان، بصل، هالبينو وجبنة سايحة"
click at [619, 344] on input "Mexican Kofta Sandwich" at bounding box center [442, 343] width 434 height 27
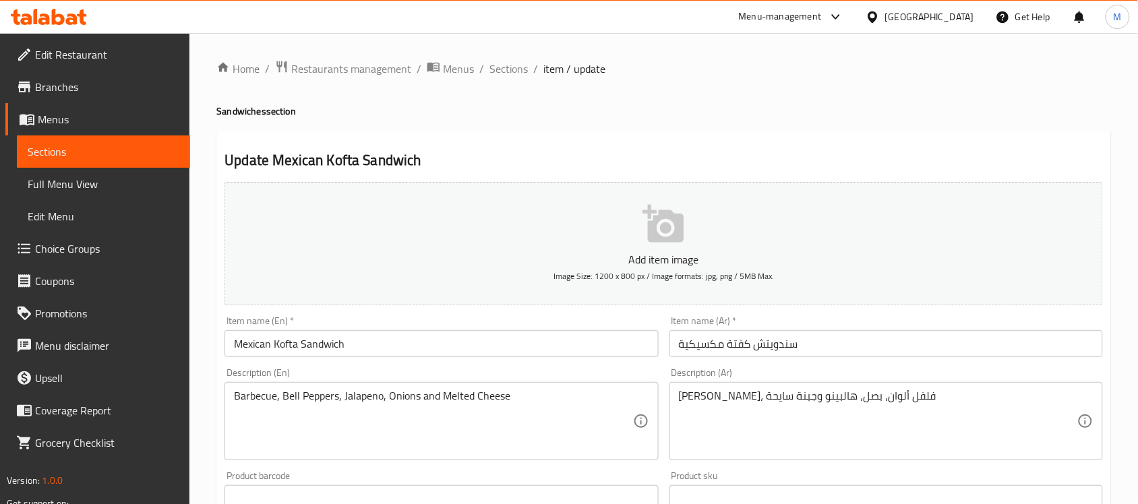
click at [388, 330] on input "Mexican Kofta Sandwich" at bounding box center [442, 343] width 434 height 27
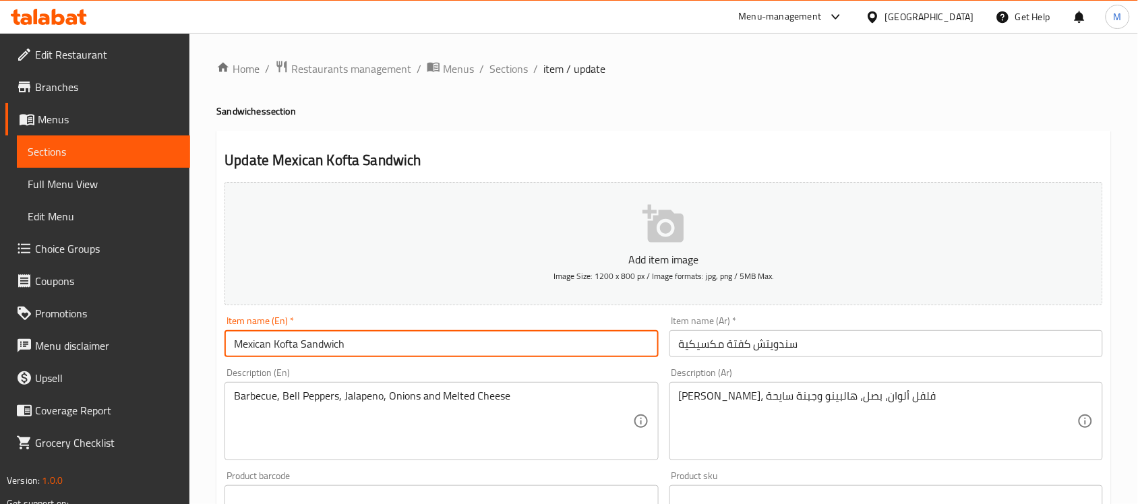
click at [388, 330] on input "Mexican Kofta Sandwich" at bounding box center [442, 343] width 434 height 27
click at [447, 334] on input "Mexican Kofta Sandwich" at bounding box center [442, 343] width 434 height 27
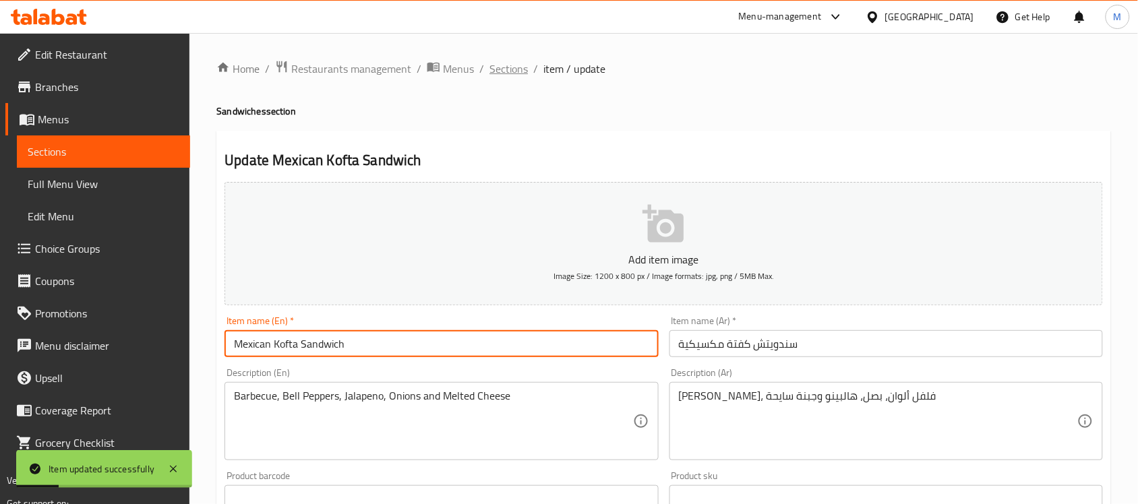
click at [521, 71] on span "Sections" at bounding box center [509, 69] width 38 height 16
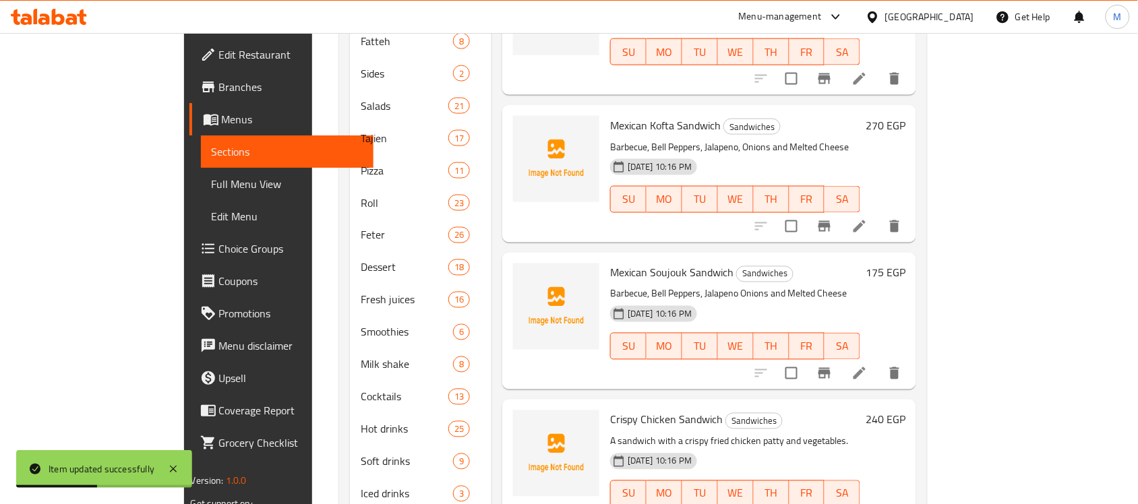
click at [868, 365] on icon at bounding box center [860, 373] width 16 height 16
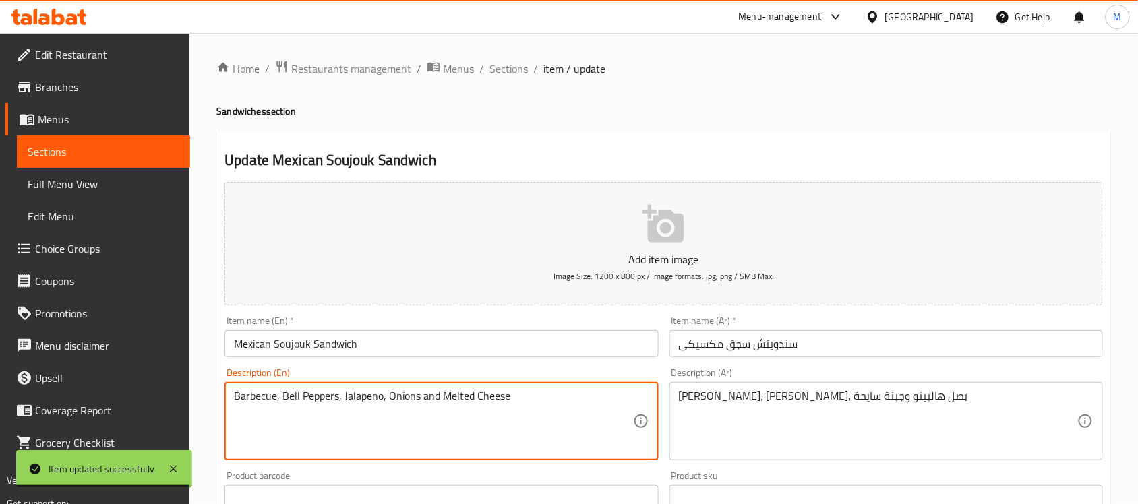
type textarea "Barbecue, Bell Peppers, Jalapeno, Onions and Melted Cheese"
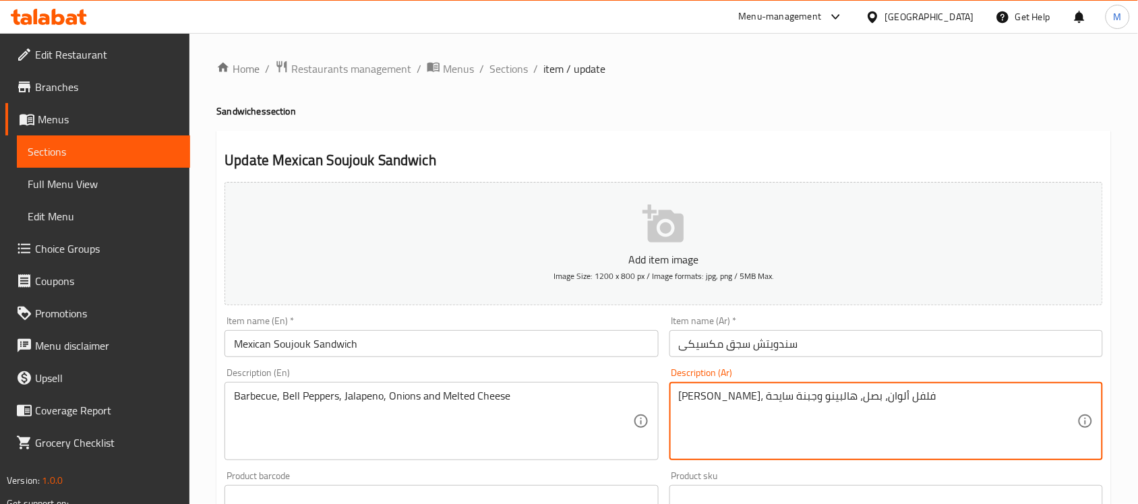
type textarea "[PERSON_NAME]، فلفل ألوان، بصل، هالبينو وجبنة سايحة"
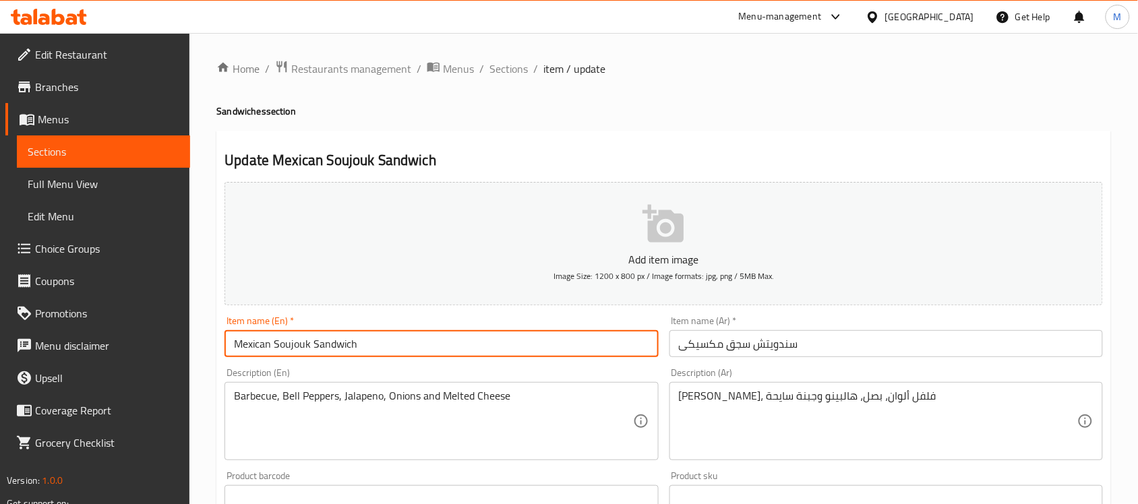
click at [502, 353] on input "Mexican Soujouk Sandwich" at bounding box center [442, 343] width 434 height 27
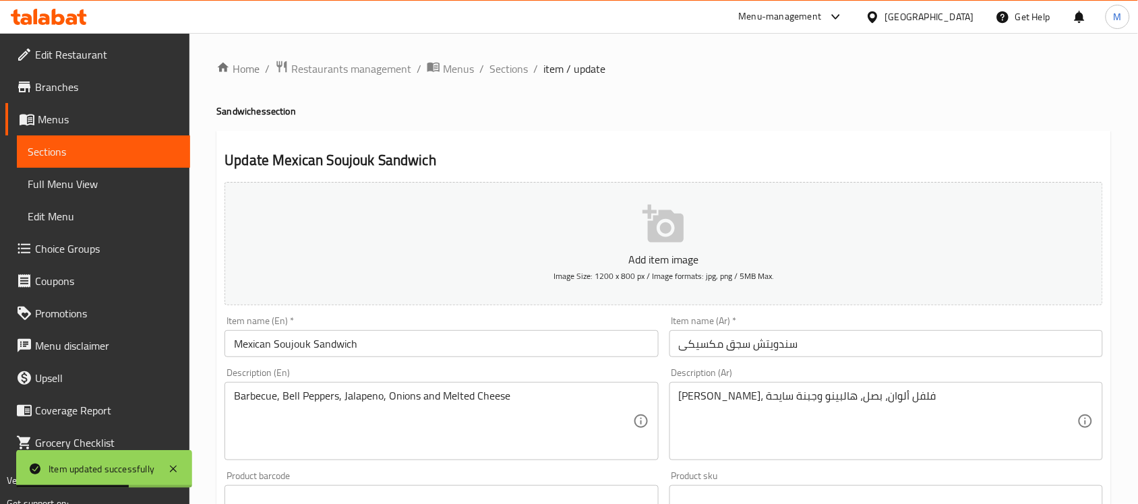
click at [398, 341] on input "Mexican Soujouk Sandwich" at bounding box center [442, 343] width 434 height 27
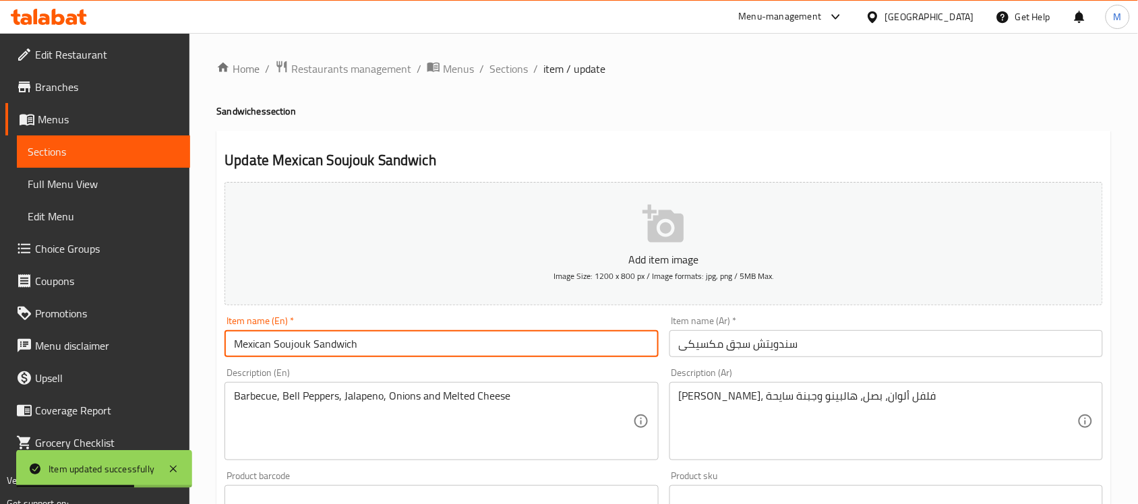
click at [398, 341] on input "Mexican Soujouk Sandwich" at bounding box center [442, 343] width 434 height 27
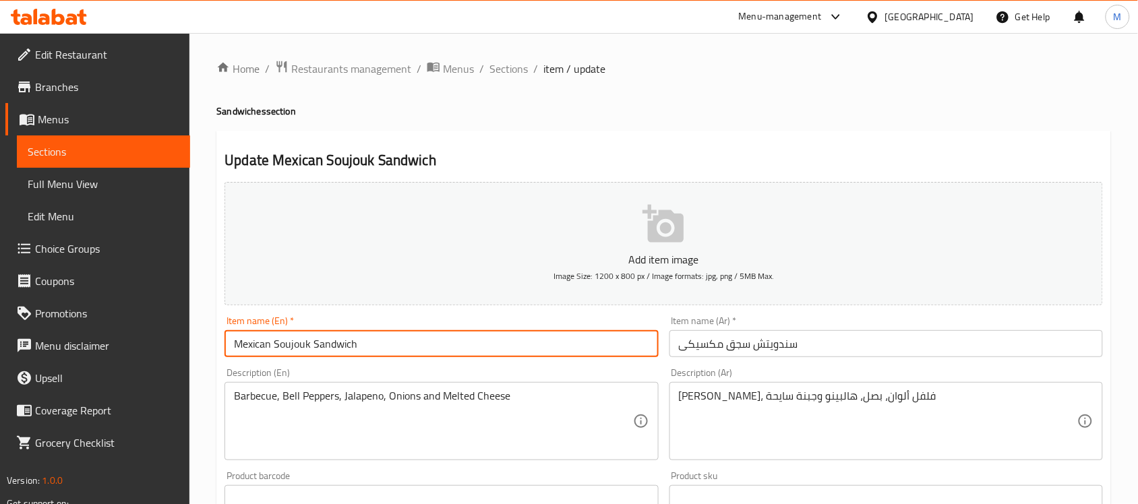
click at [628, 341] on input "Mexican Soujouk Sandwich" at bounding box center [442, 343] width 434 height 27
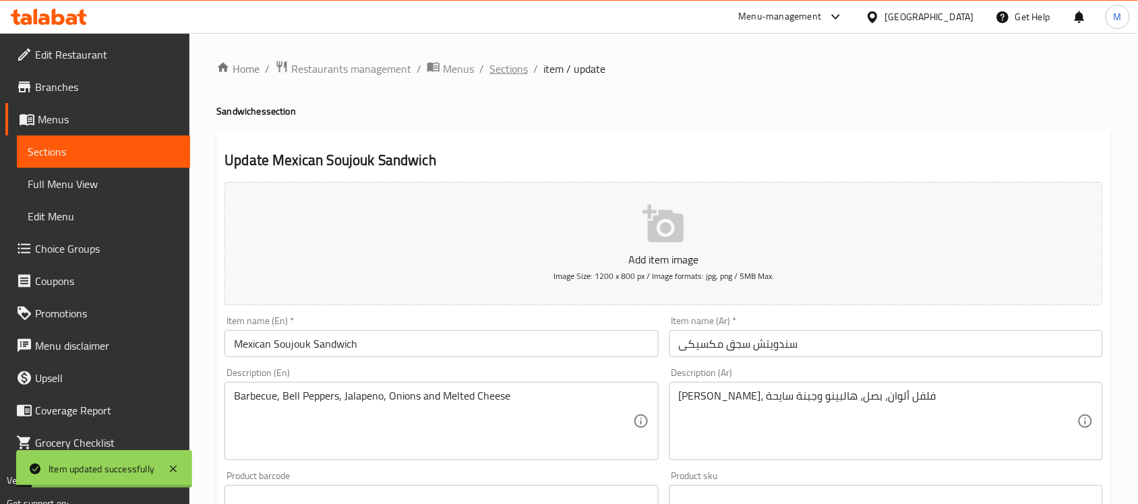
click at [510, 61] on span "Sections" at bounding box center [509, 69] width 38 height 16
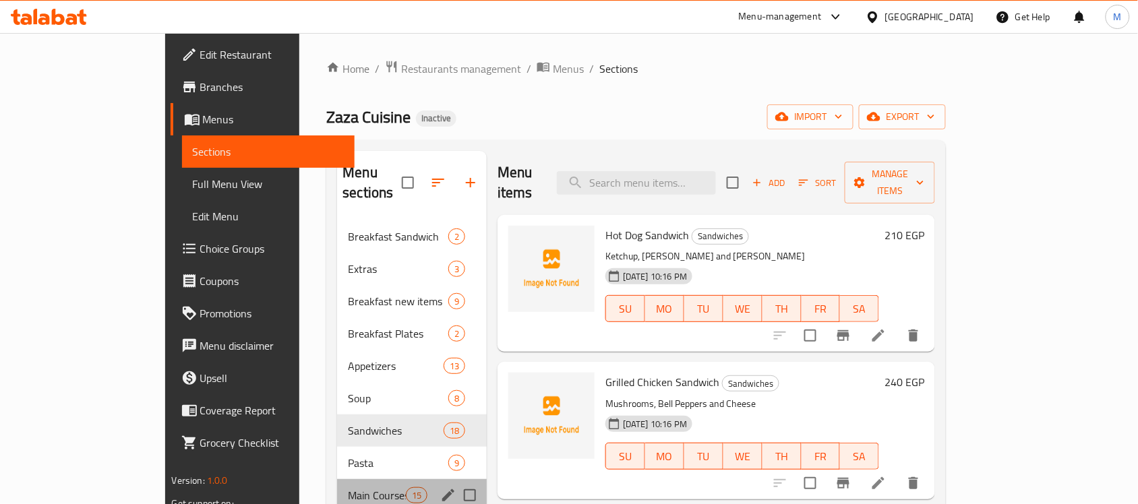
click at [337, 479] on div "Main Courses 15" at bounding box center [412, 495] width 150 height 32
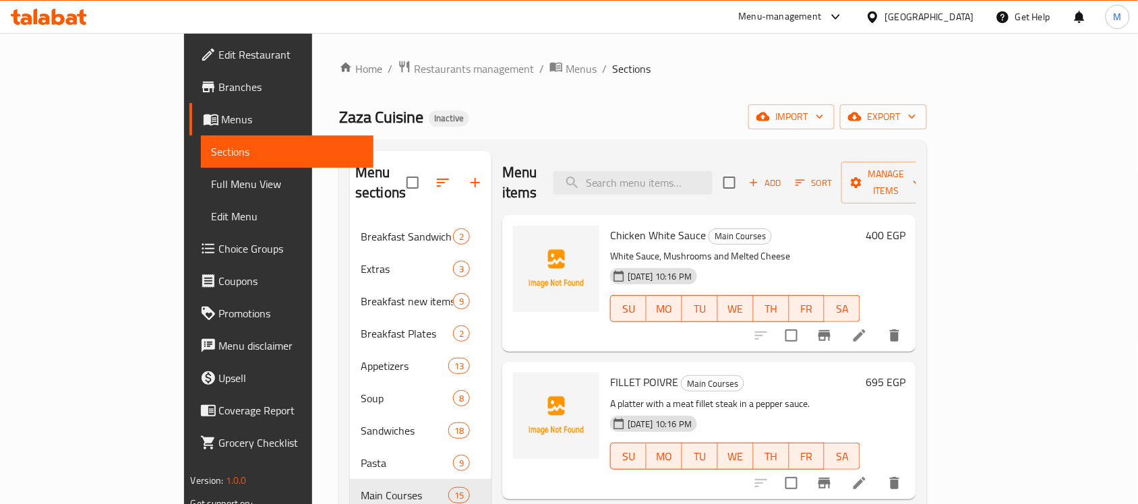
scroll to position [552, 0]
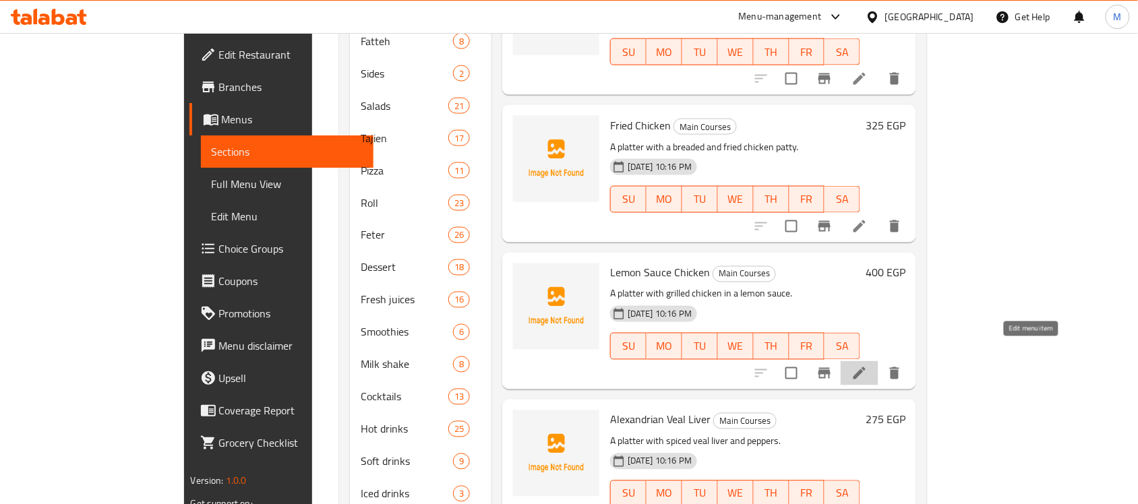
click at [868, 365] on icon at bounding box center [860, 373] width 16 height 16
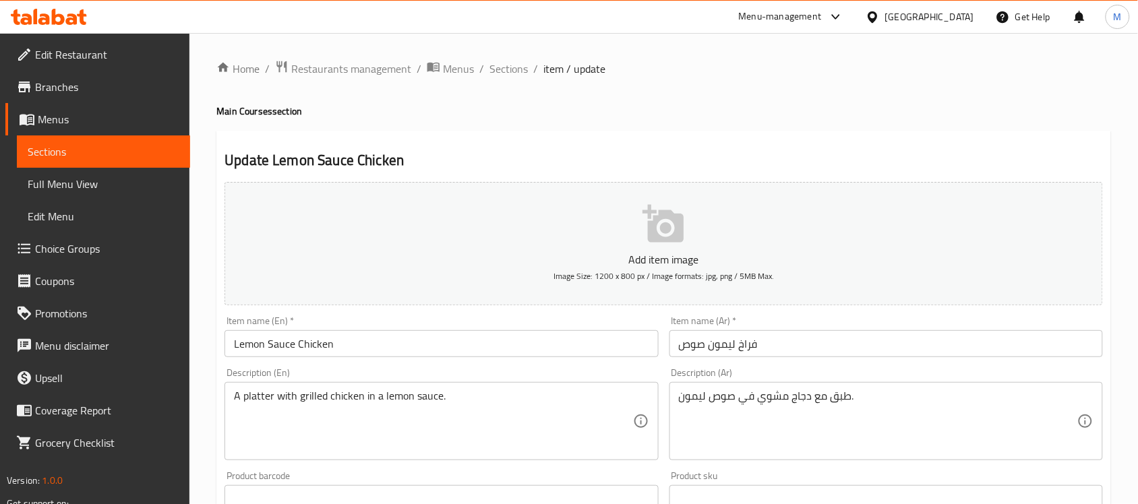
click at [696, 338] on input "فراخ ليمون صوص" at bounding box center [887, 343] width 434 height 27
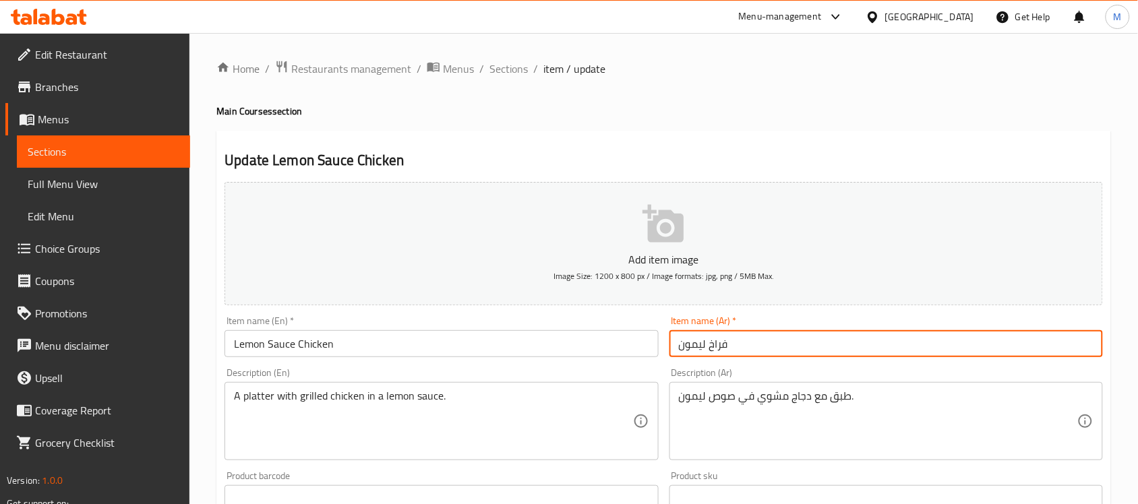
click at [705, 346] on input "فراخ ليمون" at bounding box center [887, 343] width 434 height 27
paste input "صوص"
click at [791, 344] on input "فراخ صوص ليمون" at bounding box center [887, 343] width 434 height 27
type input "فراخ صوص ليمون"
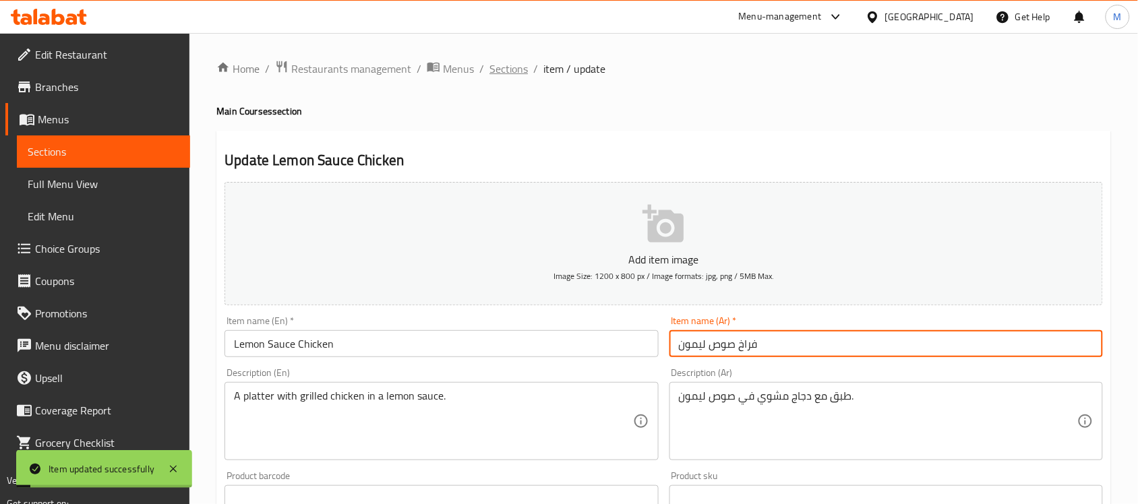
click at [514, 69] on span "Sections" at bounding box center [509, 69] width 38 height 16
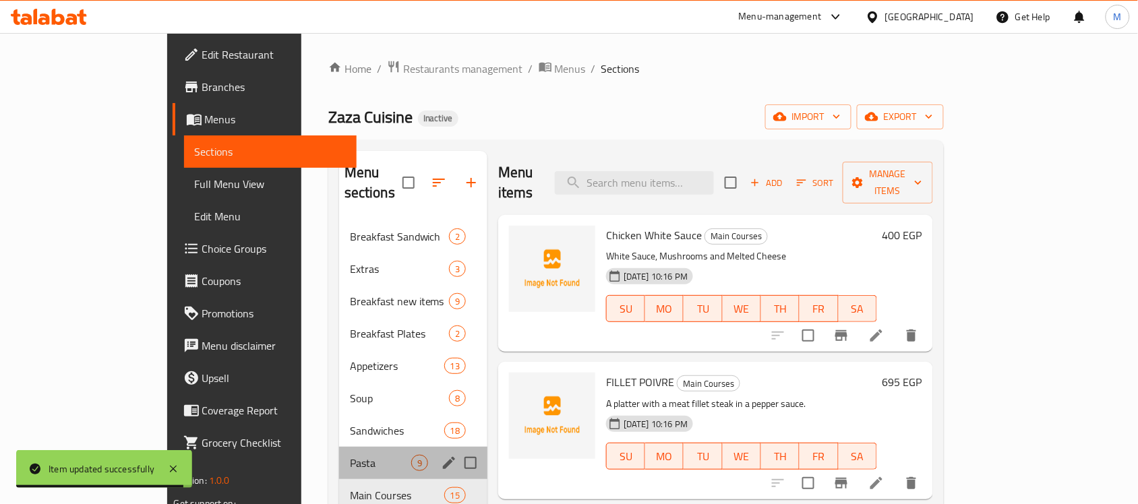
click at [339, 447] on div "Pasta 9" at bounding box center [413, 463] width 148 height 32
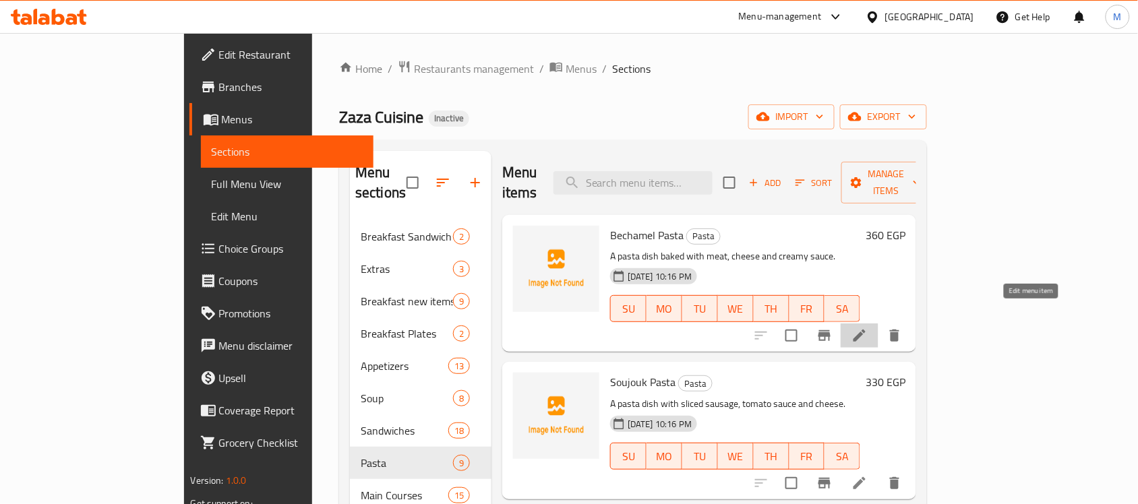
click at [868, 328] on icon at bounding box center [860, 336] width 16 height 16
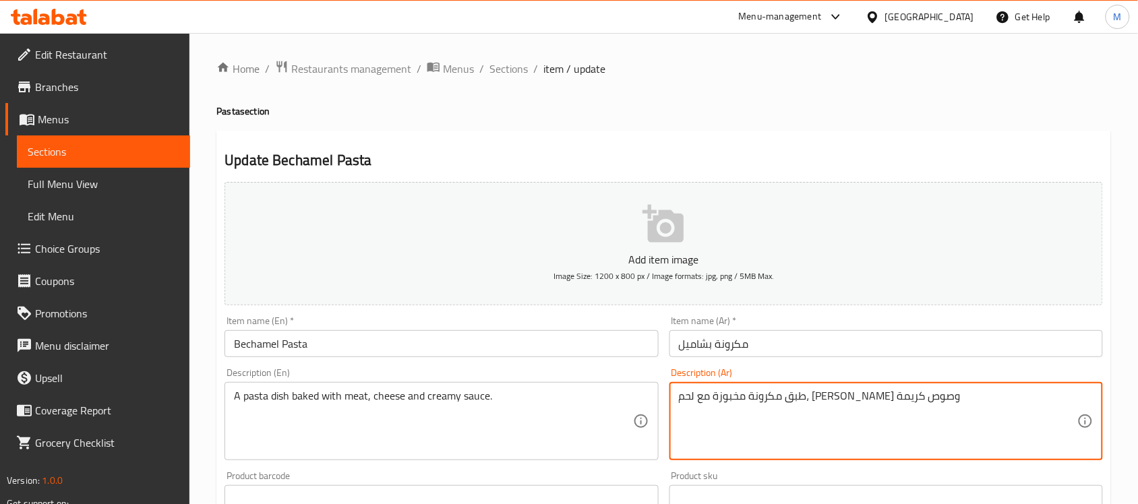
drag, startPoint x: 685, startPoint y: 396, endPoint x: 662, endPoint y: 396, distance: 22.9
type textarea "طبق مكرونة مخبوزة مع لحم، [PERSON_NAME] وصوص كريمي"
click at [554, 345] on input "Bechamel Pasta" at bounding box center [442, 343] width 434 height 27
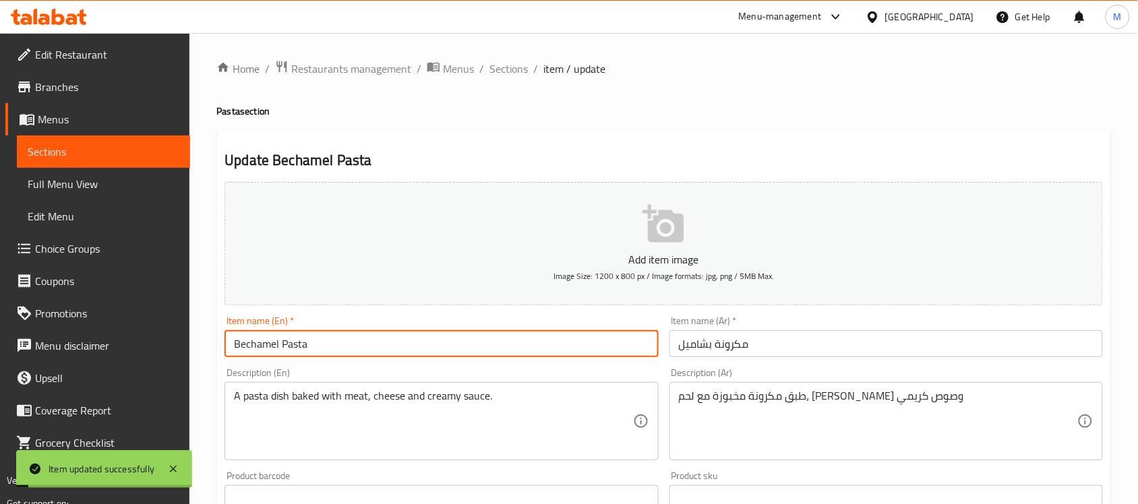
click at [514, 52] on div "Home / Restaurants management / Menus / Sections / item / update Pasta section …" at bounding box center [663, 493] width 949 height 920
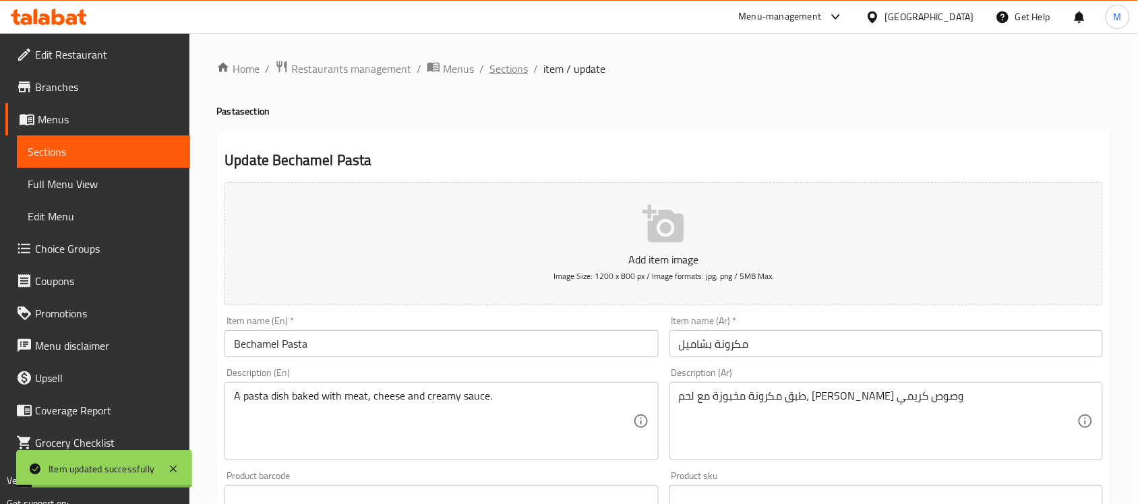
click at [516, 73] on span "Sections" at bounding box center [509, 69] width 38 height 16
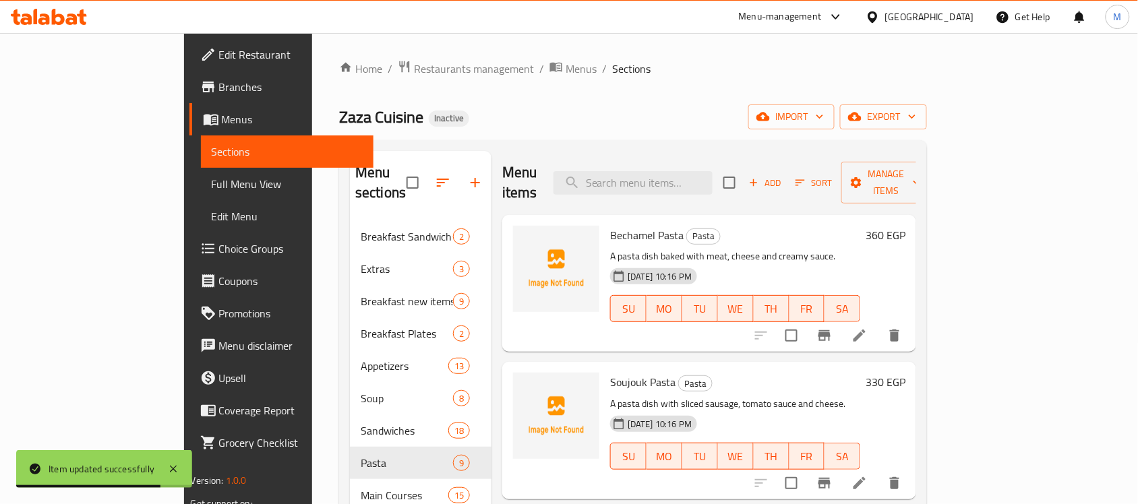
scroll to position [552, 0]
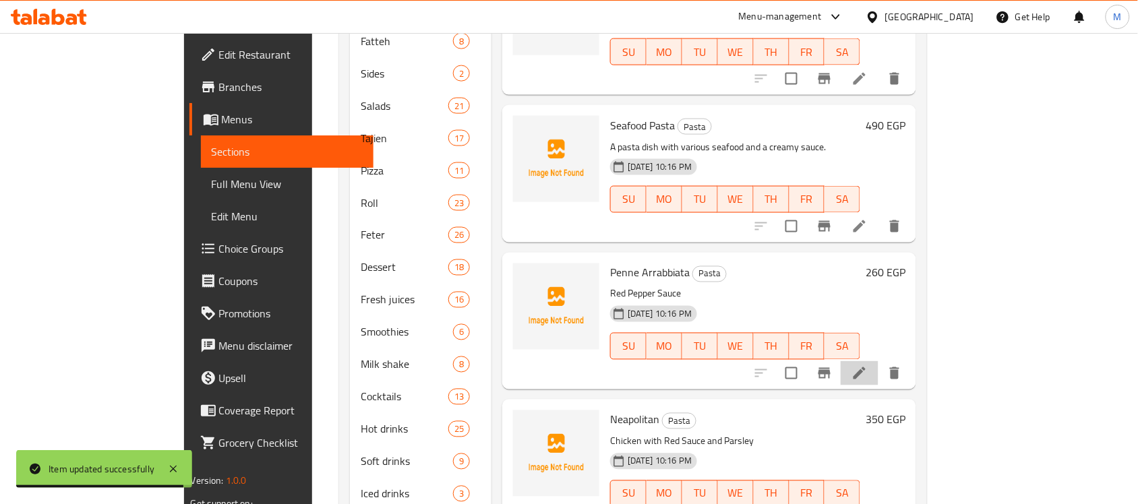
click at [879, 361] on li at bounding box center [860, 373] width 38 height 24
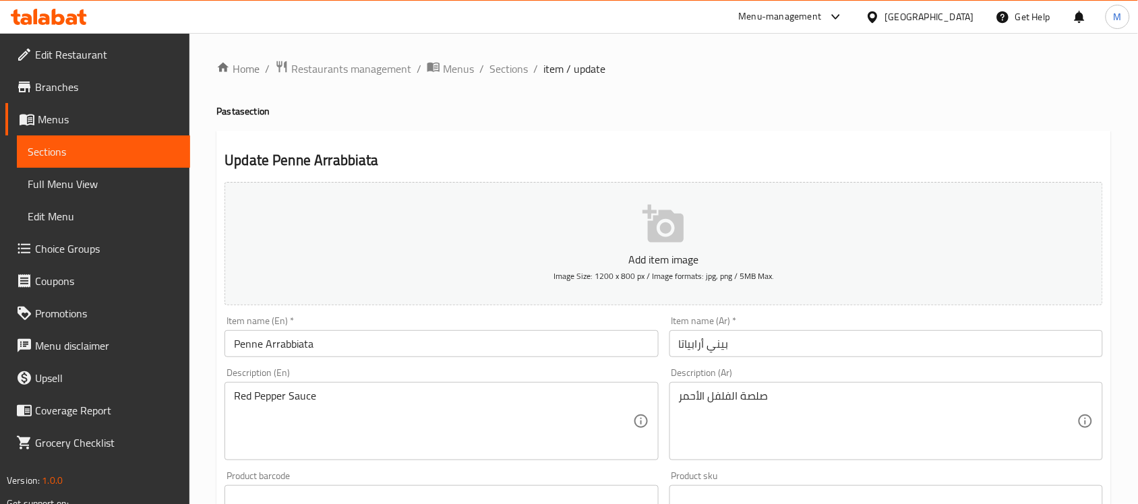
click at [353, 345] on input "Penne Arrabbiata" at bounding box center [442, 343] width 434 height 27
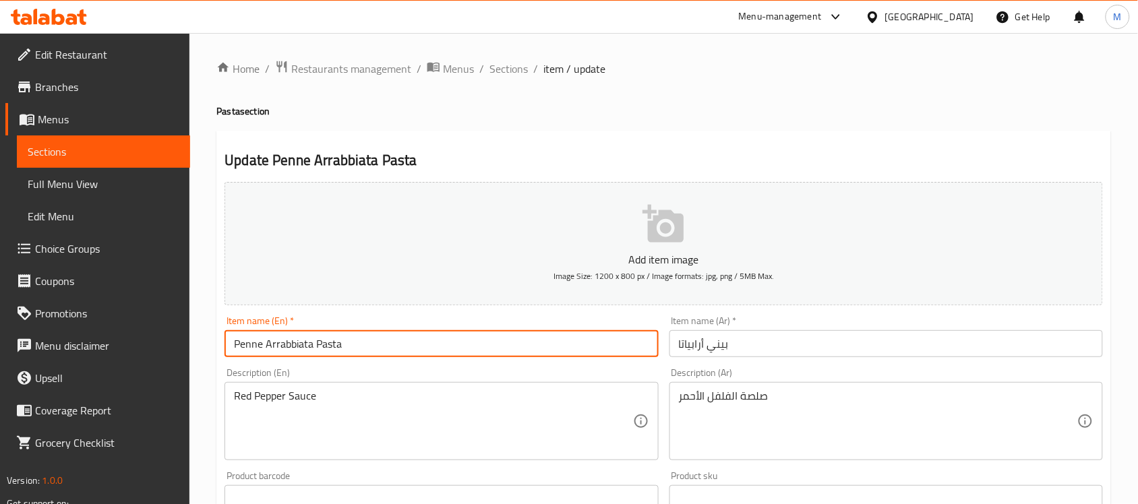
type input "Penne Arrabbiata Pasta"
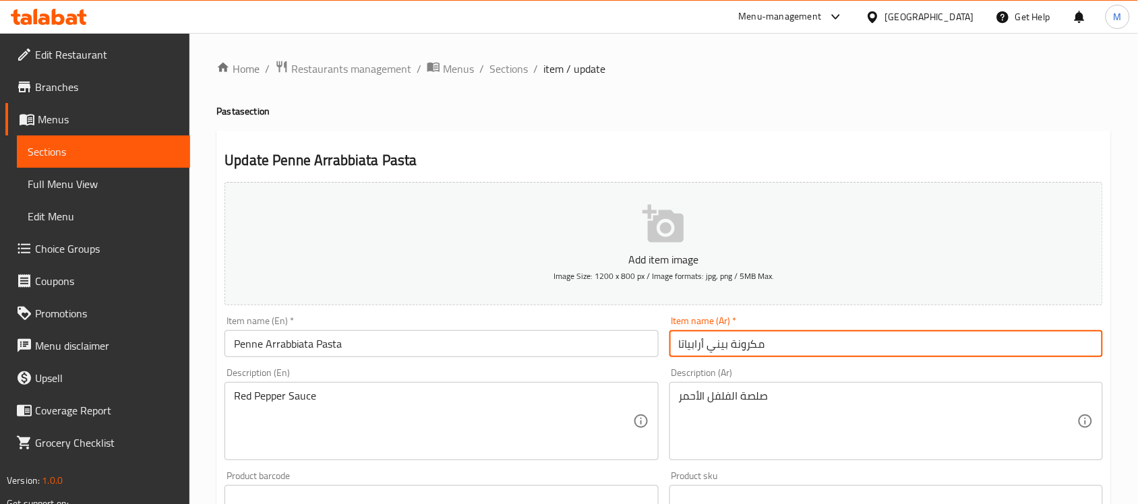
type input "مكرونة بيني أرابياتا"
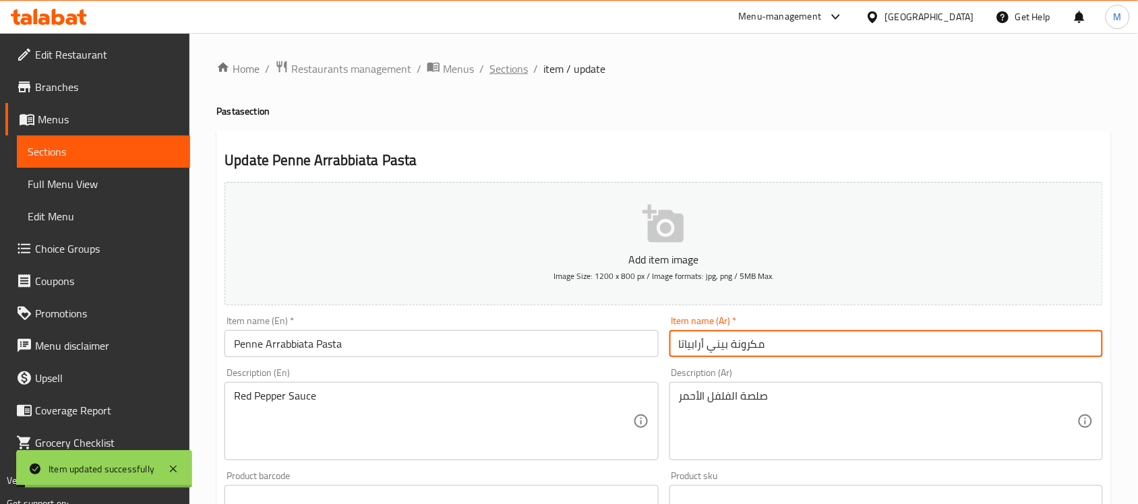
click at [496, 63] on span "Sections" at bounding box center [509, 69] width 38 height 16
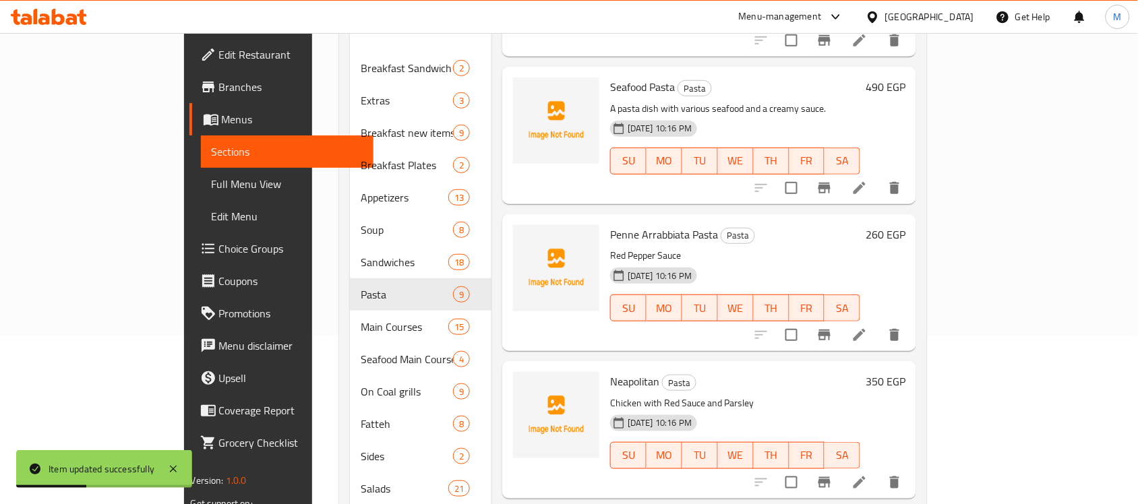
scroll to position [463, 0]
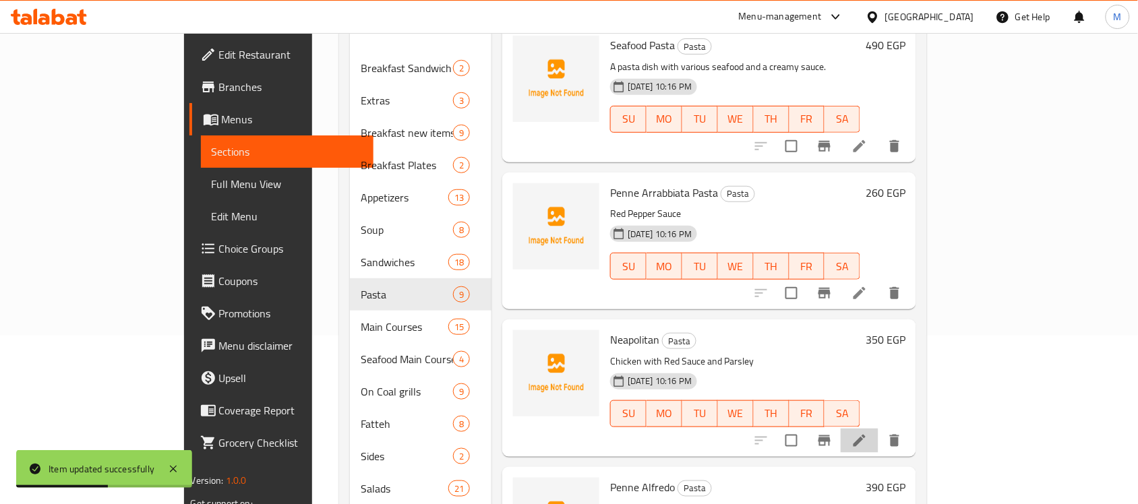
click at [879, 429] on li at bounding box center [860, 441] width 38 height 24
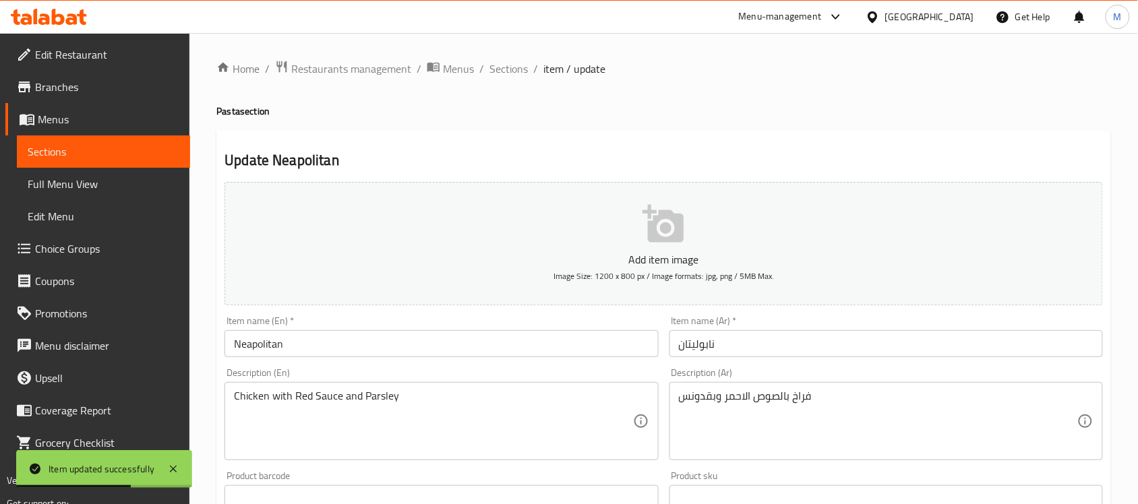
click at [679, 349] on input "نابوليتان" at bounding box center [887, 343] width 434 height 27
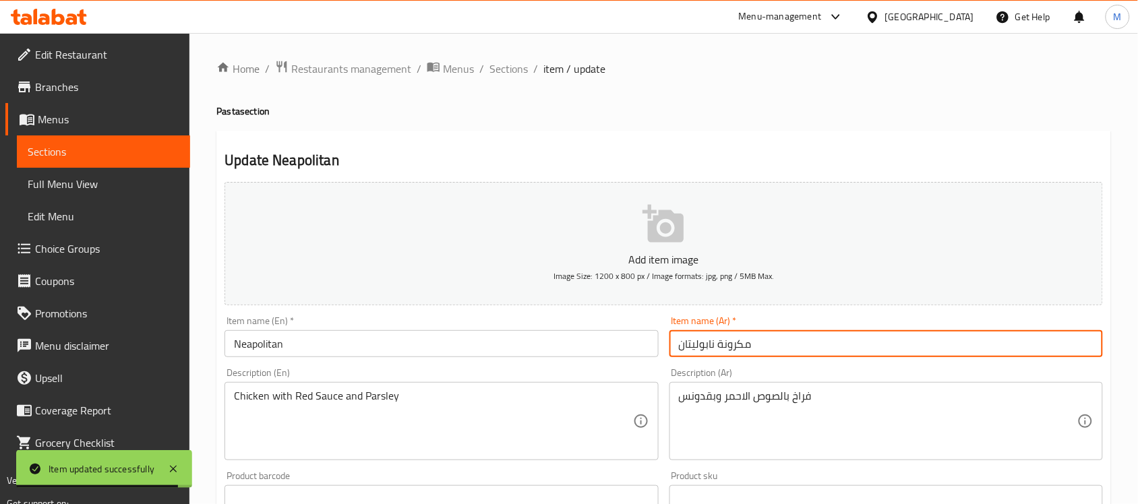
type input "مكرونة نابوليتان"
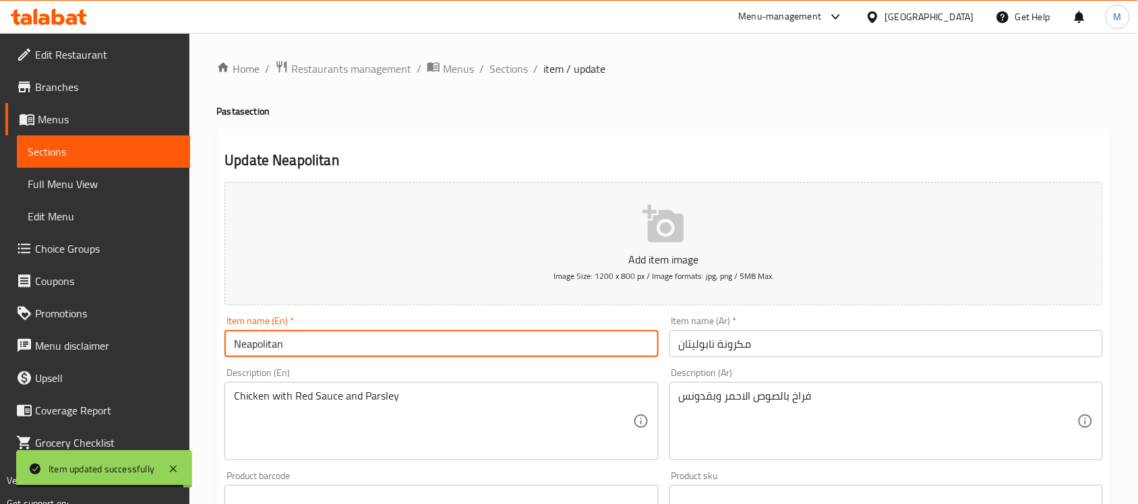
click at [367, 357] on input "Neapolitan" at bounding box center [442, 343] width 434 height 27
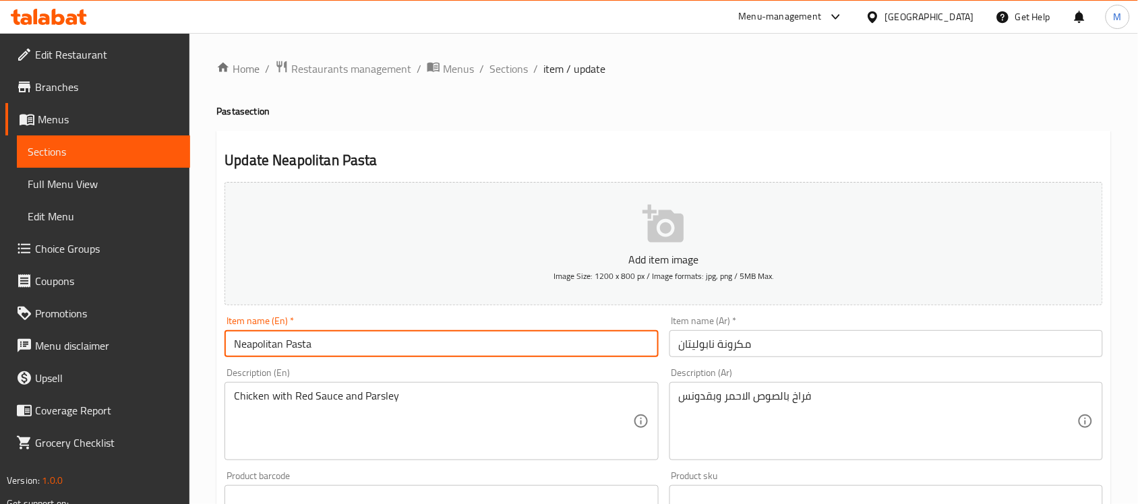
type input "Neapolitan Pasta"
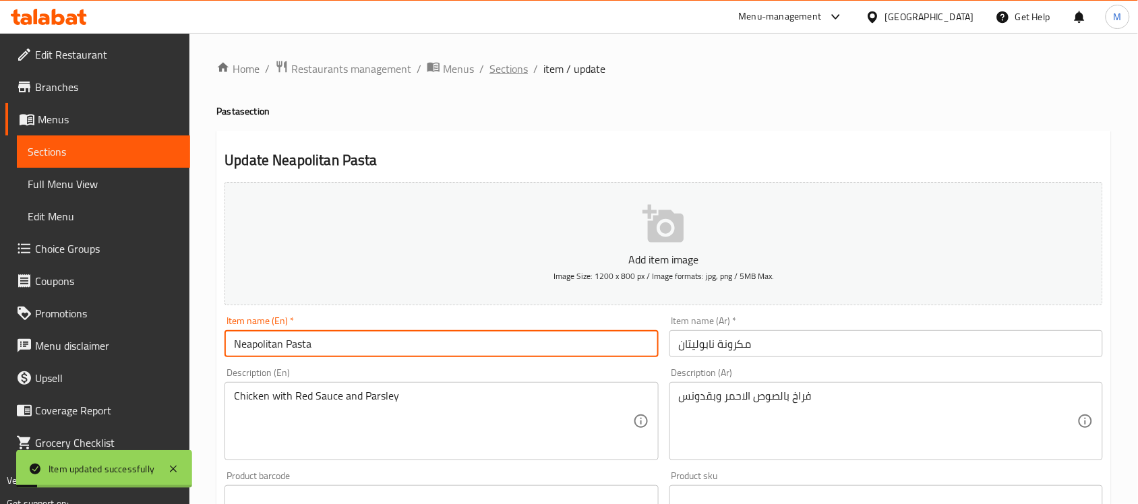
click at [507, 69] on span "Sections" at bounding box center [509, 69] width 38 height 16
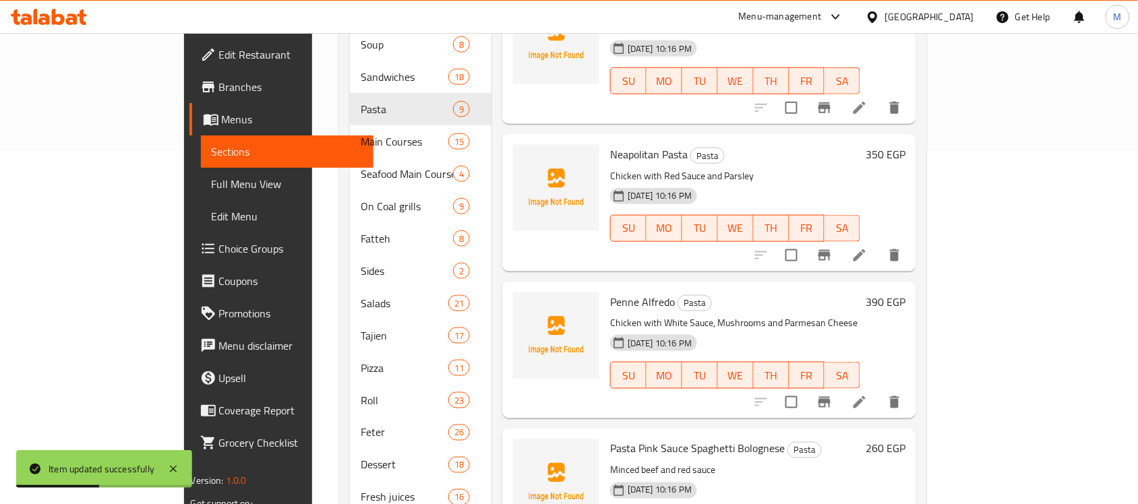
scroll to position [383, 0]
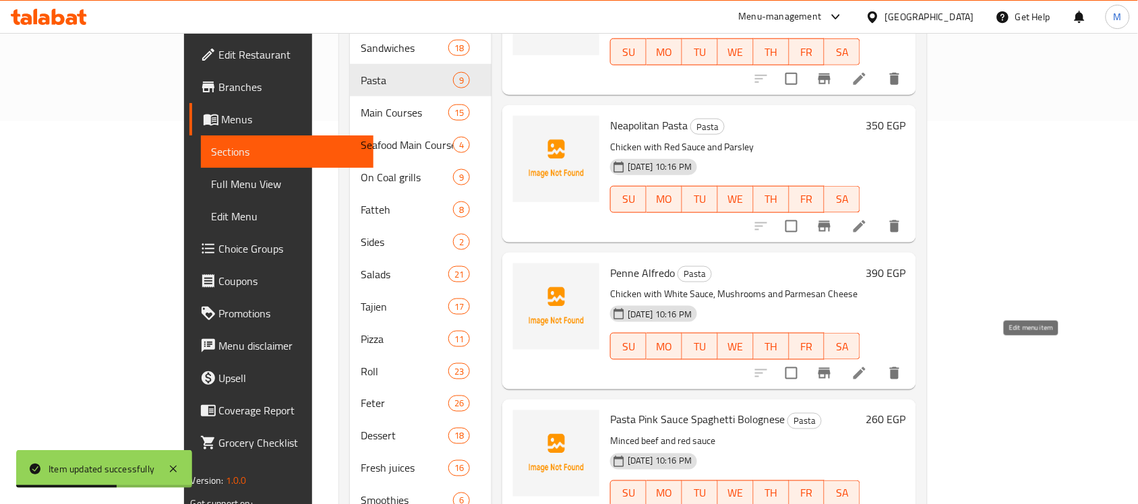
click at [866, 367] on icon at bounding box center [860, 373] width 12 height 12
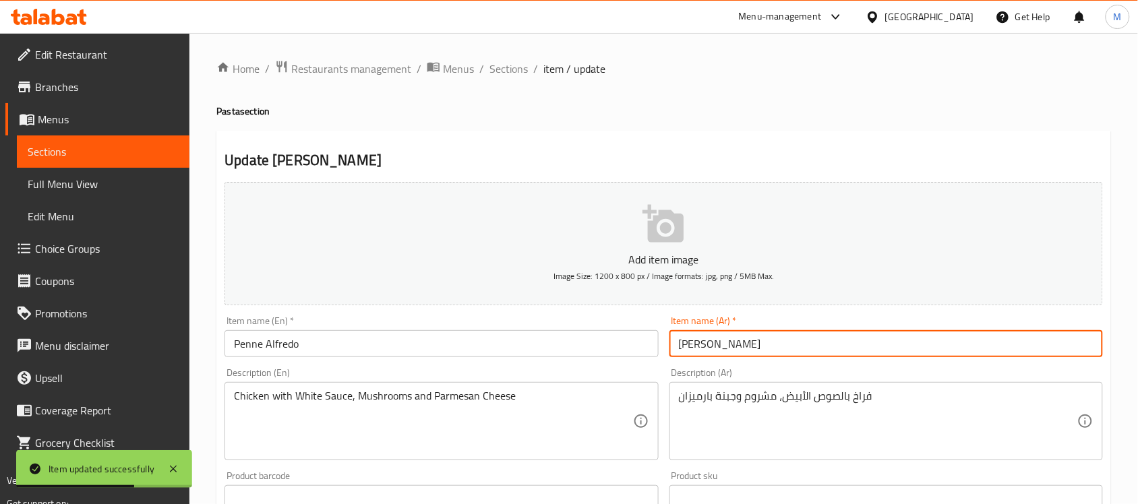
click at [775, 352] on input "[PERSON_NAME]" at bounding box center [887, 343] width 434 height 27
click at [678, 342] on input "[PERSON_NAME]" at bounding box center [887, 343] width 434 height 27
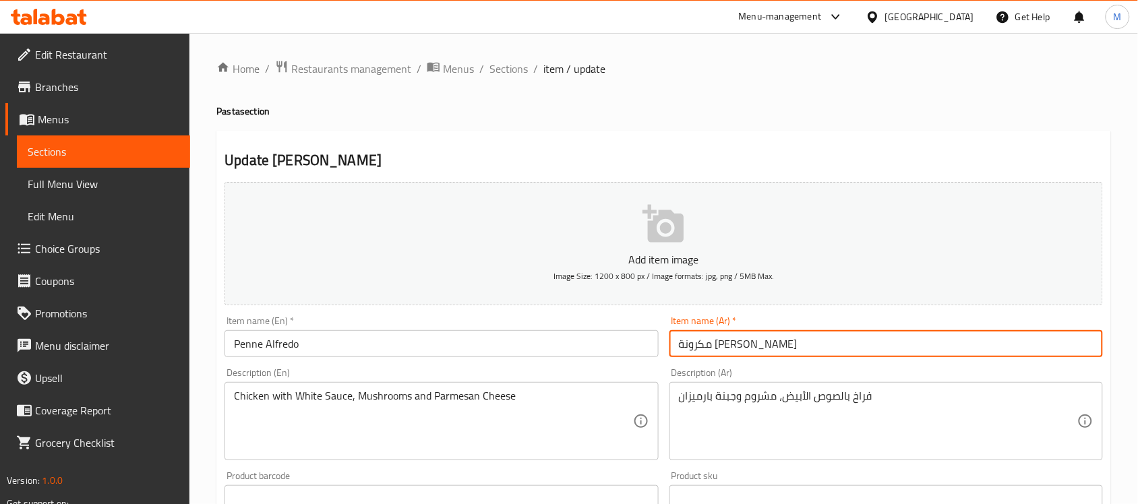
type input "مكرونة [PERSON_NAME]"
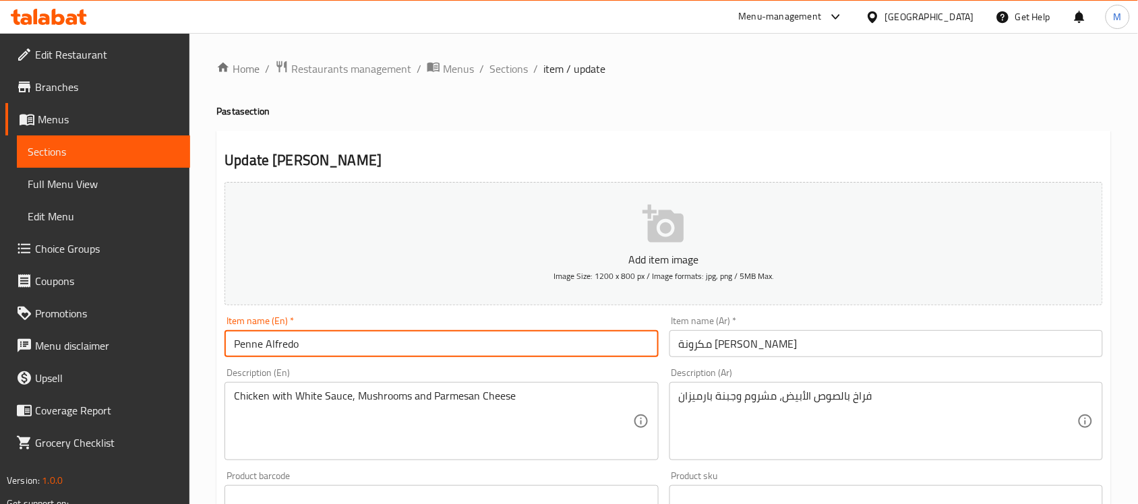
click at [588, 343] on input "Penne Alfredo" at bounding box center [442, 343] width 434 height 27
type input "Penne [PERSON_NAME]"
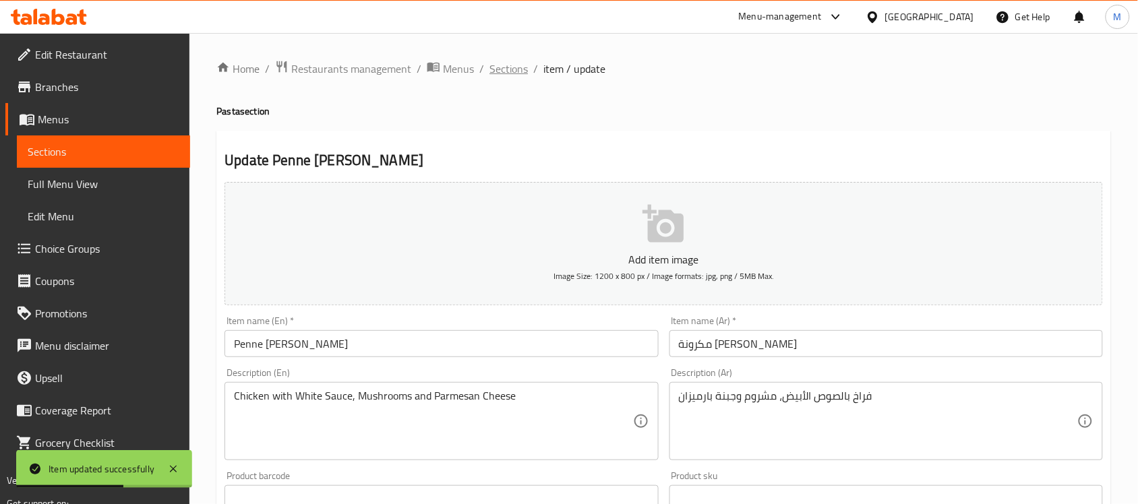
click at [521, 63] on span "Sections" at bounding box center [509, 69] width 38 height 16
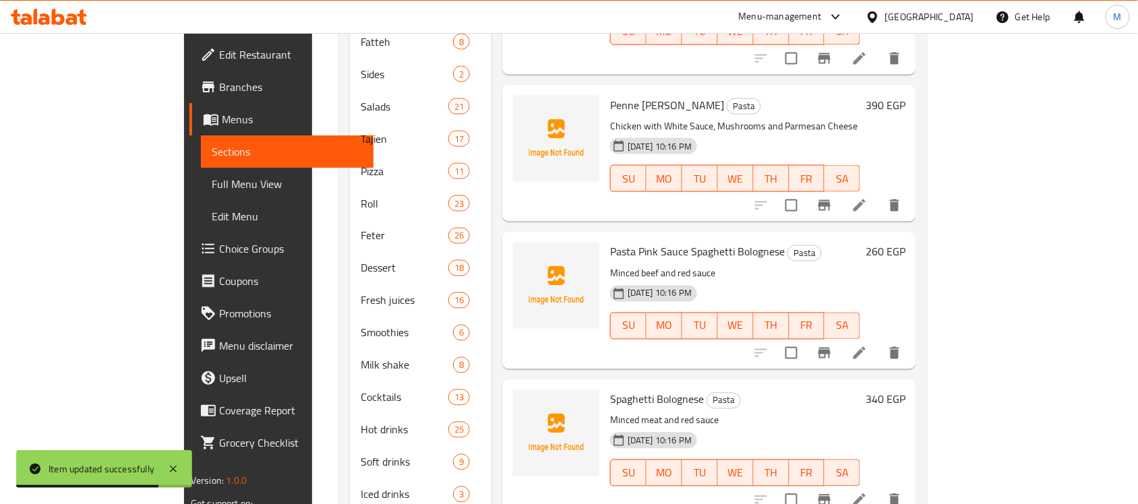
scroll to position [579, 0]
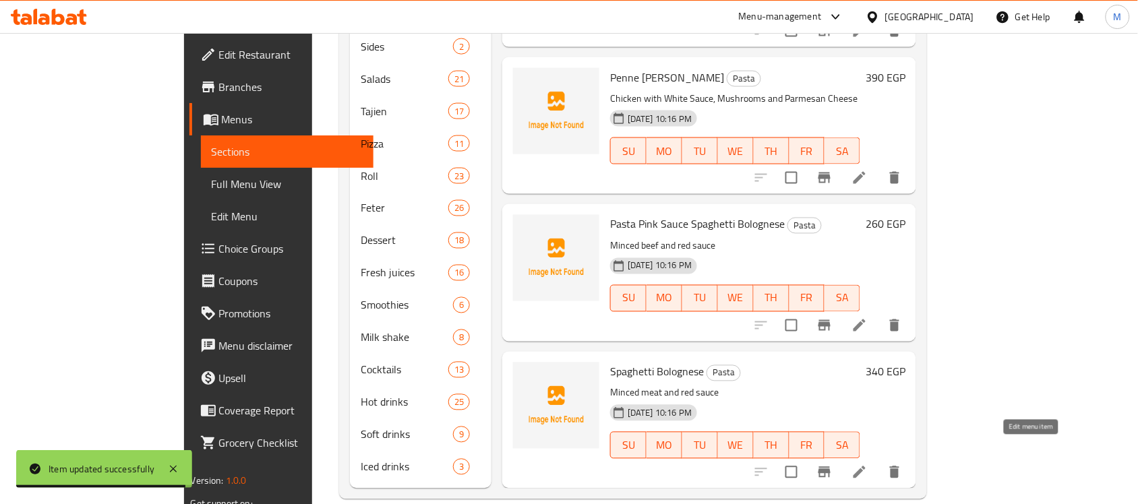
click at [866, 467] on icon at bounding box center [860, 473] width 12 height 12
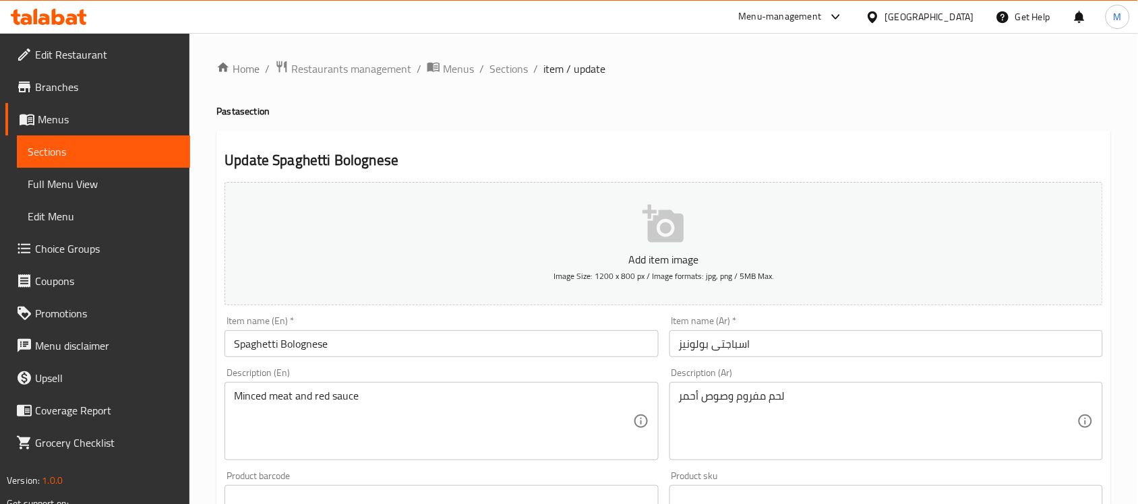
click at [416, 346] on input "Spaghetti Bolognese" at bounding box center [442, 343] width 434 height 27
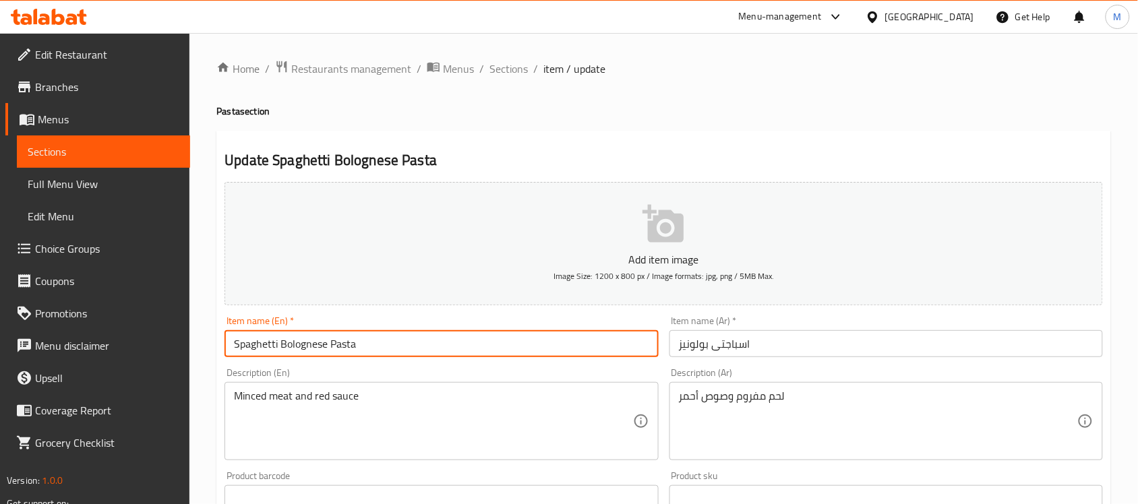
type input "Spaghetti Bolognese Pasta"
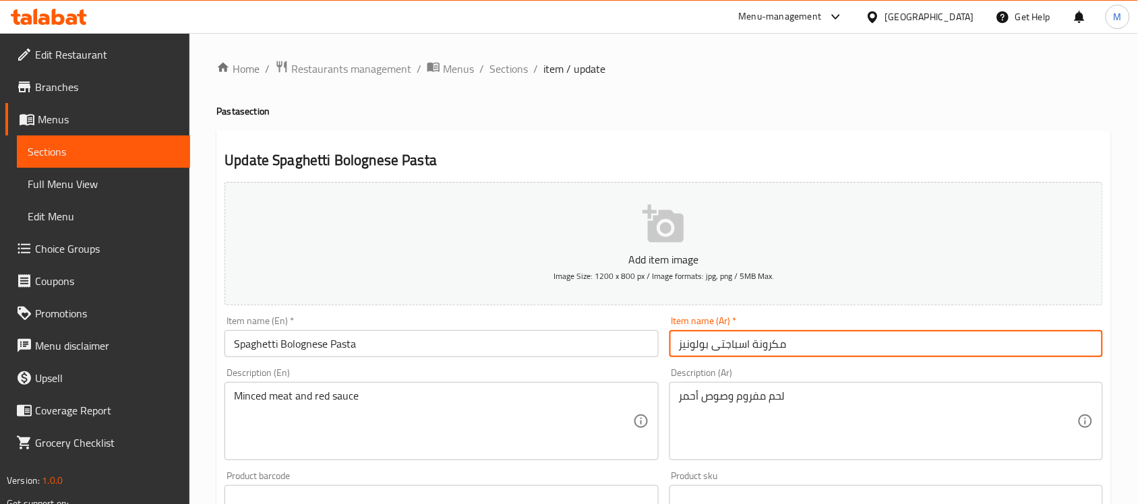
type input "مكرونة اسباجتى بولونيز"
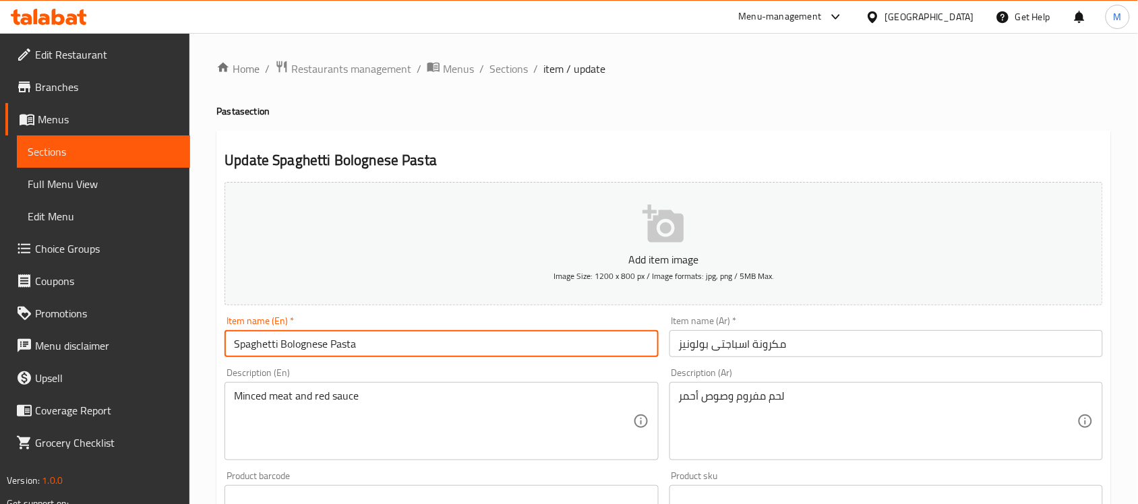
click at [488, 337] on input "Spaghetti Bolognese Pasta" at bounding box center [442, 343] width 434 height 27
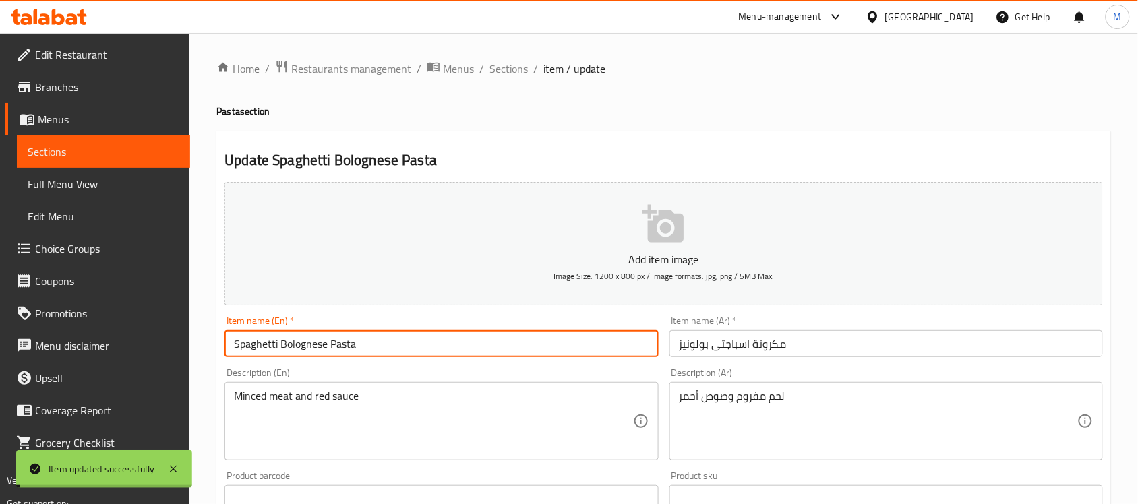
click at [517, 77] on span "Sections" at bounding box center [509, 69] width 38 height 16
